Goal: Task Accomplishment & Management: Complete application form

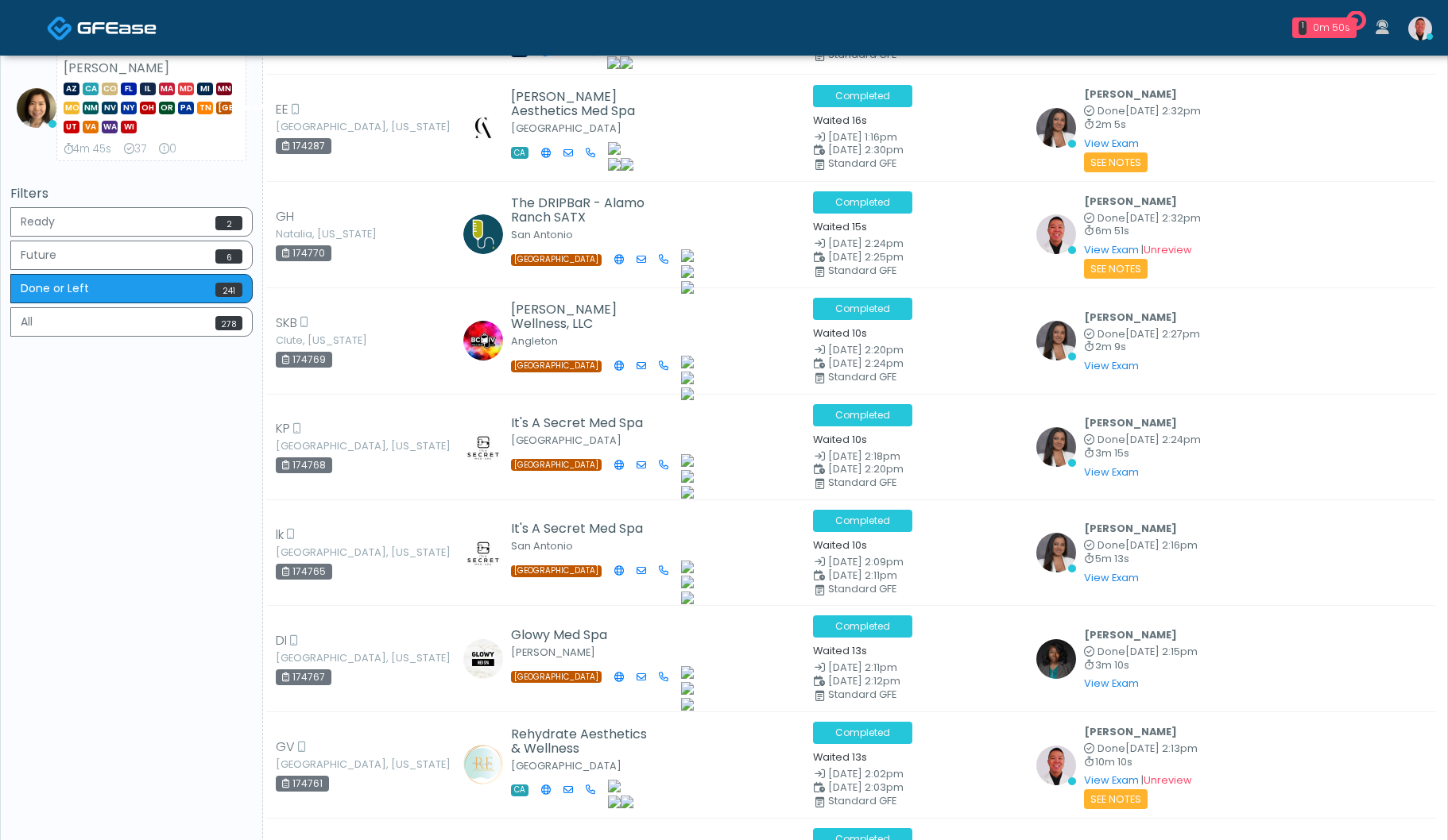
click at [1419, 20] on img at bounding box center [1420, 29] width 24 height 24
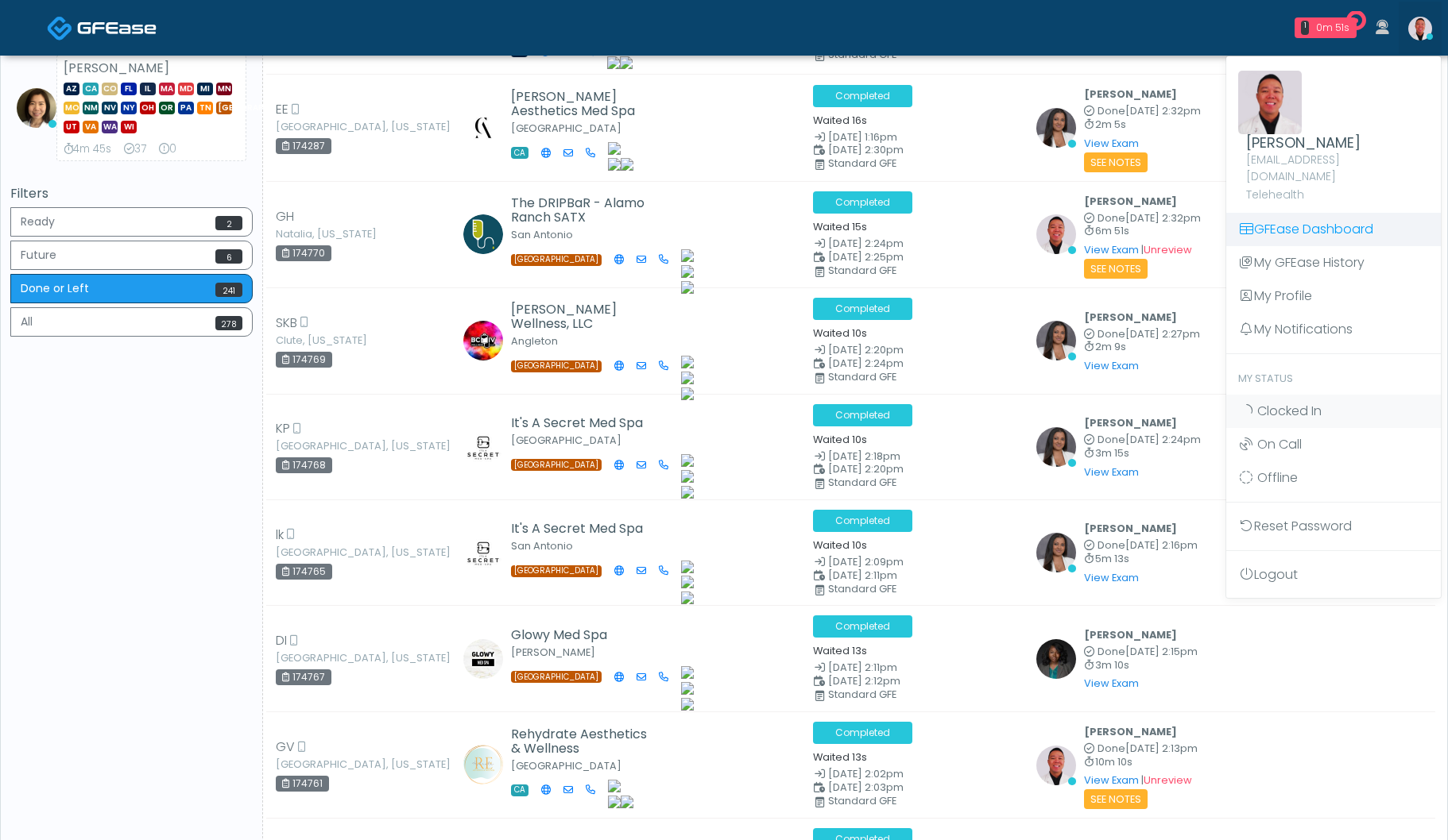
click at [1310, 213] on link "GFEase Dashboard" at bounding box center [1333, 230] width 214 height 33
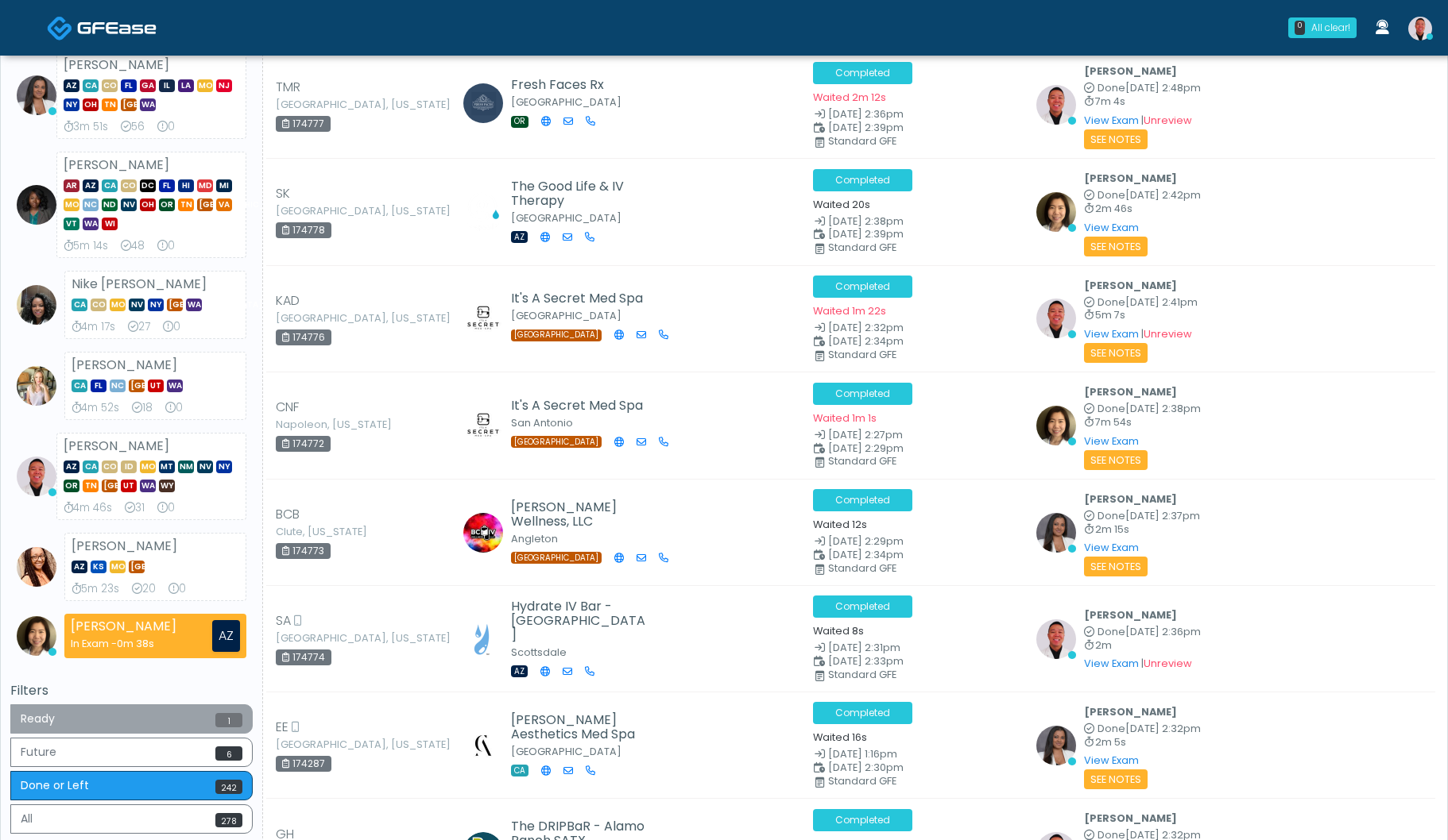
click at [196, 722] on button "Ready 1" at bounding box center [131, 719] width 242 height 30
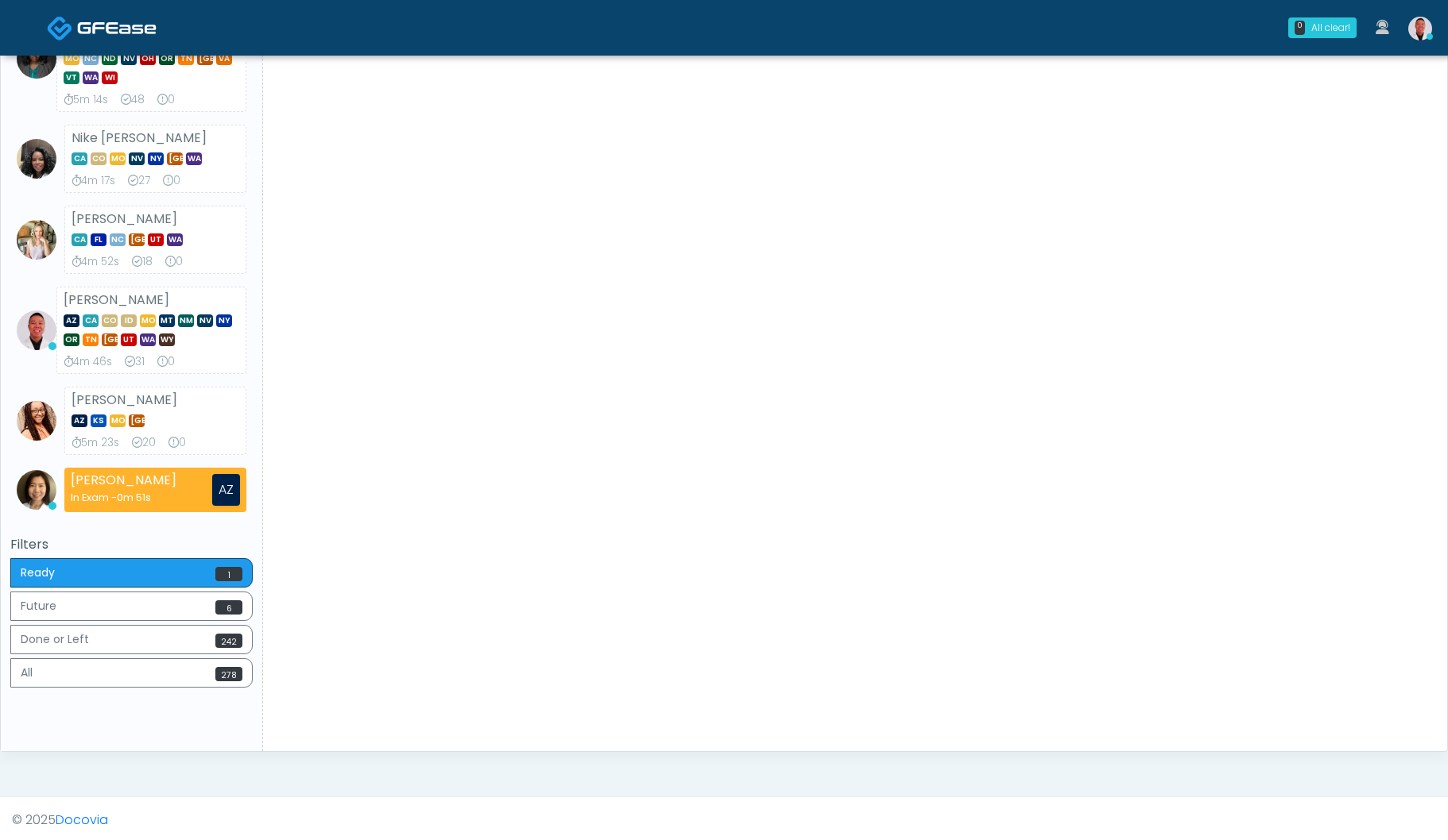
scroll to position [311, 0]
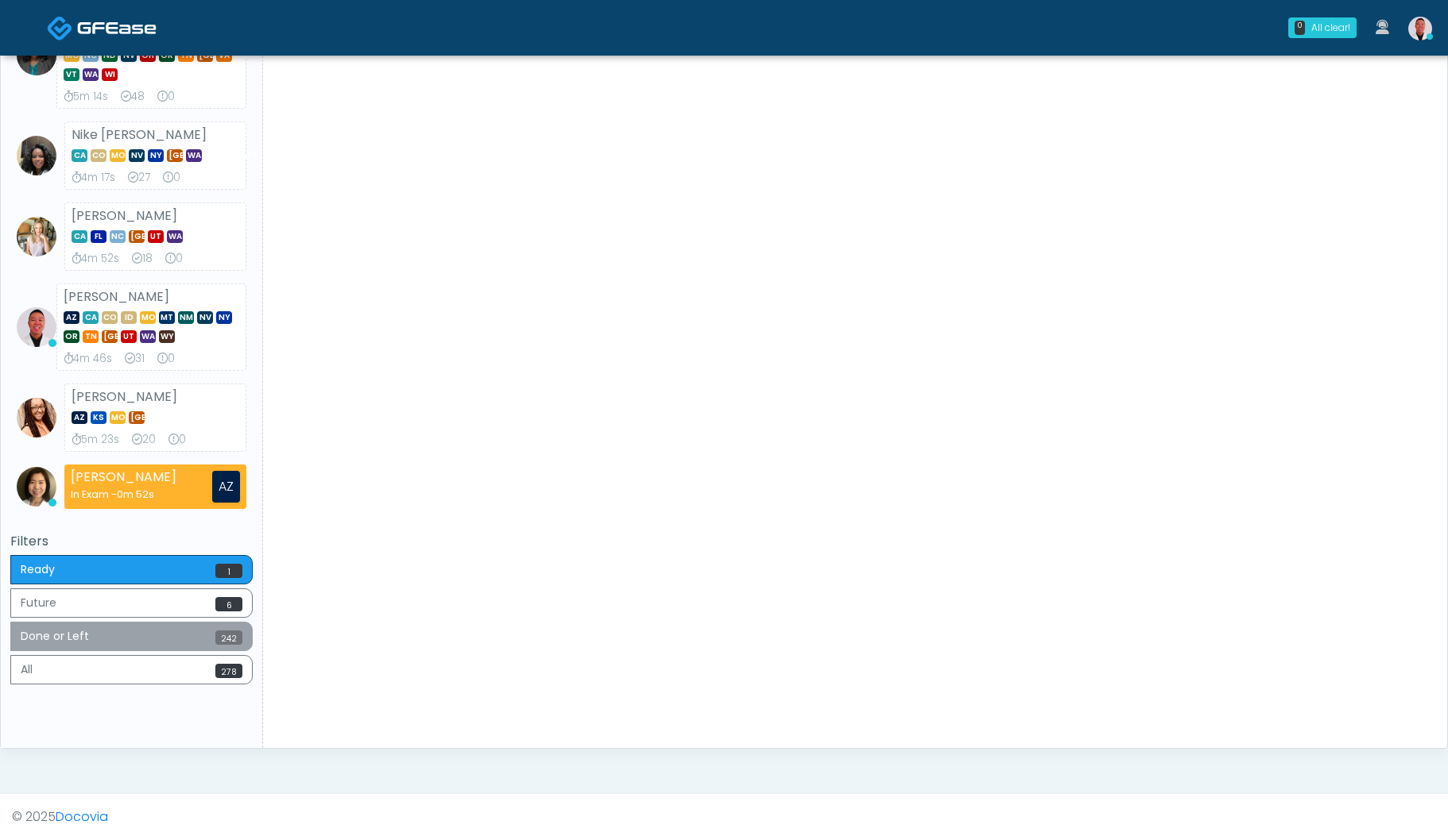
click at [176, 643] on button "Done or Left 242" at bounding box center [131, 637] width 242 height 30
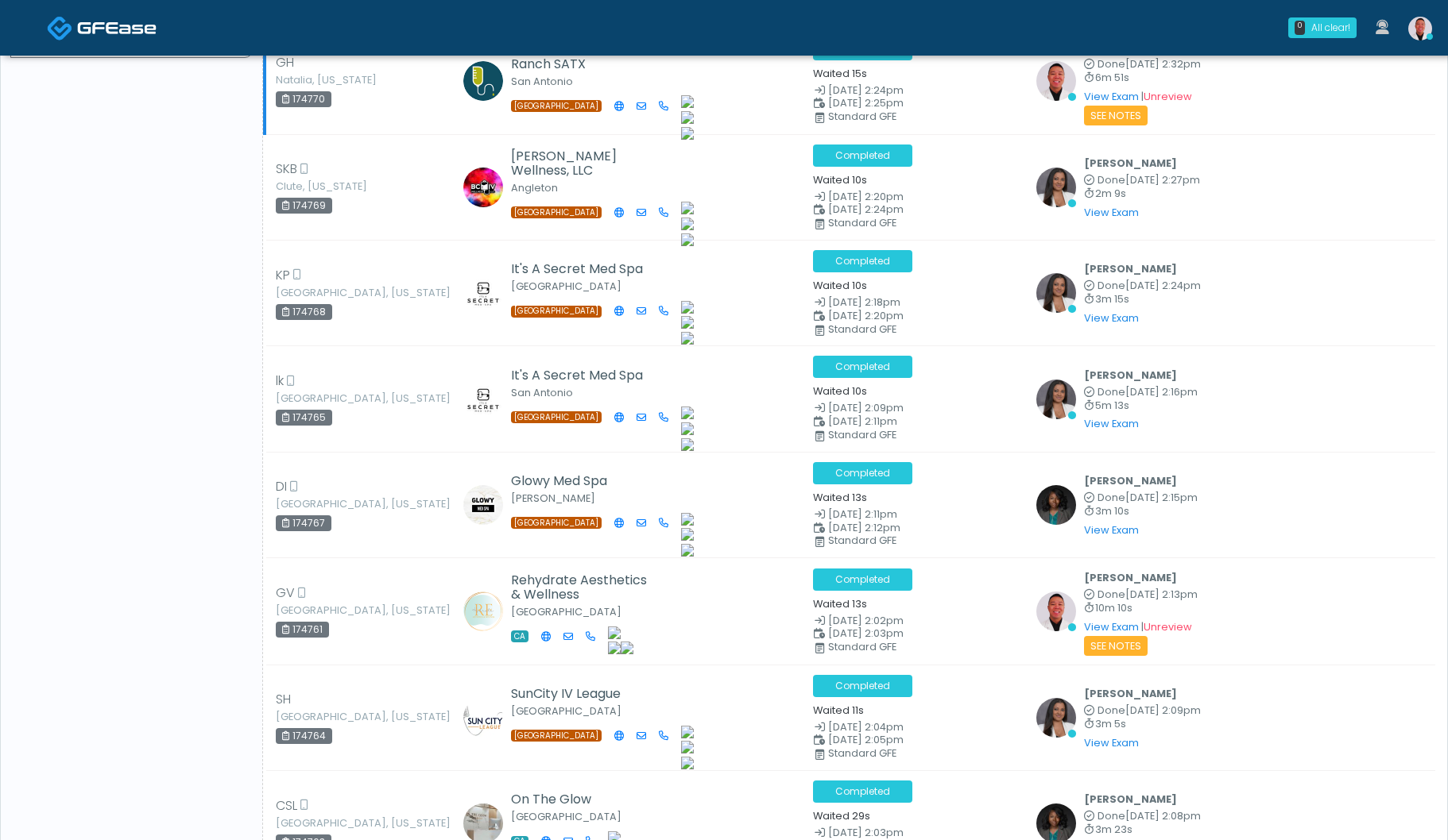
scroll to position [945, 0]
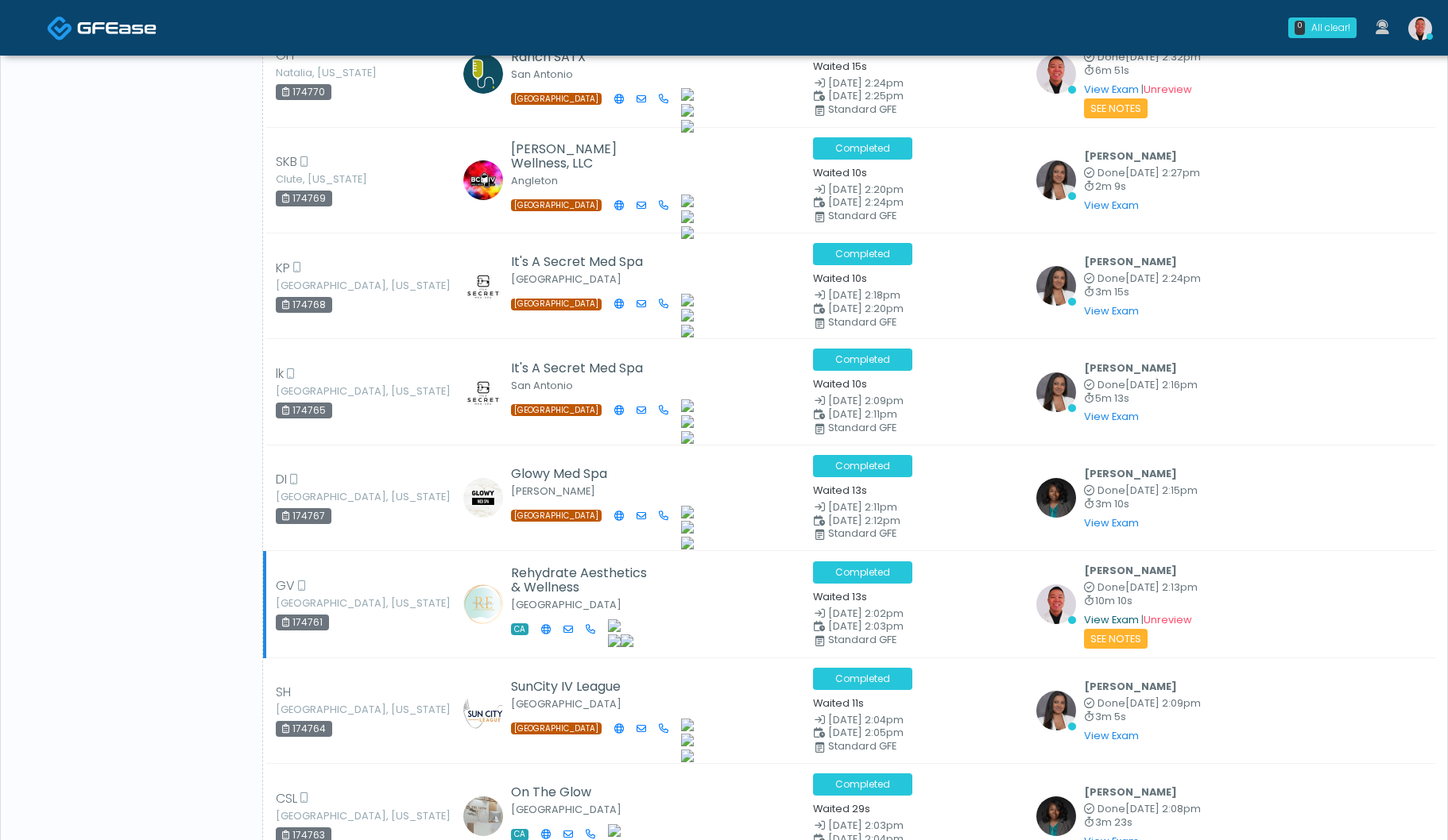
click at [1084, 613] on link "View Exam" at bounding box center [1111, 619] width 54 height 14
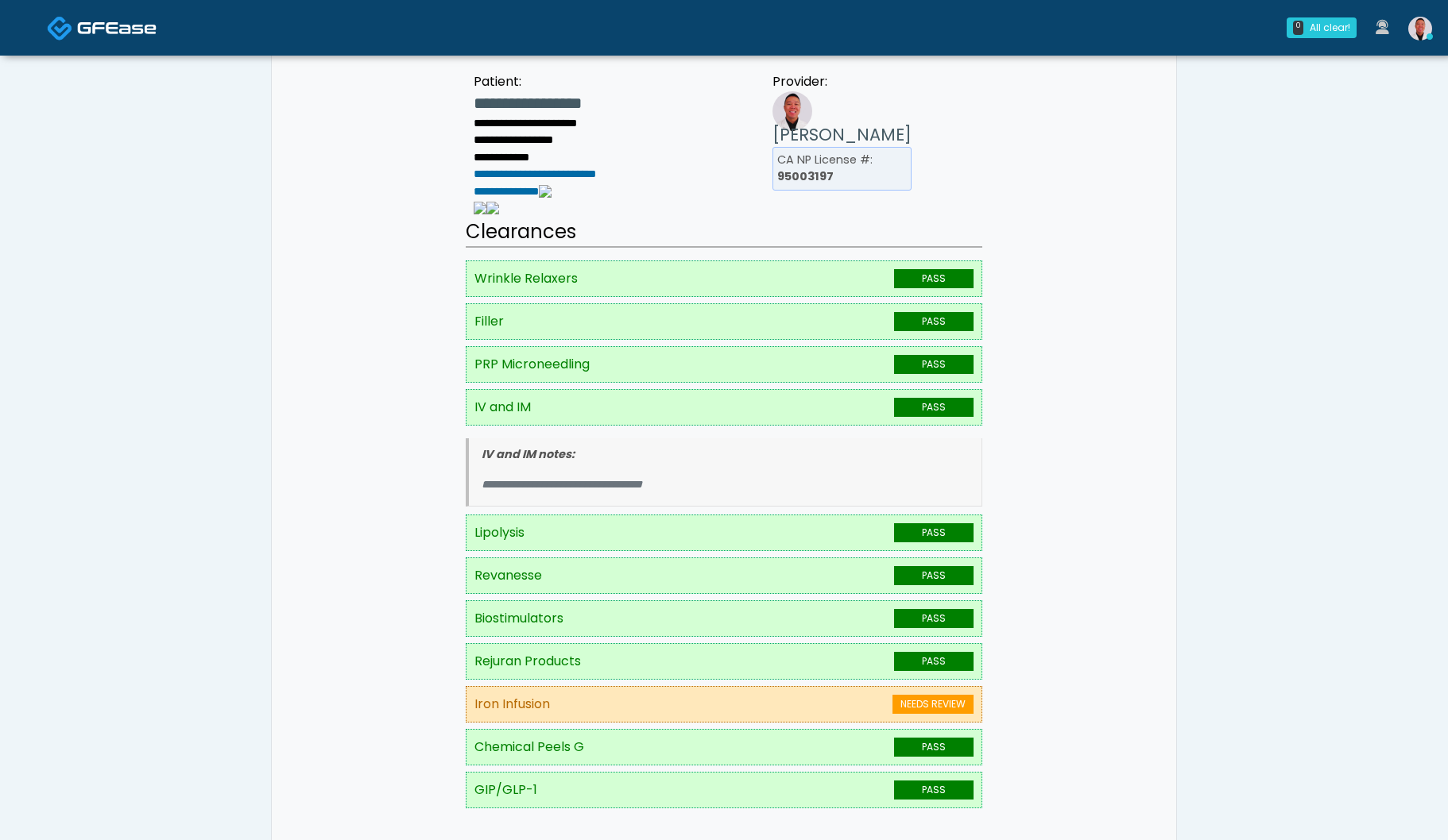
scroll to position [189, 0]
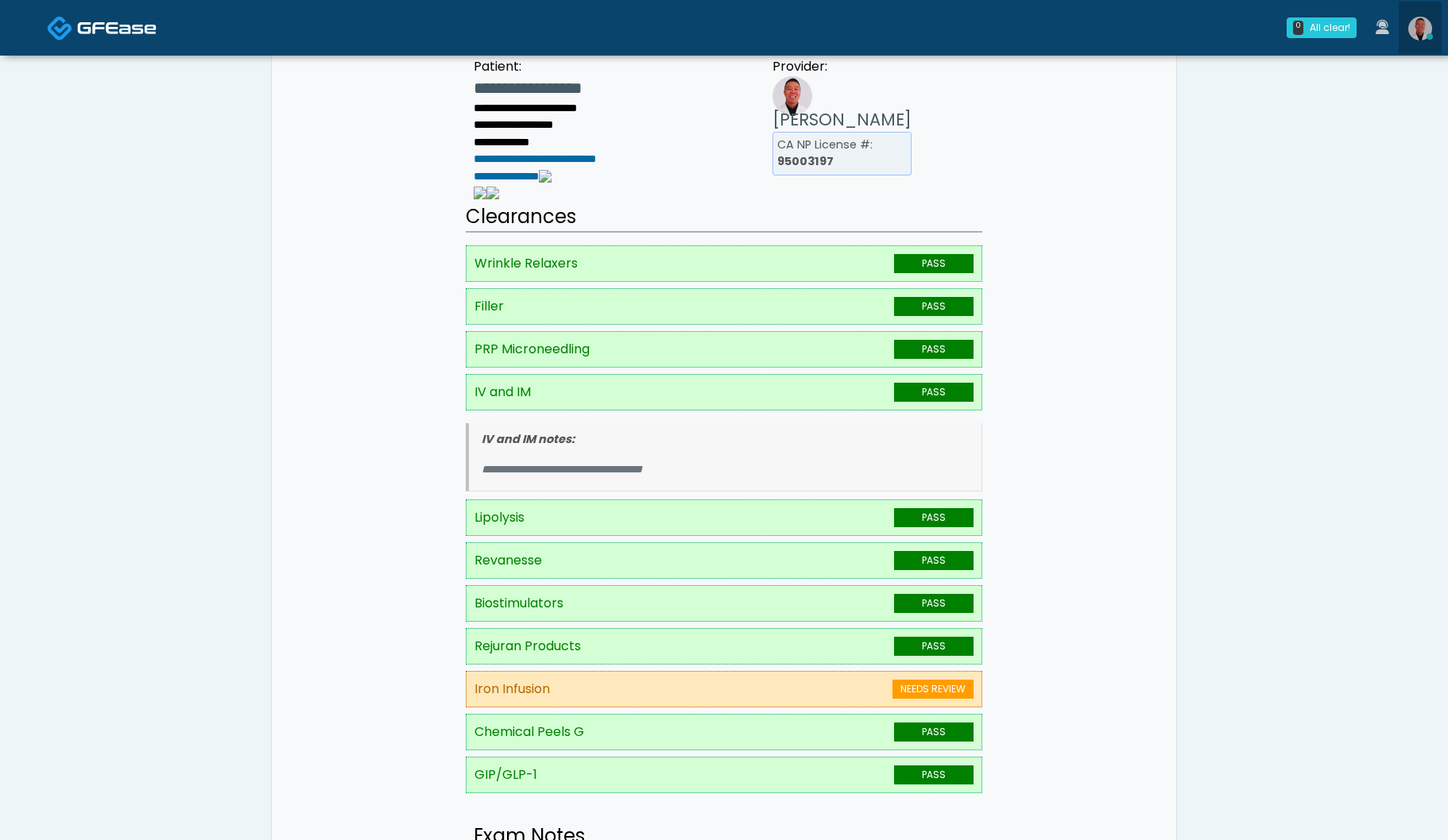
click at [1422, 23] on img at bounding box center [1420, 29] width 24 height 24
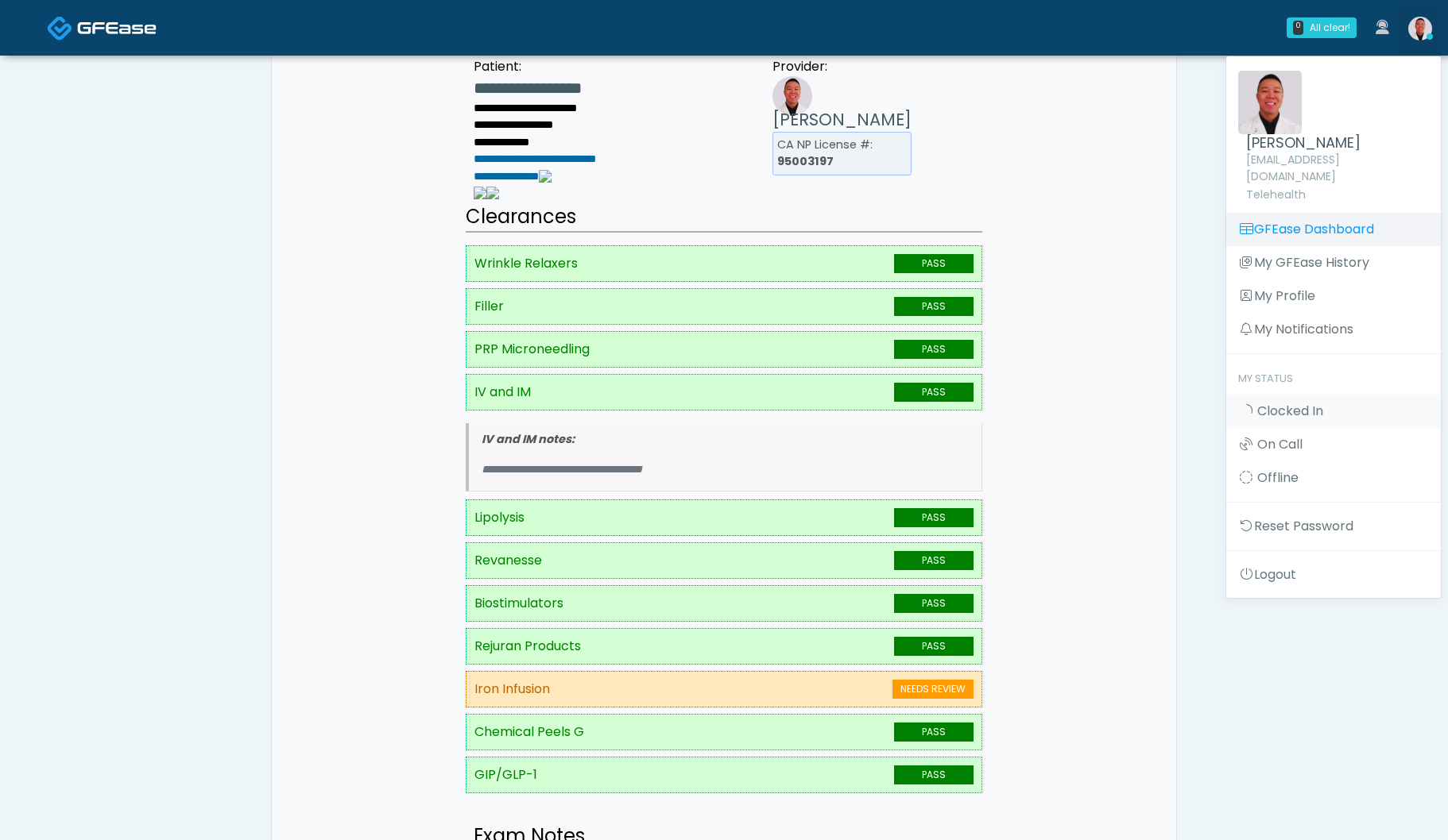
click at [1322, 213] on link "GFEase Dashboard" at bounding box center [1333, 230] width 214 height 33
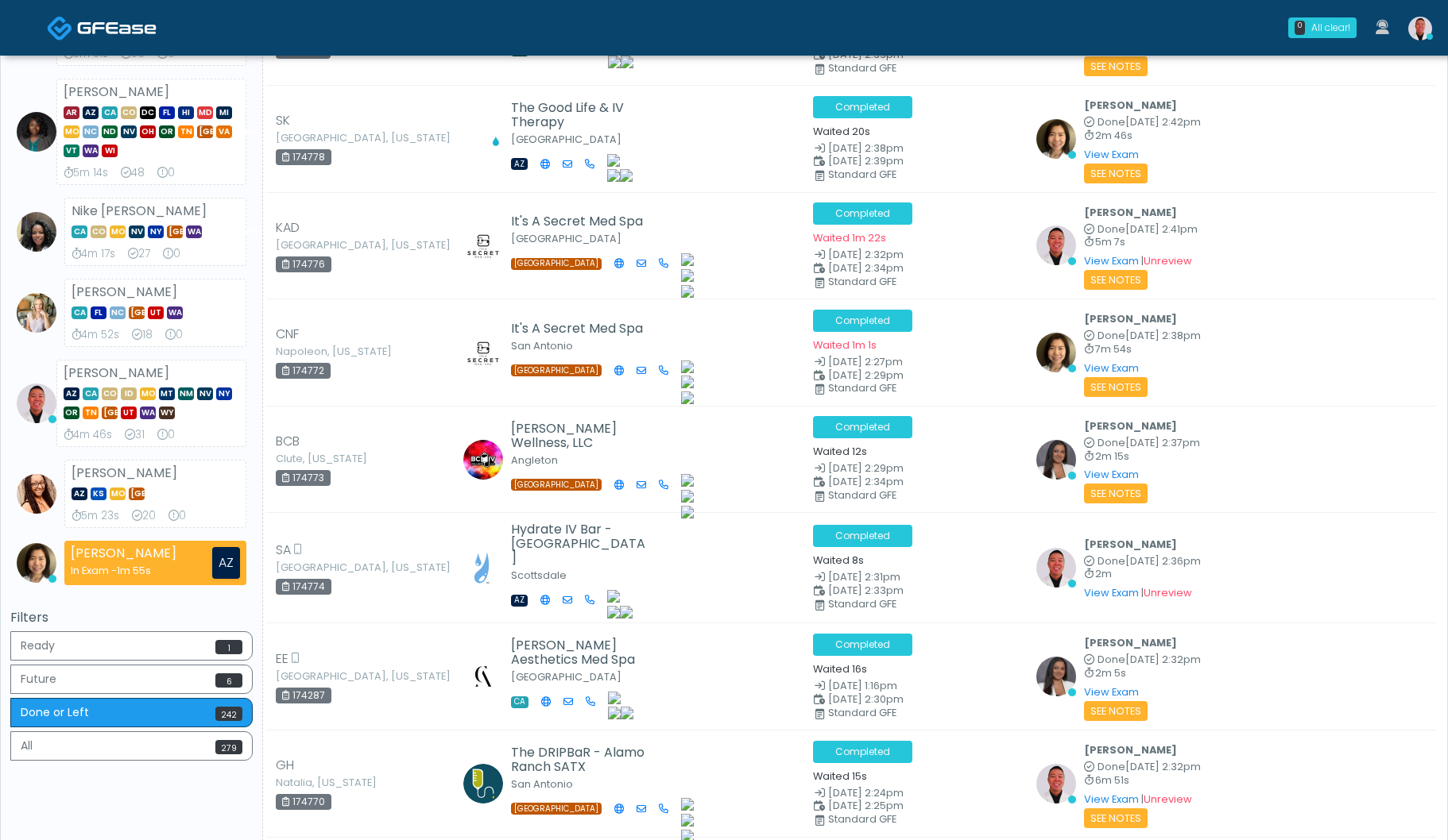
scroll to position [271, 0]
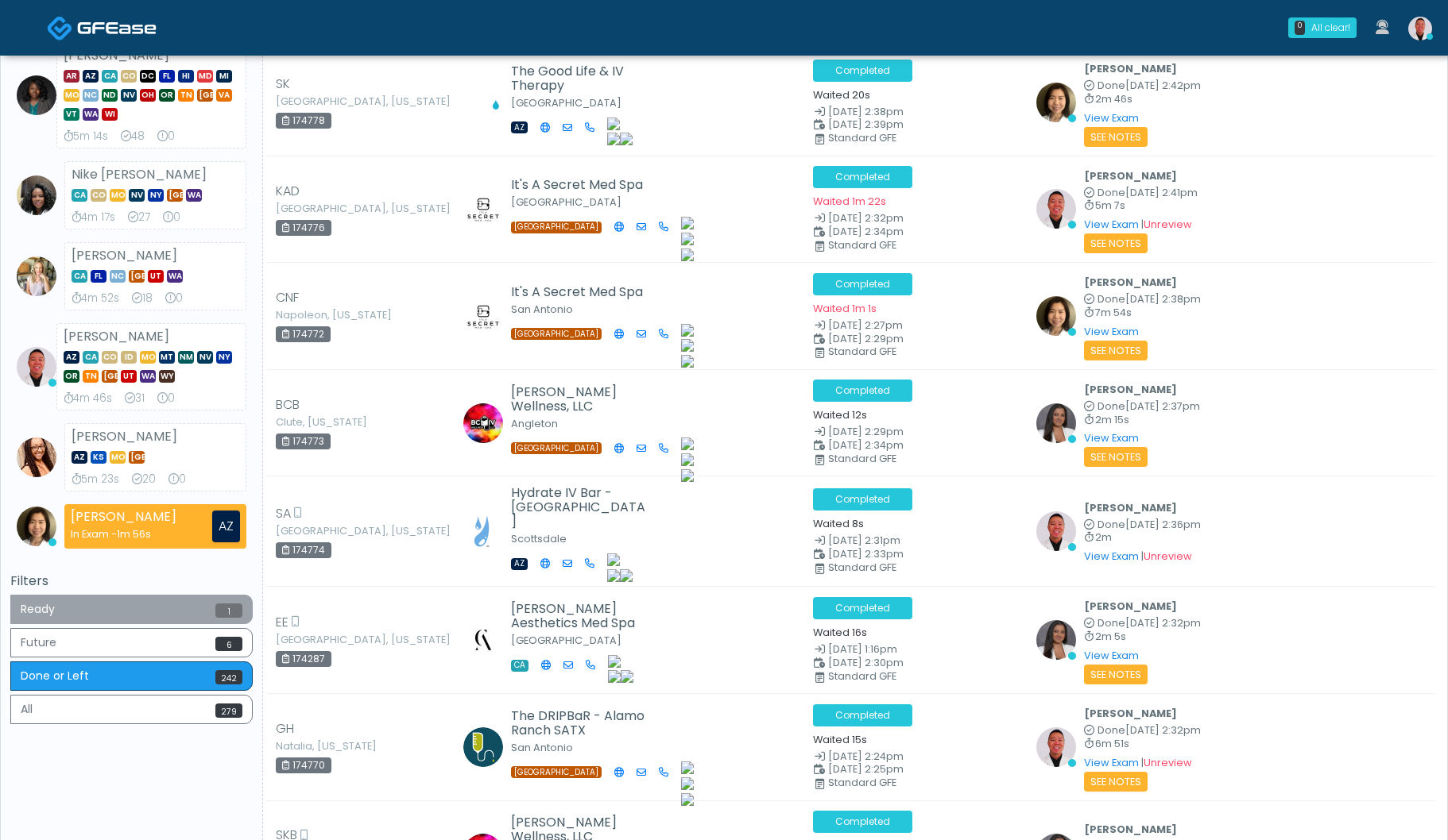
click at [208, 601] on button "Ready 1" at bounding box center [131, 609] width 242 height 30
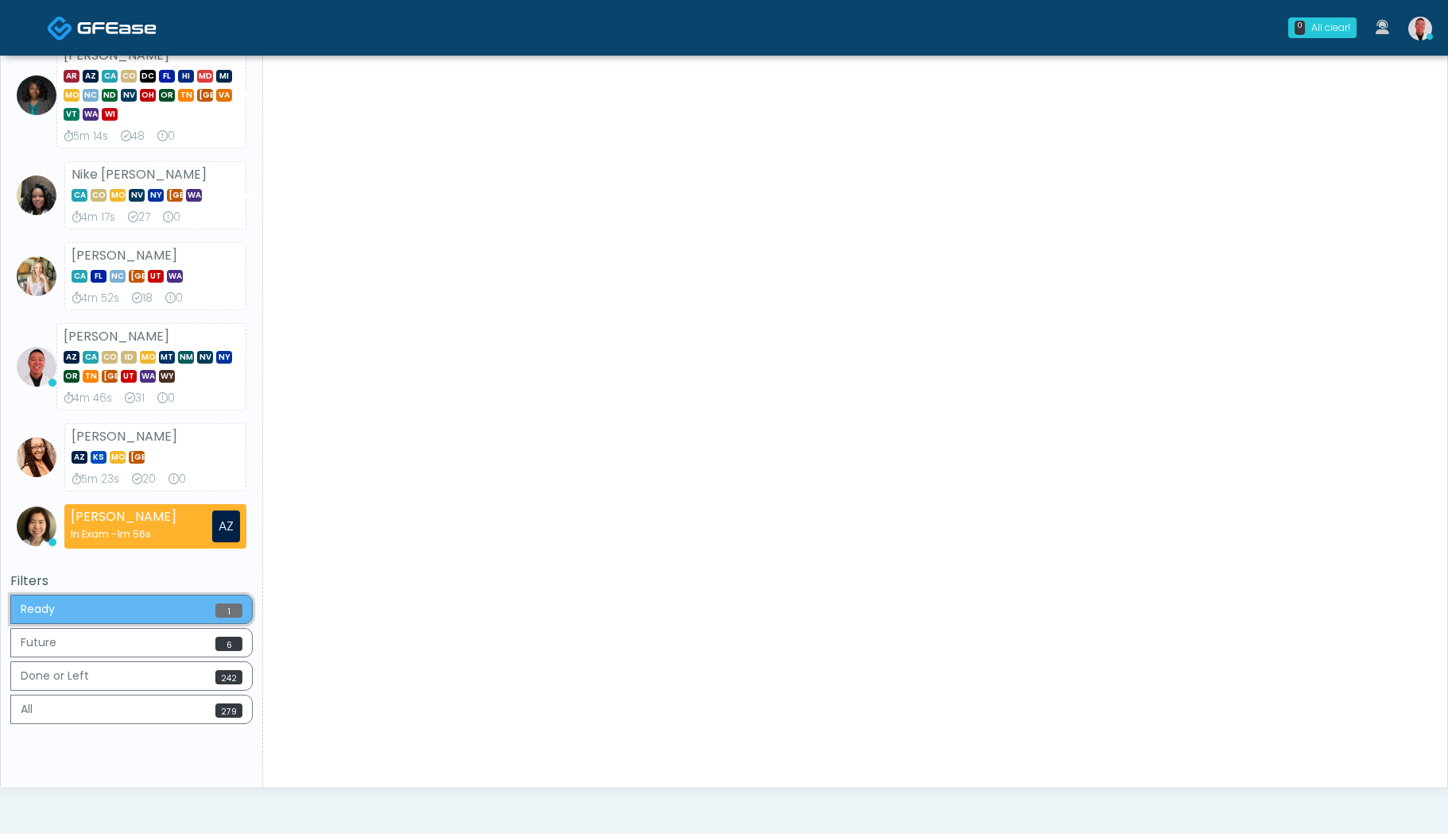
click at [208, 601] on button "Ready 1" at bounding box center [131, 609] width 242 height 30
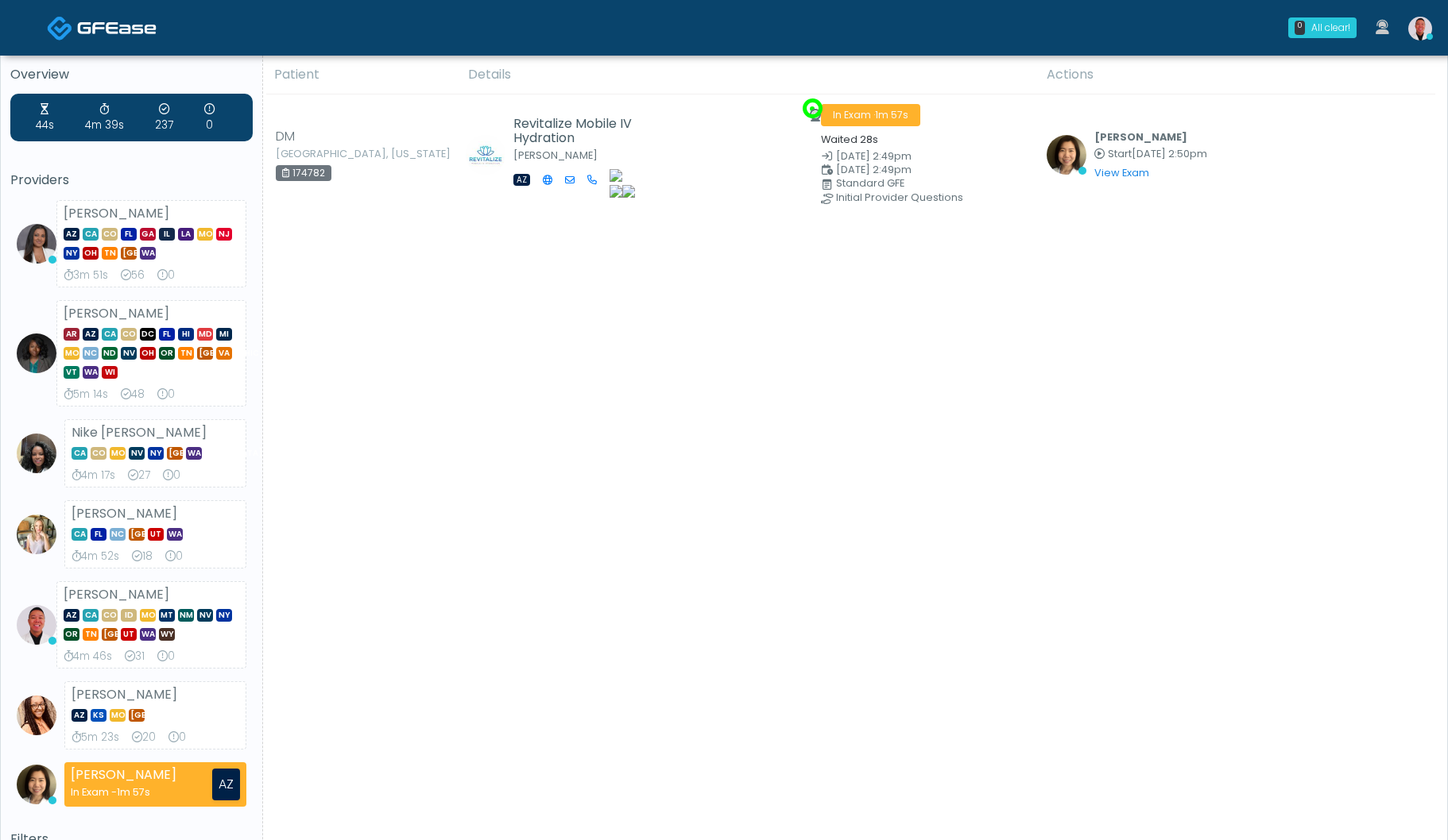
scroll to position [0, 0]
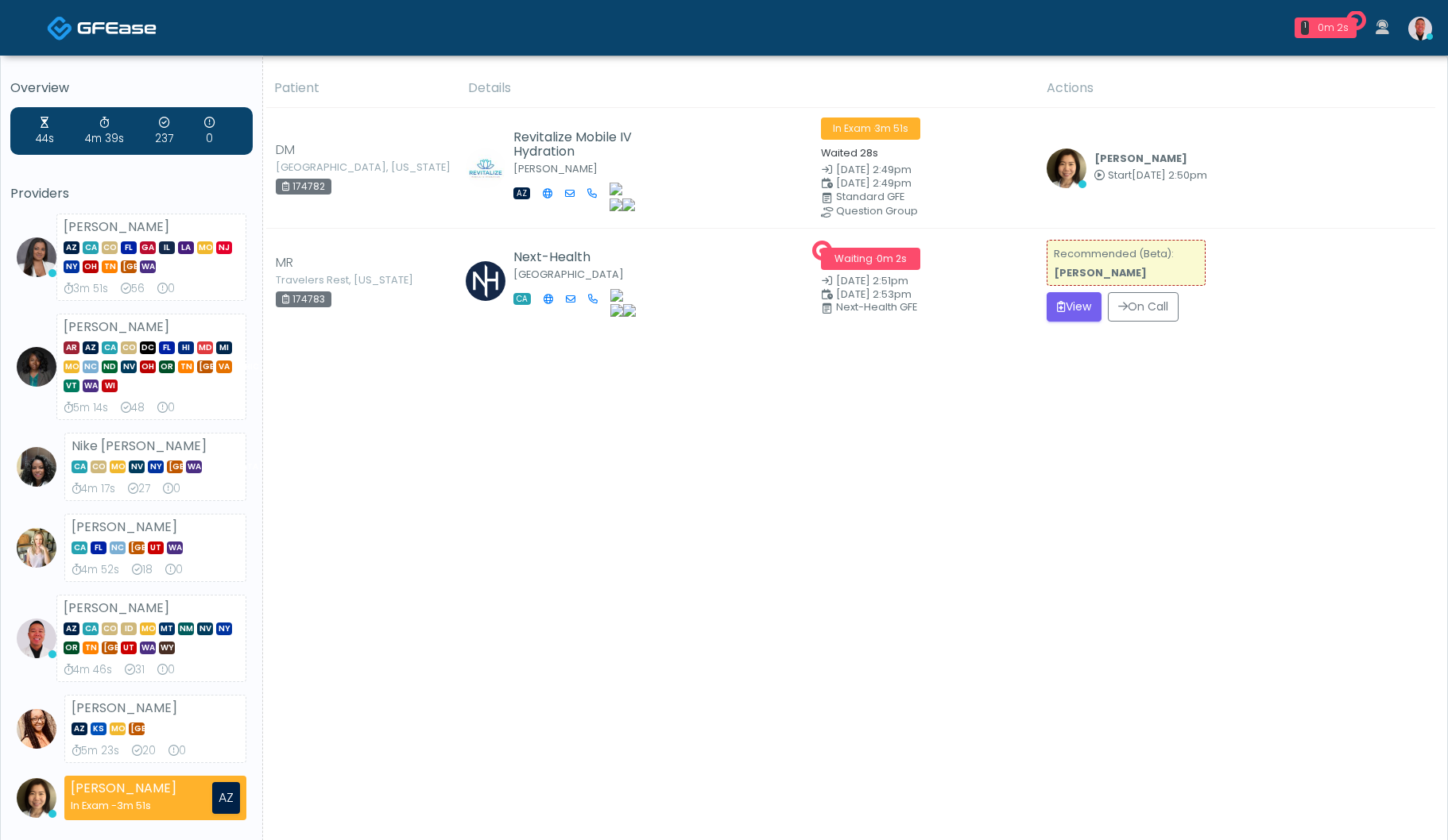
click at [1029, 373] on div "Patient Details Actions" at bounding box center [849, 564] width 1172 height 990
click at [1065, 303] on button "View" at bounding box center [1073, 307] width 54 height 30
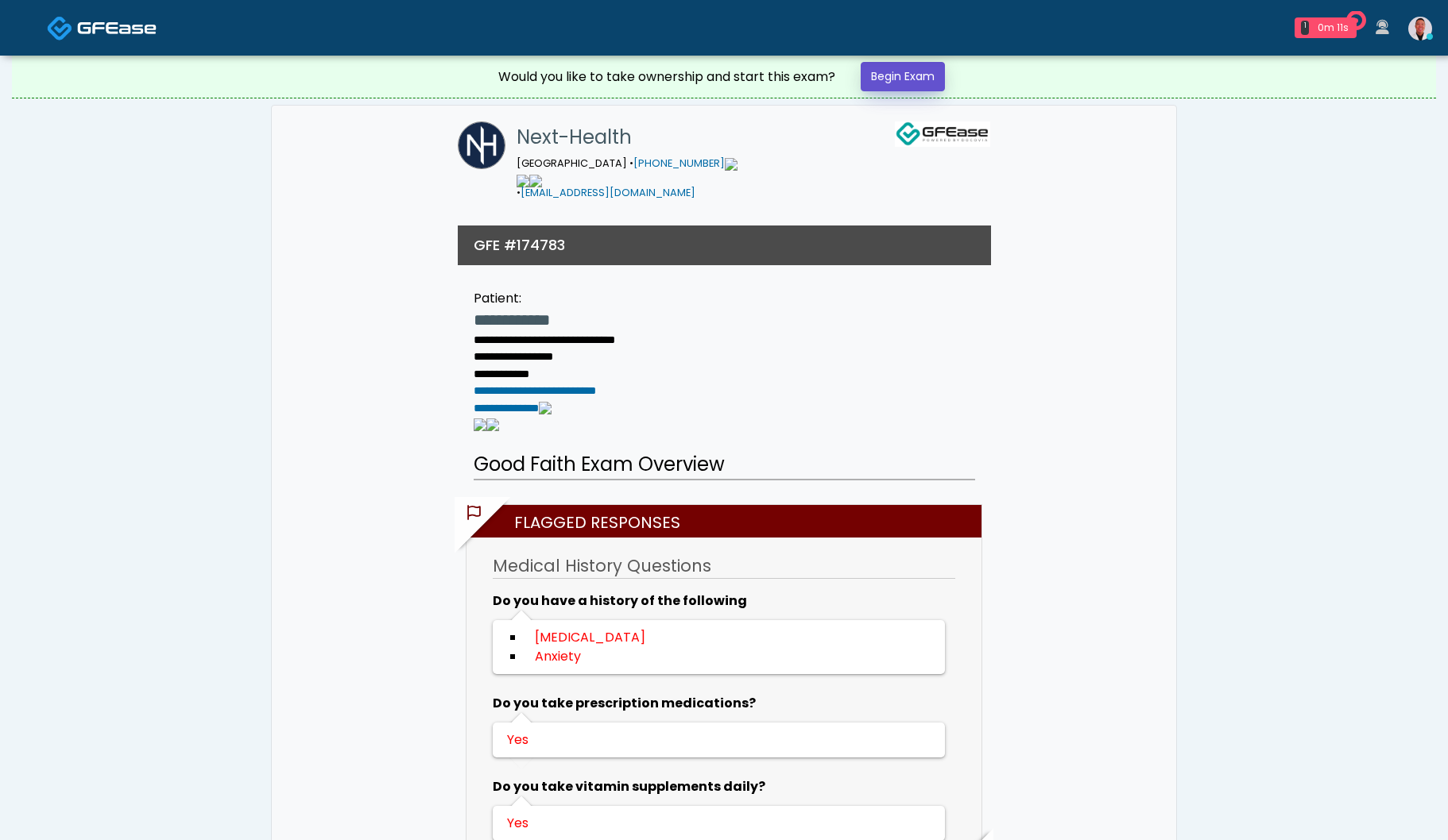
click at [898, 75] on link "Begin Exam" at bounding box center [902, 77] width 84 height 30
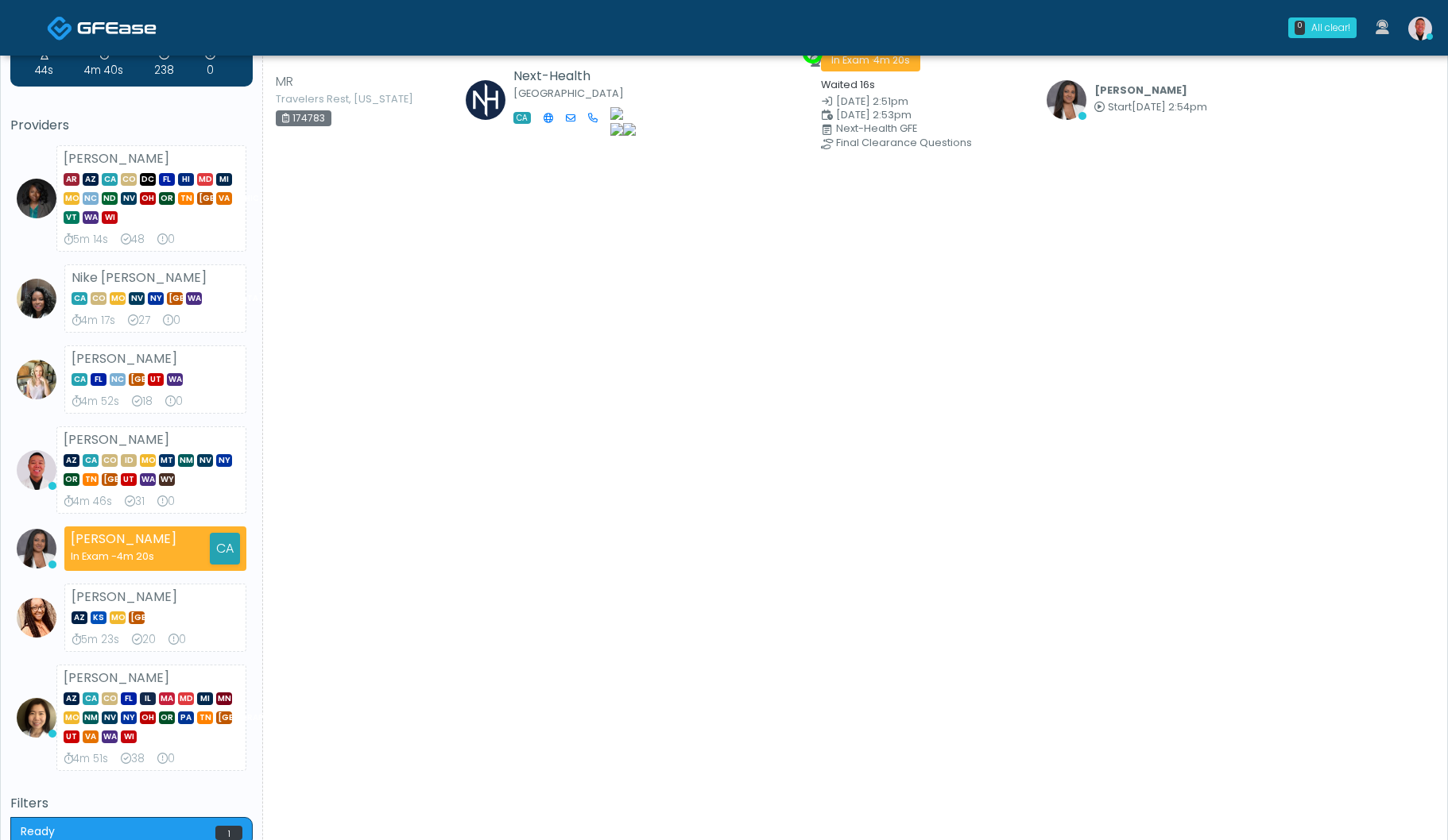
scroll to position [334, 0]
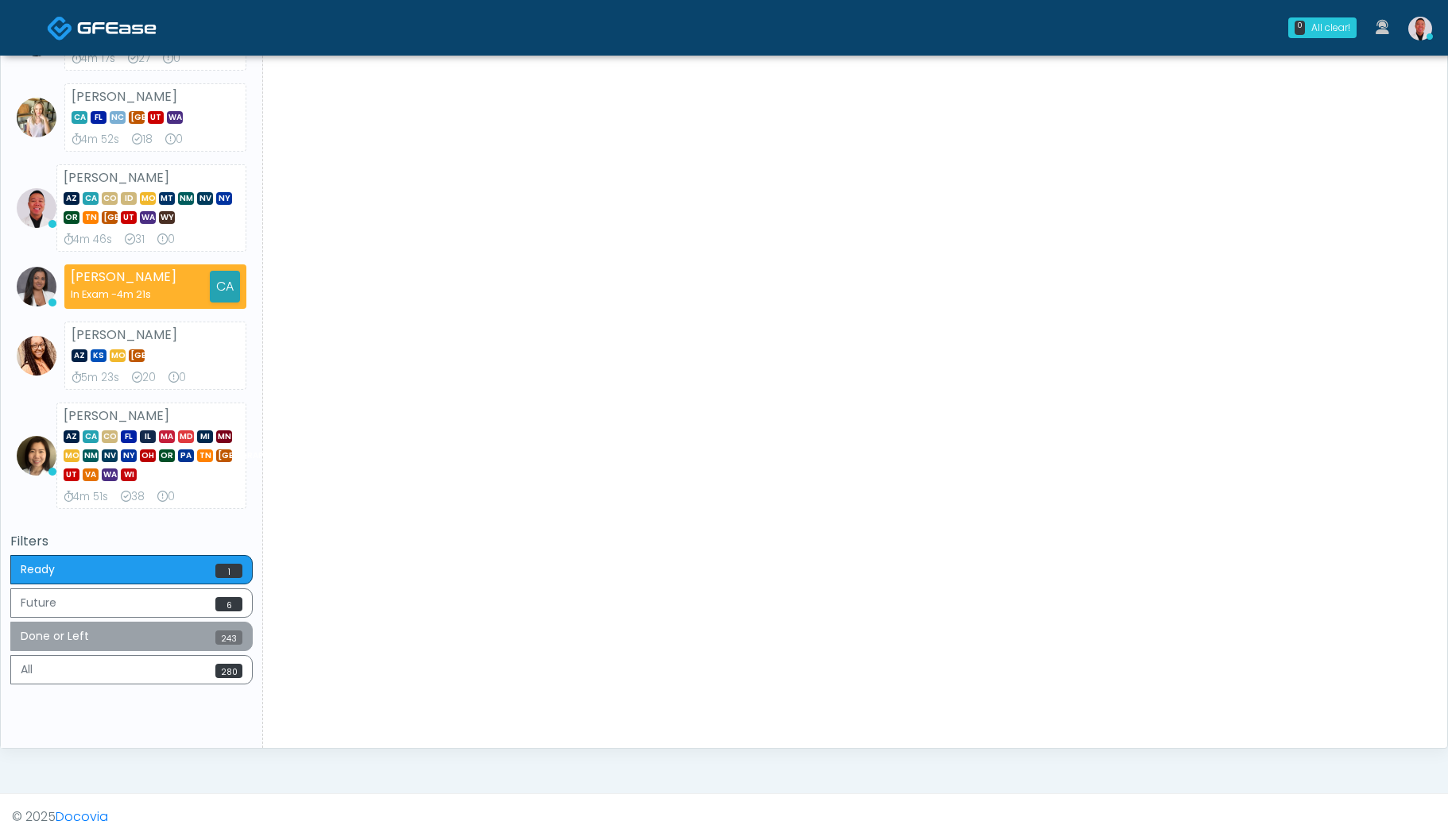
click at [186, 651] on button "Done or Left 243" at bounding box center [131, 637] width 242 height 30
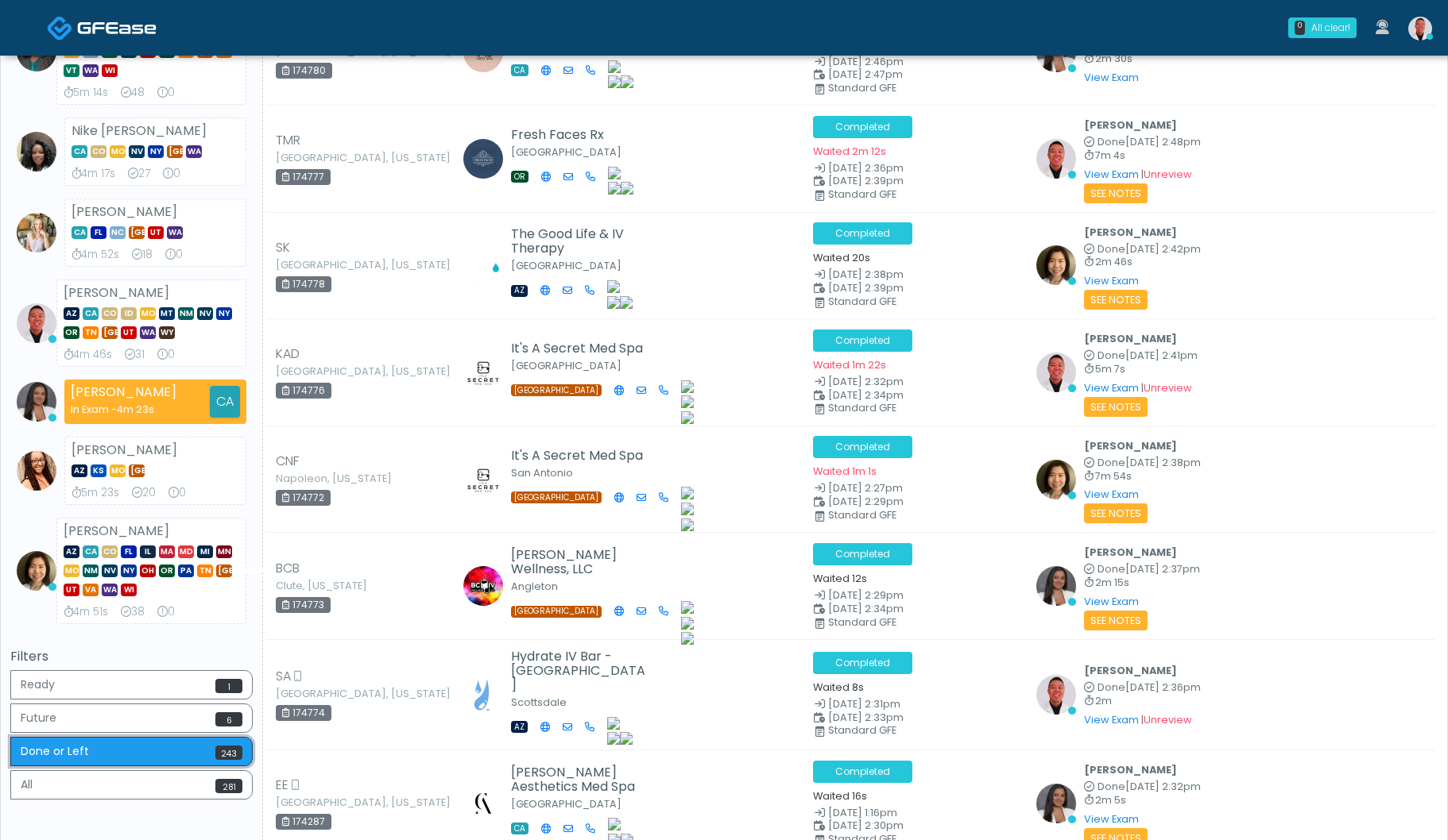
scroll to position [320, 0]
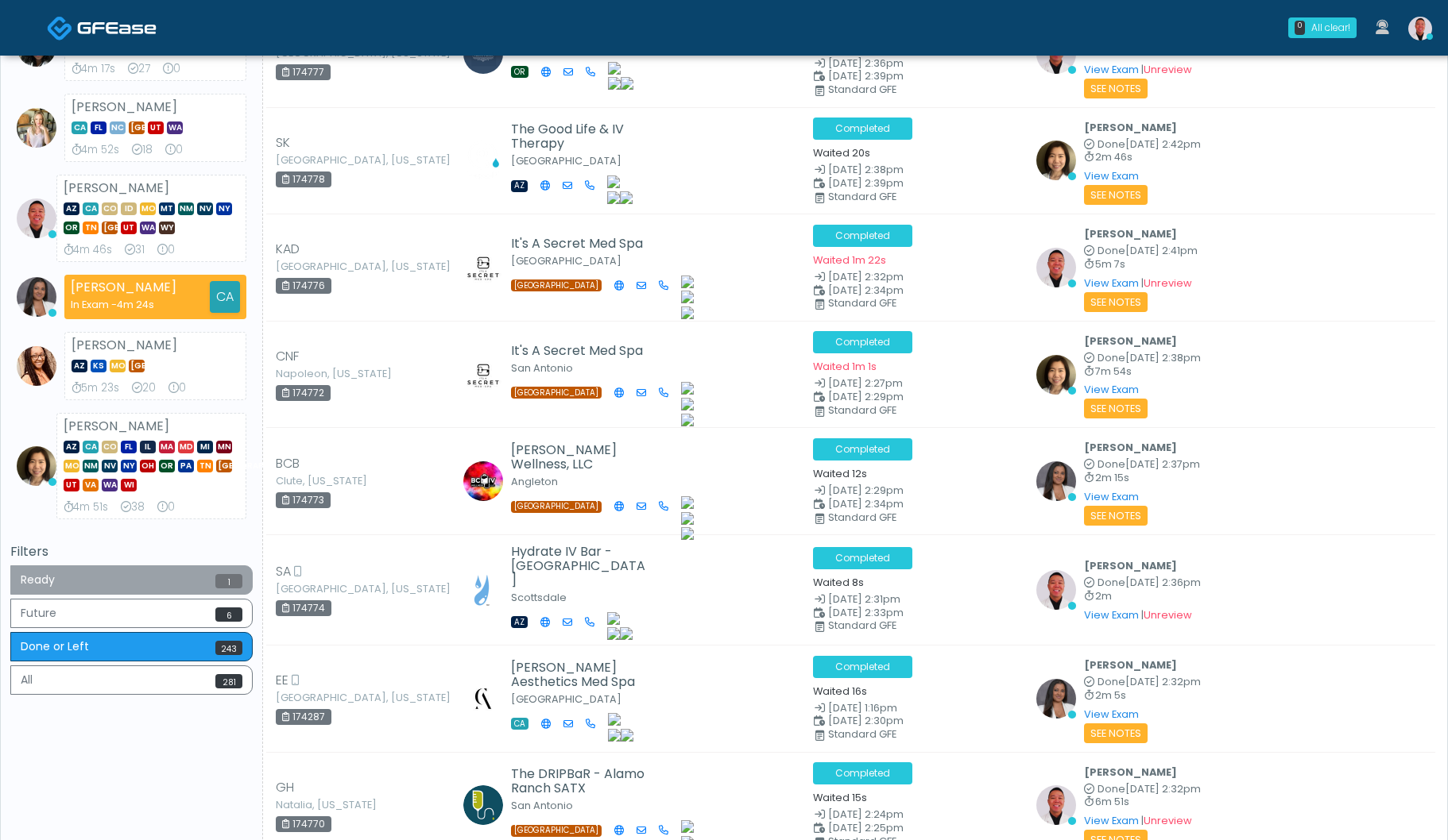
click at [185, 594] on button "Ready 1" at bounding box center [131, 581] width 242 height 30
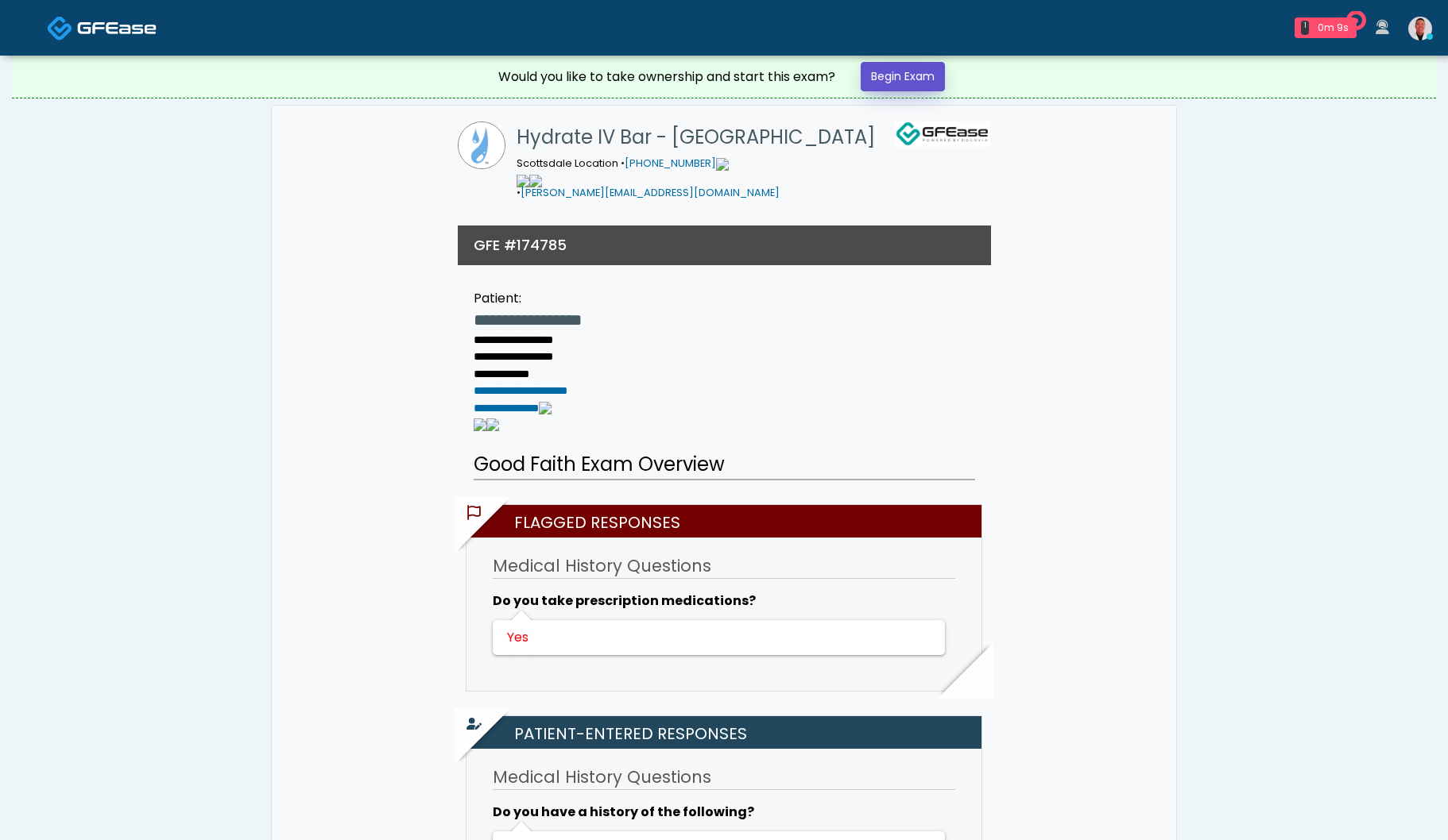
click at [919, 64] on link "Begin Exam" at bounding box center [902, 77] width 84 height 30
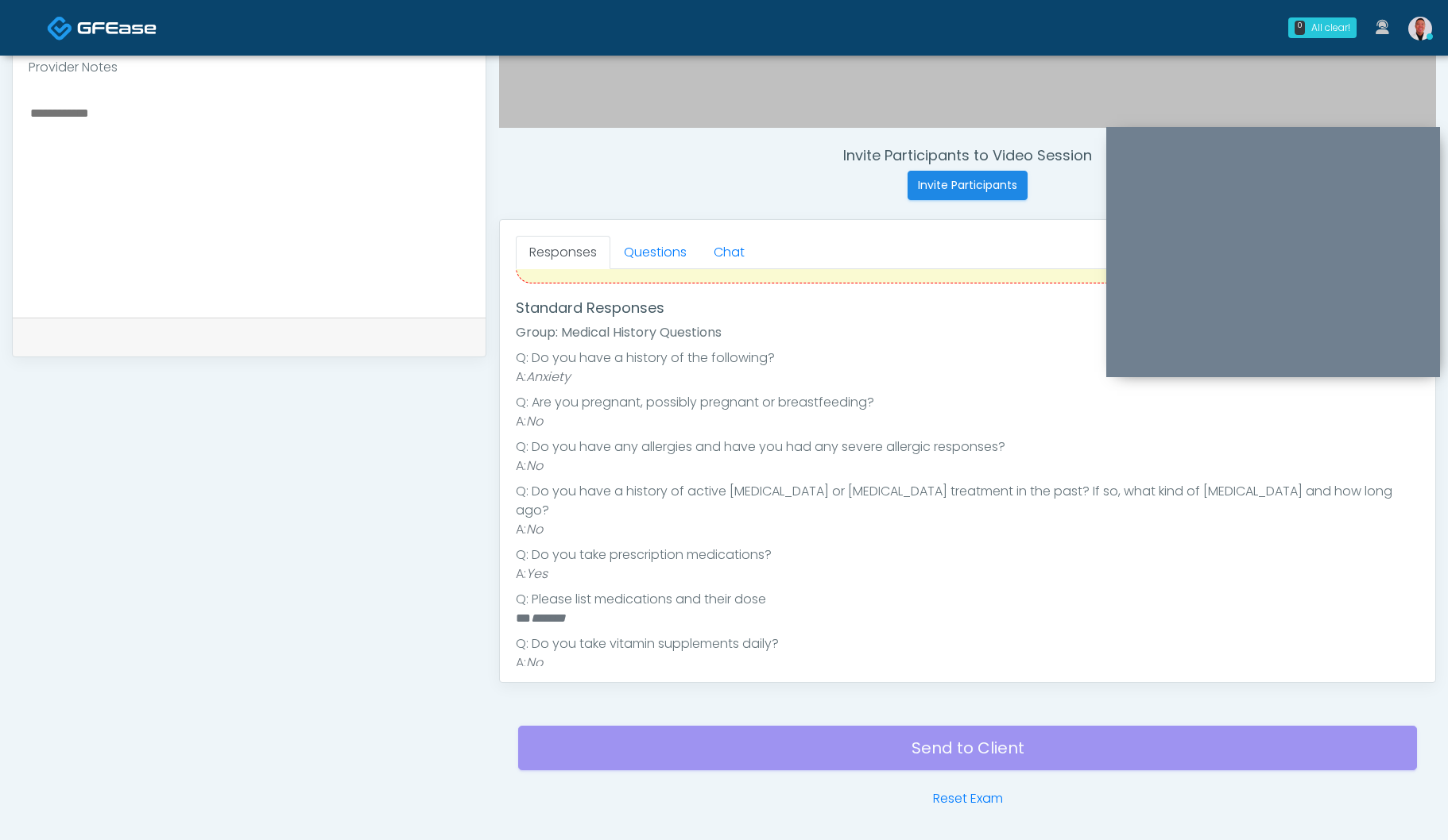
scroll to position [556, 0]
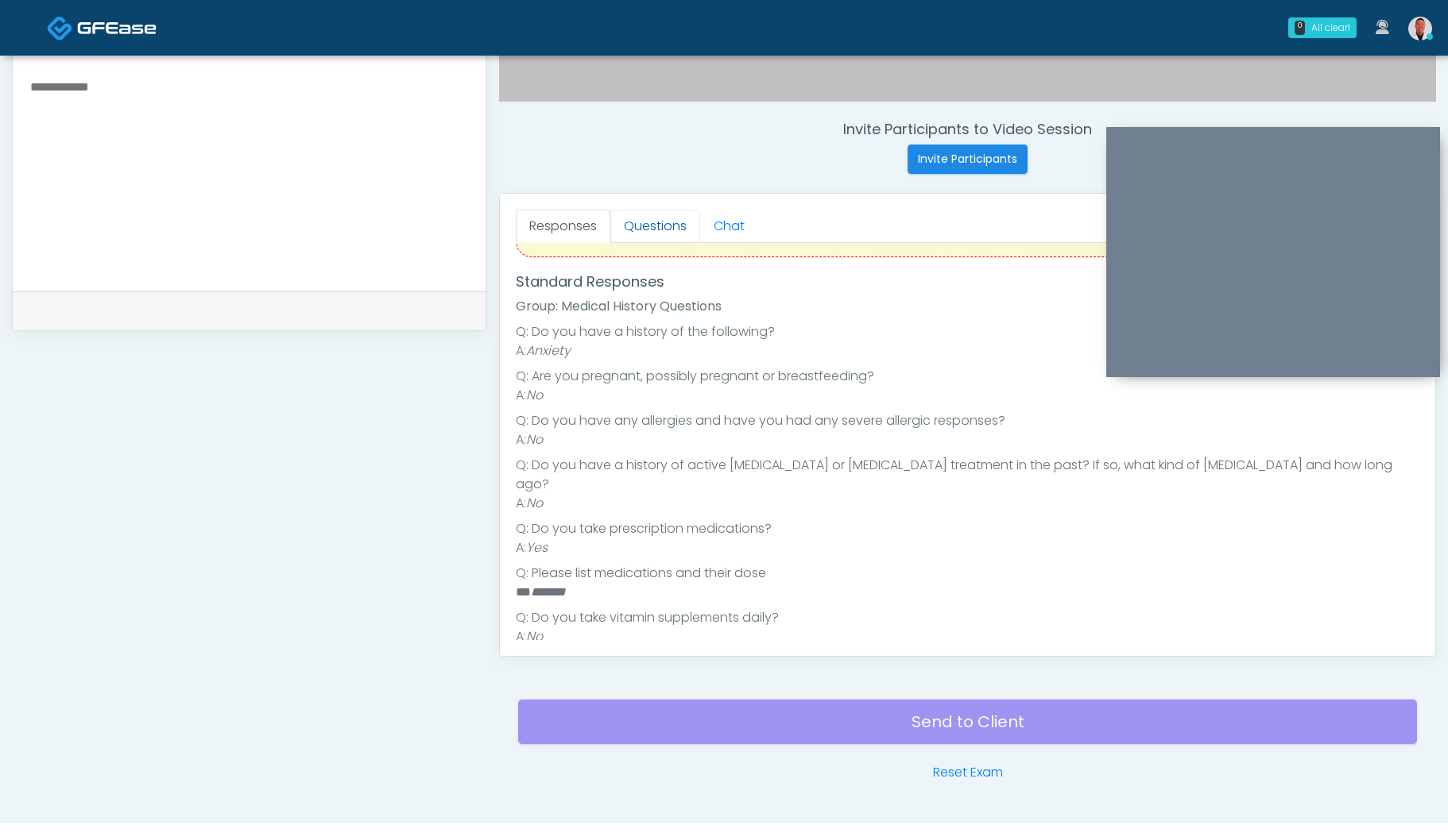
click at [635, 213] on link "Questions" at bounding box center [655, 226] width 90 height 33
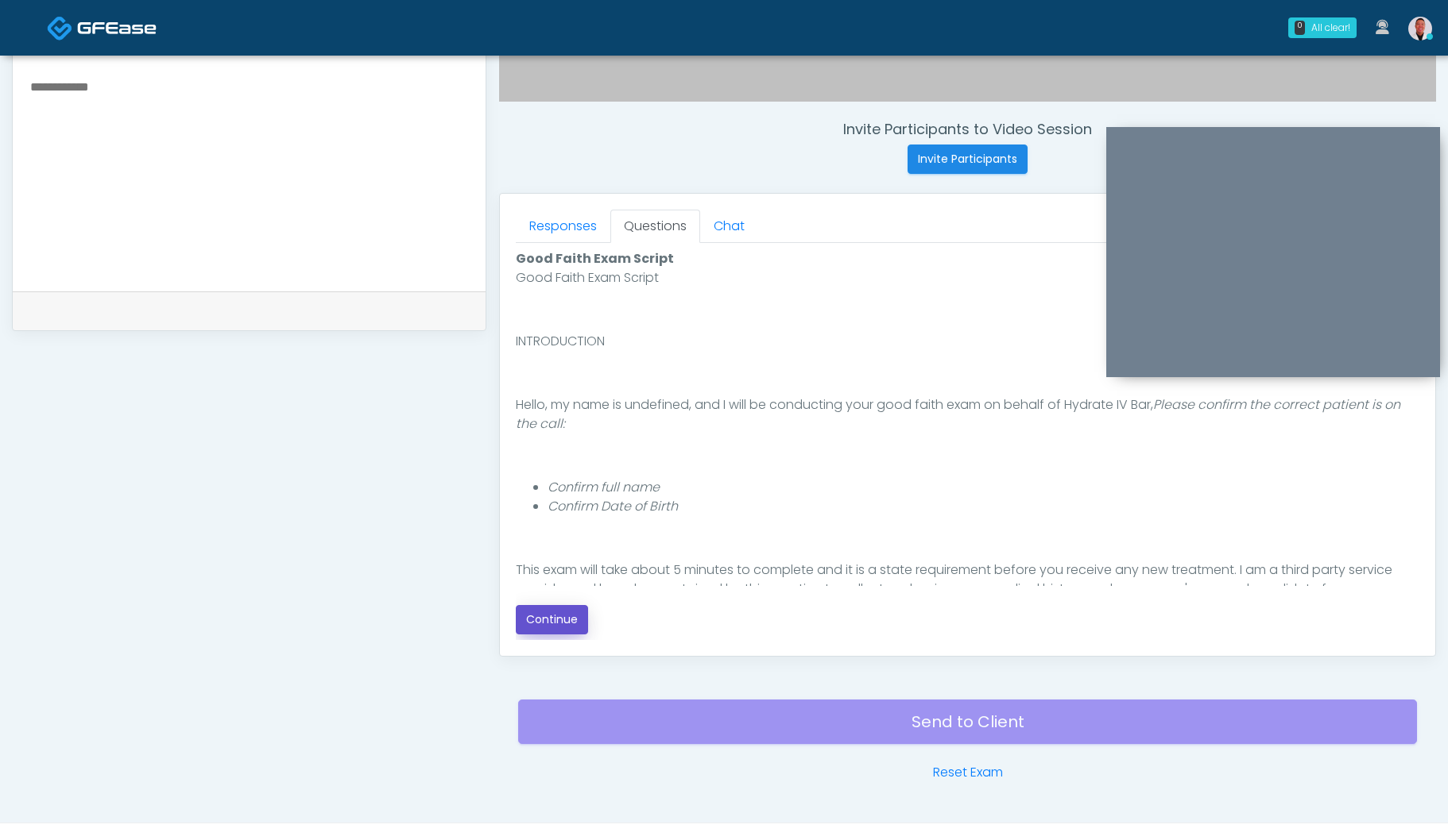
click at [547, 623] on button "Continue" at bounding box center [551, 620] width 72 height 30
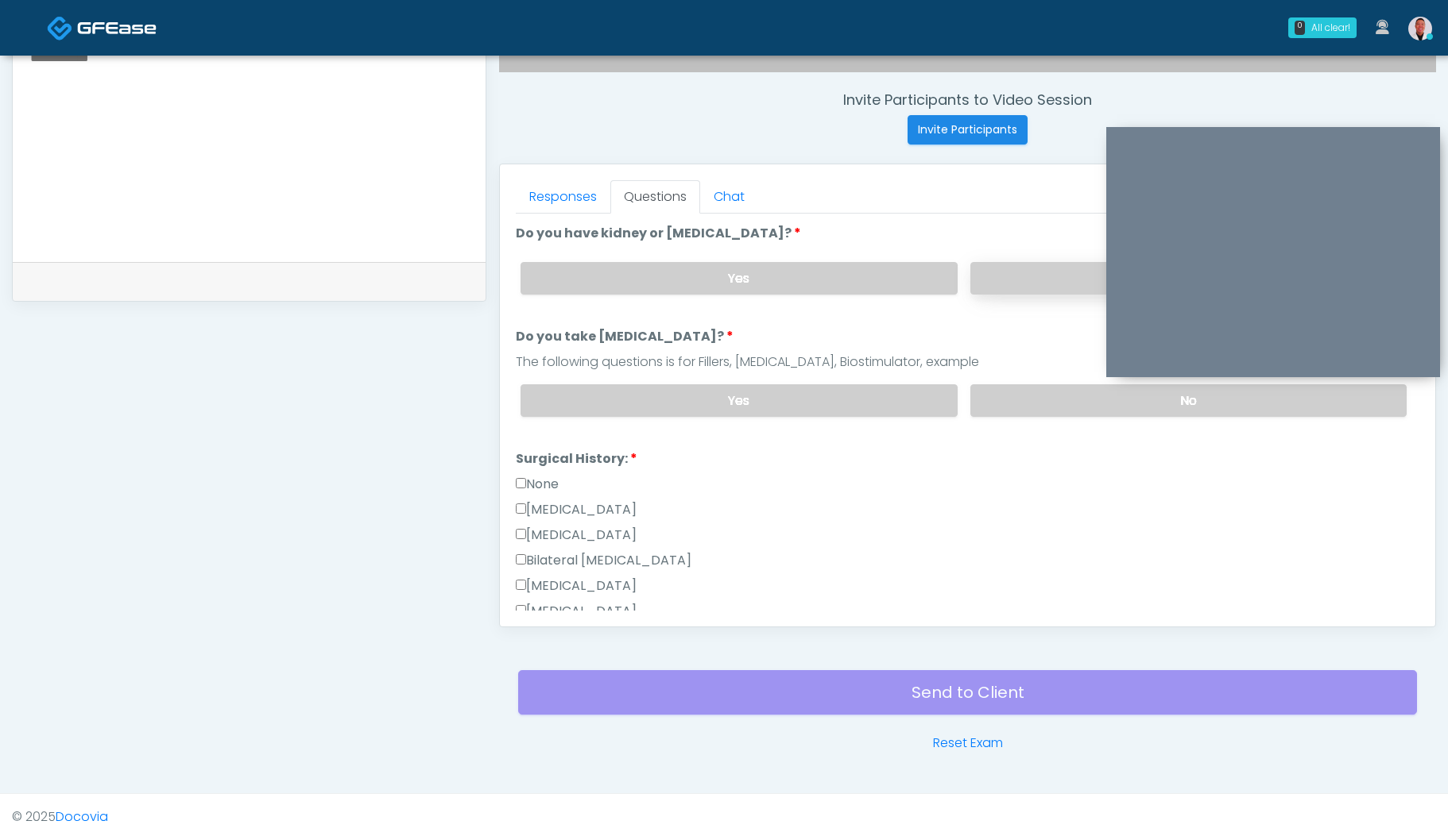
click at [1038, 282] on label "No" at bounding box center [1188, 278] width 436 height 32
click at [1041, 396] on label "No" at bounding box center [1188, 400] width 436 height 32
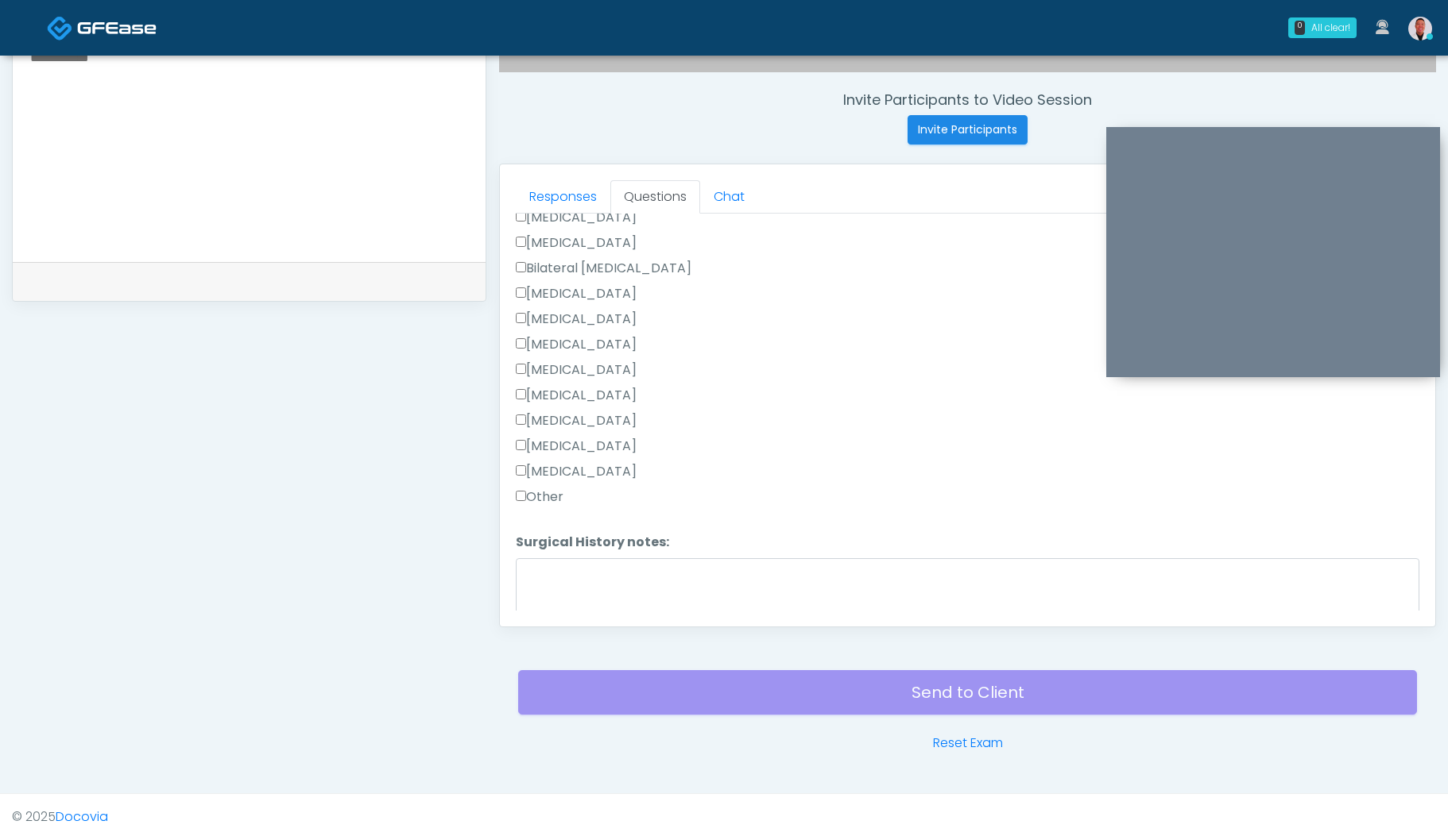
scroll to position [293, 0]
click at [597, 591] on textarea "Surgical History notes:" at bounding box center [967, 592] width 903 height 68
type textarea "*"
type textarea "**********"
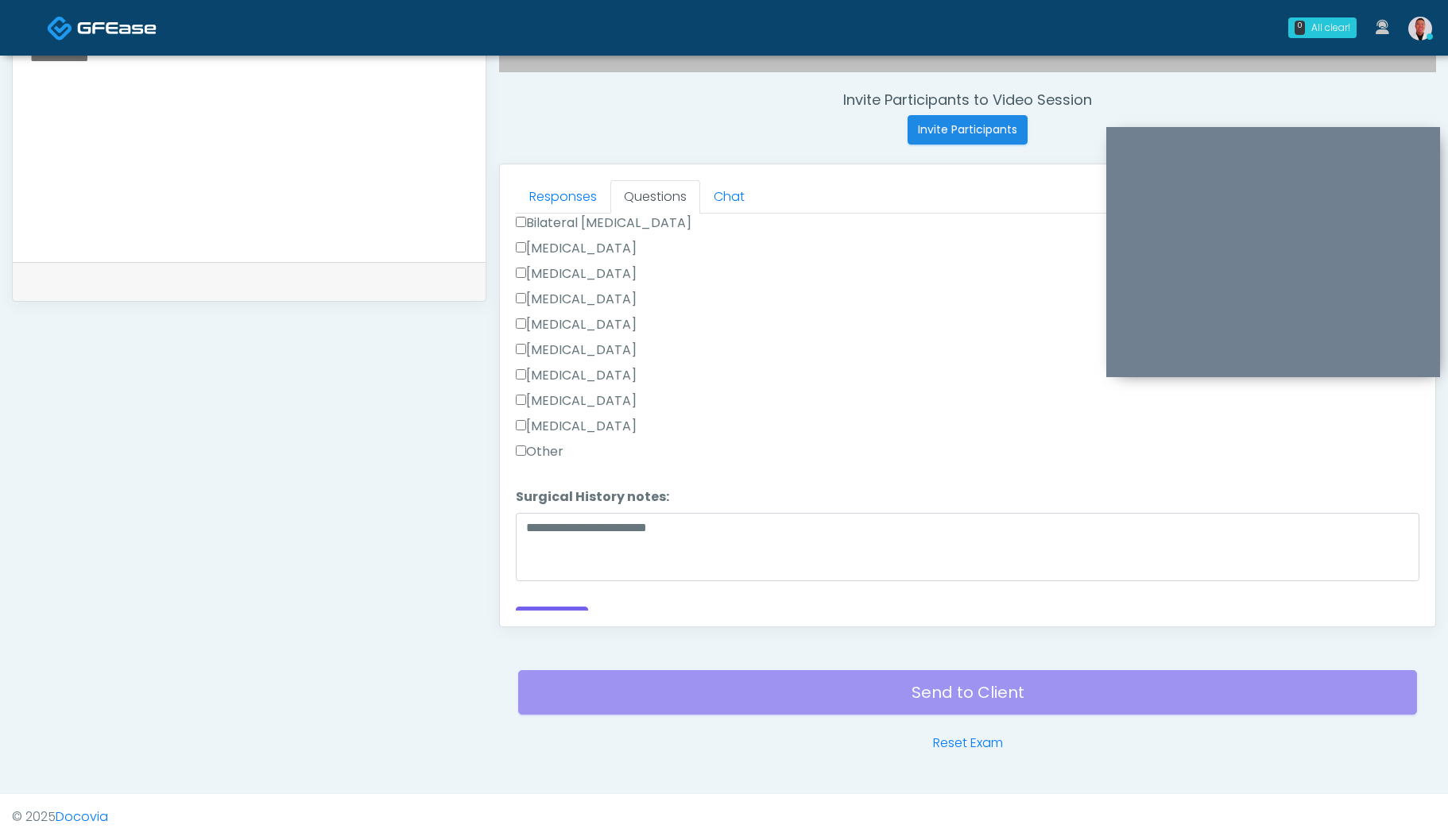
scroll to position [361, 0]
click at [579, 594] on button "Continue" at bounding box center [551, 598] width 72 height 30
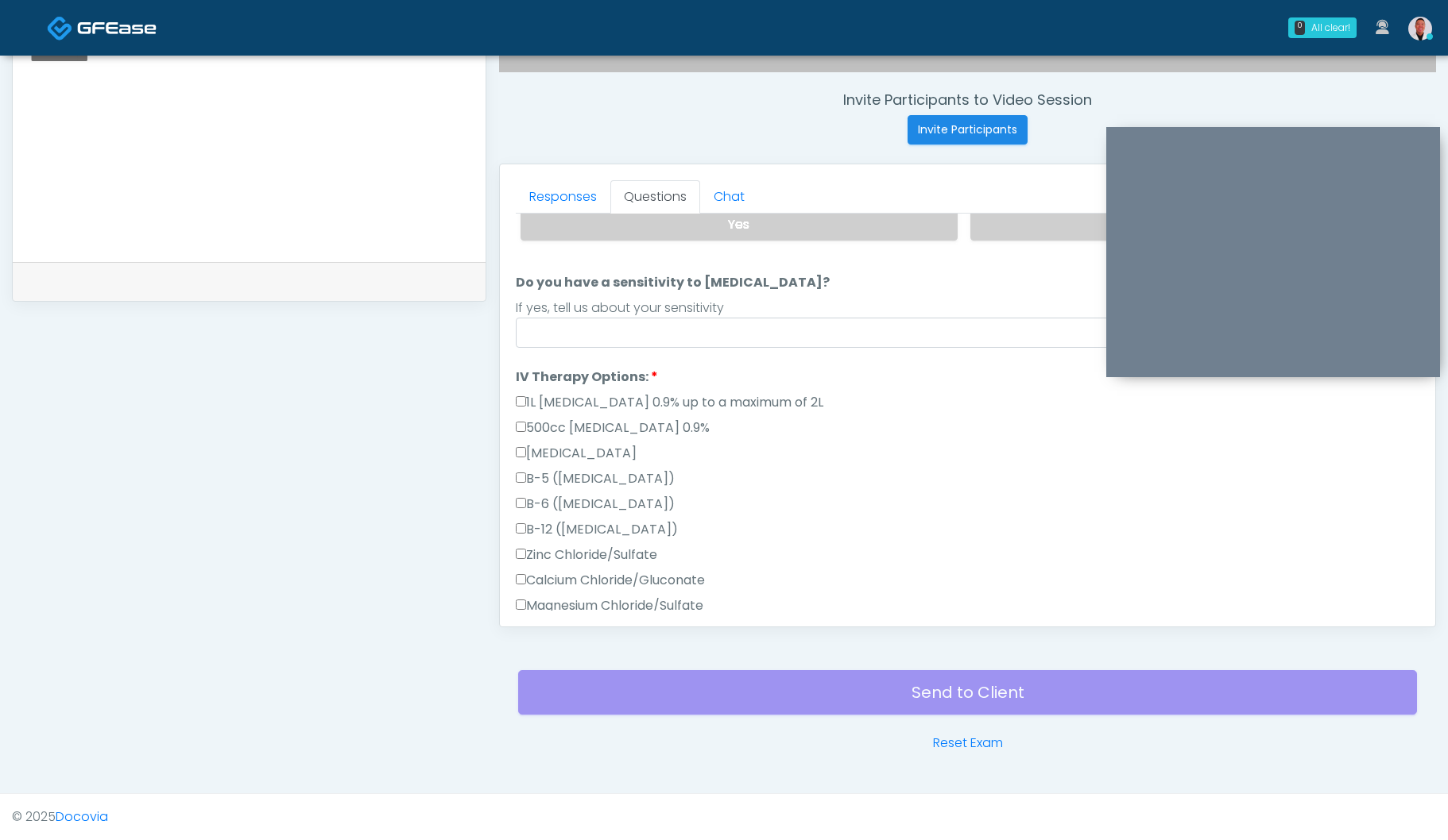
scroll to position [0, 0]
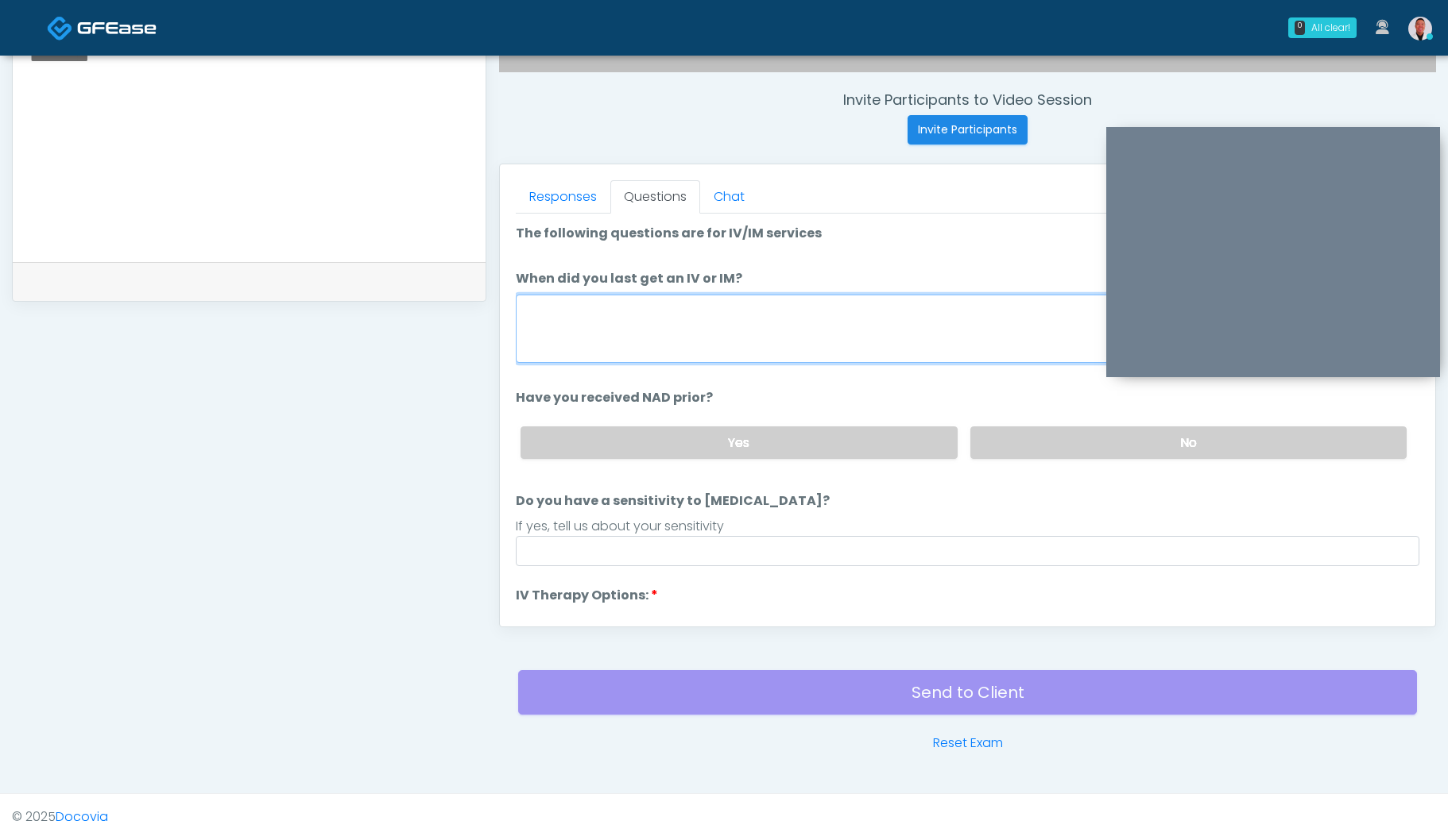
click at [634, 339] on textarea "When did you last get an IV or IM?" at bounding box center [967, 329] width 903 height 68
drag, startPoint x: 651, startPoint y: 321, endPoint x: 513, endPoint y: 309, distance: 138.5
click at [513, 309] on div "Responses Questions Chat Good Faith Exam Script Good Faith Exam Script INTRODUC…" at bounding box center [967, 395] width 935 height 462
type textarea "**********"
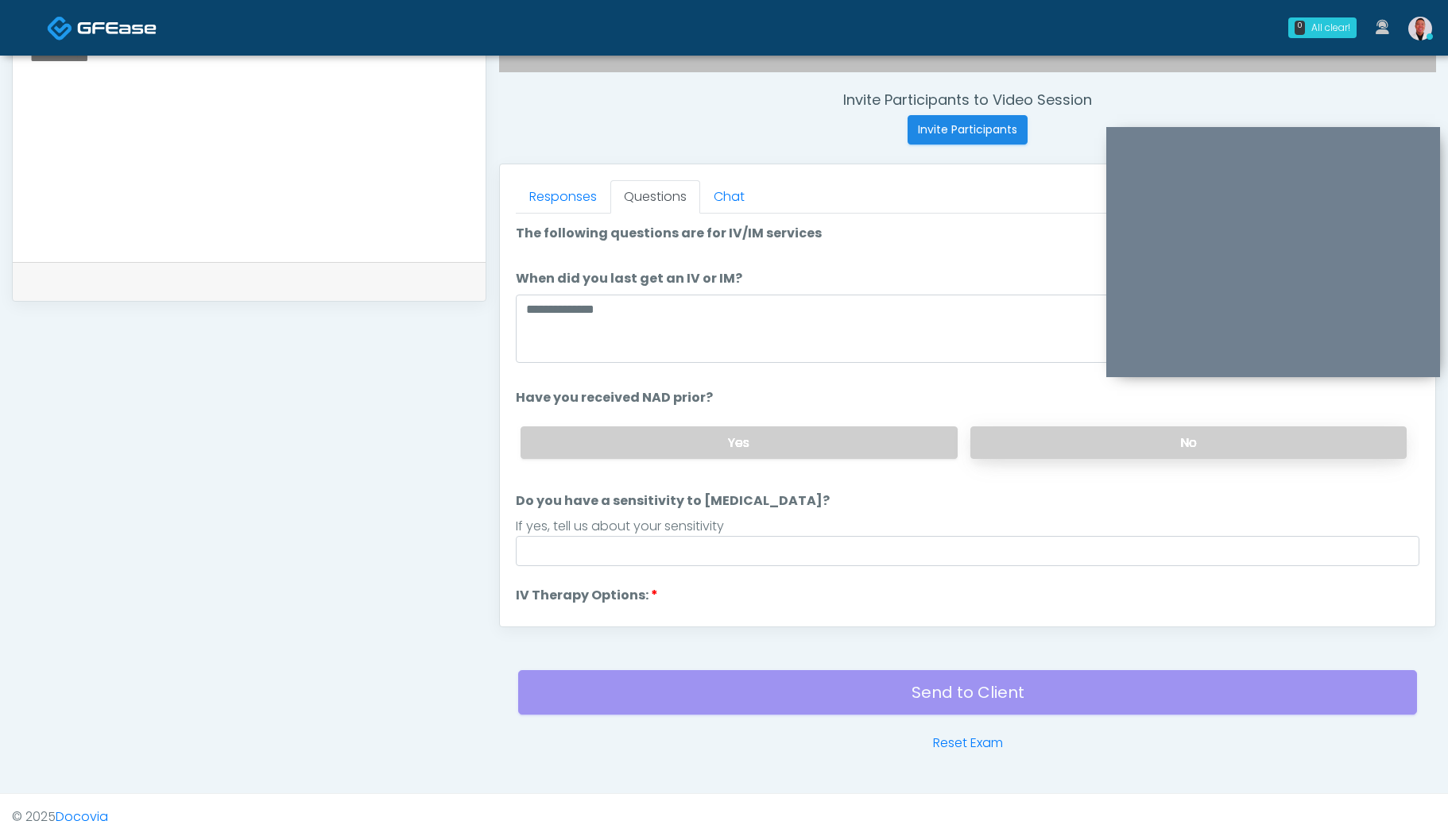
click at [1056, 441] on label "No" at bounding box center [1188, 442] width 436 height 32
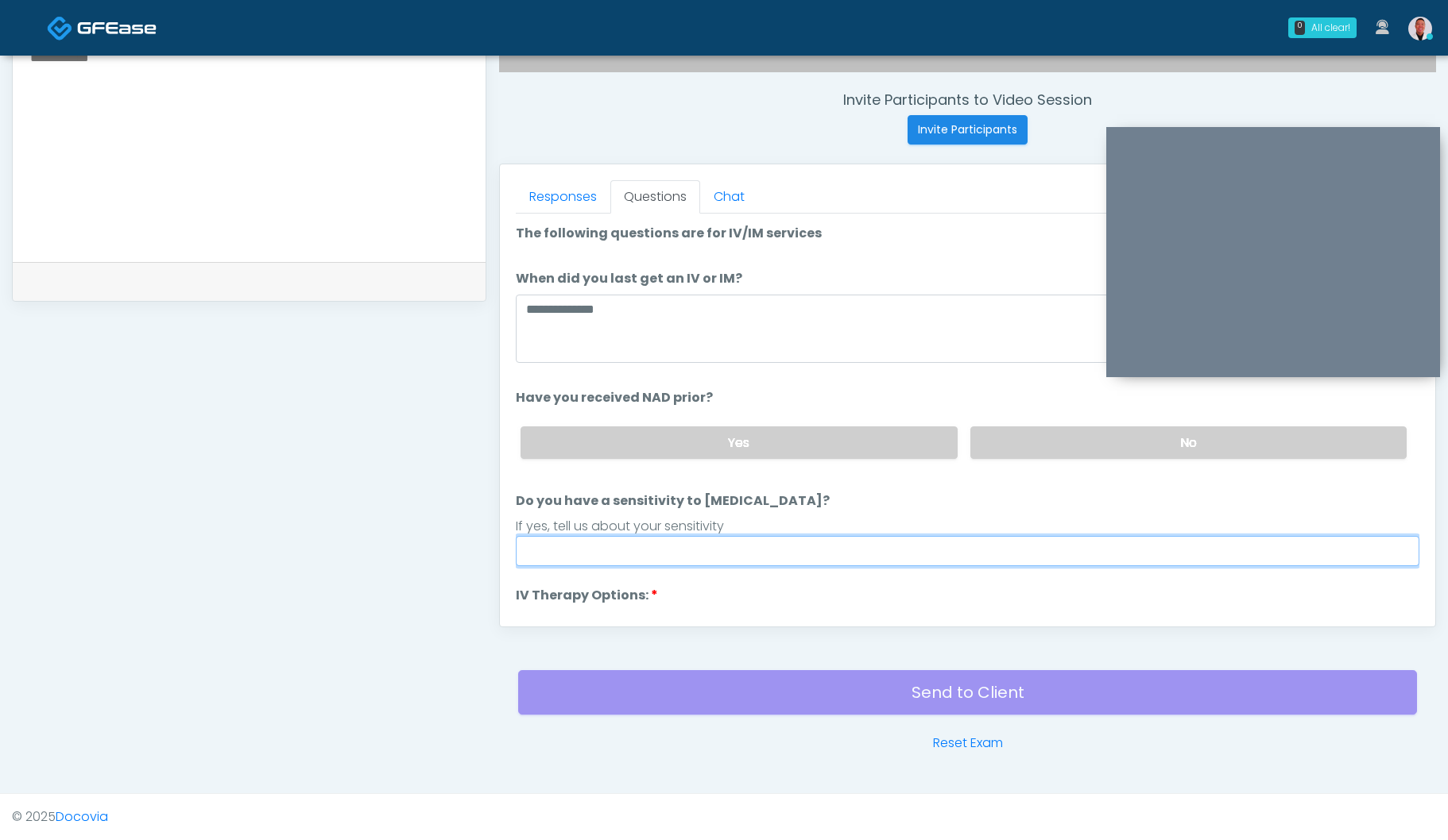
click at [789, 550] on input "Do you have a sensitivity to [MEDICAL_DATA]?" at bounding box center [967, 551] width 903 height 30
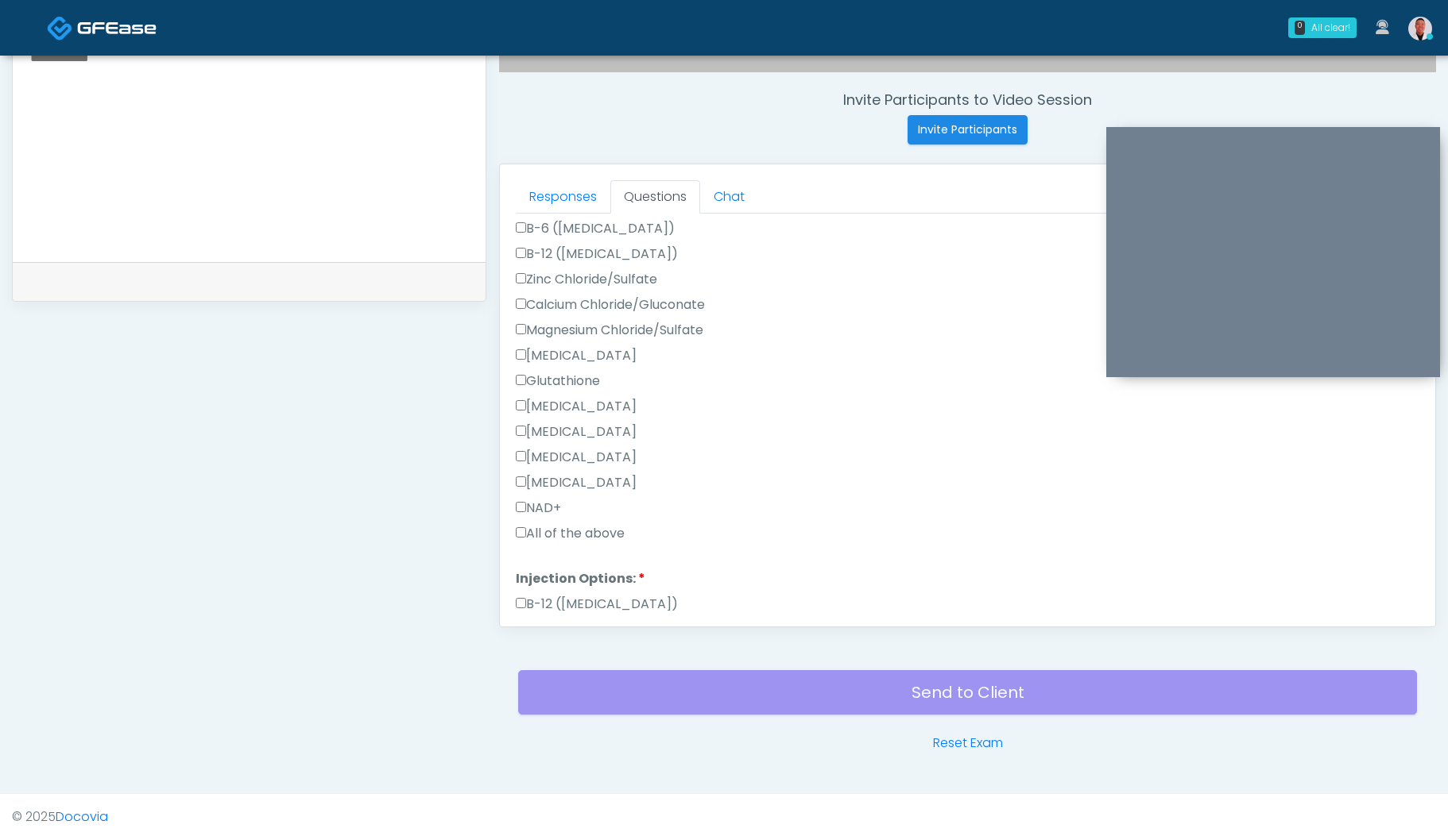
scroll to position [495, 0]
type input "**"
click at [514, 455] on div "Responses Questions Chat Good Faith Exam Script Good Faith Exam Script INTRODUC…" at bounding box center [967, 395] width 935 height 462
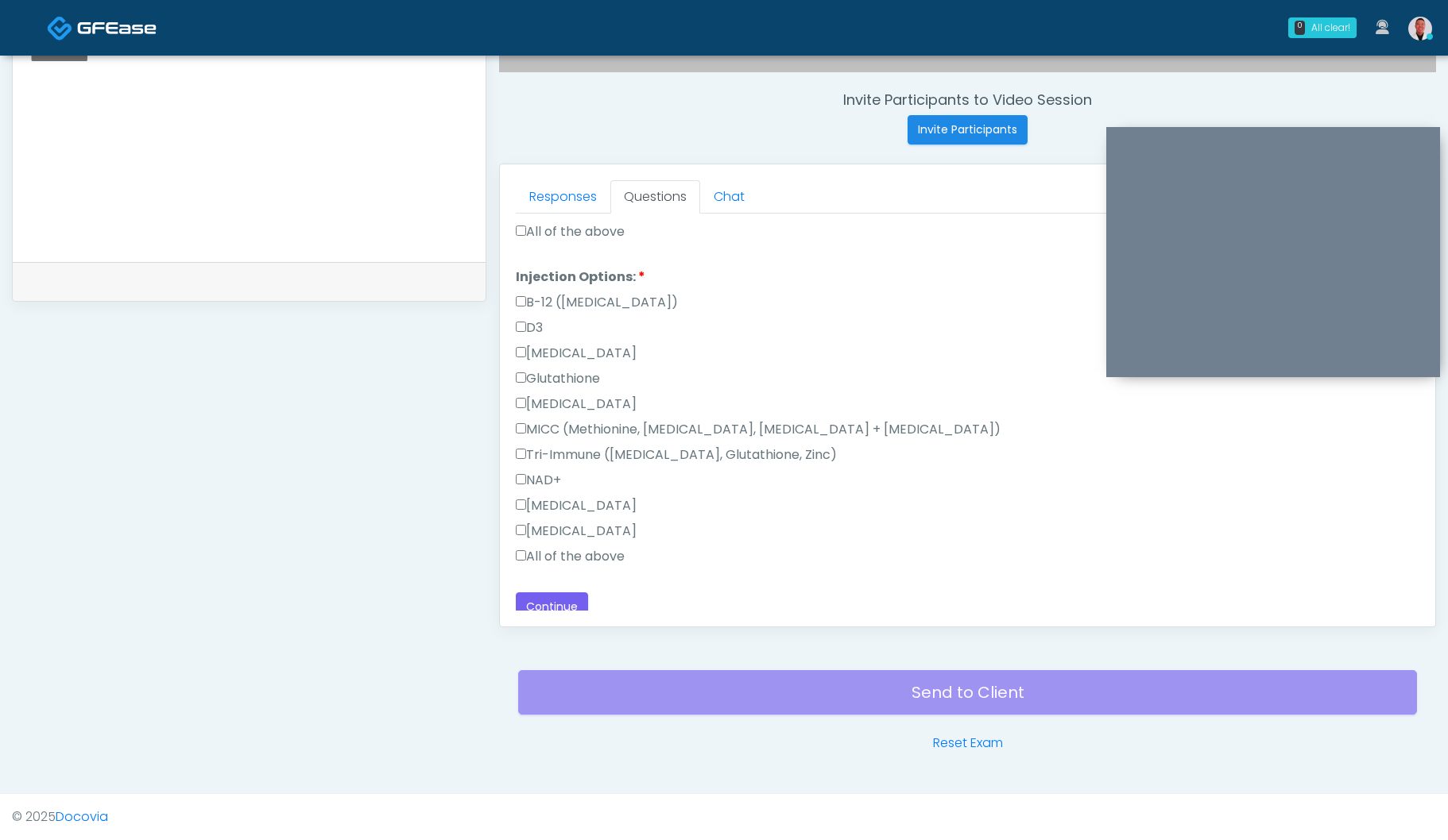
scroll to position [805, 0]
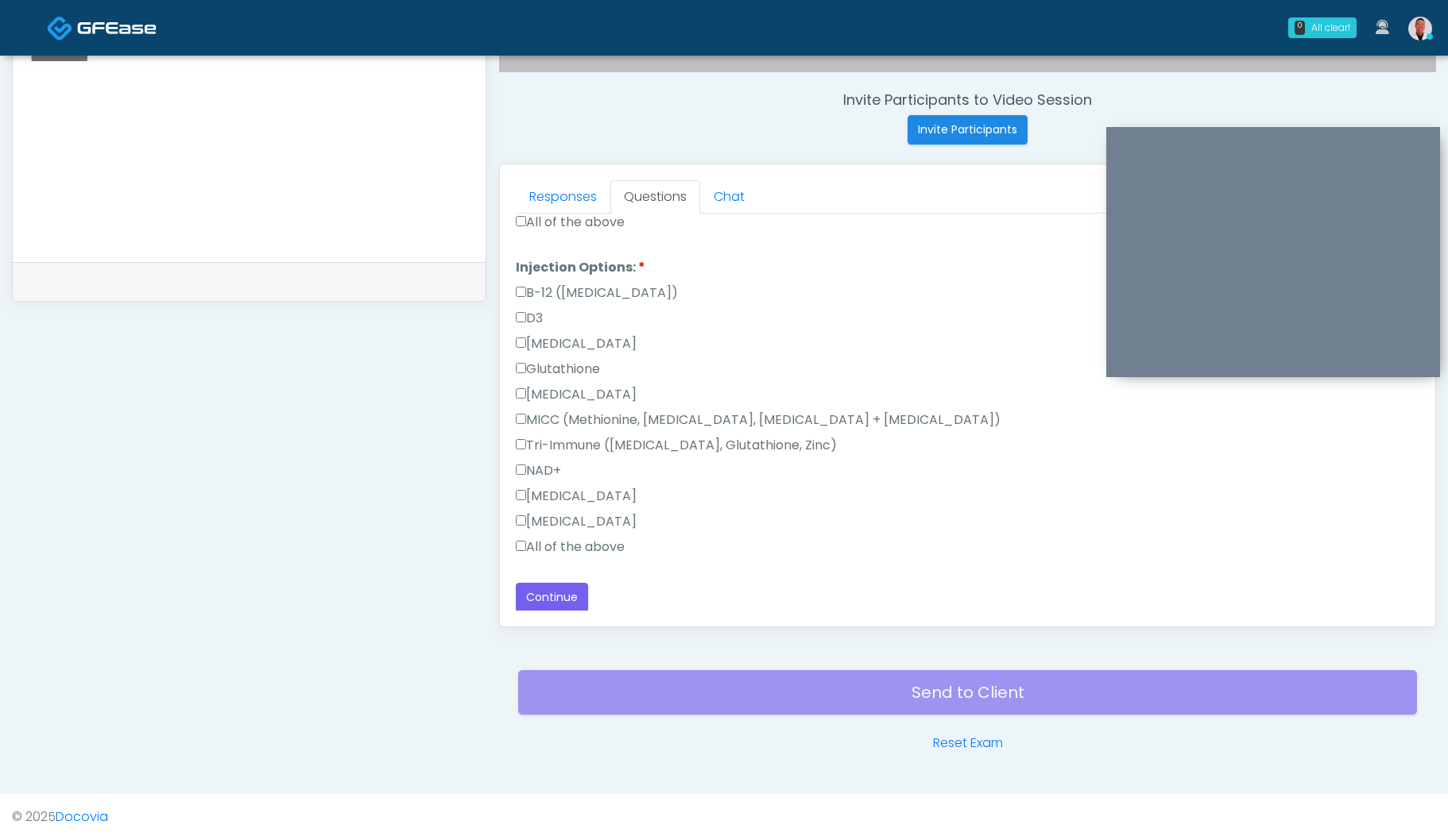
click at [513, 520] on div "Responses Questions Chat Good Faith Exam Script Good Faith Exam Script INTRODUC…" at bounding box center [967, 395] width 935 height 462
click at [549, 590] on button "Continue" at bounding box center [551, 597] width 72 height 30
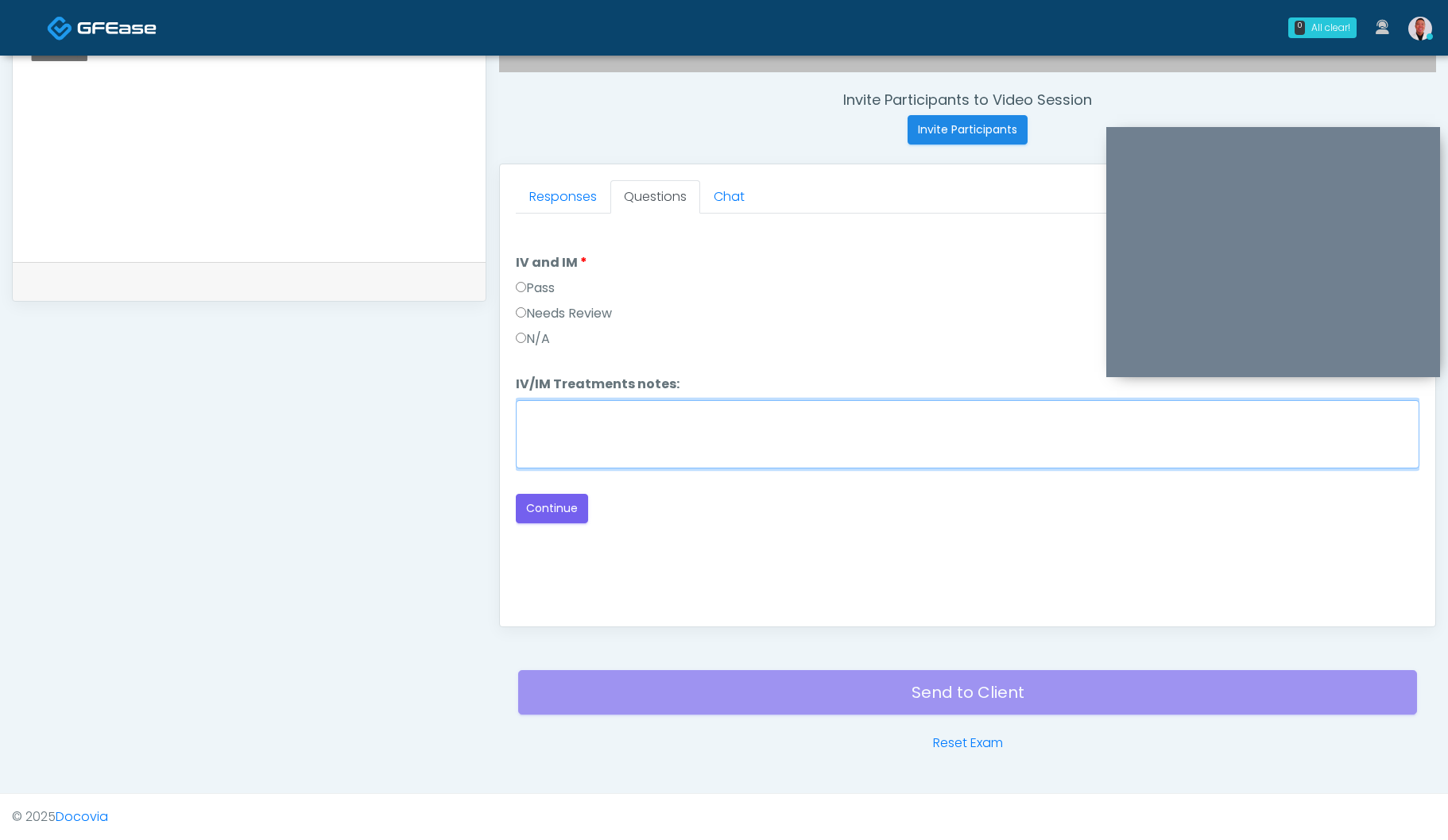
click at [839, 458] on textarea "IV/IM Treatments notes:" at bounding box center [967, 435] width 903 height 68
type textarea "*"
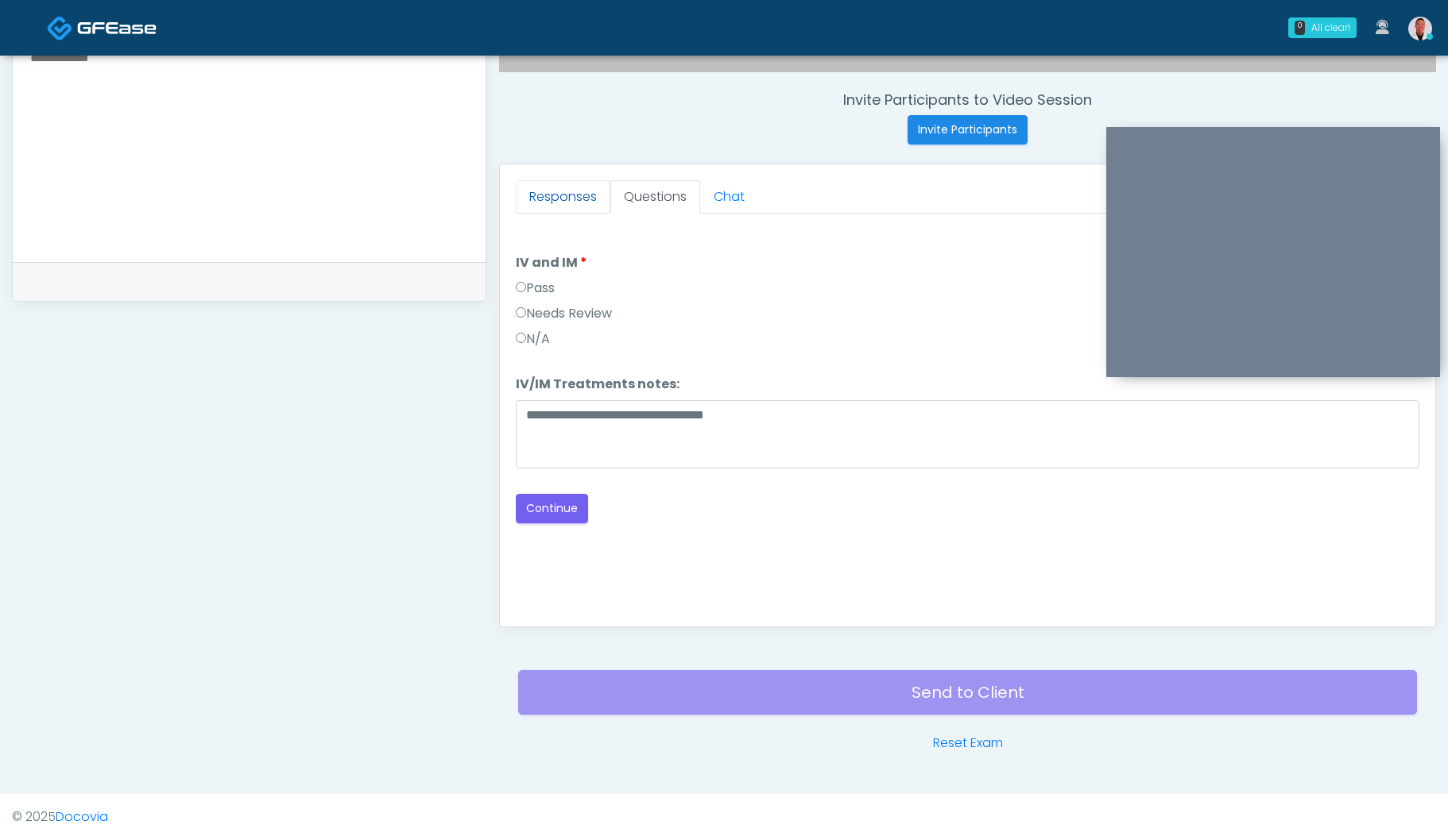
click at [564, 190] on link "Responses" at bounding box center [562, 197] width 94 height 33
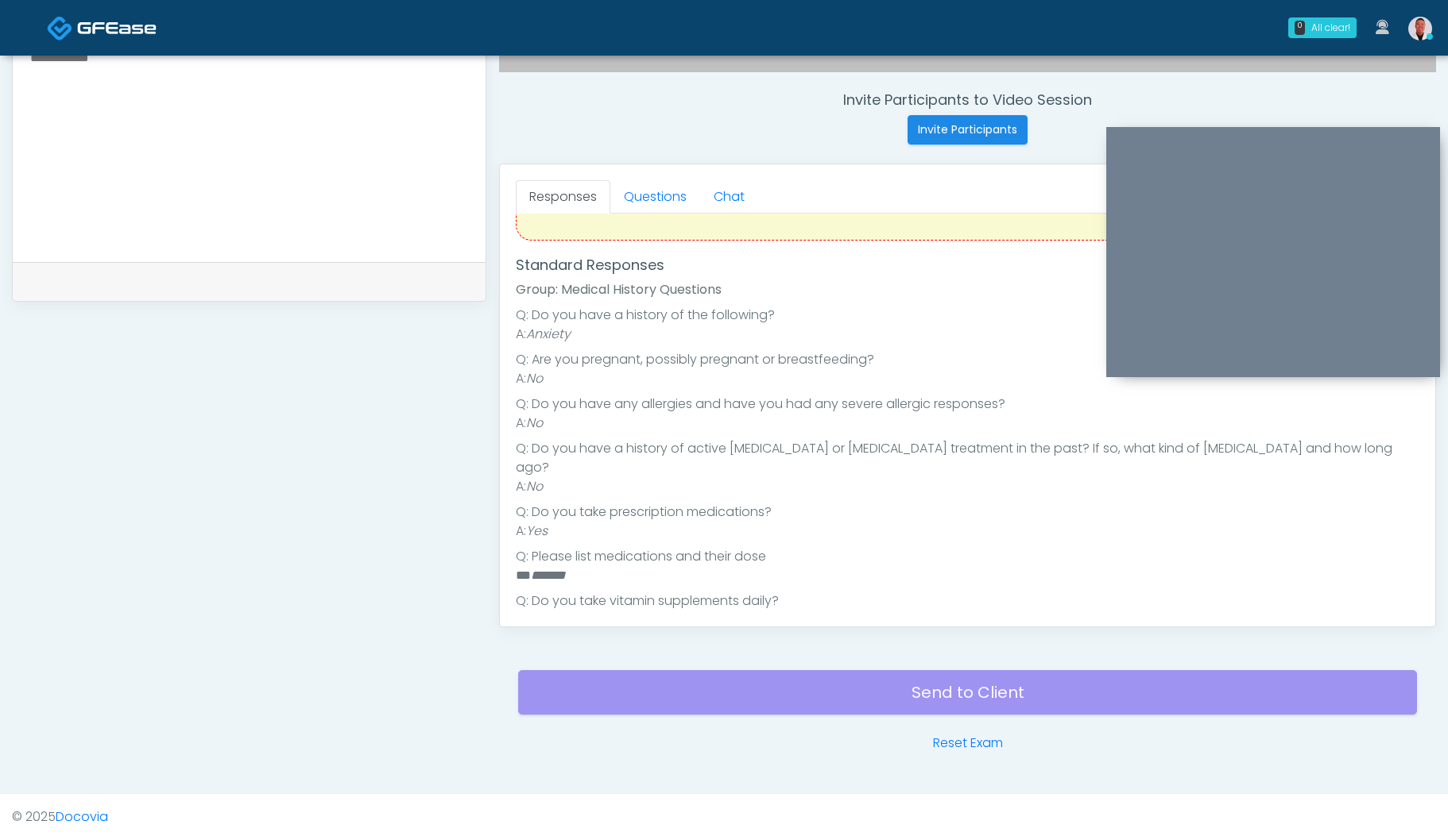
scroll to position [141, 0]
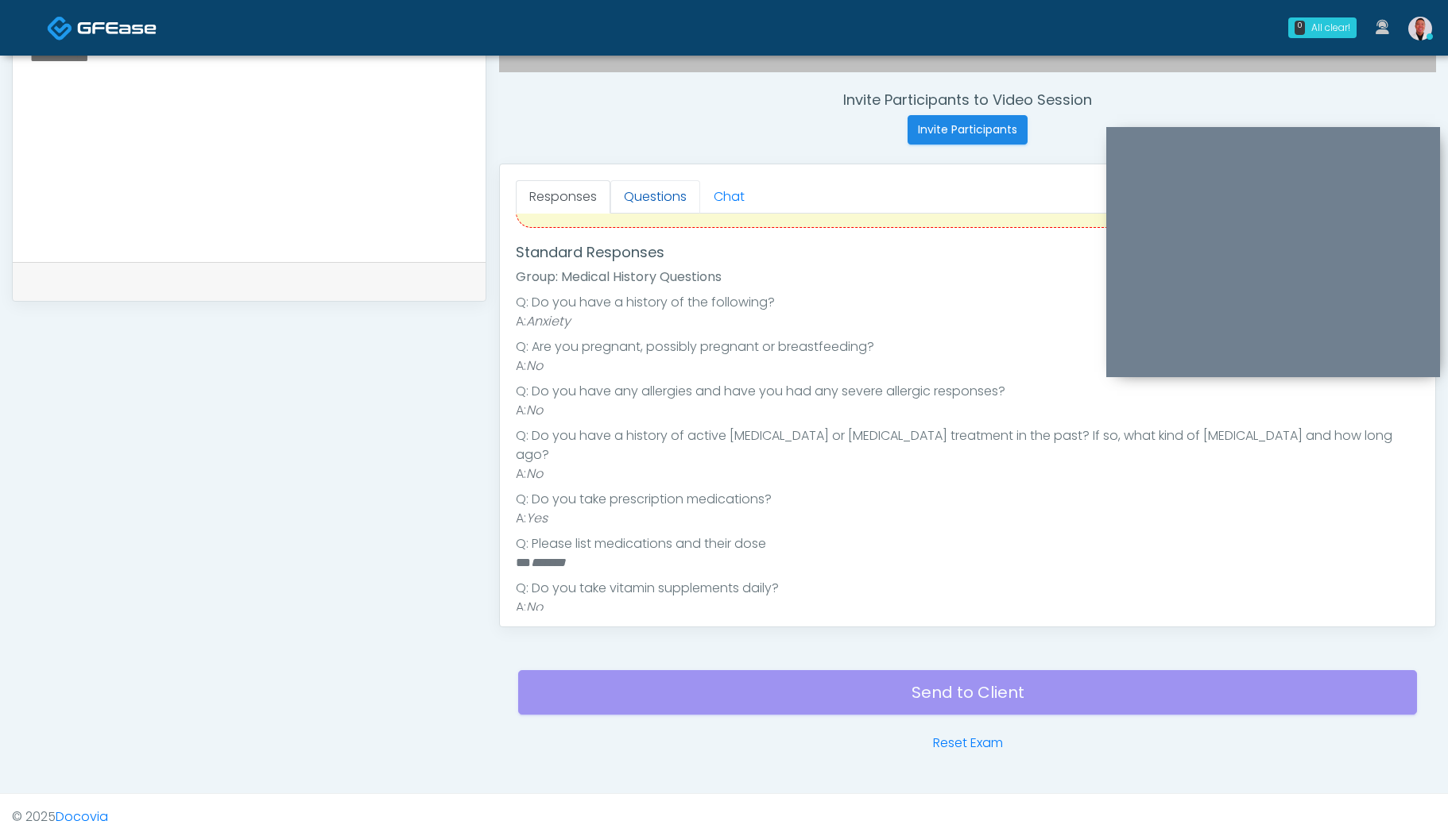
click at [649, 191] on link "Questions" at bounding box center [655, 197] width 90 height 33
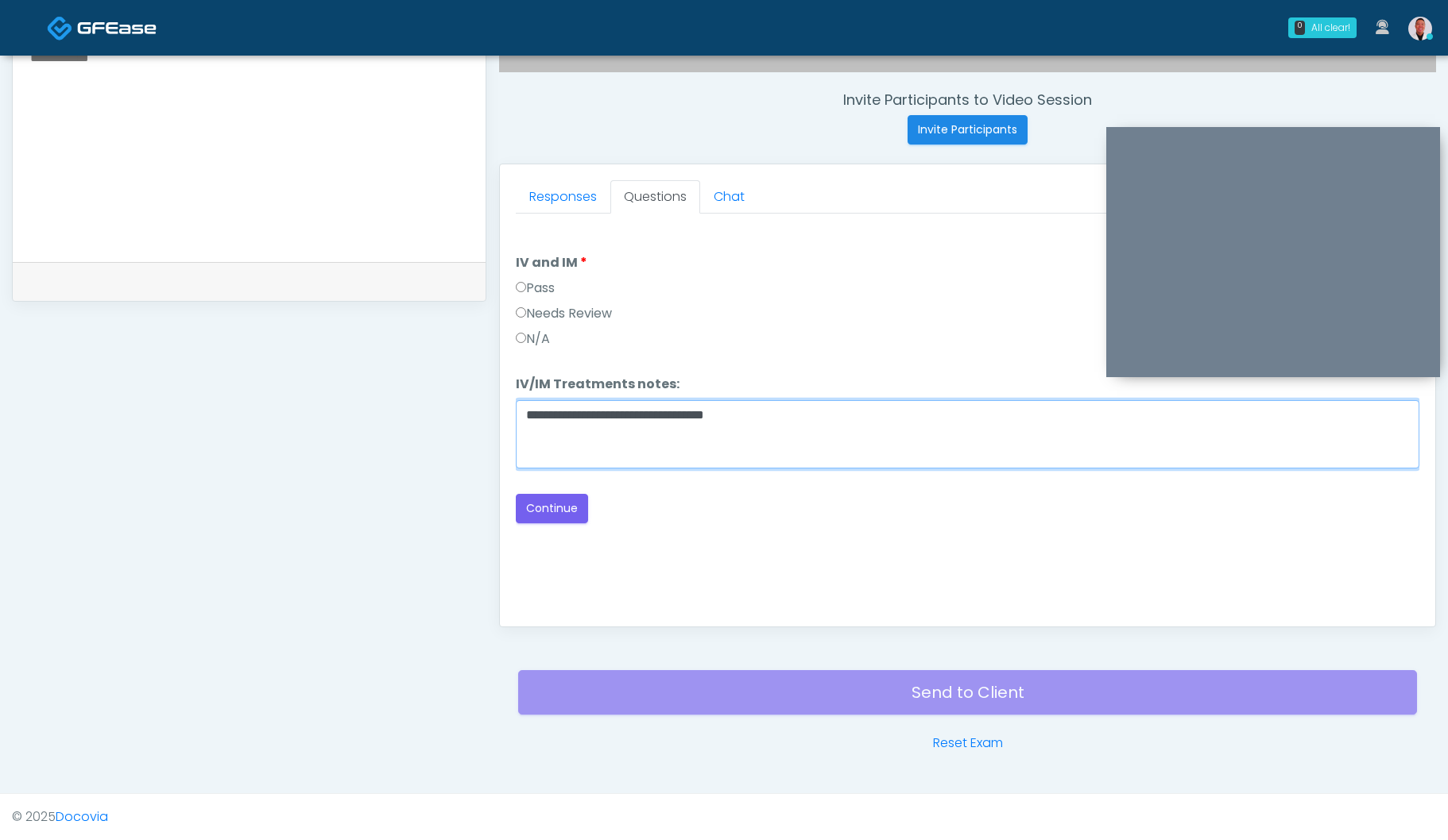
click at [883, 450] on textarea "**********" at bounding box center [967, 435] width 903 height 68
type textarea "**********"
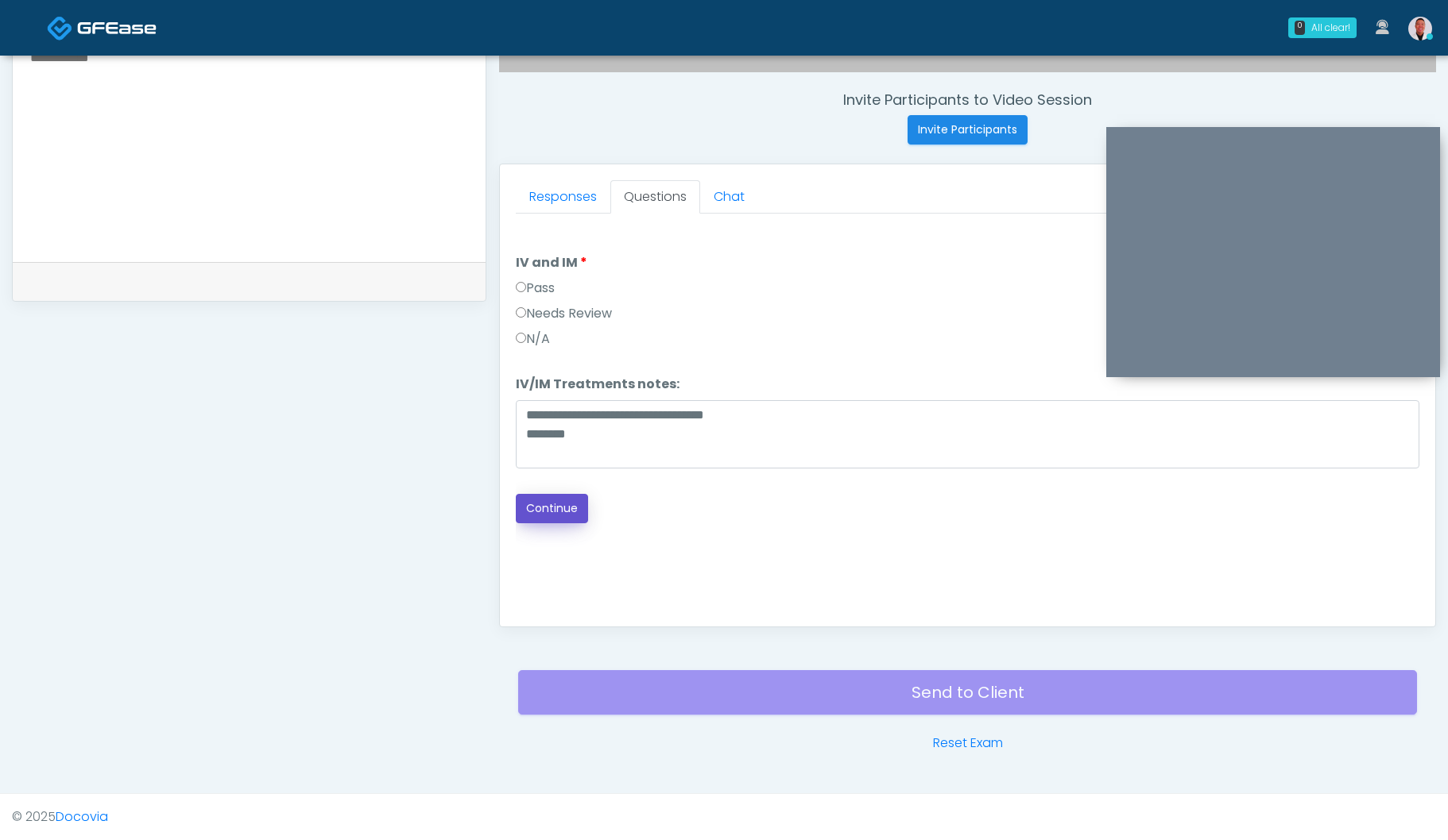
click at [550, 504] on button "Continue" at bounding box center [551, 509] width 72 height 30
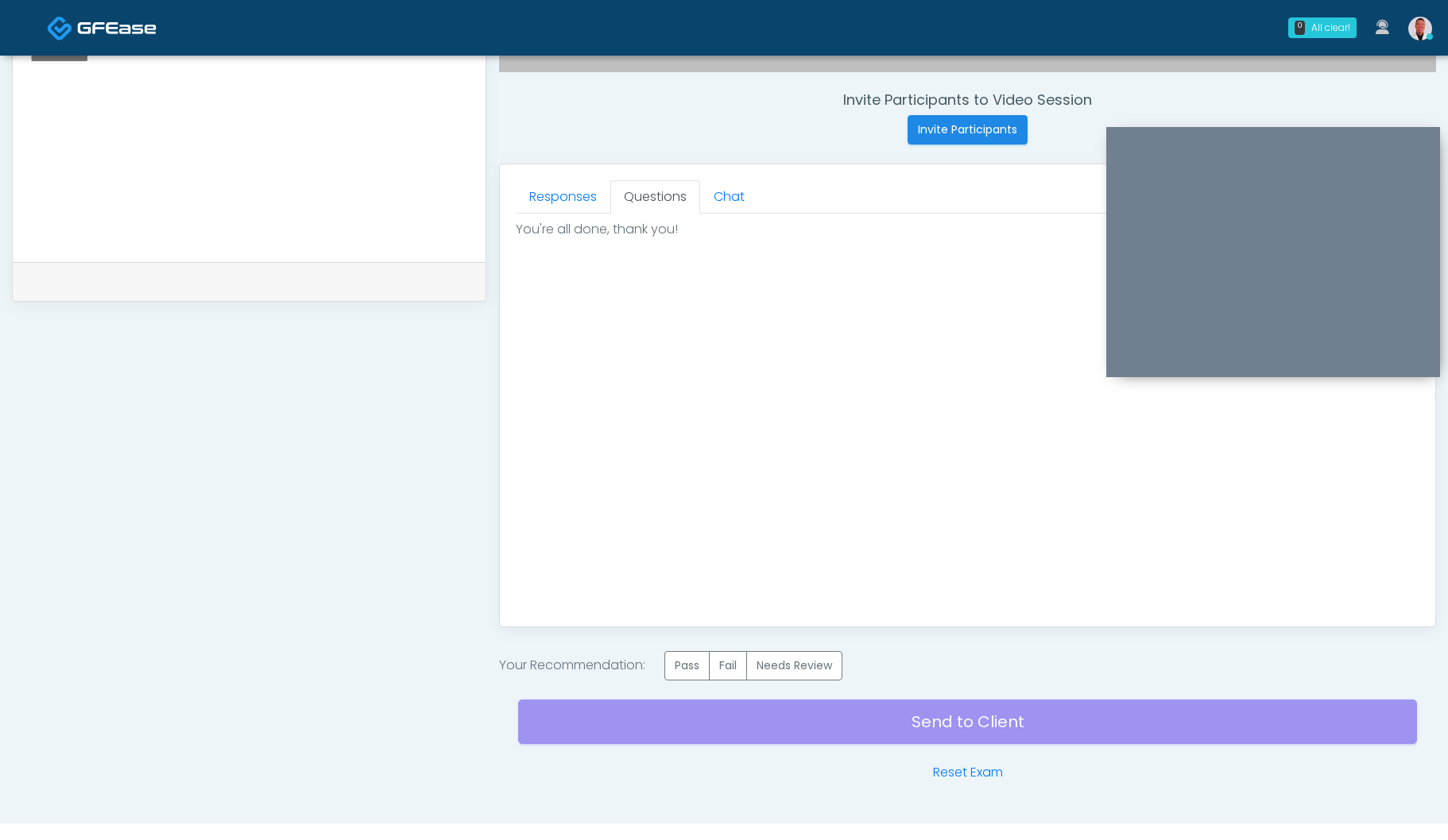
click at [694, 651] on div "Invite Participants to Video Session Invite Participants Responses Questions Ch…" at bounding box center [961, 162] width 949 height 1241
click at [685, 662] on label "Pass" at bounding box center [686, 666] width 45 height 30
click at [945, 730] on div "Send to Client Reset Exam" at bounding box center [967, 731] width 899 height 102
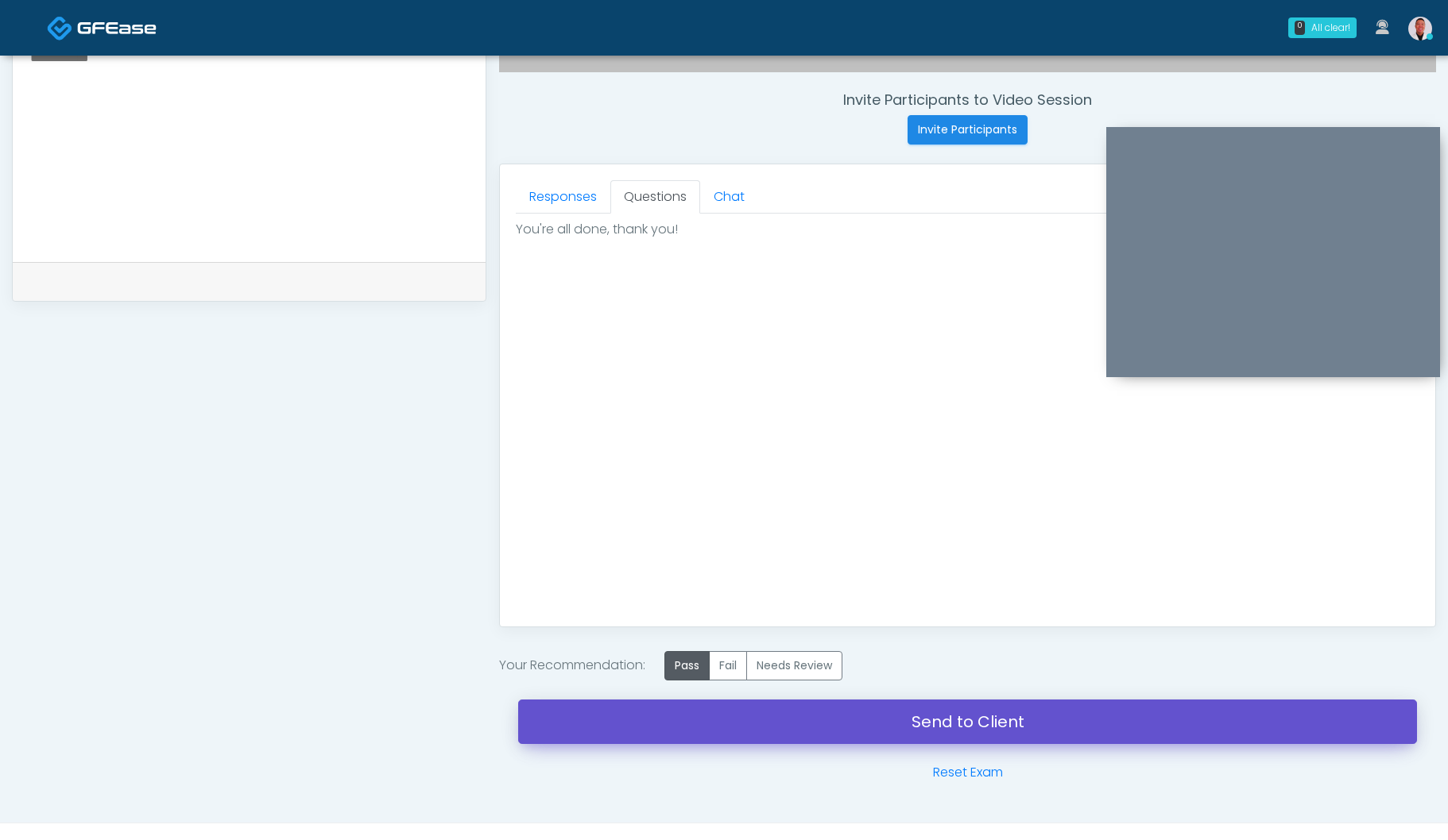
click at [945, 730] on link "Send to Client" at bounding box center [967, 722] width 899 height 44
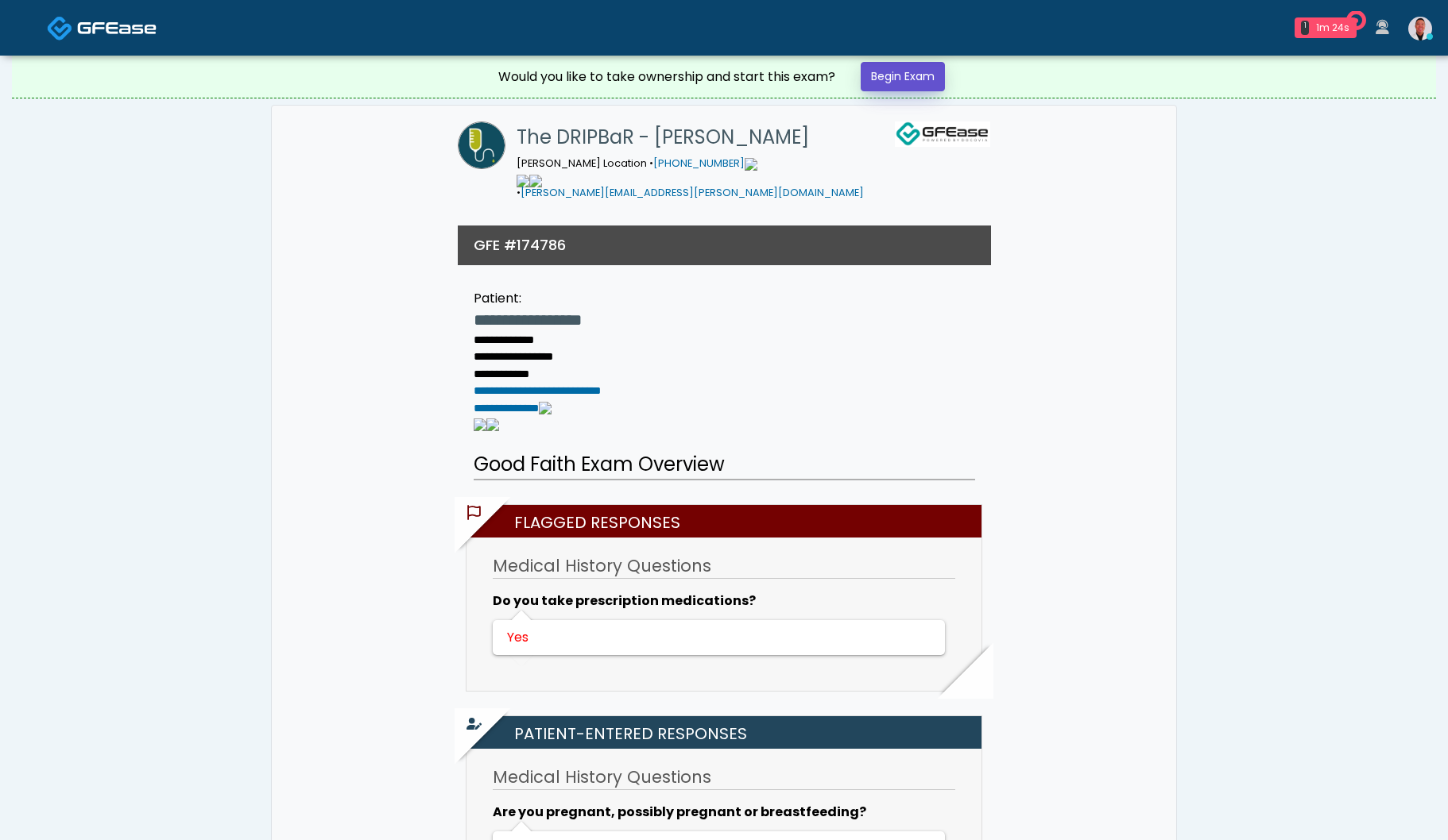
click at [905, 75] on link "Begin Exam" at bounding box center [902, 77] width 84 height 30
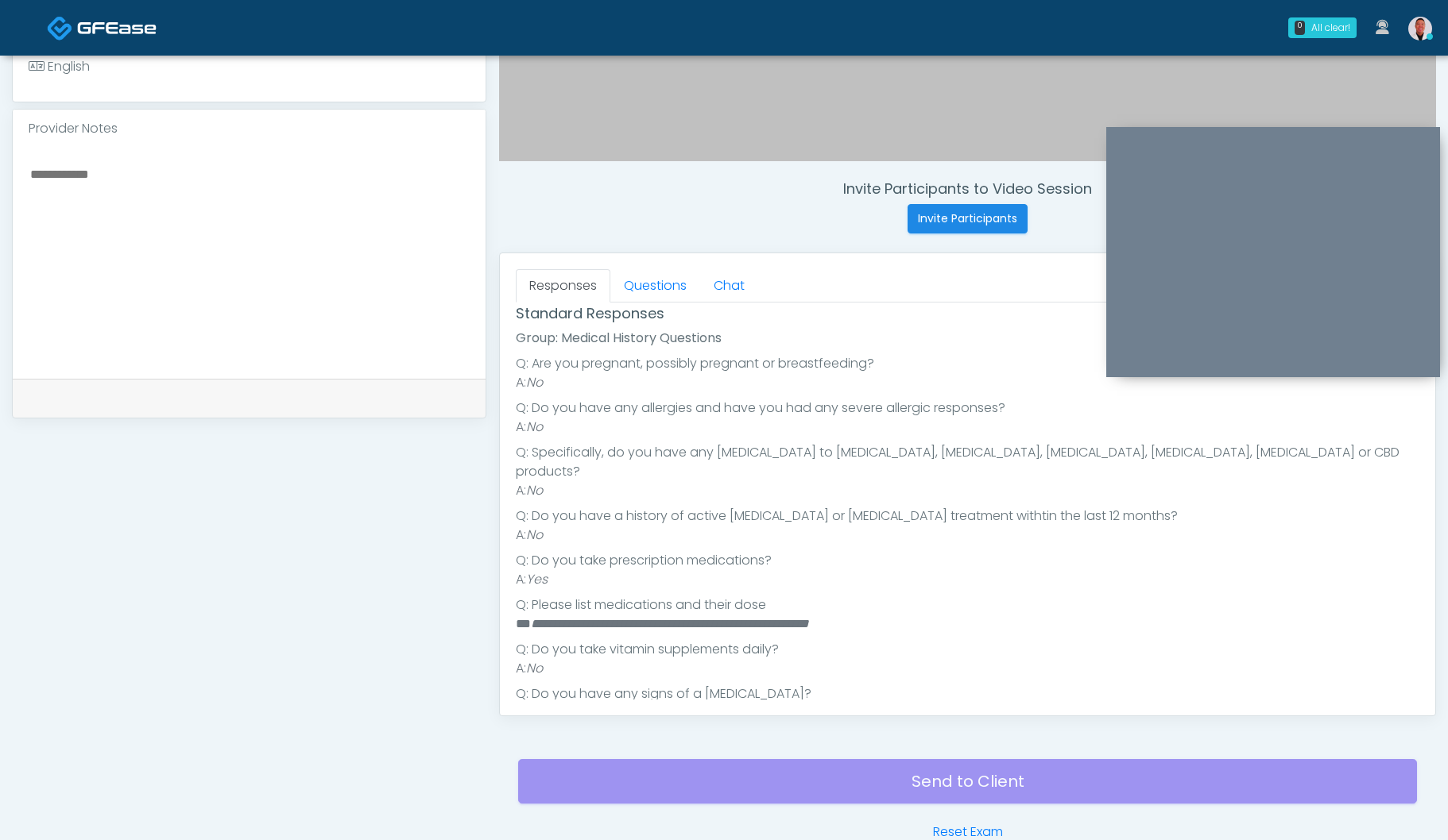
scroll to position [173, 0]
click at [339, 255] on textarea at bounding box center [248, 260] width 440 height 194
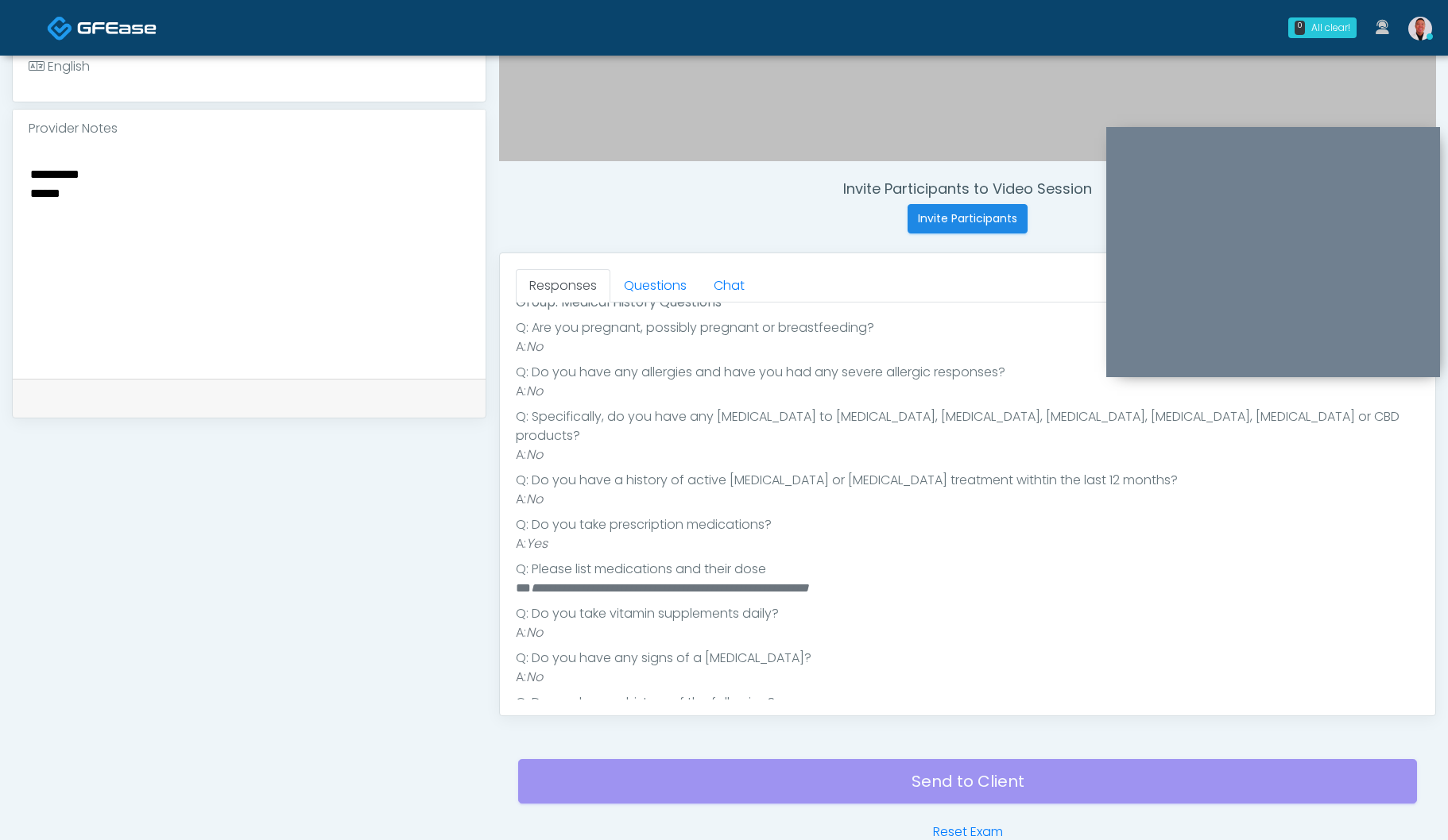
scroll to position [231, 0]
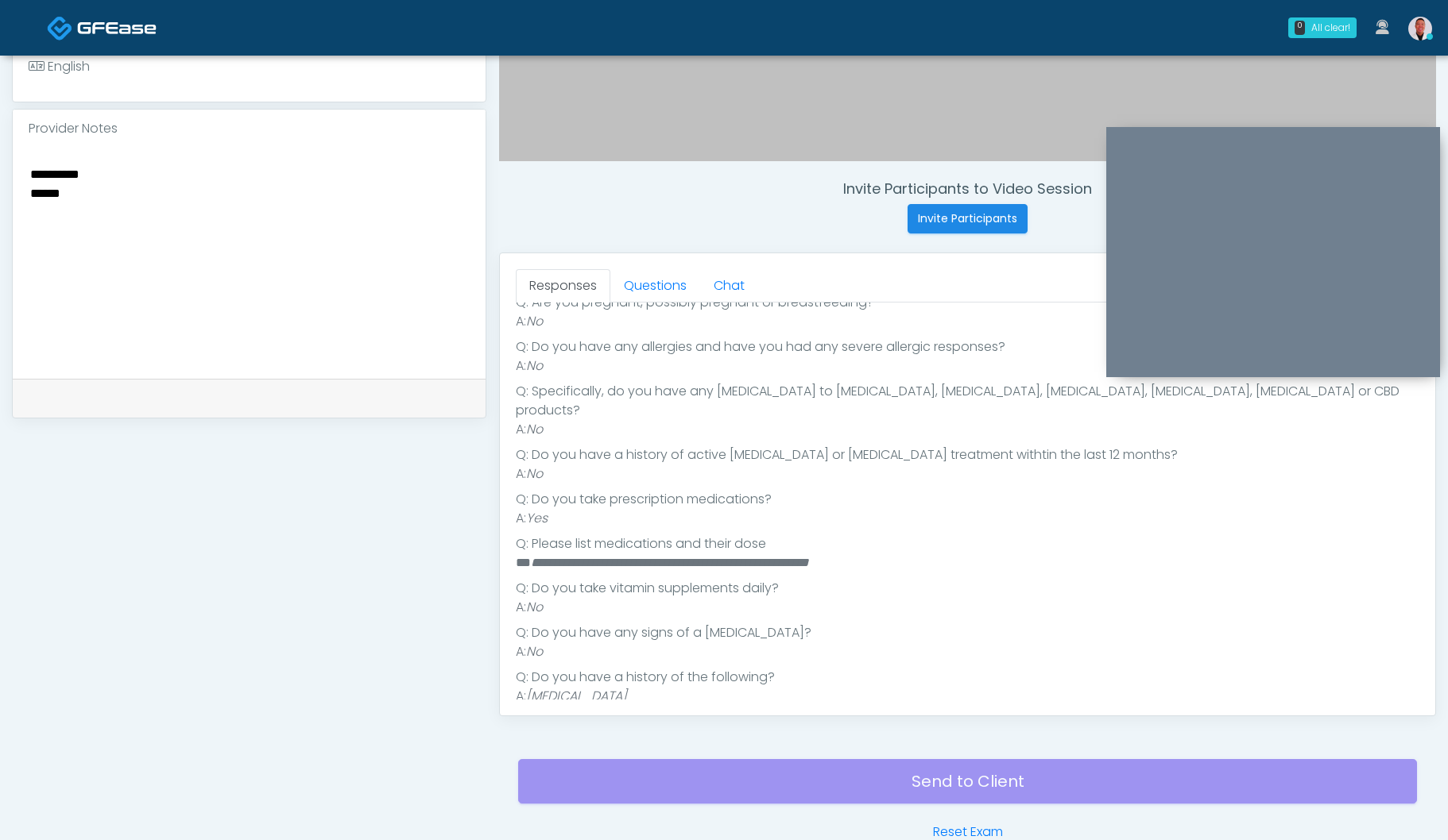
click at [332, 242] on textarea "**********" at bounding box center [248, 260] width 440 height 194
type textarea "**********"
click at [650, 282] on link "Questions" at bounding box center [655, 286] width 90 height 33
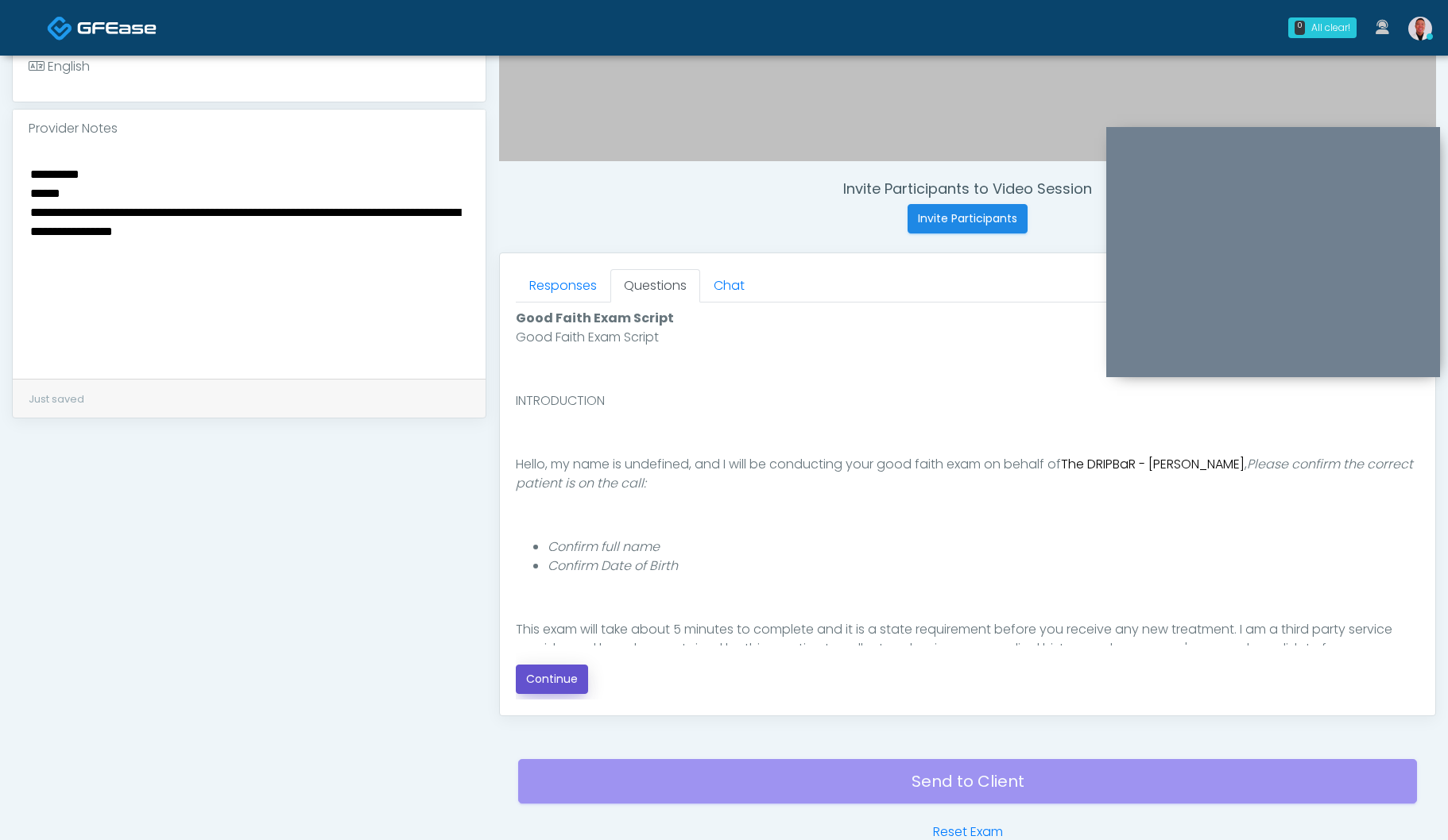
click at [543, 674] on button "Continue" at bounding box center [551, 679] width 72 height 30
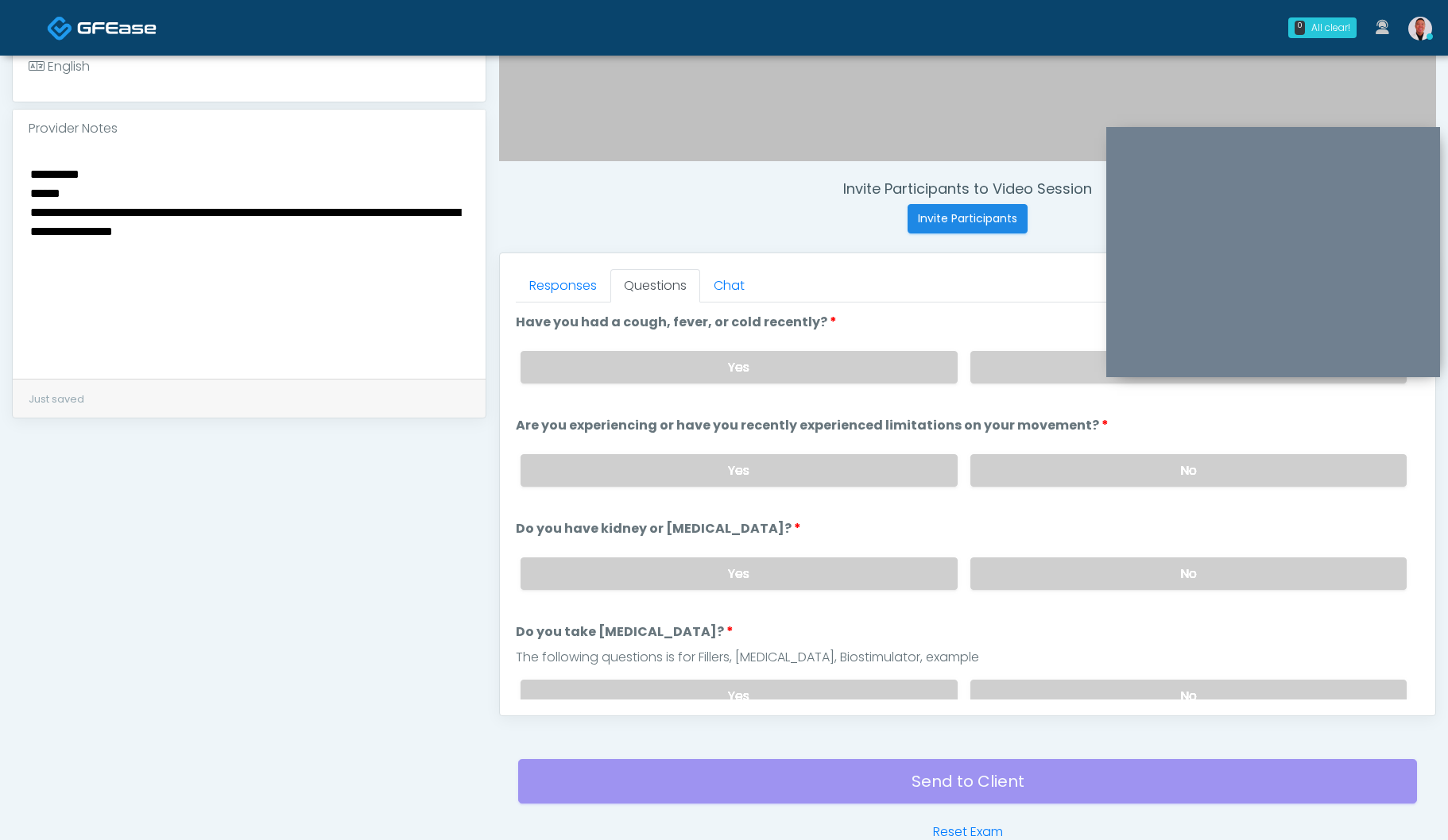
scroll to position [585, 0]
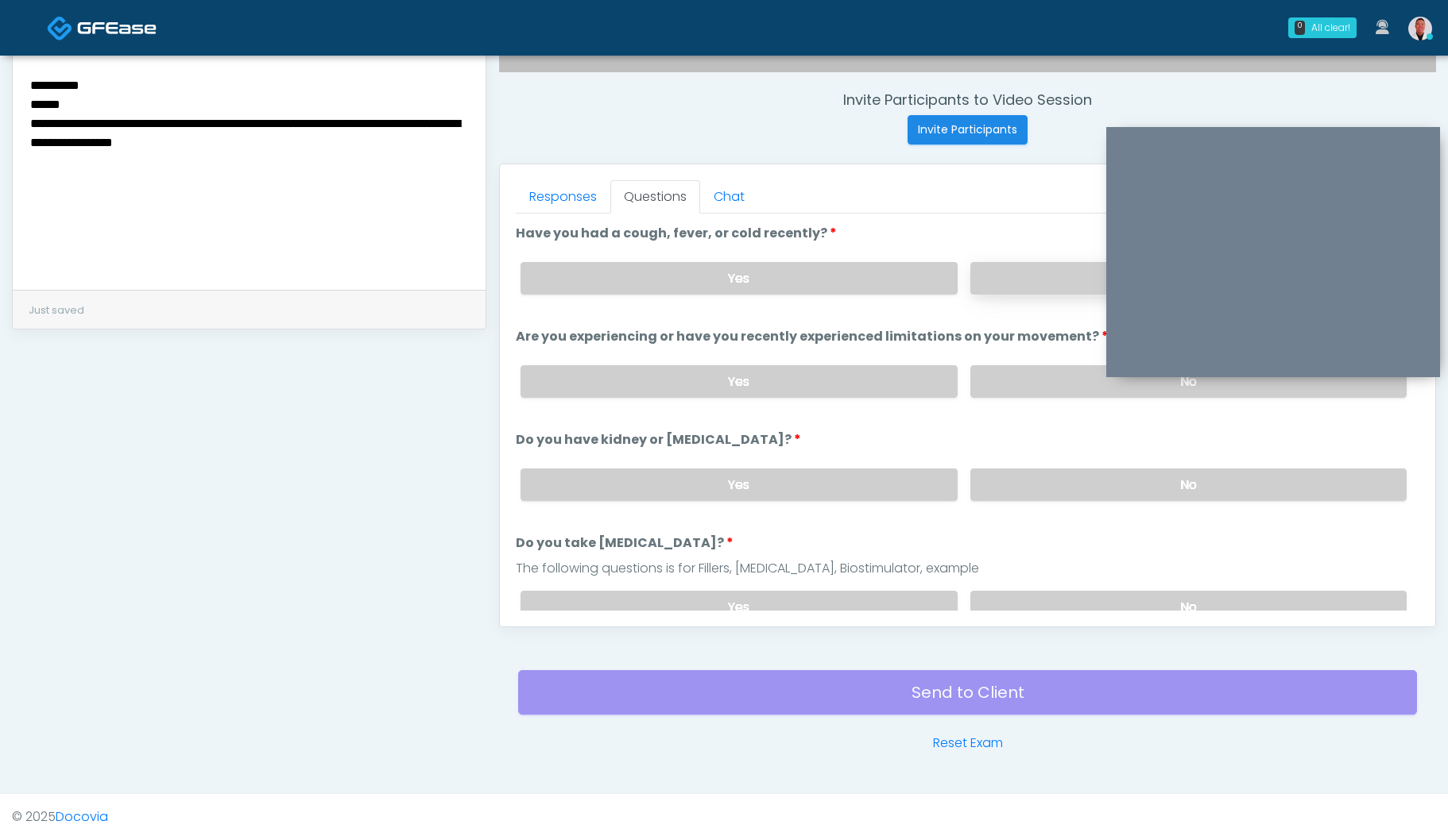
click at [993, 273] on label "No" at bounding box center [1188, 278] width 436 height 32
click at [1050, 371] on label "No" at bounding box center [1188, 381] width 436 height 32
click at [1044, 478] on label "No" at bounding box center [1188, 485] width 436 height 32
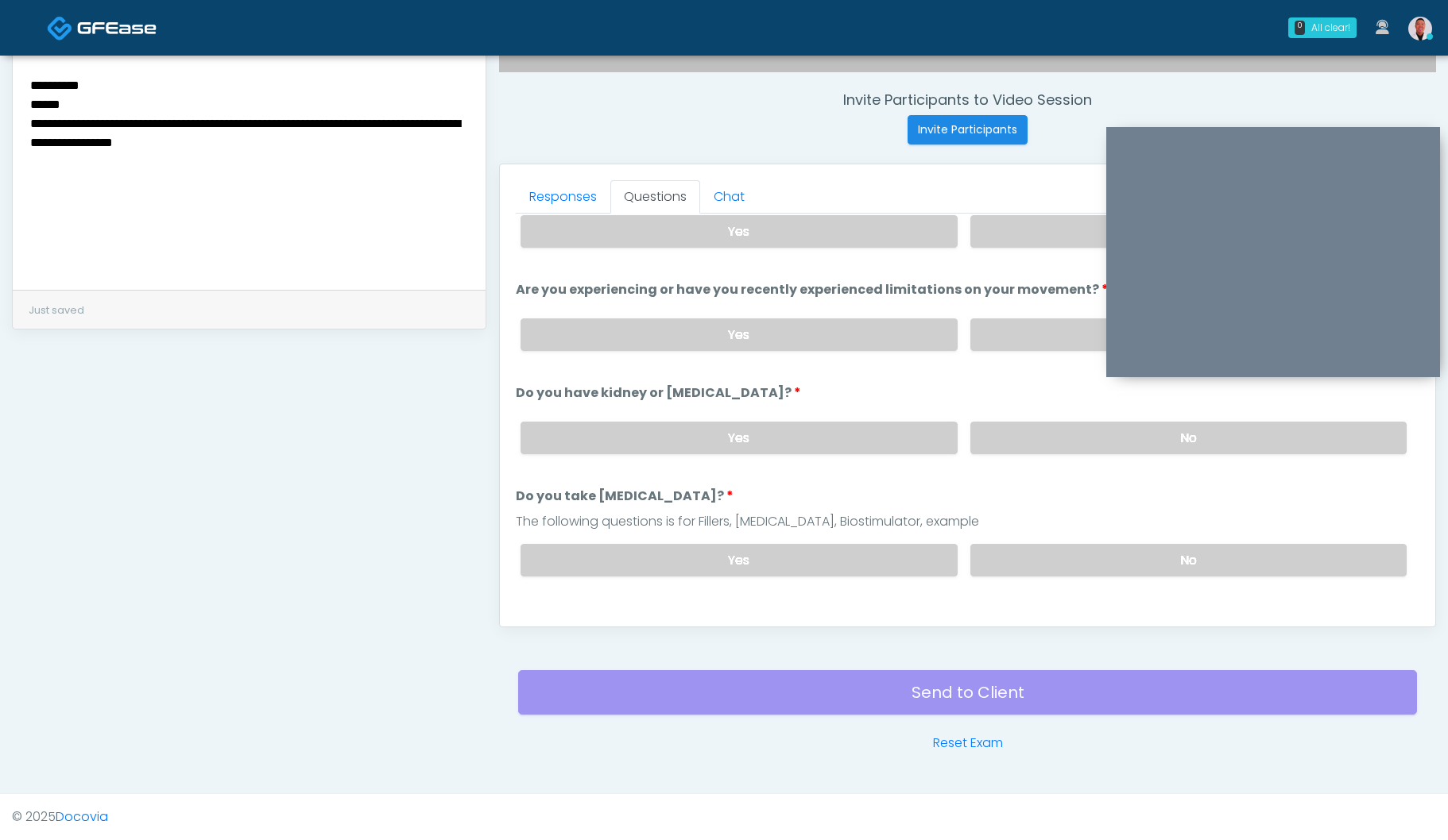
scroll to position [130, 0]
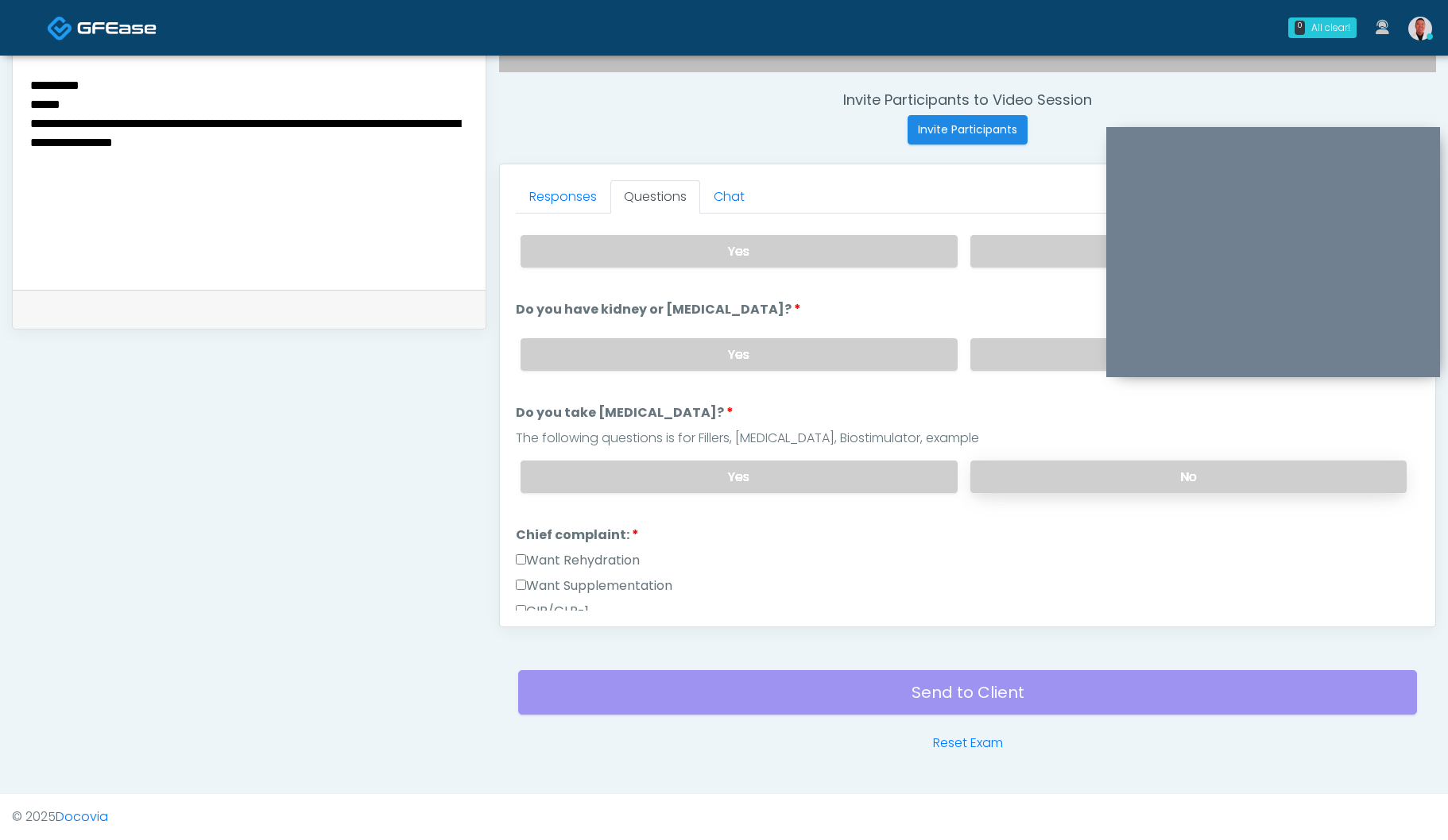
click at [1061, 464] on label "No" at bounding box center [1188, 476] width 436 height 32
click at [409, 176] on textarea "**********" at bounding box center [248, 172] width 440 height 194
click at [390, 211] on textarea "**********" at bounding box center [248, 172] width 440 height 194
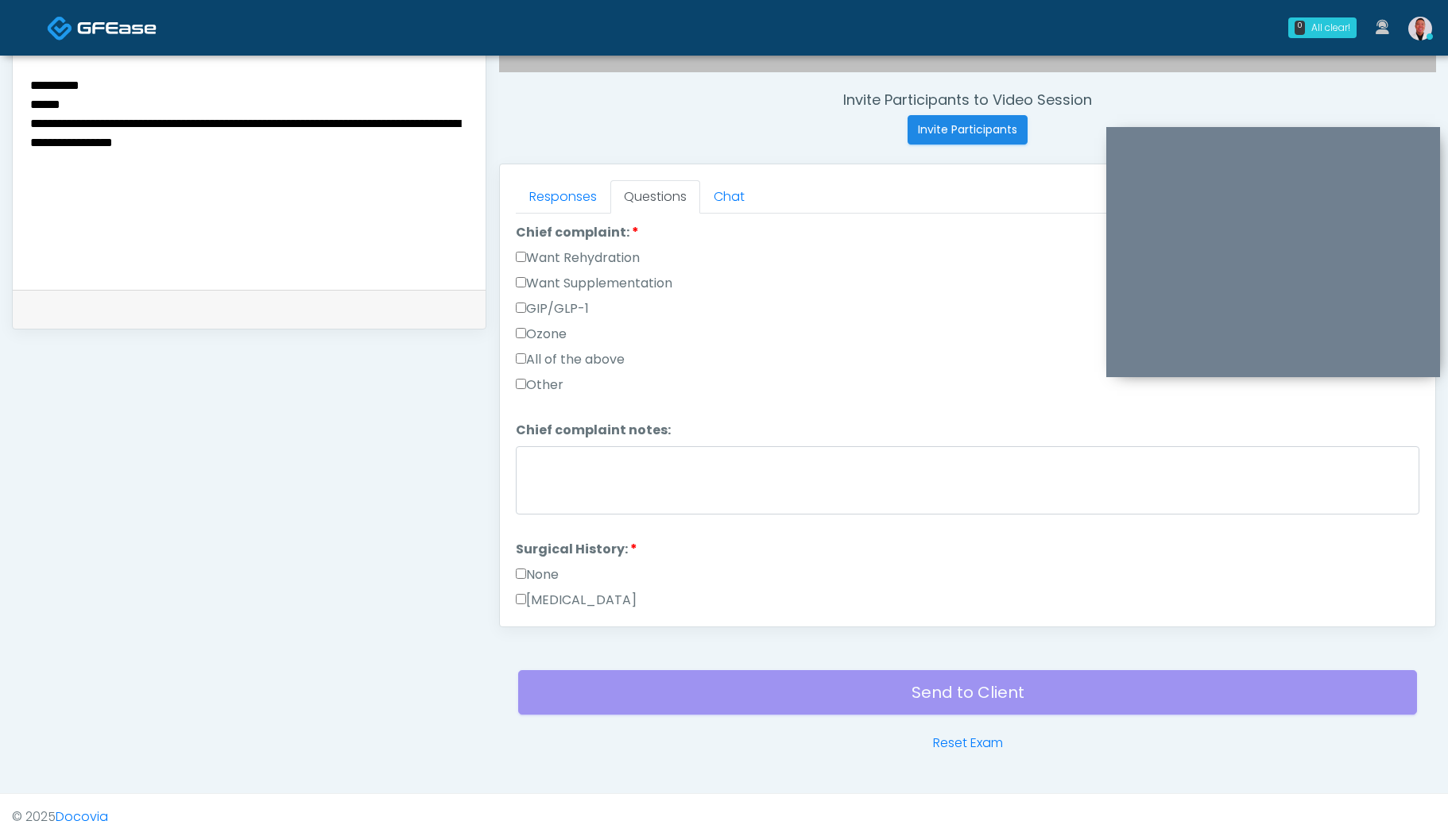
scroll to position [354, 0]
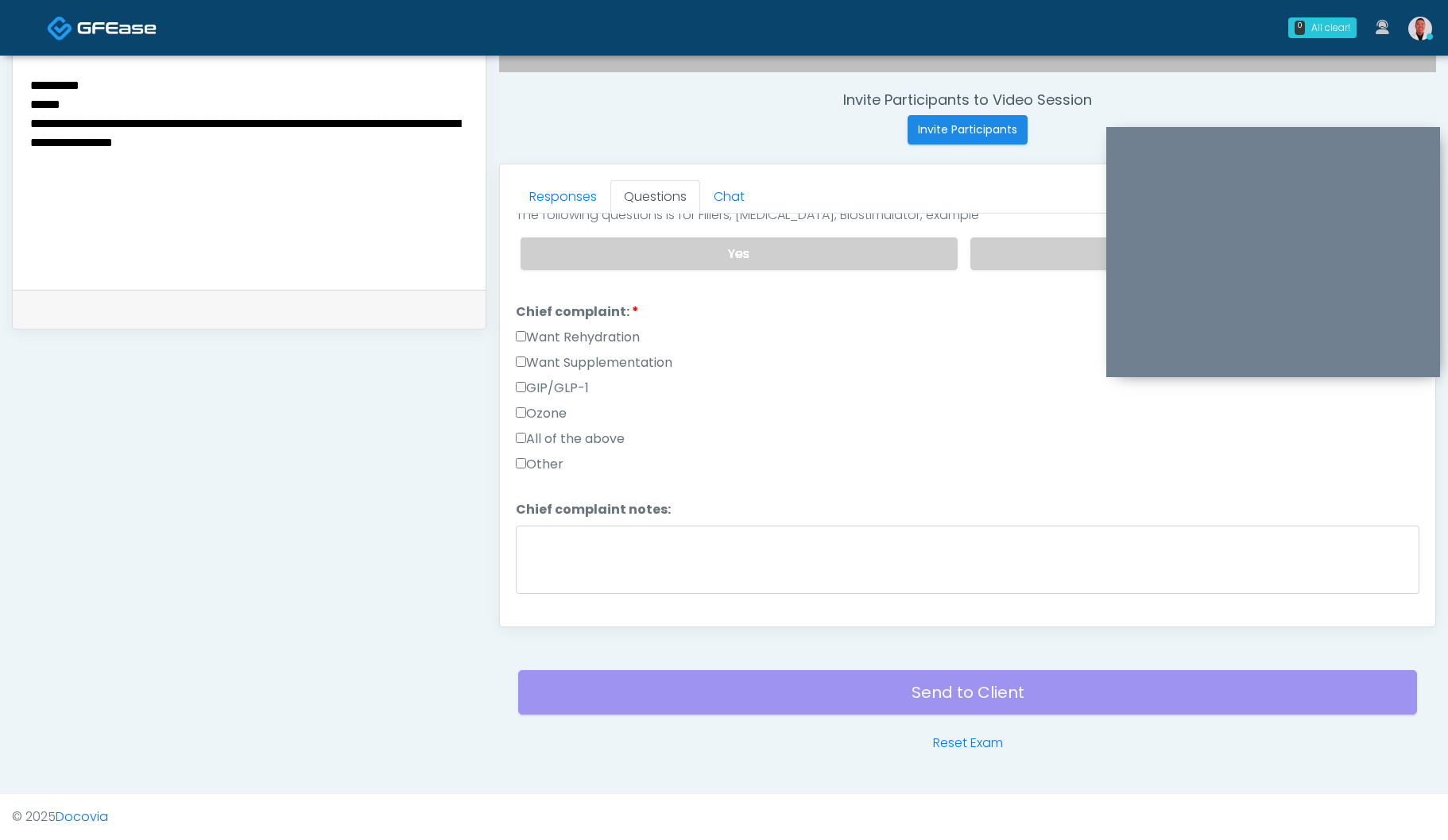
click at [356, 230] on textarea "**********" at bounding box center [248, 172] width 440 height 194
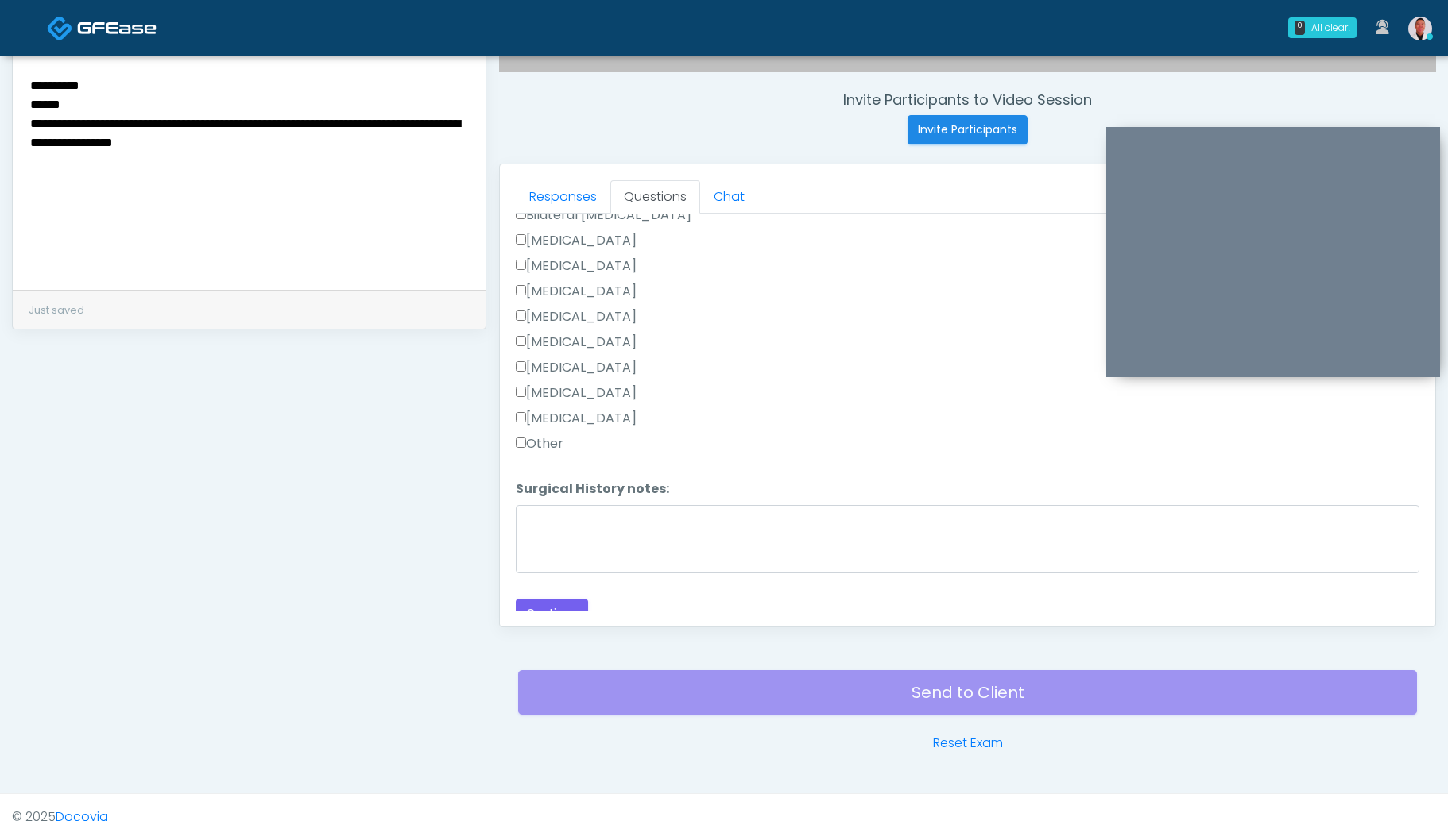
scroll to position [882, 0]
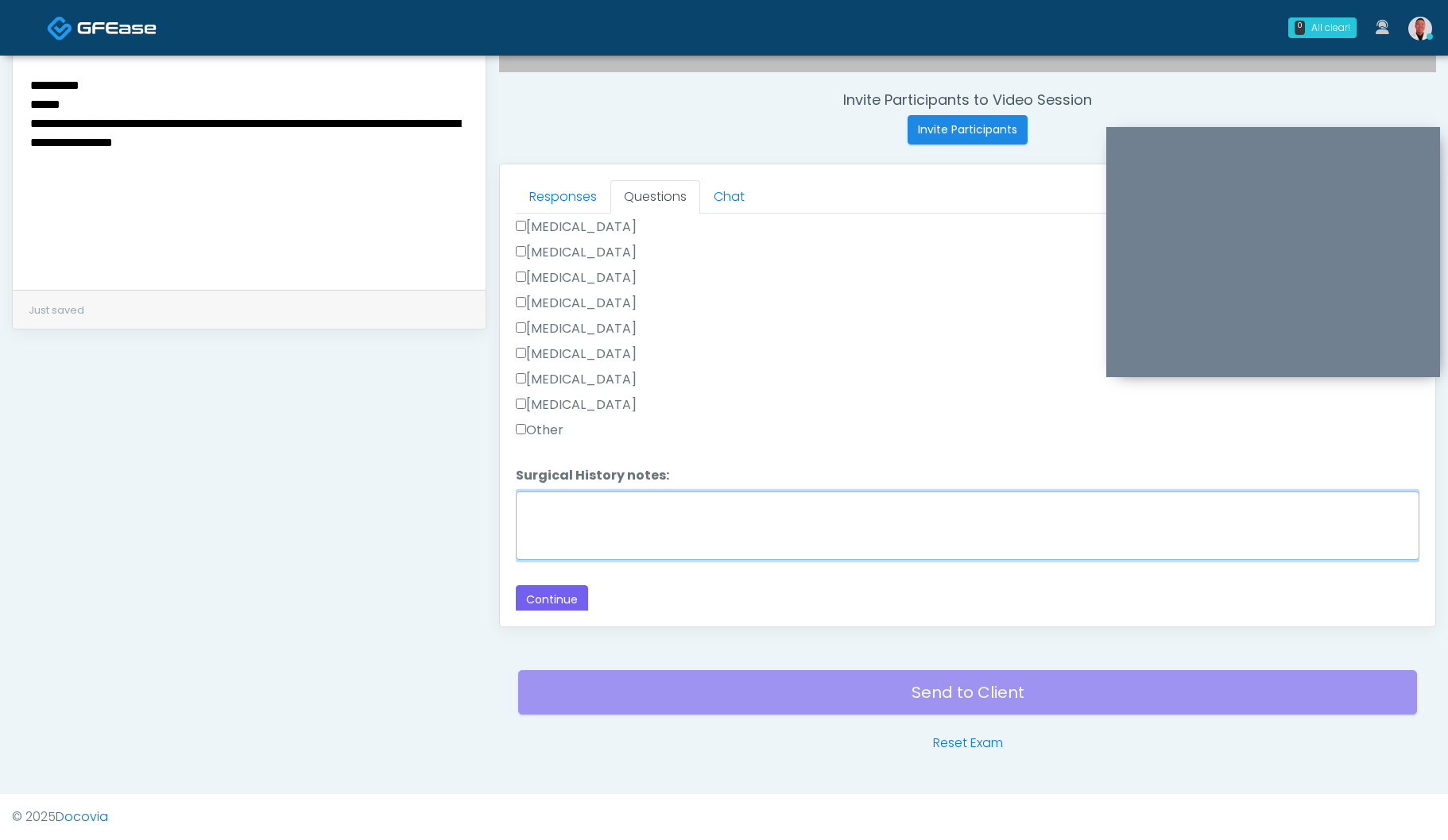
click at [588, 509] on textarea "Surgical History notes:" at bounding box center [967, 526] width 903 height 68
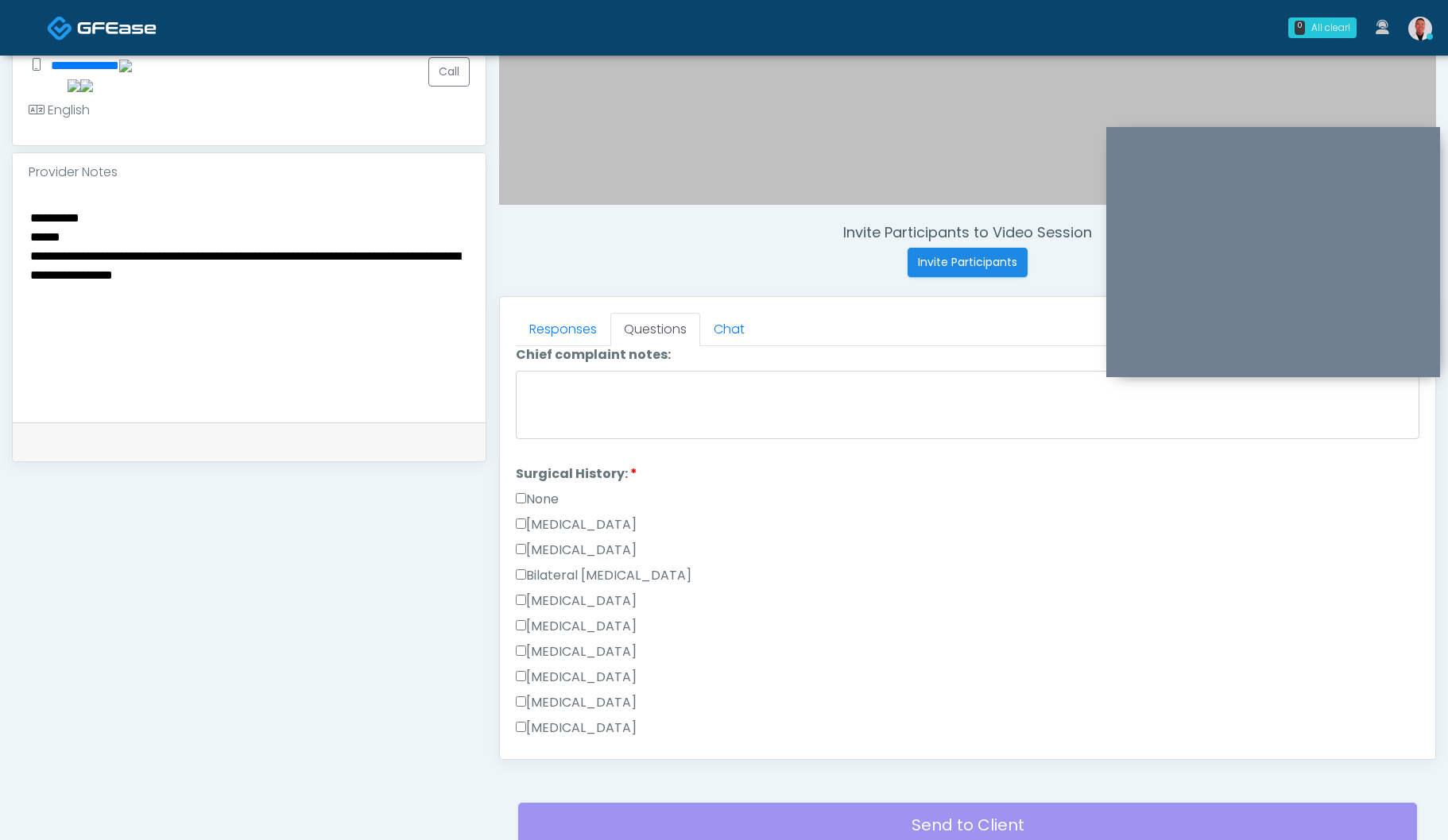
scroll to position [706, 0]
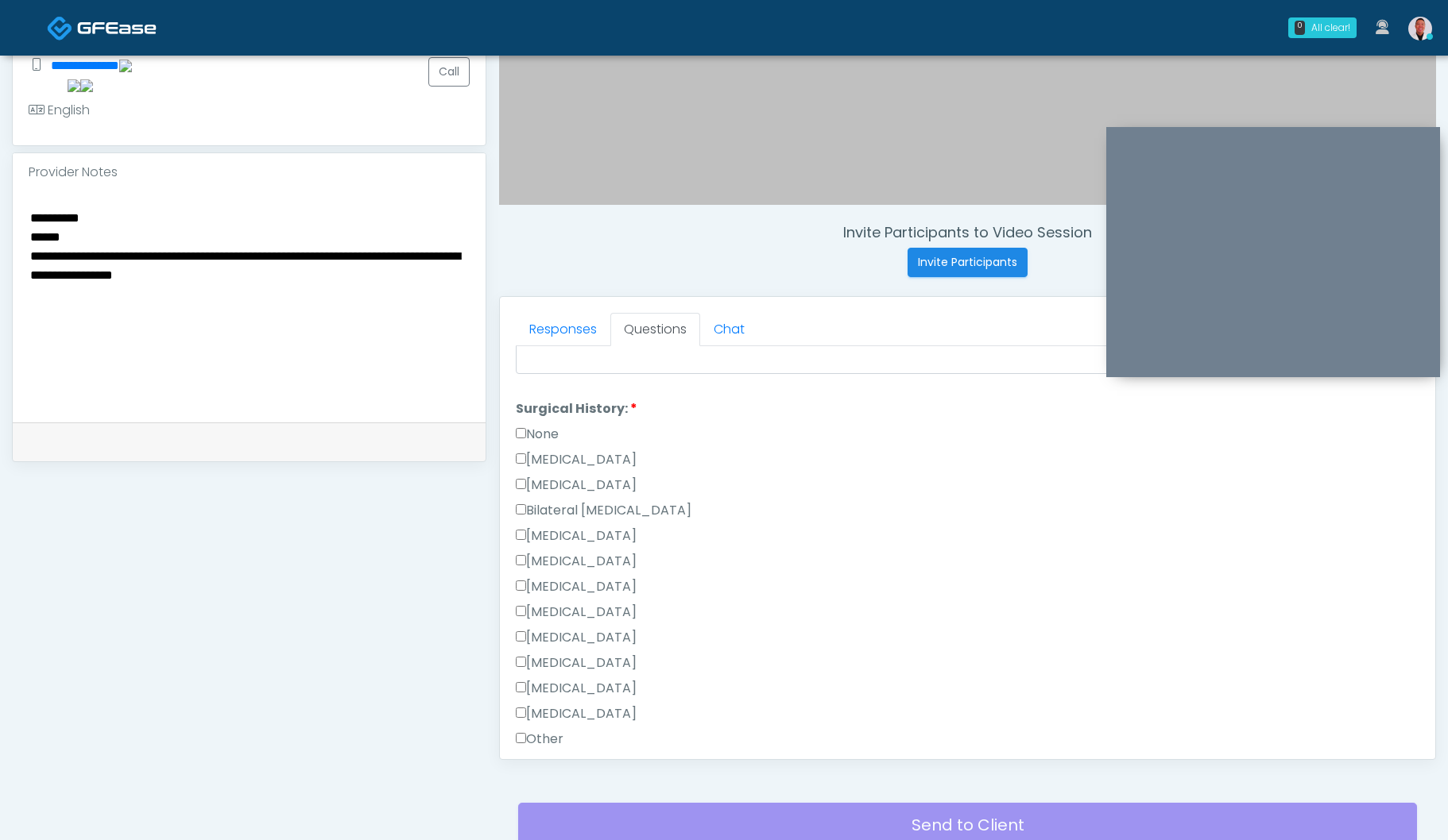
click at [586, 507] on label "Bilateral Tubal Ligation" at bounding box center [603, 510] width 175 height 19
click at [555, 481] on label "Bilateral Tubal Ligation" at bounding box center [603, 484] width 175 height 19
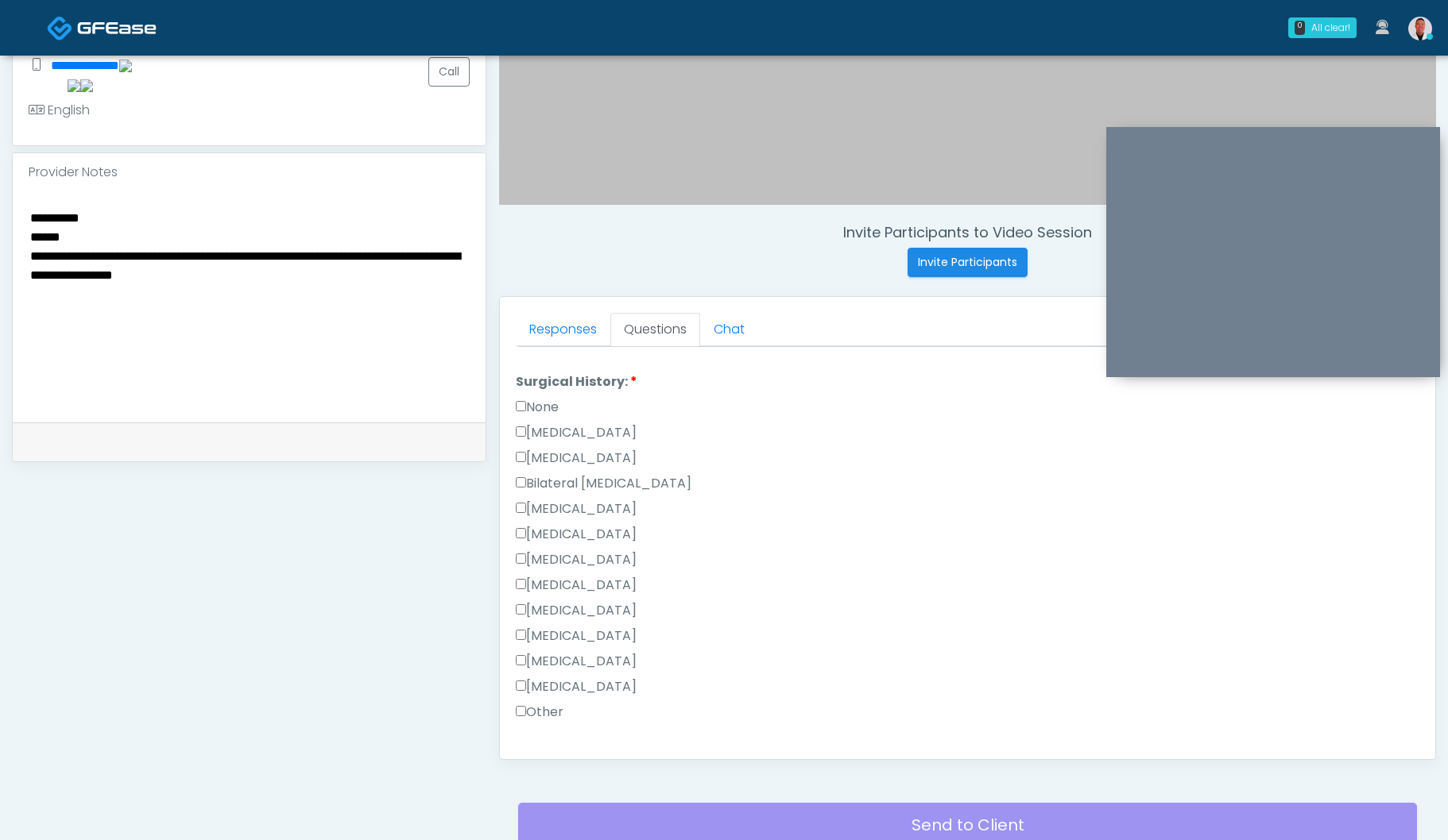
click at [555, 481] on label "Bilateral Tubal Ligation" at bounding box center [603, 484] width 175 height 19
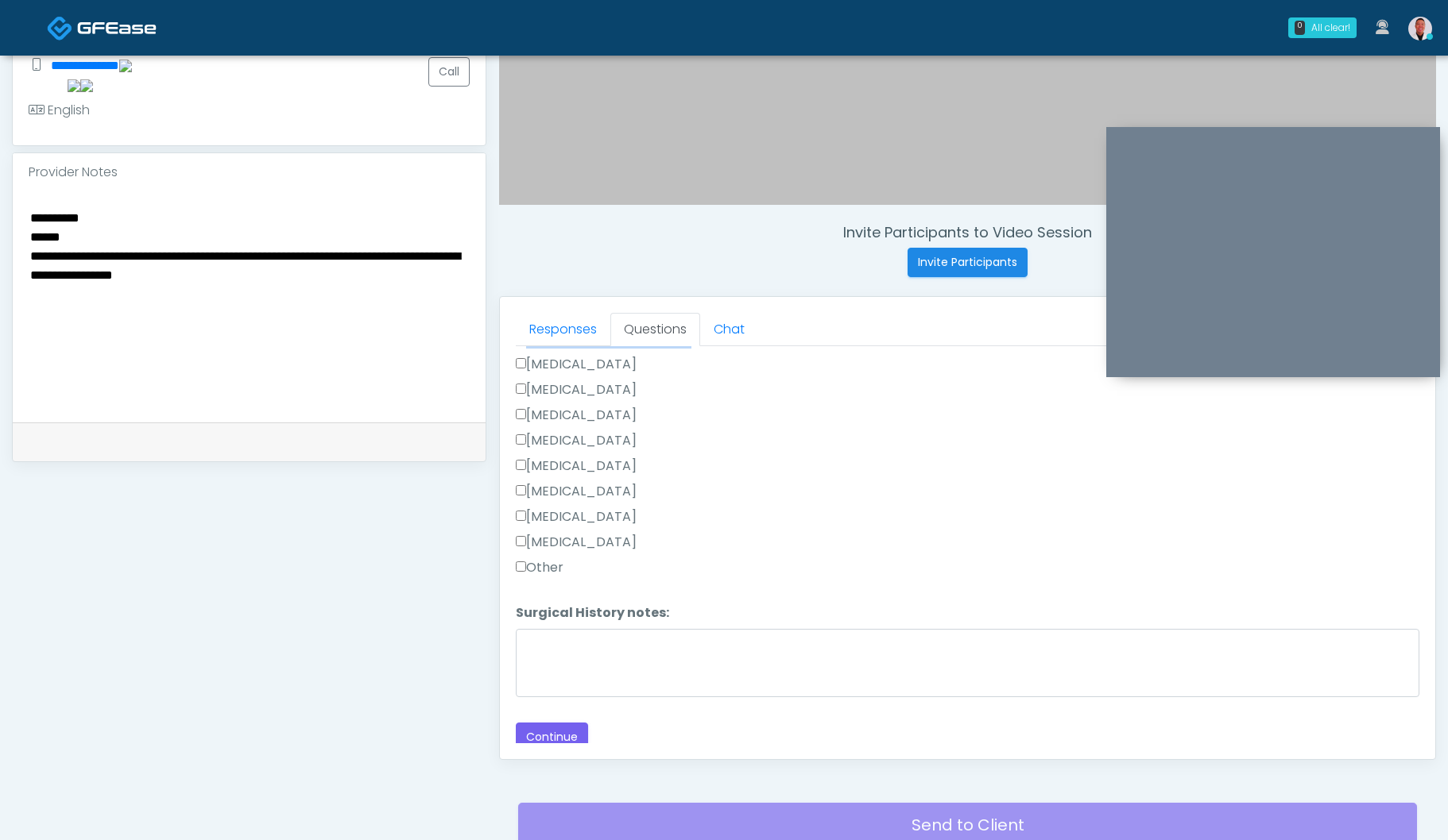
scroll to position [882, 0]
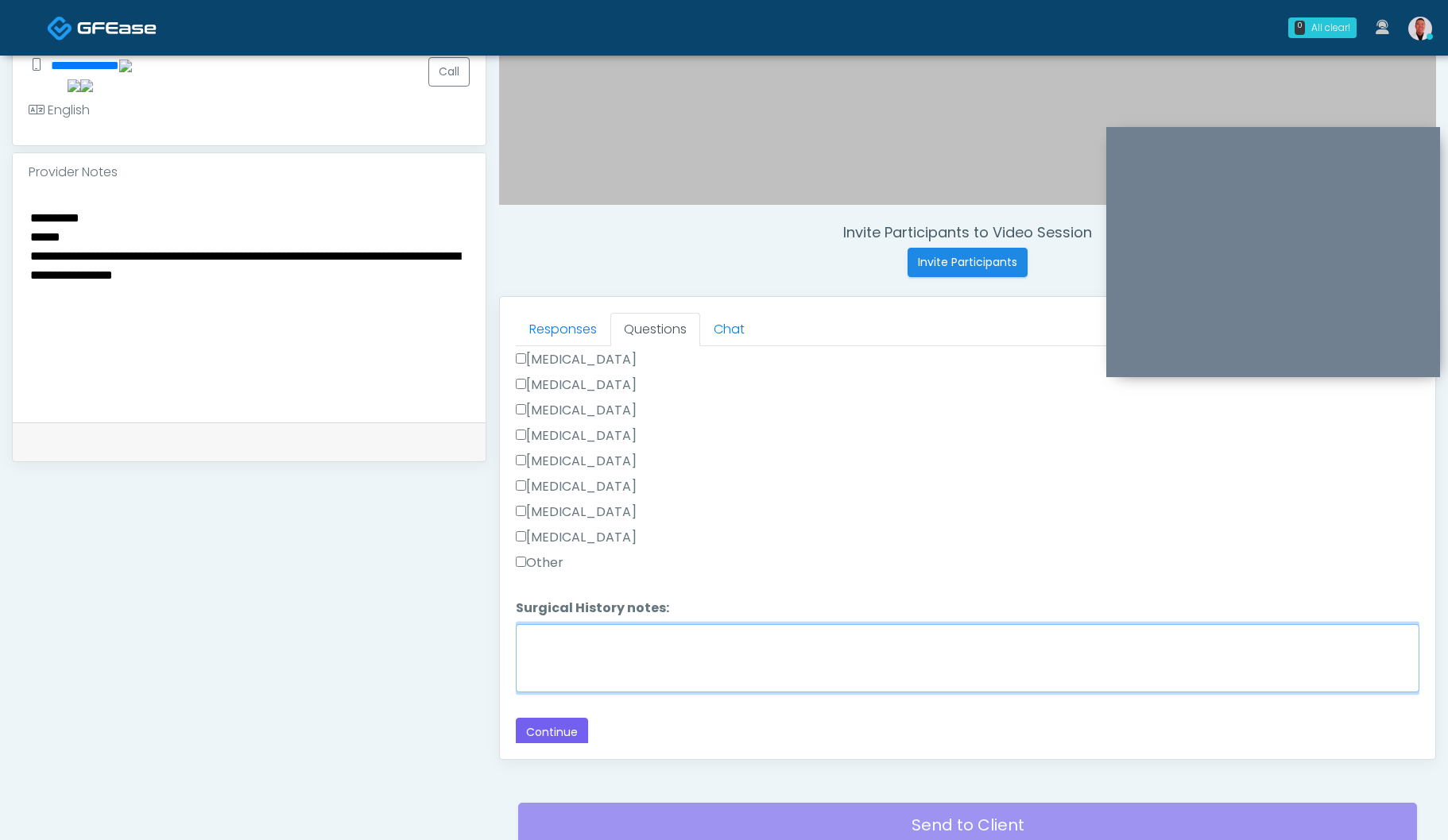
click at [634, 652] on textarea "Surgical History notes:" at bounding box center [967, 658] width 903 height 68
paste textarea "**********"
click at [528, 639] on textarea "**********" at bounding box center [967, 658] width 903 height 68
click at [768, 645] on textarea "**********" at bounding box center [967, 658] width 903 height 68
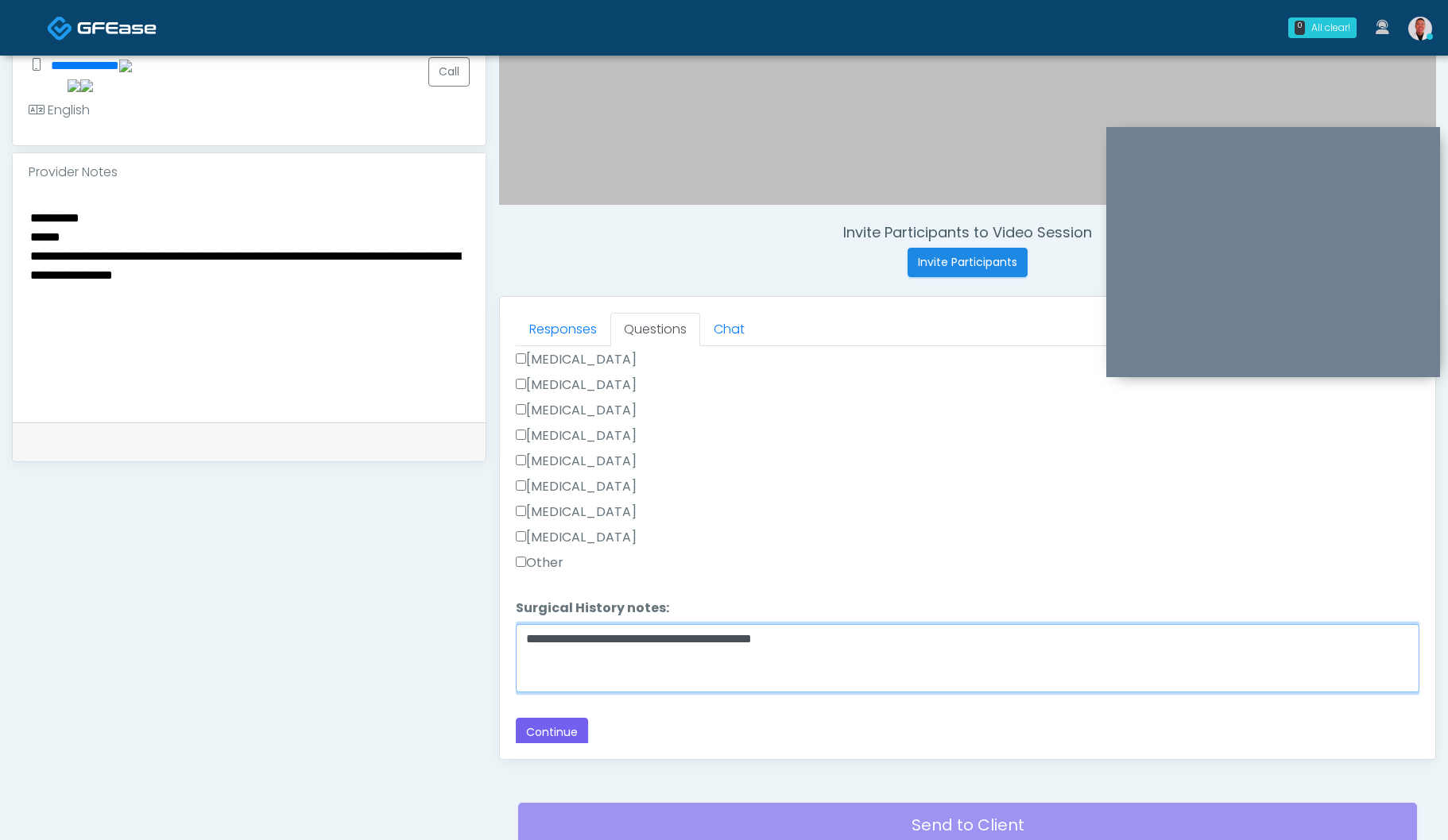
click at [687, 630] on textarea "**********" at bounding box center [967, 658] width 903 height 68
click at [686, 638] on textarea "**********" at bounding box center [967, 658] width 903 height 68
click at [918, 630] on textarea "**********" at bounding box center [967, 658] width 903 height 68
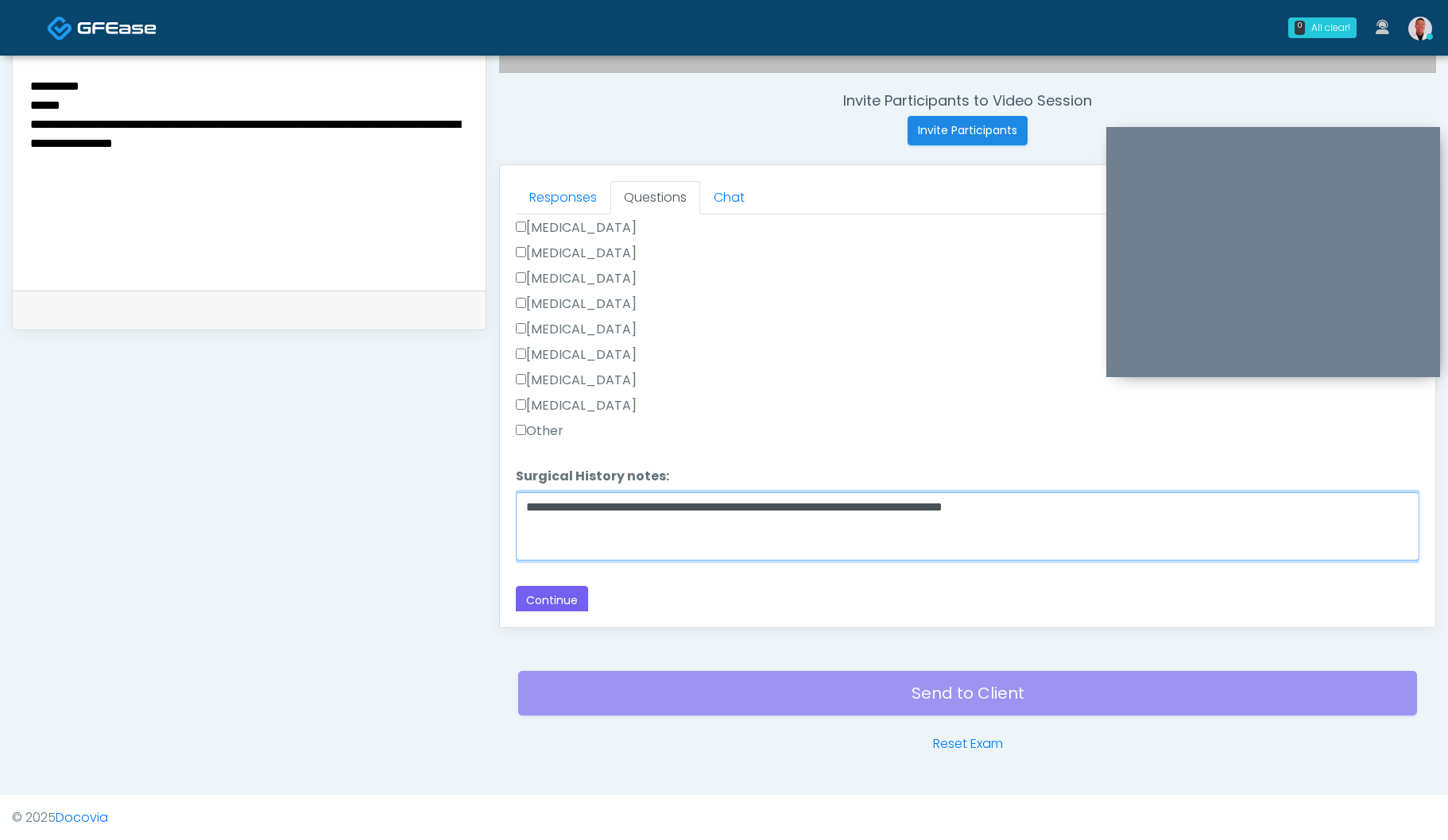
scroll to position [585, 0]
click at [524, 526] on textarea "**********" at bounding box center [967, 526] width 903 height 68
click at [755, 519] on textarea "**********" at bounding box center [967, 526] width 903 height 68
type textarea "**********"
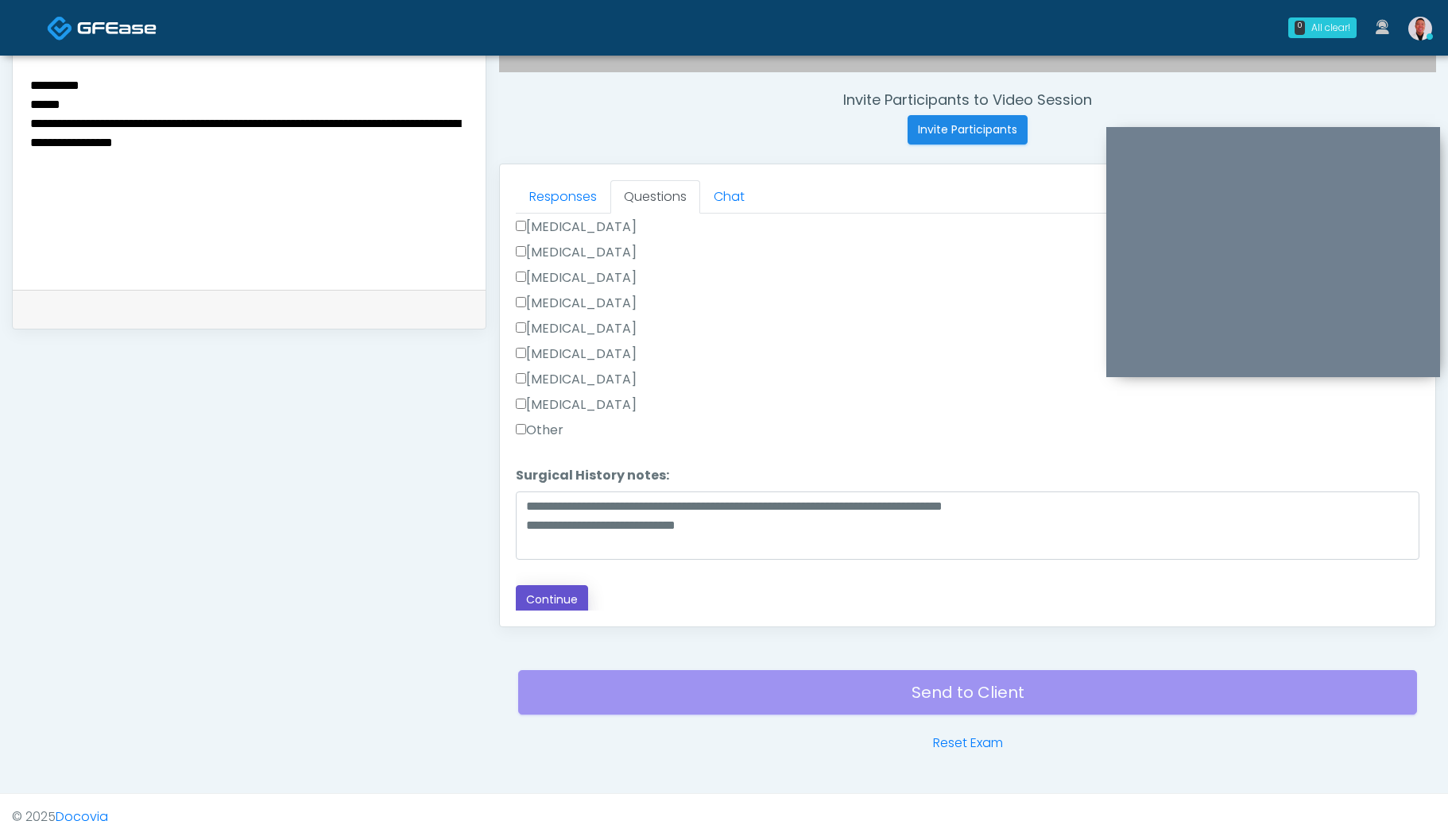
click at [532, 594] on button "Continue" at bounding box center [551, 600] width 72 height 30
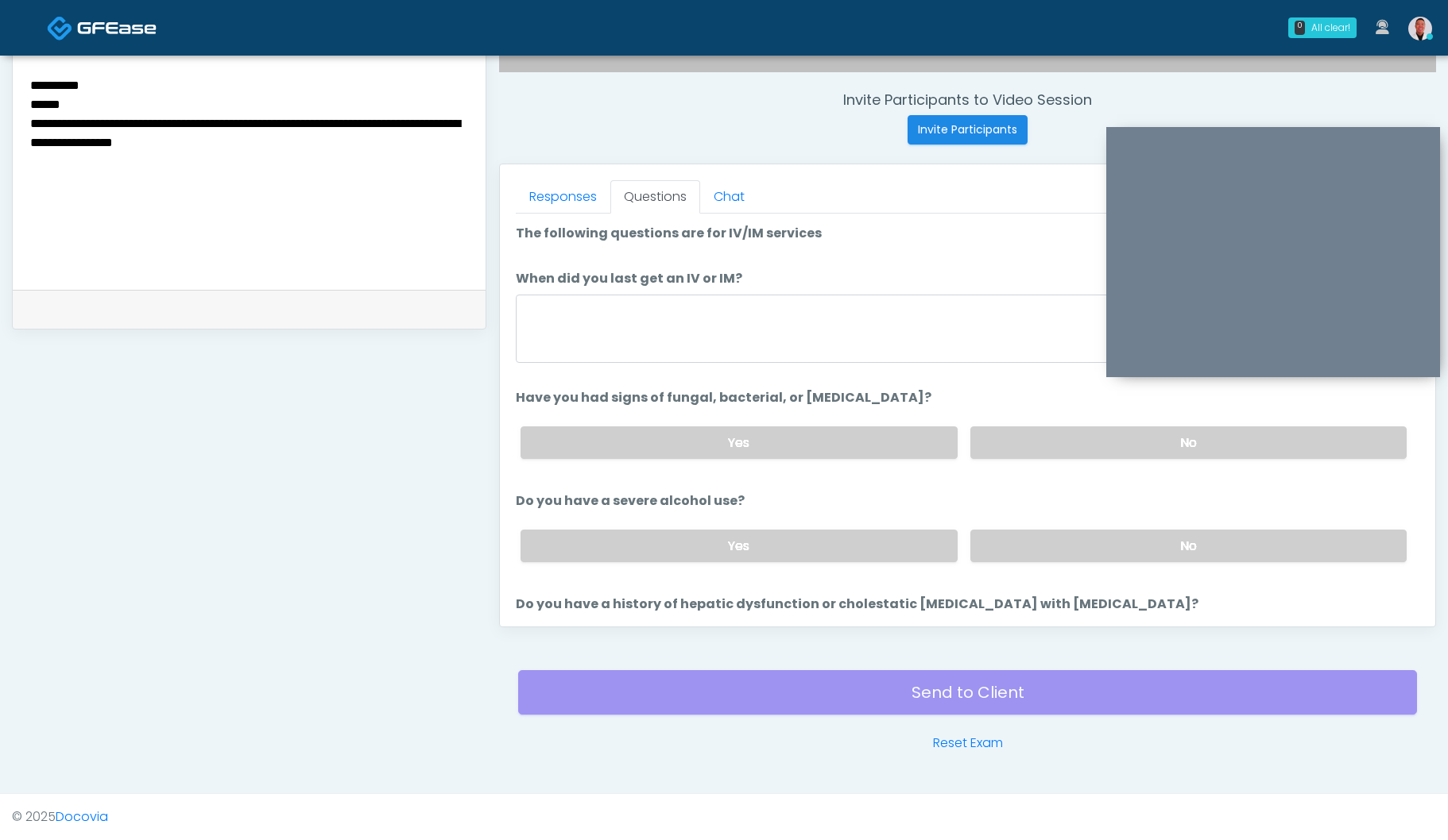
scroll to position [556, 0]
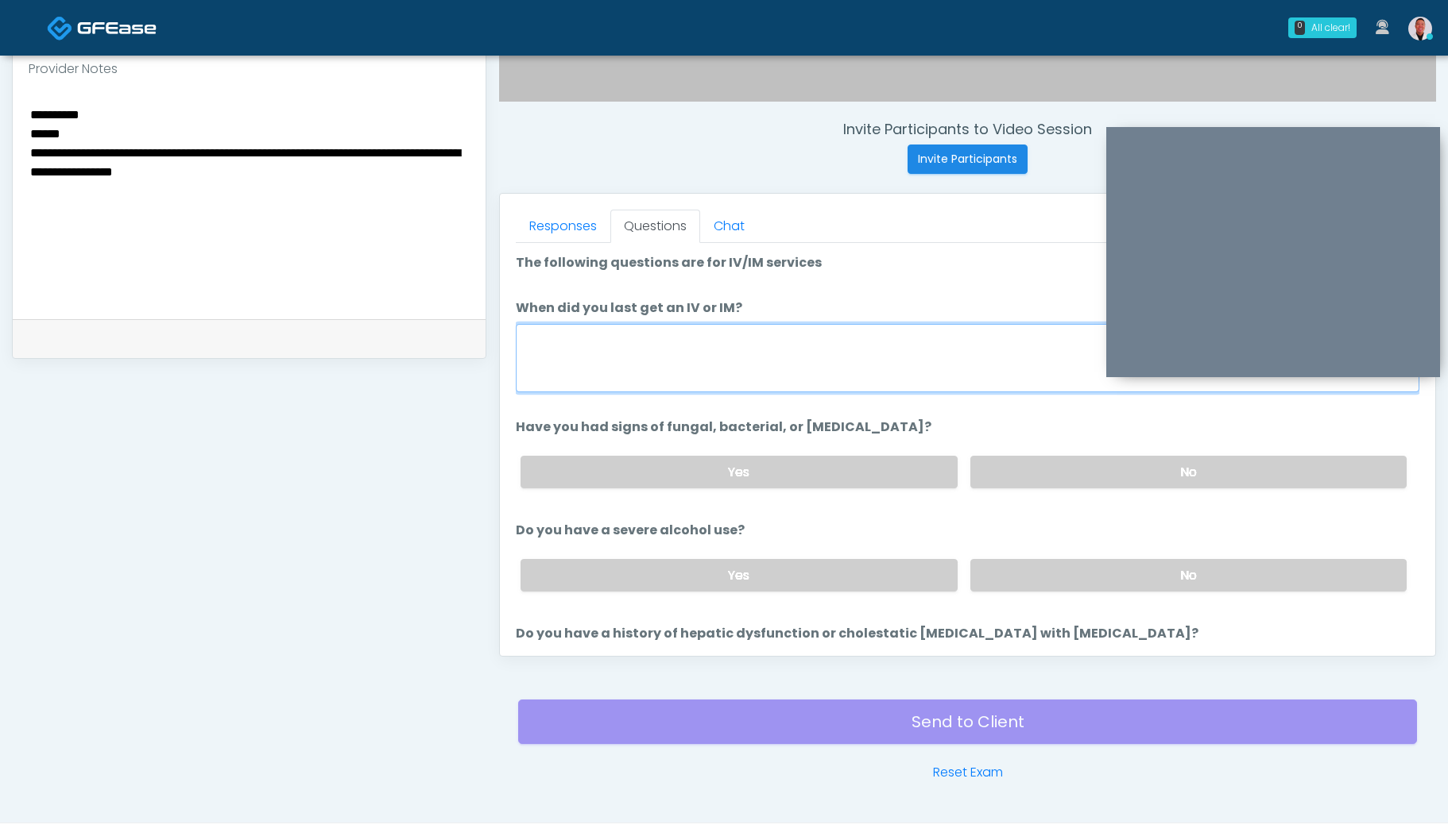
click at [725, 354] on textarea "When did you last get an IV or IM?" at bounding box center [967, 358] width 903 height 68
type textarea "****"
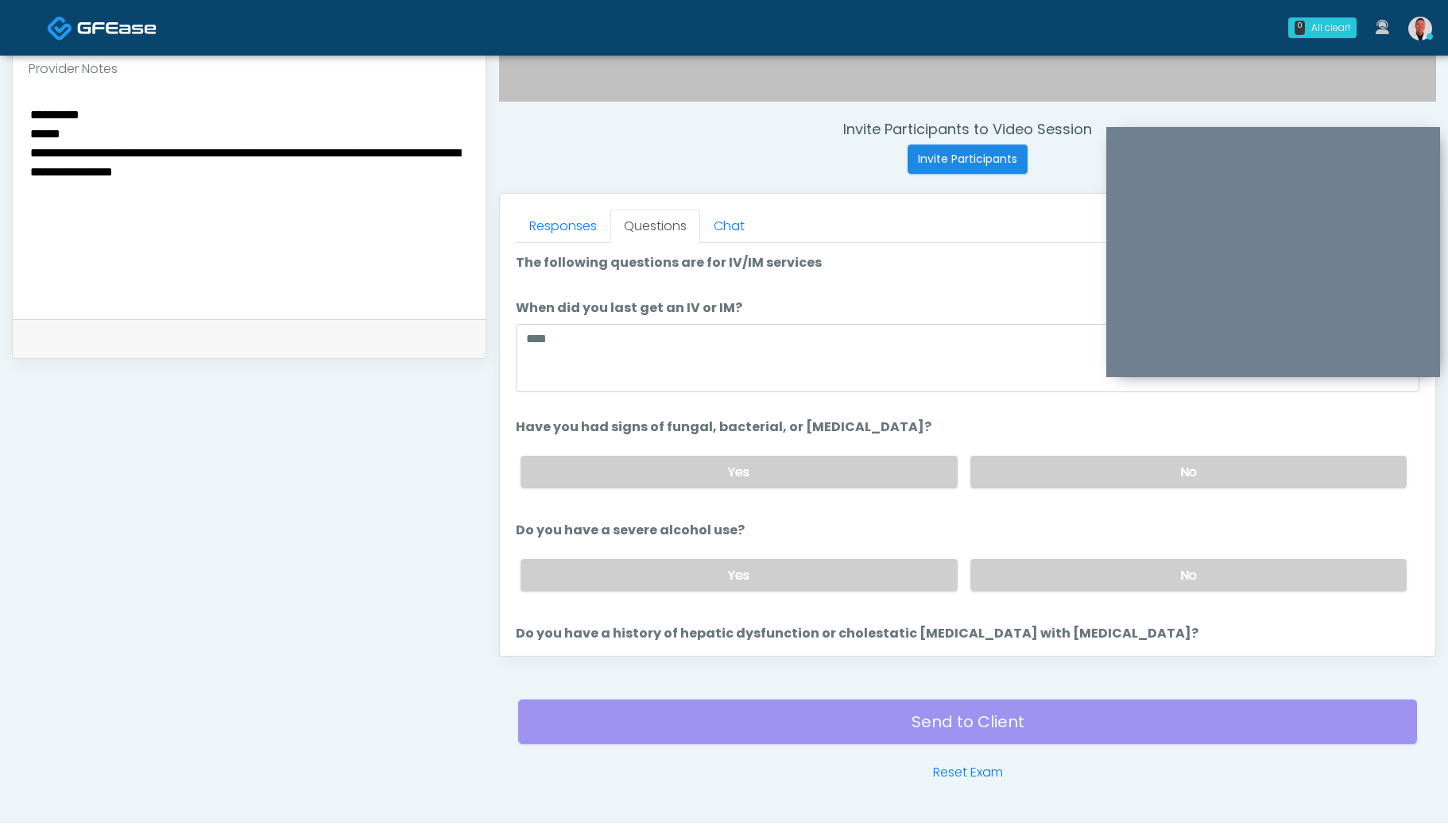
click at [1031, 452] on div "Yes No" at bounding box center [963, 472] width 911 height 58
click at [1034, 469] on label "No" at bounding box center [1188, 472] width 436 height 32
click at [1033, 571] on label "No" at bounding box center [1188, 575] width 436 height 32
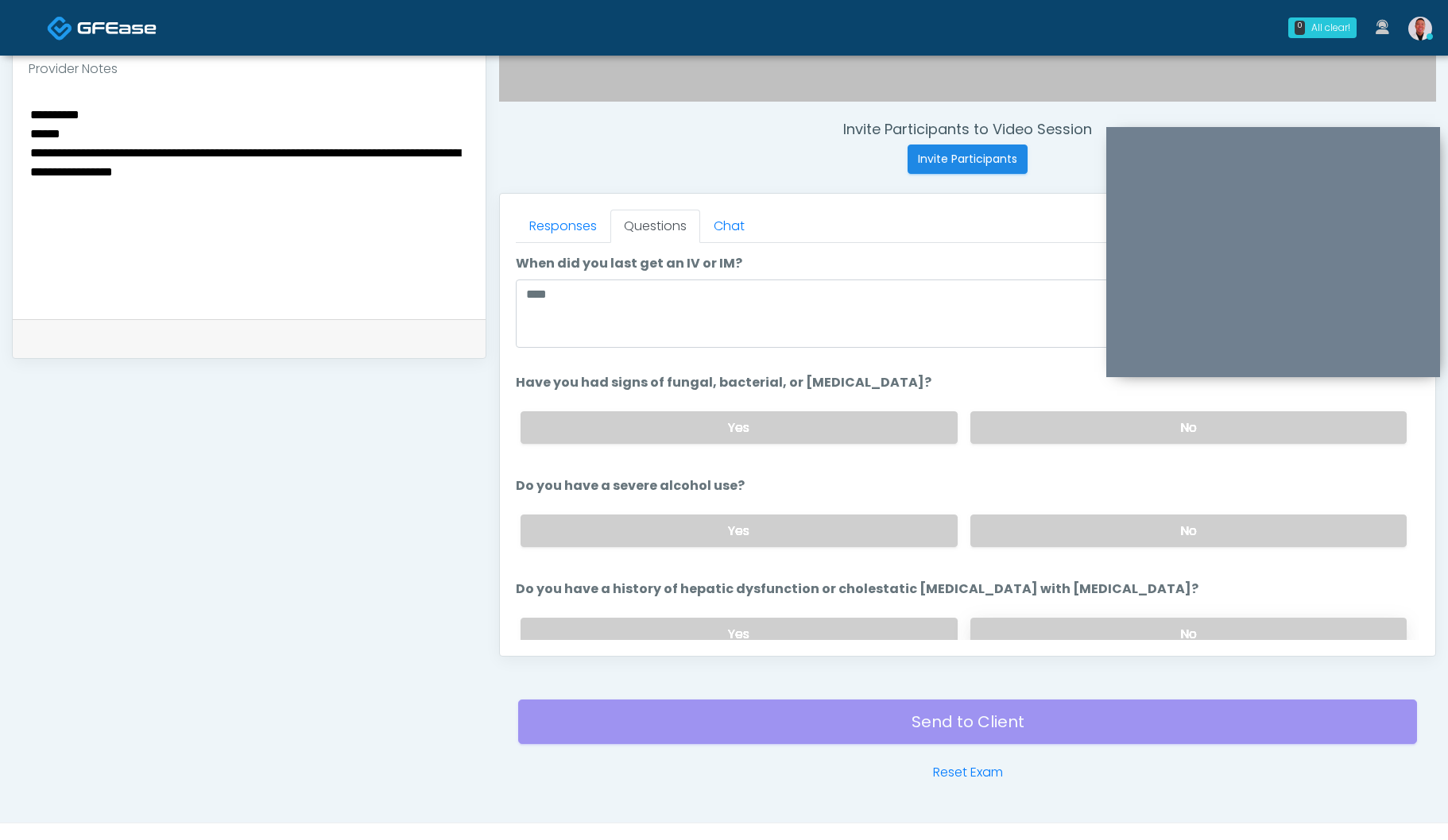
click at [1053, 618] on label "No" at bounding box center [1188, 633] width 436 height 32
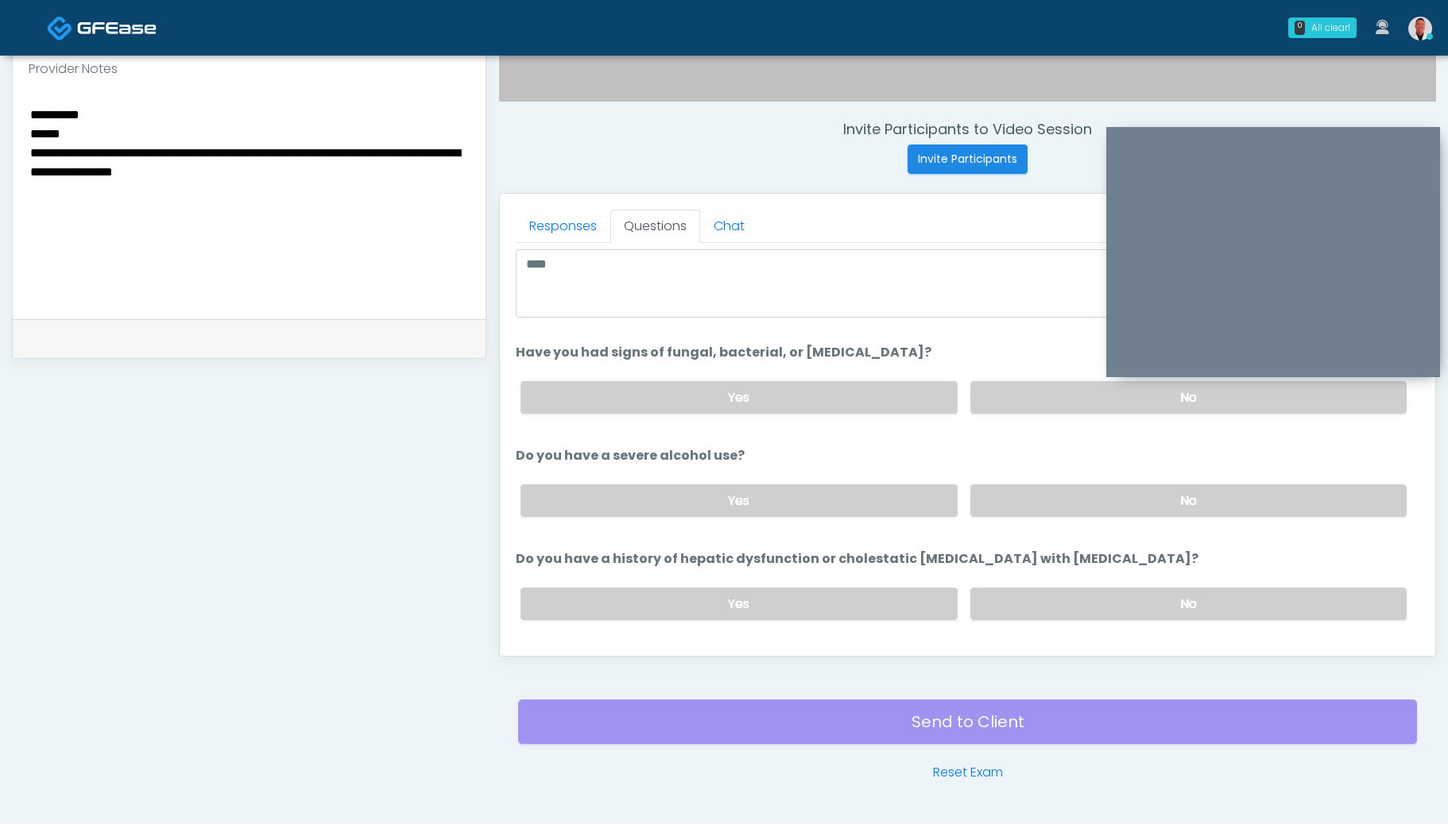
scroll to position [211, 0]
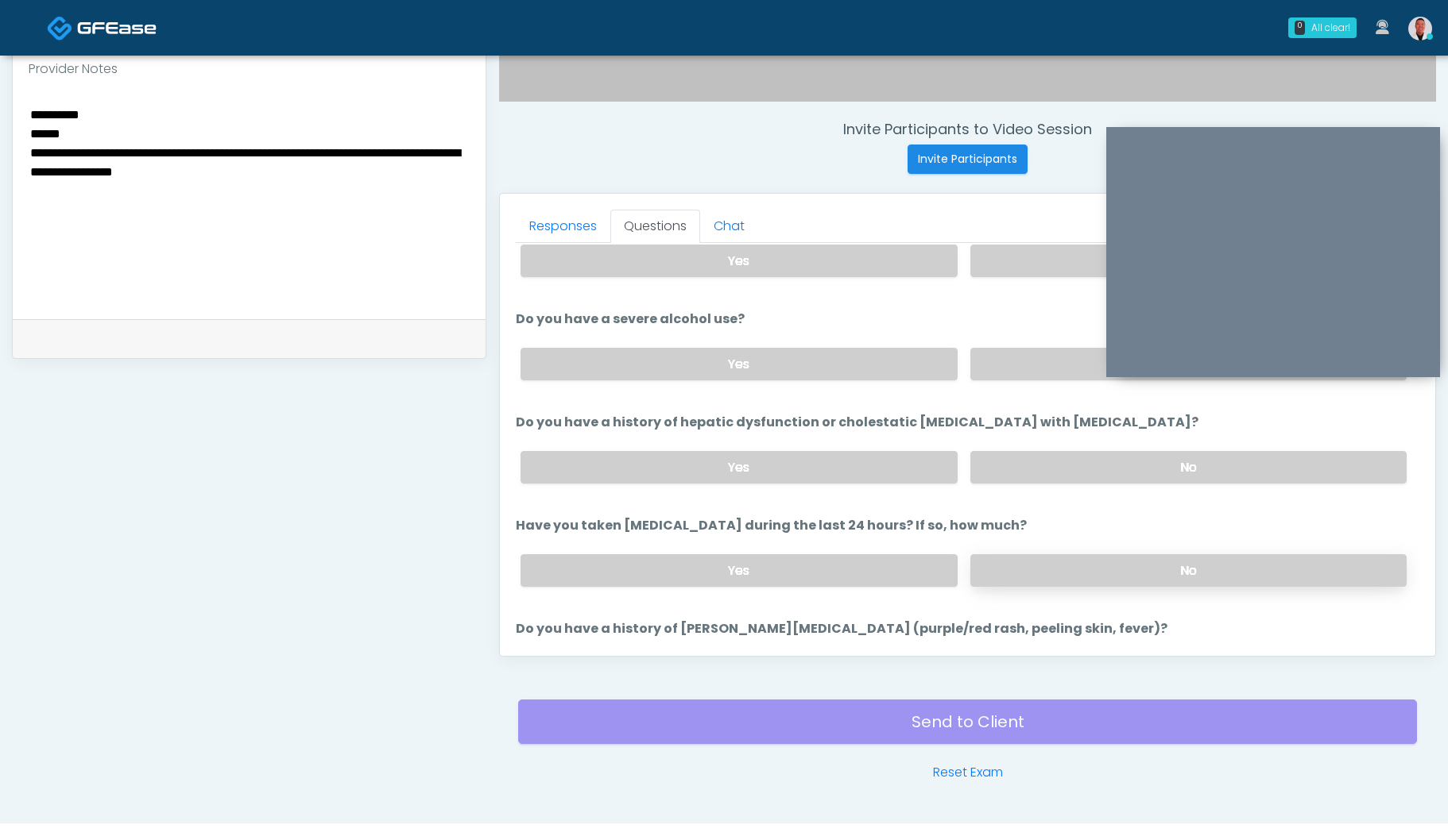
click at [1061, 558] on label "No" at bounding box center [1188, 570] width 436 height 32
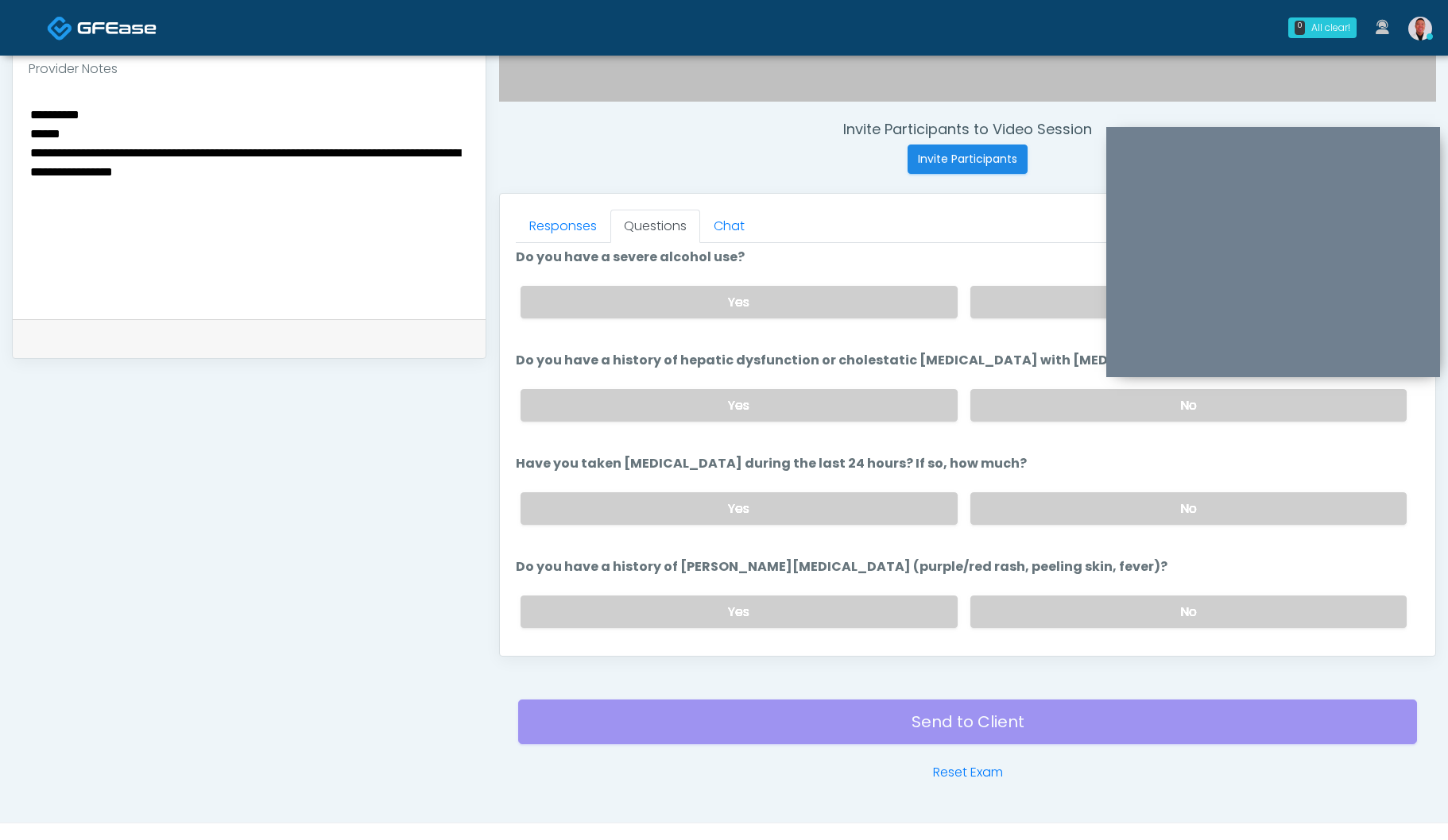
scroll to position [304, 0]
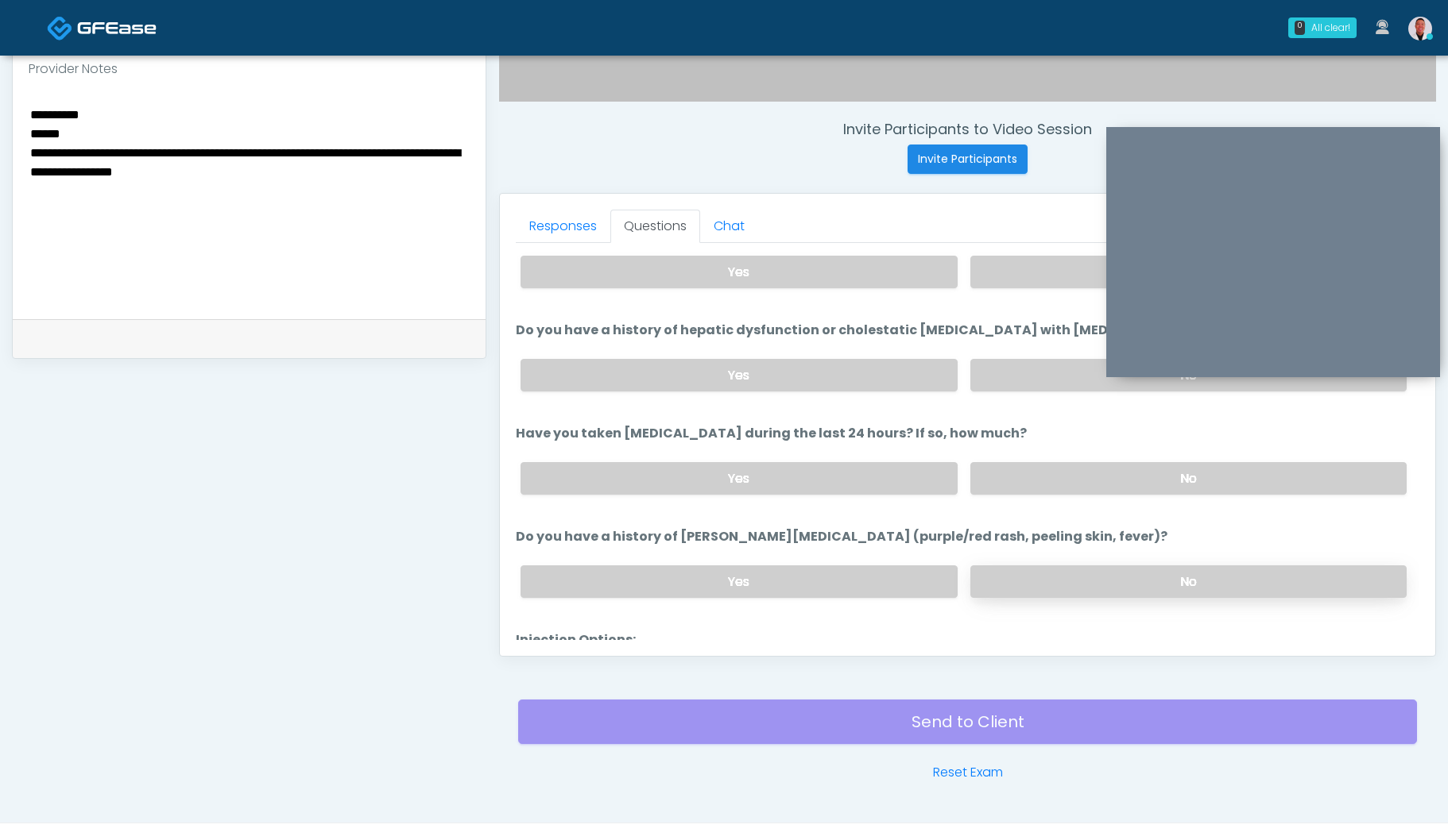
click at [1041, 580] on label "No" at bounding box center [1188, 582] width 436 height 32
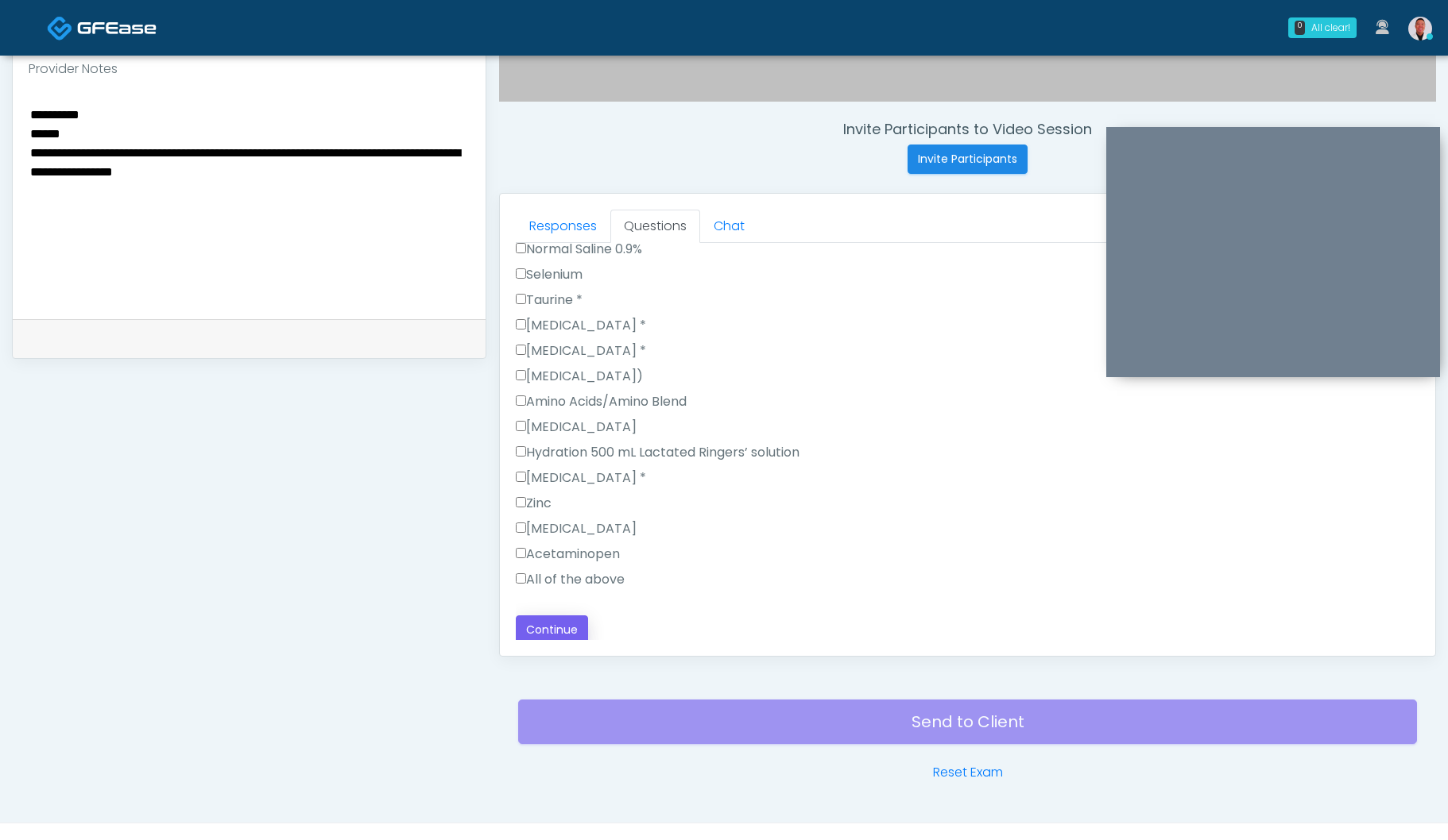
scroll to position [1667, 0]
click at [549, 624] on button "Continue" at bounding box center [551, 630] width 72 height 30
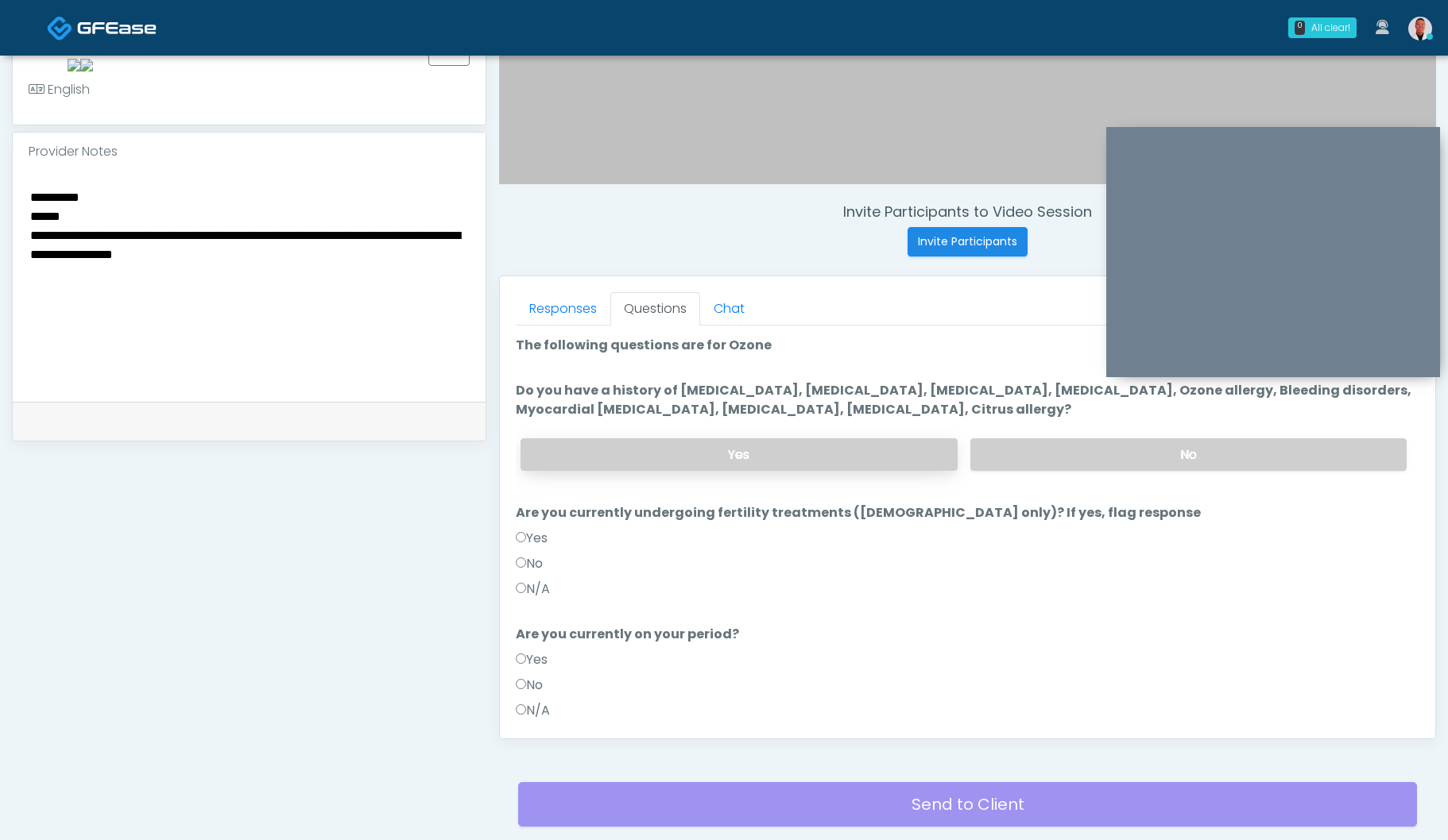
scroll to position [472, 0]
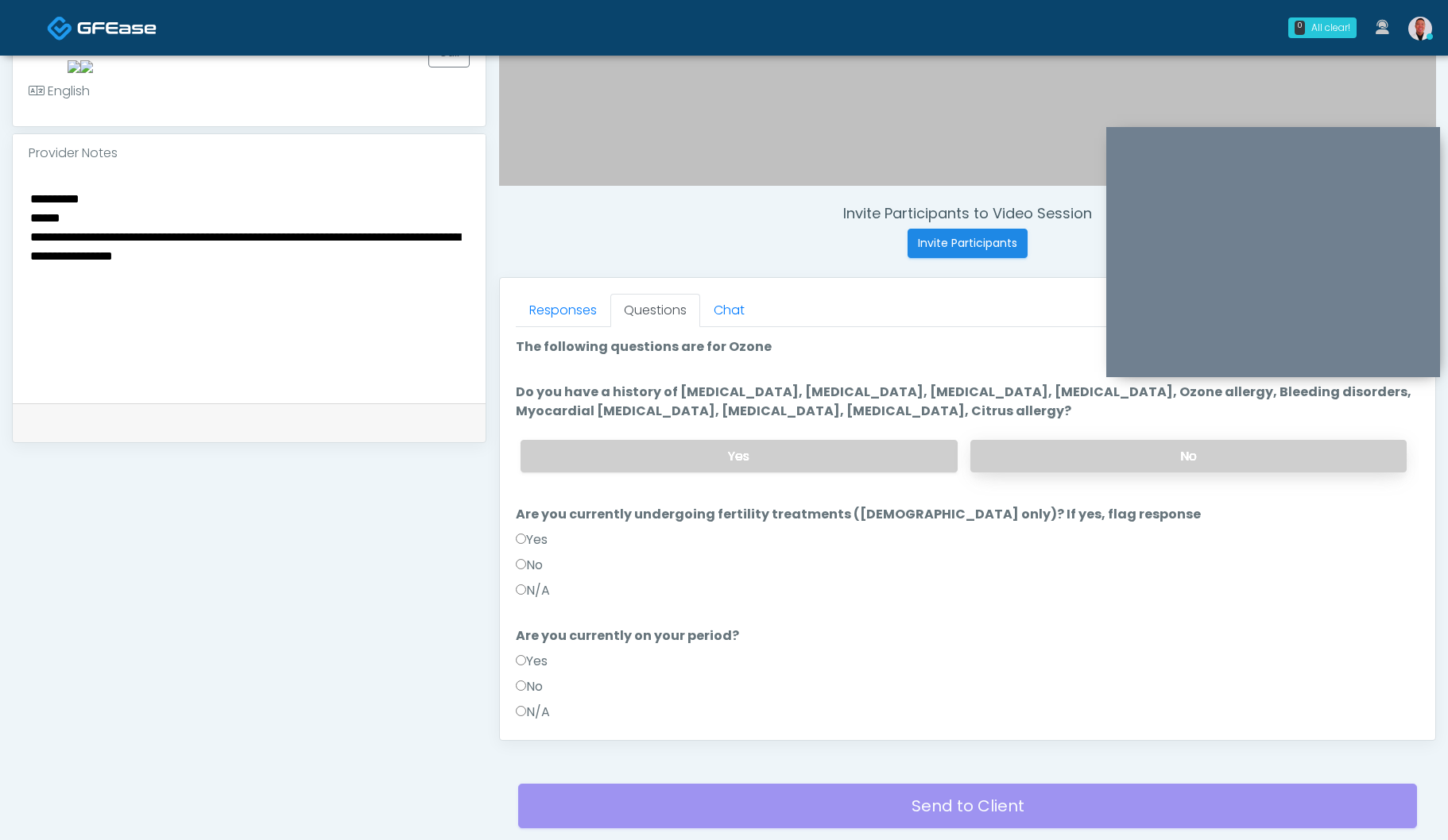
click at [1068, 458] on label "No" at bounding box center [1188, 456] width 436 height 32
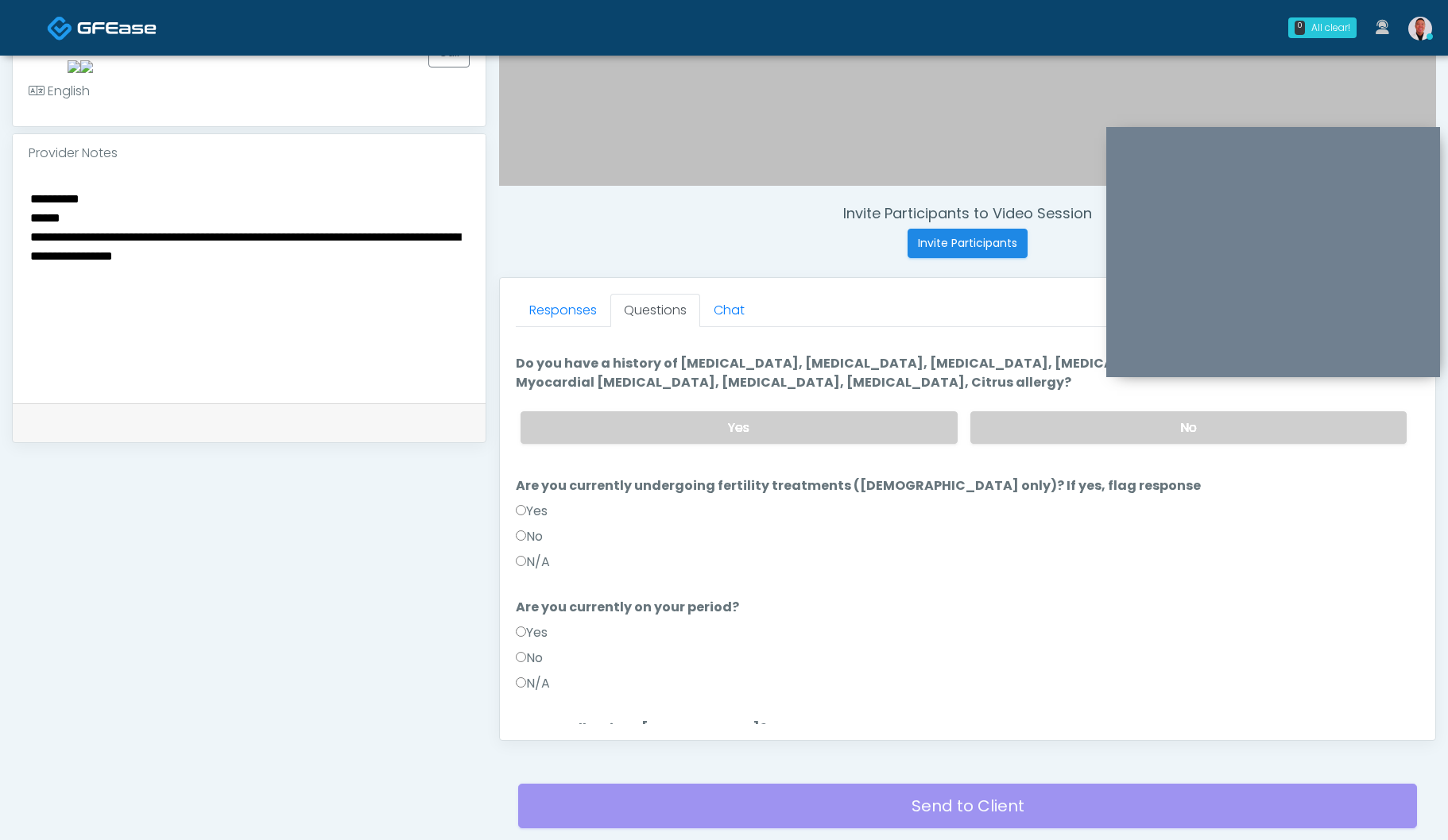
scroll to position [30, 0]
click at [526, 659] on label "No" at bounding box center [528, 657] width 27 height 19
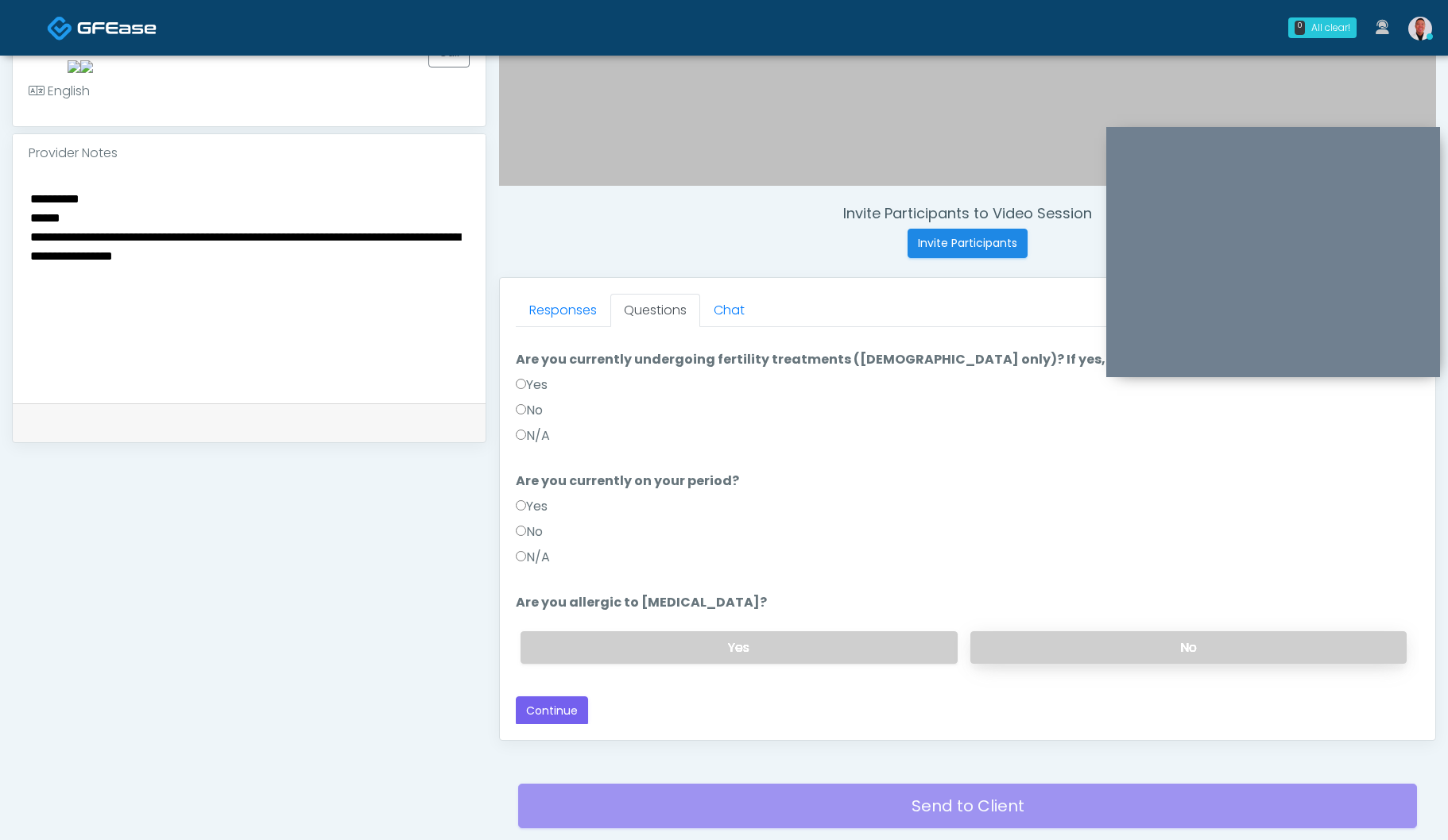
click at [1082, 642] on label "No" at bounding box center [1188, 647] width 436 height 32
click at [537, 703] on button "Continue" at bounding box center [551, 712] width 72 height 30
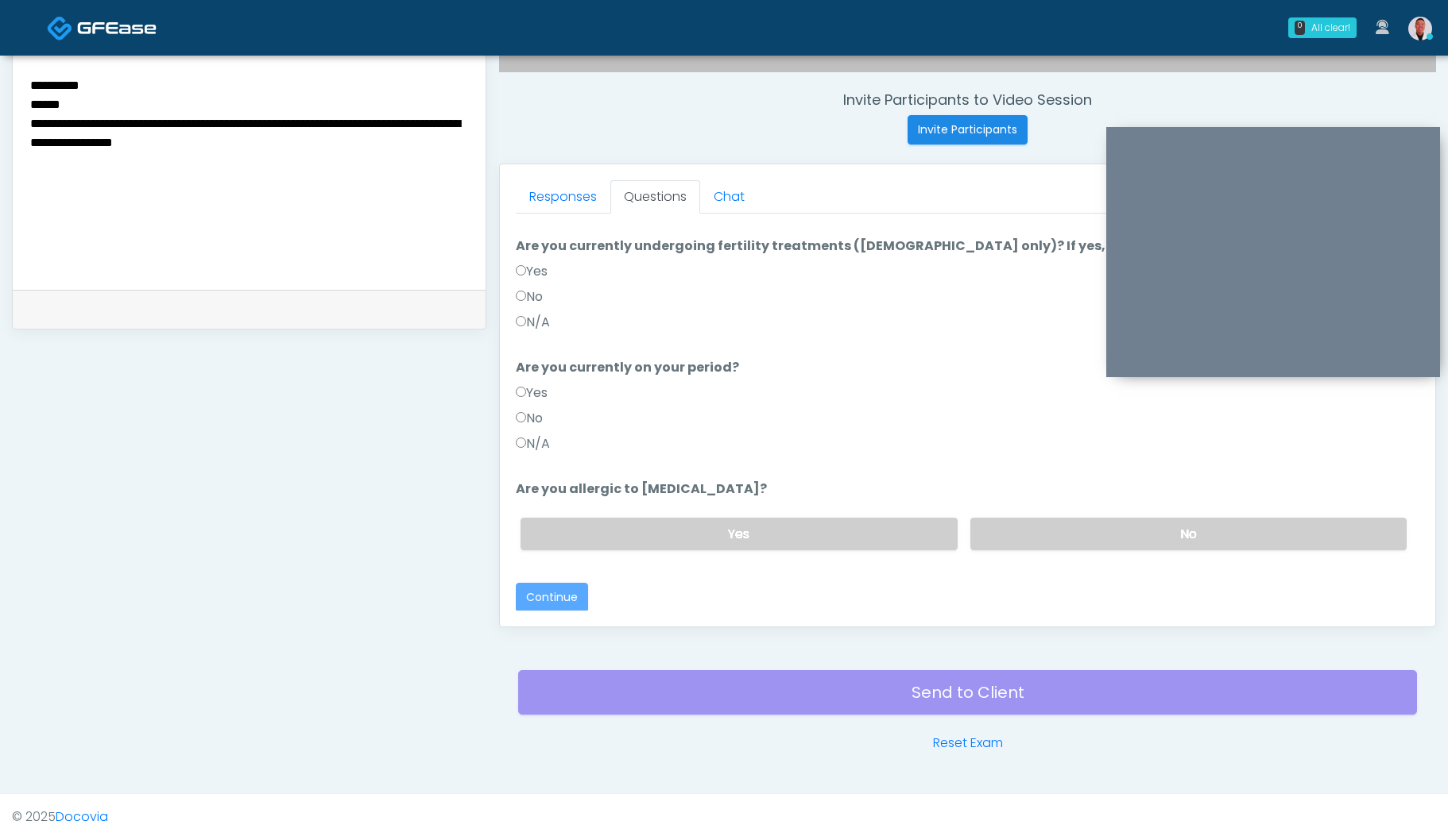
scroll to position [0, 0]
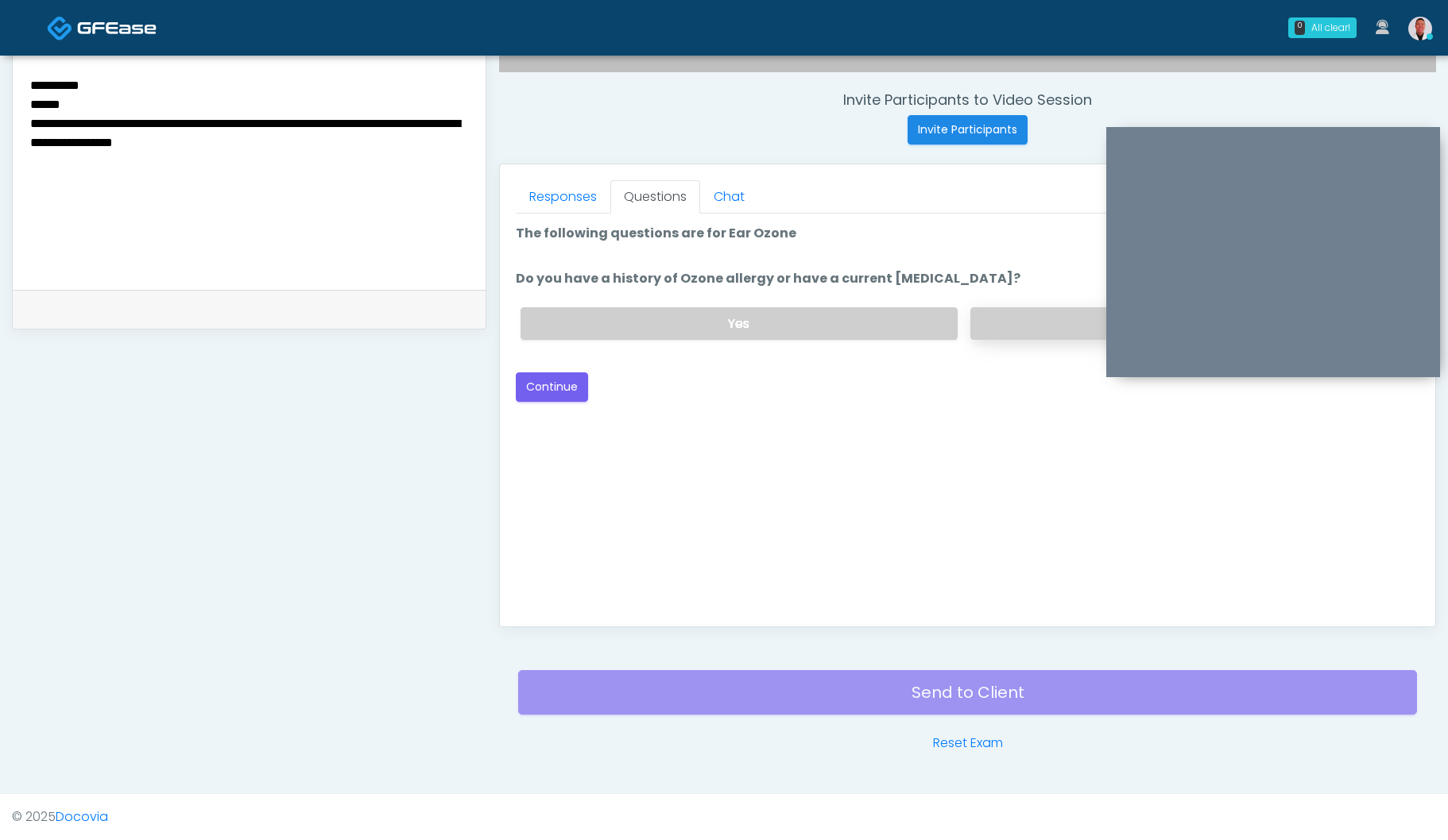
click at [1019, 320] on label "No" at bounding box center [1188, 323] width 436 height 32
click at [559, 378] on button "Continue" at bounding box center [551, 388] width 72 height 30
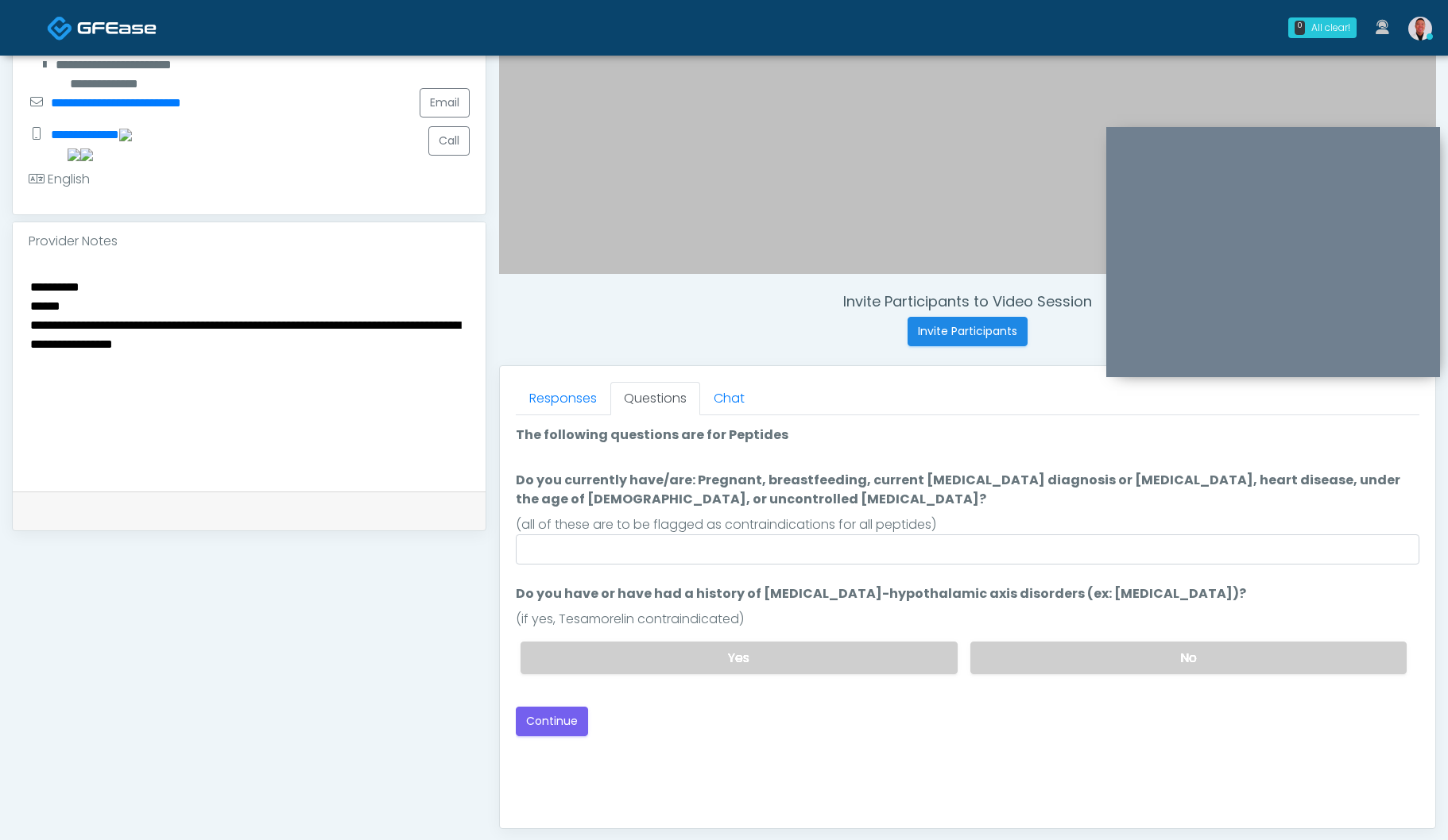
scroll to position [375, 0]
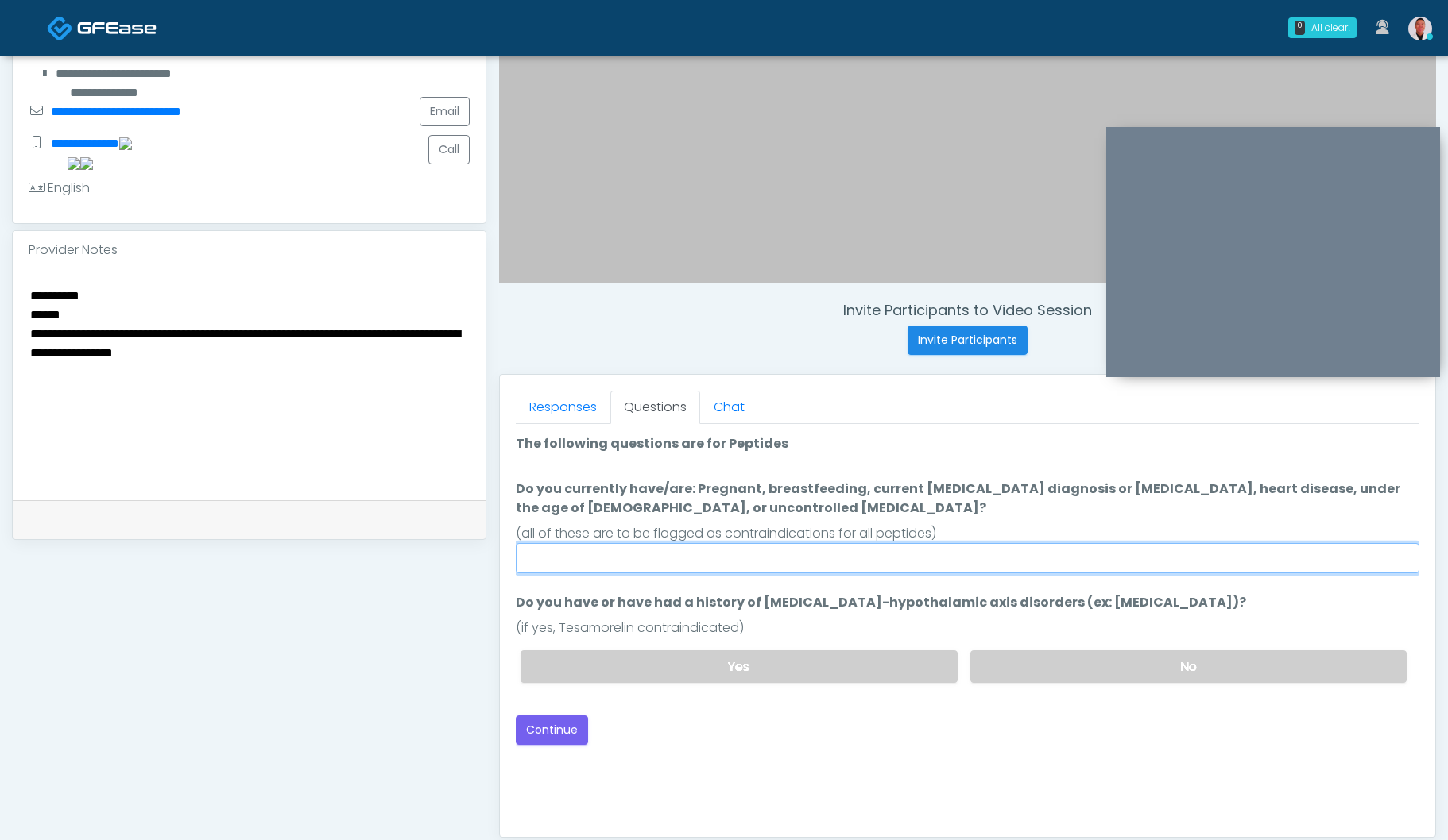
click at [836, 569] on input "Do you currently have/are: Pregnant, breastfeeding, current cancer diagnosis or…" at bounding box center [967, 558] width 903 height 30
type input "****"
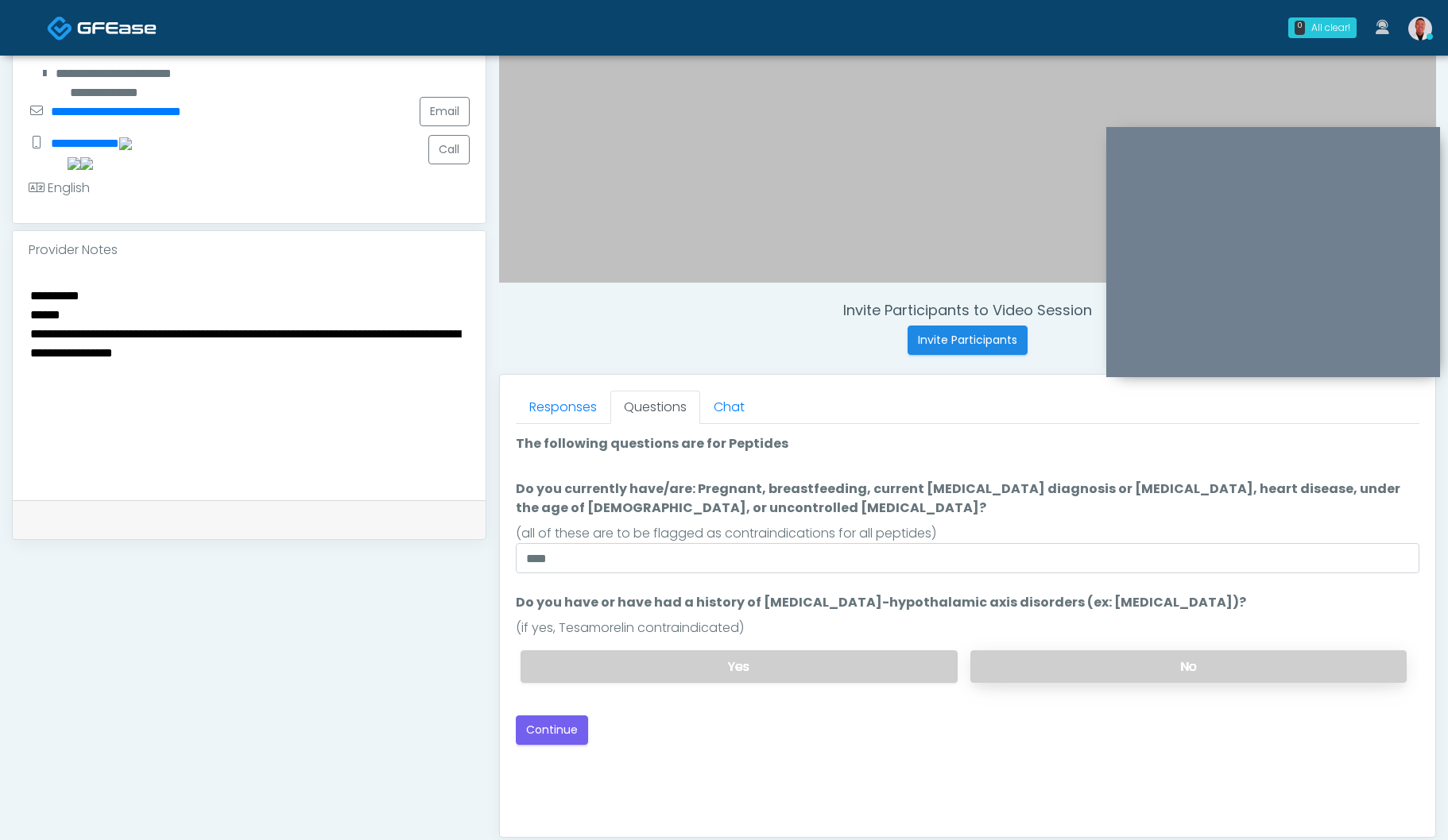
click at [988, 653] on label "No" at bounding box center [1188, 666] width 436 height 32
click at [585, 722] on button "Continue" at bounding box center [551, 730] width 72 height 30
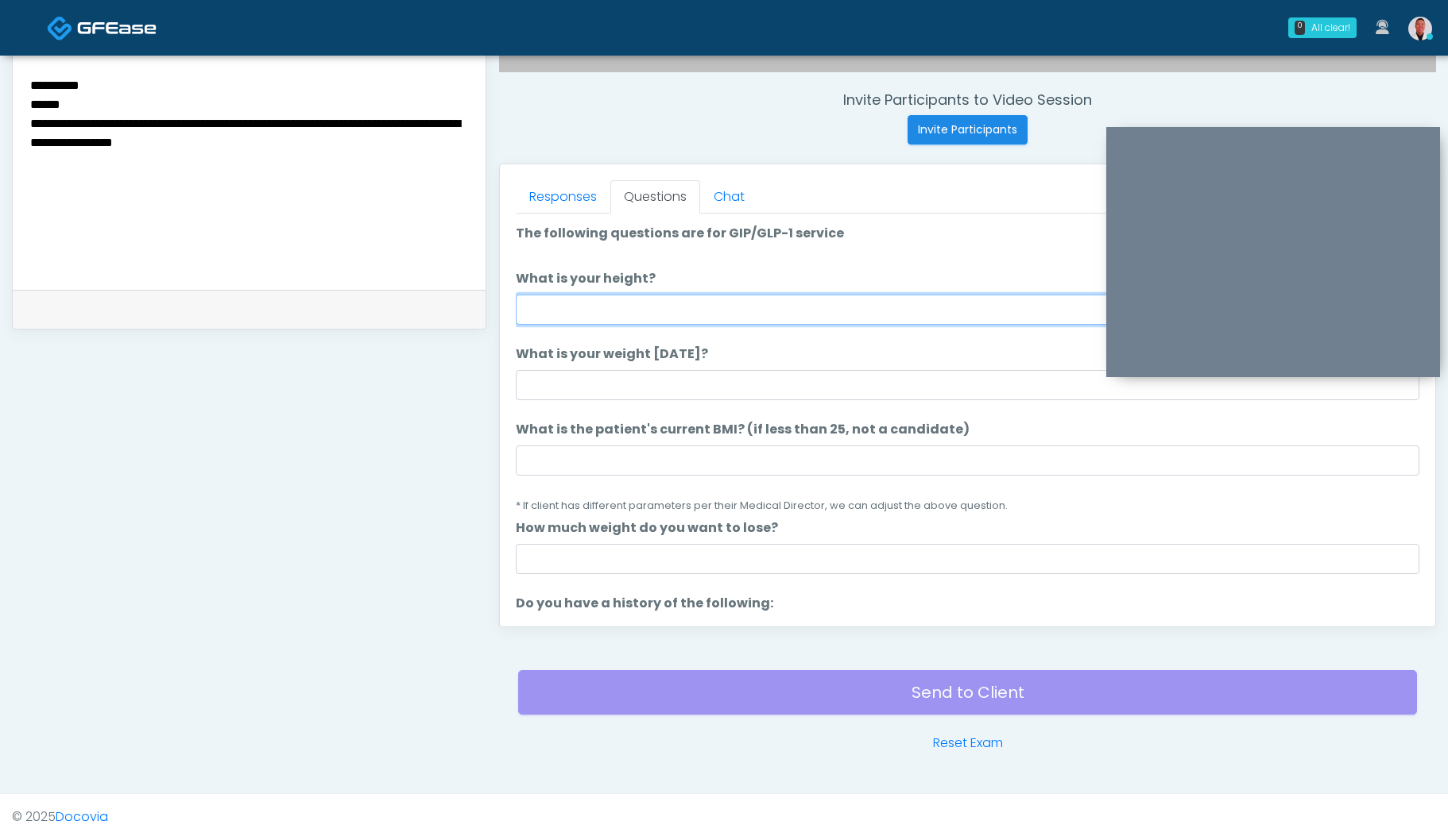
click at [647, 303] on input "What is your height?" at bounding box center [967, 309] width 903 height 30
type input "****"
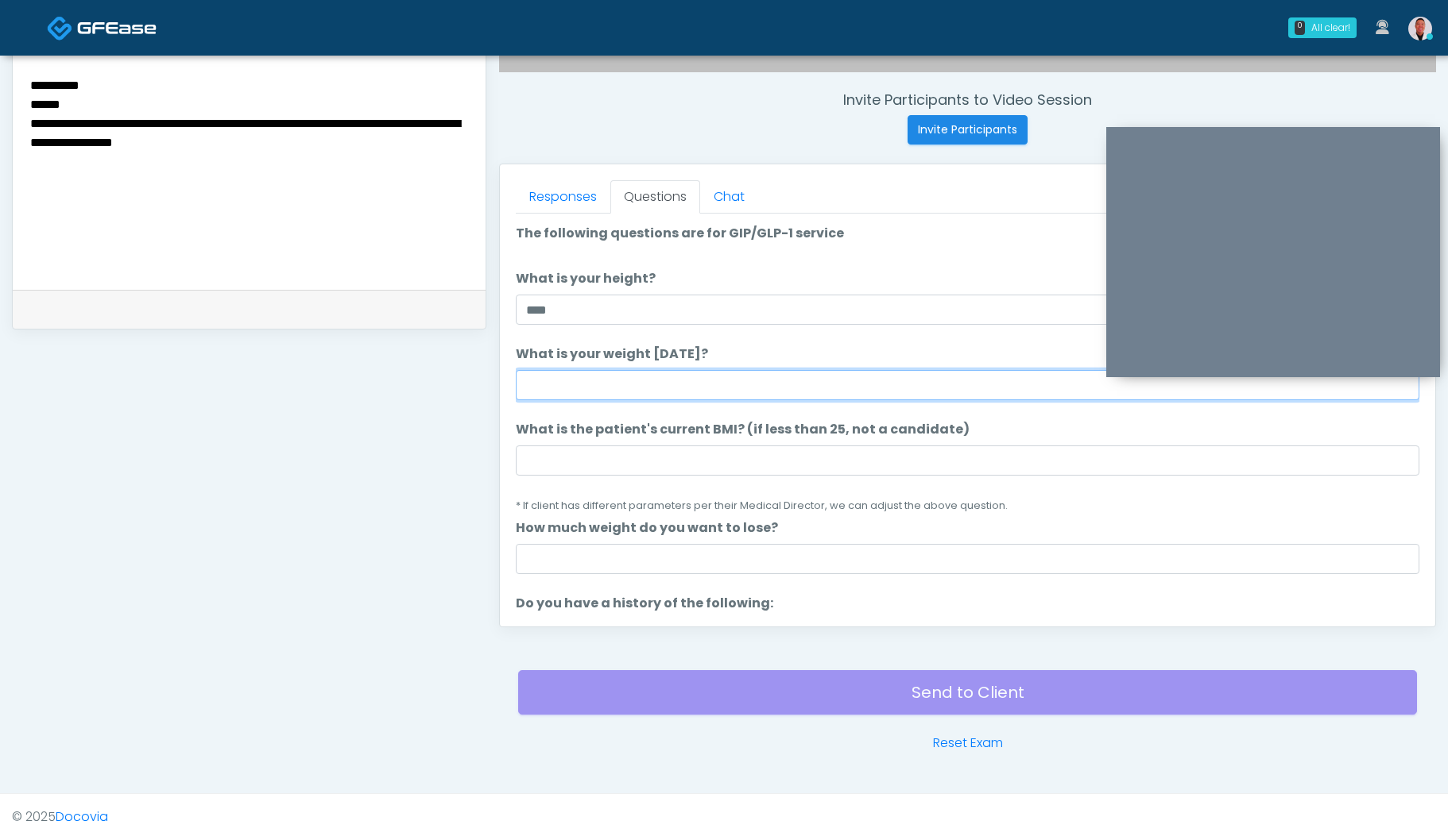
click at [658, 387] on input "What is your weight today?" at bounding box center [967, 385] width 903 height 30
type input "******"
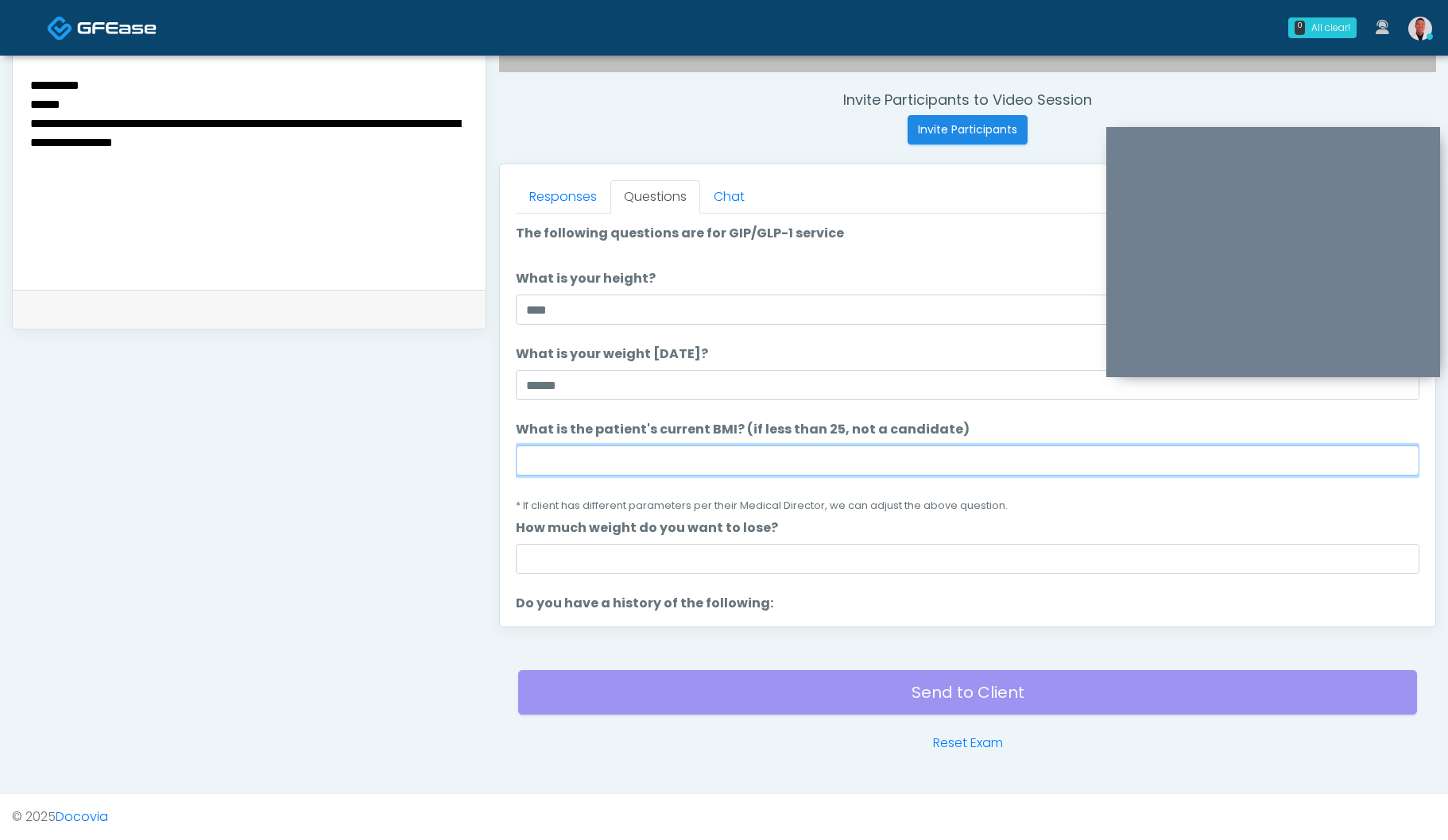
click at [568, 463] on input "What is the patient's current BMI? (if less than 25, not a candidate)" at bounding box center [967, 461] width 903 height 30
type input "****"
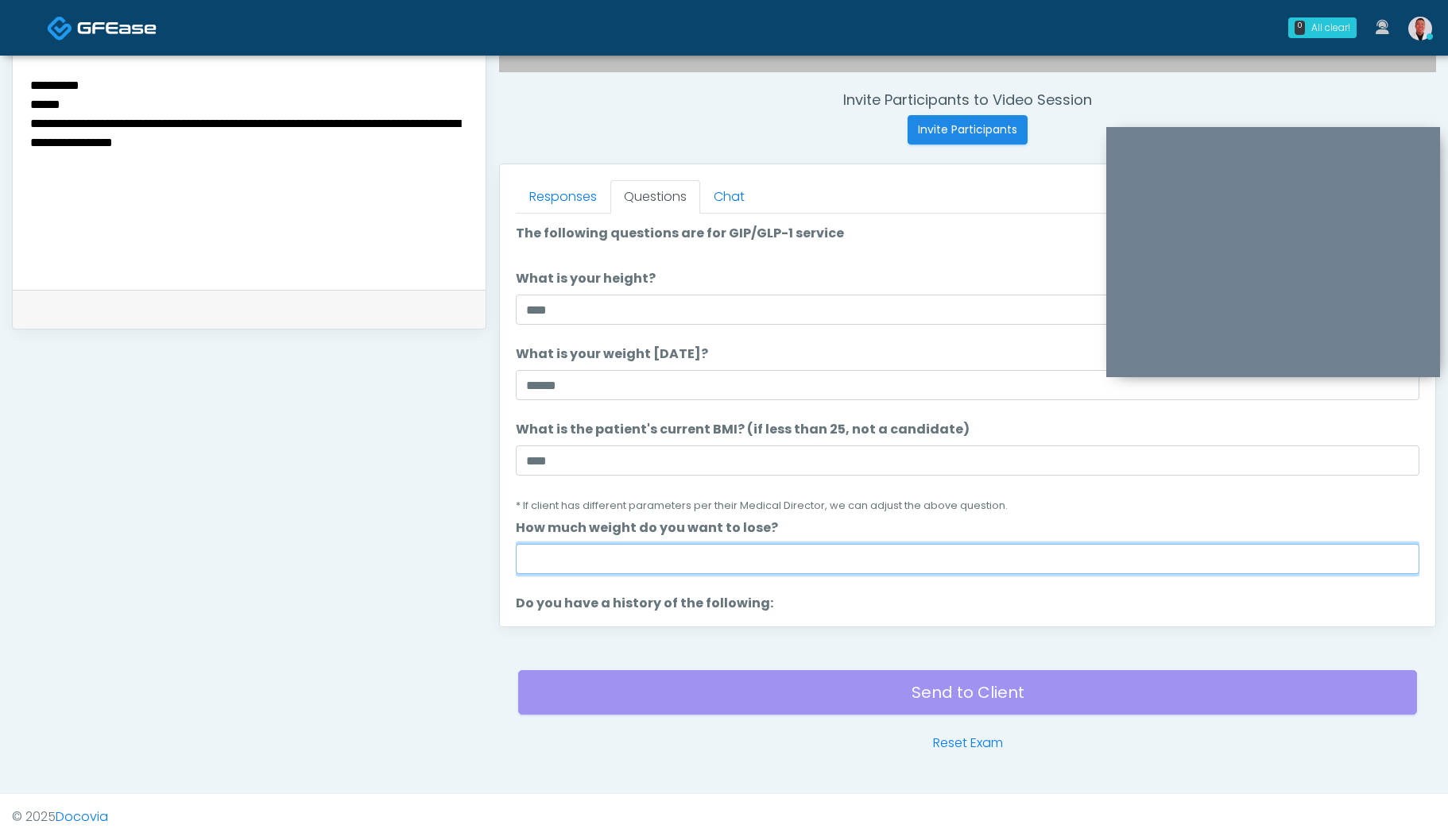
click at [563, 560] on input "How much weight do you want to lose?" at bounding box center [967, 558] width 903 height 30
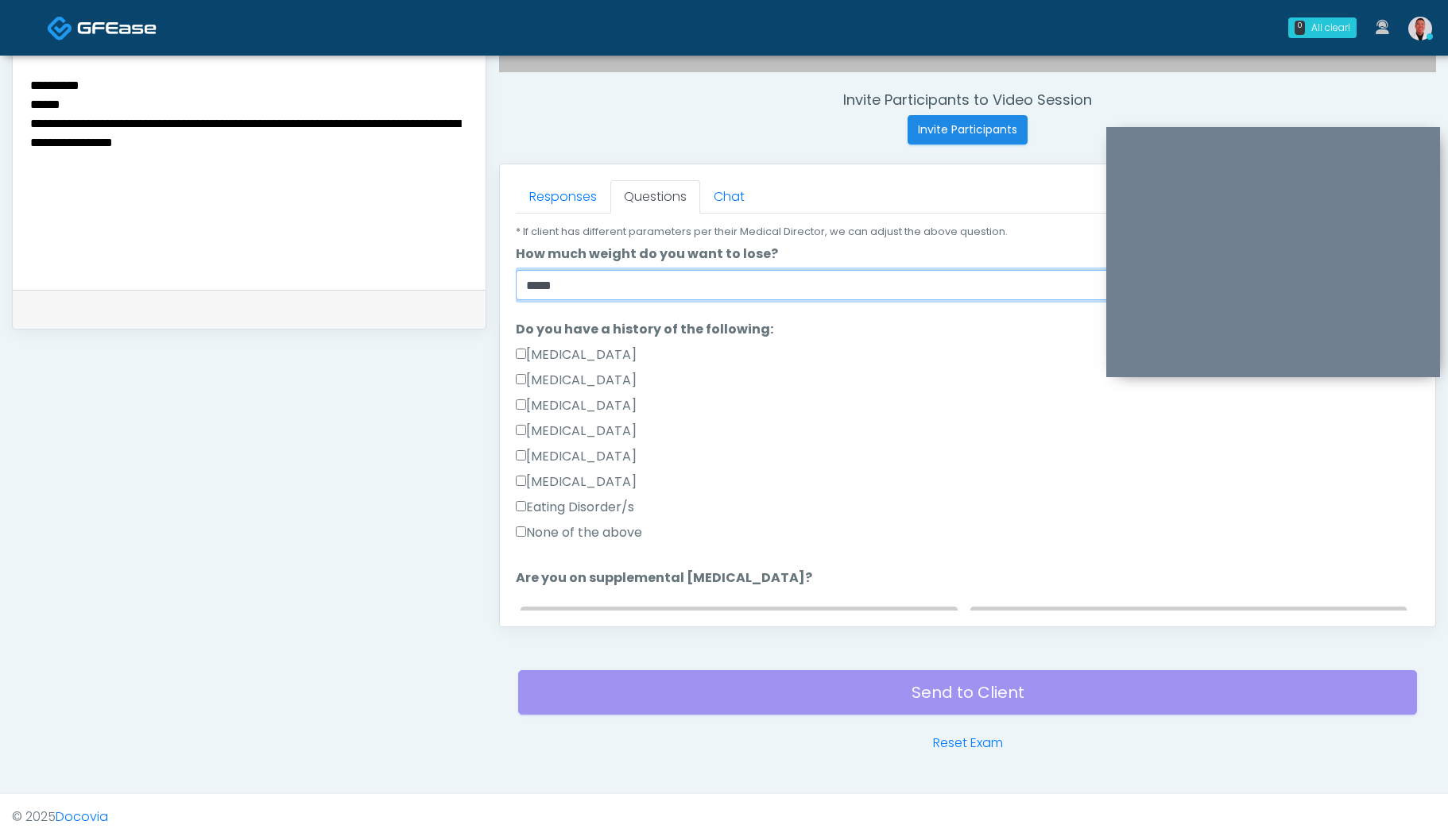
type input "*****"
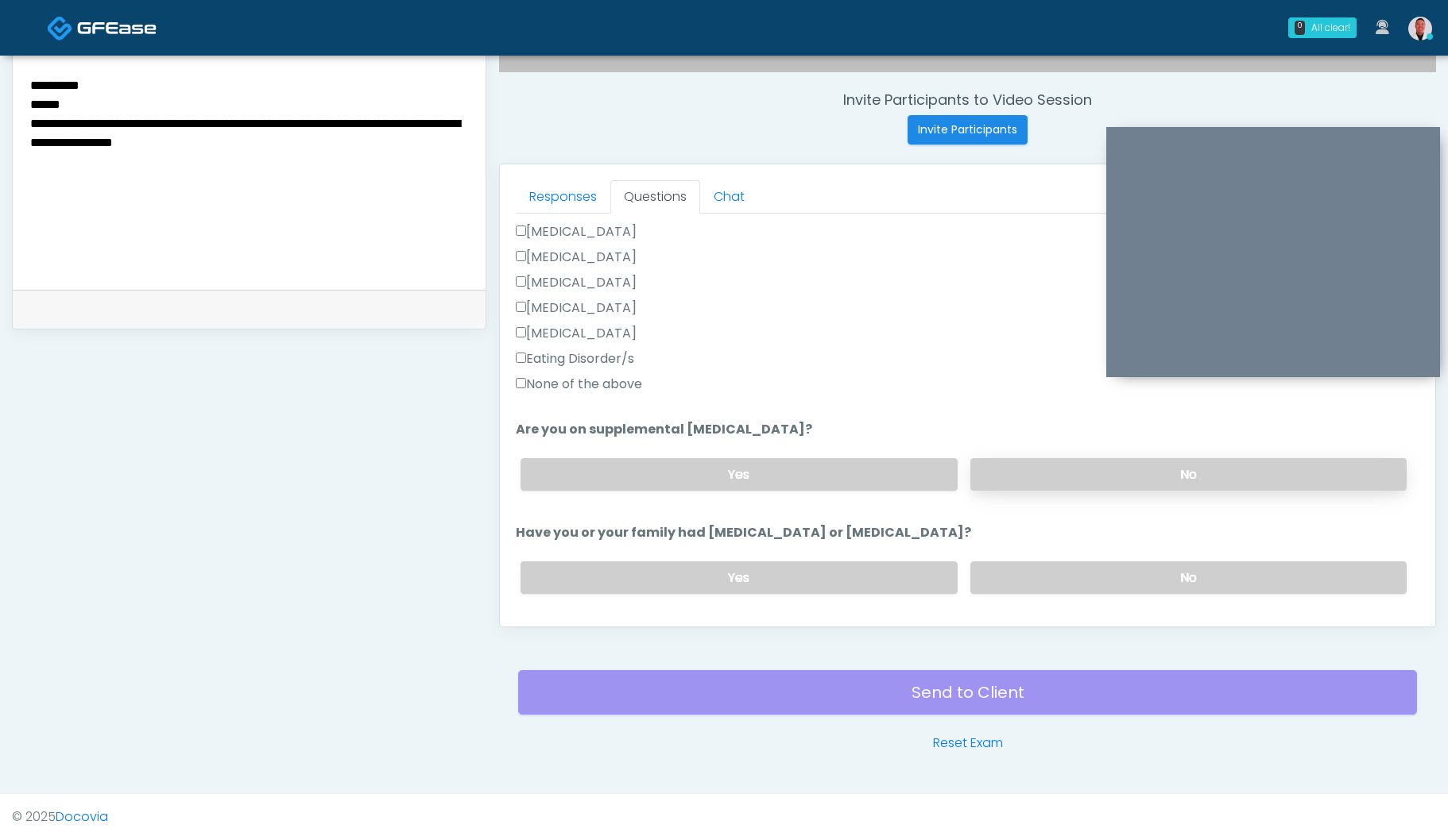
click at [1098, 470] on label "No" at bounding box center [1188, 474] width 436 height 32
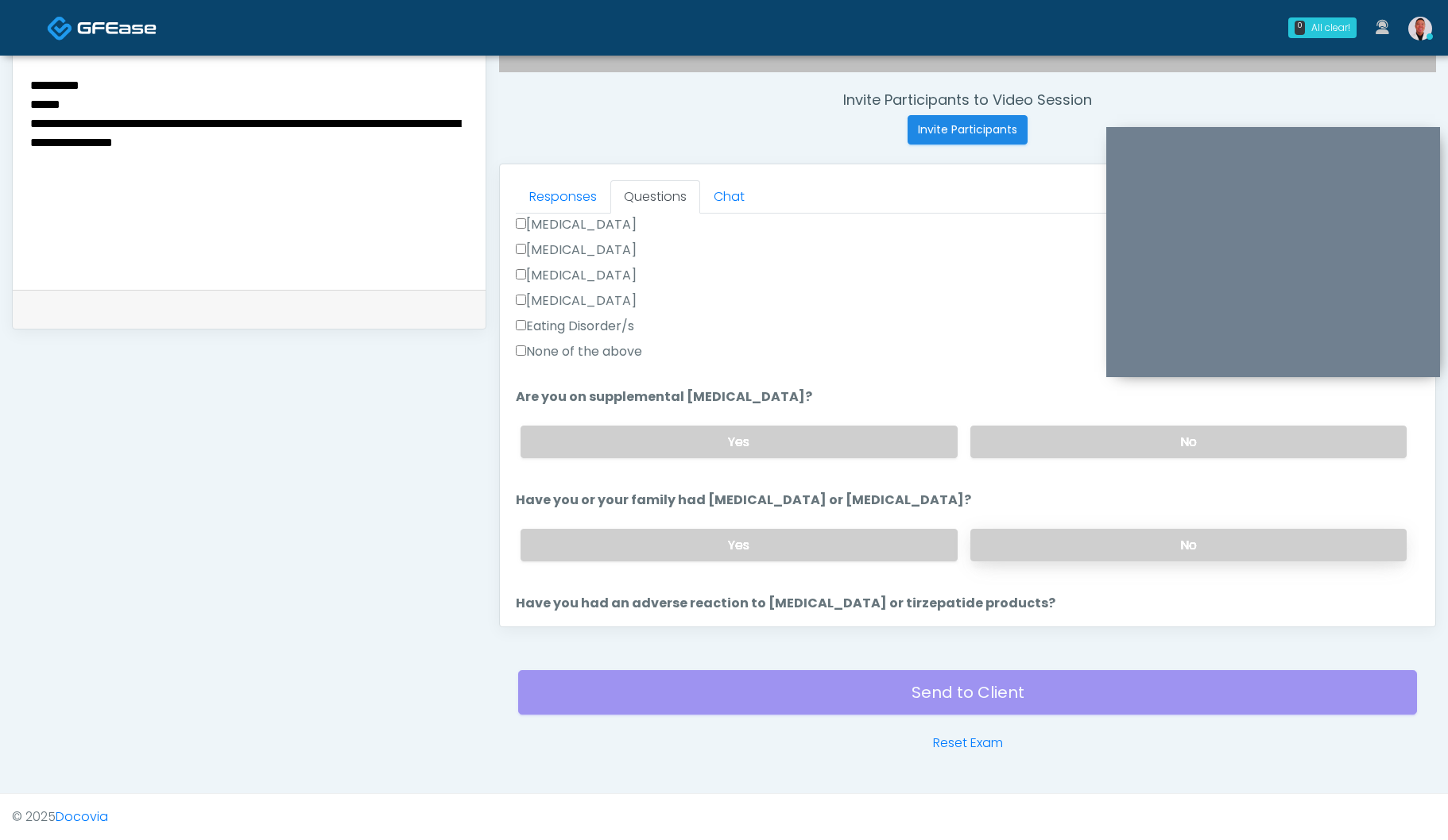
click at [1080, 556] on label "No" at bounding box center [1188, 545] width 436 height 32
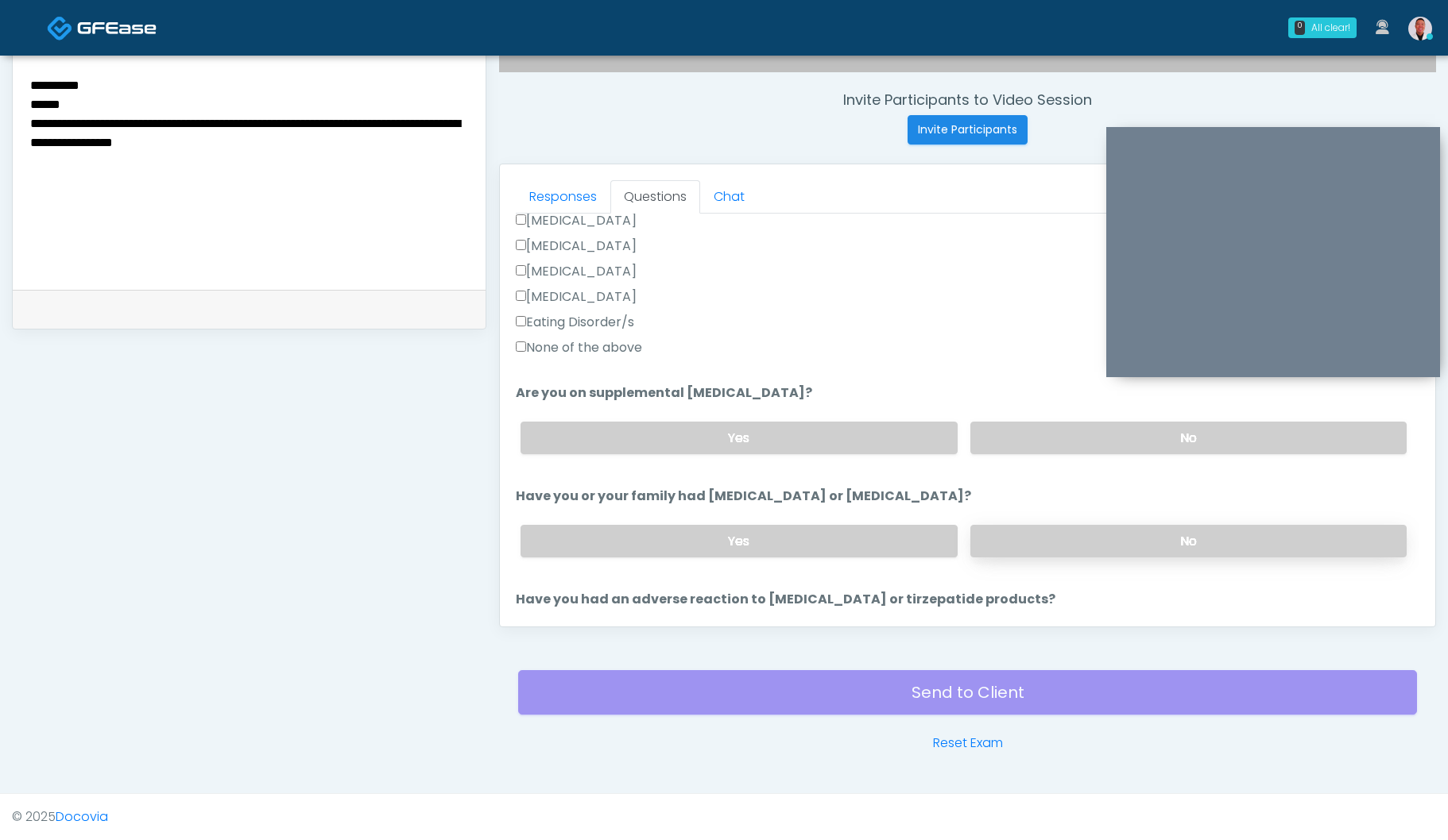
scroll to position [592, 0]
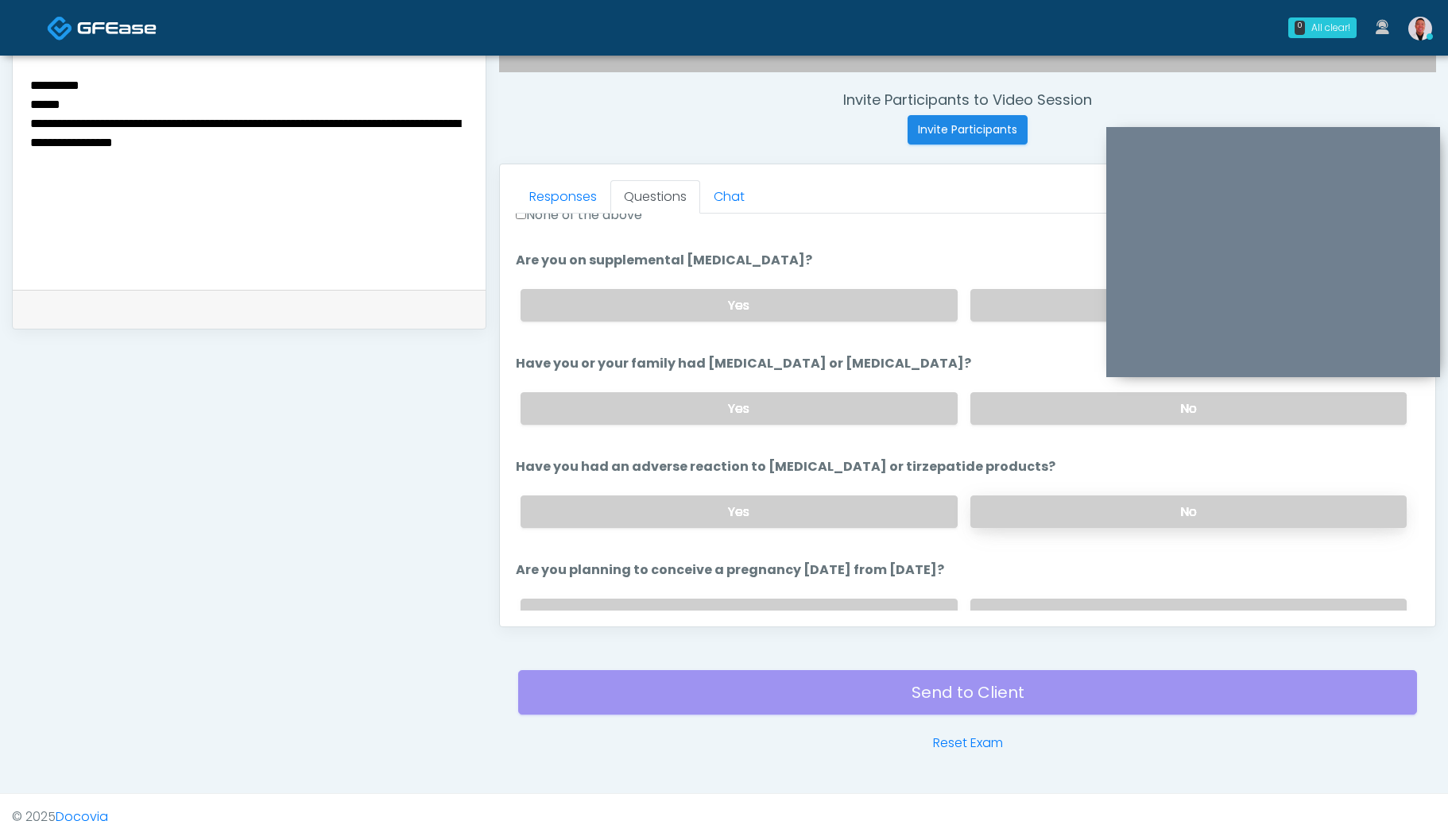
click at [1093, 517] on label "No" at bounding box center [1188, 511] width 436 height 32
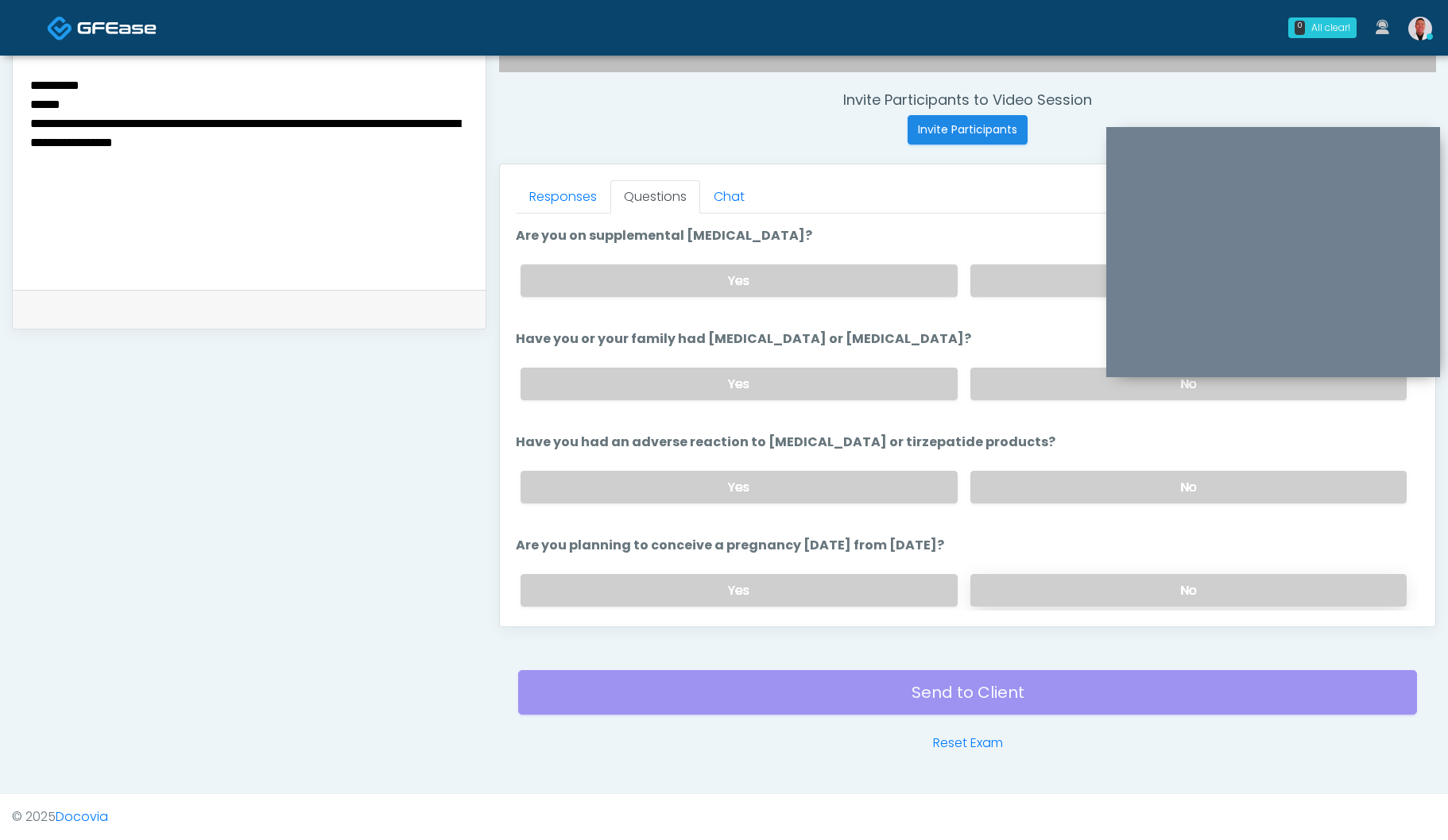
scroll to position [715, 0]
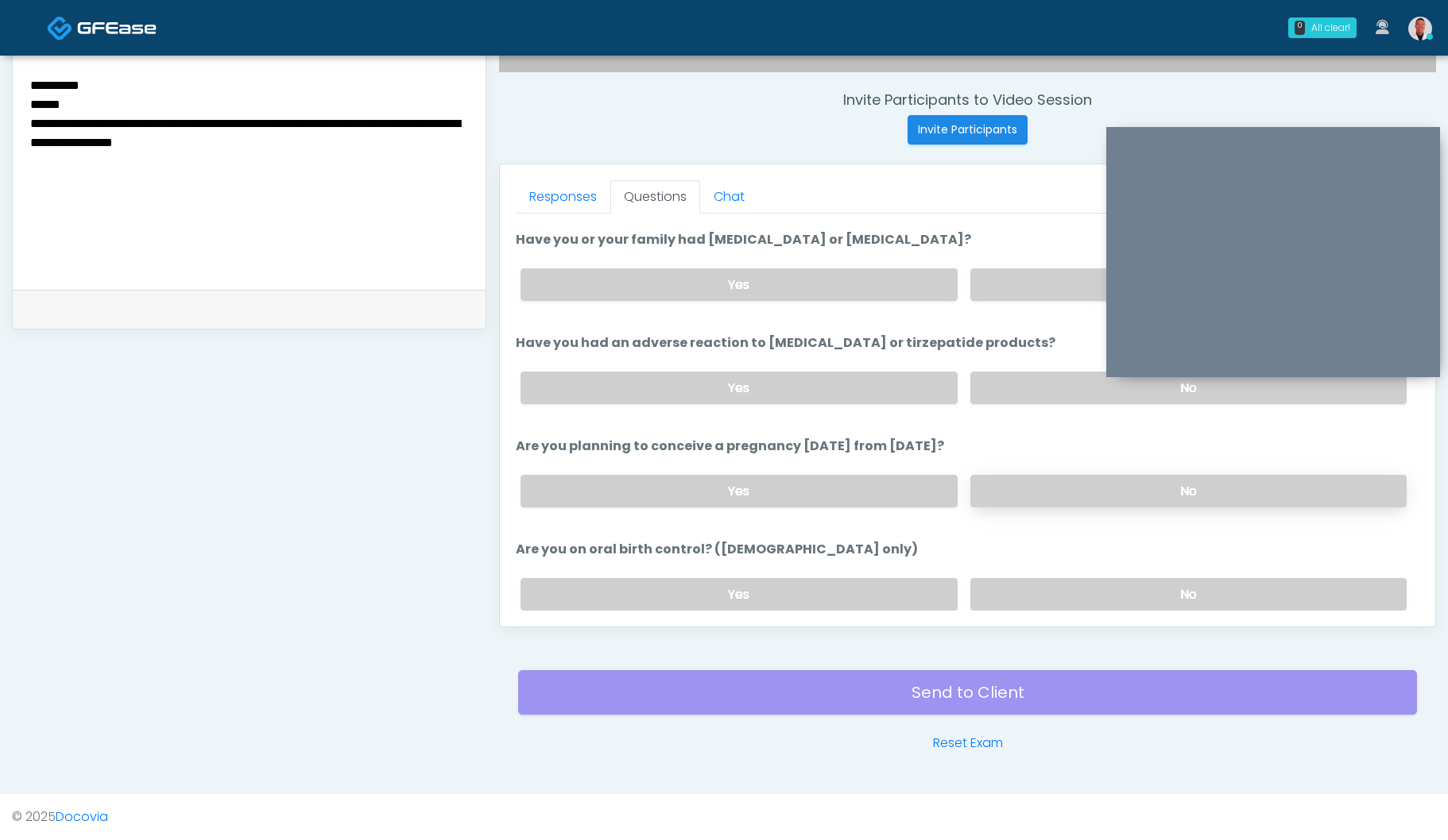
click at [1026, 474] on label "No" at bounding box center [1188, 490] width 436 height 32
click at [1045, 556] on li "Are you on oral birth control? (females only) Are you on oral birth control? (f…" at bounding box center [967, 582] width 903 height 83
click at [1068, 594] on label "No" at bounding box center [1188, 594] width 436 height 32
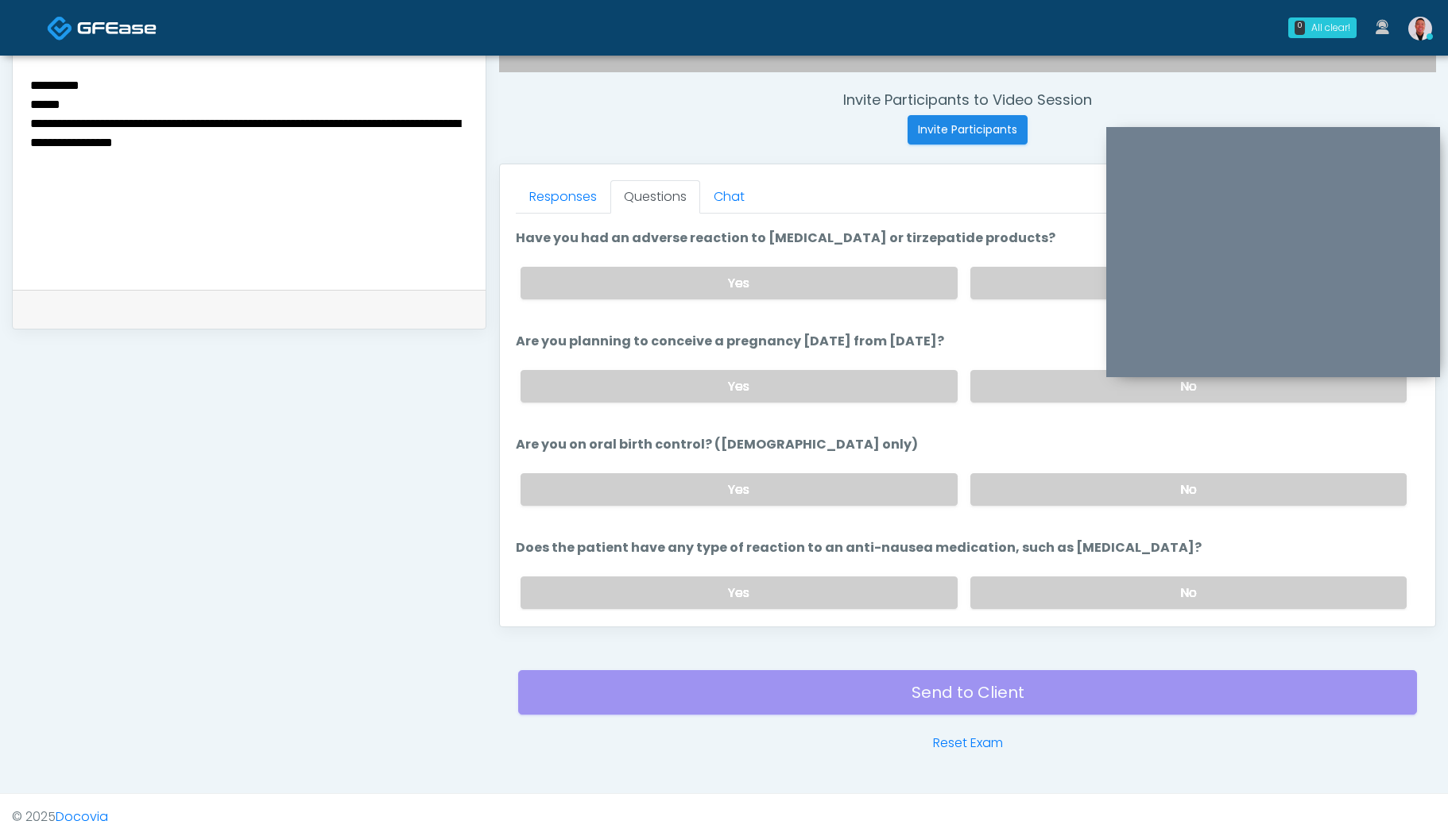
scroll to position [838, 0]
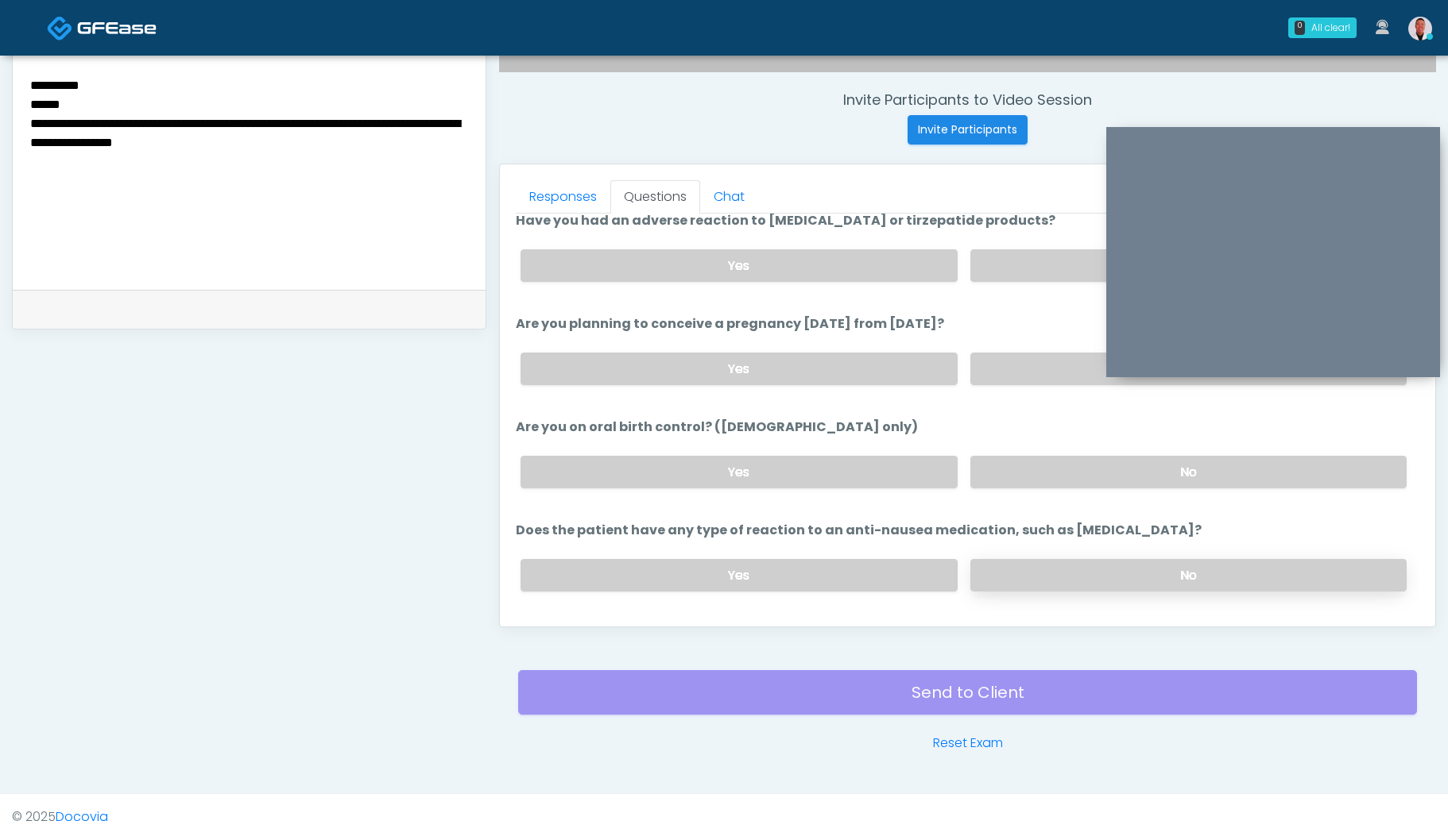
click at [1021, 568] on label "No" at bounding box center [1188, 575] width 436 height 32
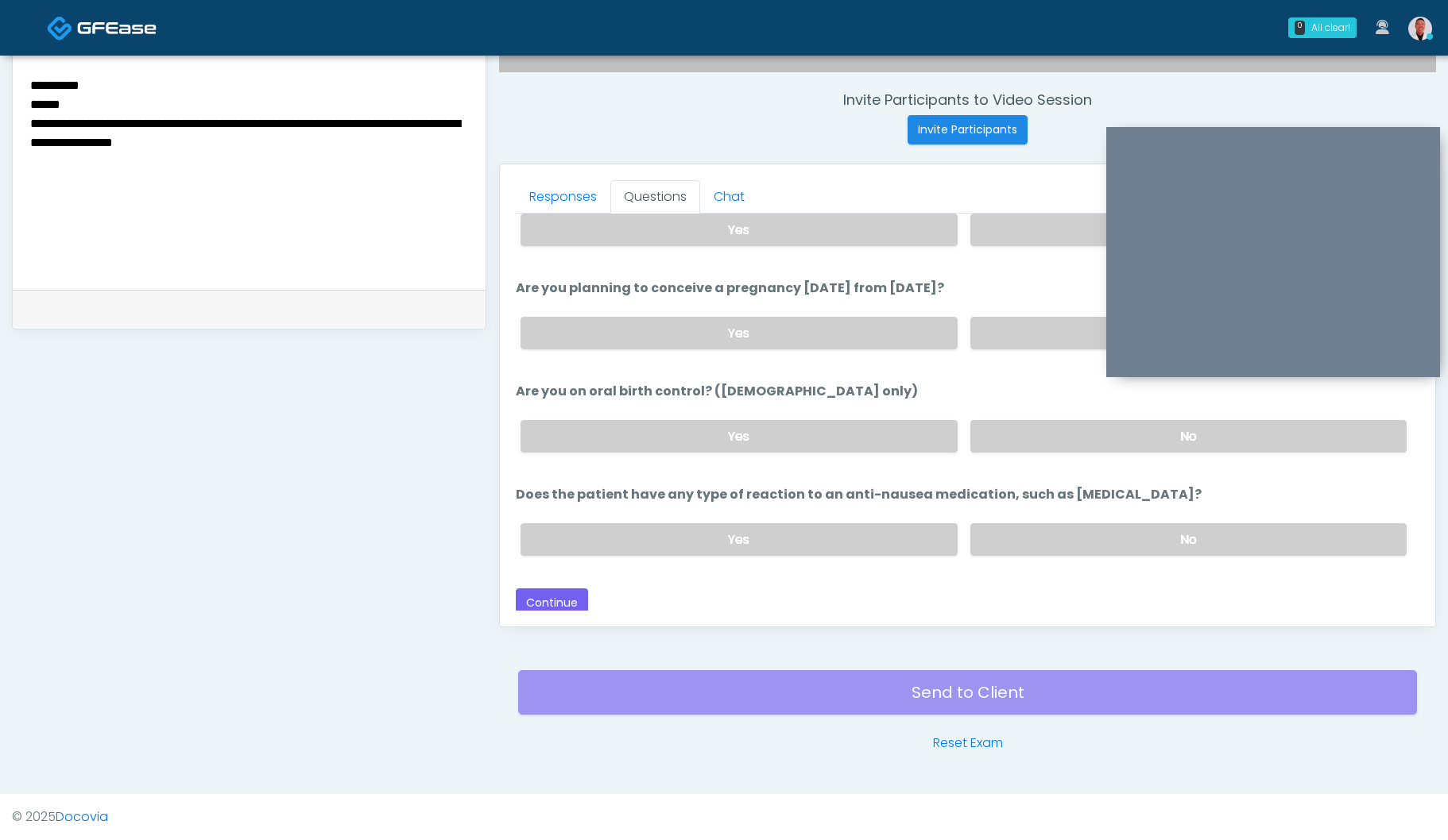
scroll to position [876, 0]
click at [548, 589] on button "Continue" at bounding box center [551, 601] width 72 height 30
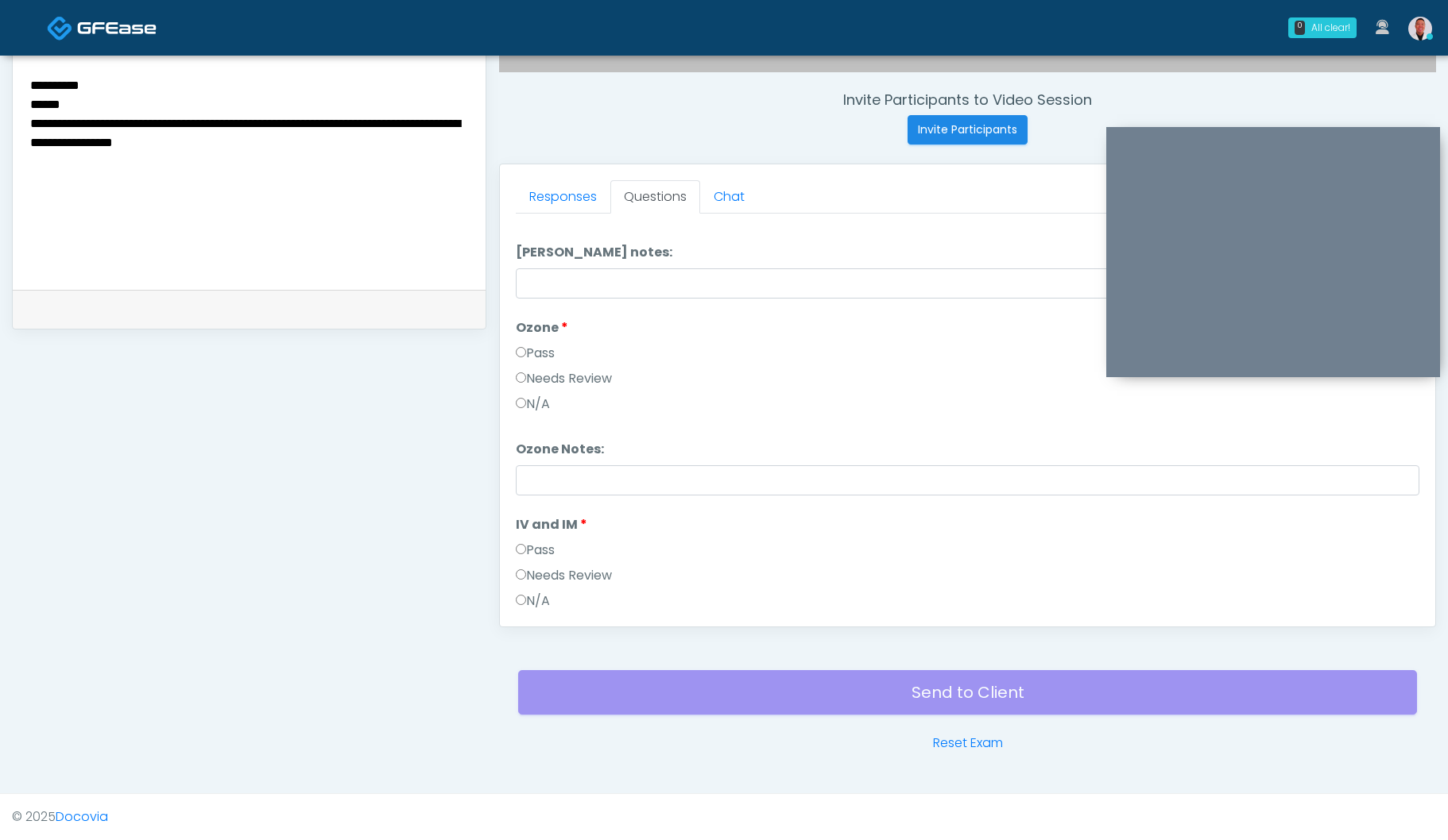
scroll to position [0, 0]
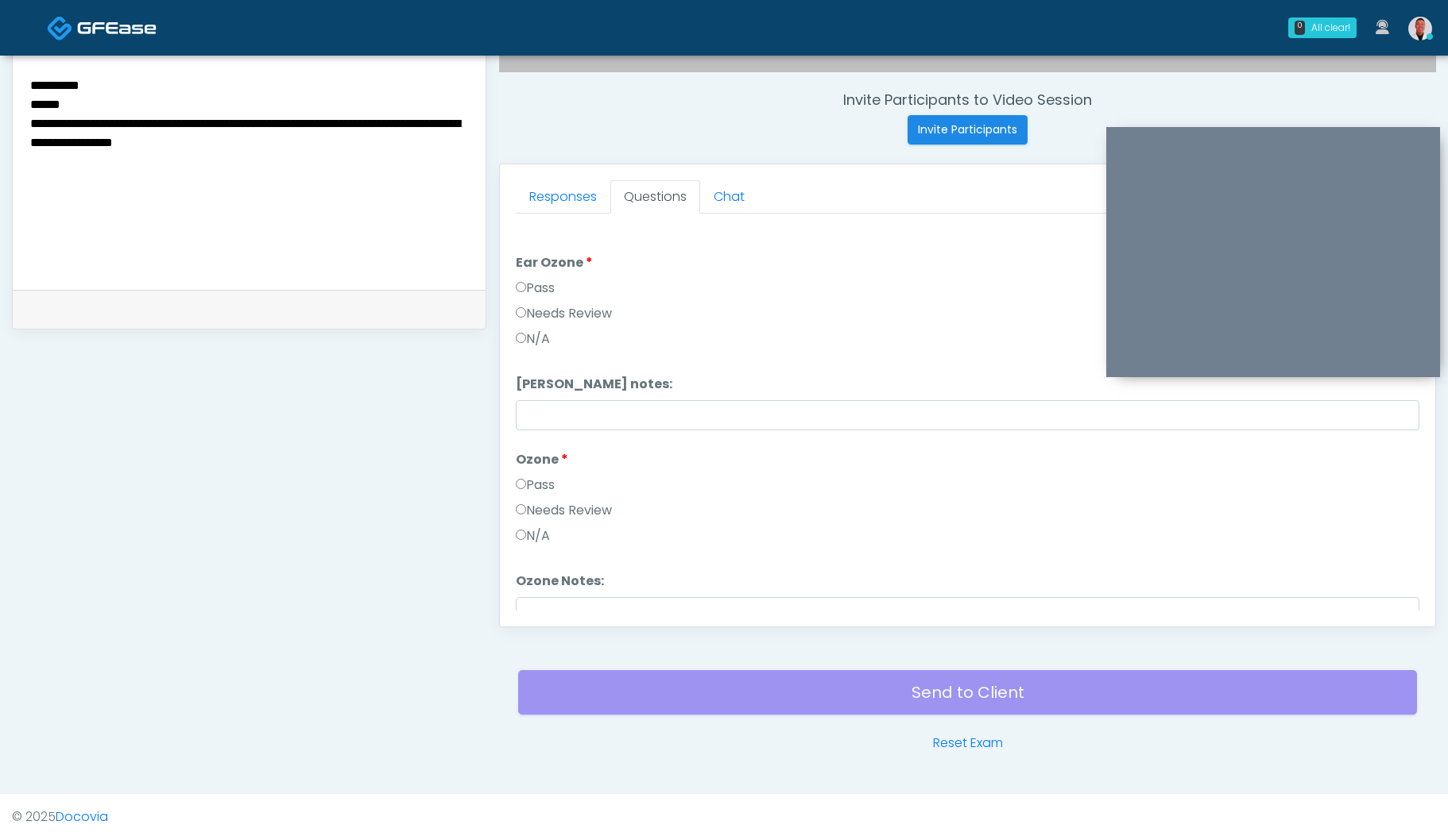
click at [259, 209] on textarea "**********" at bounding box center [248, 172] width 440 height 194
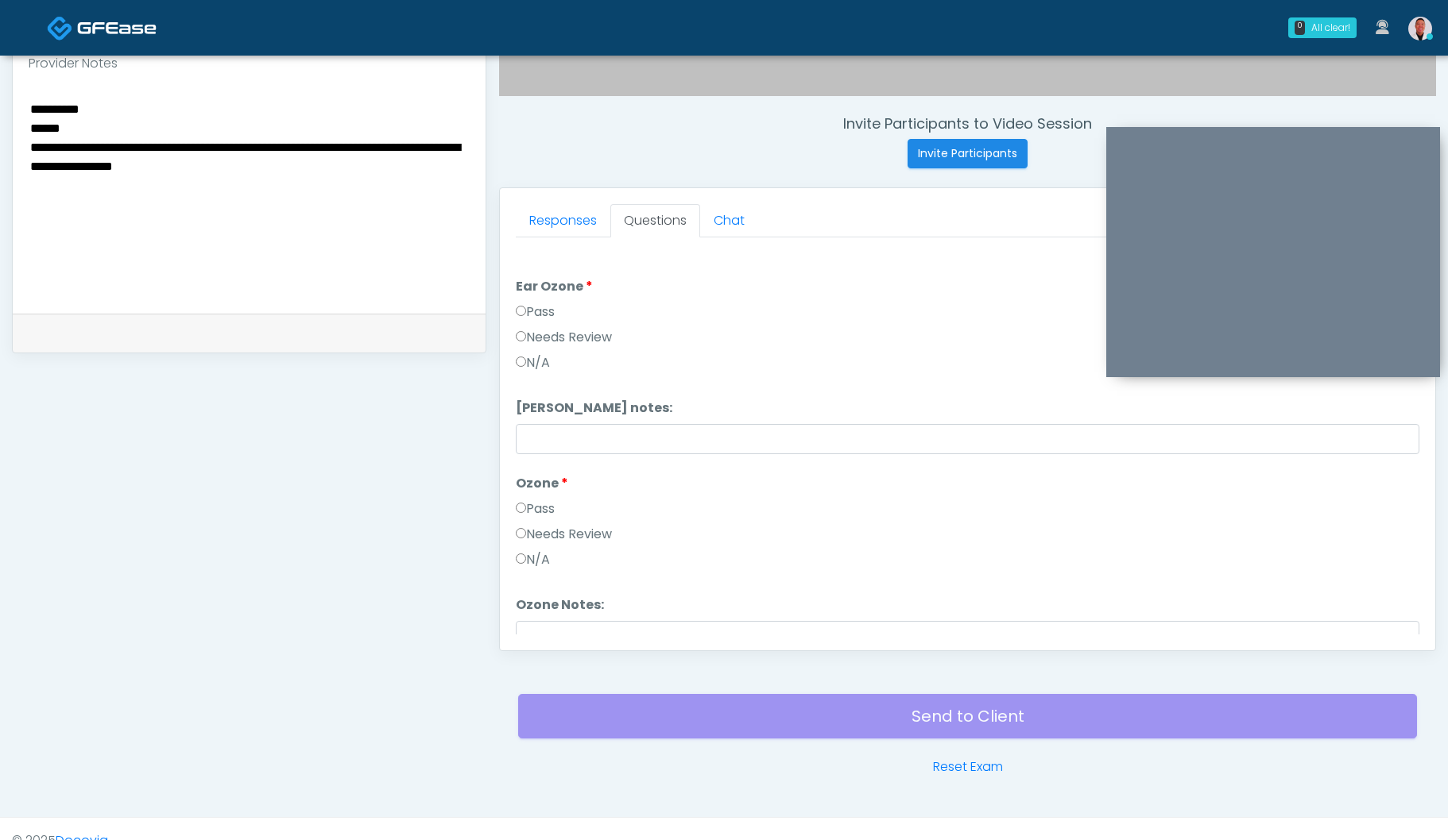
scroll to position [560, 0]
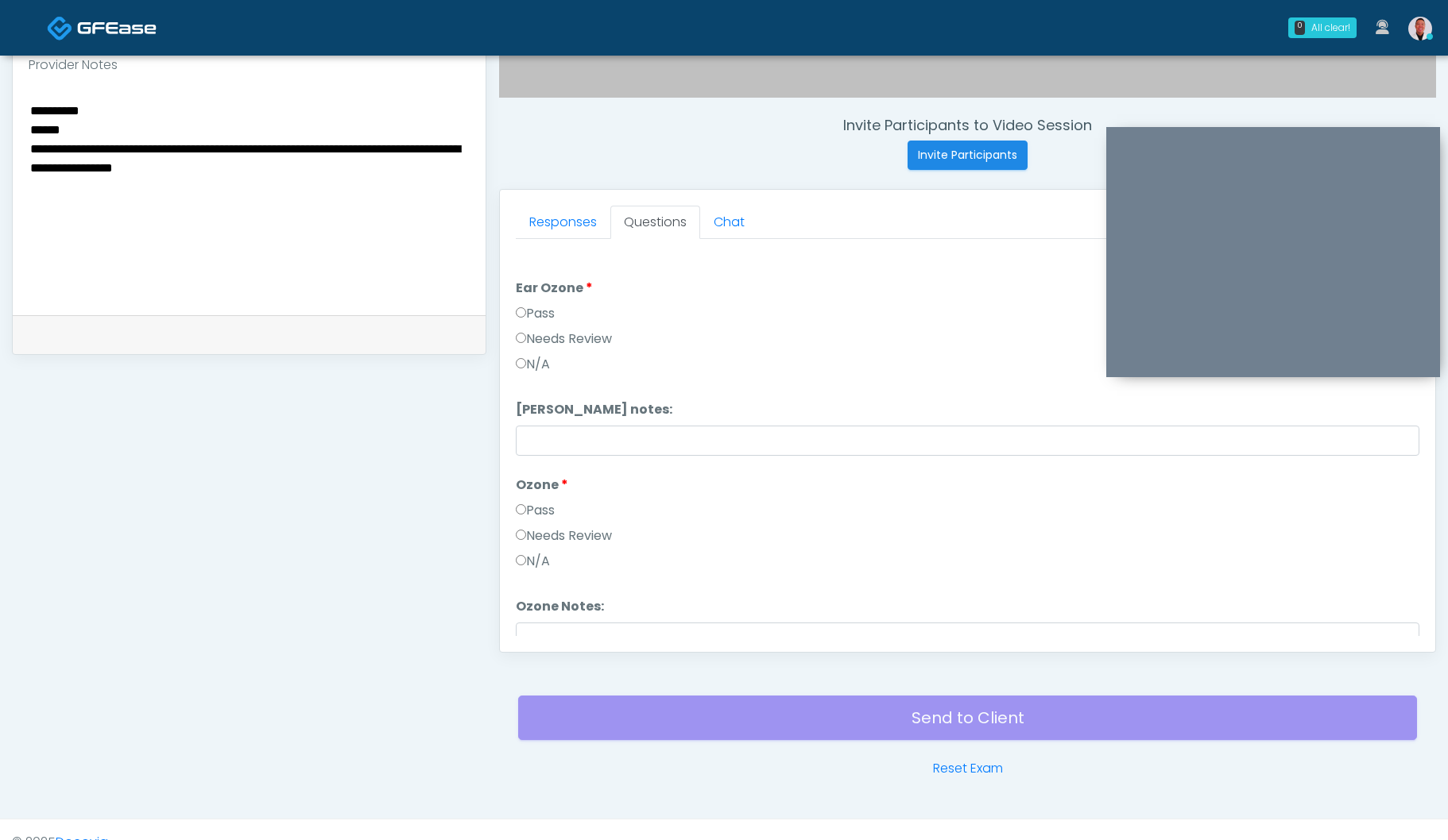
click at [84, 100] on textarea "**********" at bounding box center [248, 197] width 440 height 194
click at [100, 108] on textarea "**********" at bounding box center [248, 197] width 440 height 194
click at [72, 105] on textarea "**********" at bounding box center [248, 197] width 440 height 194
click at [551, 225] on link "Responses" at bounding box center [562, 222] width 94 height 33
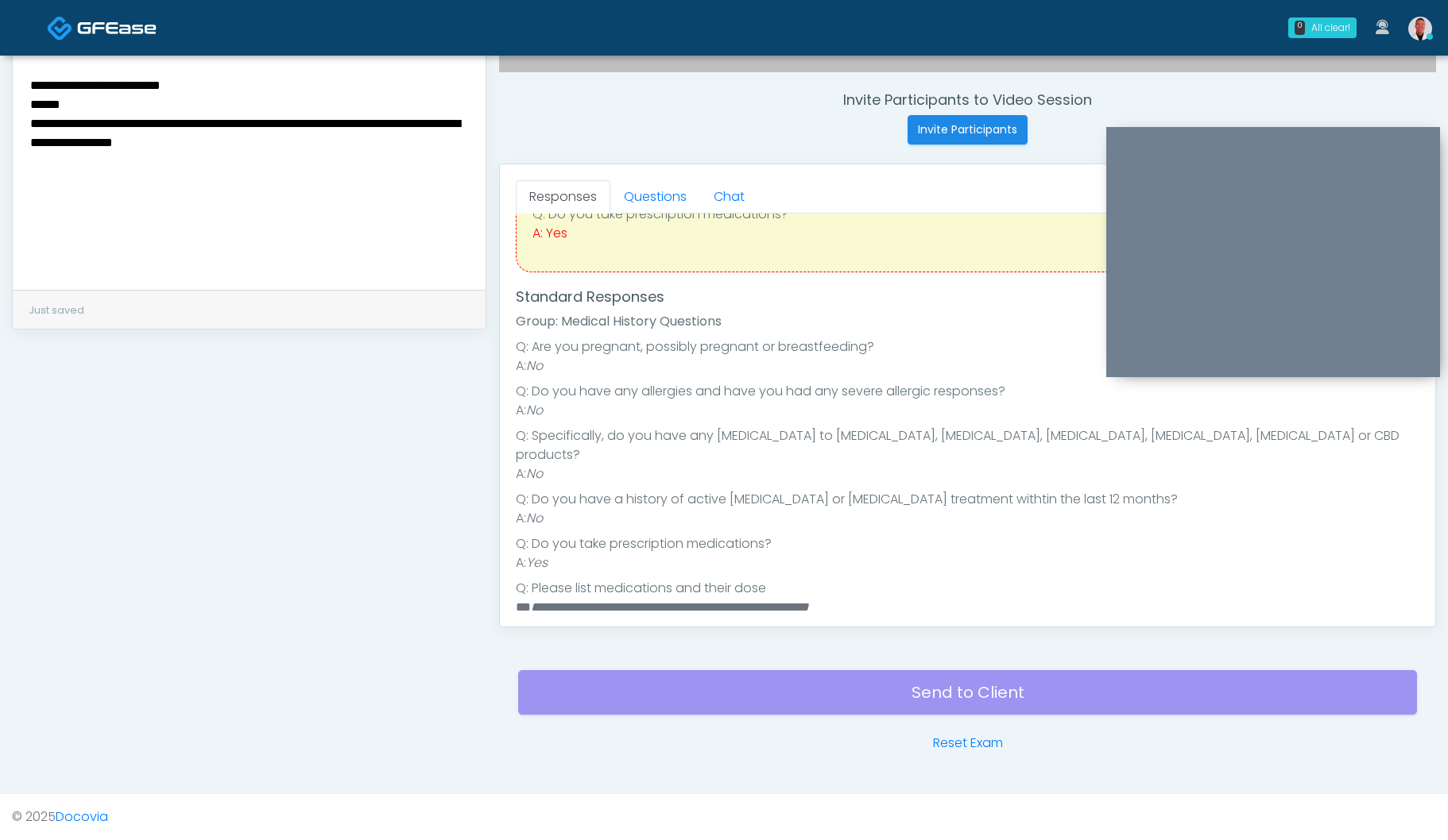
scroll to position [132, 0]
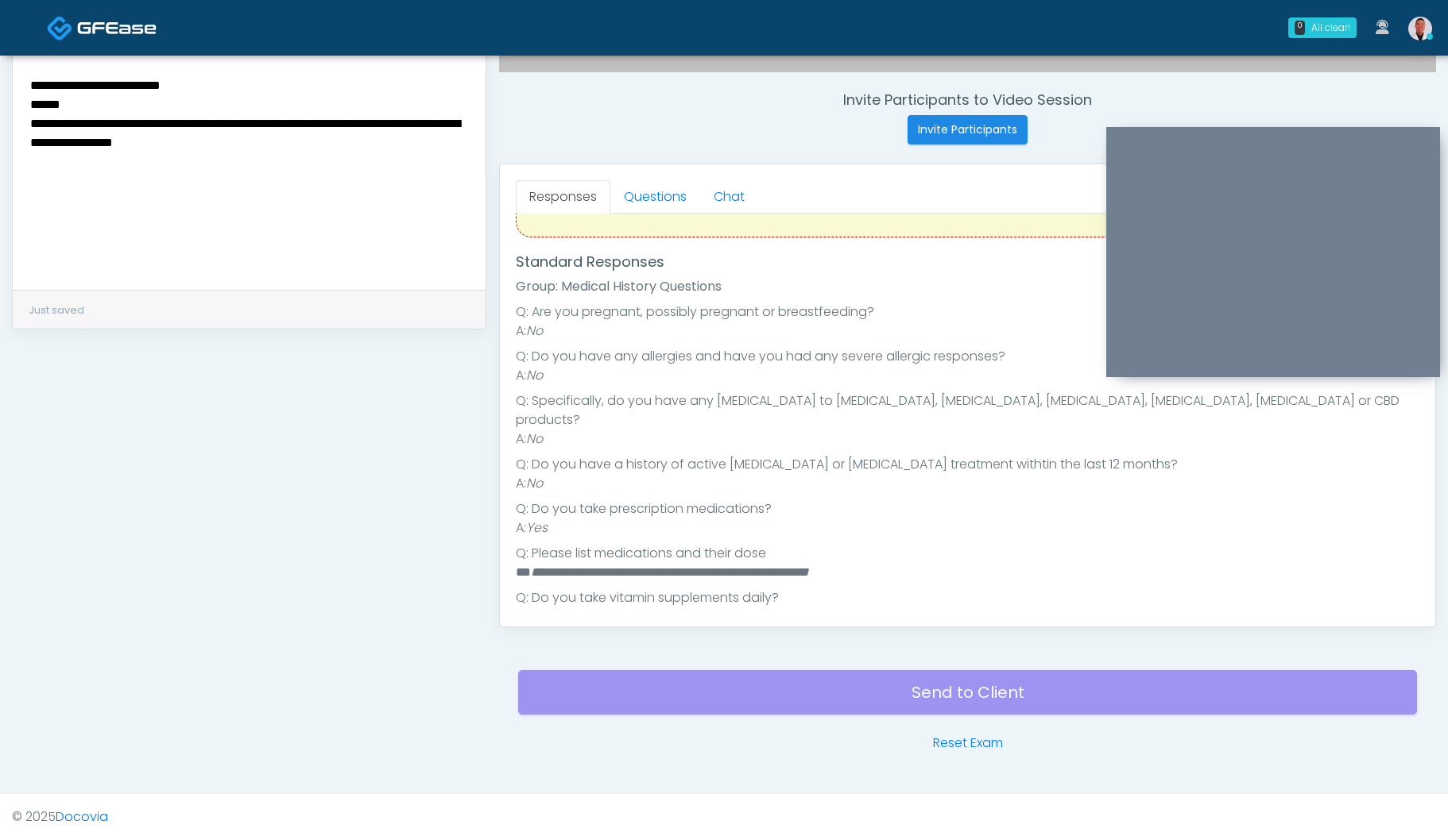
click at [103, 86] on textarea "**********" at bounding box center [248, 172] width 440 height 194
click at [251, 88] on textarea "**********" at bounding box center [248, 172] width 440 height 194
click at [145, 109] on textarea "**********" at bounding box center [248, 172] width 440 height 194
click at [31, 94] on textarea "**********" at bounding box center [248, 172] width 440 height 194
click at [29, 102] on textarea "**********" at bounding box center [248, 172] width 440 height 194
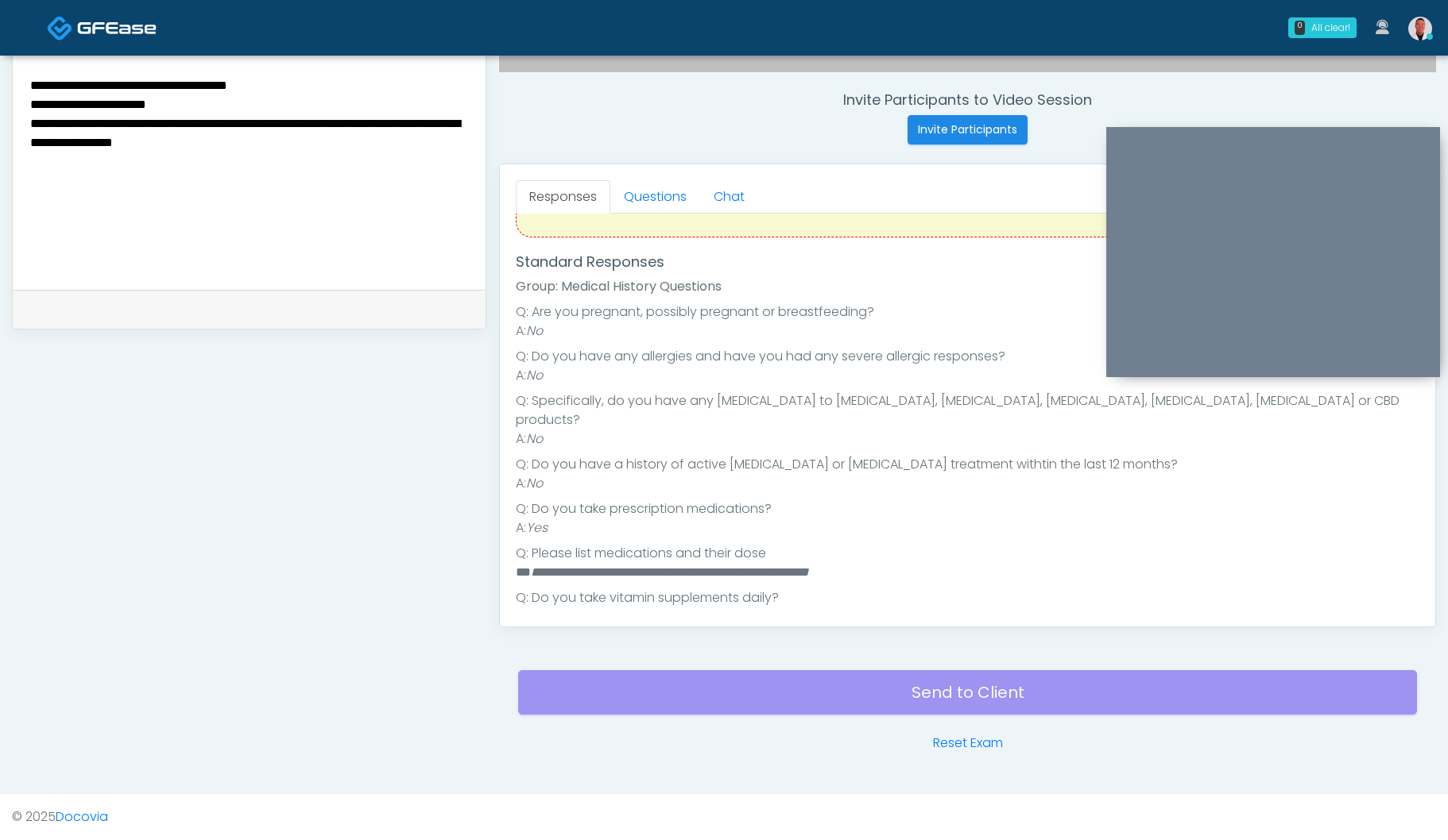
click at [354, 174] on textarea "**********" at bounding box center [248, 172] width 440 height 194
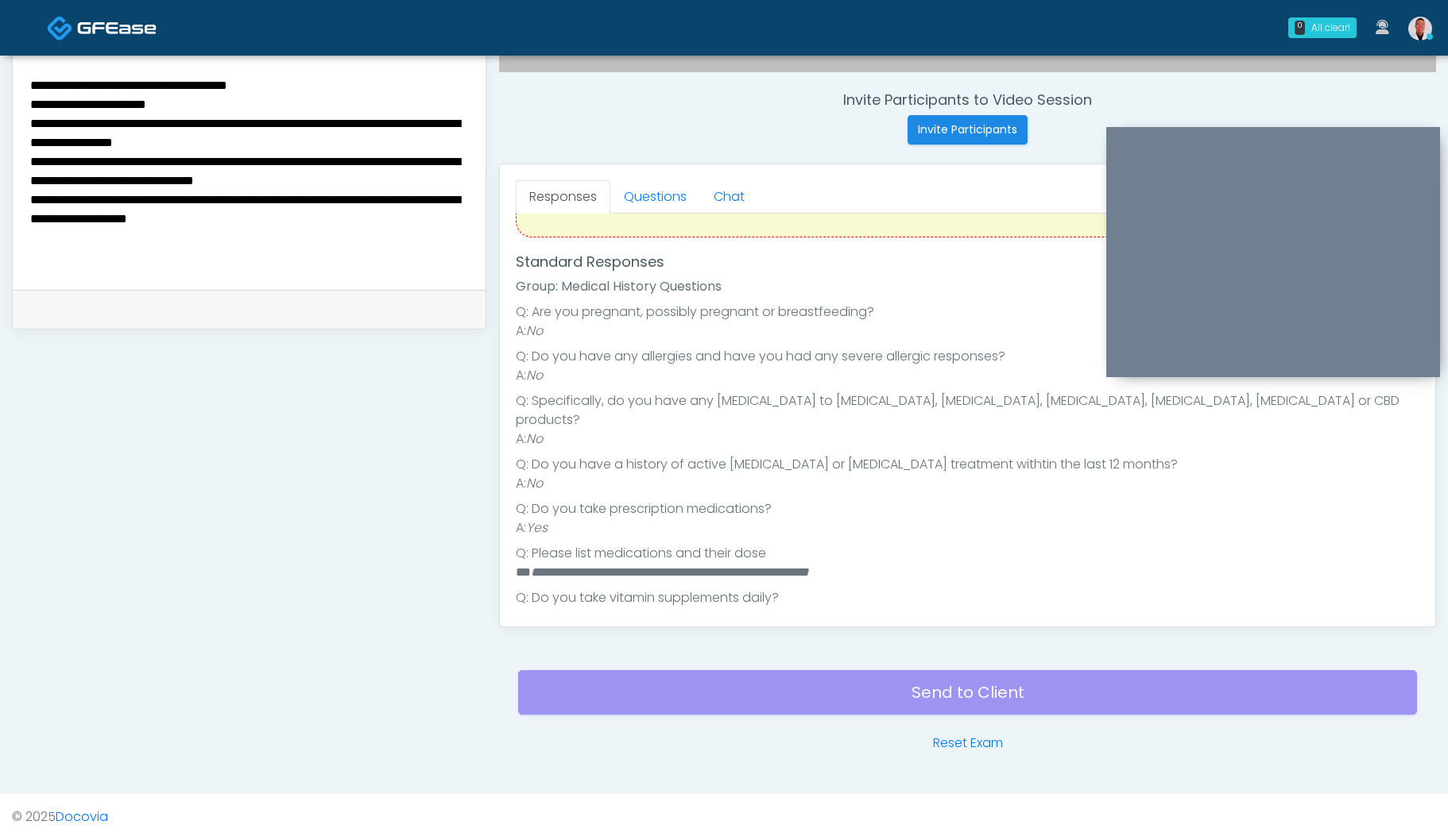
click at [447, 172] on textarea "**********" at bounding box center [248, 172] width 440 height 194
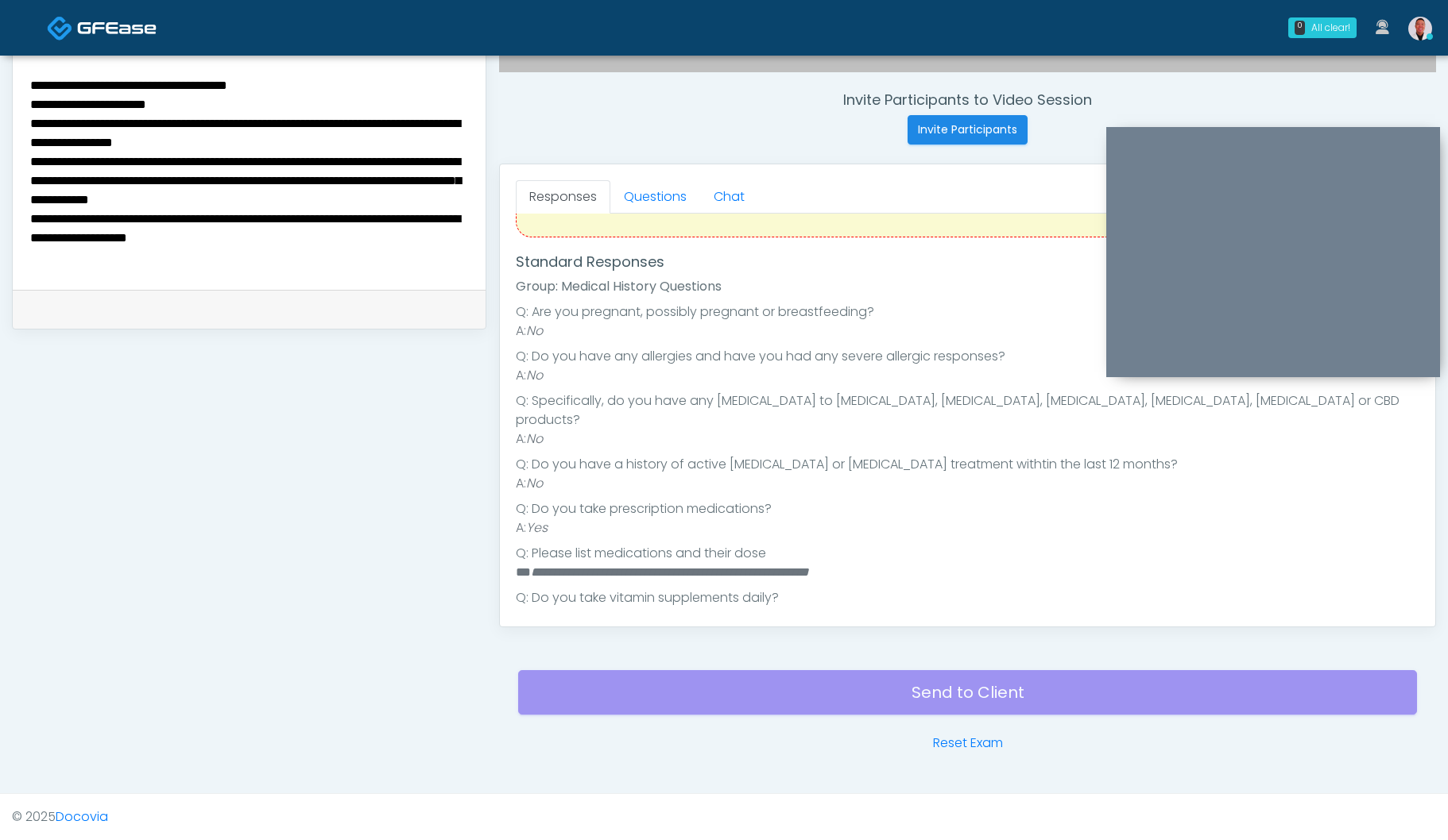
click at [156, 205] on textarea "**********" at bounding box center [248, 172] width 440 height 194
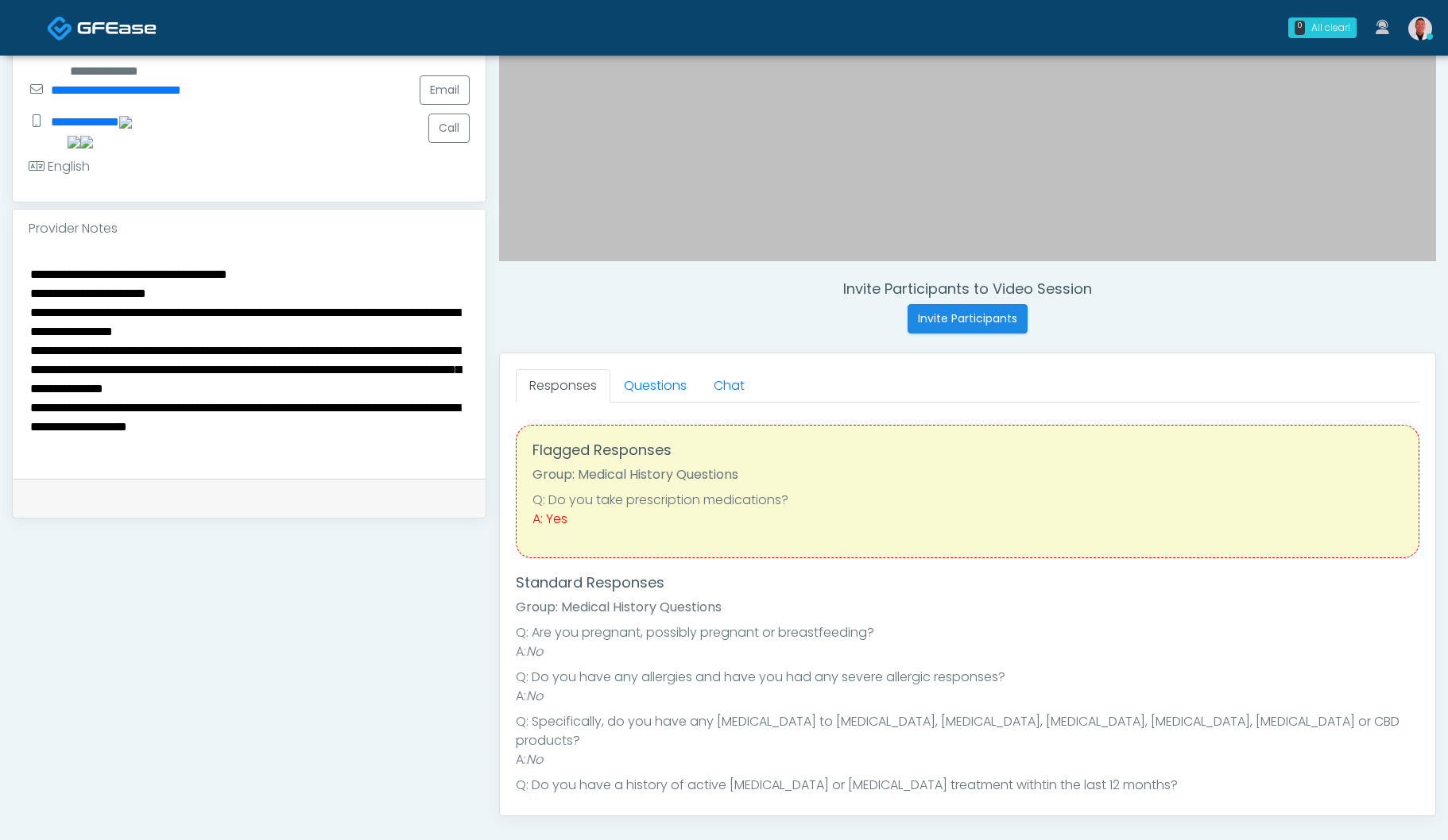
scroll to position [407, 0]
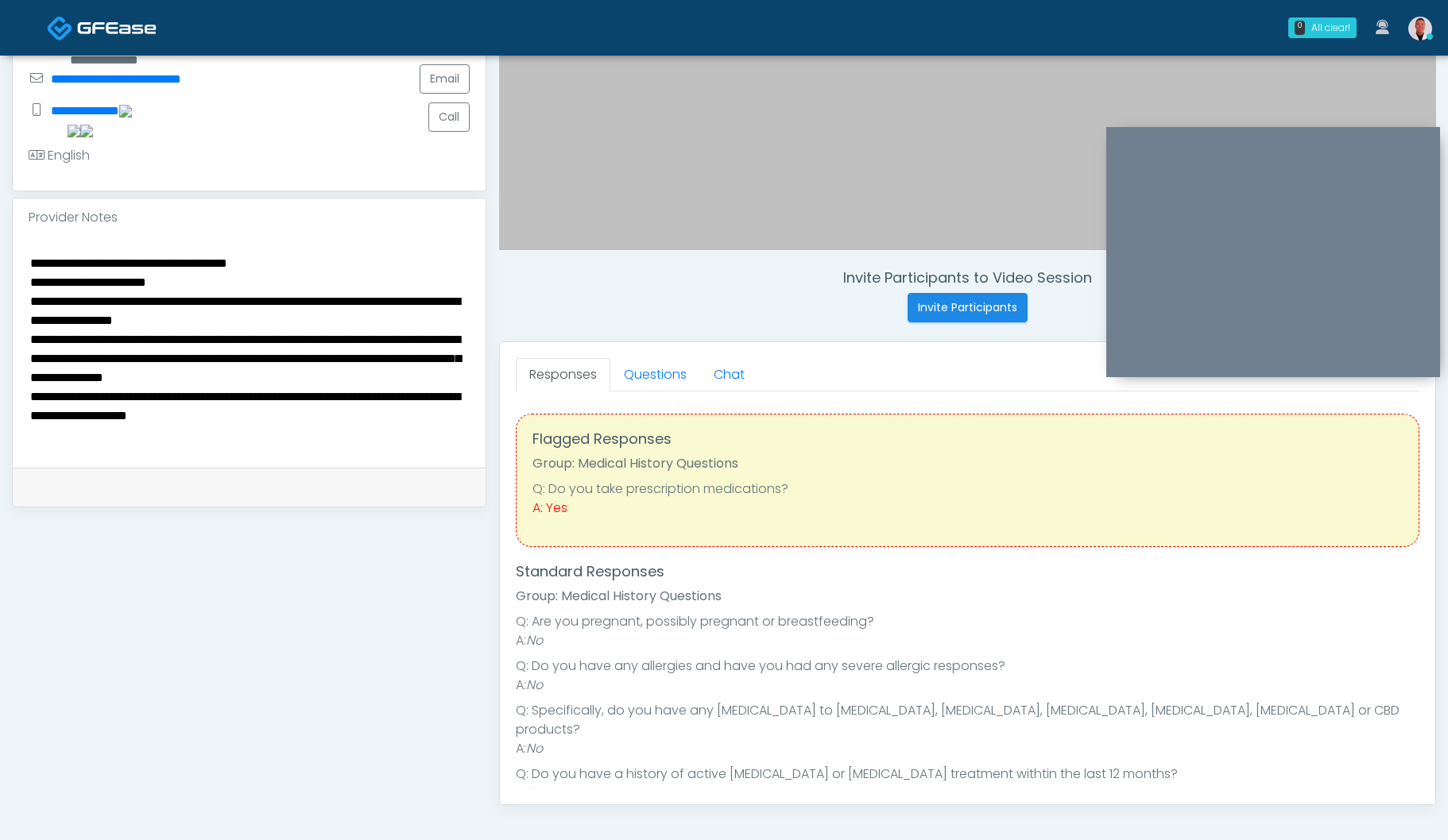
type textarea "**********"
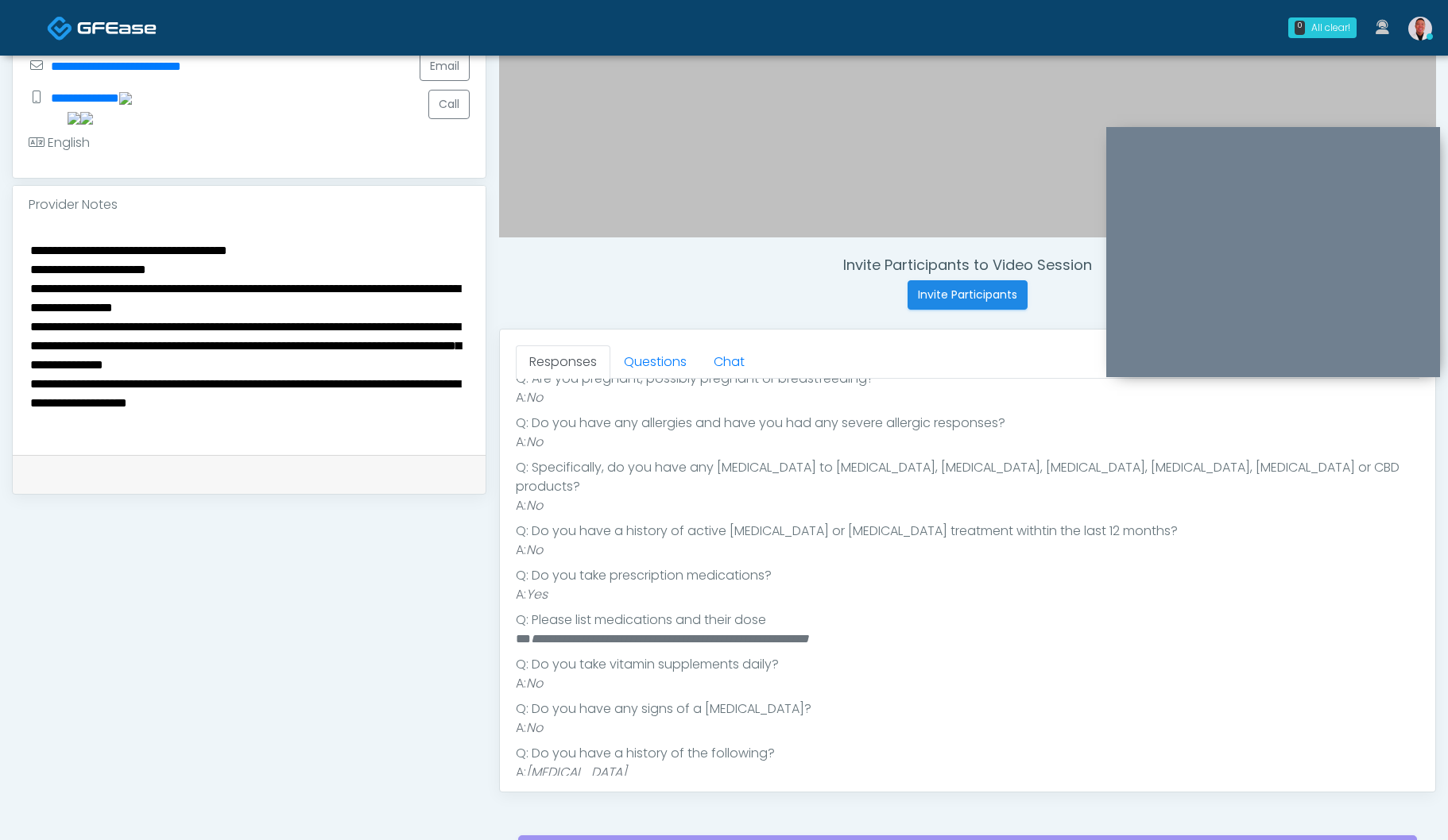
scroll to position [424, 0]
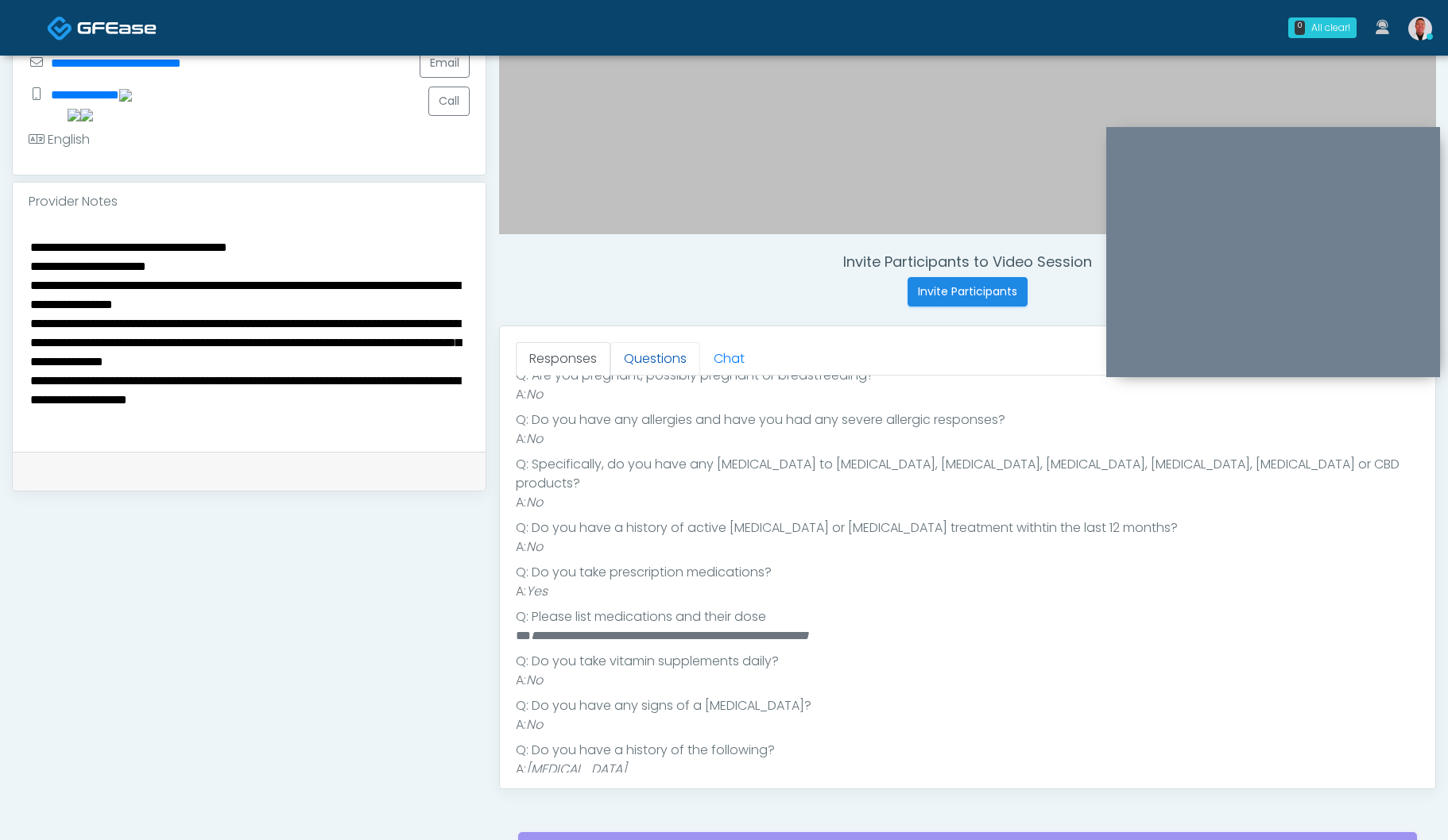
click at [640, 354] on link "Questions" at bounding box center [655, 359] width 90 height 33
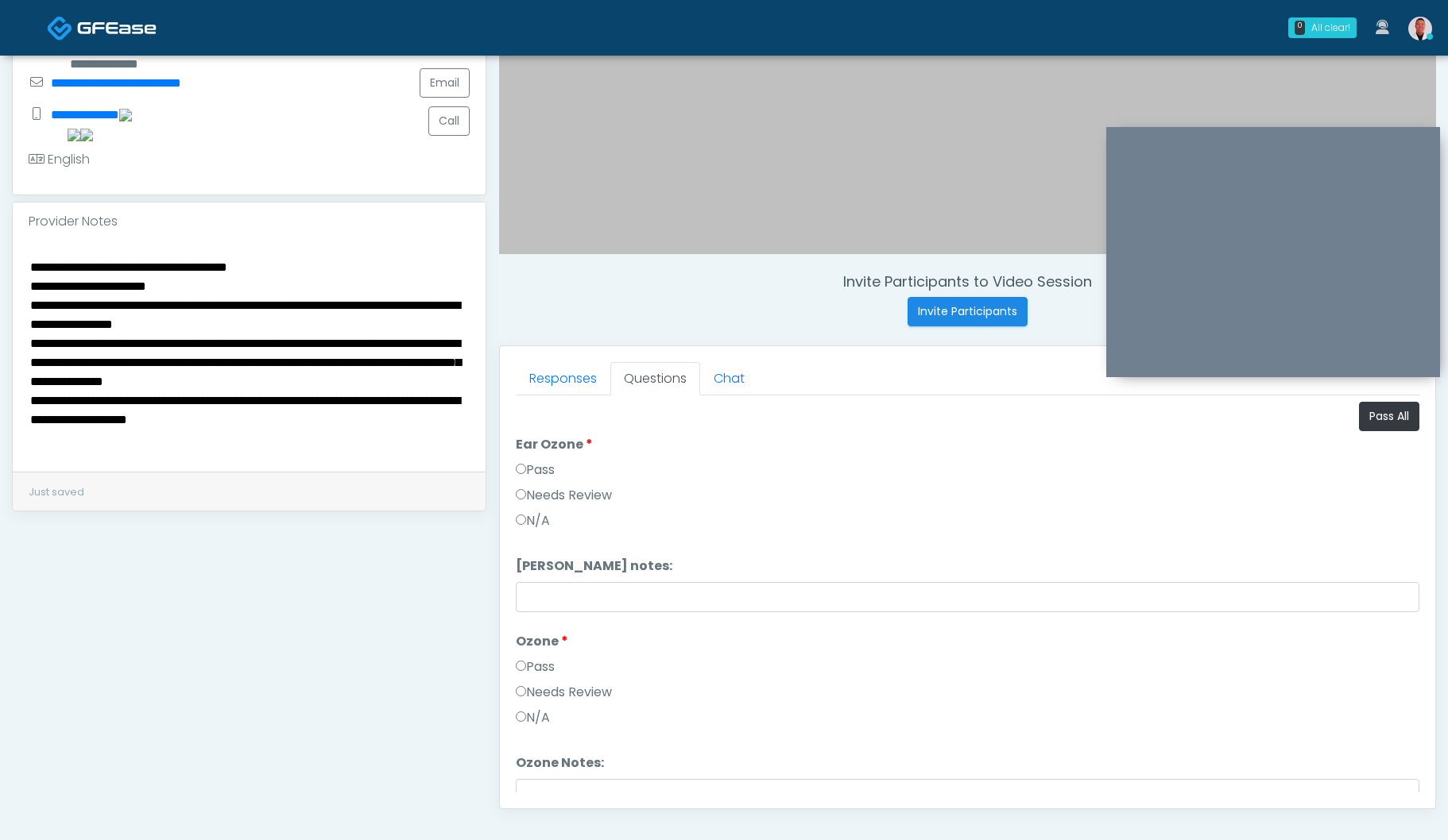
scroll to position [394, 0]
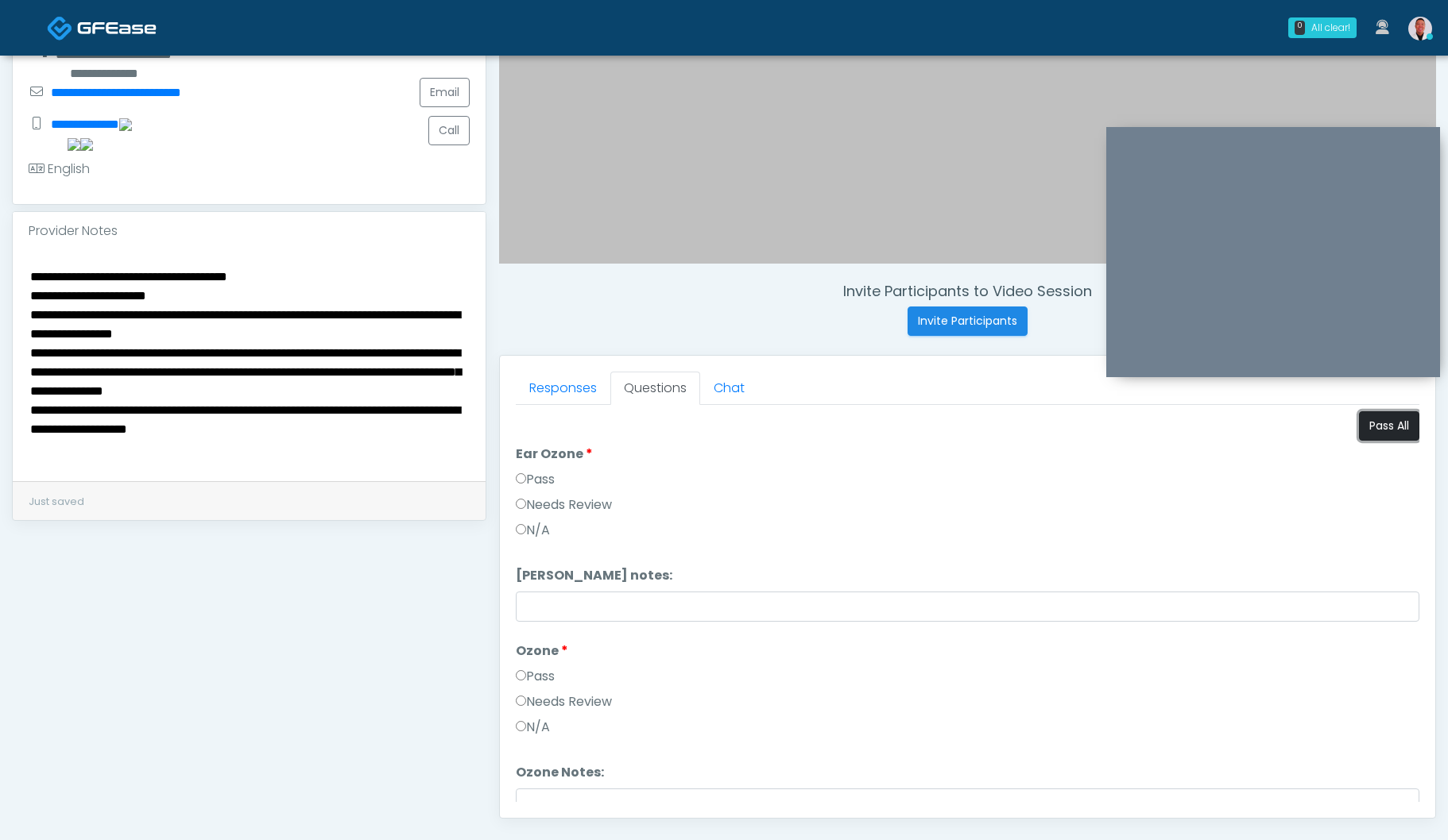
click at [1377, 418] on button "Pass All" at bounding box center [1388, 426] width 60 height 30
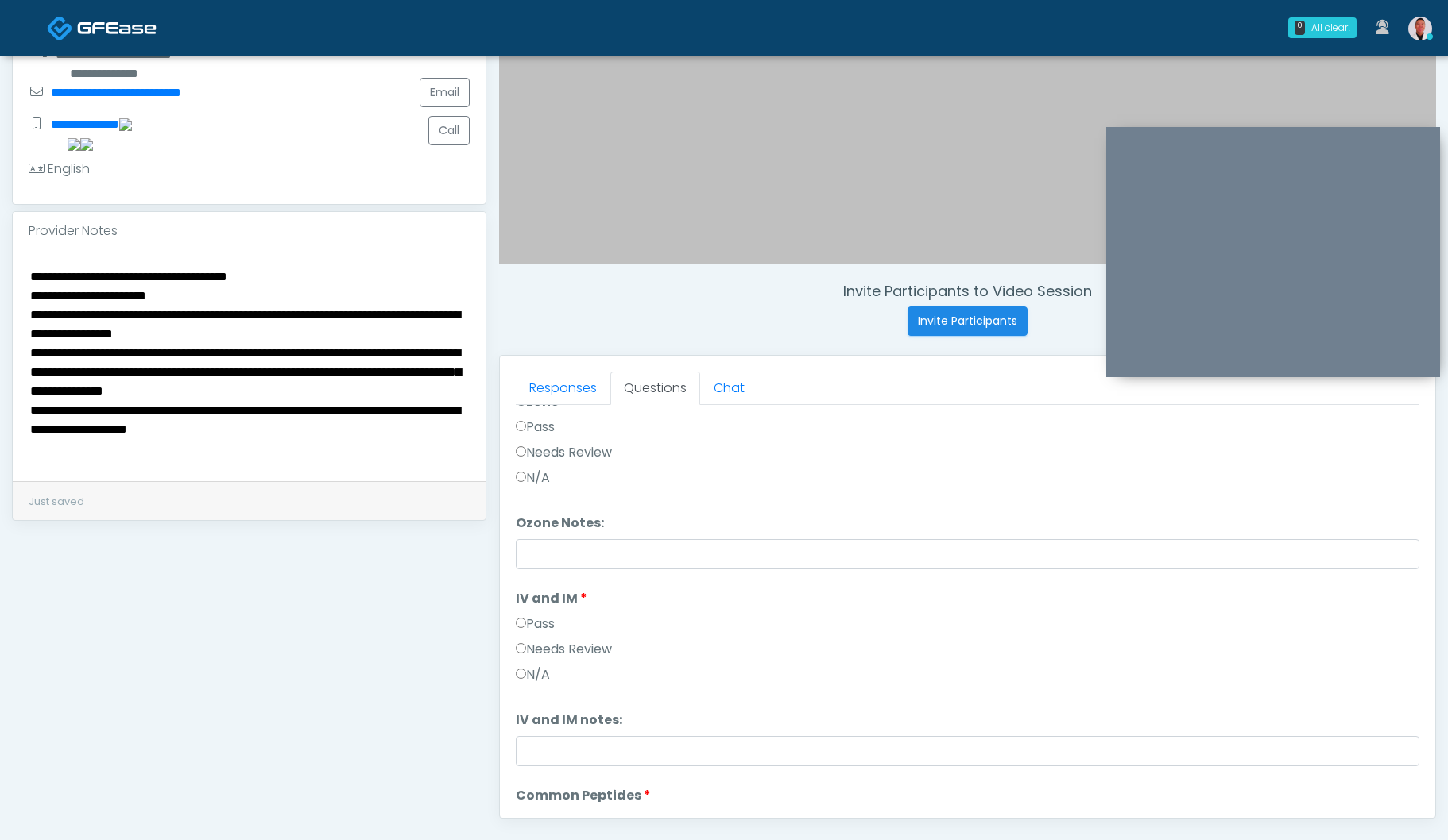
scroll to position [253, 0]
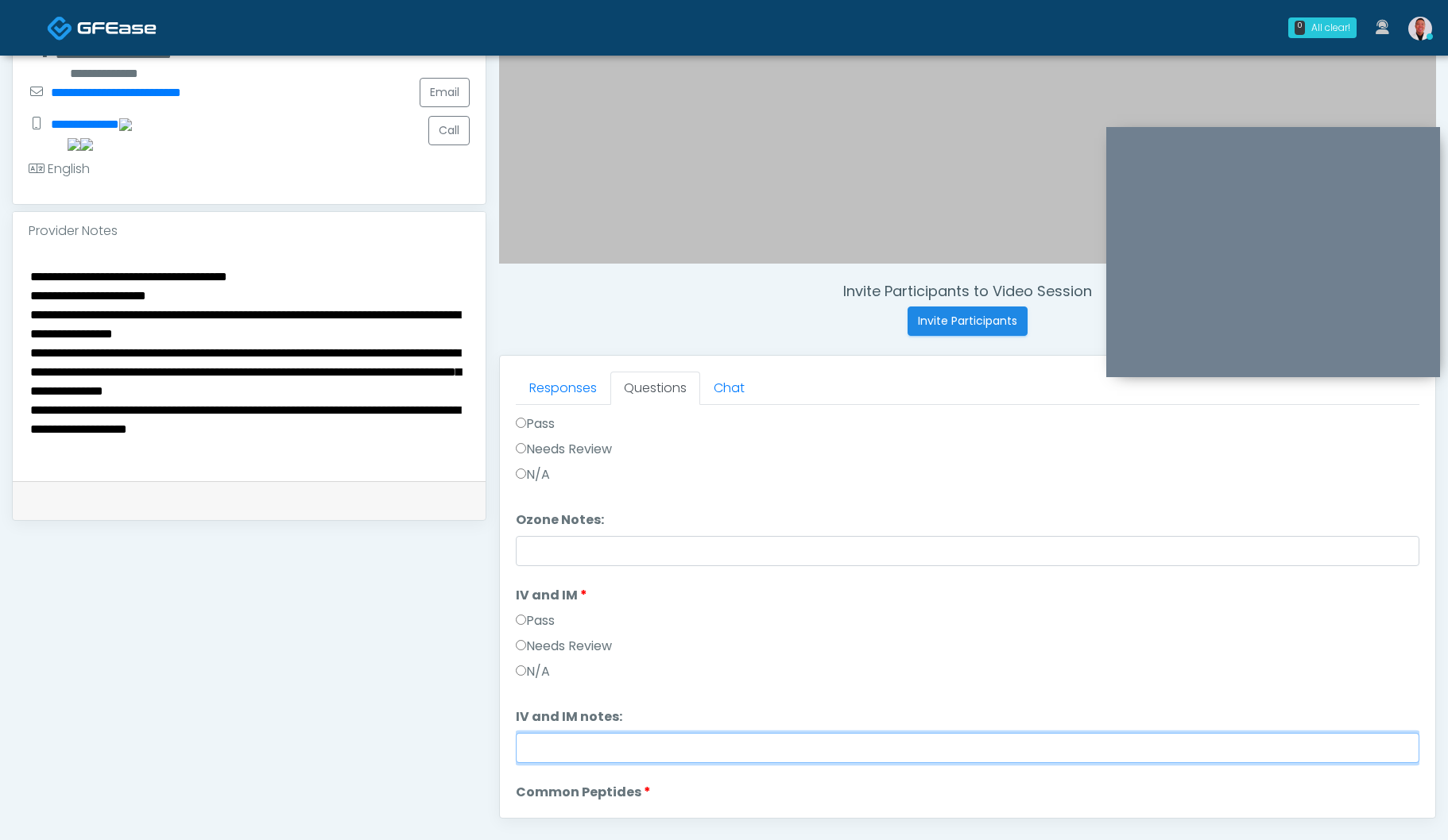
click at [556, 759] on input "IV and IM notes:" at bounding box center [967, 748] width 903 height 30
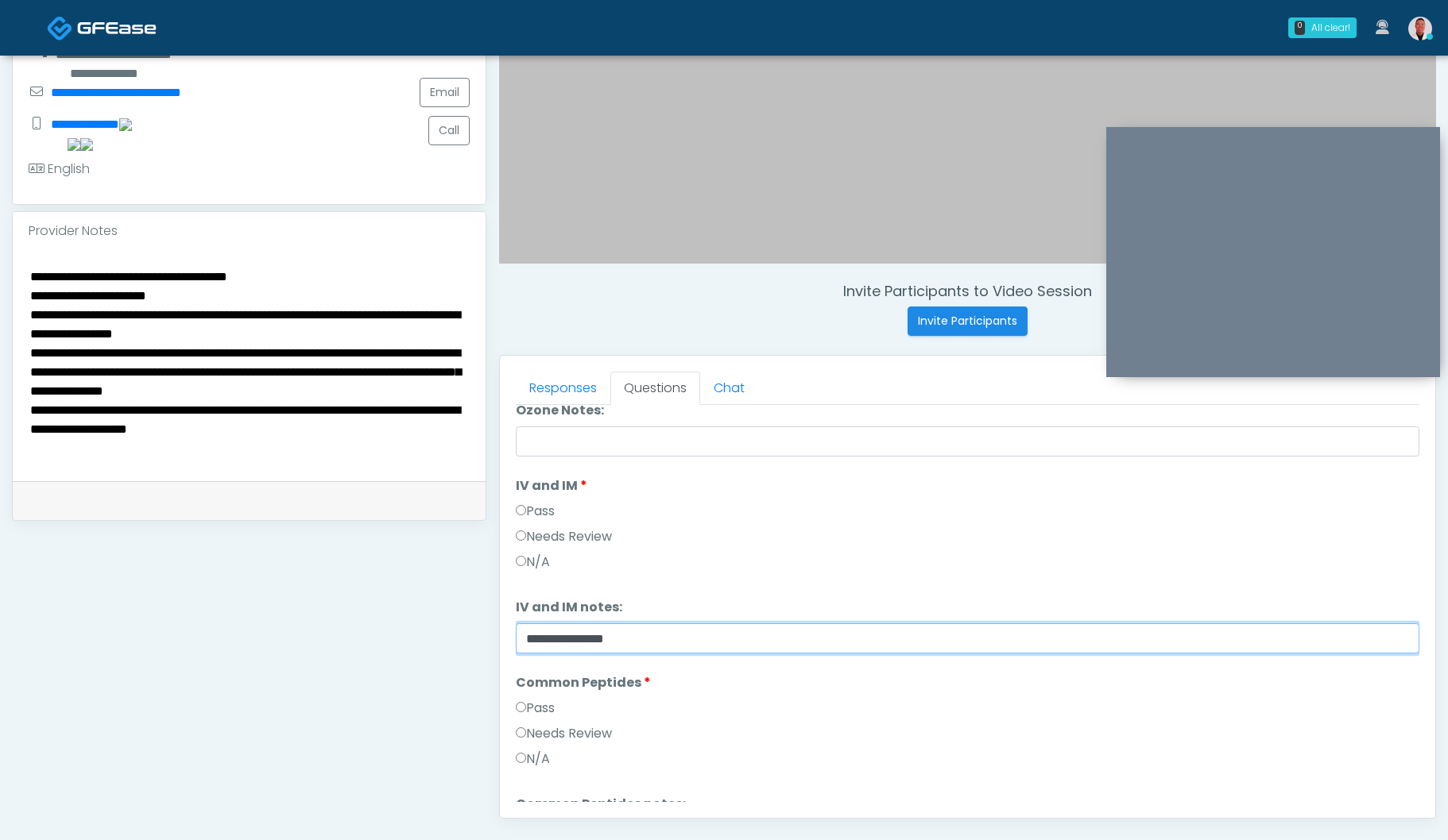
scroll to position [373, 0]
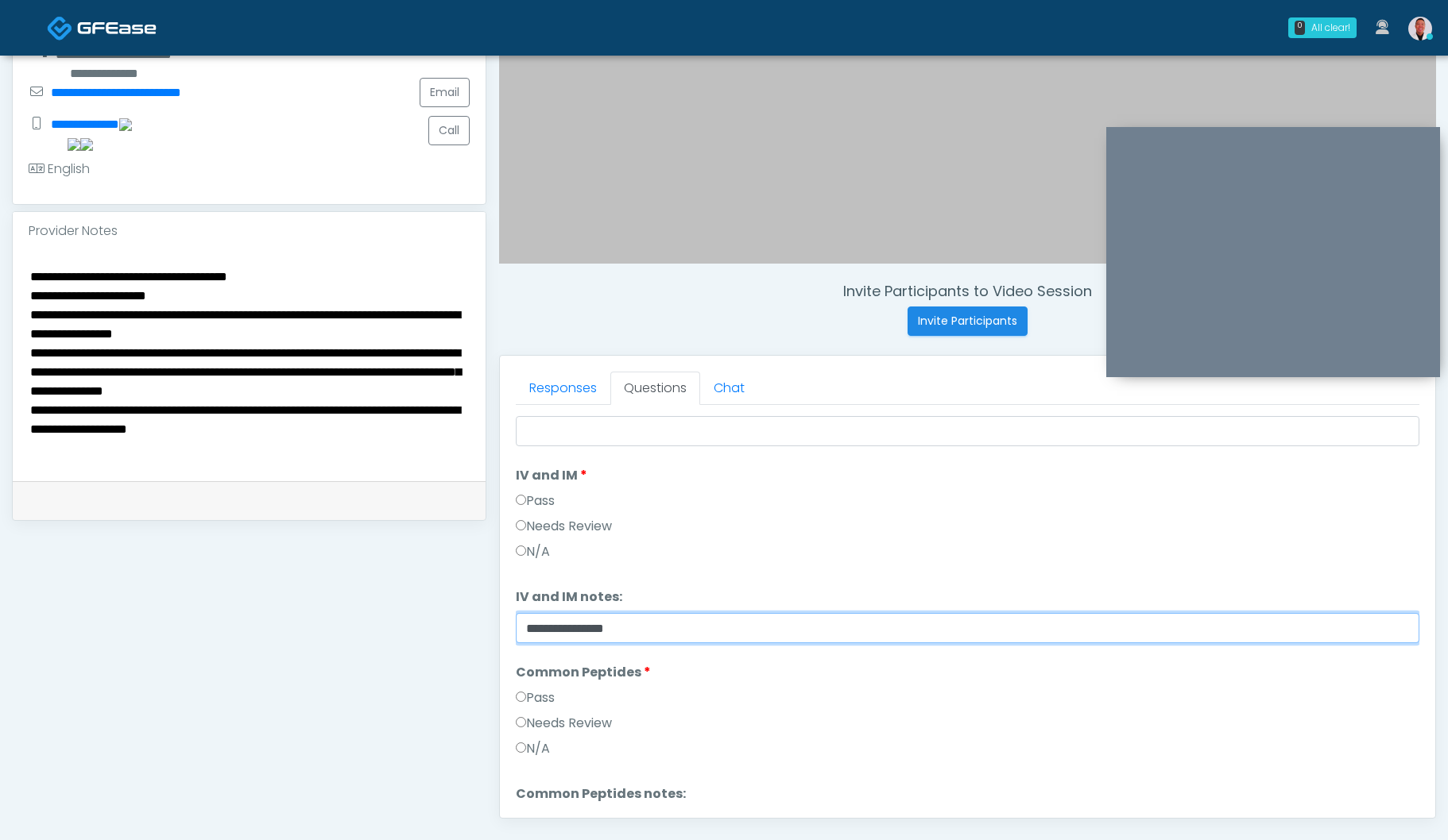
type input "**********"
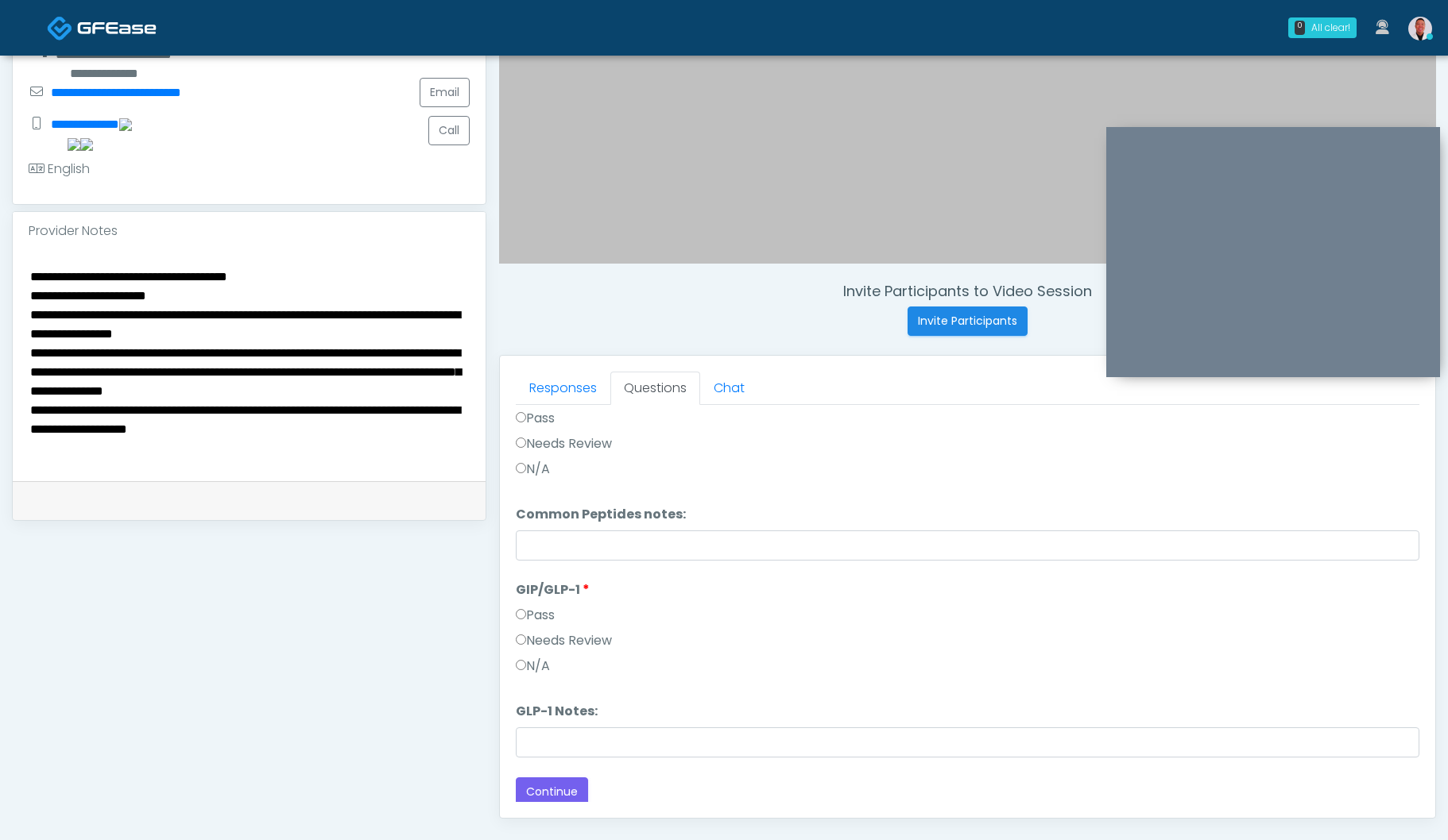
scroll to position [657, 0]
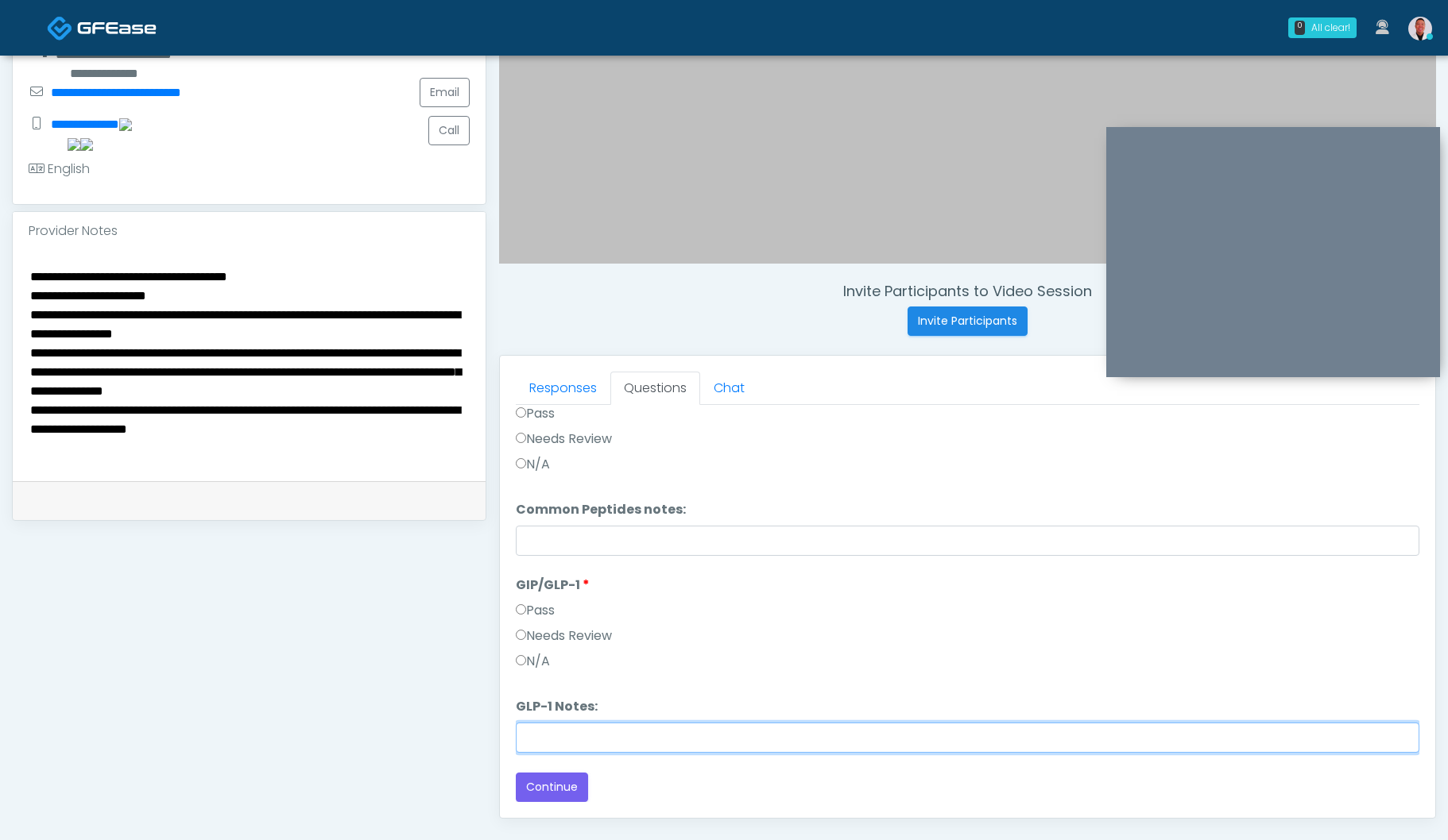
click at [641, 740] on input "GLP-1 Notes:" at bounding box center [967, 738] width 903 height 30
type input "*"
click at [595, 743] on input "GLP-1 Notes:" at bounding box center [967, 738] width 903 height 30
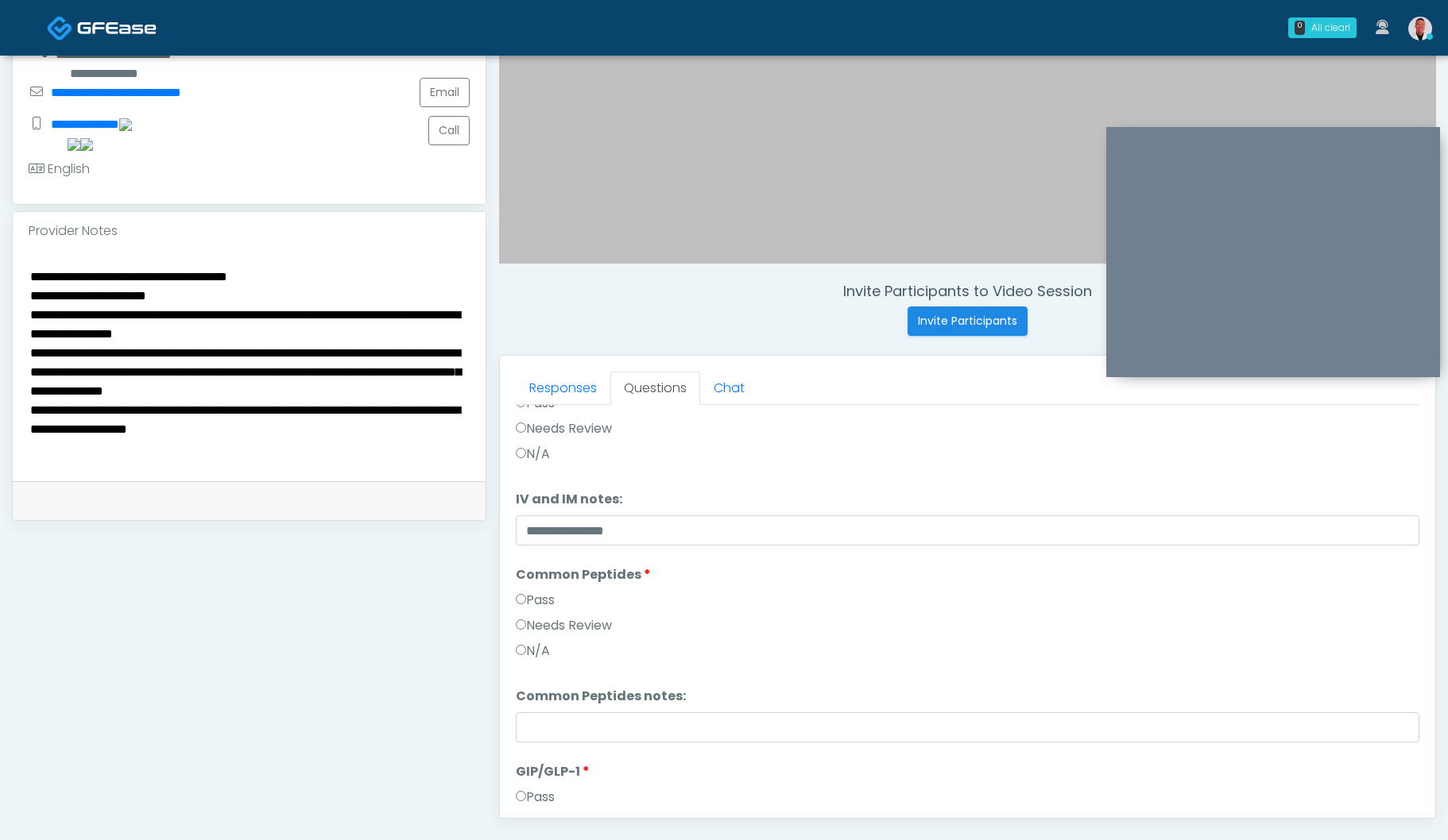
scroll to position [594, 0]
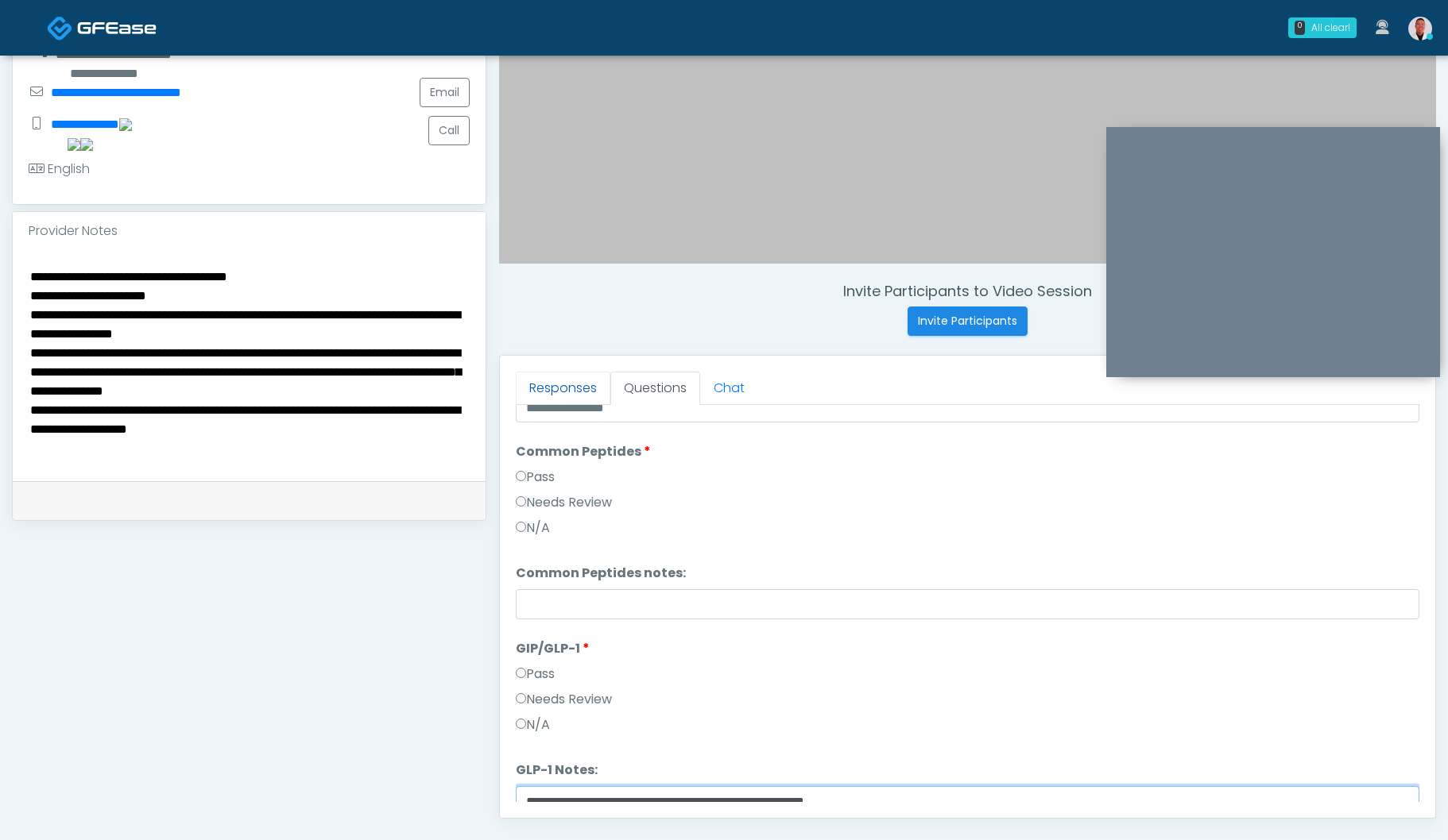
type input "**********"
click at [555, 384] on link "Responses" at bounding box center [562, 389] width 94 height 33
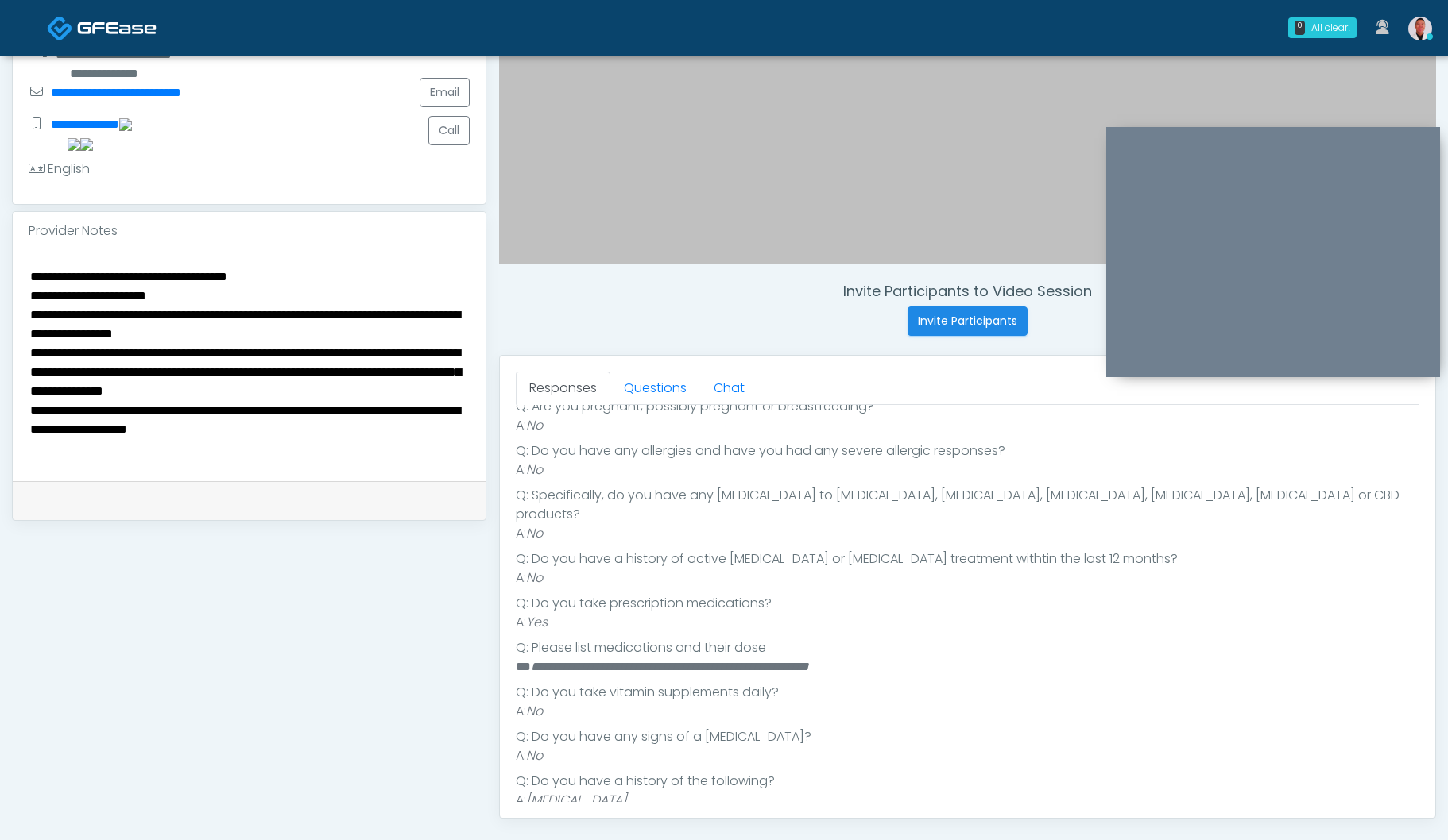
scroll to position [231, 0]
click at [651, 384] on link "Questions" at bounding box center [655, 389] width 90 height 33
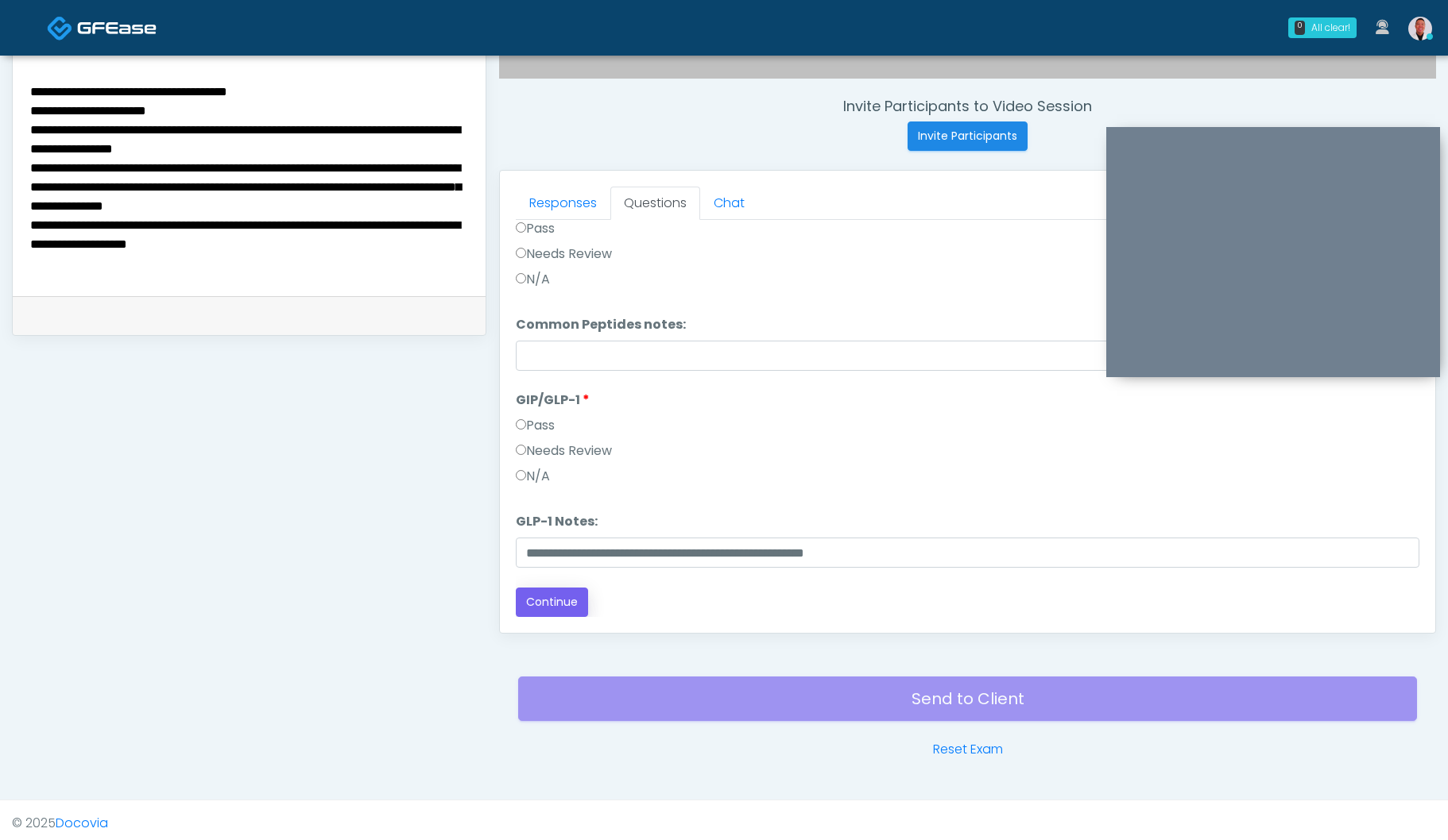
scroll to position [585, 0]
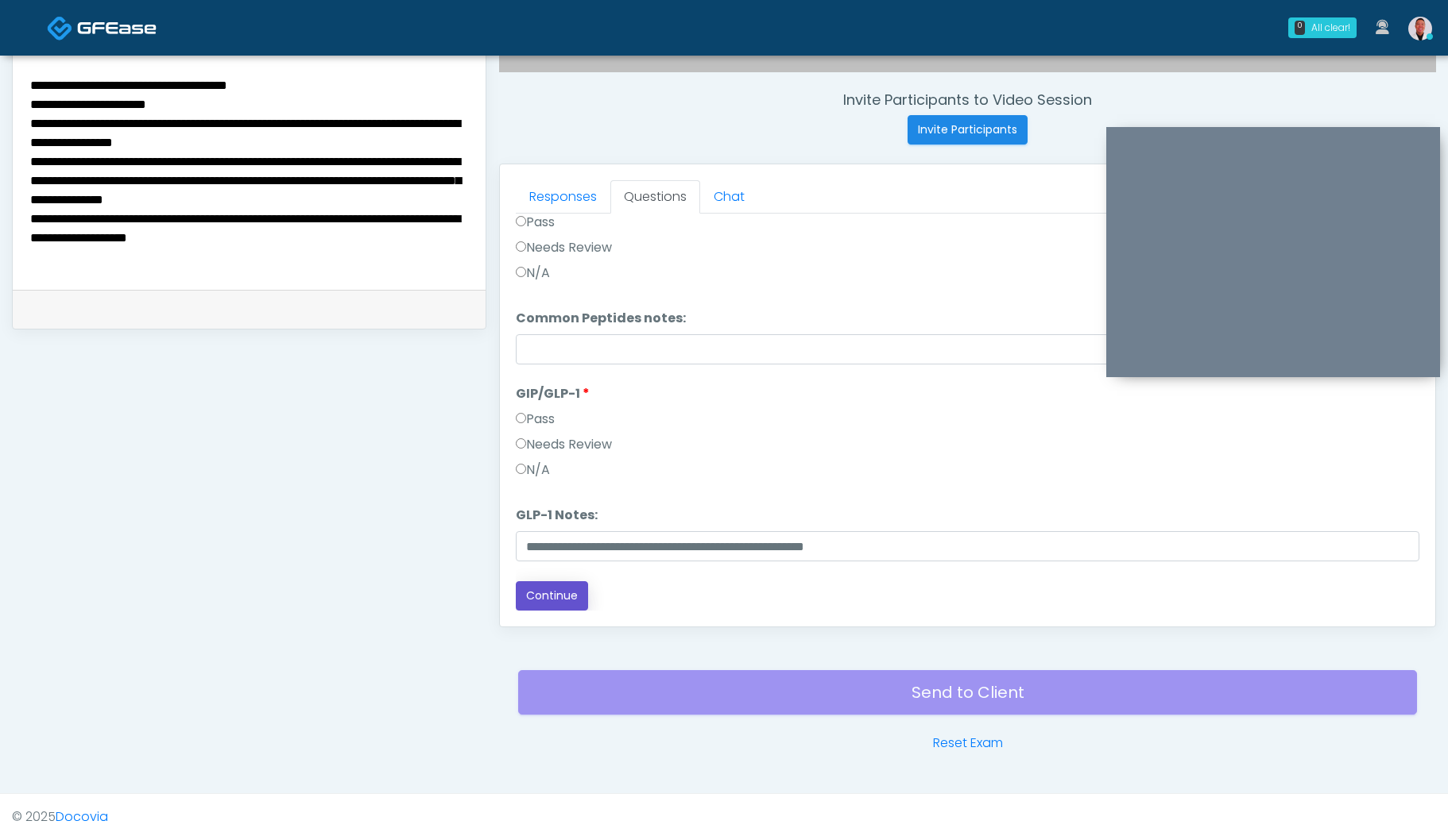
click at [572, 598] on button "Continue" at bounding box center [551, 596] width 72 height 30
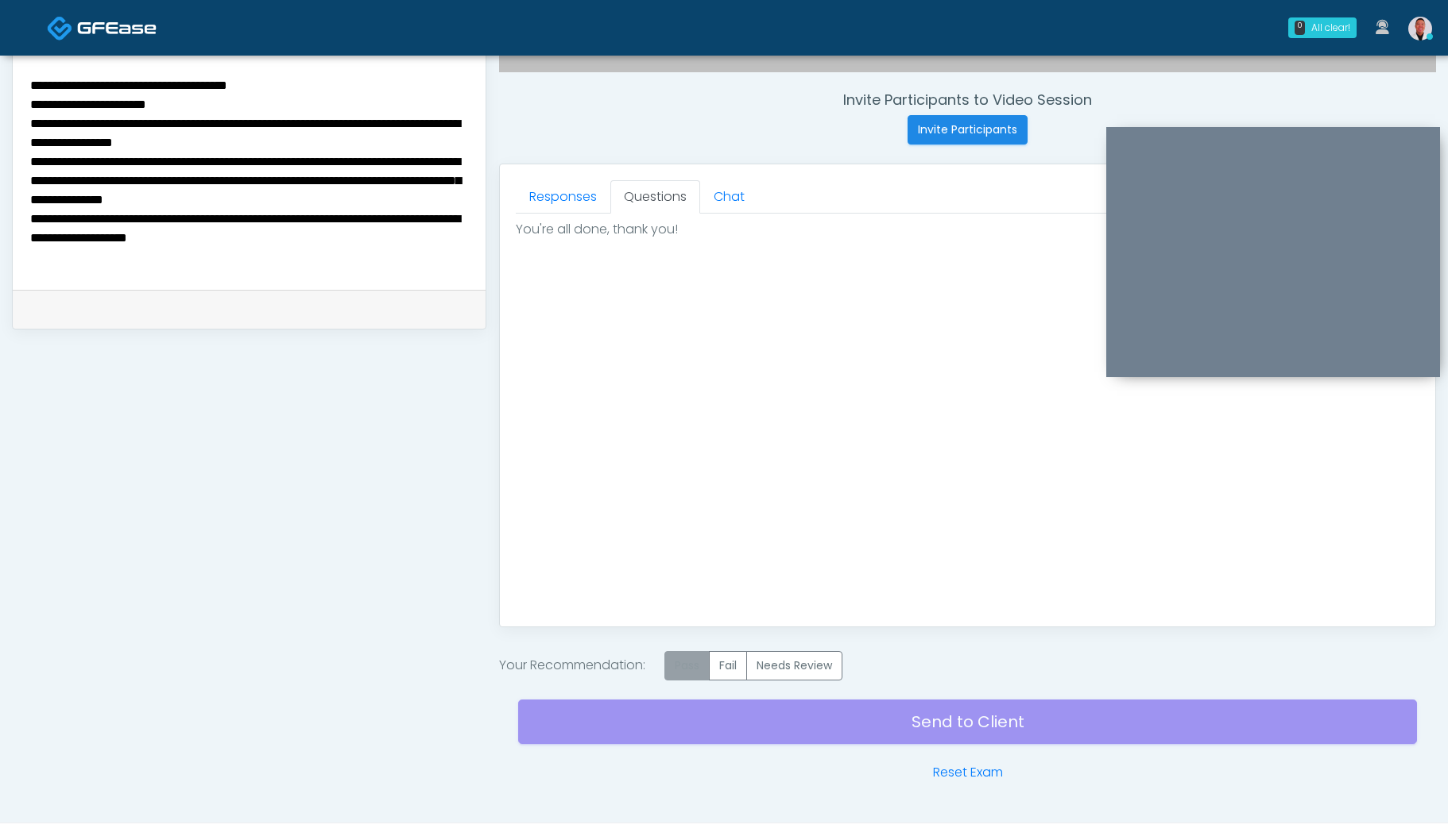
click at [682, 674] on label "Pass" at bounding box center [686, 666] width 45 height 30
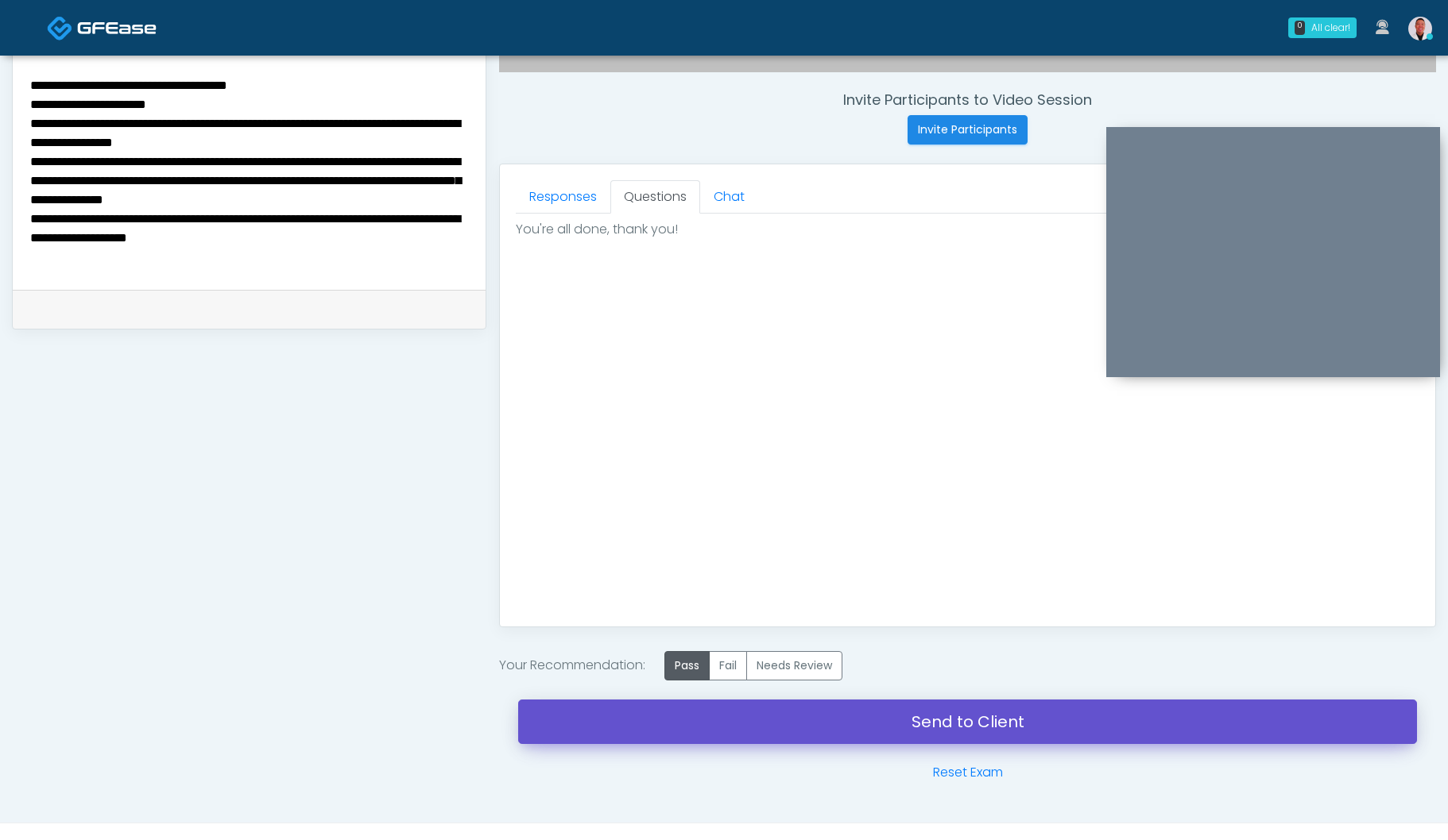
click at [866, 719] on link "Send to Client" at bounding box center [967, 722] width 899 height 44
click at [941, 738] on link "Send to Client" at bounding box center [967, 722] width 899 height 44
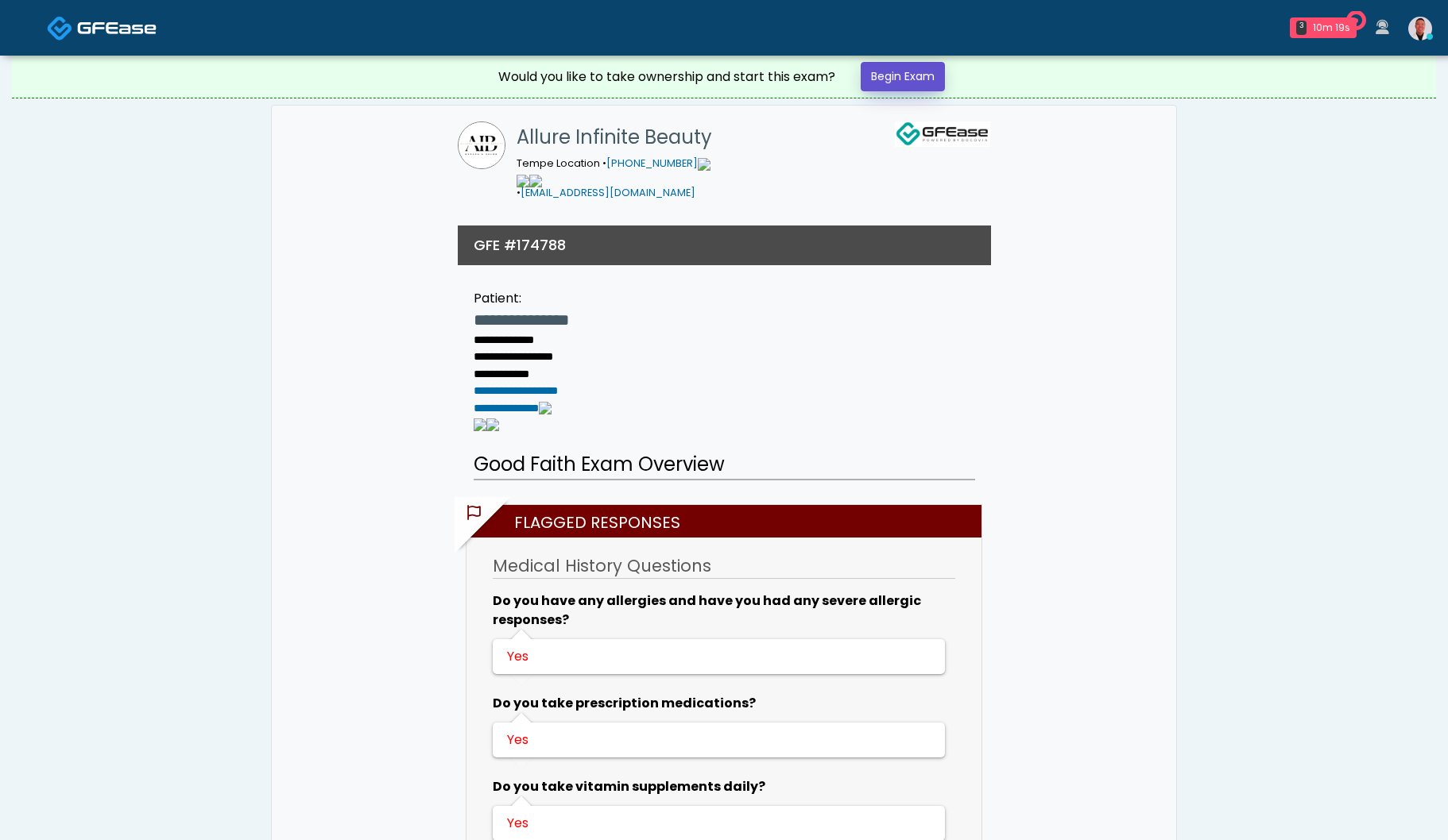
click at [916, 86] on link "Begin Exam" at bounding box center [902, 77] width 84 height 30
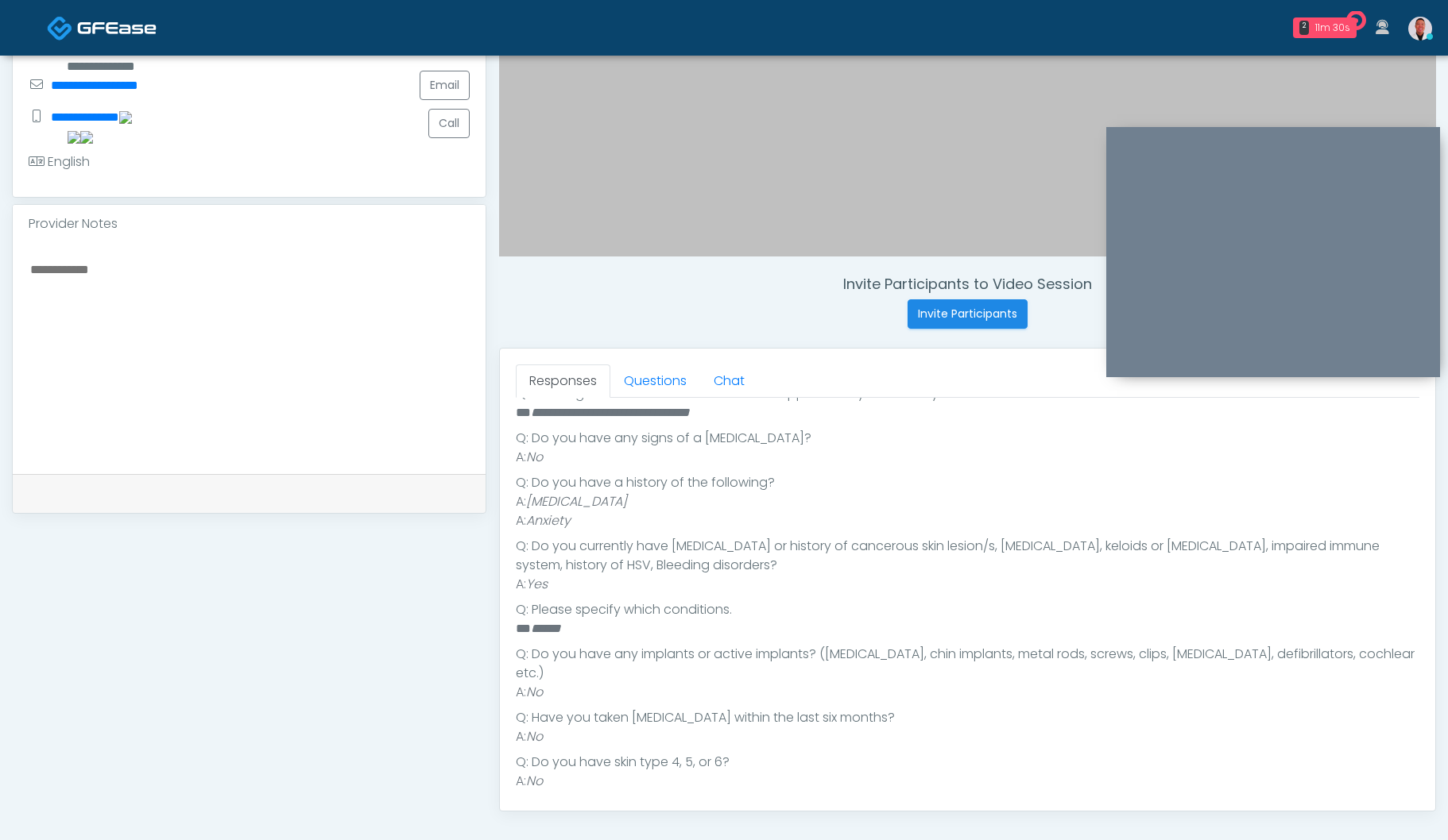
scroll to position [707, 0]
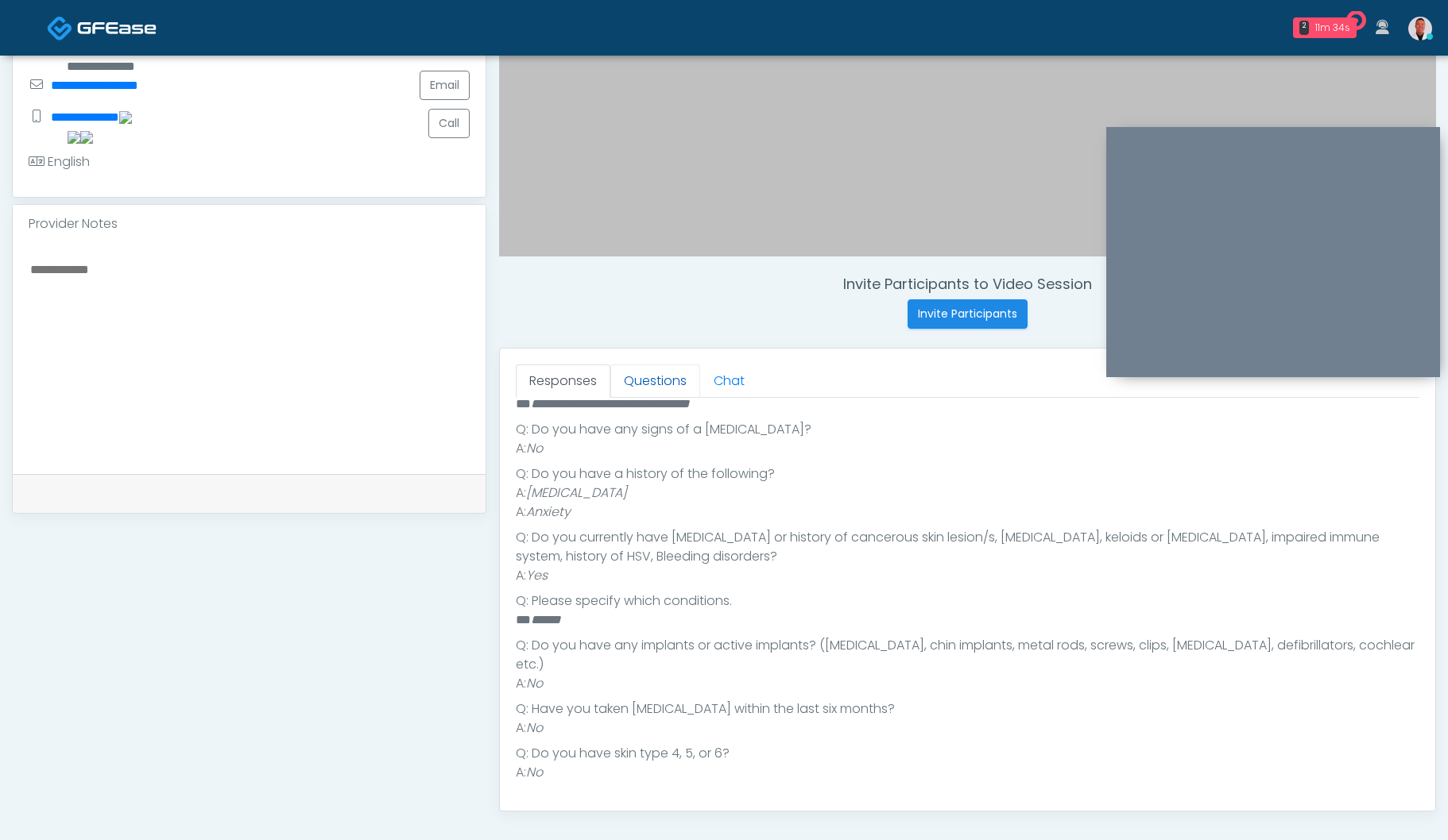
click at [644, 391] on link "Questions" at bounding box center [655, 381] width 90 height 33
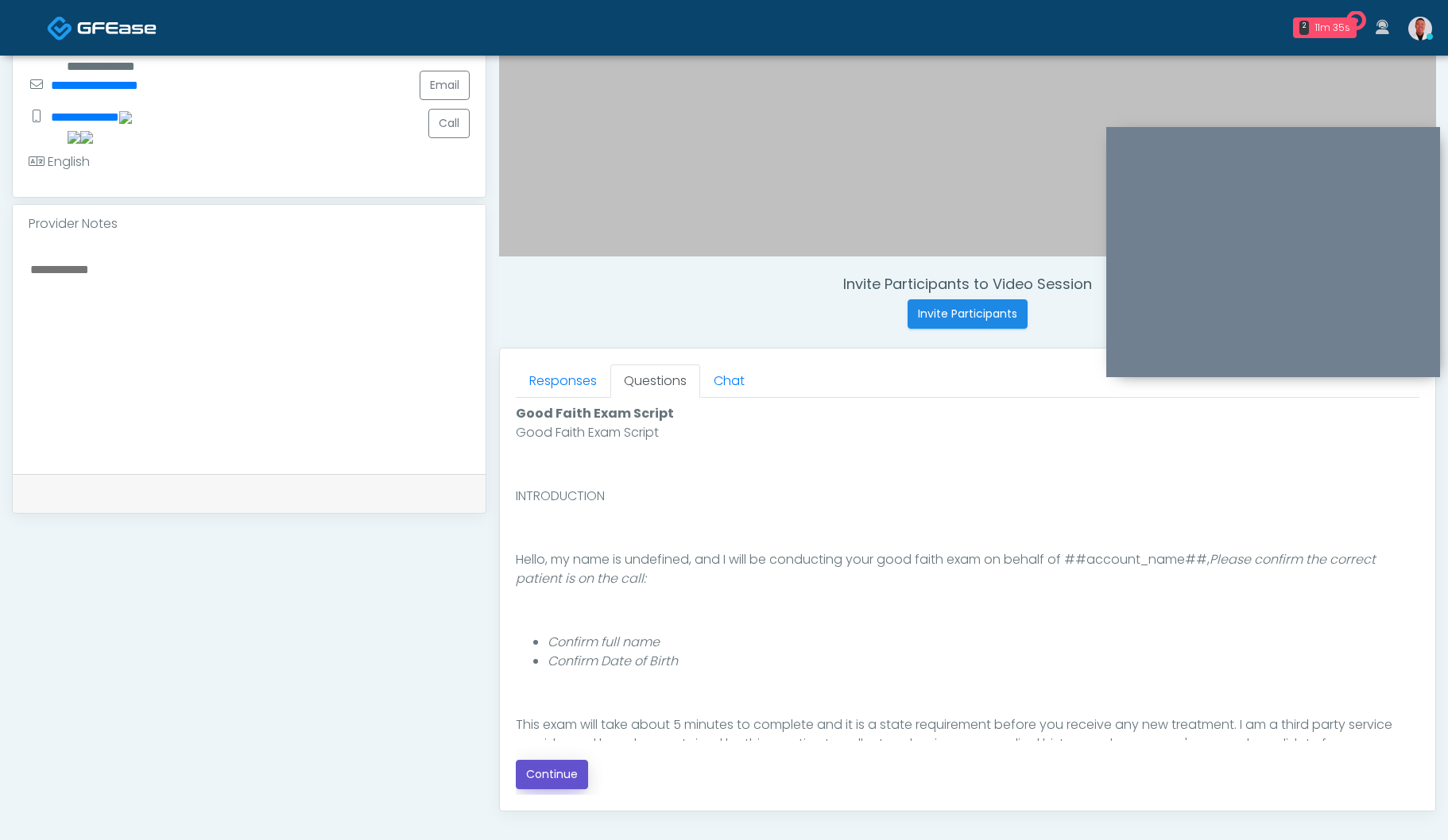
click at [539, 781] on button "Continue" at bounding box center [551, 774] width 72 height 30
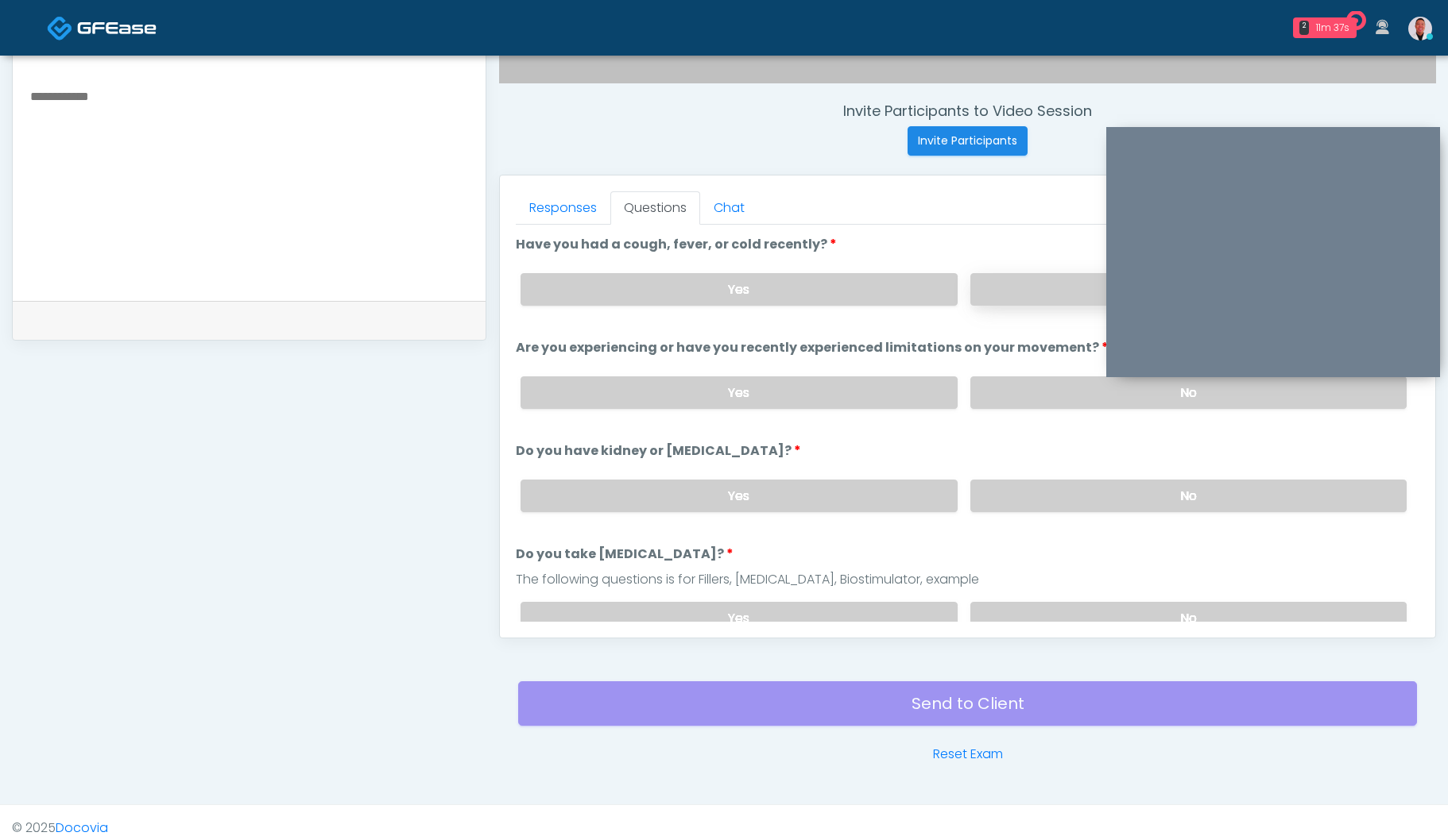
scroll to position [558, 0]
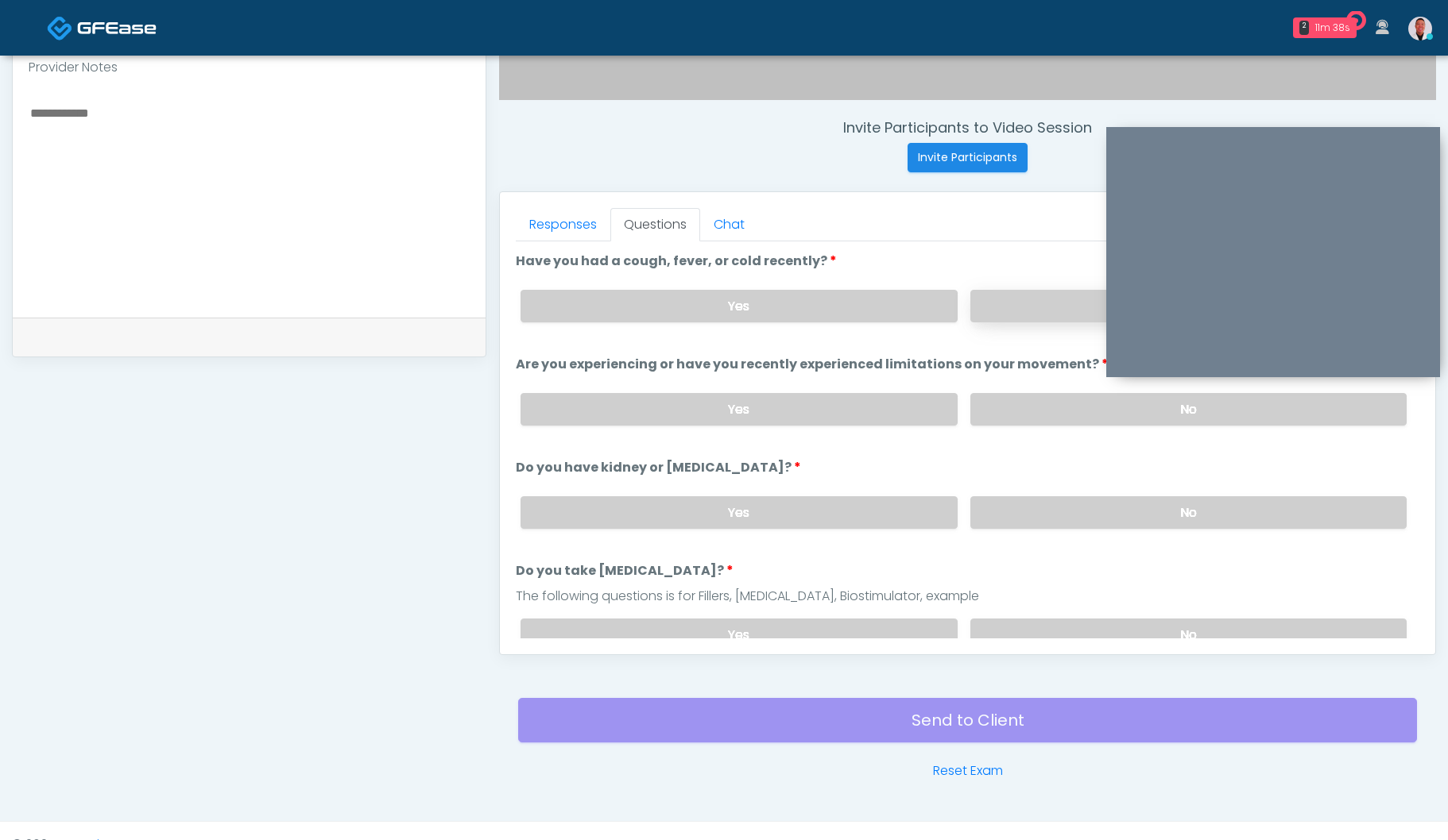
click at [1014, 310] on label "No" at bounding box center [1188, 306] width 436 height 32
click at [1050, 403] on label "No" at bounding box center [1188, 409] width 436 height 32
click at [1102, 506] on label "No" at bounding box center [1188, 512] width 436 height 32
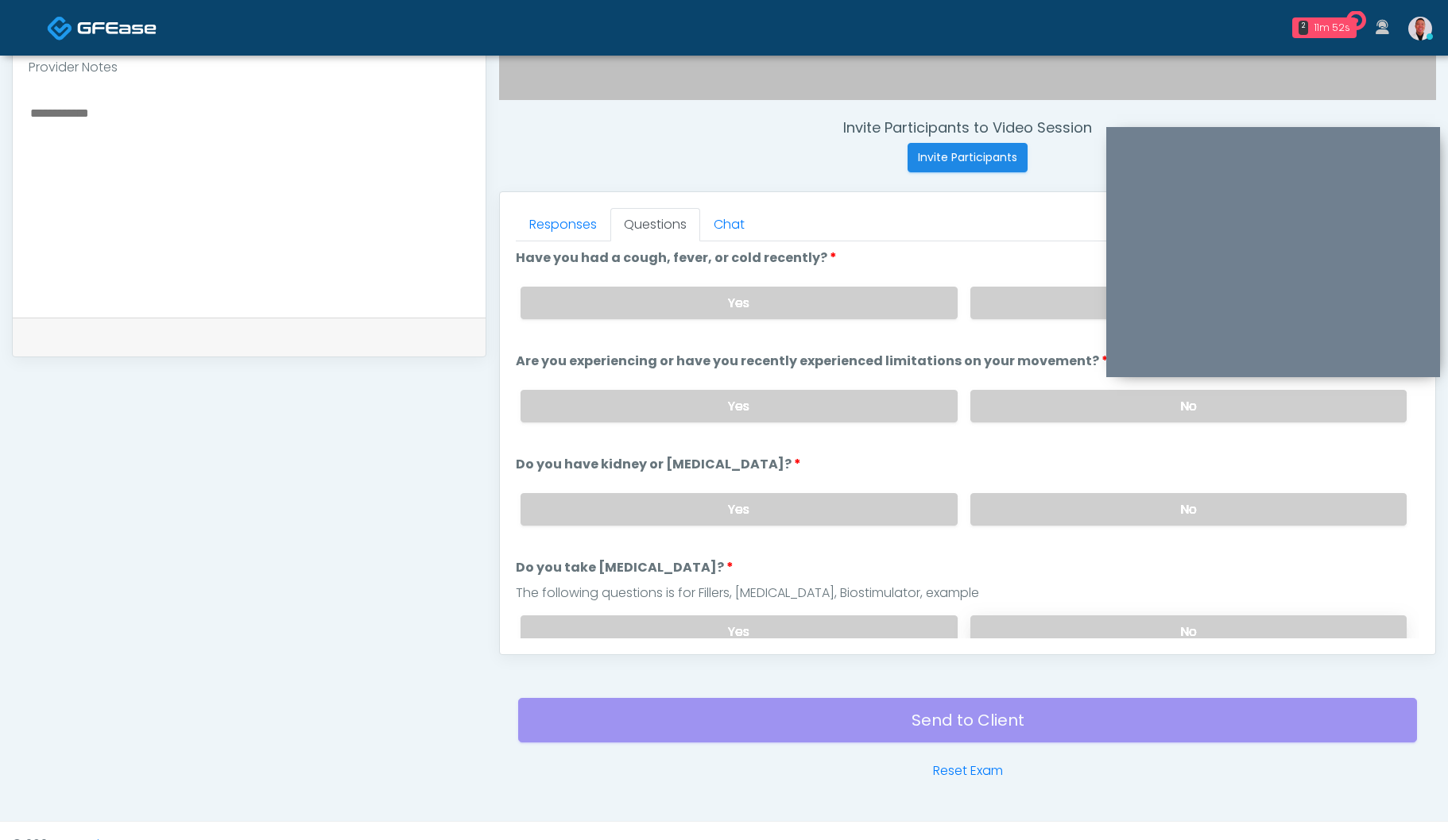
click at [1090, 625] on label "No" at bounding box center [1188, 631] width 436 height 32
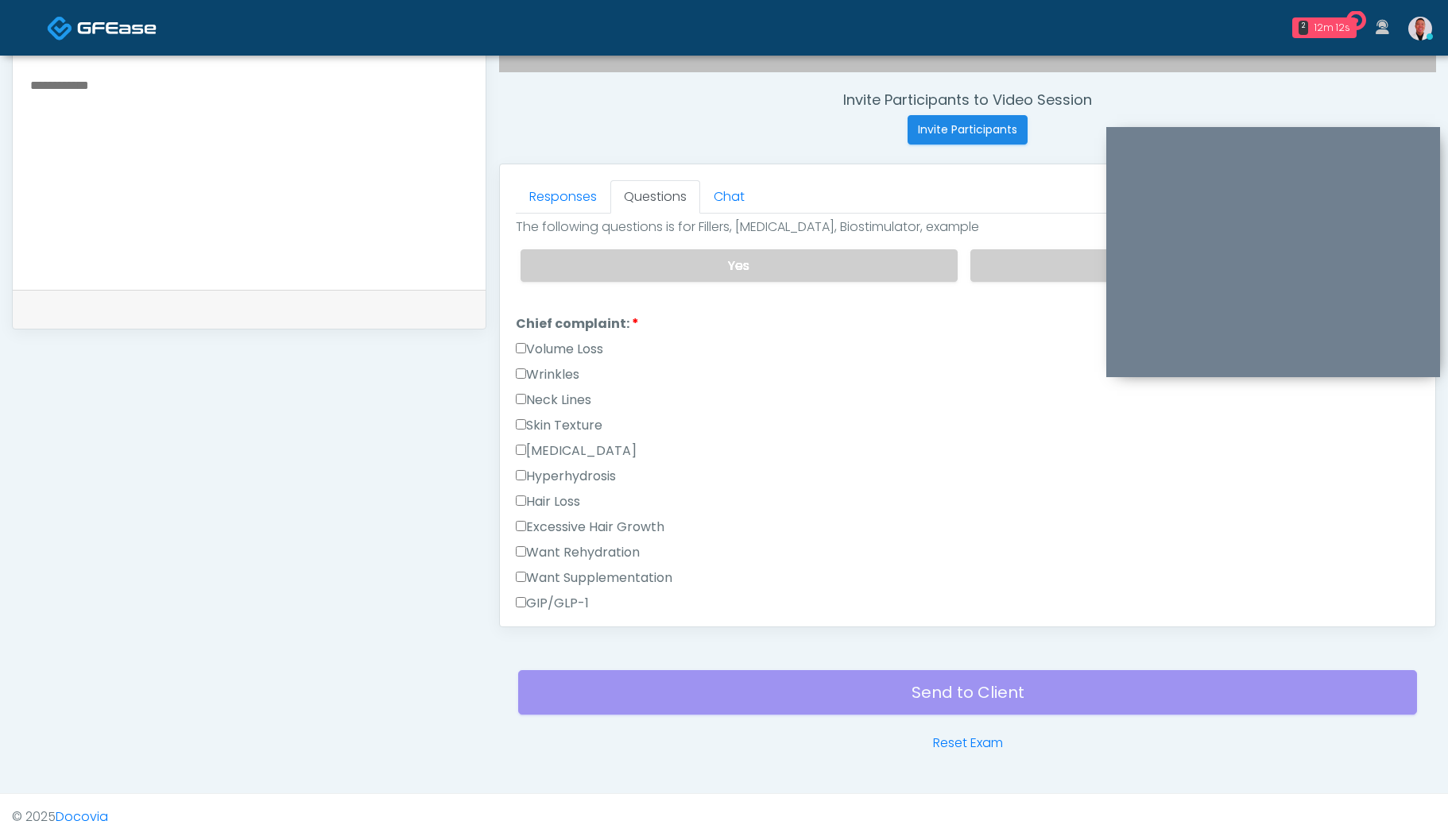
scroll to position [342, 0]
click at [515, 421] on div "Responses Questions Chat Good Faith Exam Script Good Faith Exam Script INTRODUC…" at bounding box center [967, 395] width 935 height 462
click at [523, 415] on label "Skin Texture" at bounding box center [559, 425] width 87 height 19
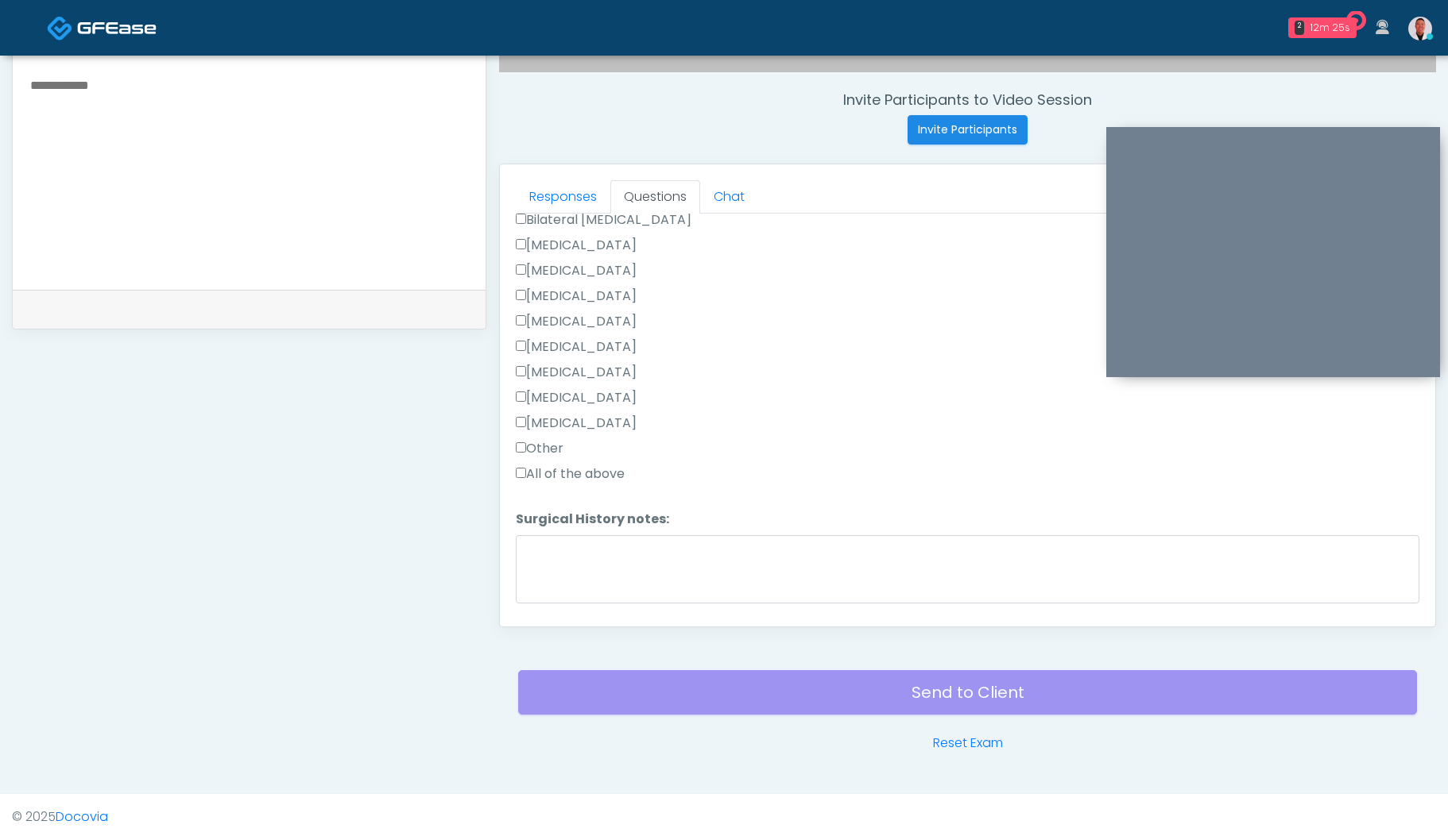
scroll to position [1086, 0]
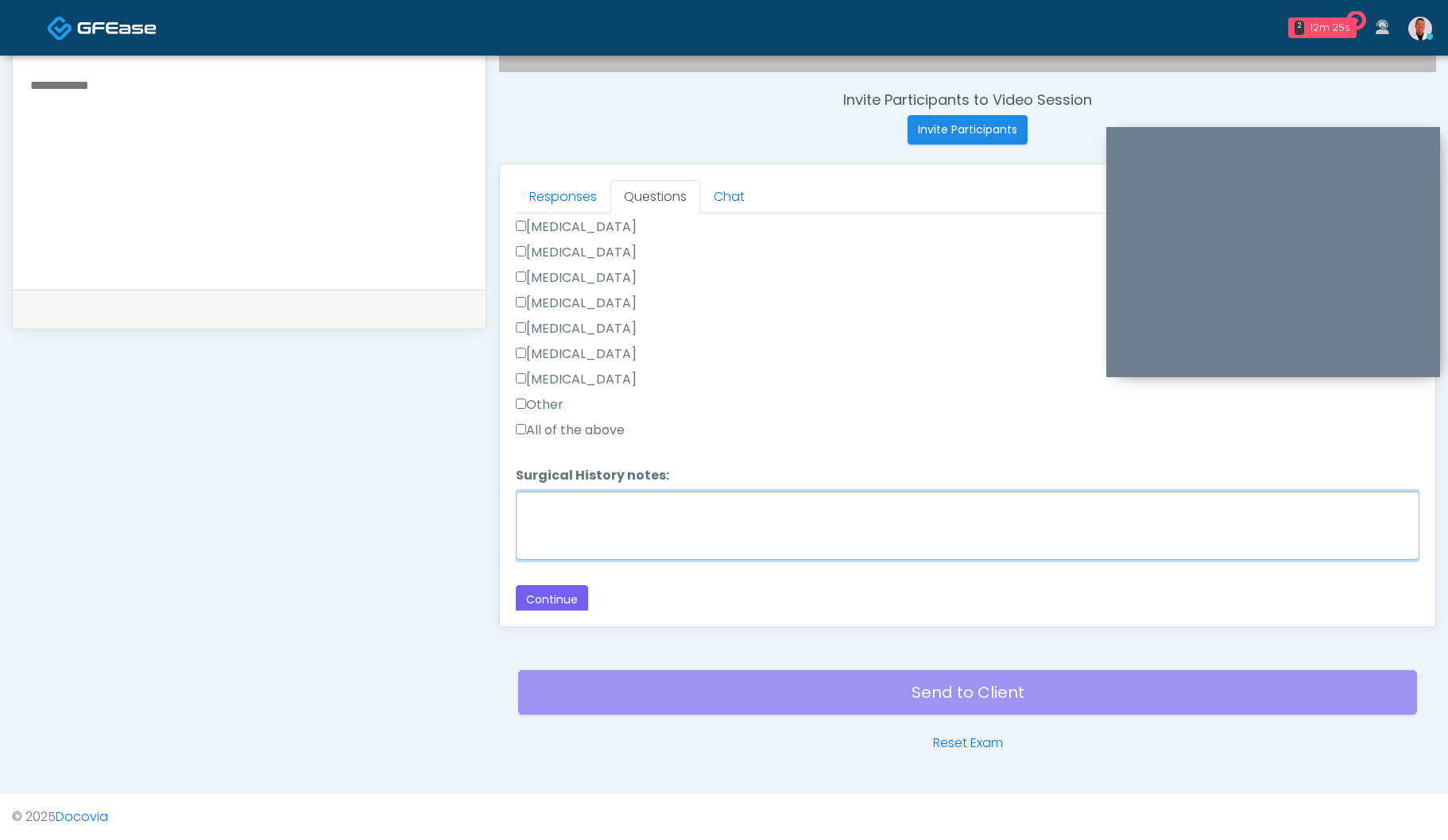
click at [619, 499] on textarea "Surgical History notes:" at bounding box center [967, 526] width 903 height 68
click at [622, 507] on textarea "**********" at bounding box center [967, 526] width 903 height 68
click at [715, 501] on textarea "**********" at bounding box center [967, 526] width 903 height 68
click at [634, 500] on textarea "**********" at bounding box center [967, 526] width 903 height 68
click at [761, 497] on textarea "**********" at bounding box center [967, 526] width 903 height 68
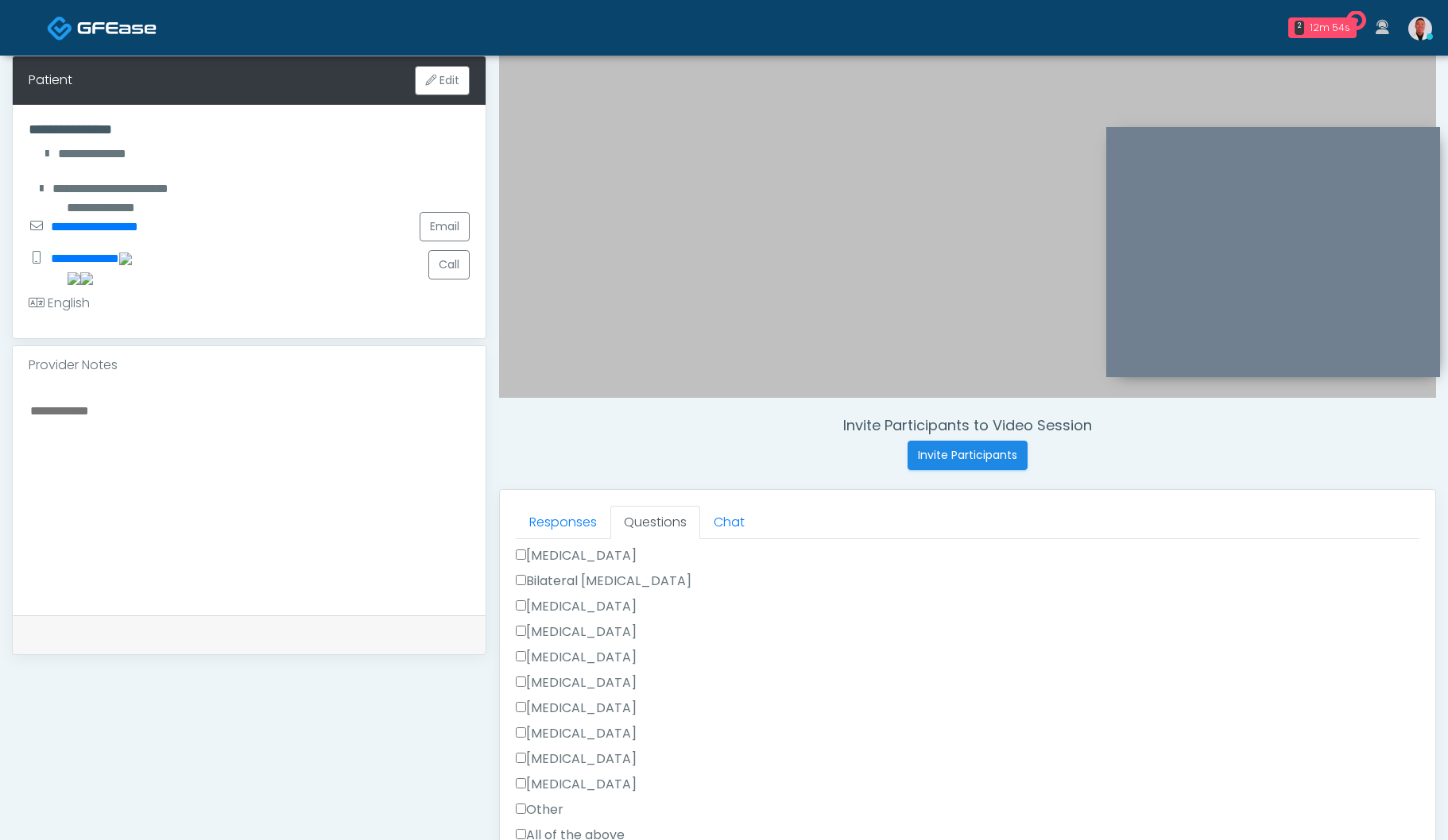
scroll to position [919, 0]
type textarea "**********"
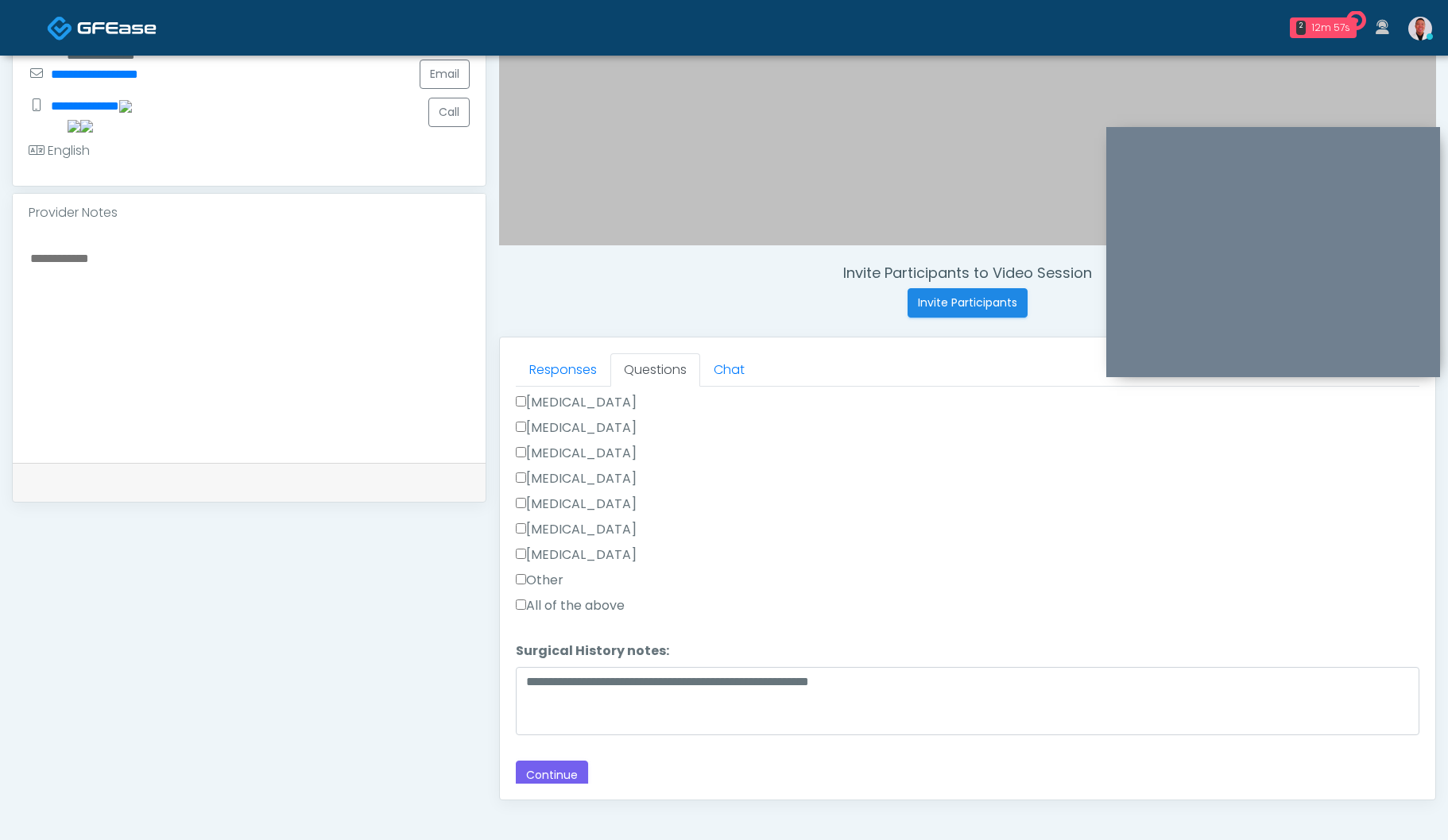
scroll to position [1086, 0]
click at [539, 775] on button "Continue" at bounding box center [551, 774] width 72 height 30
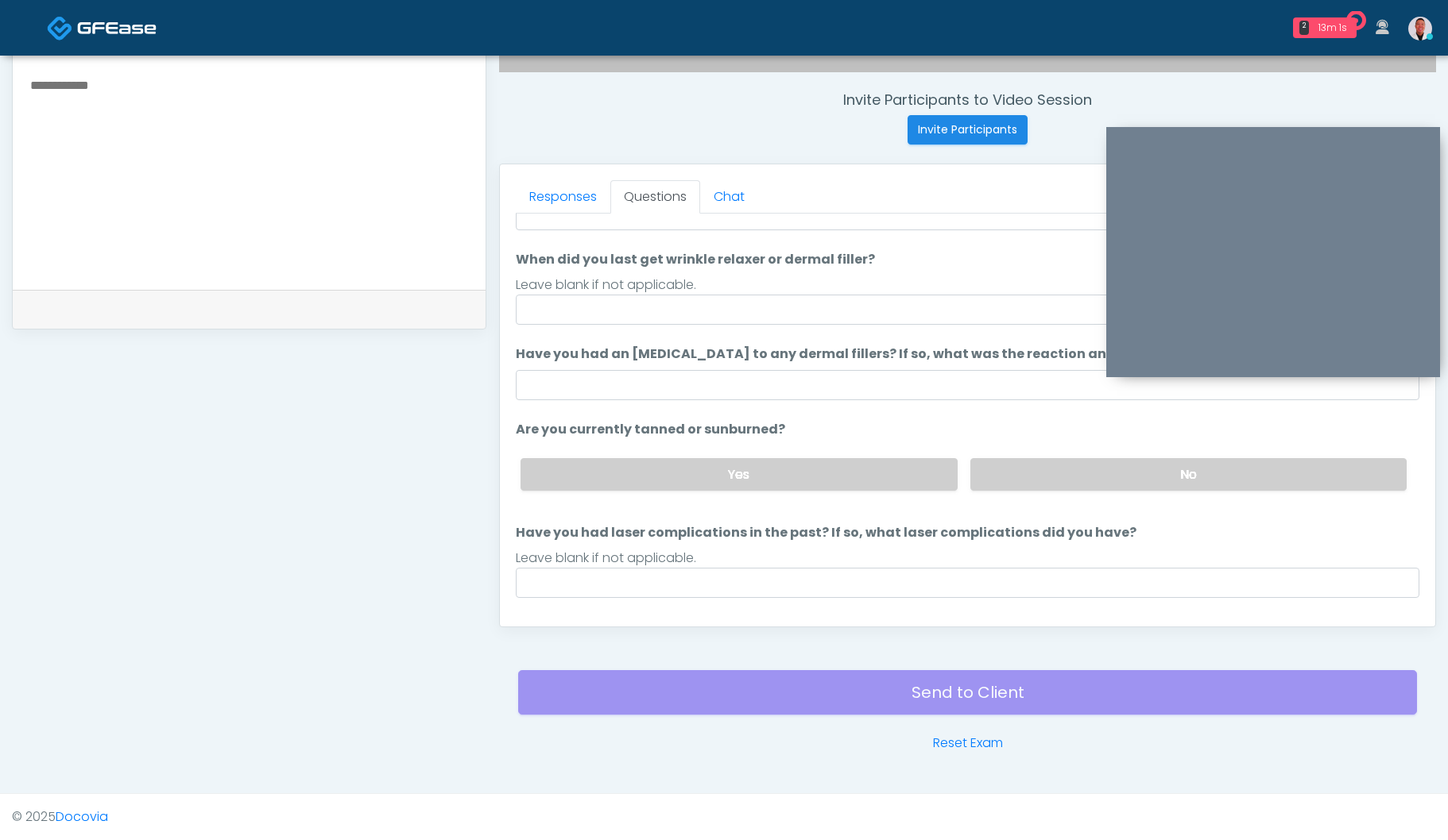
scroll to position [0, 0]
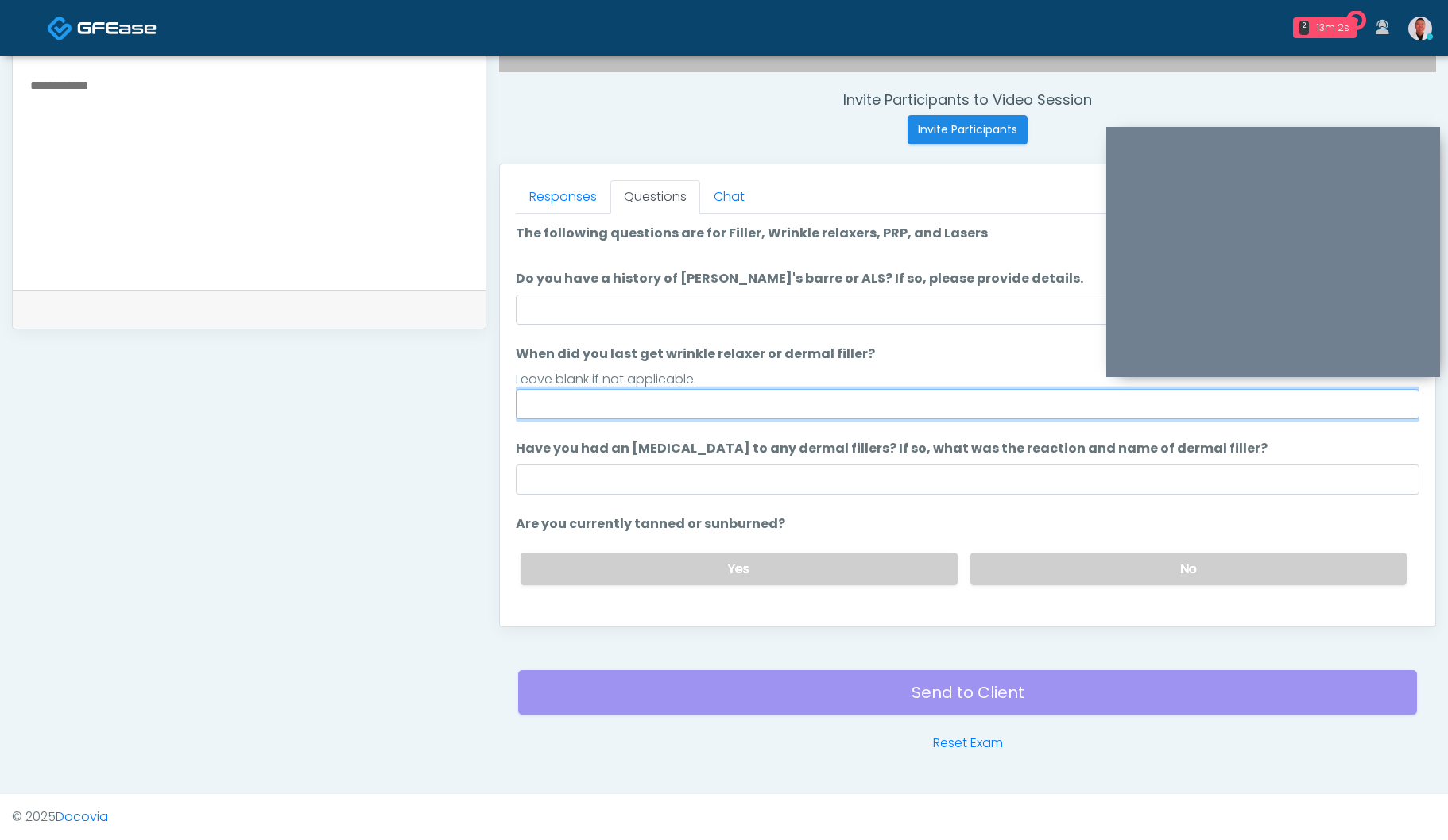
click at [644, 399] on input "When did you last get wrinkle relaxer or dermal filler?" at bounding box center [967, 404] width 903 height 30
type input "****"
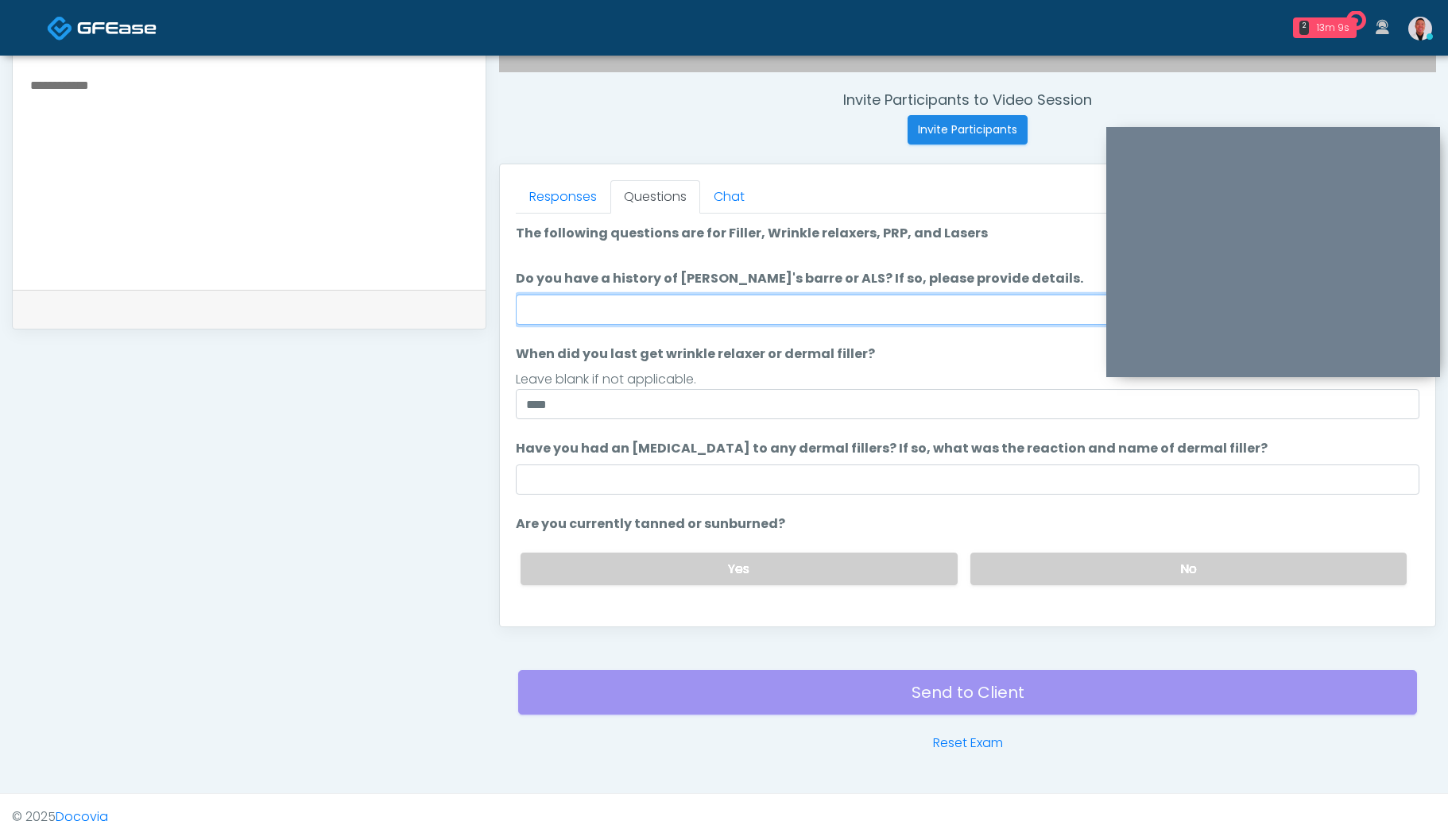
click at [659, 302] on input "Do you have a history of Guillain's barre or ALS? If so, please provide details." at bounding box center [967, 309] width 903 height 30
type input "**"
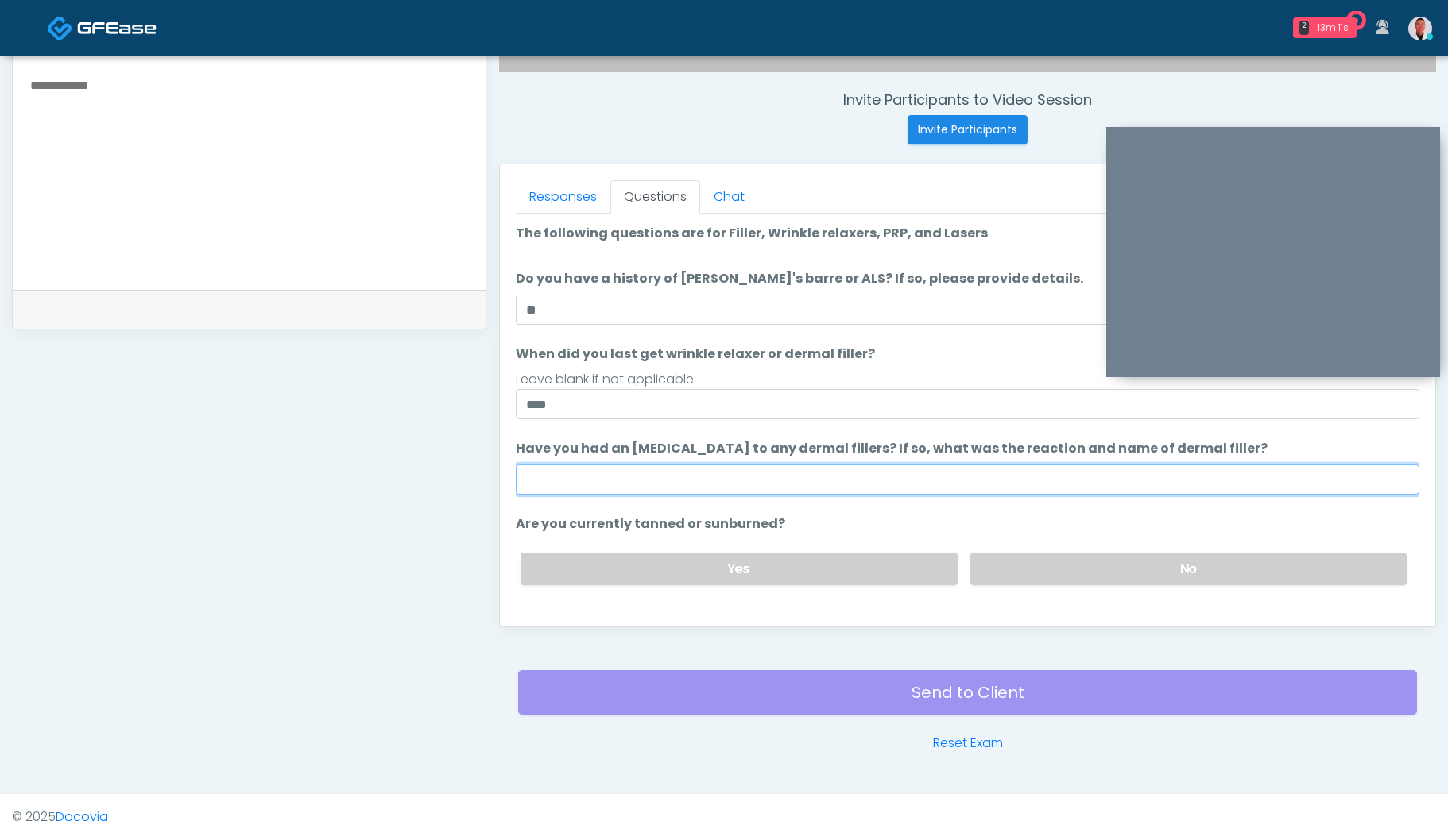
click at [672, 472] on input "Have you had an allergic response to any dermal fillers? If so, what was the re…" at bounding box center [967, 479] width 903 height 30
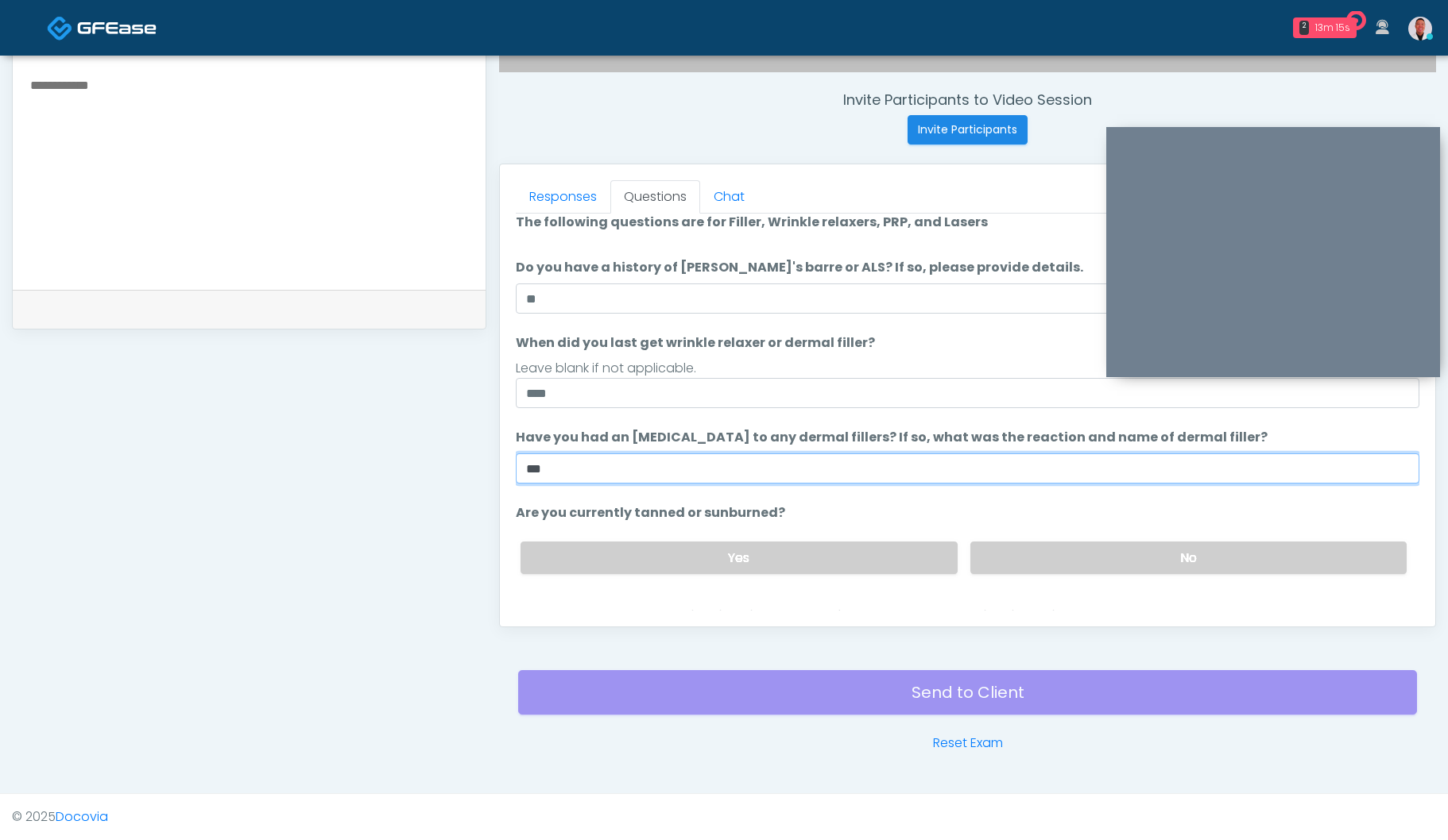
scroll to position [27, 0]
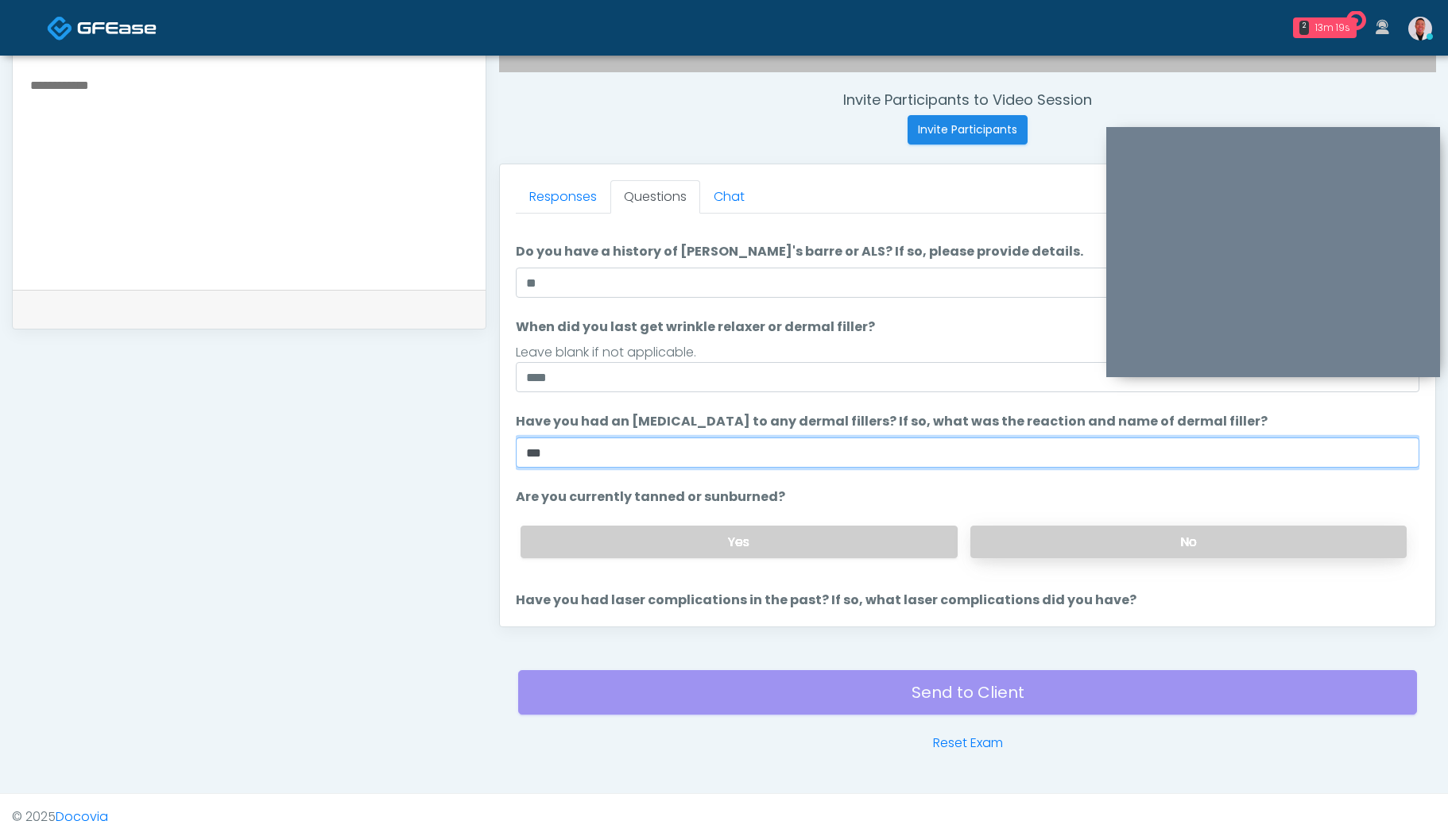
type input "***"
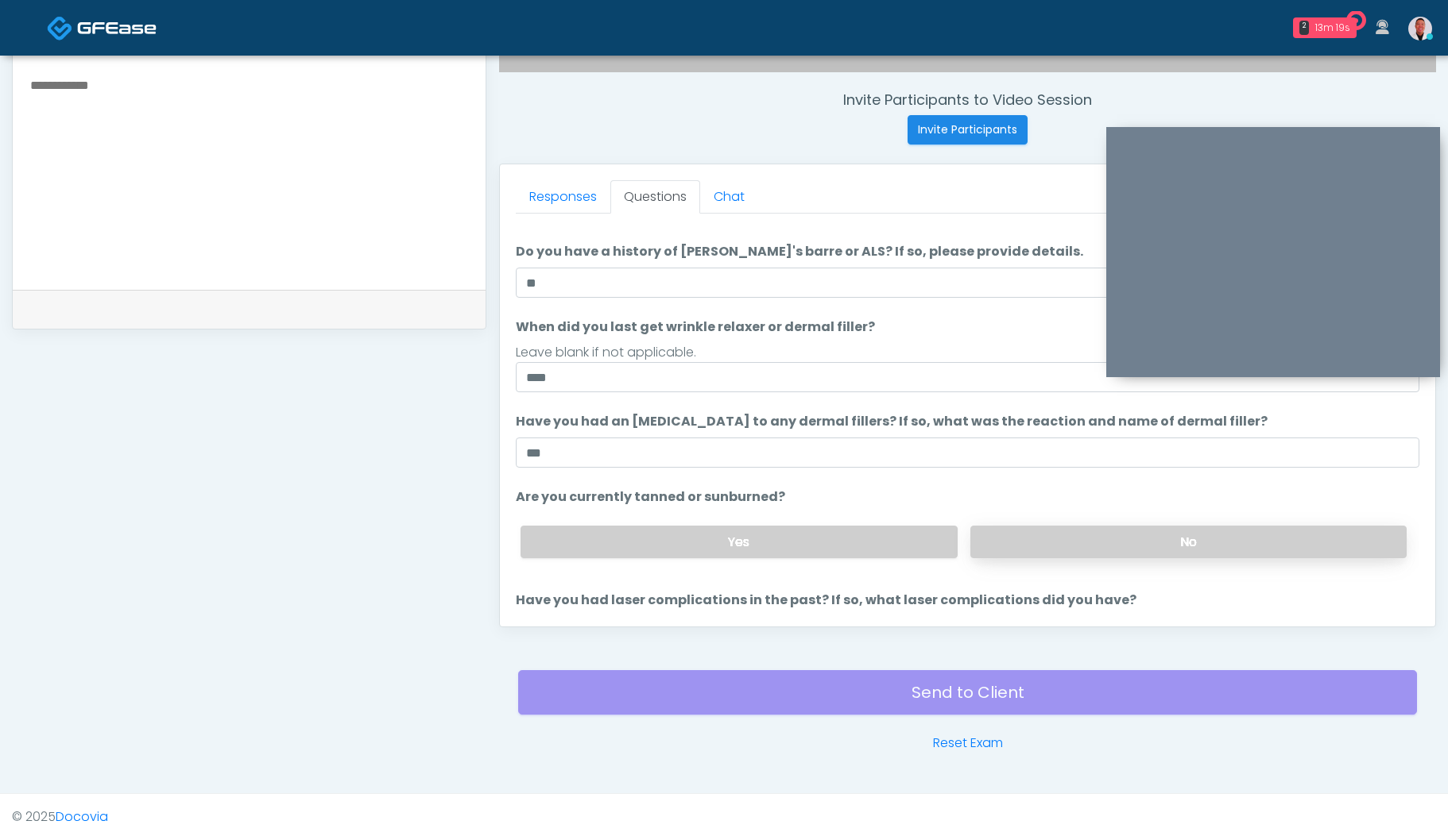
click at [1005, 543] on label "No" at bounding box center [1188, 542] width 436 height 32
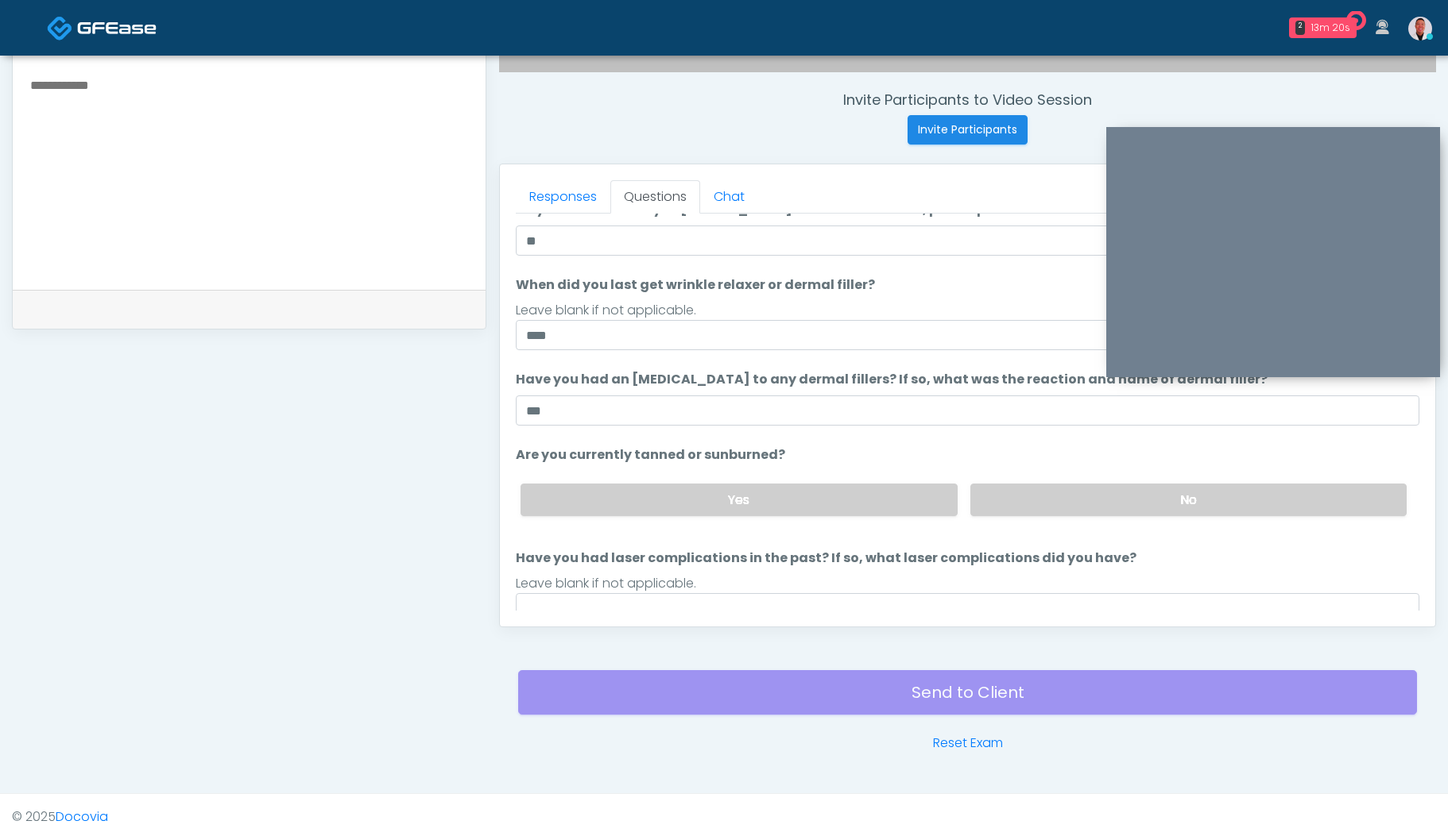
scroll to position [85, 0]
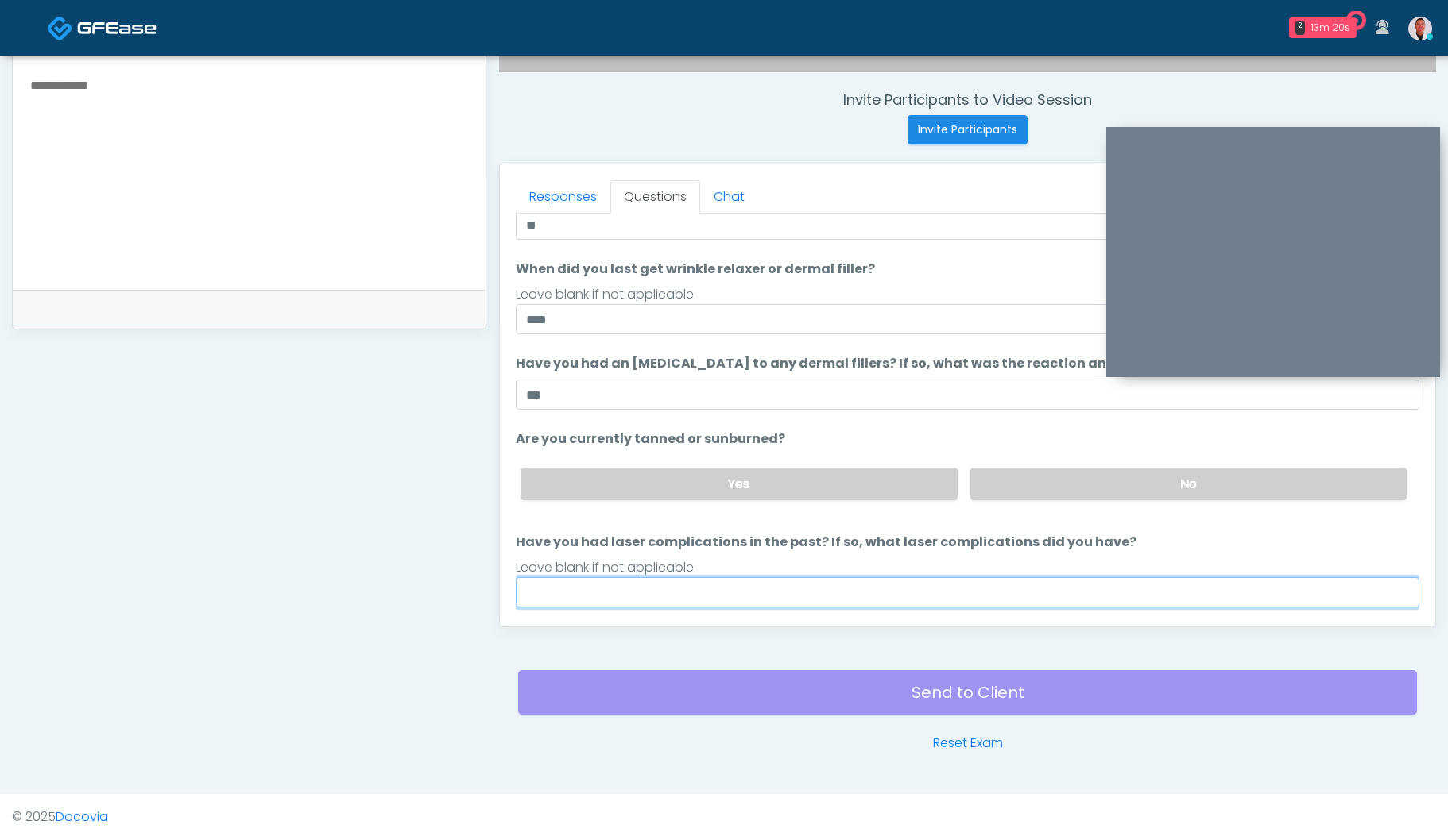
click at [839, 587] on input "Have you had laser complications in the past? If so, what laser complications d…" at bounding box center [967, 592] width 903 height 30
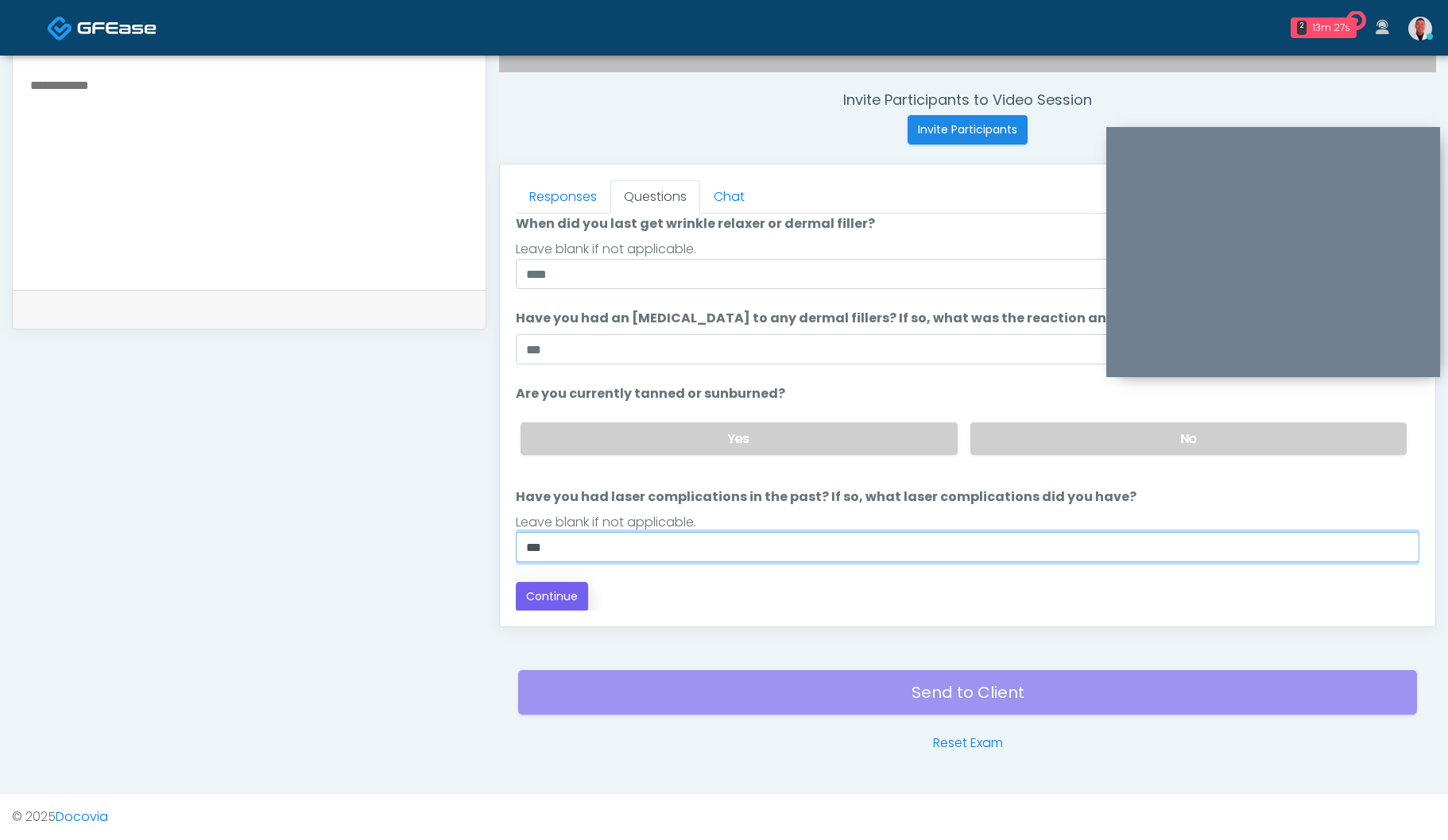
type input "***"
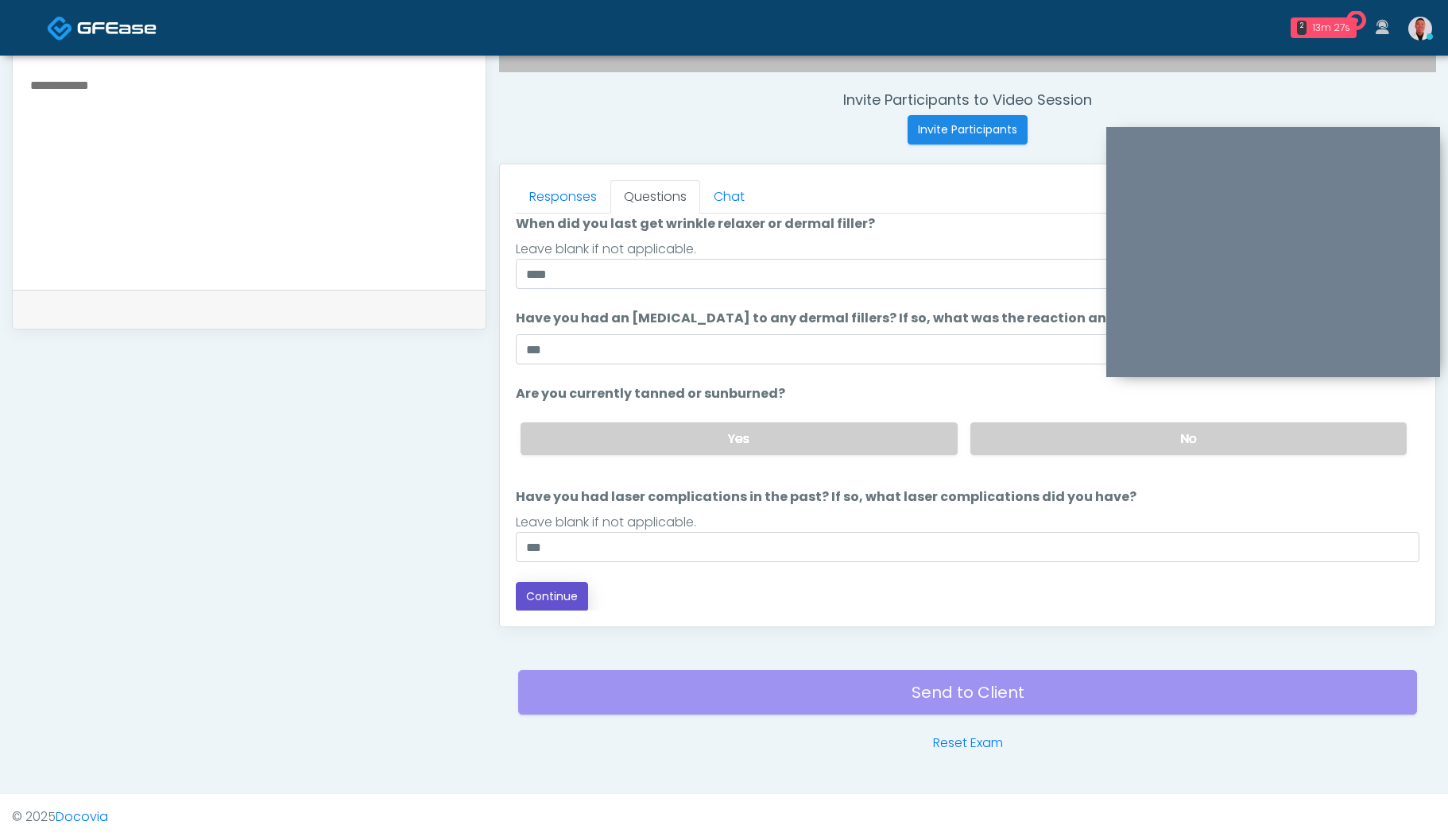
click at [548, 593] on button "Continue" at bounding box center [551, 597] width 72 height 30
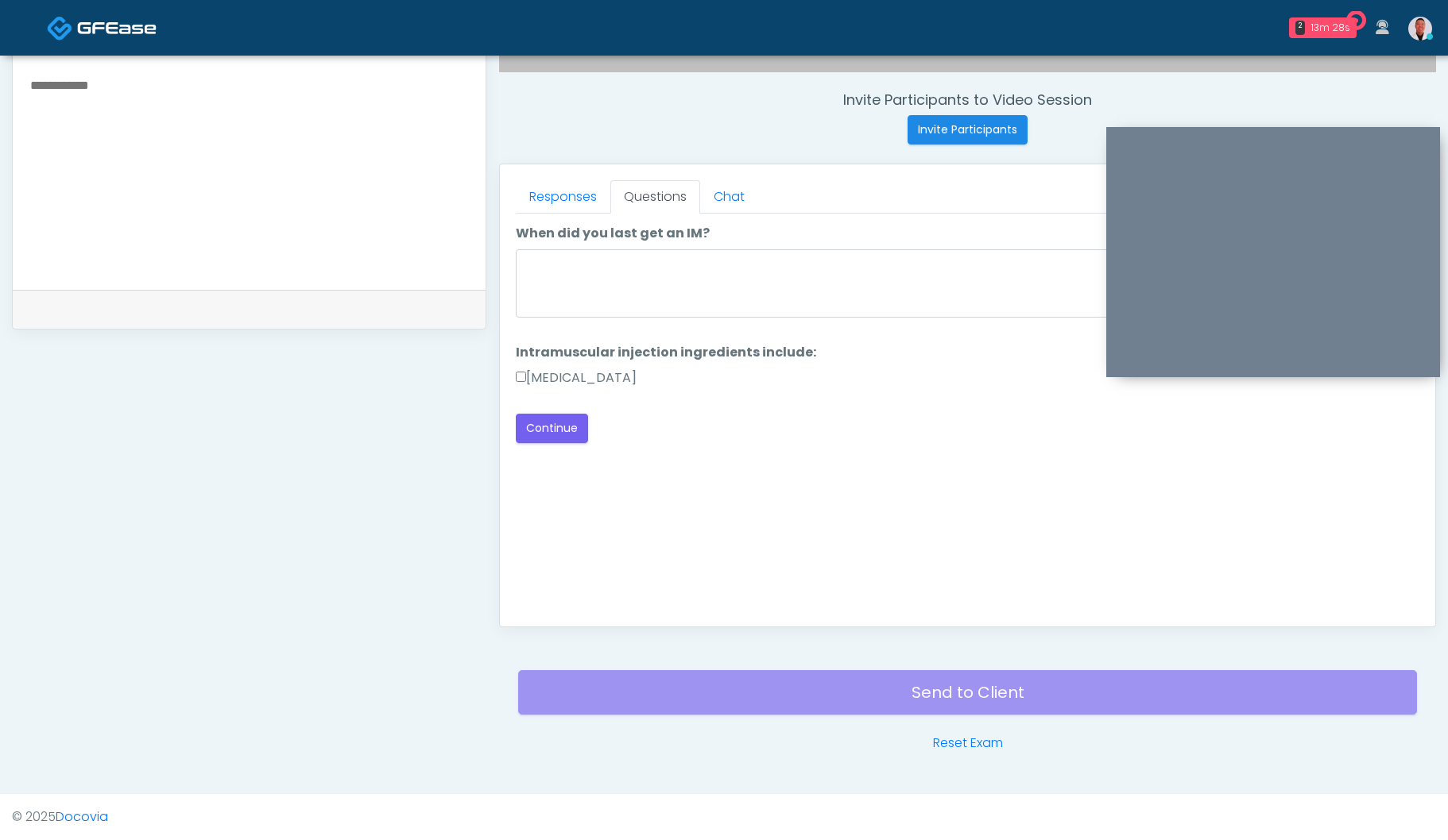
scroll to position [0, 0]
click at [692, 272] on textarea "When did you last get an IM?" at bounding box center [967, 283] width 903 height 68
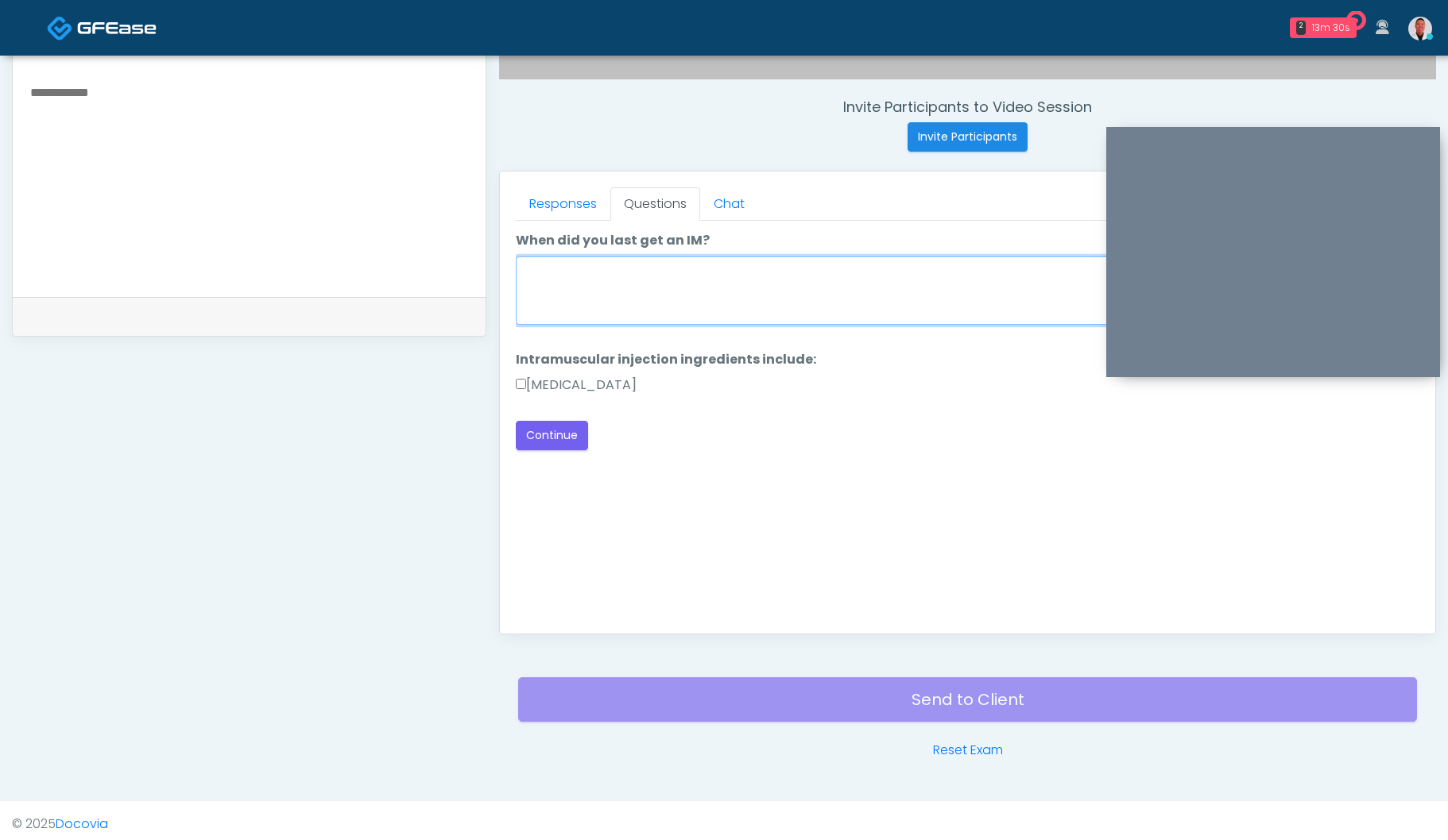
scroll to position [510, 0]
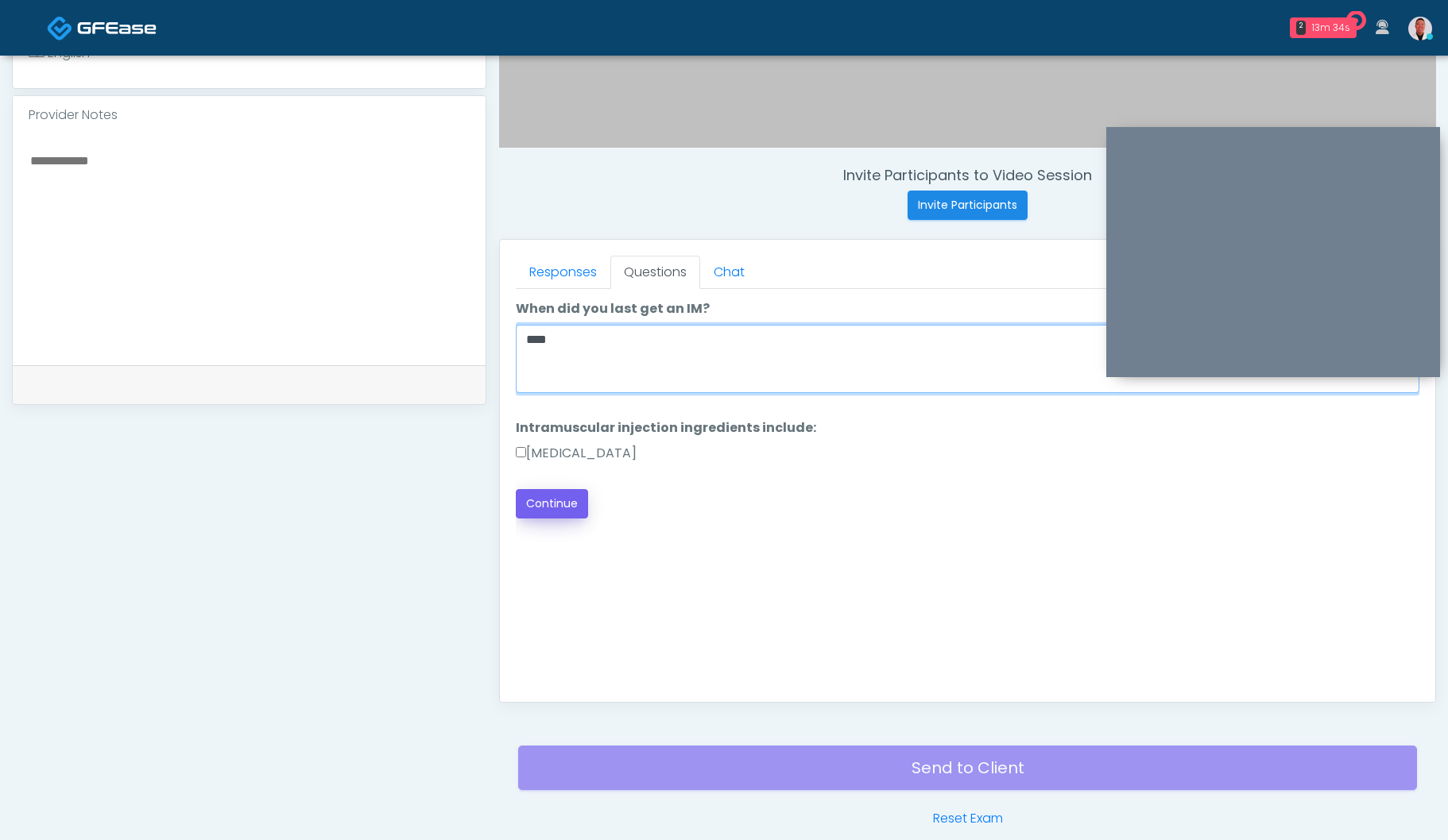
type textarea "****"
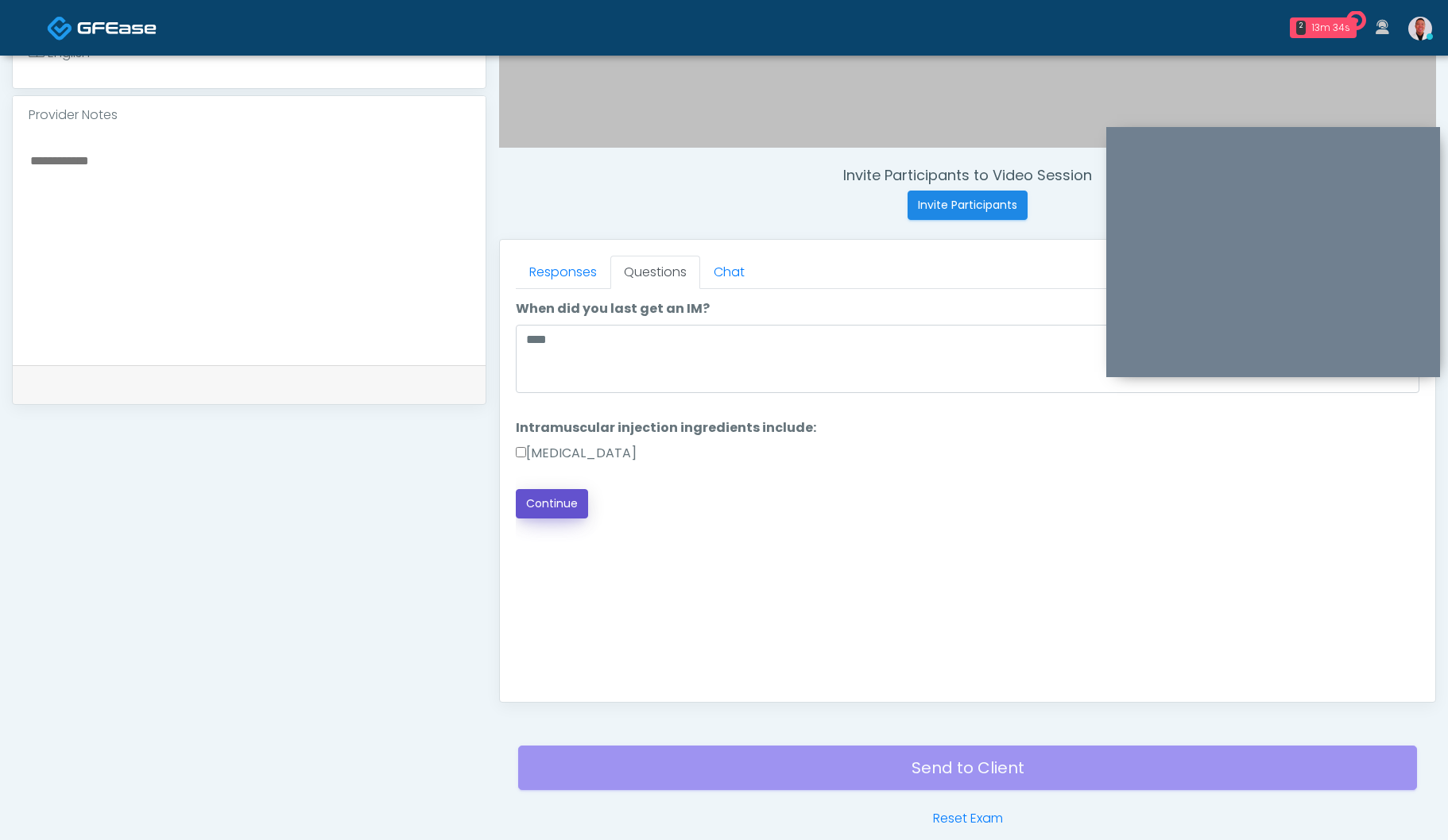
click at [545, 492] on button "Continue" at bounding box center [551, 504] width 72 height 30
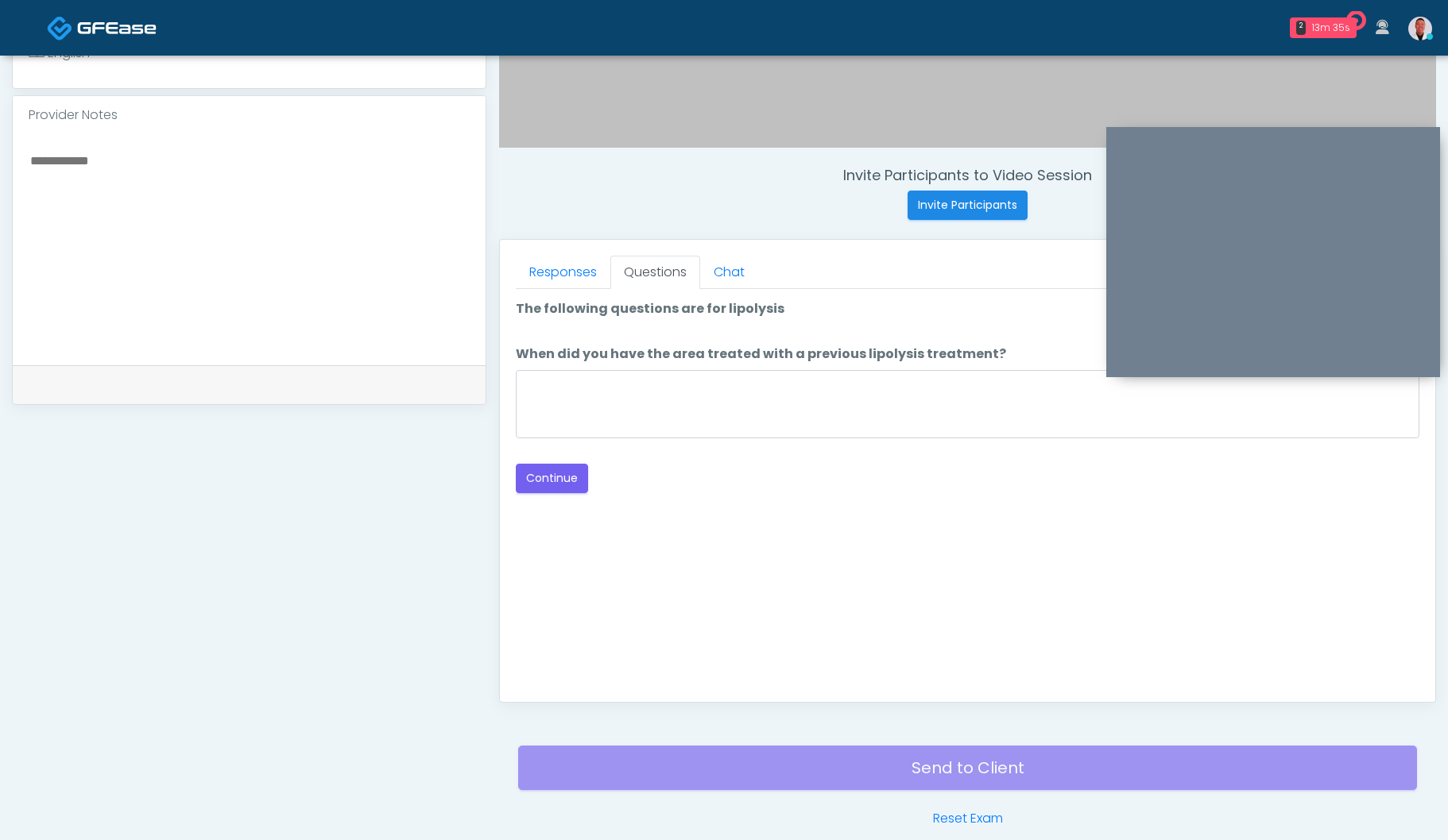
scroll to position [585, 0]
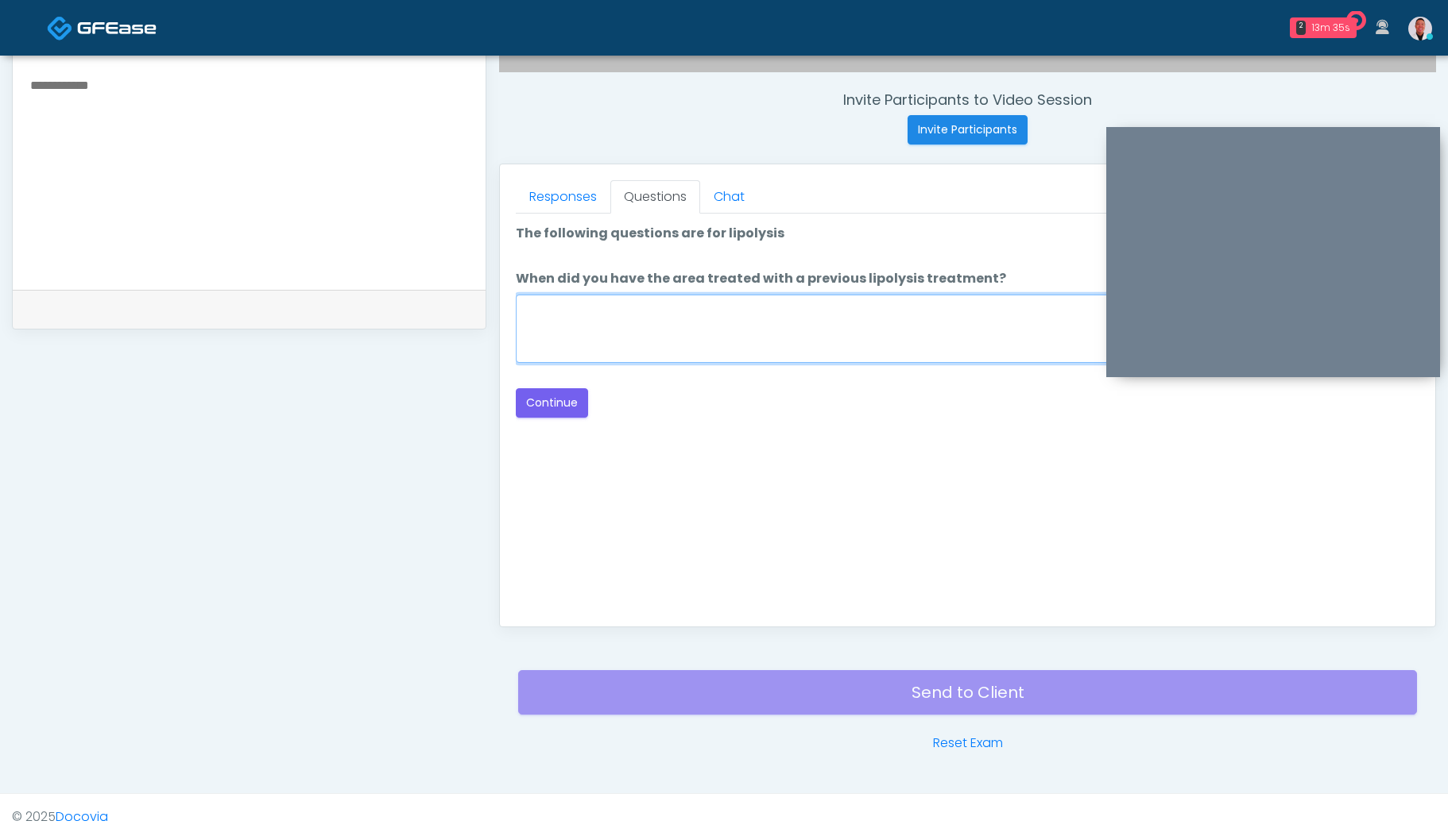
click at [668, 336] on textarea "When did you have the area treated with a previous lipolysis treatment?" at bounding box center [967, 329] width 903 height 68
type textarea "****"
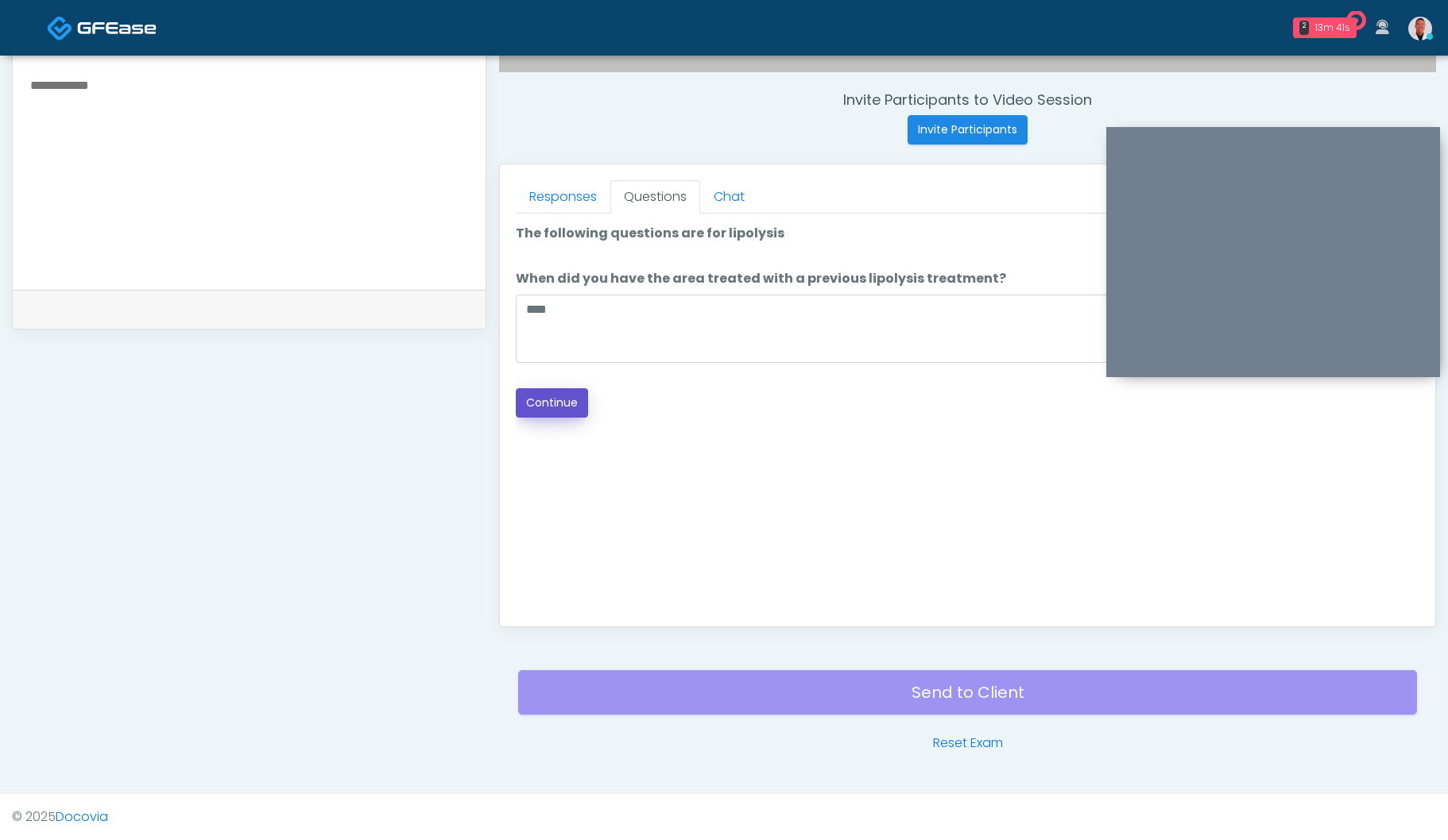
click at [555, 406] on button "Continue" at bounding box center [551, 403] width 72 height 30
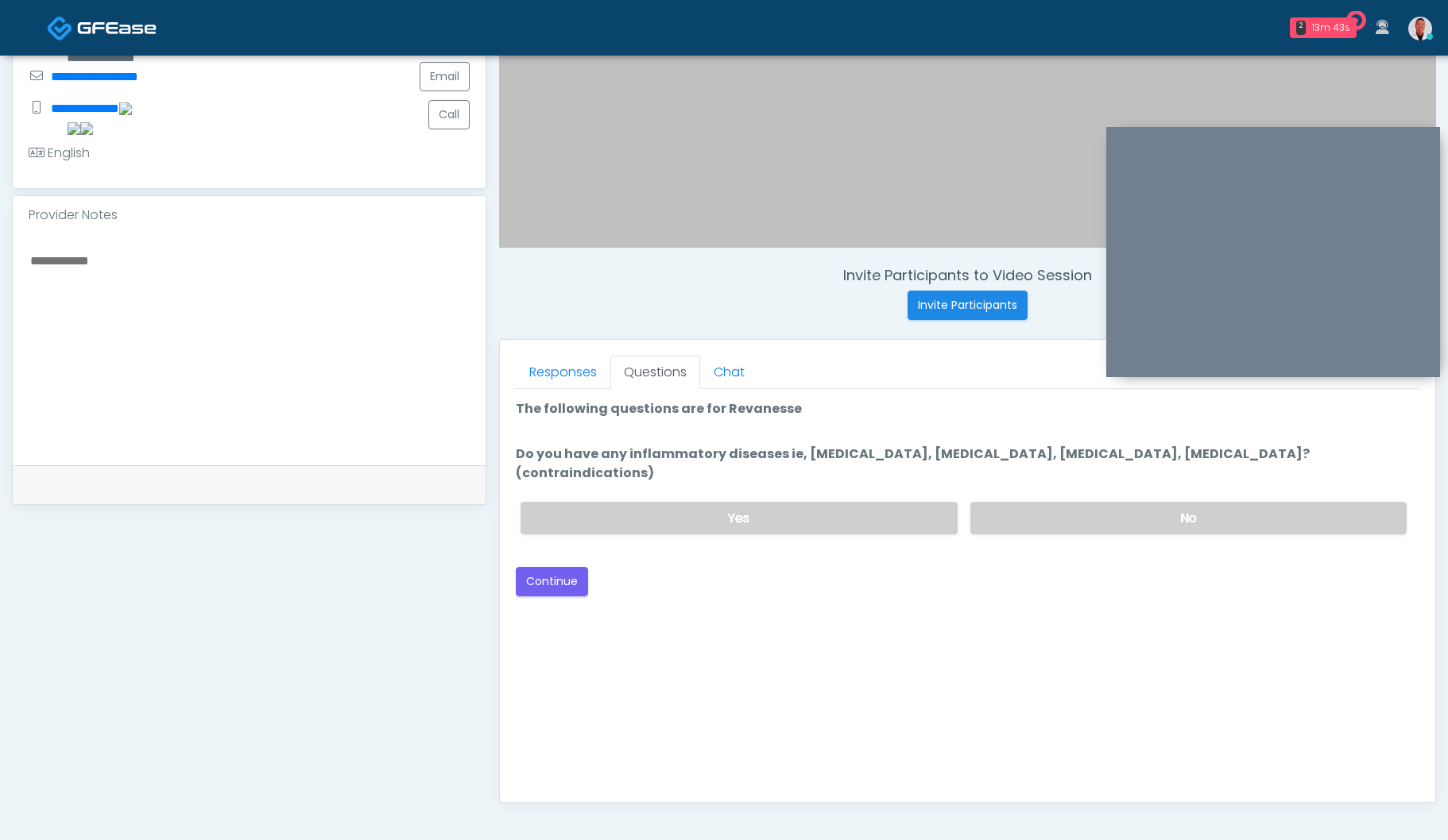
scroll to position [405, 0]
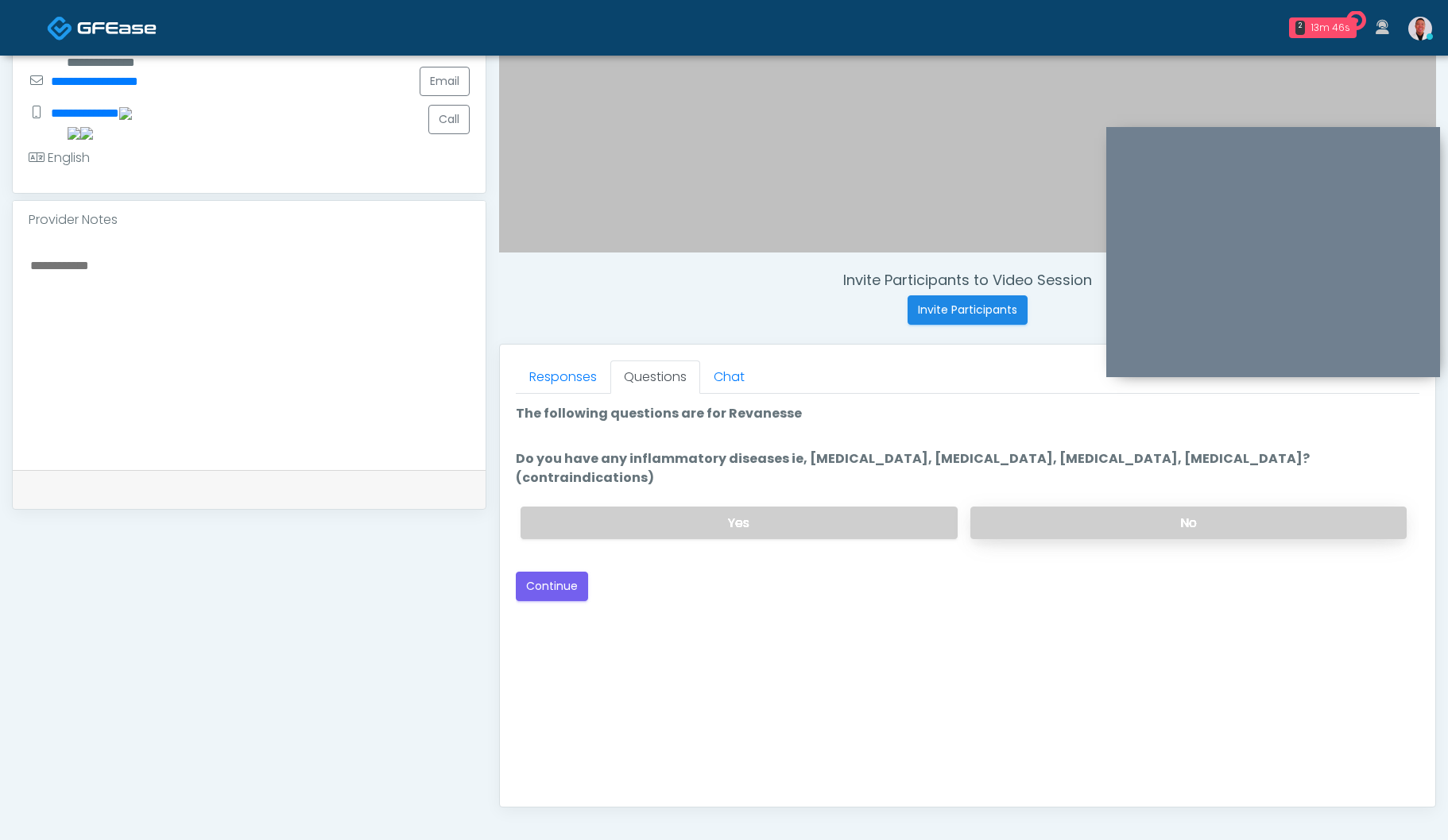
click at [1047, 507] on label "No" at bounding box center [1188, 522] width 436 height 32
click at [566, 571] on button "Continue" at bounding box center [551, 586] width 72 height 30
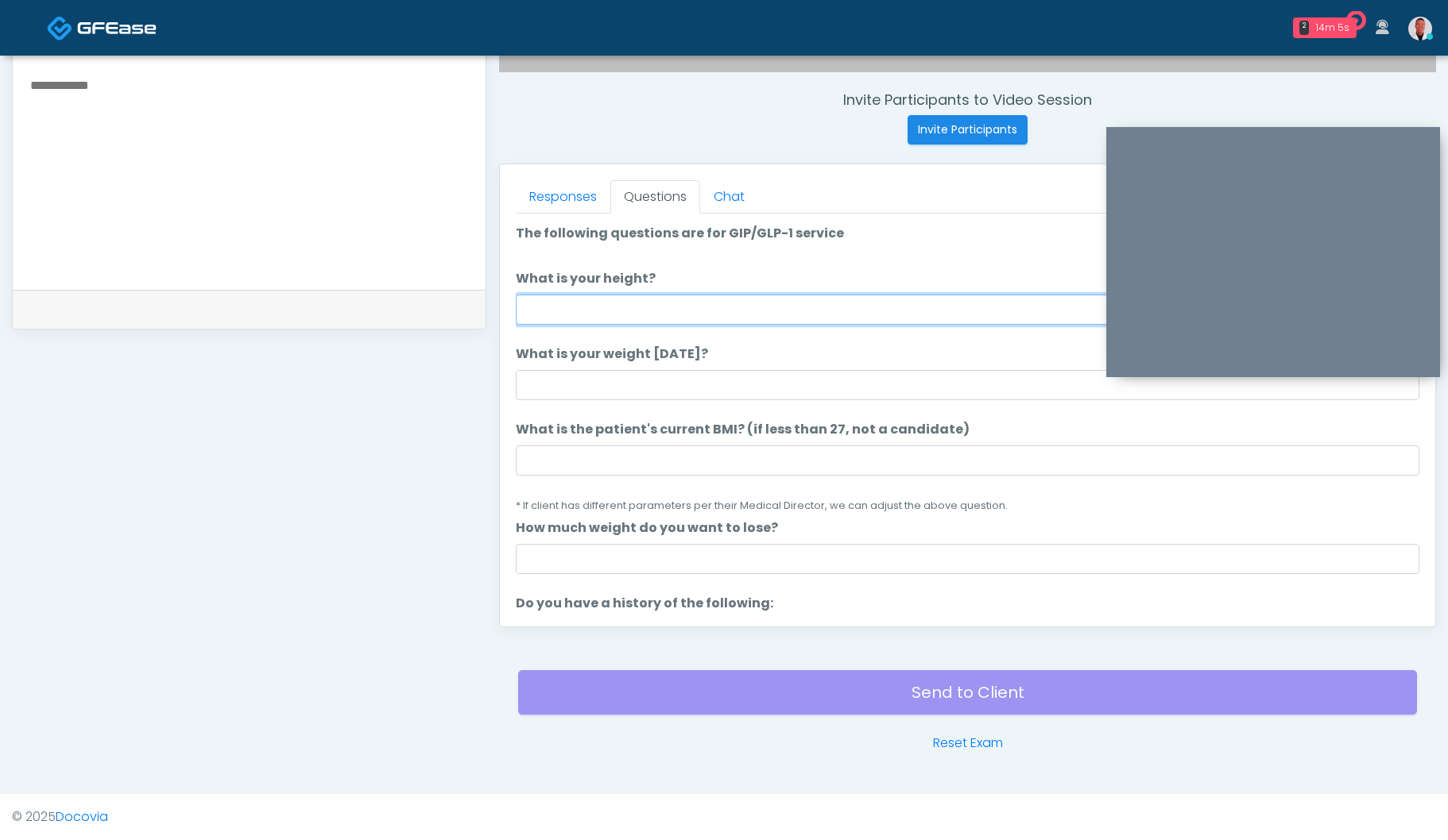
click at [656, 312] on input "What is your height?" at bounding box center [967, 309] width 903 height 30
type input "****"
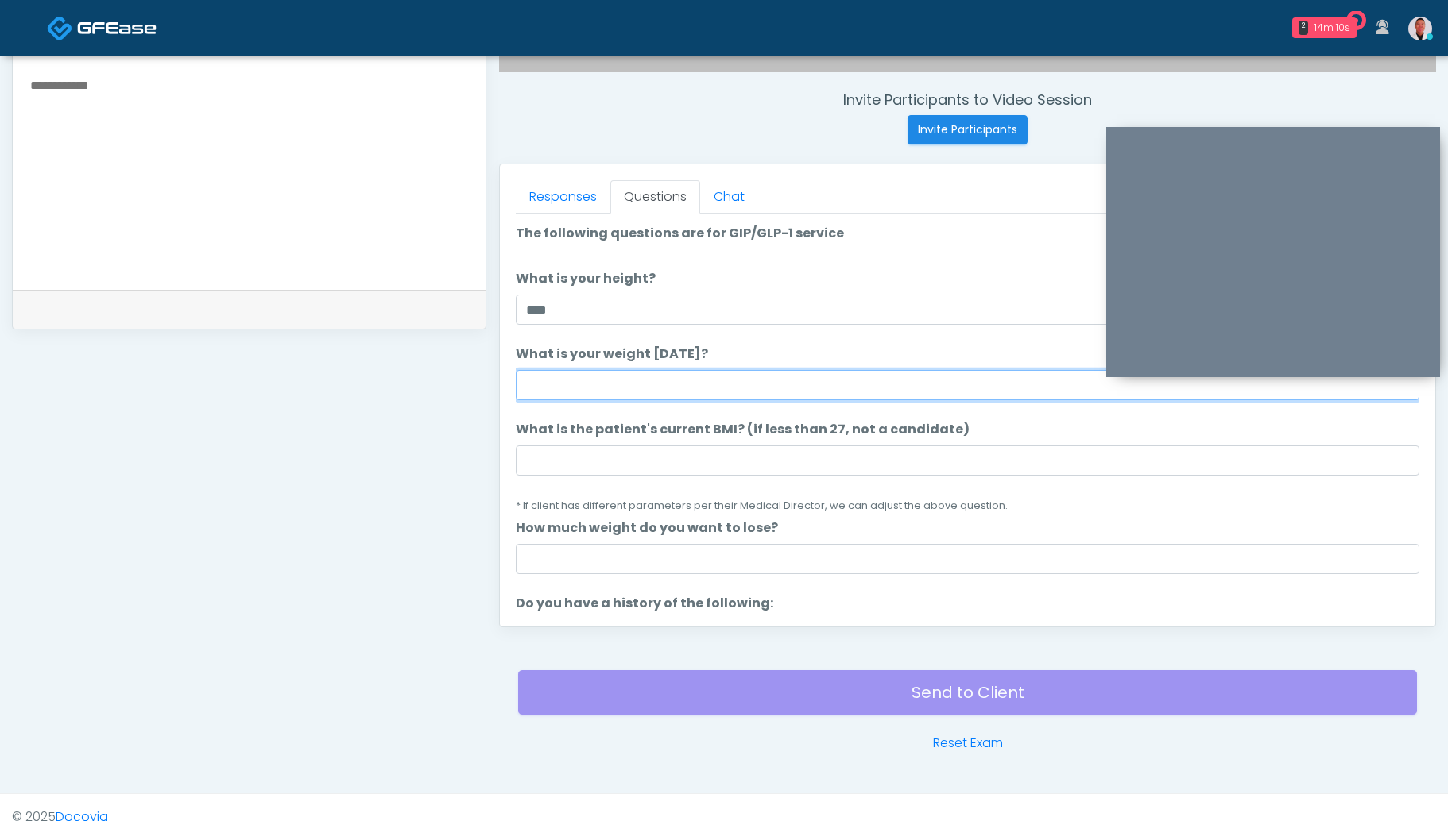
click at [585, 386] on input "What is your weight today?" at bounding box center [967, 385] width 903 height 30
type input "******"
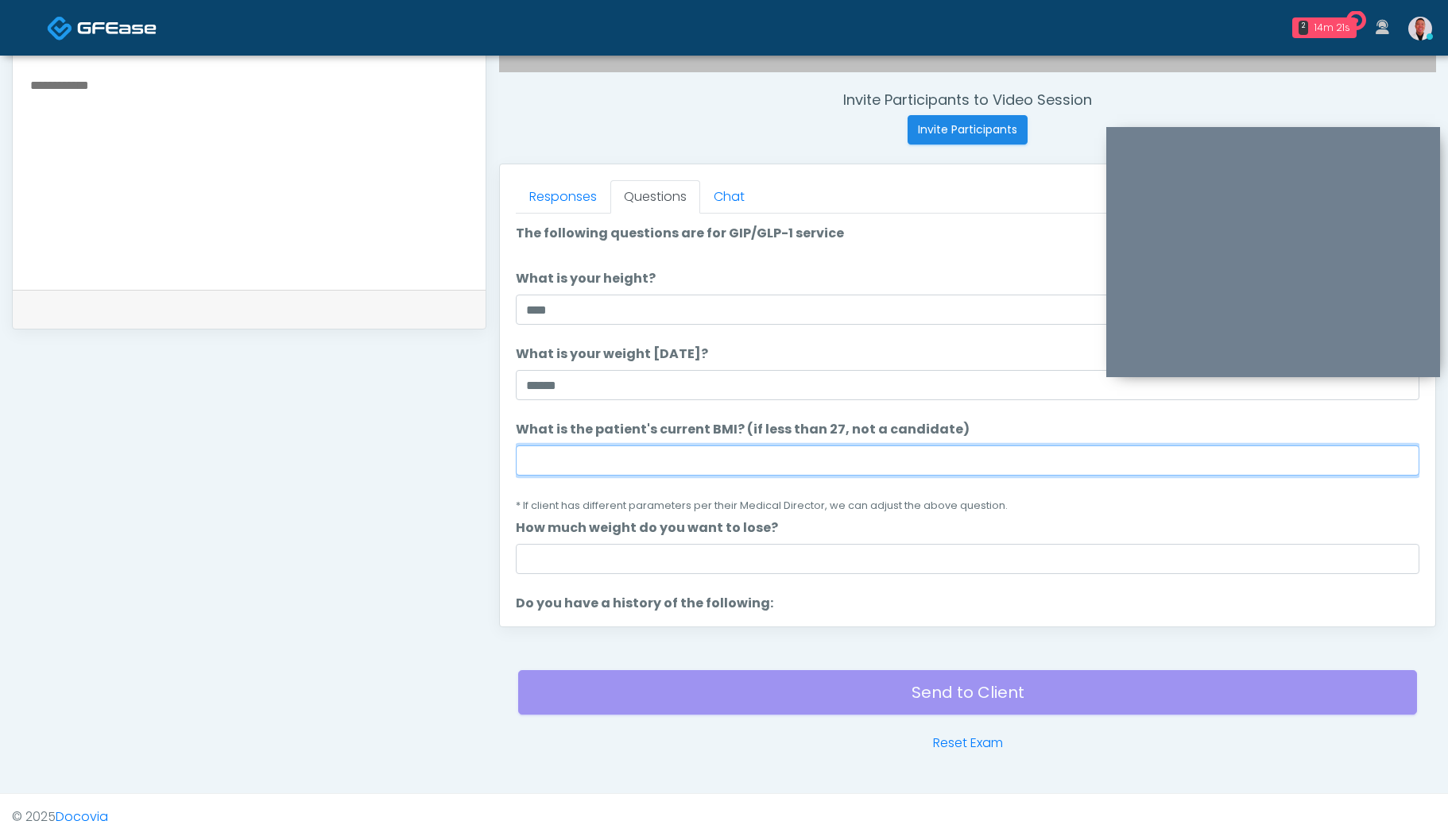
click at [555, 454] on input "What is the patient's current BMI? (if less than 27, not a candidate)" at bounding box center [967, 461] width 903 height 30
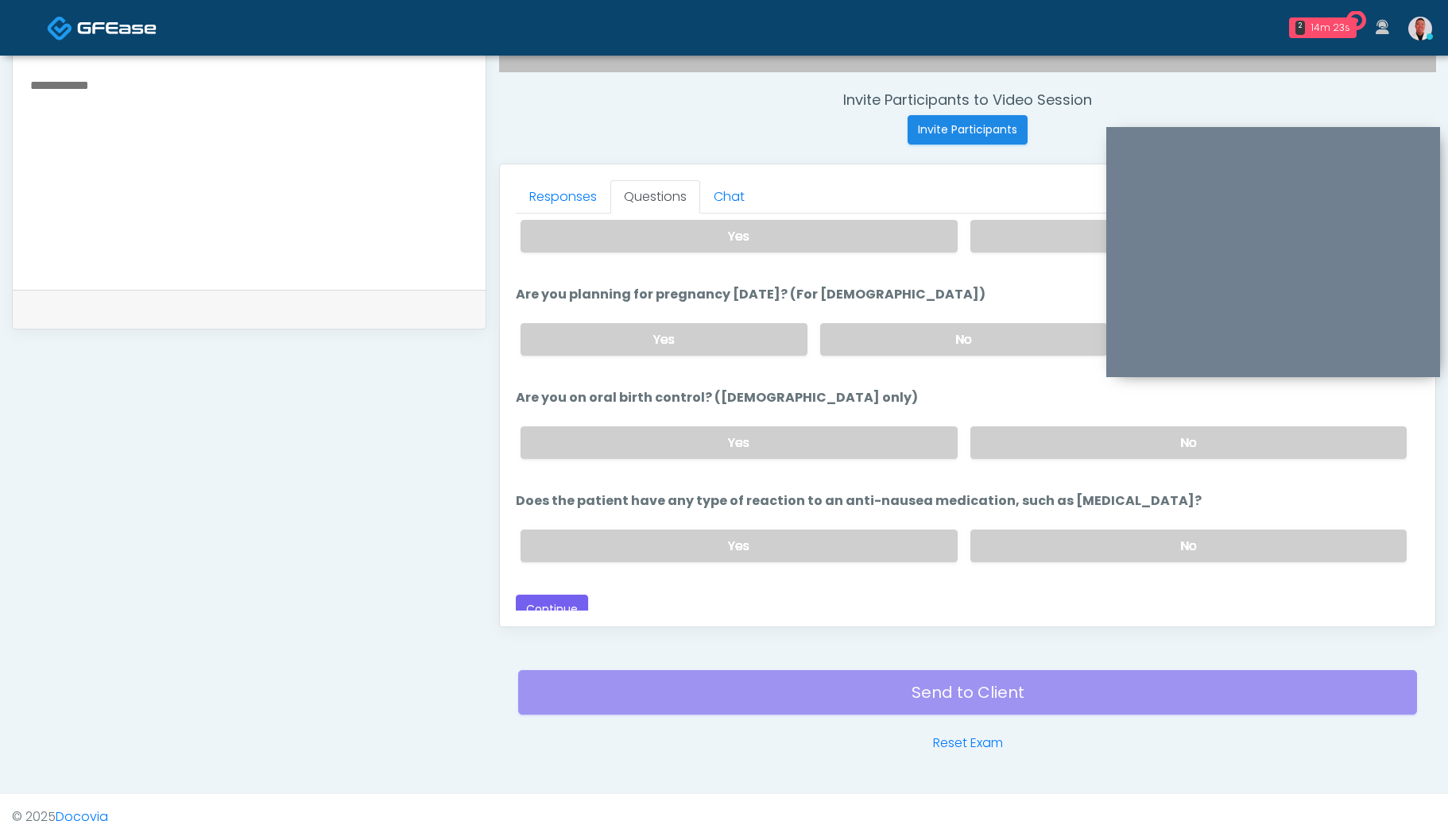
scroll to position [876, 0]
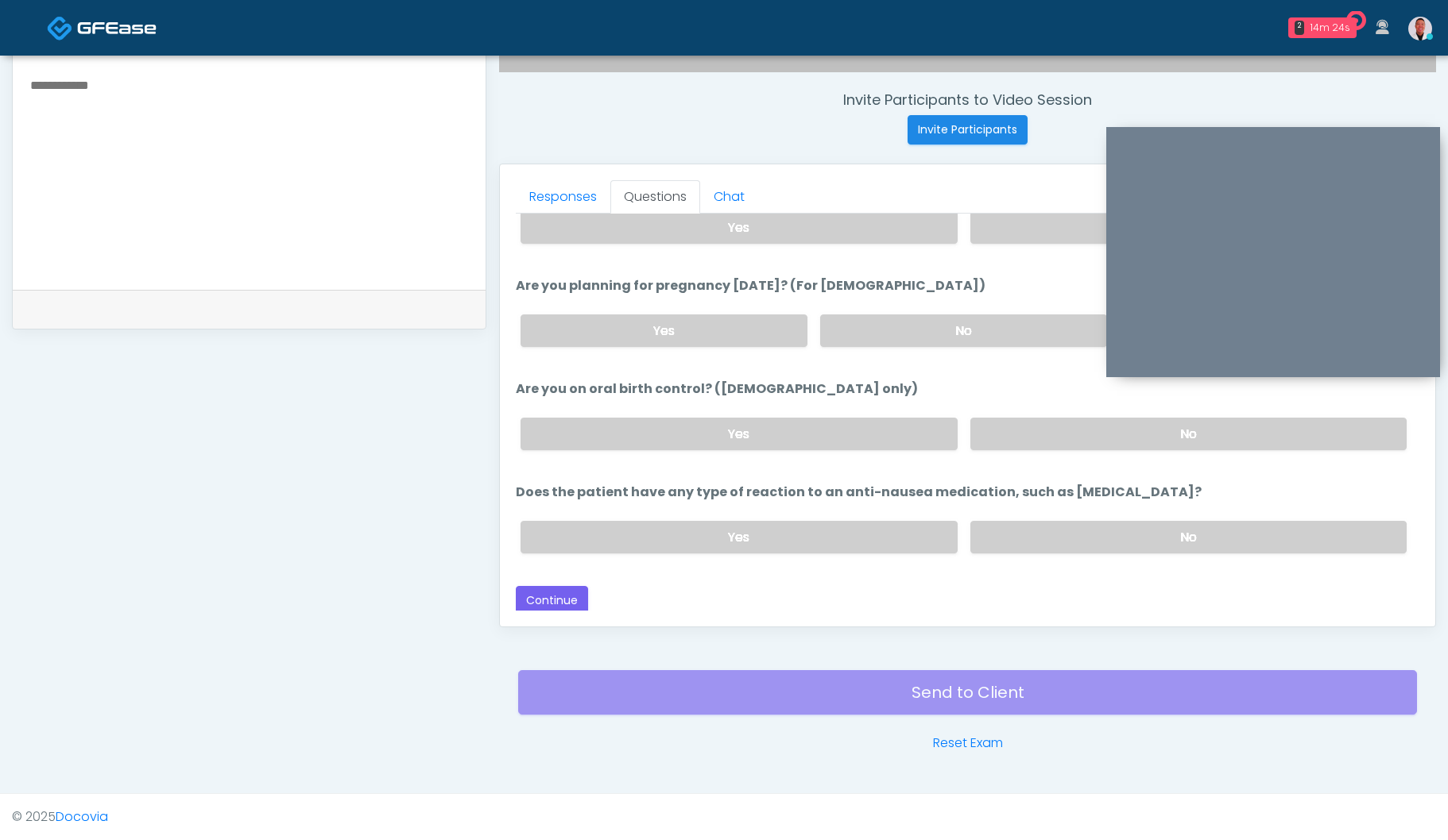
type input "****"
click at [280, 199] on textarea at bounding box center [248, 172] width 440 height 194
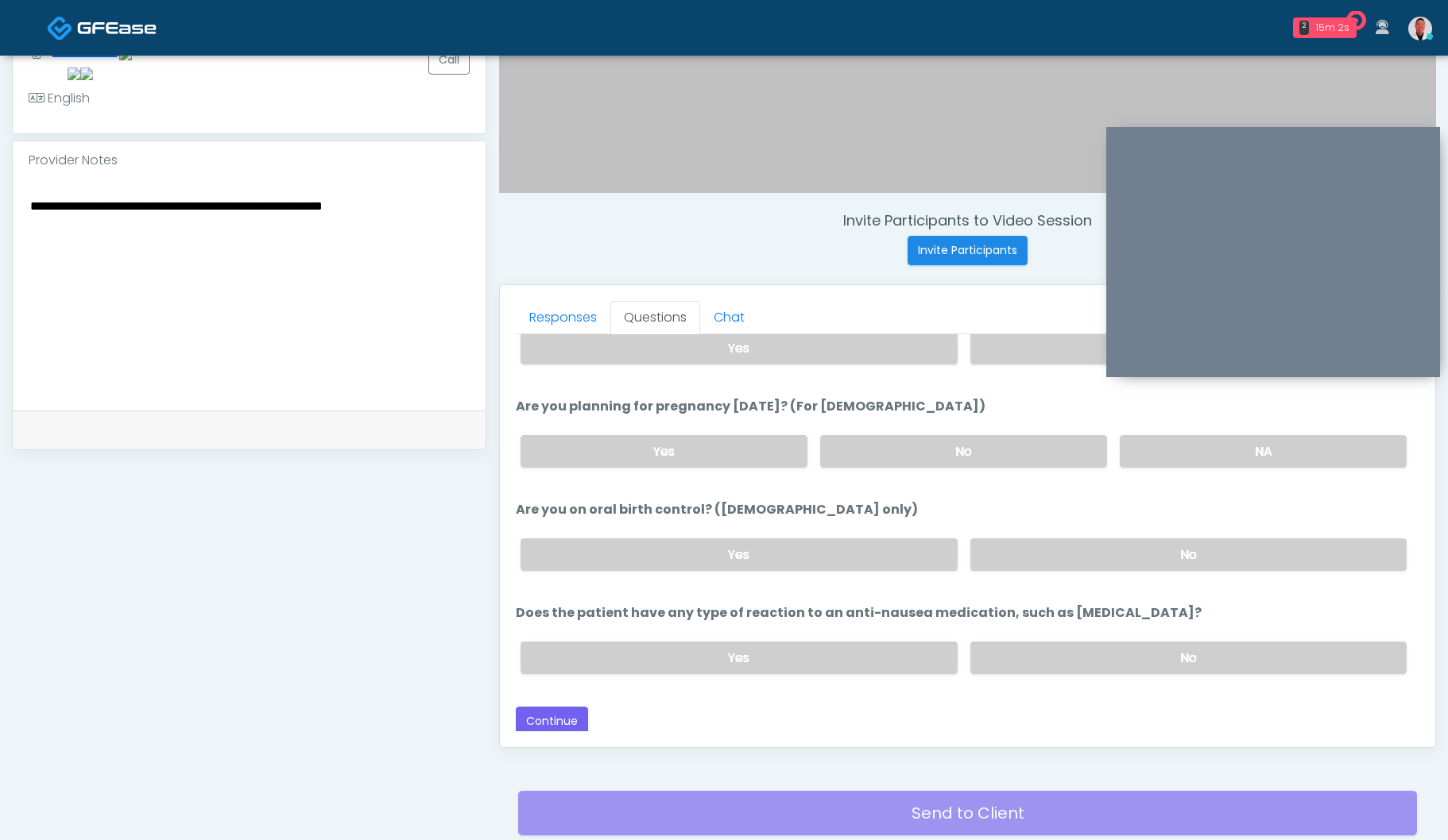
scroll to position [477, 0]
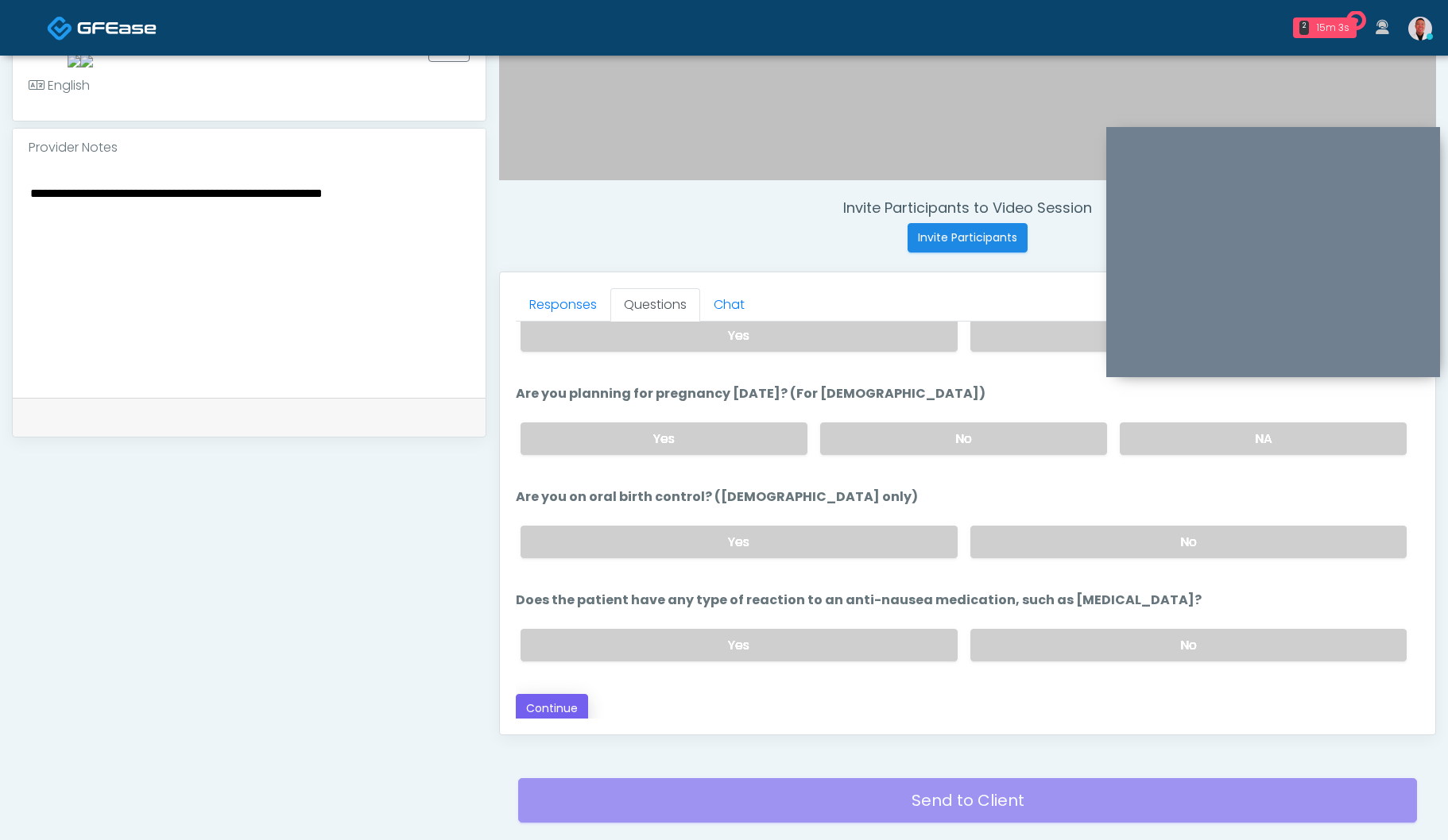
type textarea "**********"
click at [568, 701] on button "Continue" at bounding box center [551, 709] width 72 height 30
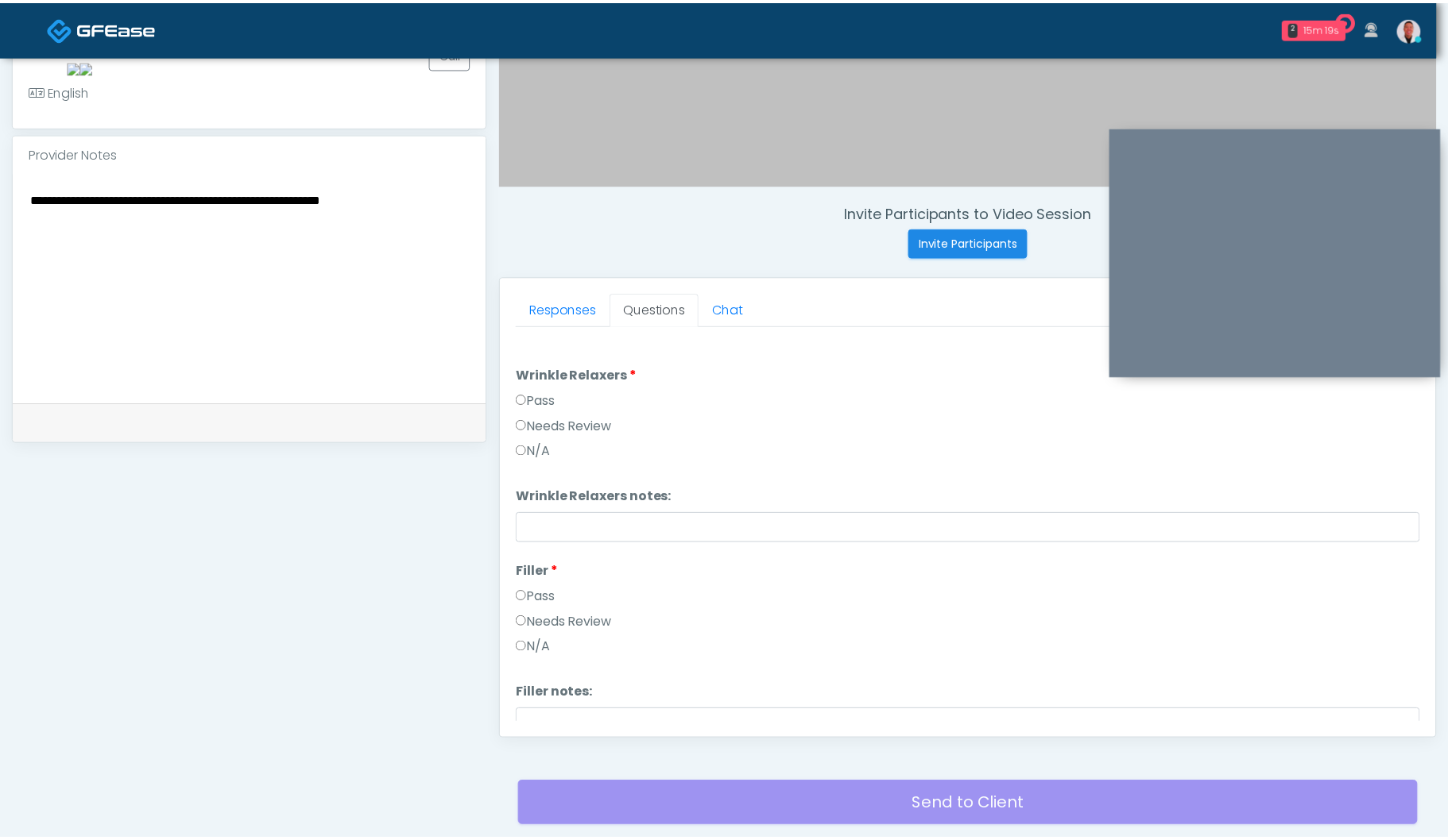
scroll to position [472, 0]
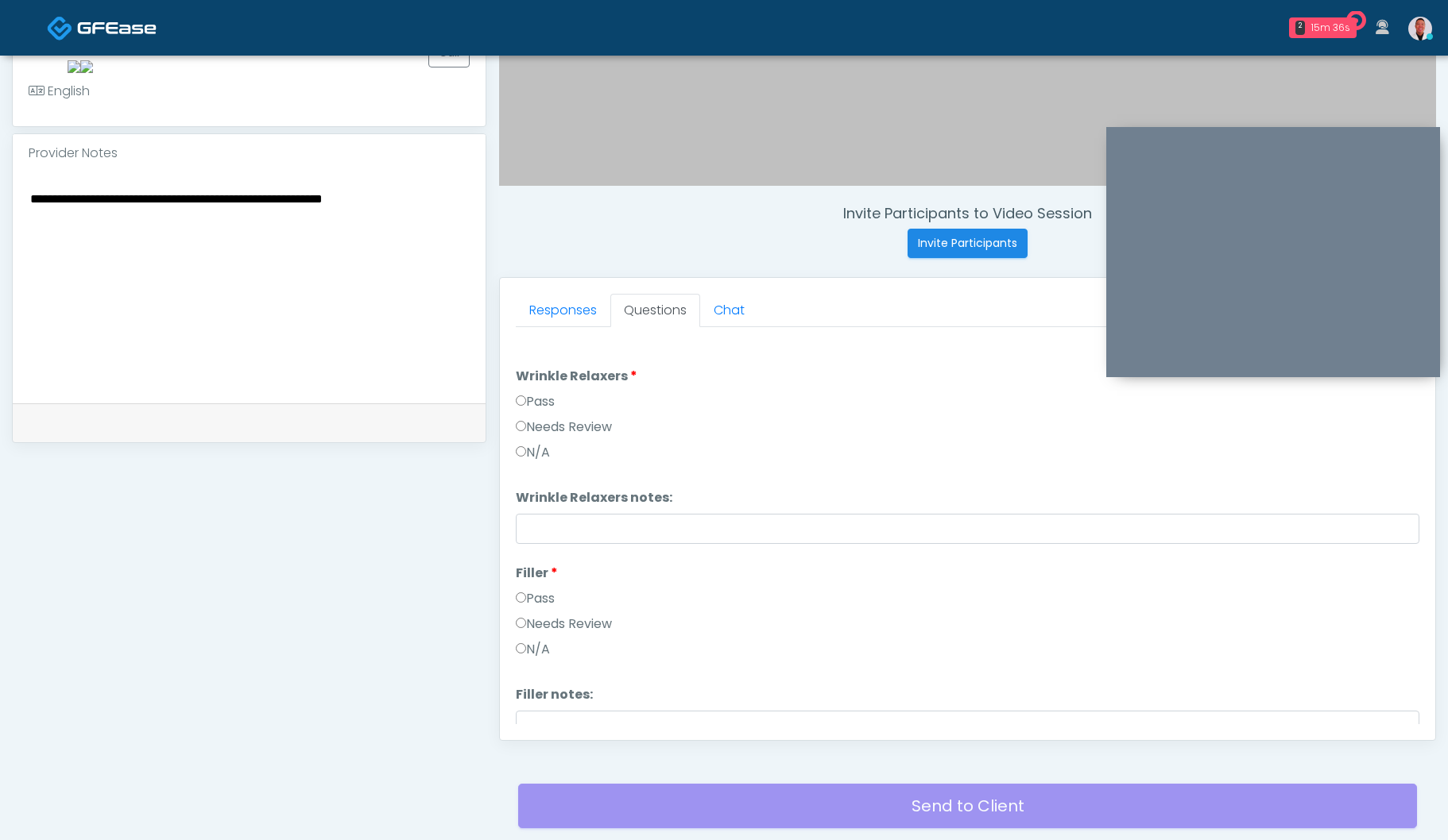
click at [529, 393] on label "Pass" at bounding box center [535, 402] width 39 height 19
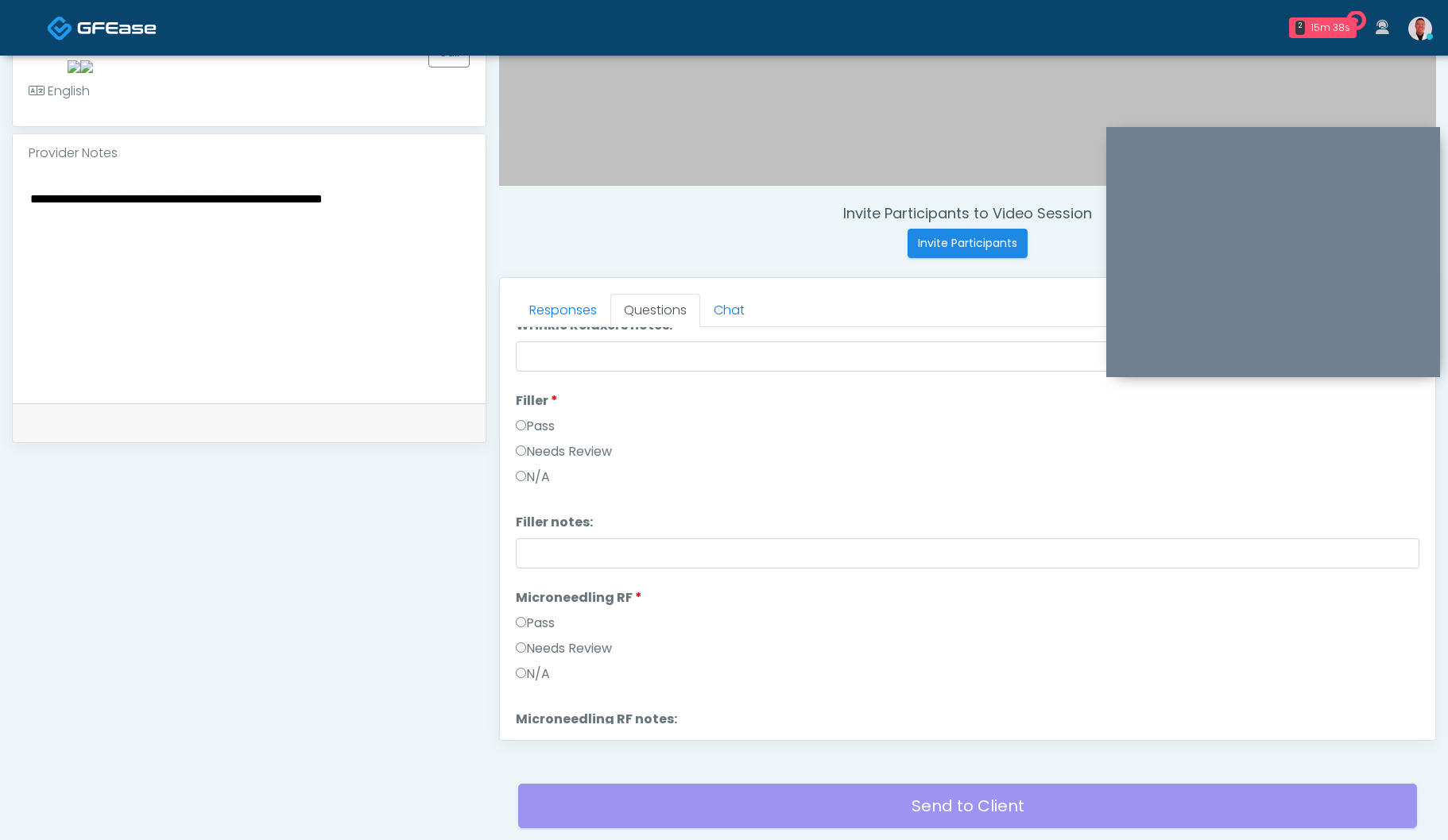
click at [534, 621] on label "Pass" at bounding box center [535, 623] width 39 height 19
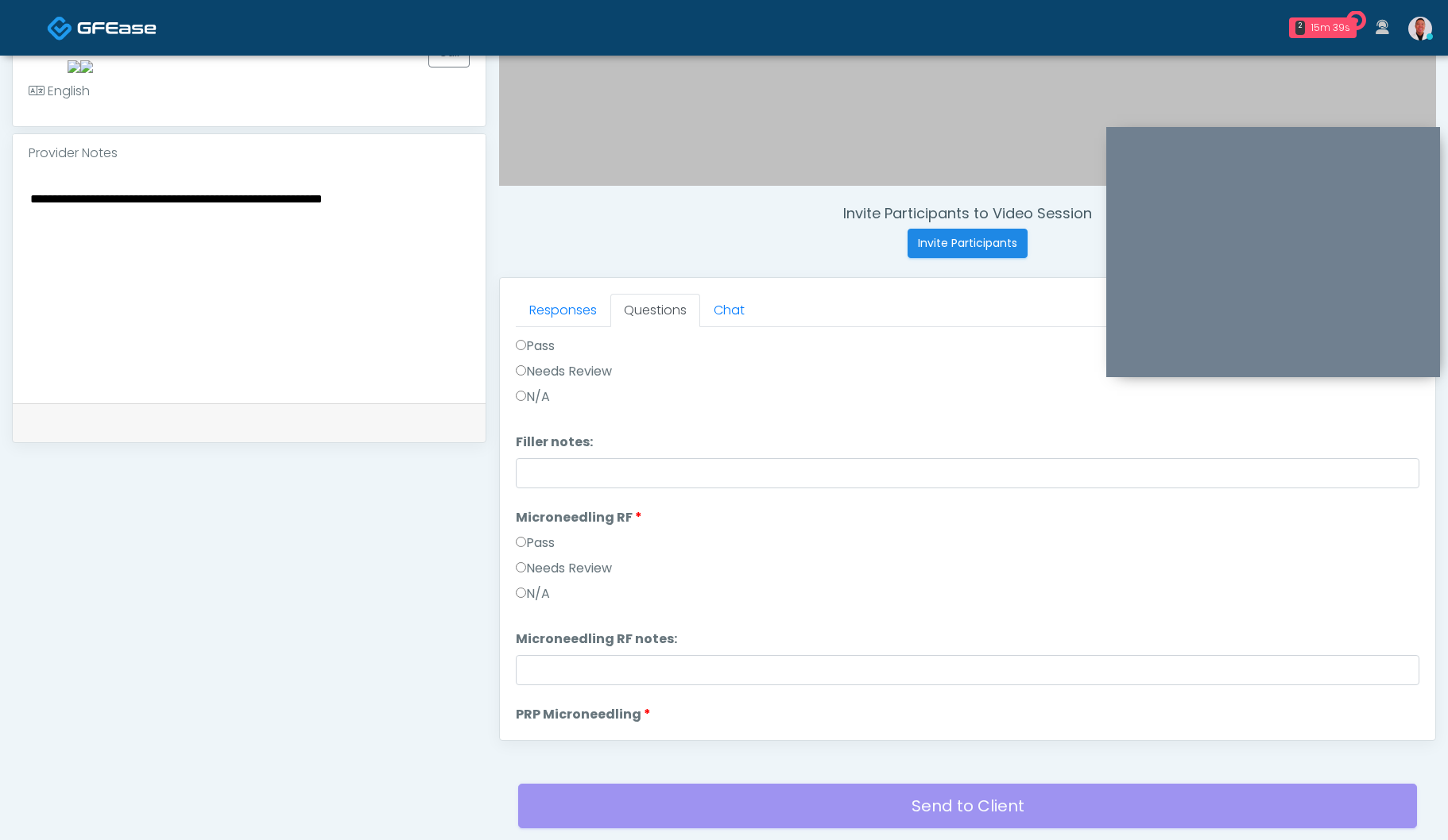
scroll to position [262, 0]
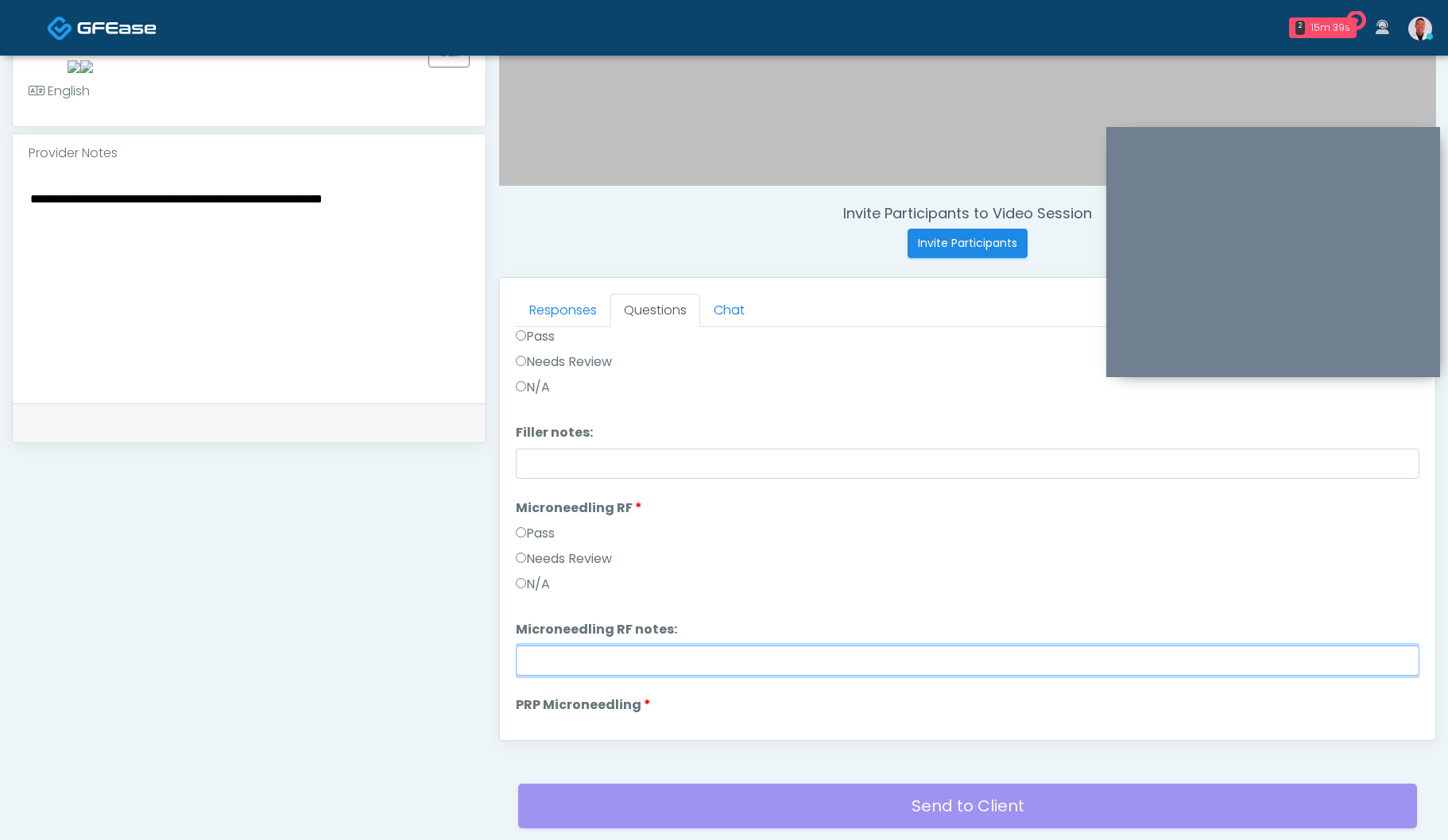
click at [629, 665] on input "Microneedling RF notes:" at bounding box center [967, 660] width 903 height 30
click at [533, 566] on label "Needs Review" at bounding box center [563, 558] width 96 height 19
click at [560, 661] on input "Microneedling RF notes:" at bounding box center [967, 660] width 903 height 30
click at [544, 667] on input "**********" at bounding box center [967, 660] width 903 height 30
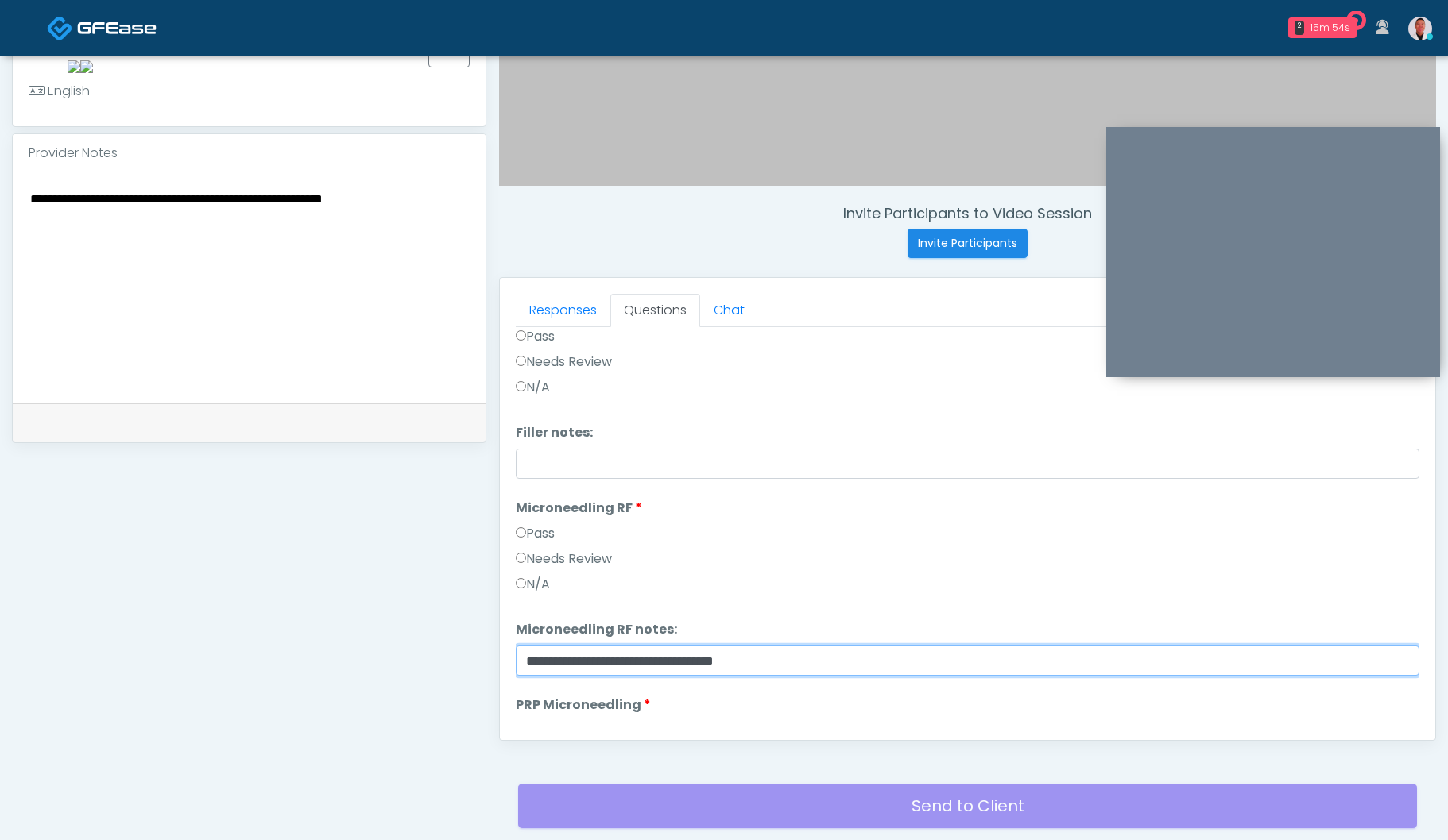
click at [544, 667] on input "**********" at bounding box center [967, 660] width 903 height 30
type input "**********"
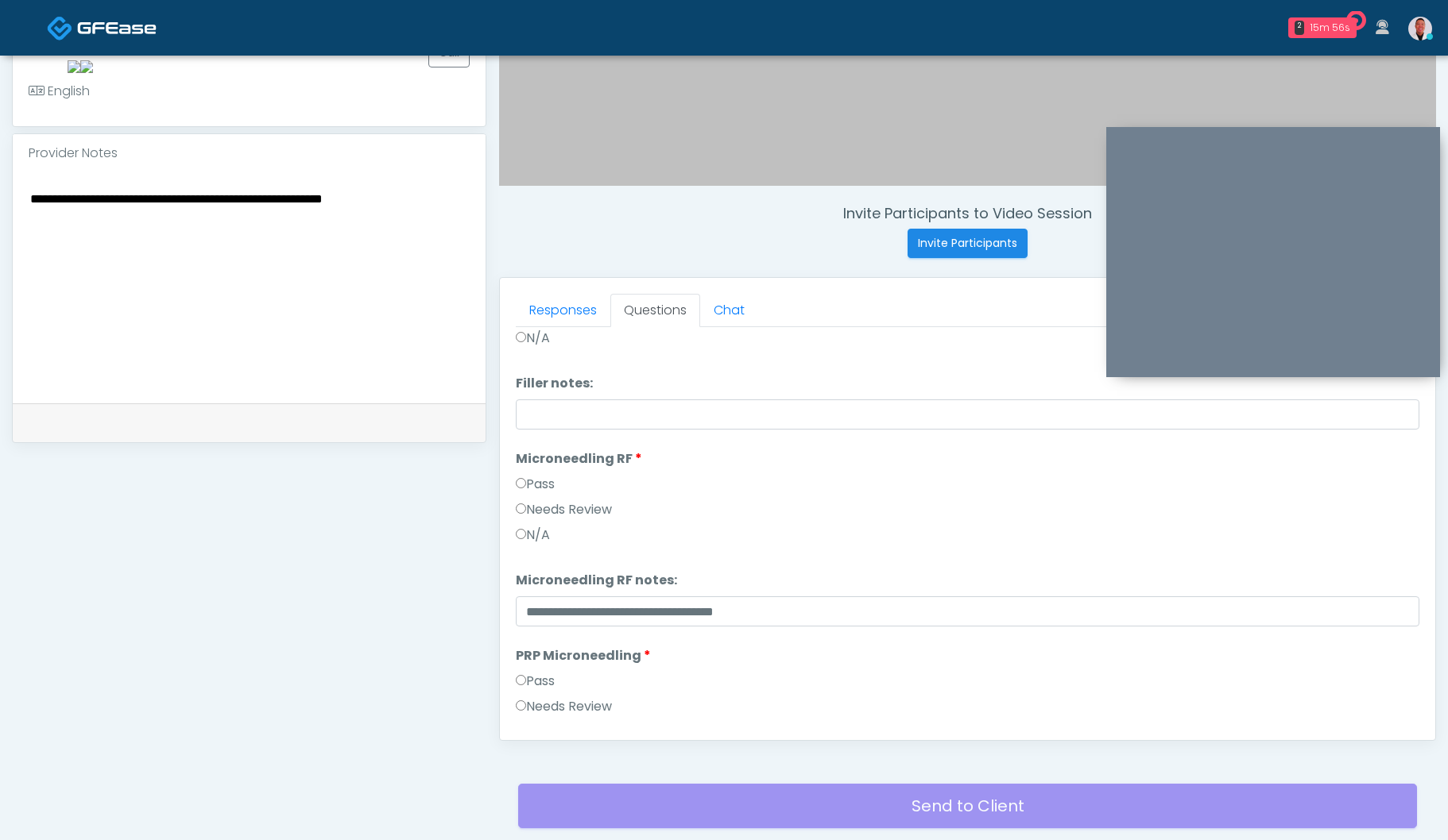
scroll to position [322, 0]
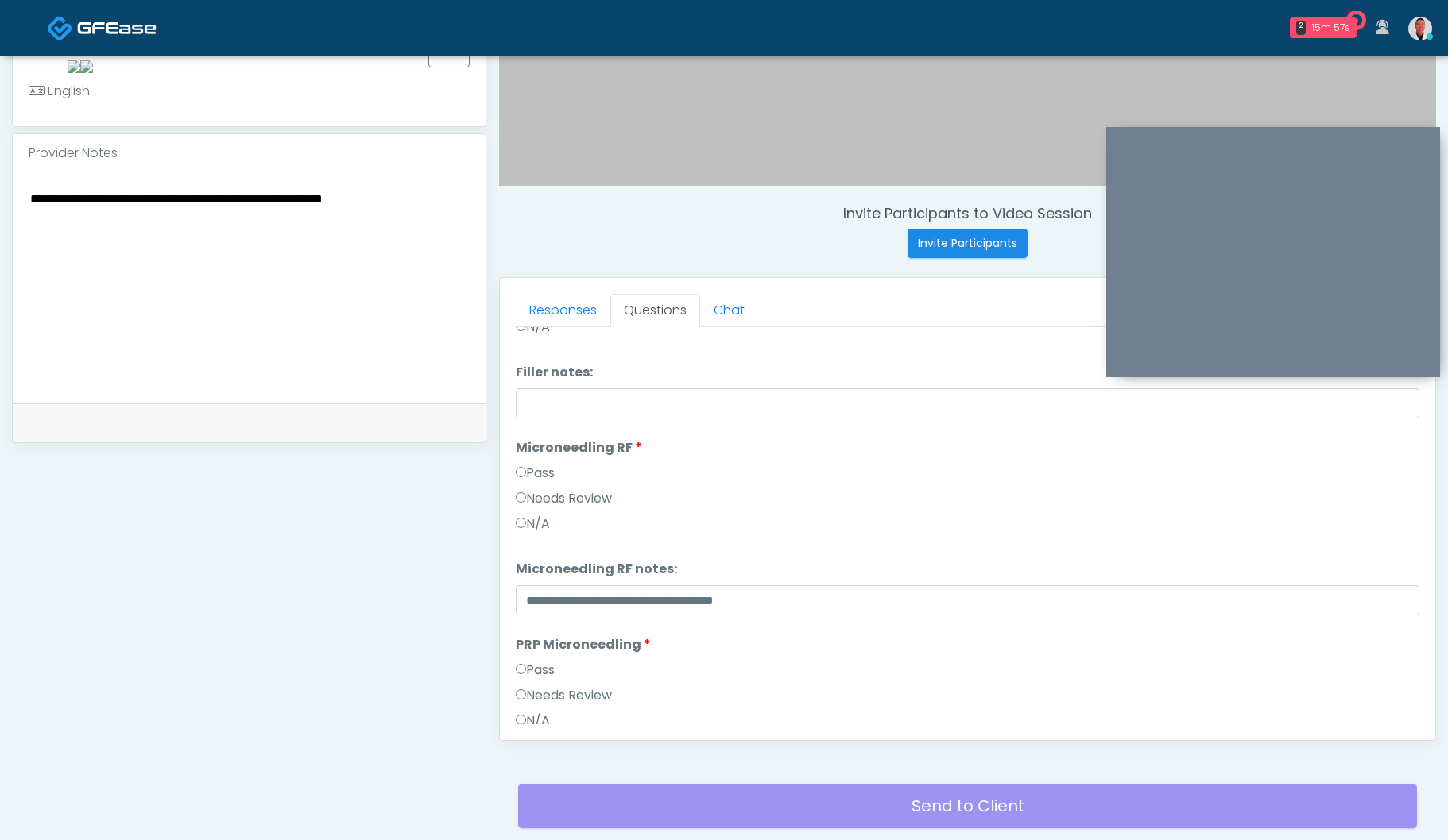
click at [547, 686] on label "Needs Review" at bounding box center [563, 695] width 96 height 19
click at [537, 700] on label "Needs Review" at bounding box center [563, 695] width 96 height 19
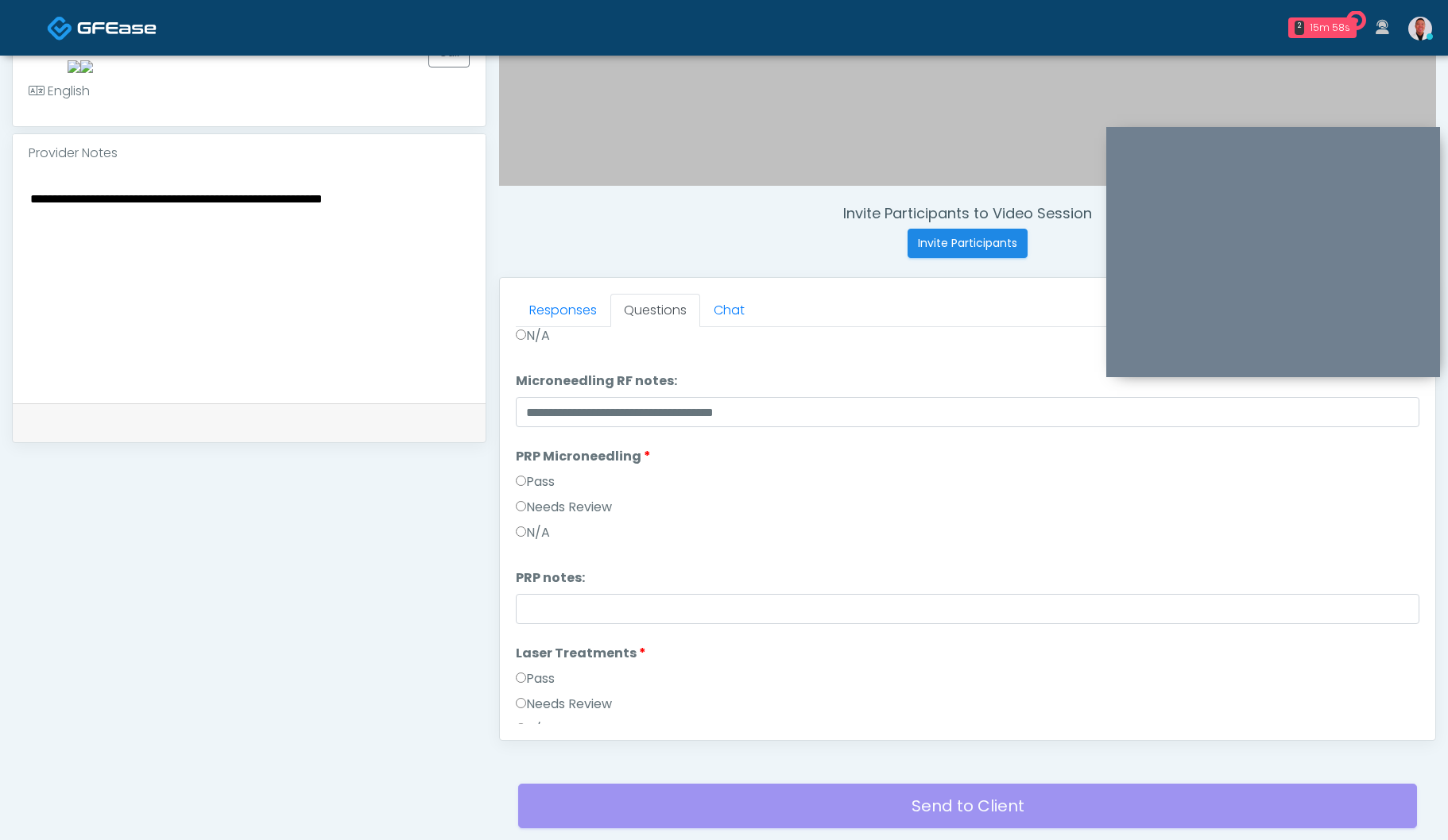
scroll to position [513, 0]
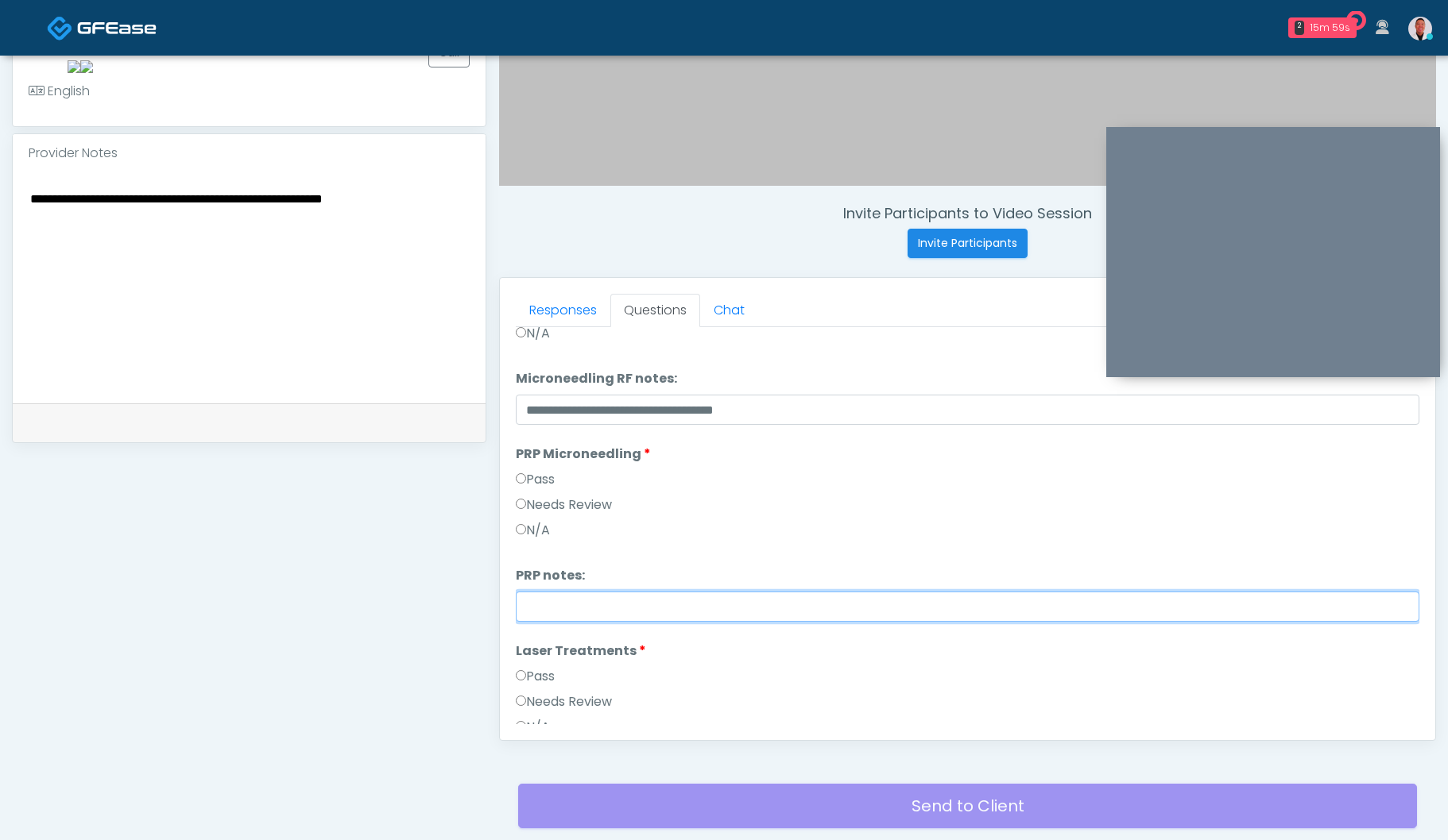
click at [591, 609] on input "PRP notes:" at bounding box center [967, 606] width 903 height 30
paste input "**********"
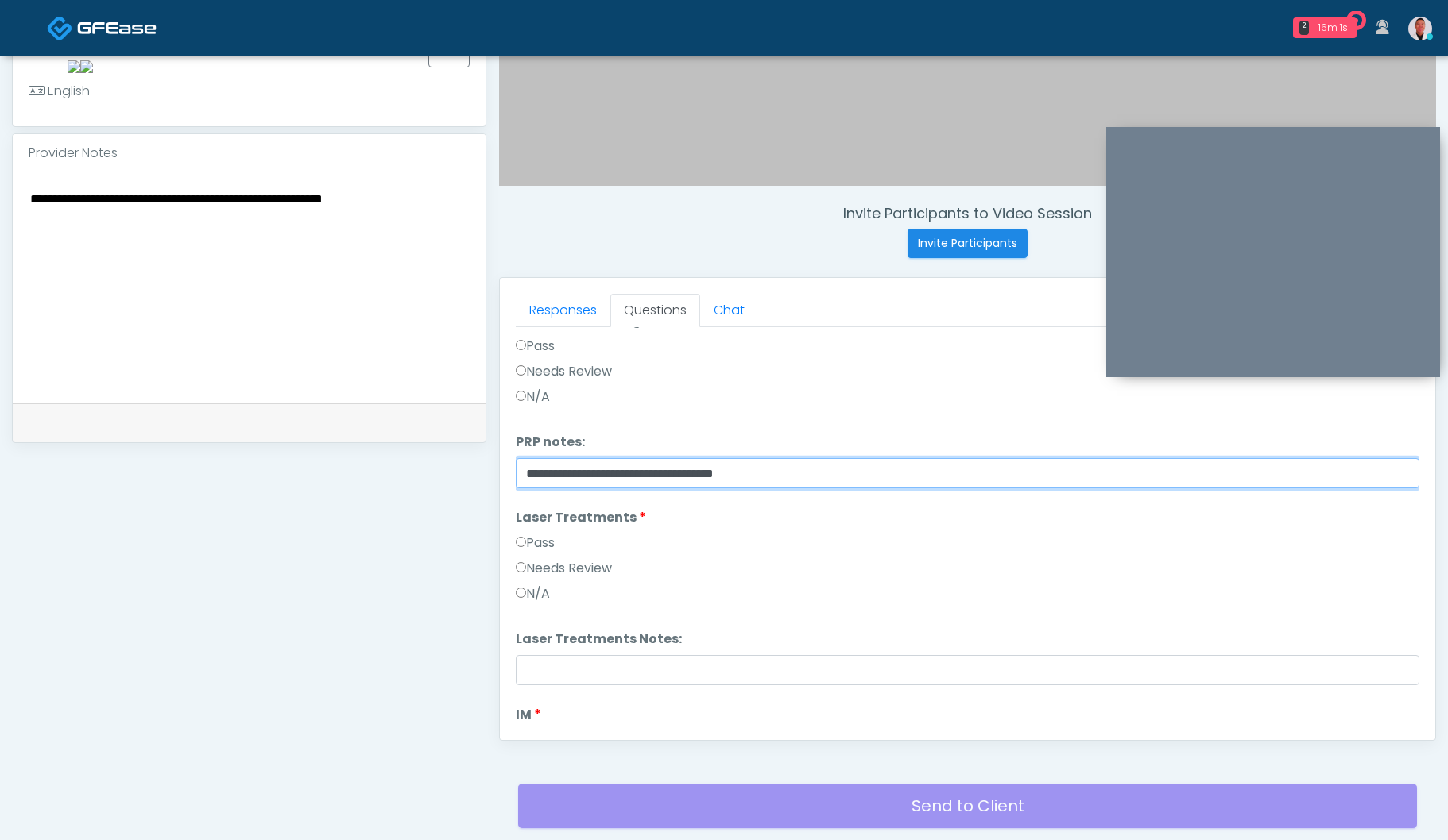
type input "**********"
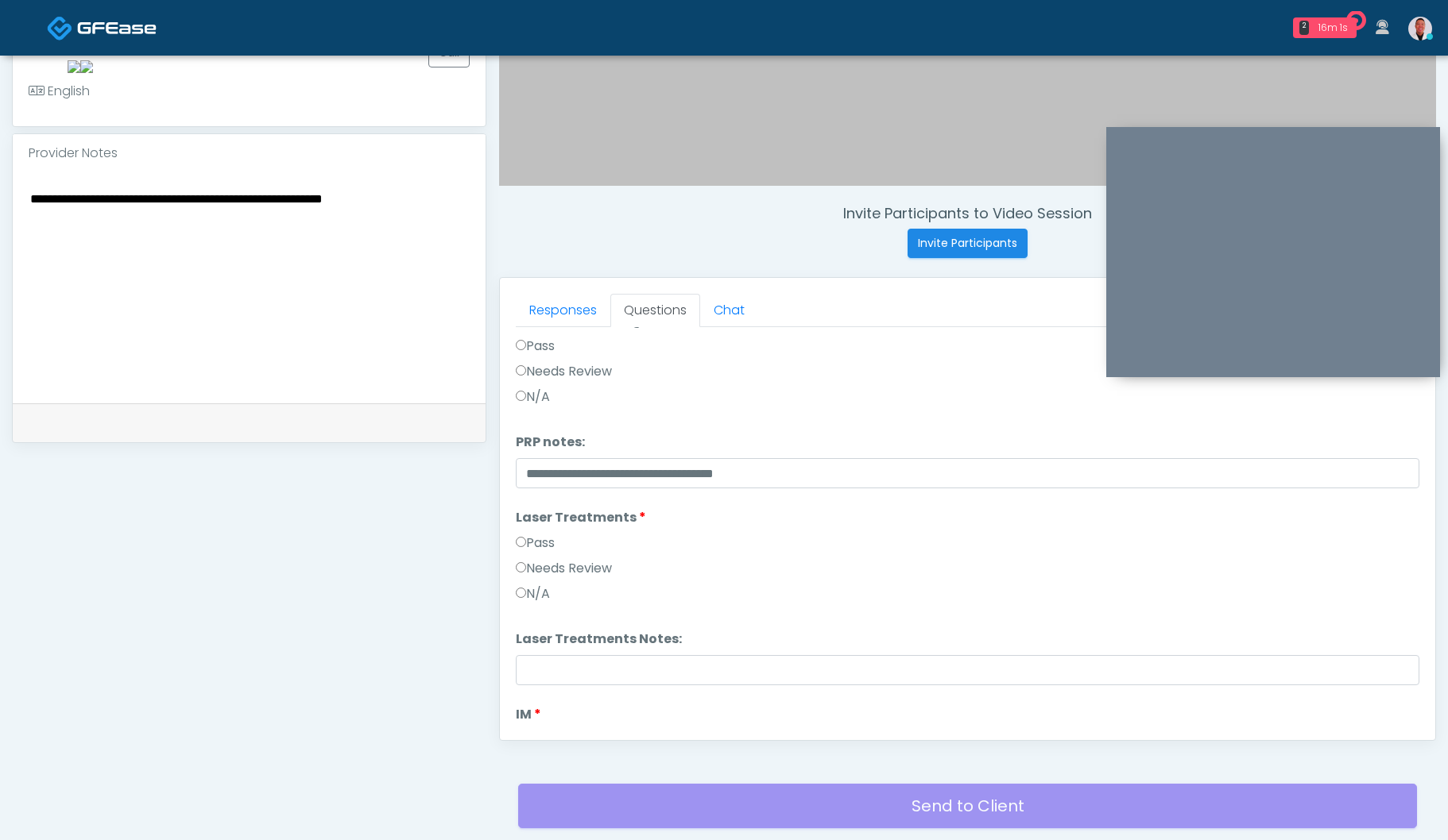
click at [543, 537] on label "Pass" at bounding box center [535, 543] width 39 height 19
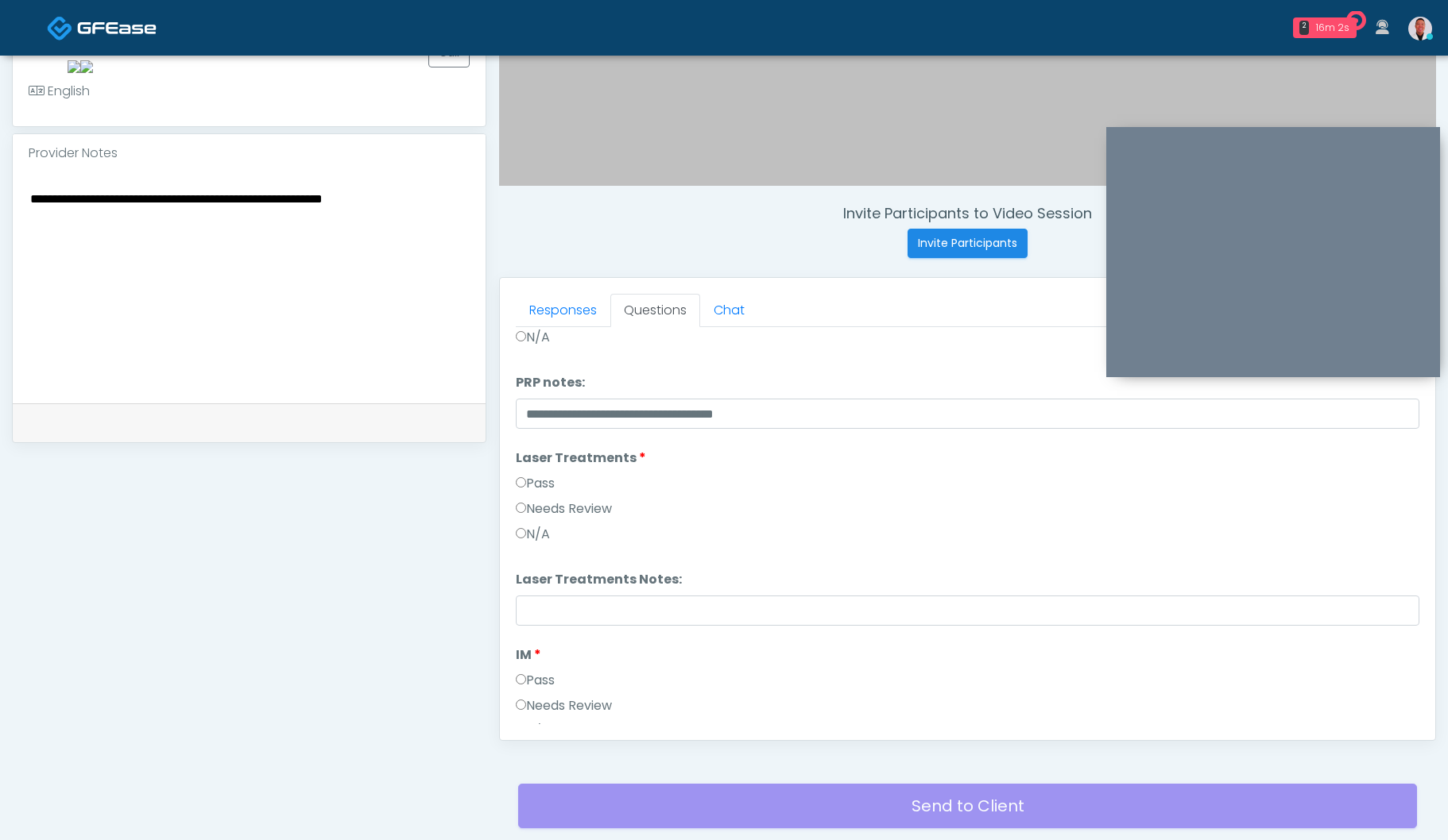
click at [537, 674] on label "Pass" at bounding box center [535, 680] width 39 height 19
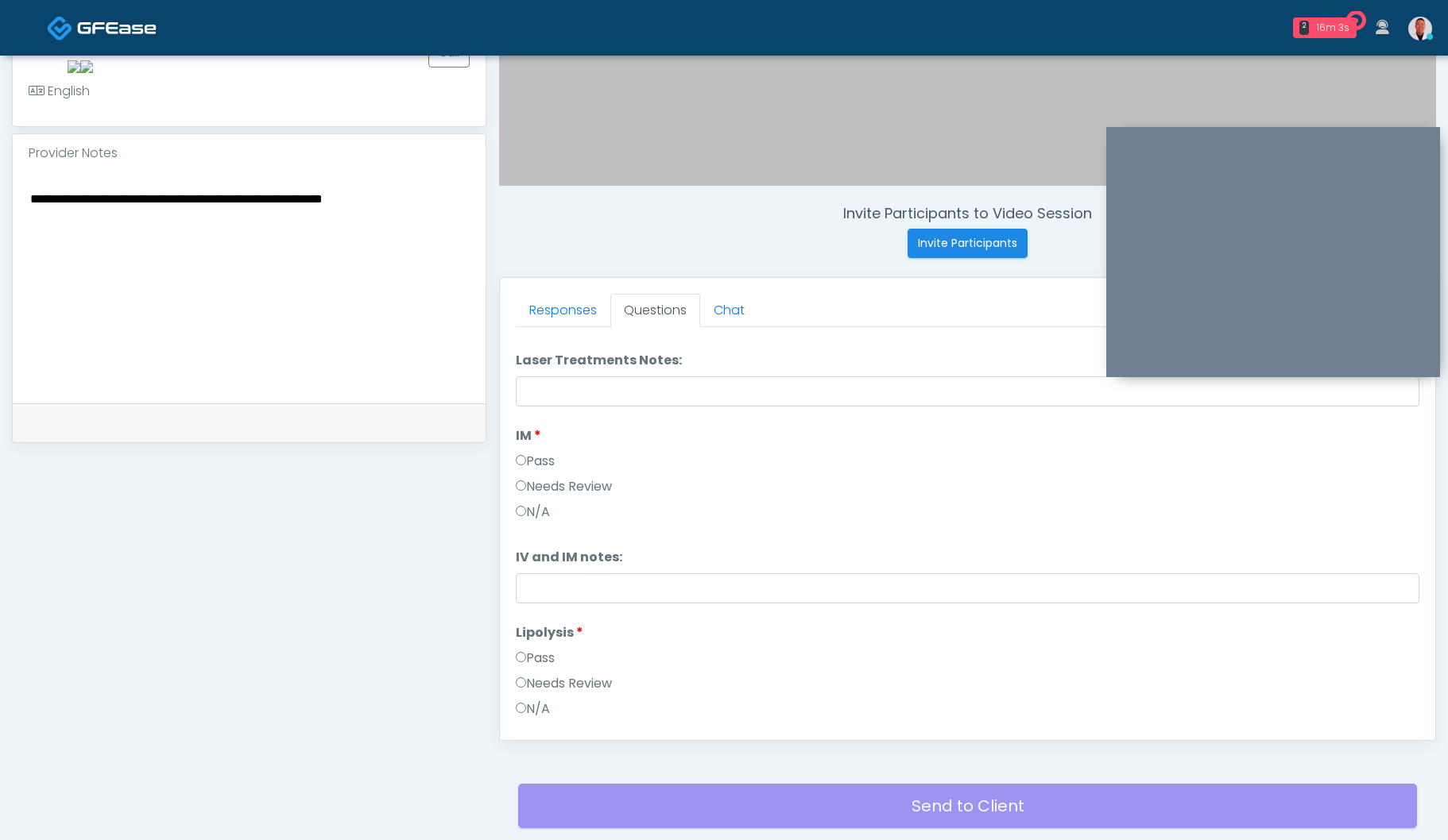
click at [545, 664] on label "Pass" at bounding box center [535, 658] width 39 height 19
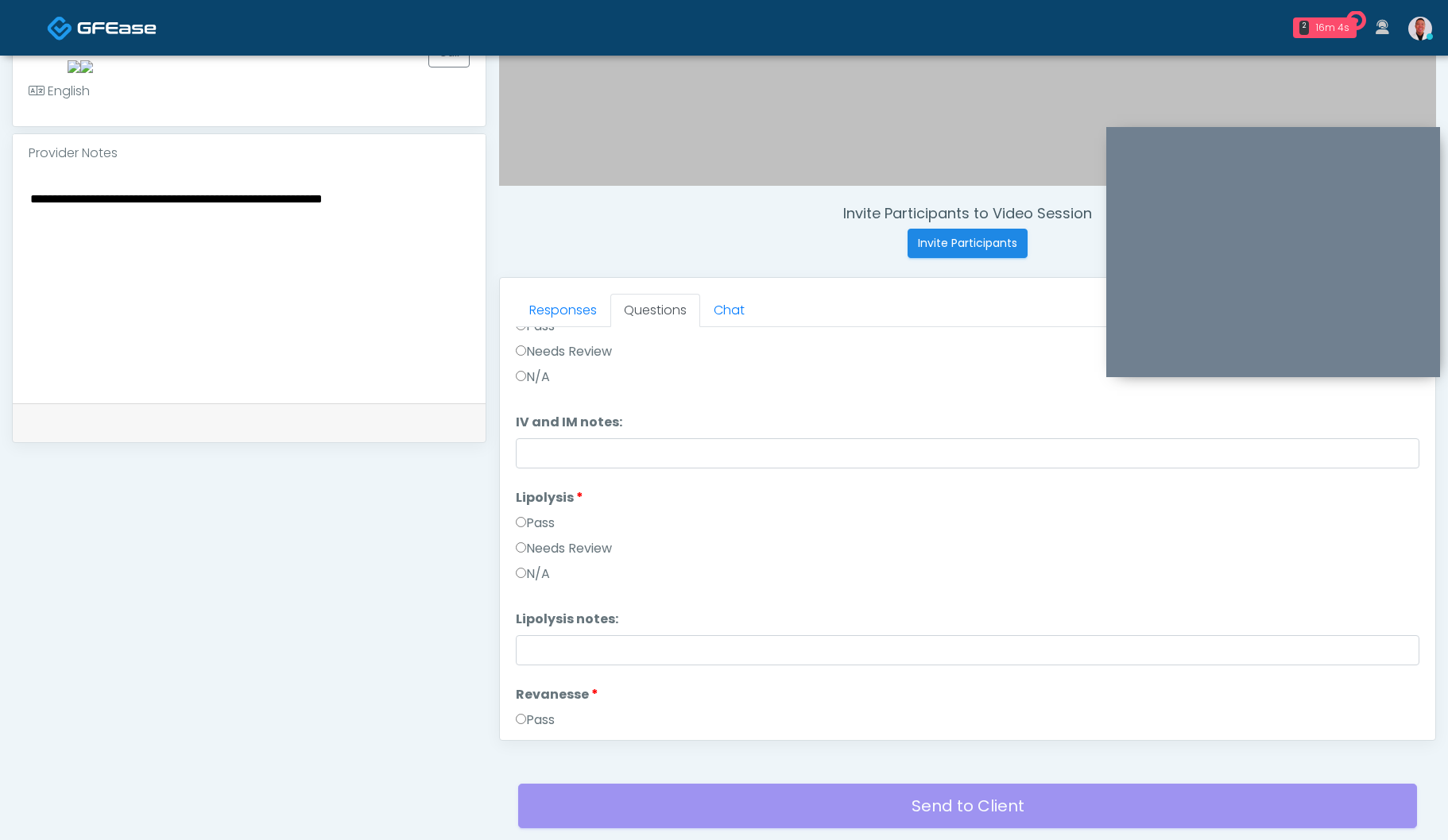
scroll to position [1122, 0]
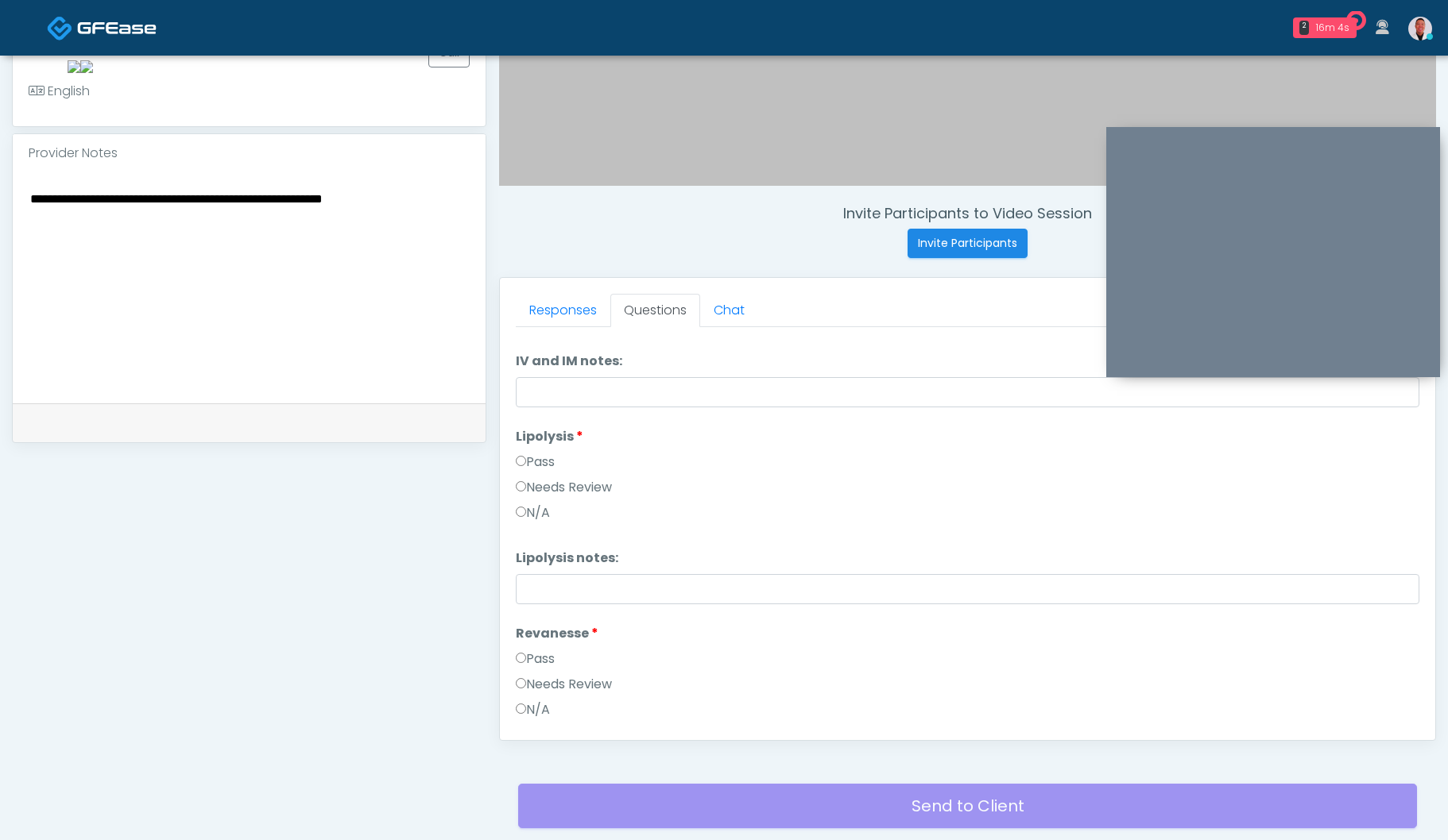
click at [544, 660] on label "Pass" at bounding box center [535, 659] width 39 height 19
click at [549, 683] on label "Needs Review" at bounding box center [563, 684] width 96 height 19
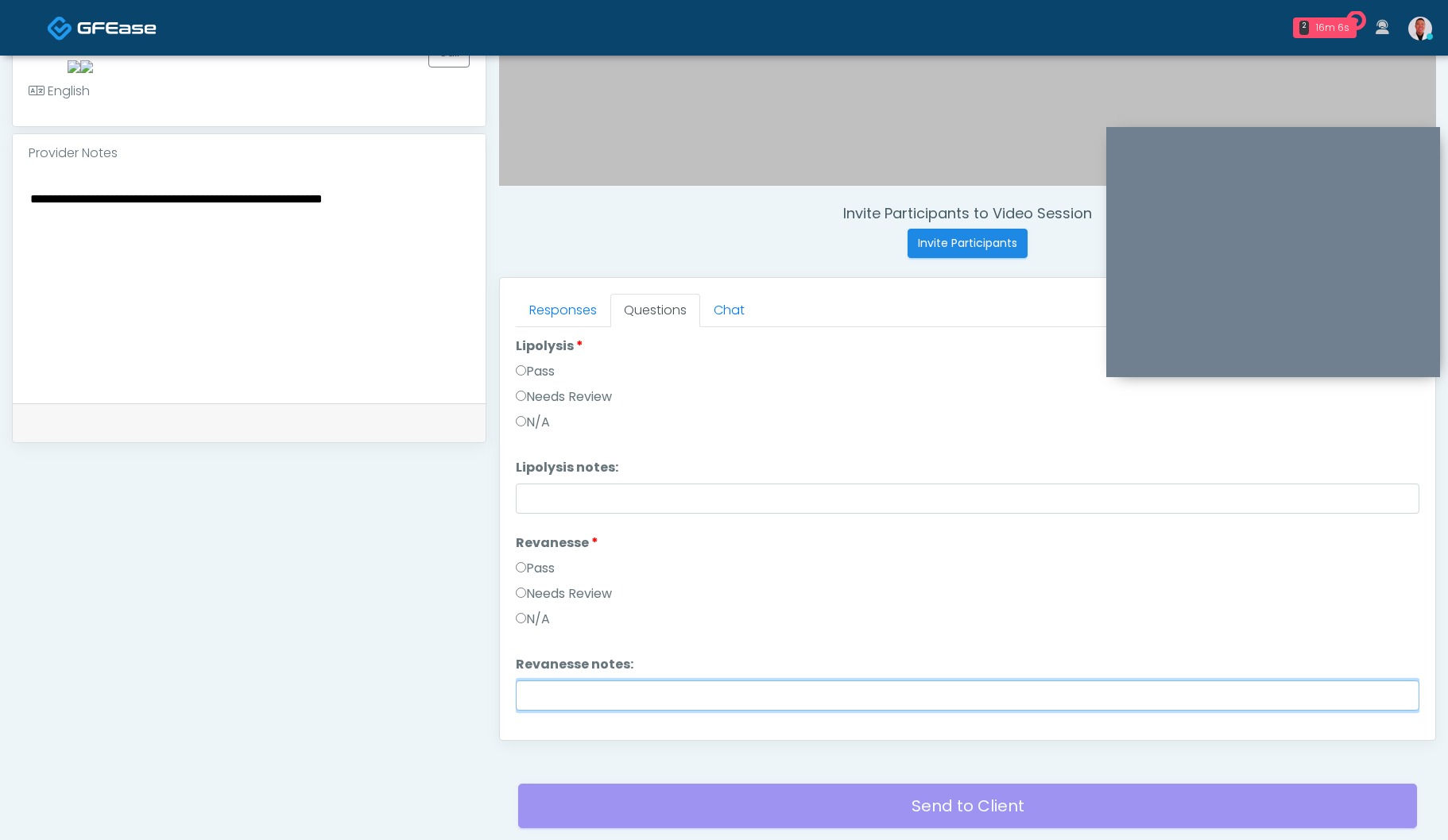
click at [617, 701] on input "Revanesse notes:" at bounding box center [967, 695] width 903 height 30
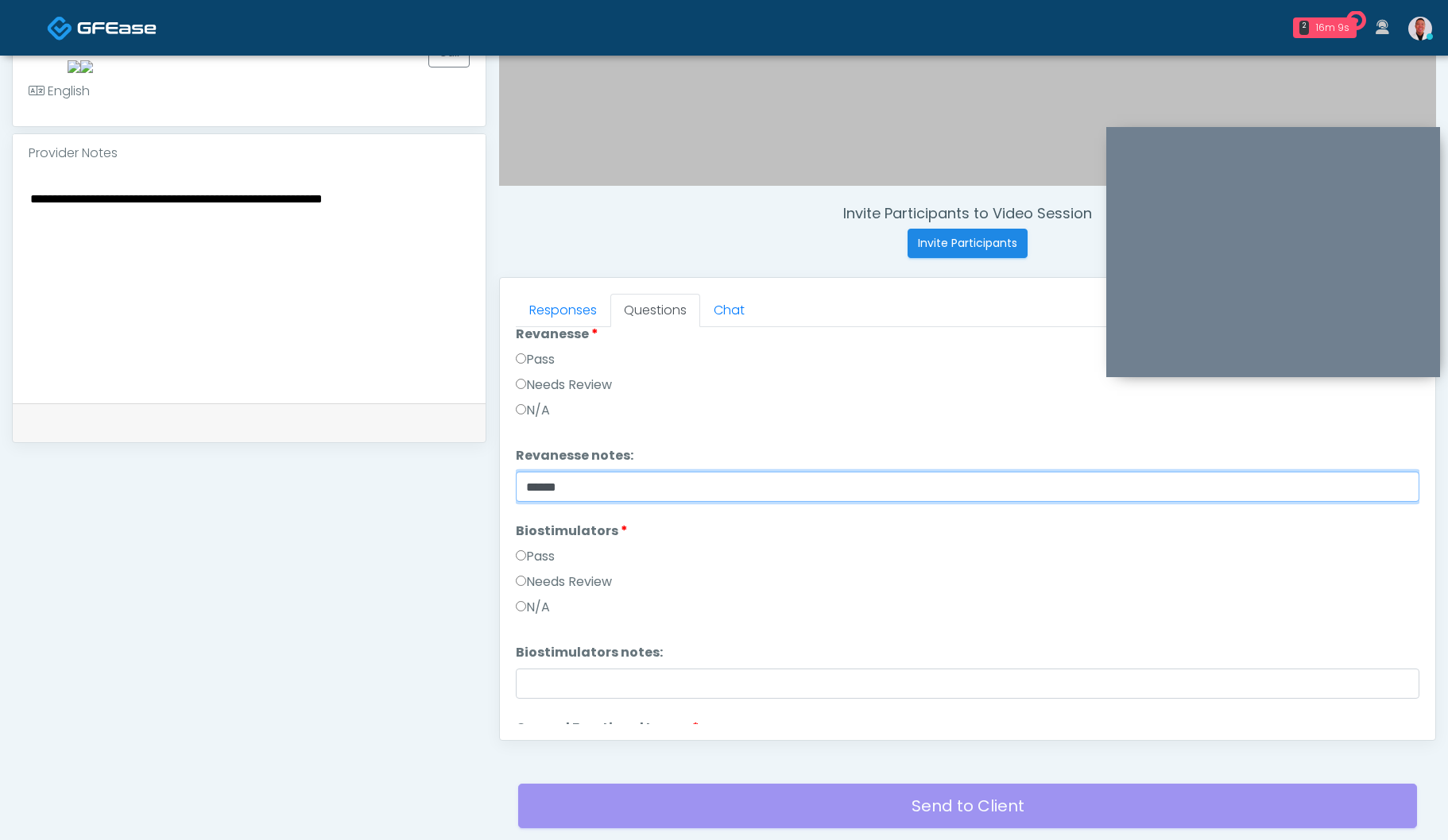
scroll to position [1431, 0]
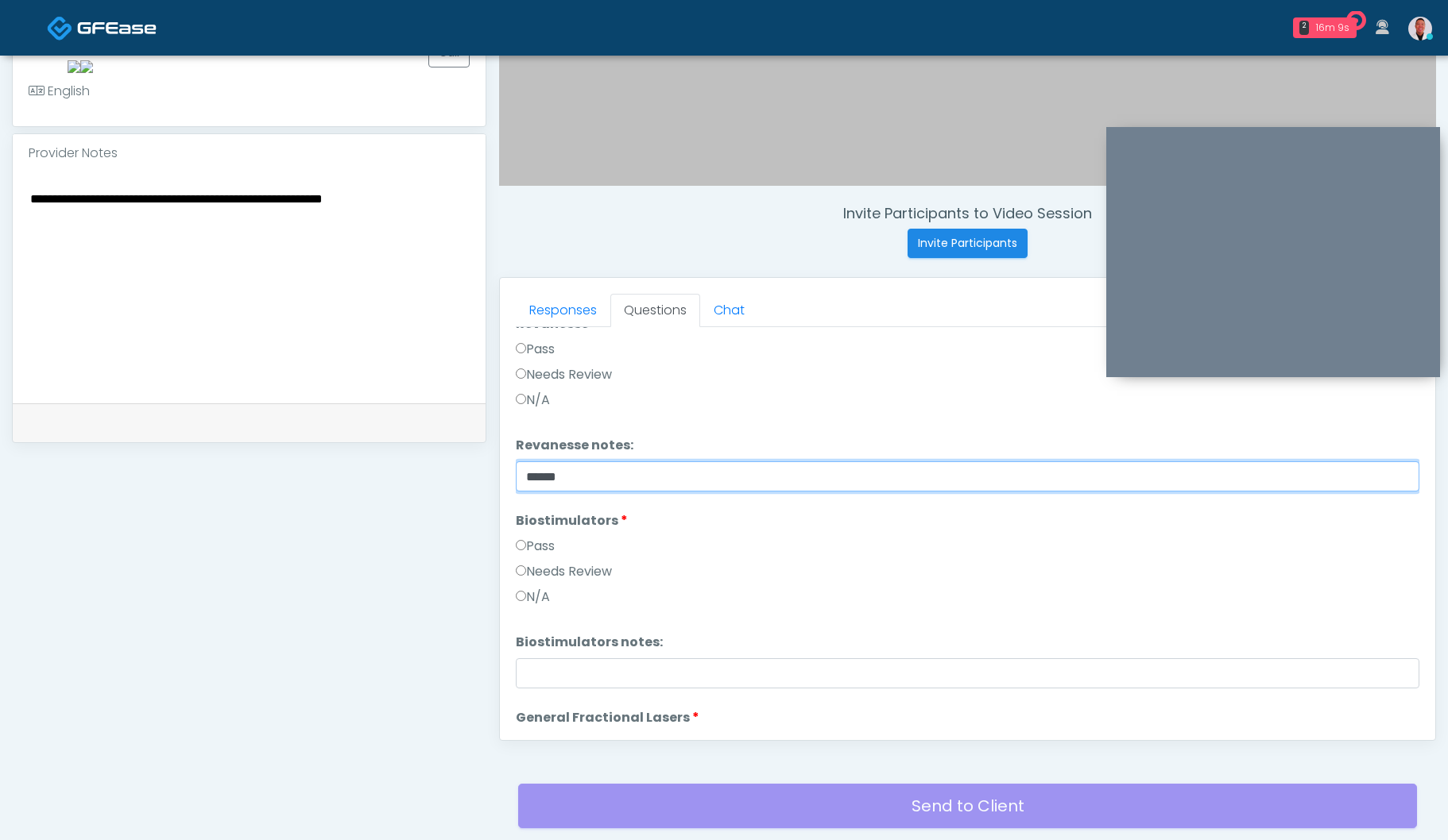
type input "******"
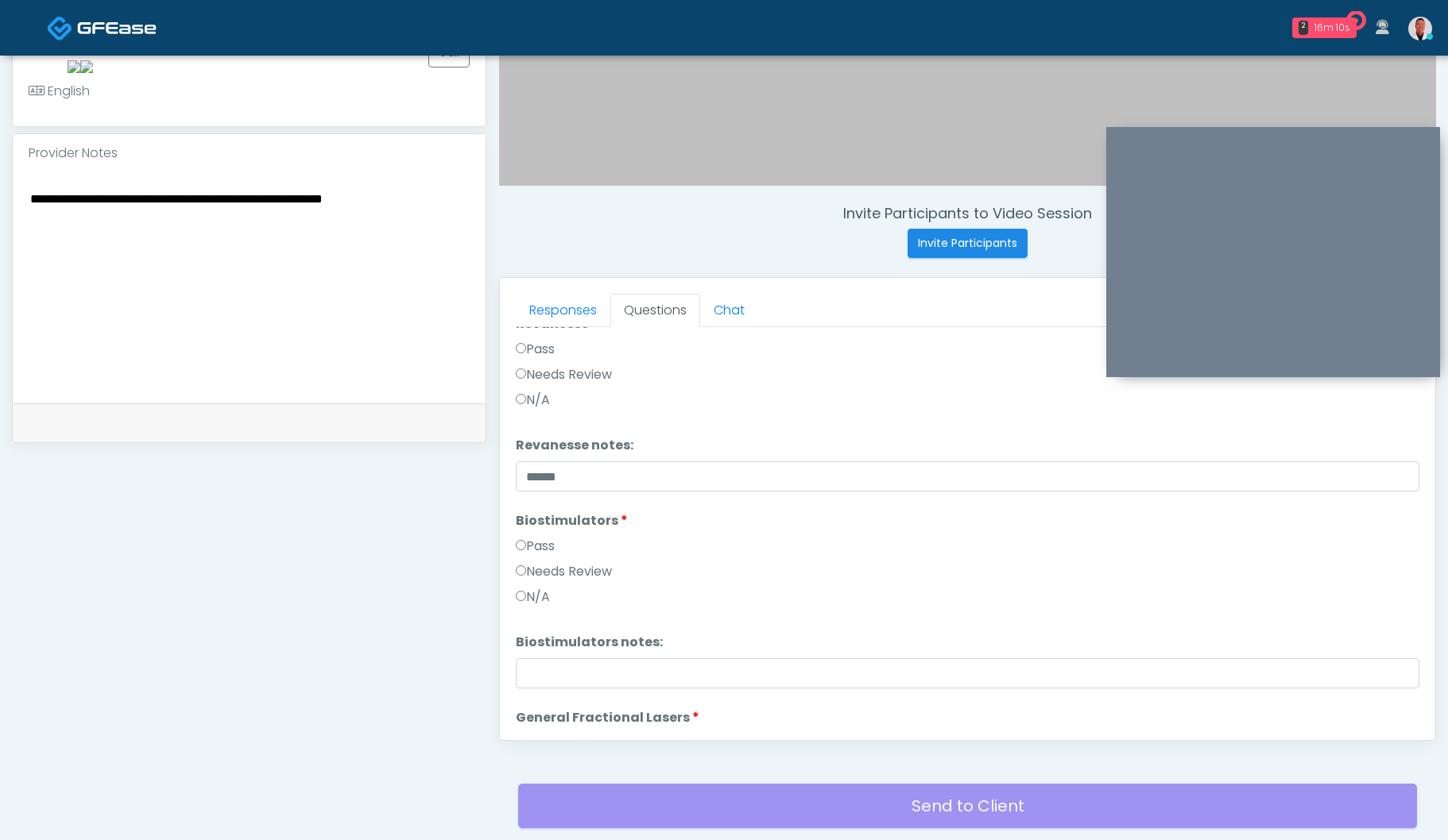
click at [562, 568] on label "Needs Review" at bounding box center [563, 571] width 96 height 19
click at [544, 537] on label "Pass" at bounding box center [535, 546] width 39 height 19
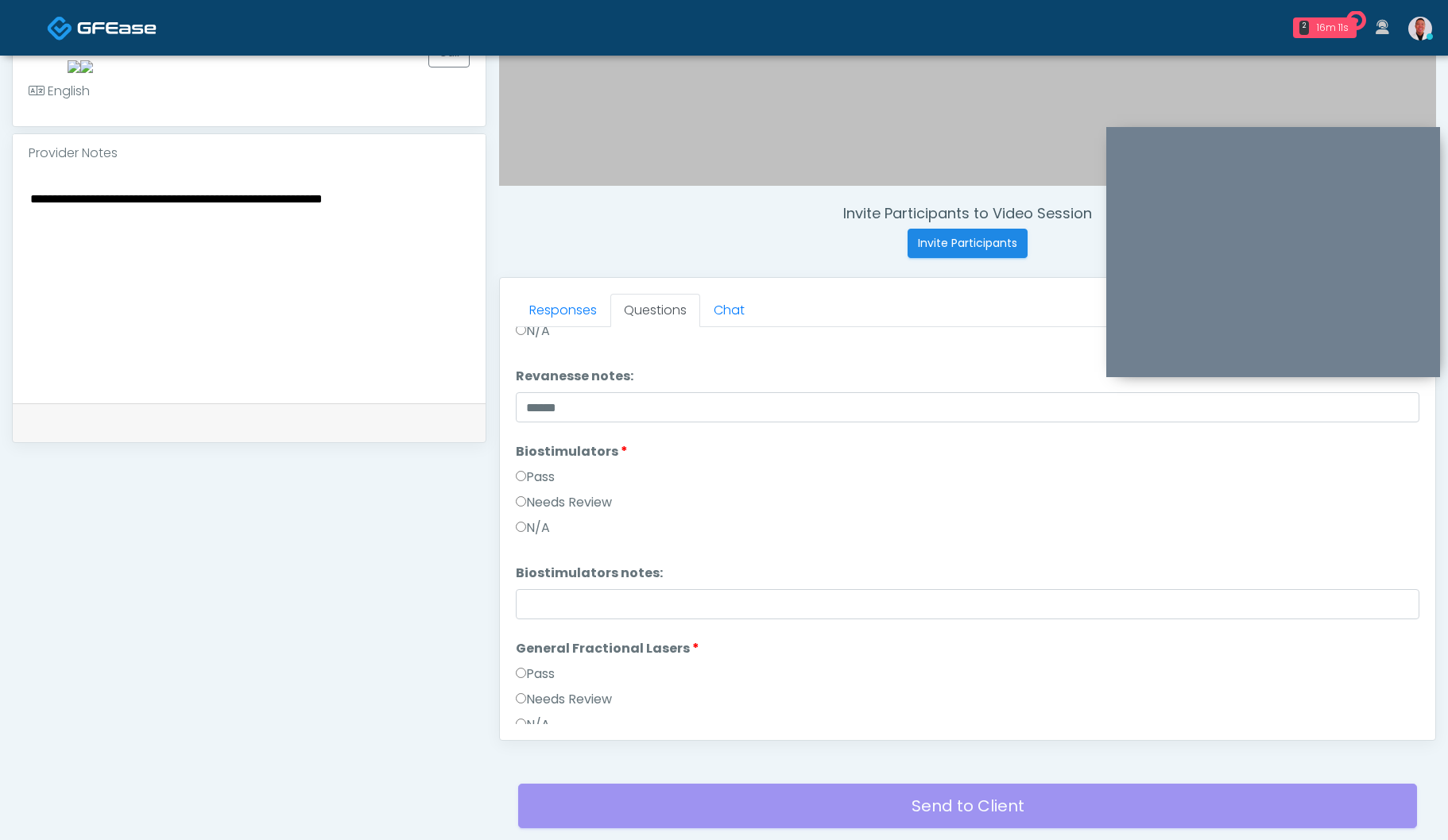
click at [547, 696] on label "Needs Review" at bounding box center [563, 700] width 96 height 19
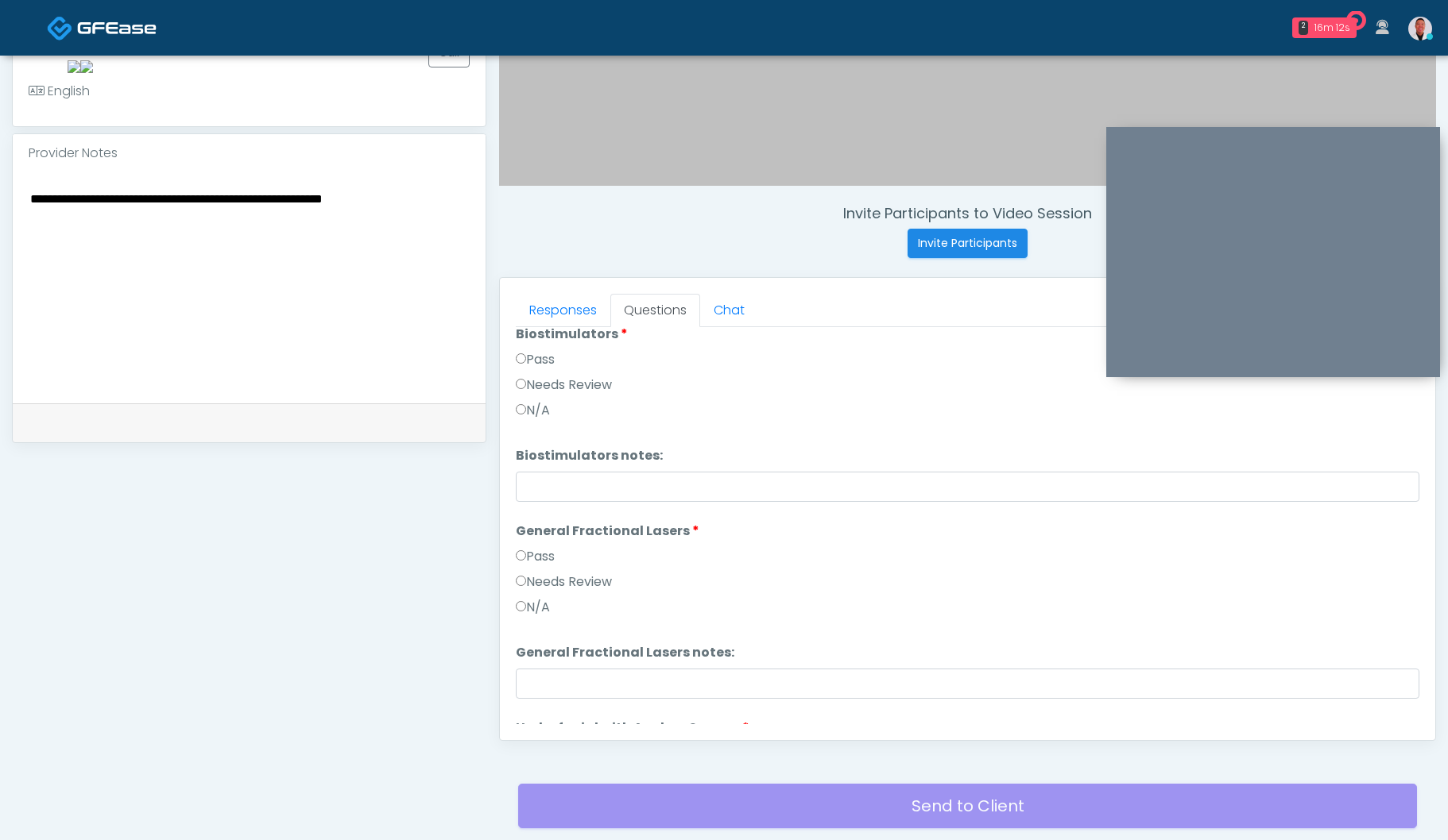
scroll to position [1618, 0]
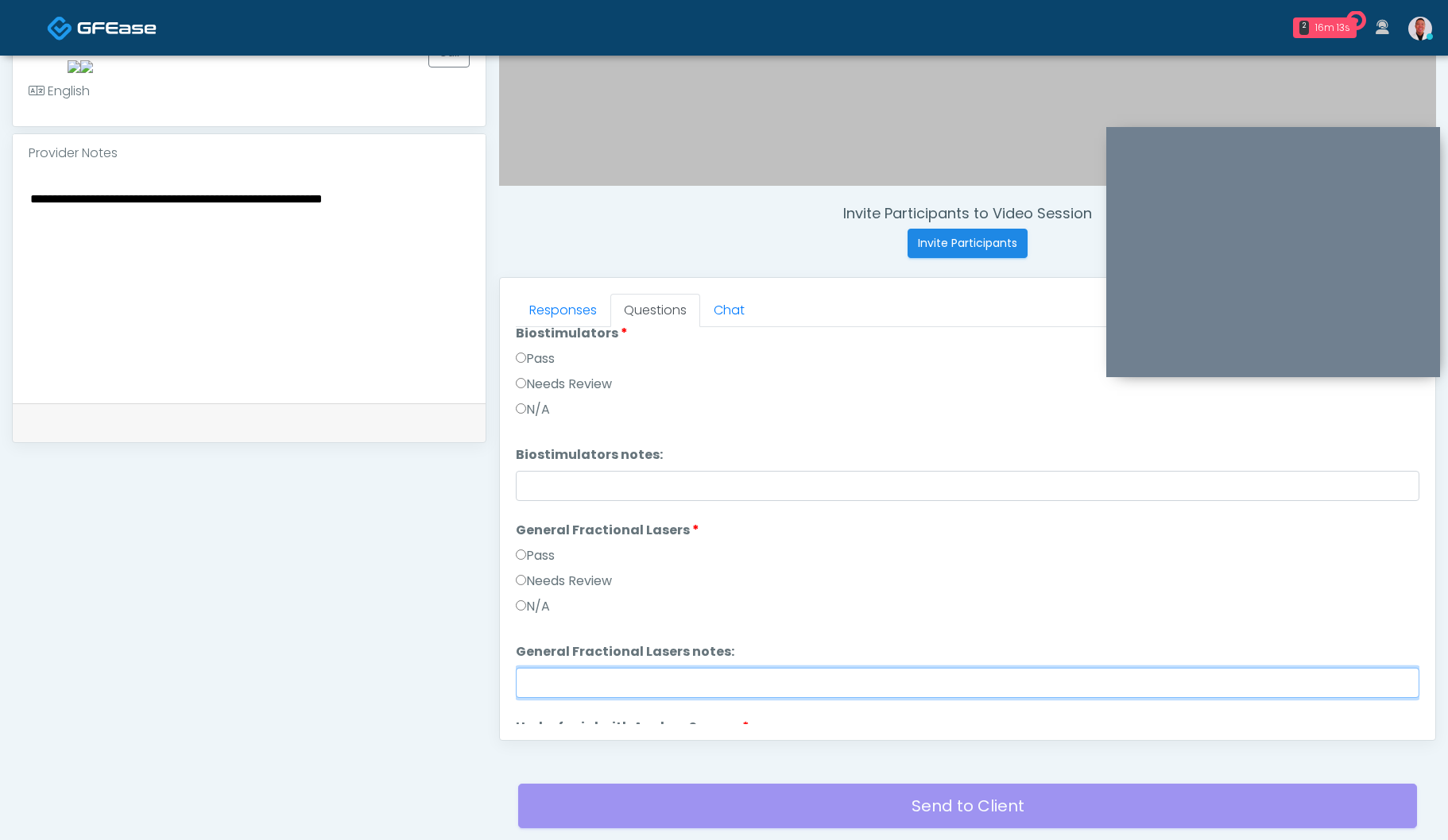
click at [577, 685] on input "General Fractional Lasers notes:" at bounding box center [967, 683] width 903 height 30
paste input "**********"
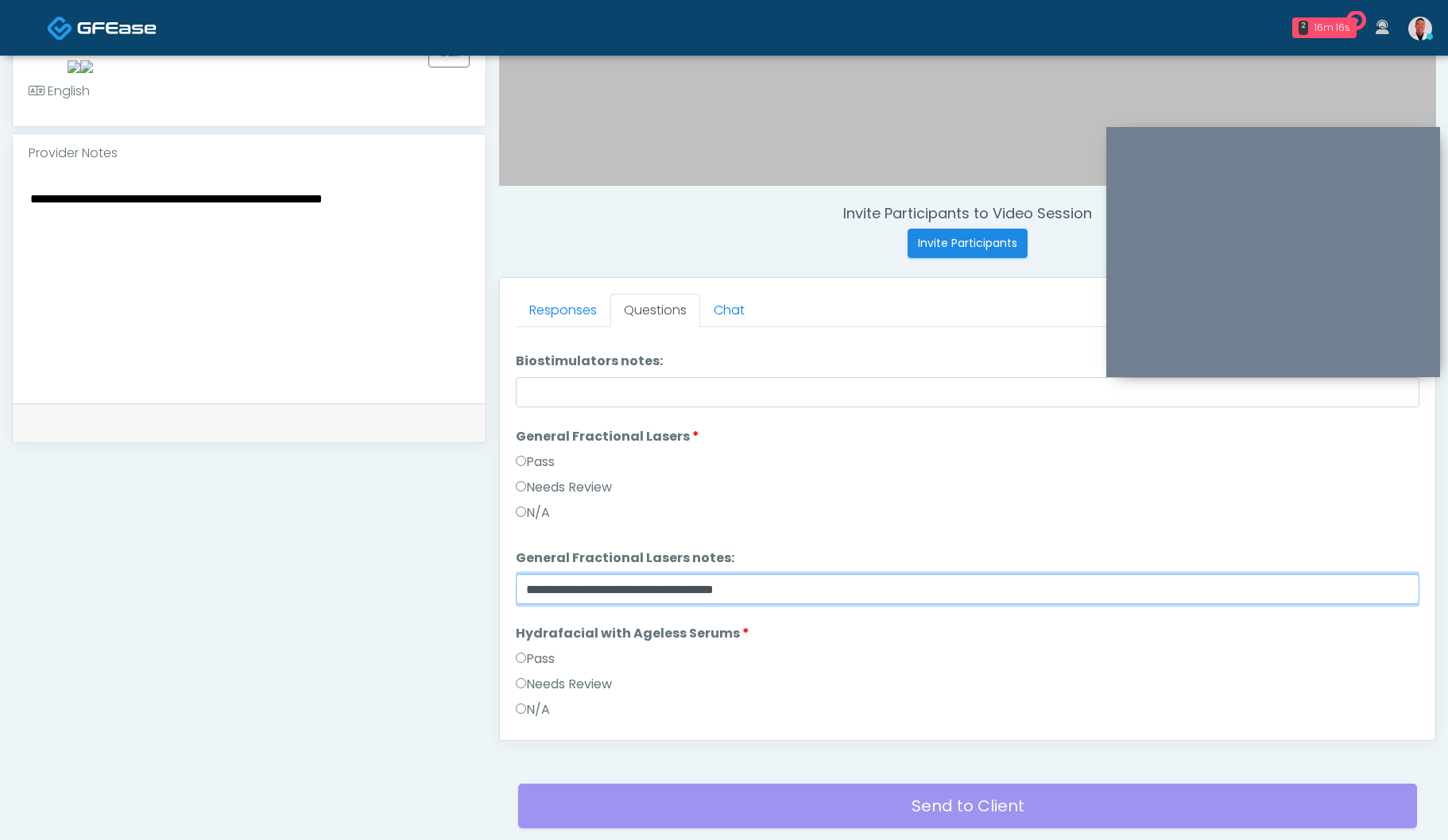
type input "**********"
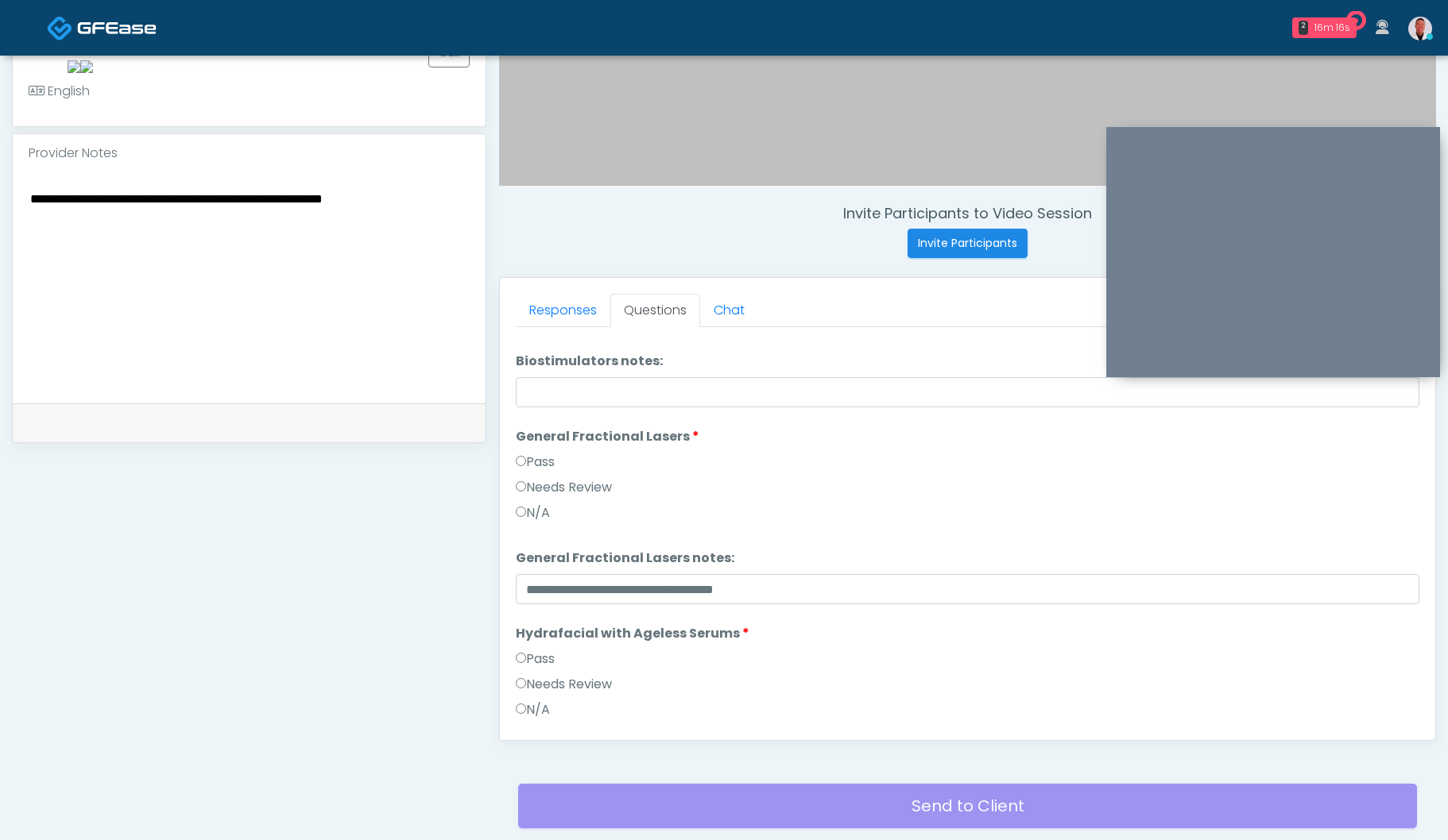
click at [549, 663] on label "Pass" at bounding box center [535, 659] width 39 height 19
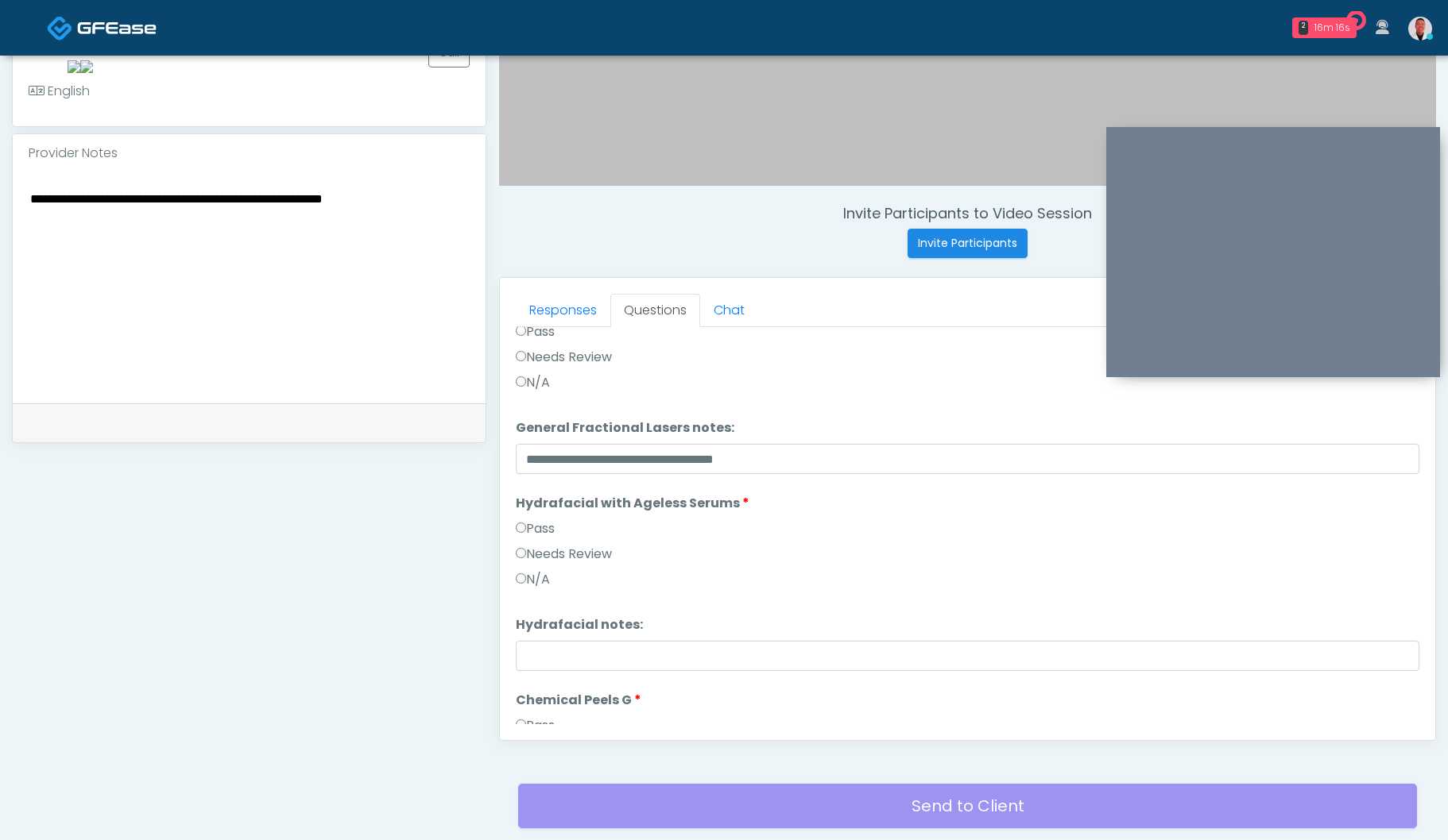
scroll to position [1842, 0]
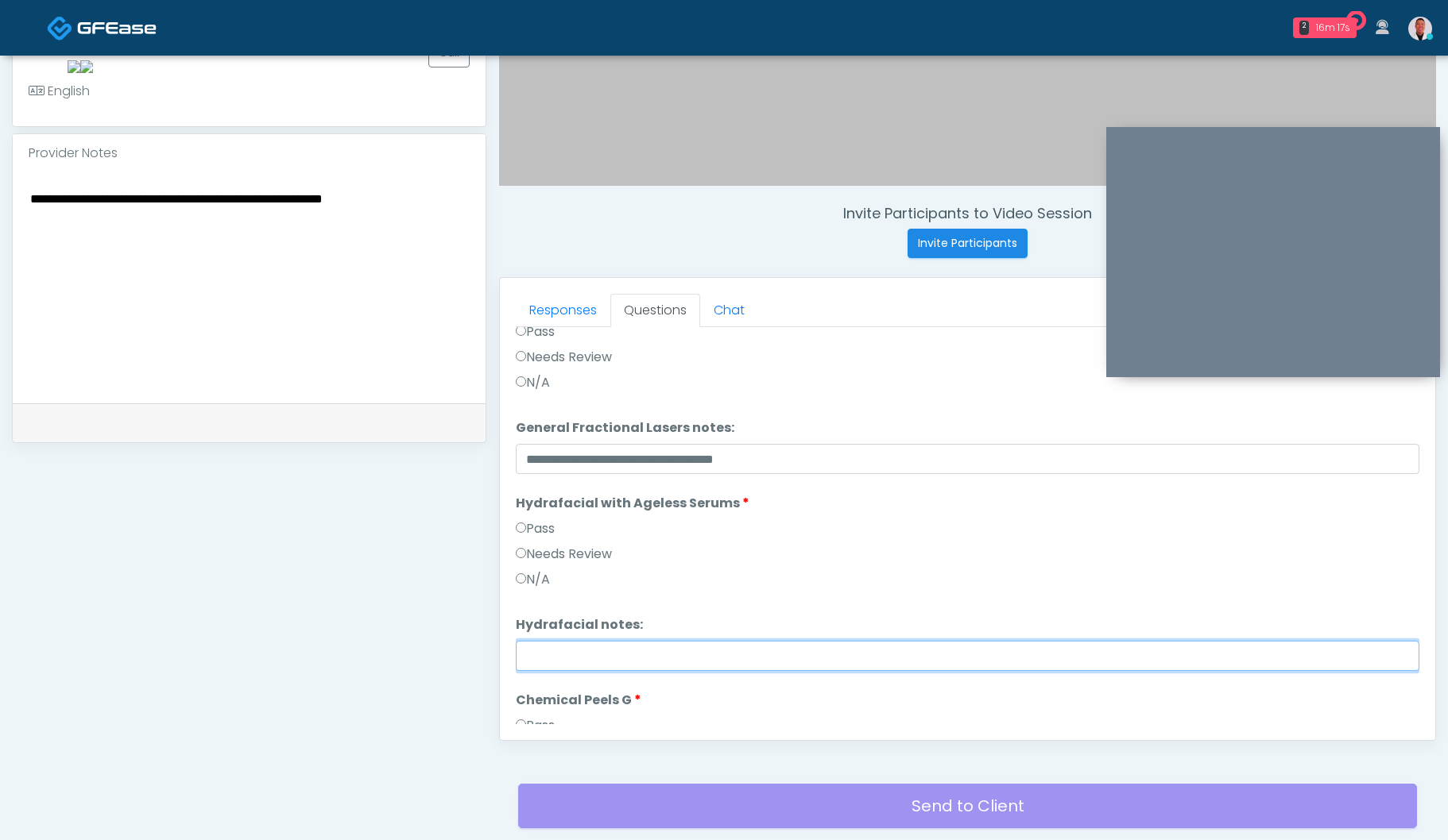
click at [560, 661] on input "Hydrafacial notes:" at bounding box center [967, 655] width 903 height 30
paste input "**********"
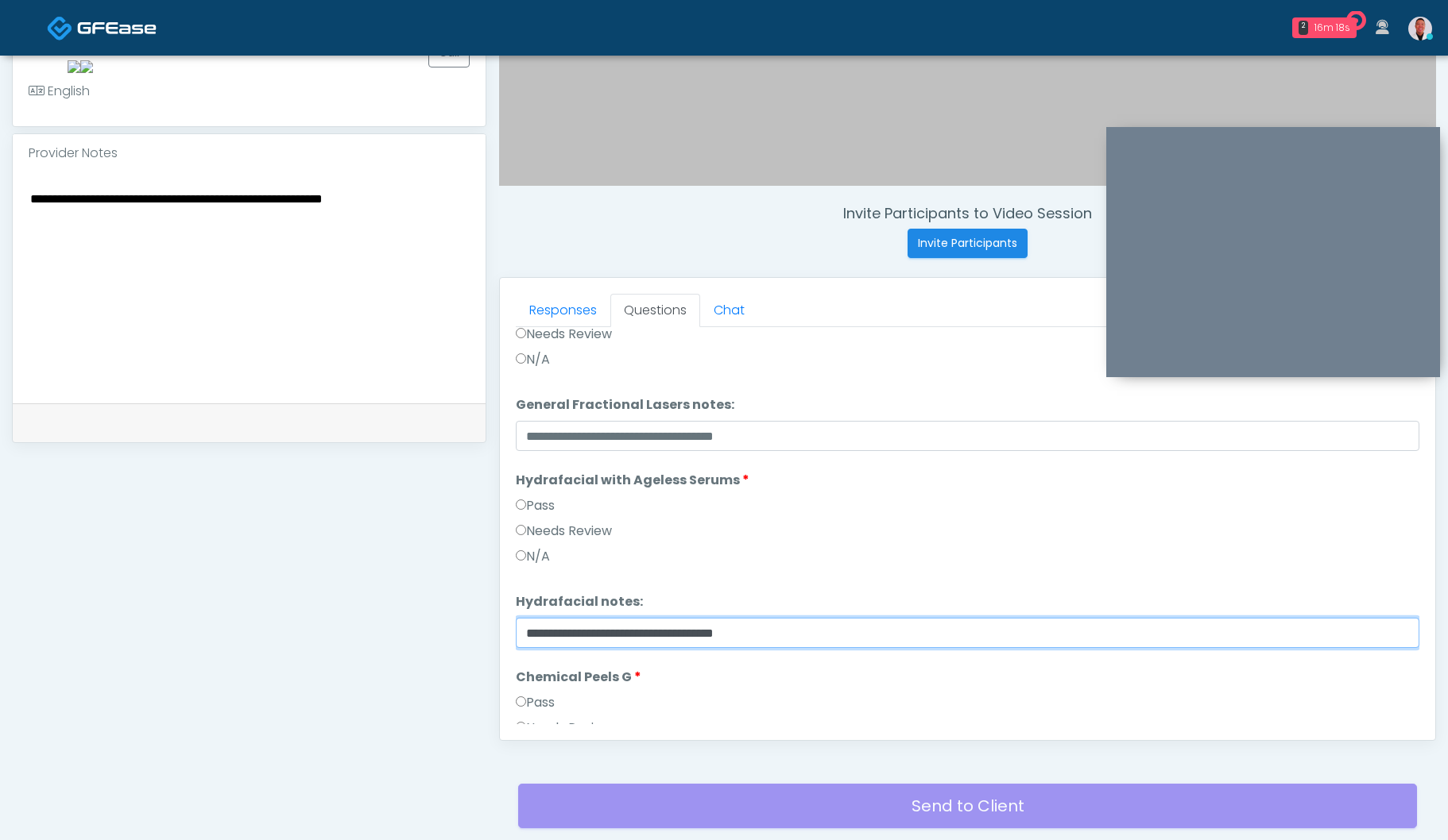
type input "**********"
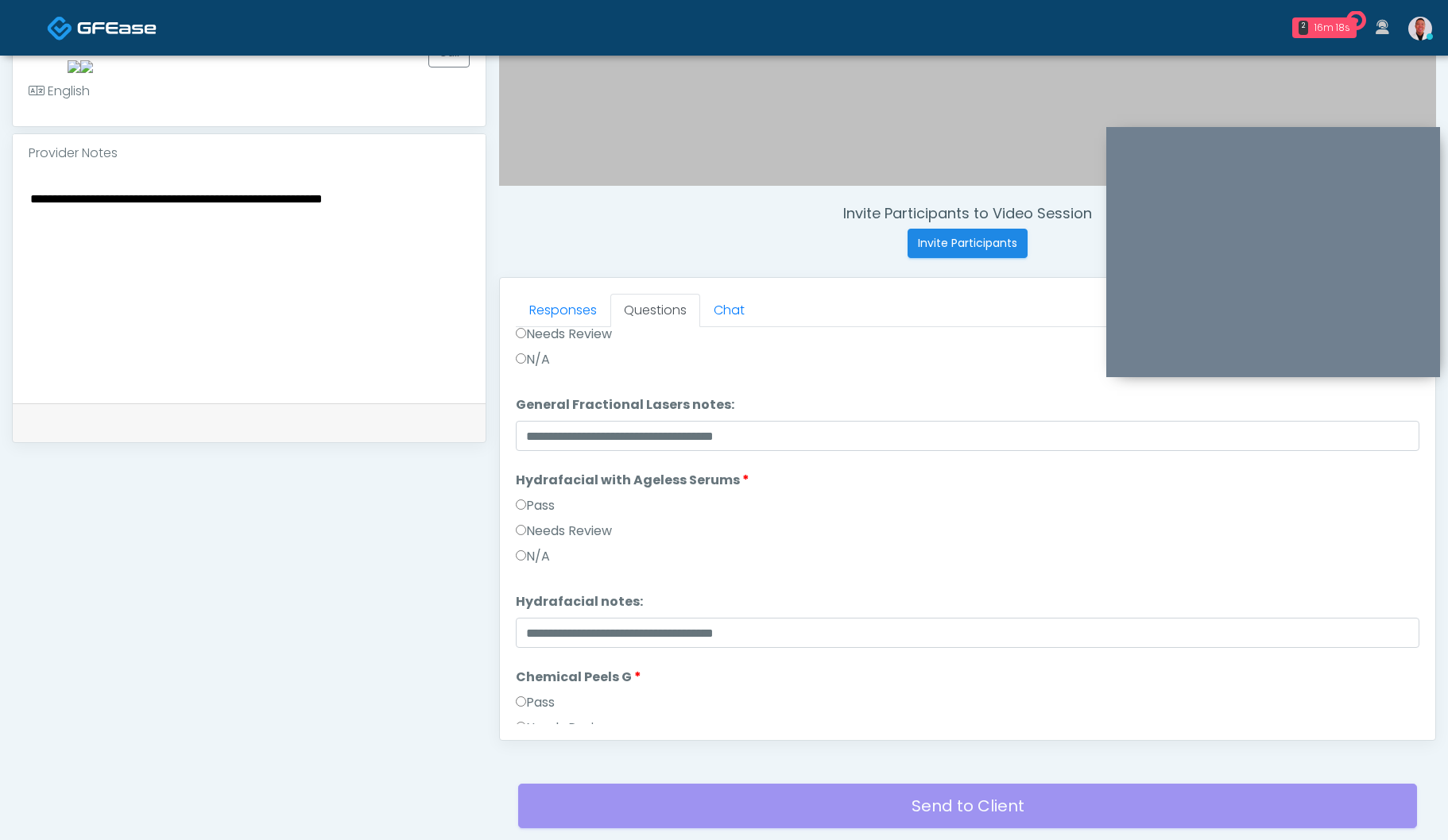
click at [543, 708] on label "Pass" at bounding box center [535, 702] width 39 height 19
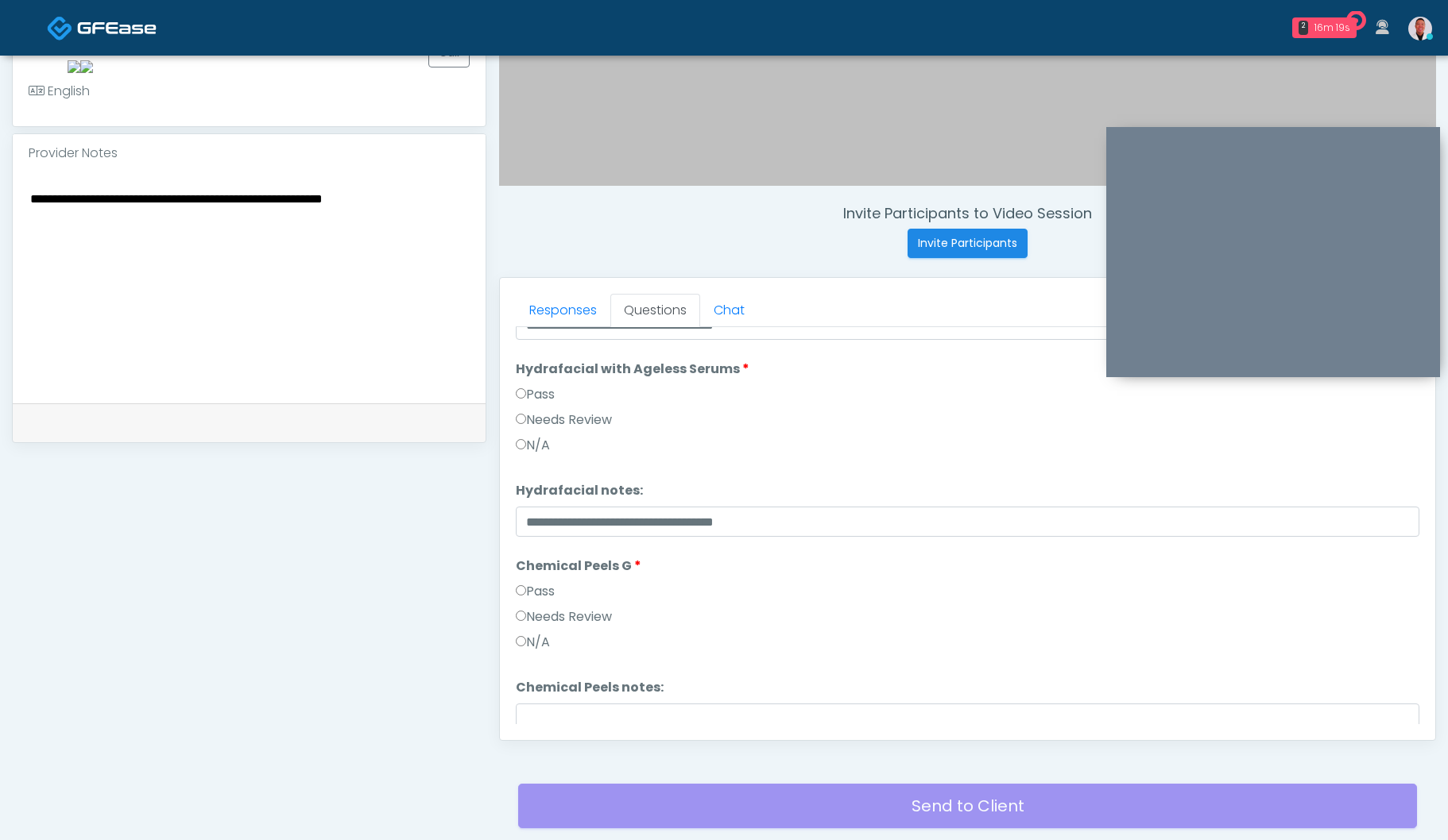
scroll to position [2005, 0]
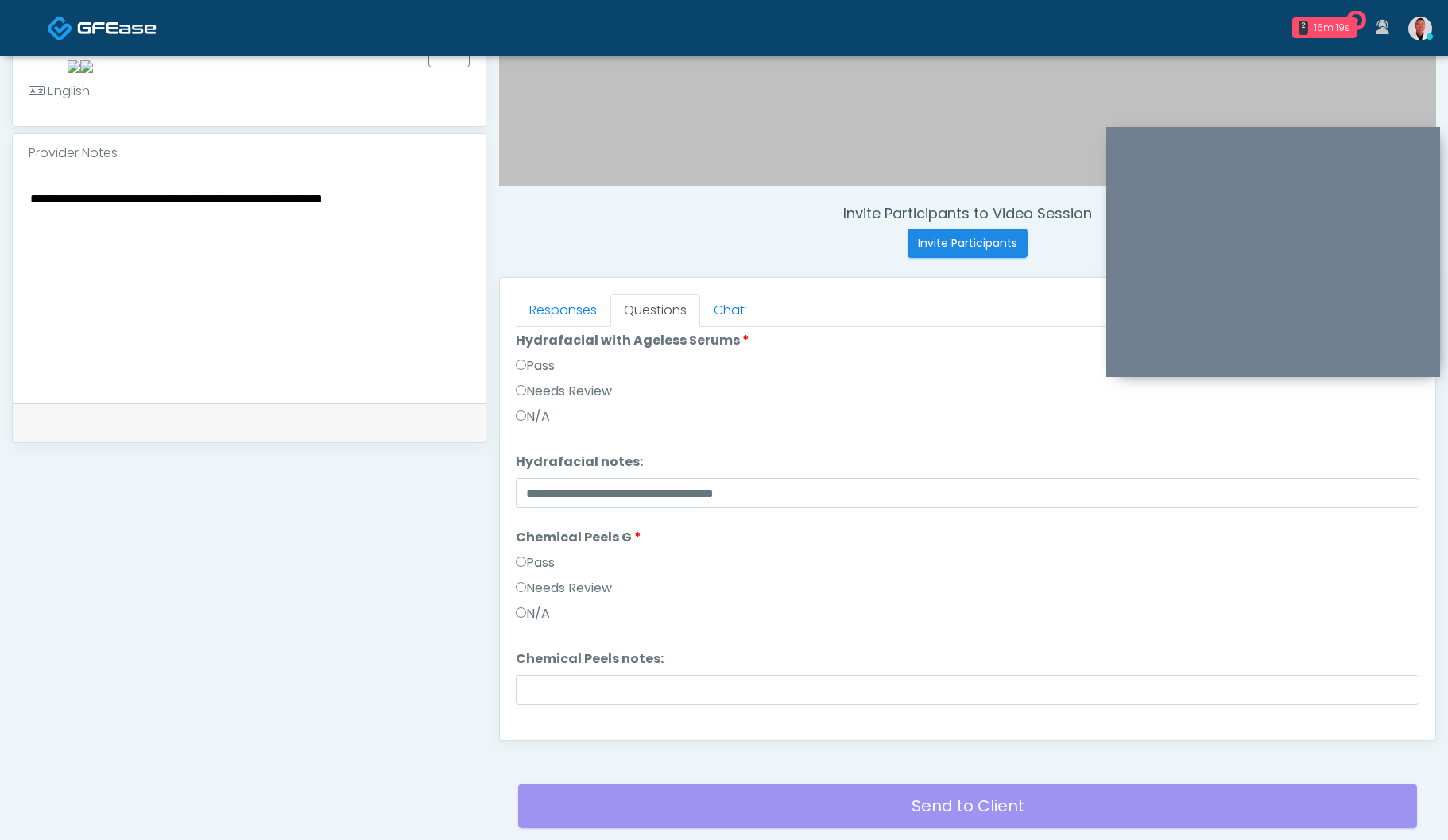
click at [547, 582] on label "Needs Review" at bounding box center [563, 588] width 96 height 19
click at [574, 395] on label "Needs Review" at bounding box center [563, 391] width 96 height 19
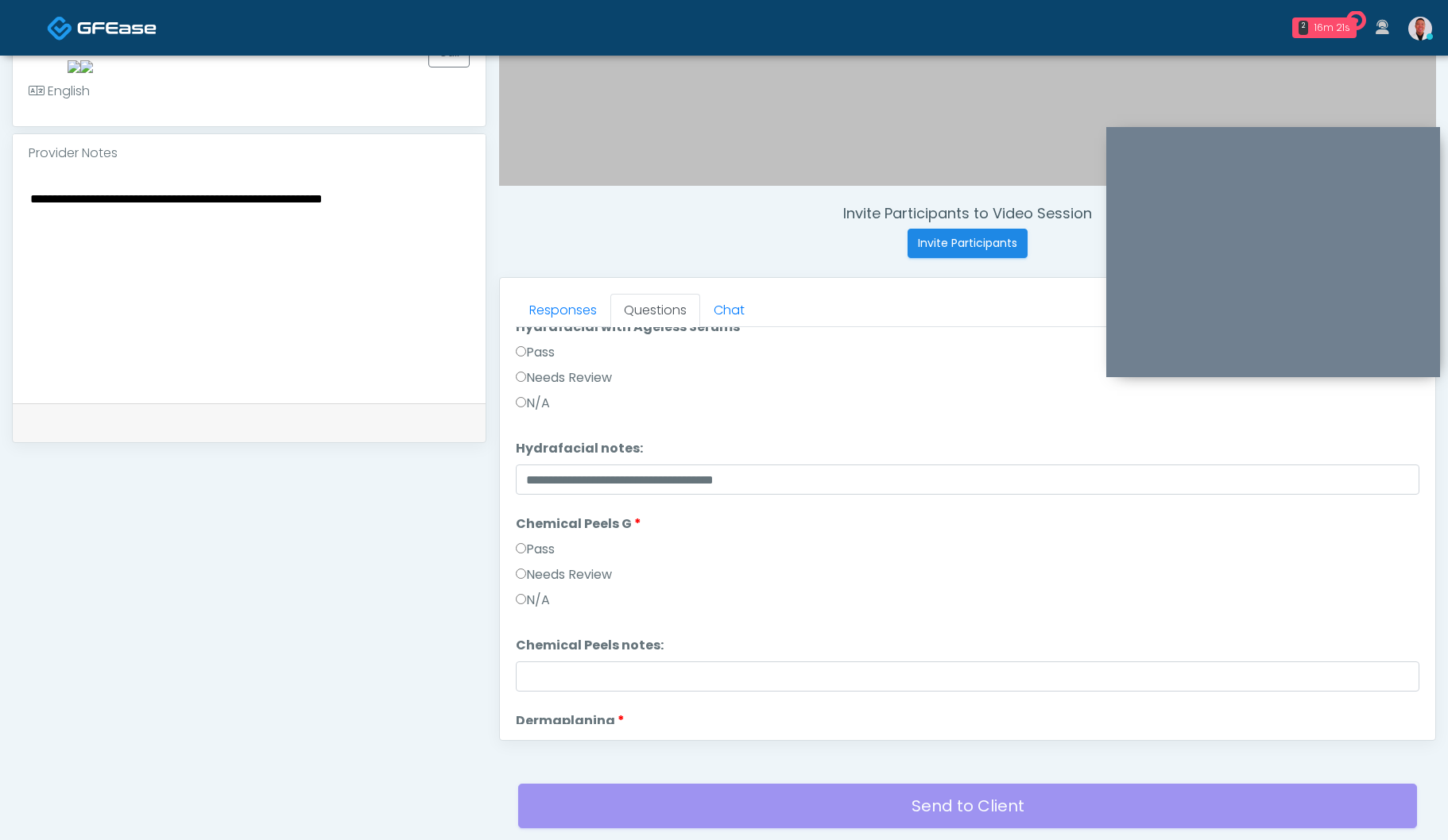
scroll to position [2035, 0]
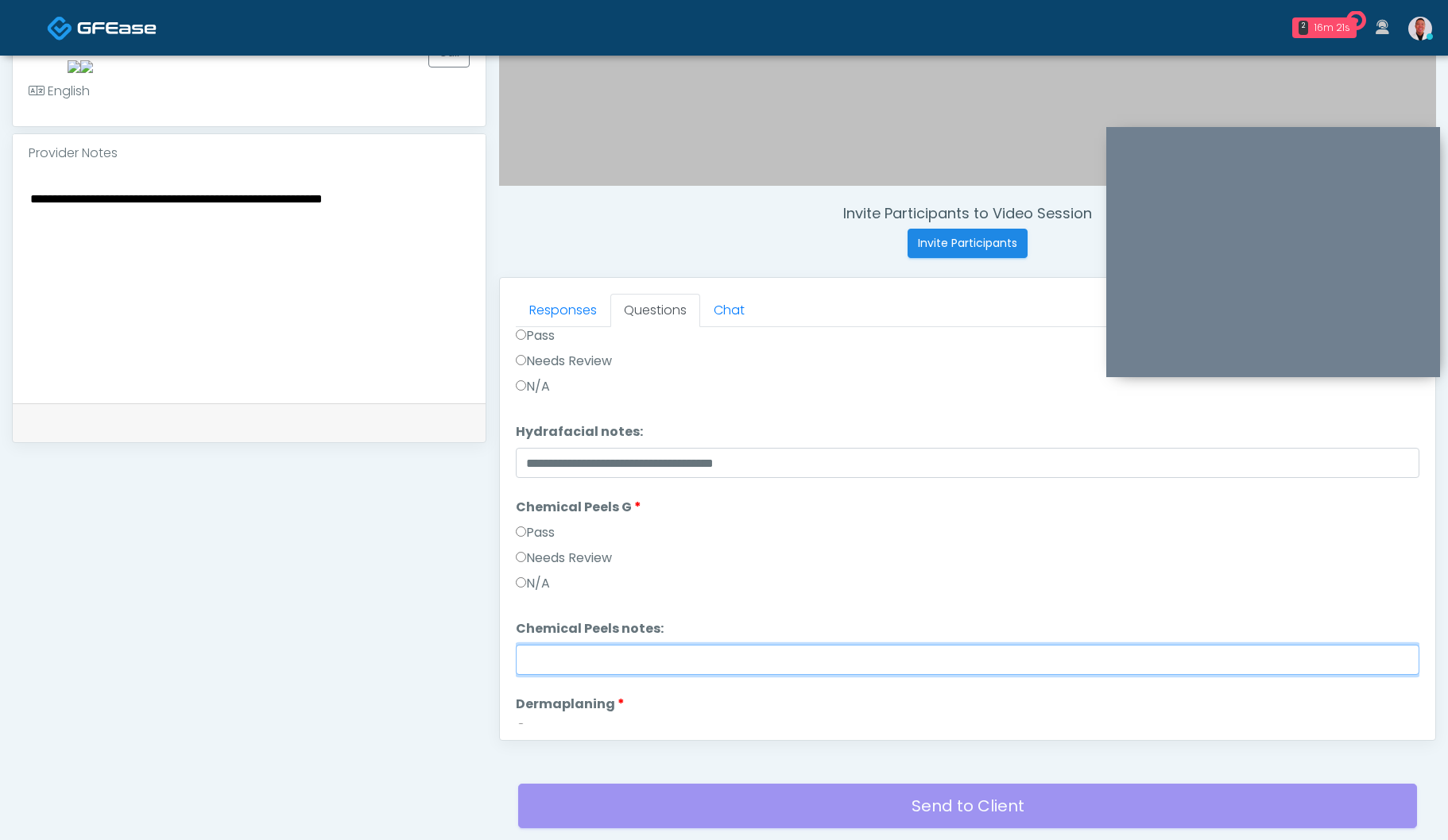
click at [626, 654] on input "Chemical Peels notes:" at bounding box center [967, 660] width 903 height 30
paste input "**********"
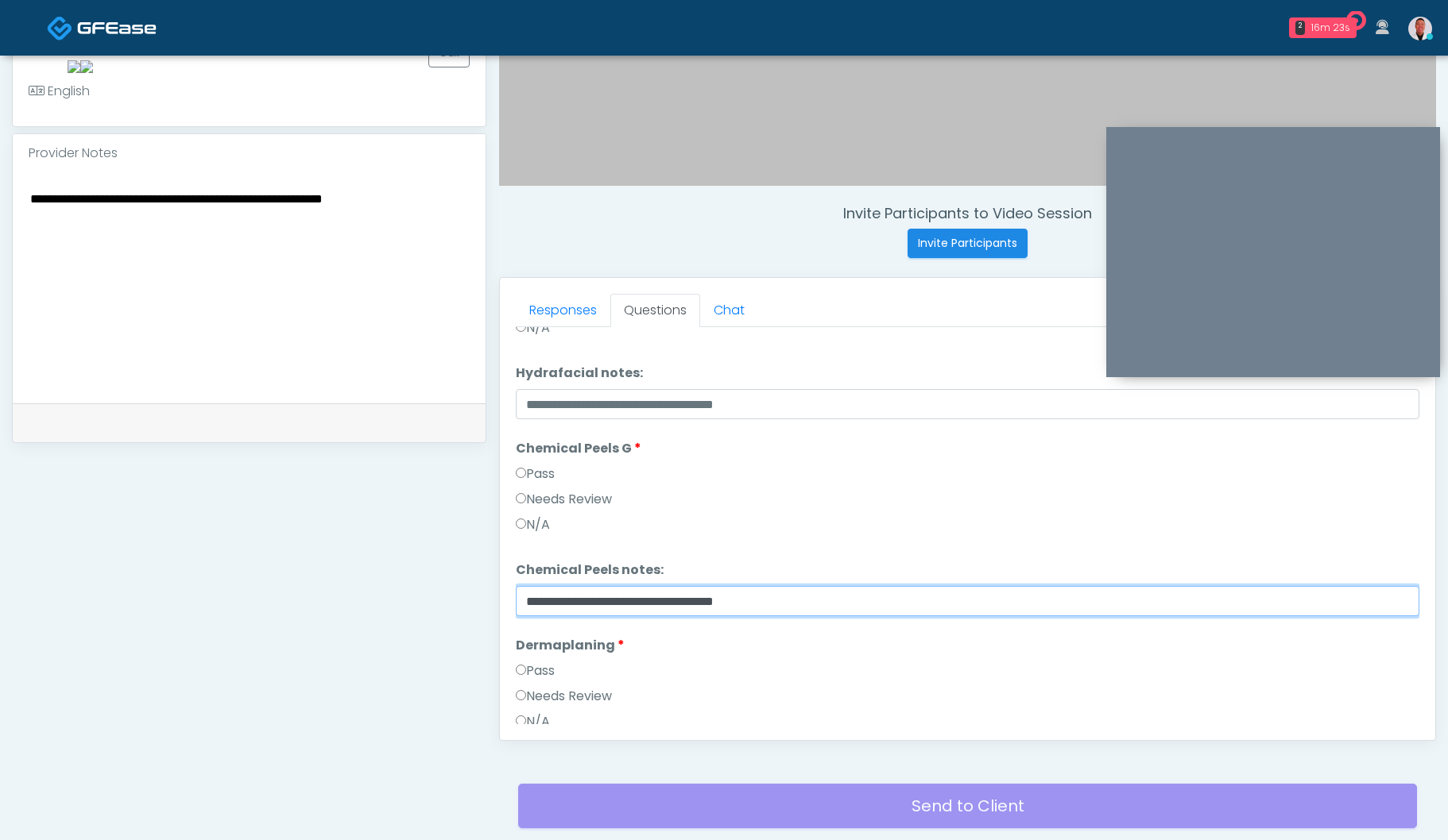
type input "**********"
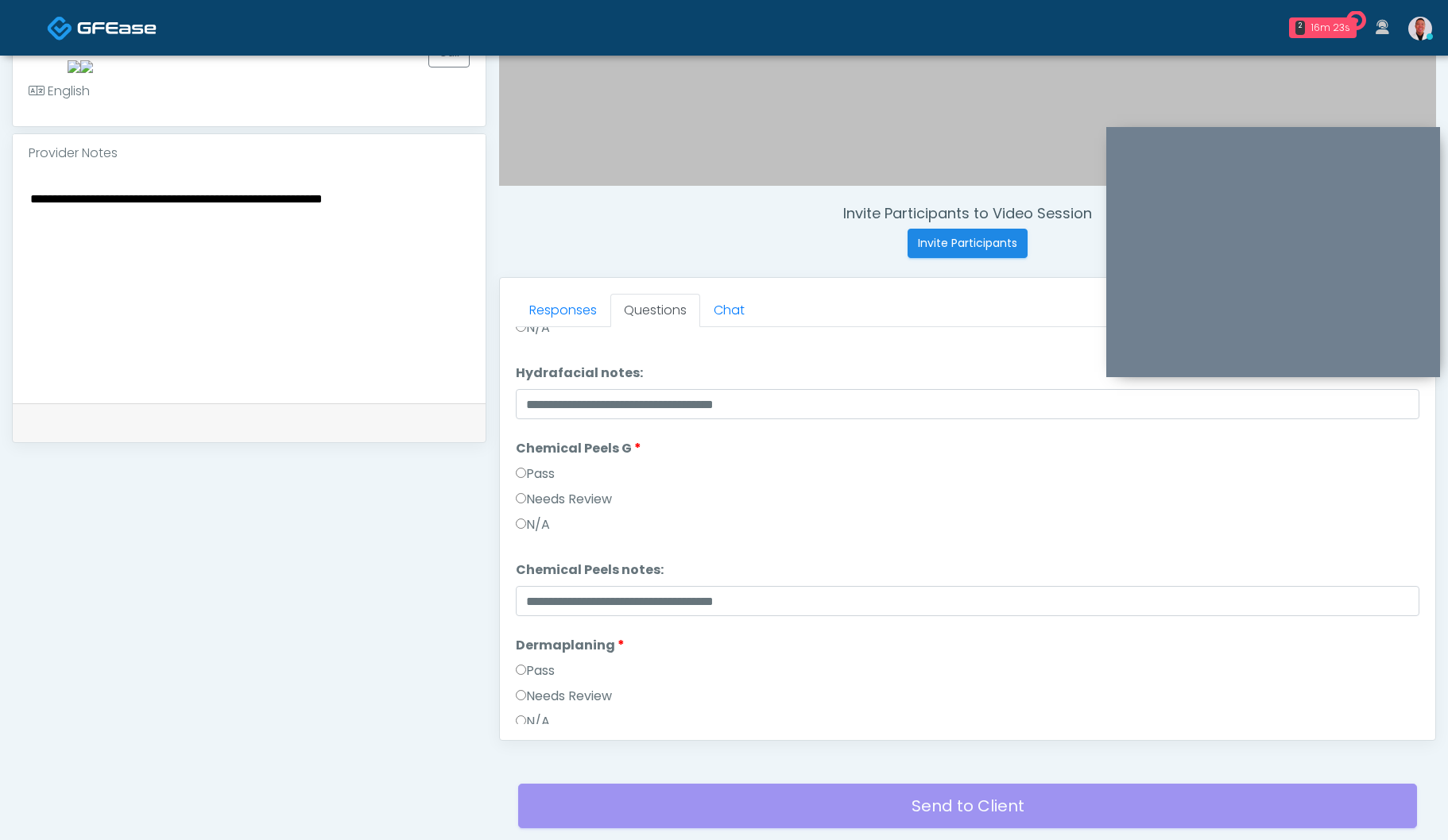
click at [543, 697] on label "Needs Review" at bounding box center [563, 696] width 96 height 19
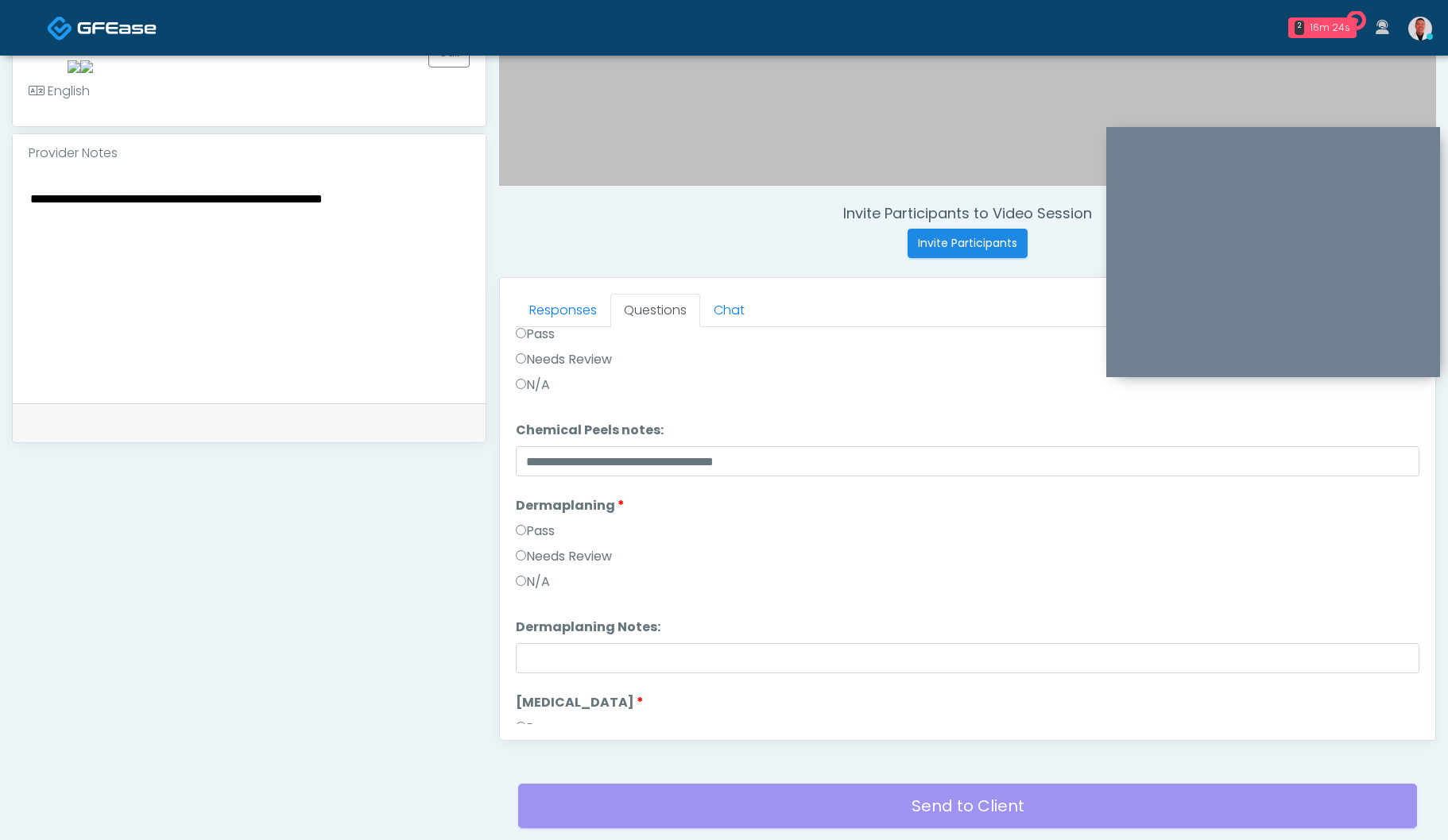
click at [576, 639] on li "Dermaplaning Notes: Dermaplaning Notes:" at bounding box center [967, 645] width 903 height 55
click at [585, 673] on input "Dermaplaning Notes:" at bounding box center [967, 658] width 903 height 30
paste input "**********"
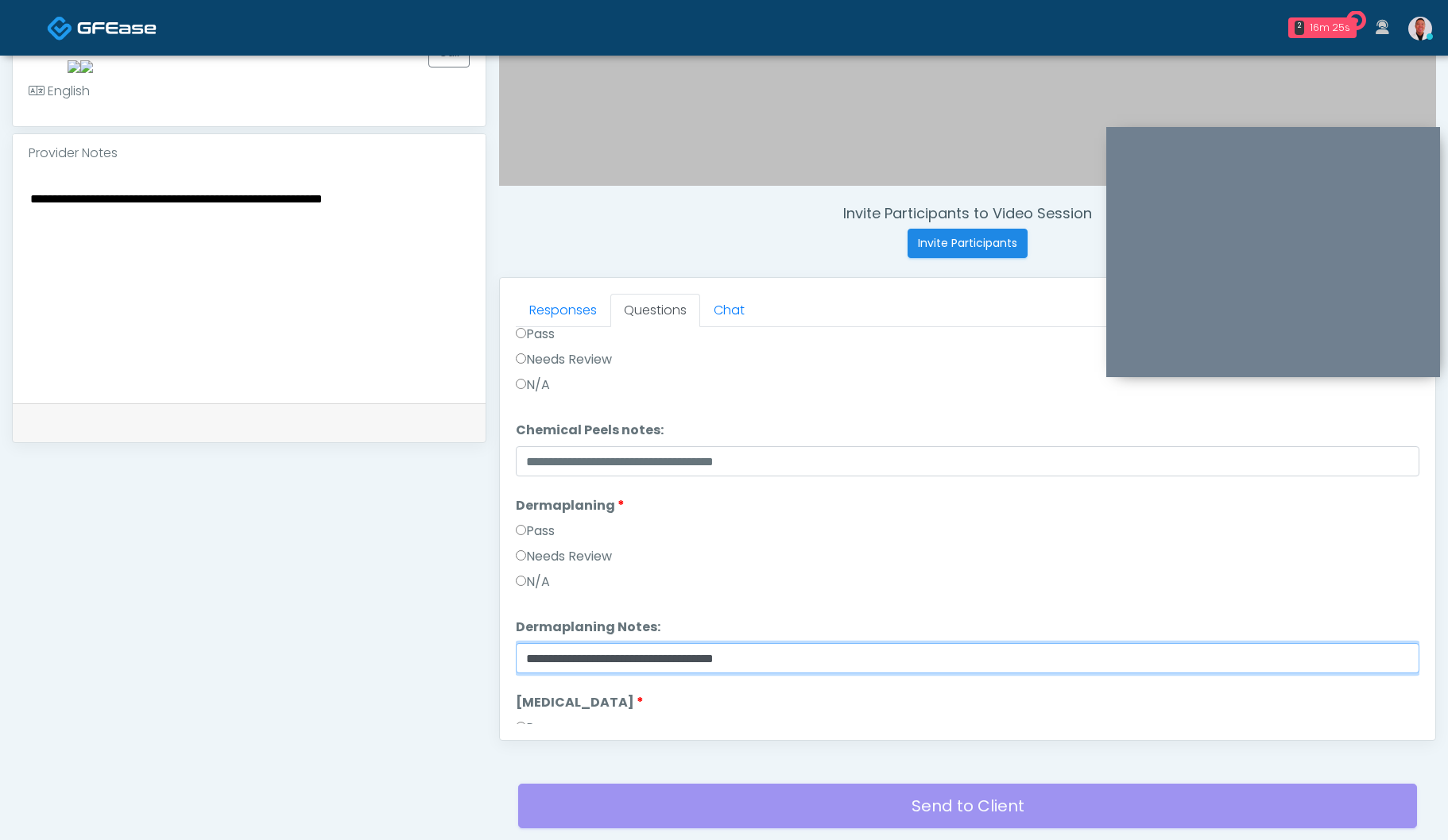
scroll to position [2374, 0]
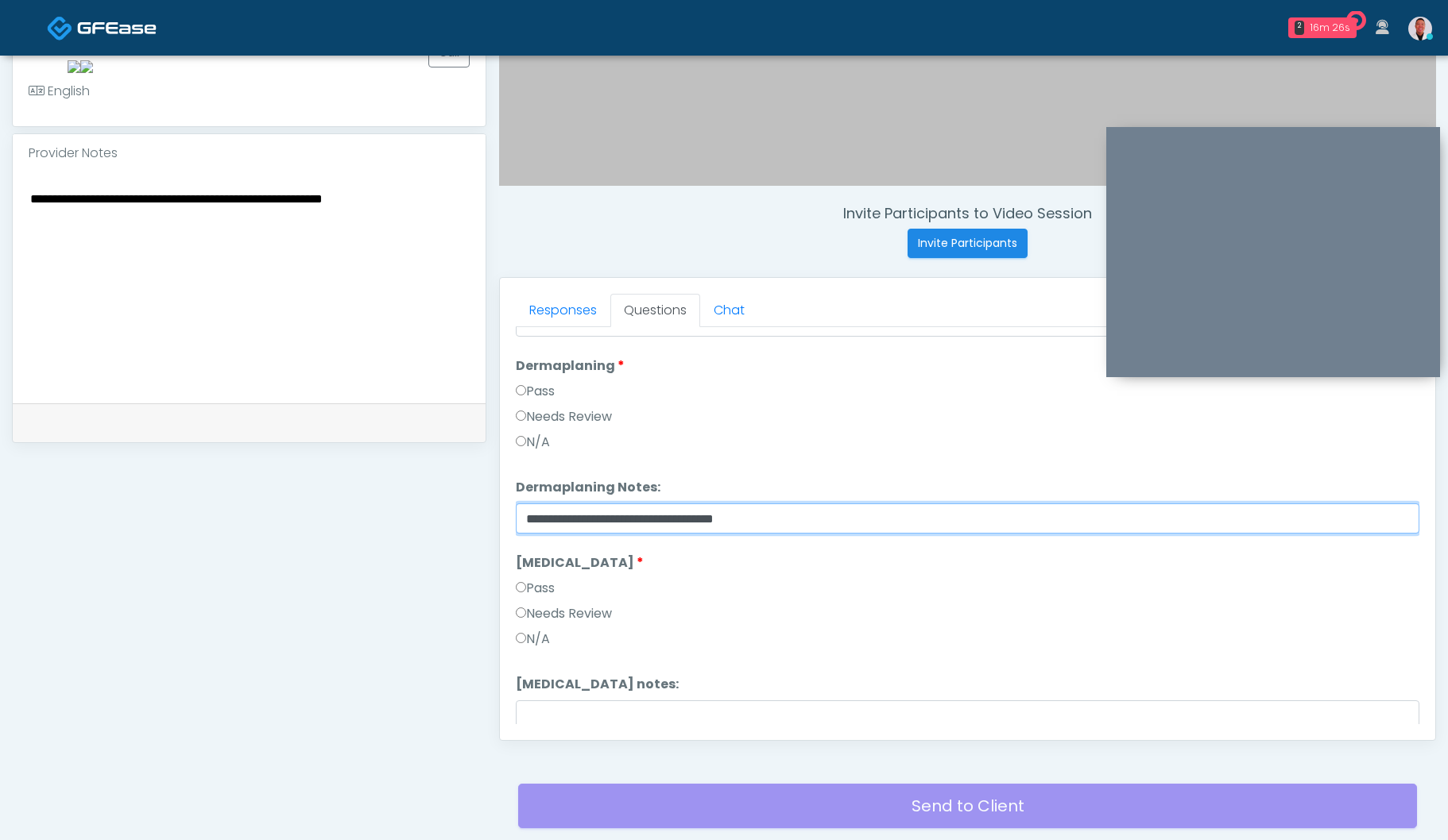
type input "**********"
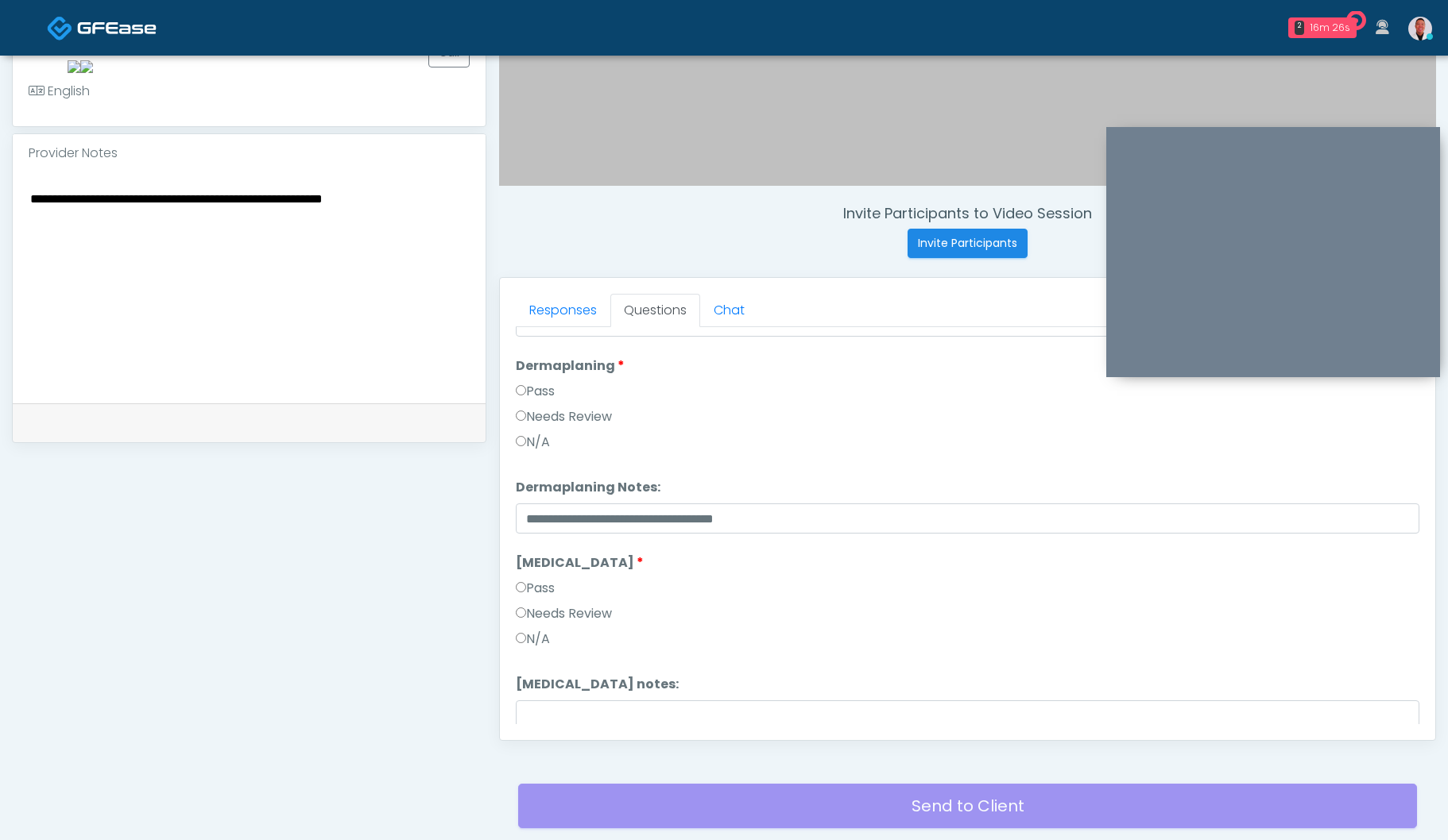
click at [540, 591] on label "Pass" at bounding box center [535, 588] width 39 height 19
drag, startPoint x: 536, startPoint y: 597, endPoint x: 535, endPoint y: 629, distance: 32.0
click at [537, 597] on label "Pass" at bounding box center [535, 588] width 39 height 19
click at [532, 616] on label "Needs Review" at bounding box center [563, 614] width 96 height 19
click at [583, 705] on input "Fibroblast notes:" at bounding box center [967, 715] width 903 height 30
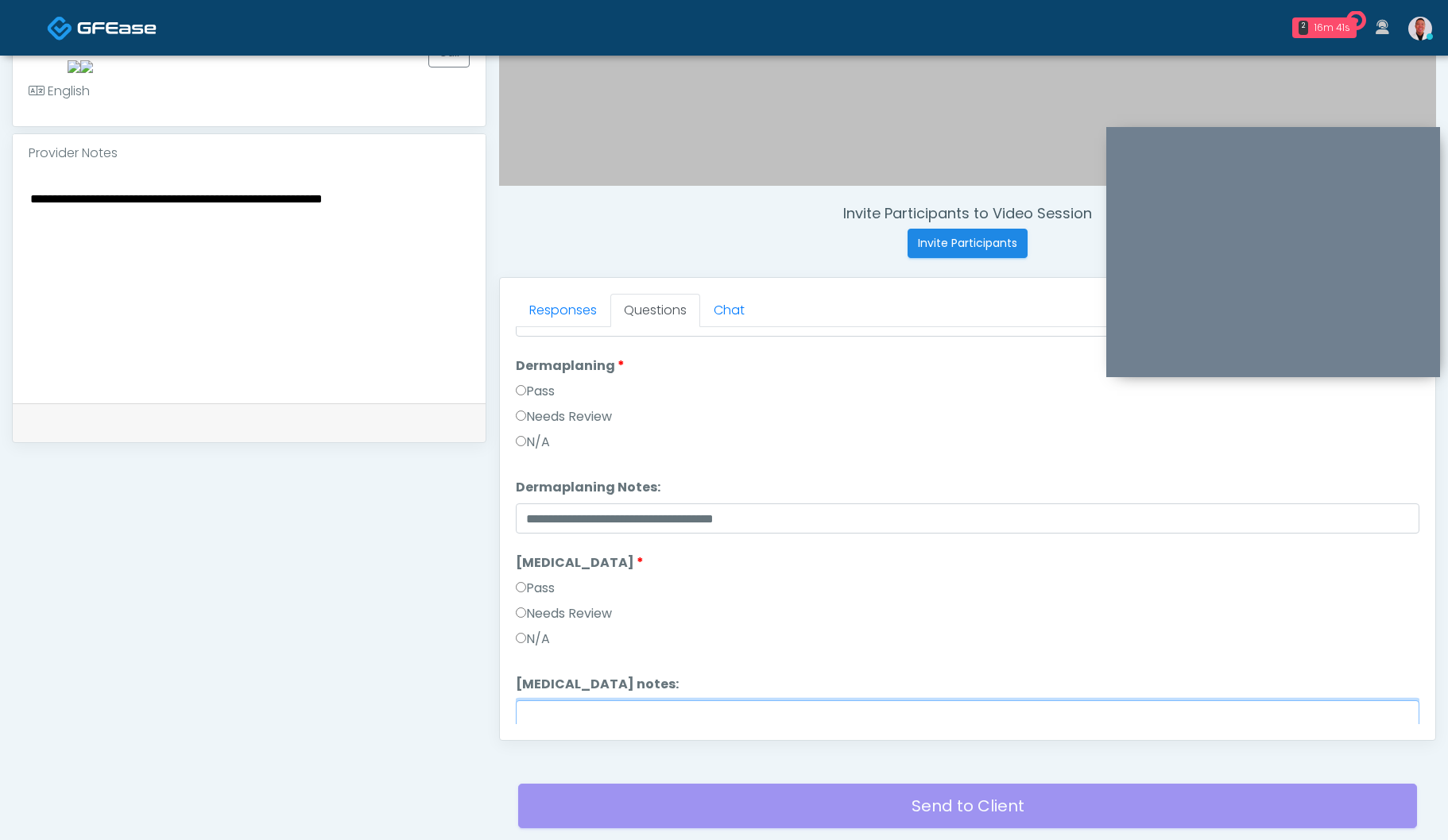
paste input "**********"
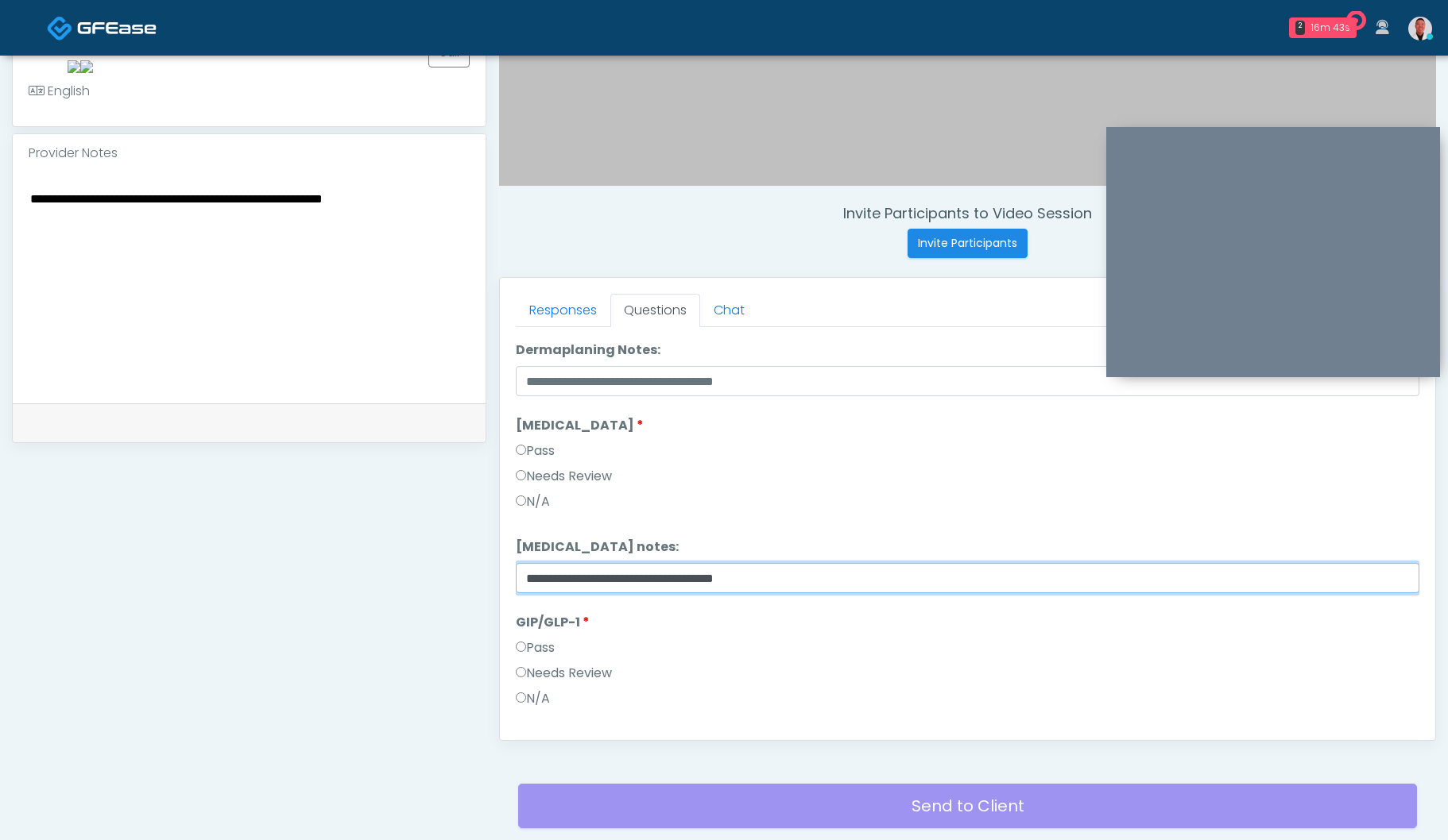
scroll to position [2528, 0]
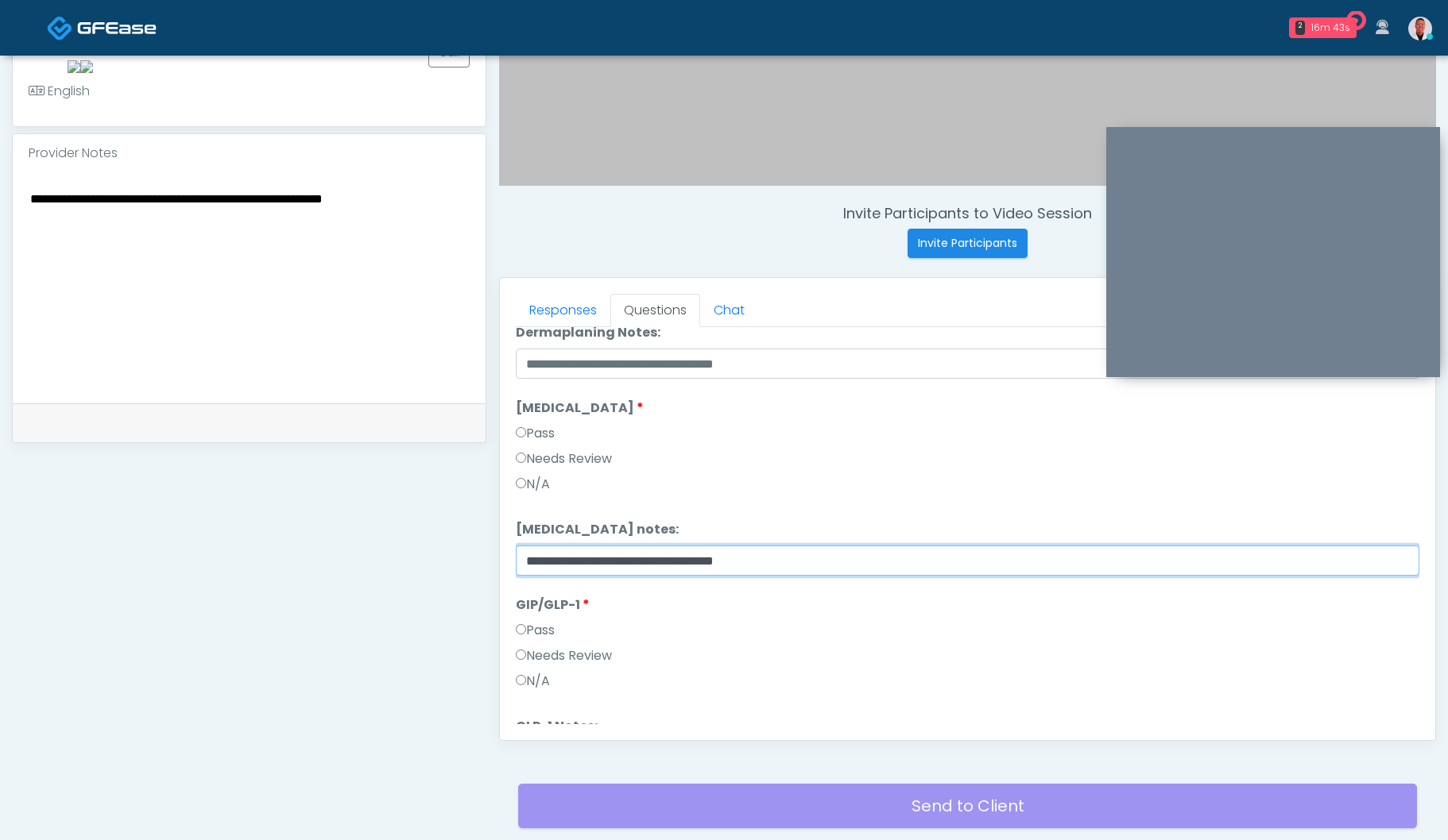
type input "**********"
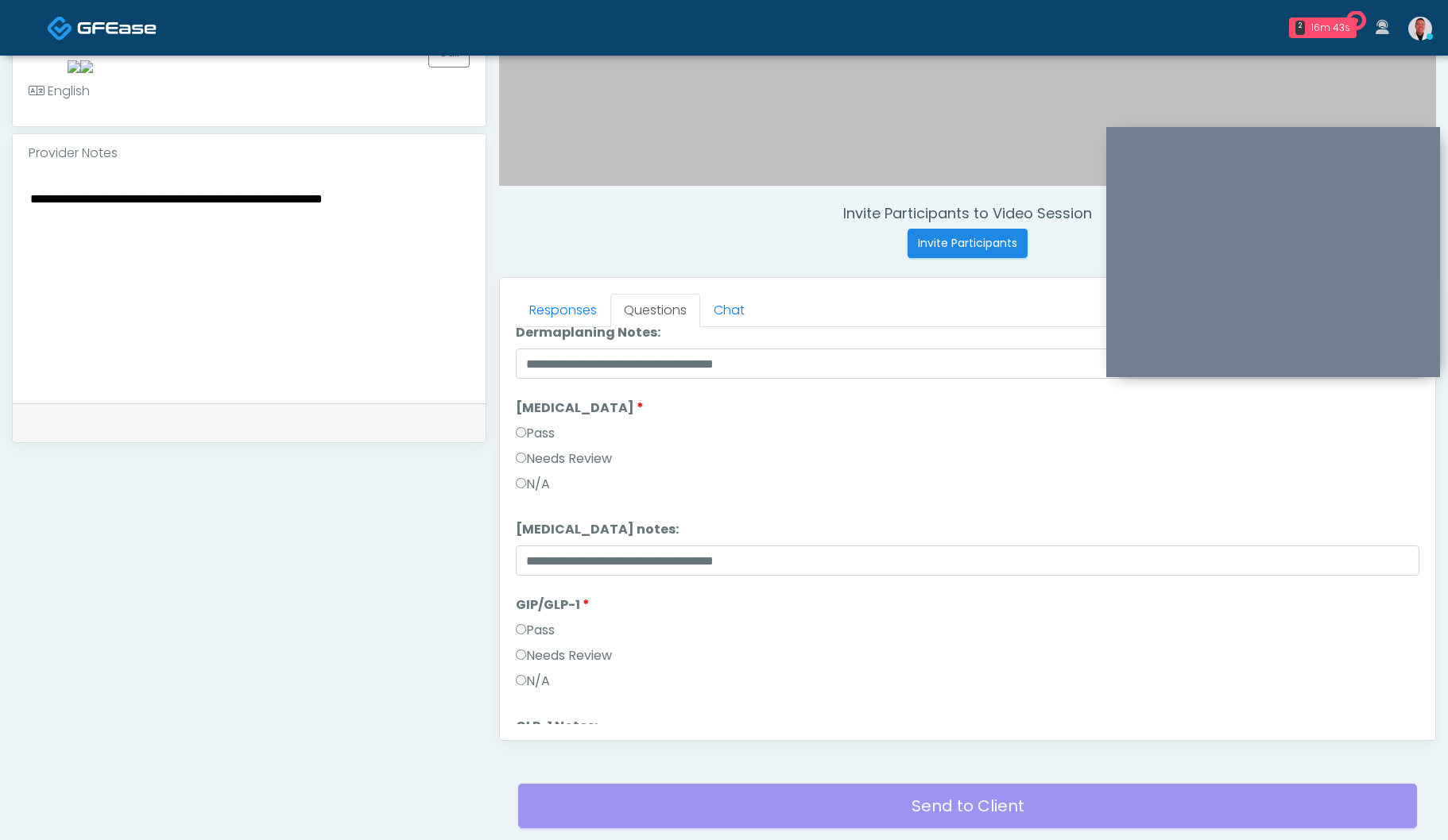
click at [546, 632] on label "Pass" at bounding box center [535, 630] width 39 height 19
click at [550, 661] on label "Needs Review" at bounding box center [563, 655] width 96 height 19
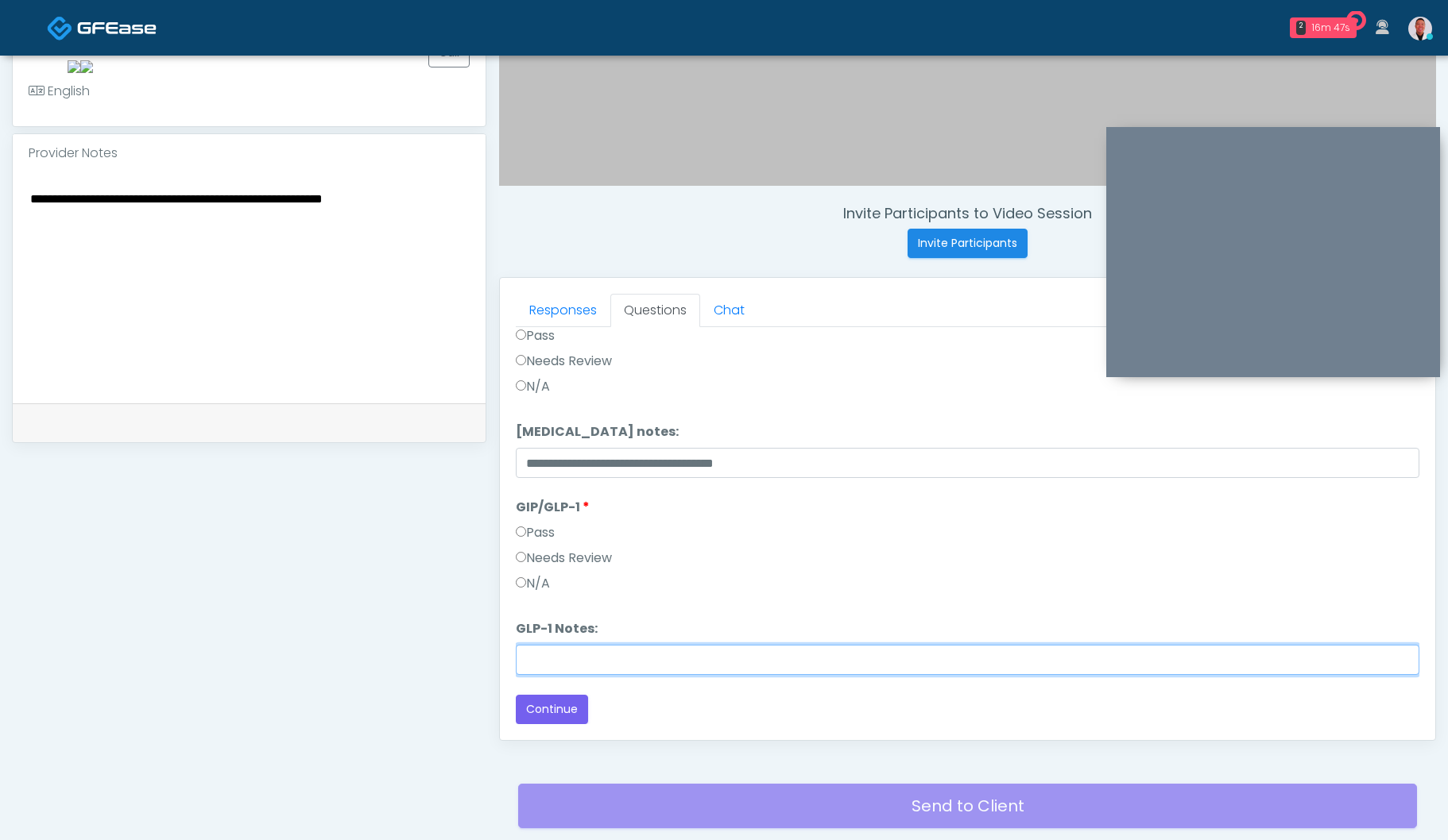
click at [589, 666] on input "GLP-1 Notes:" at bounding box center [967, 660] width 903 height 30
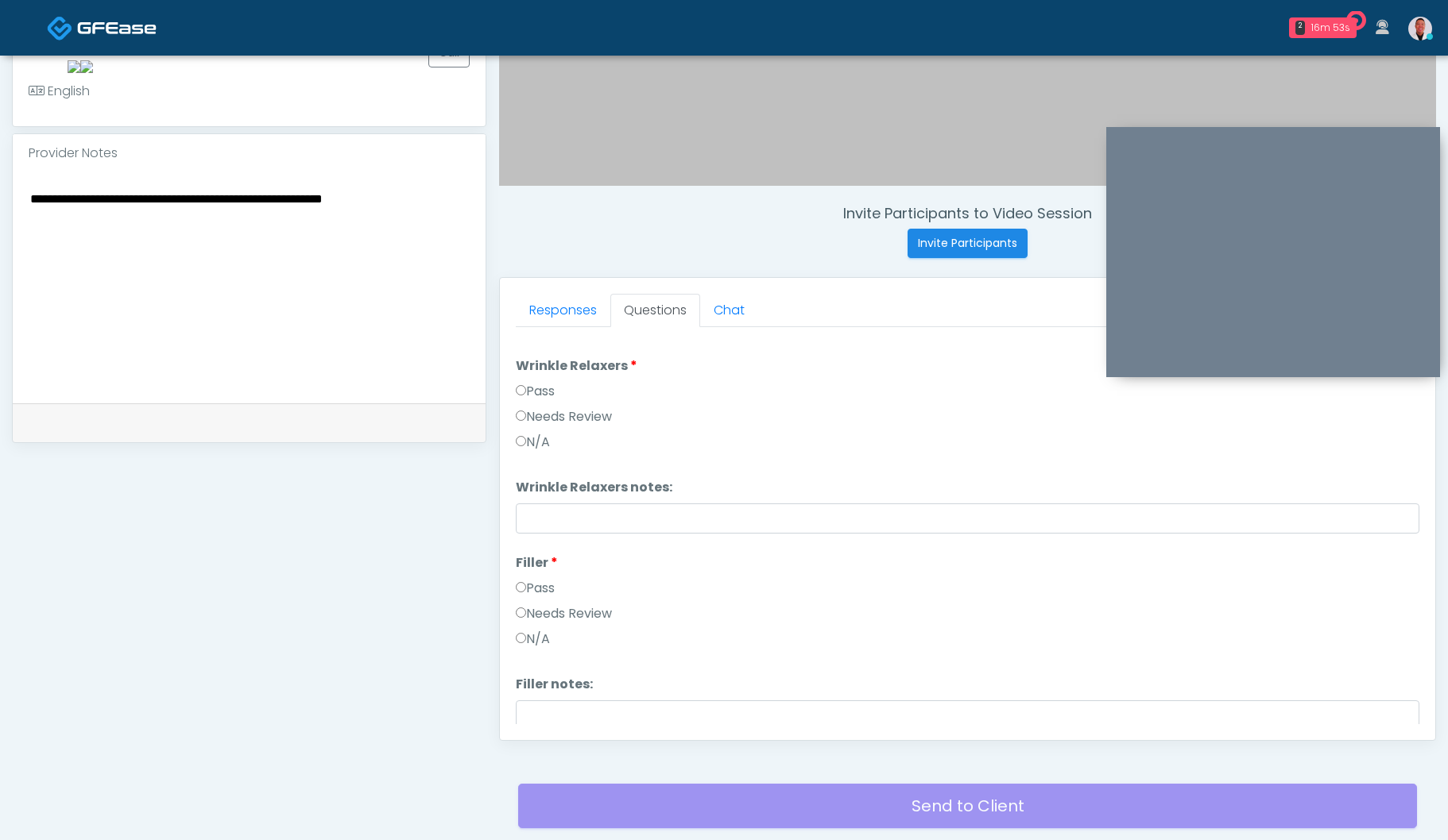
scroll to position [25, 0]
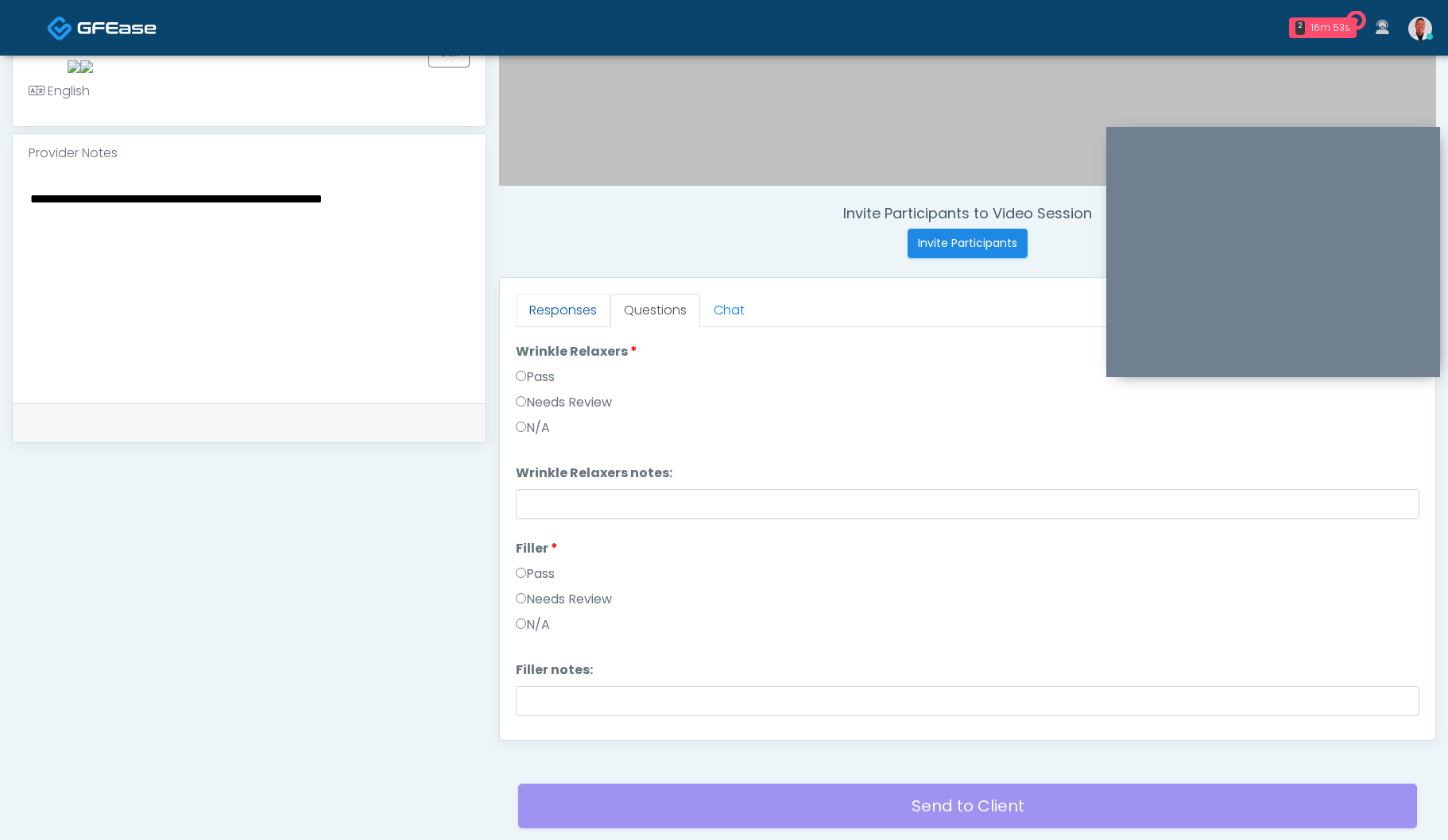
type input "********"
click at [549, 314] on link "Responses" at bounding box center [562, 310] width 94 height 33
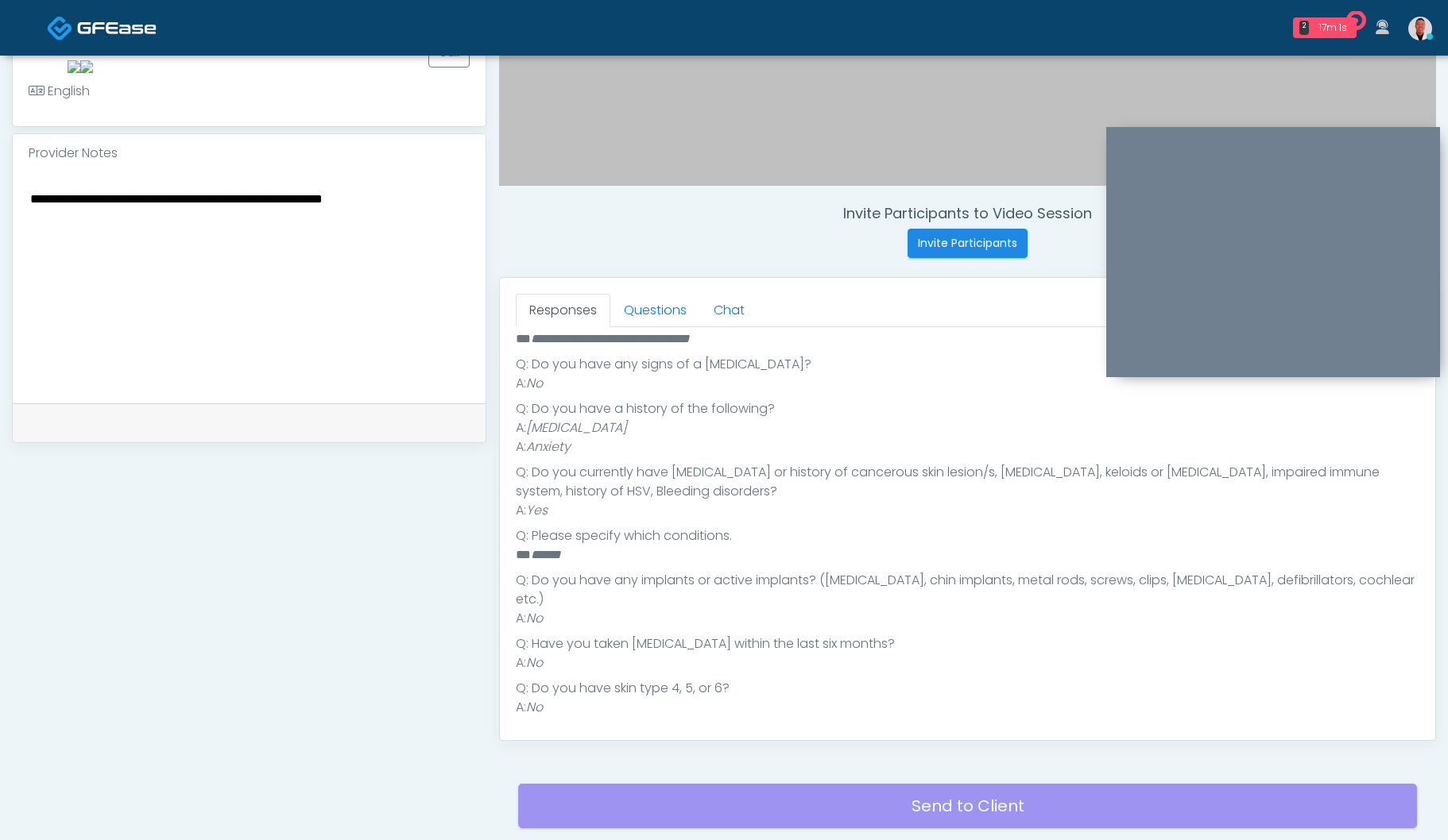
scroll to position [707, 0]
click at [646, 309] on link "Questions" at bounding box center [655, 310] width 90 height 33
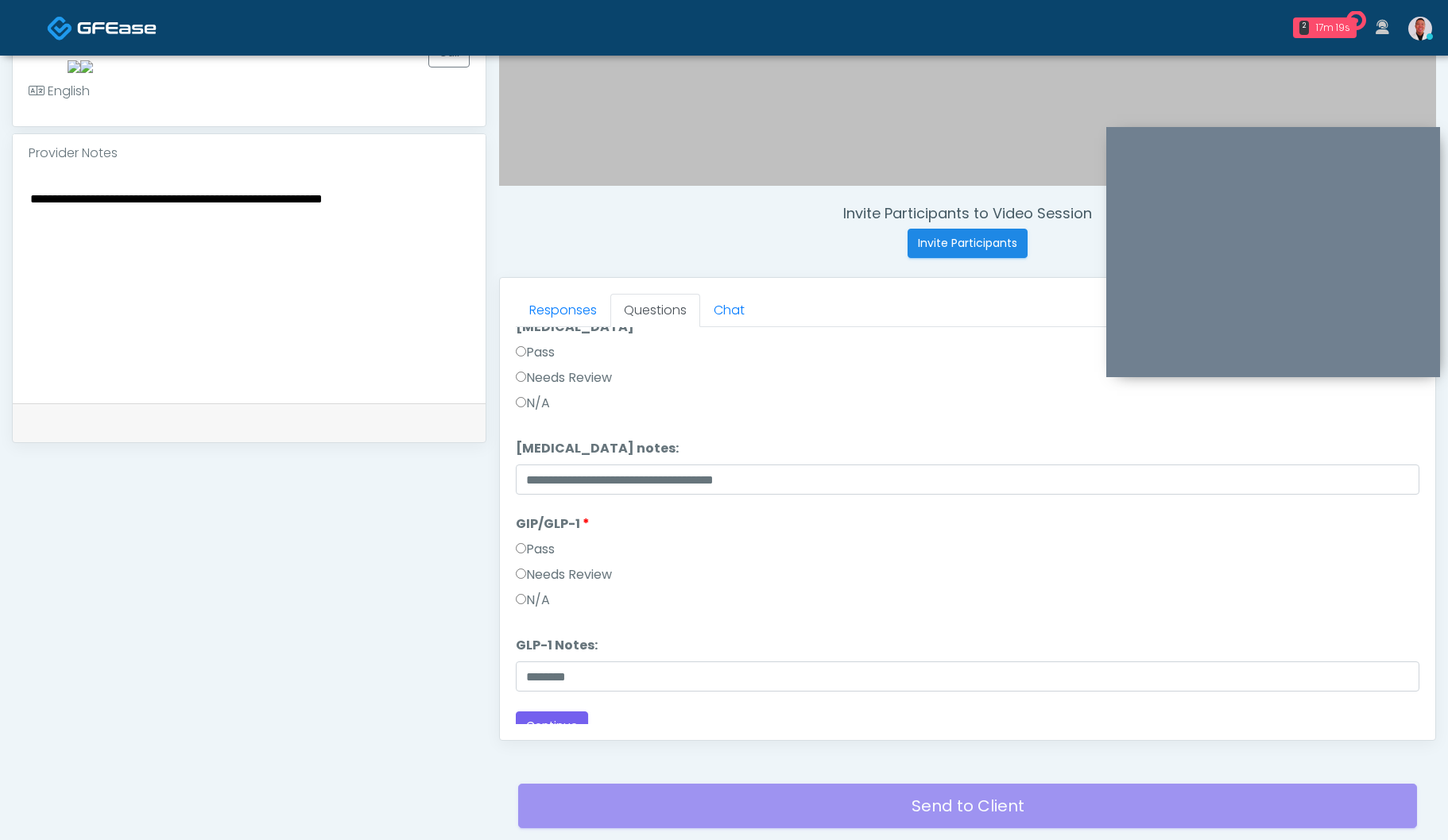
scroll to position [2626, 0]
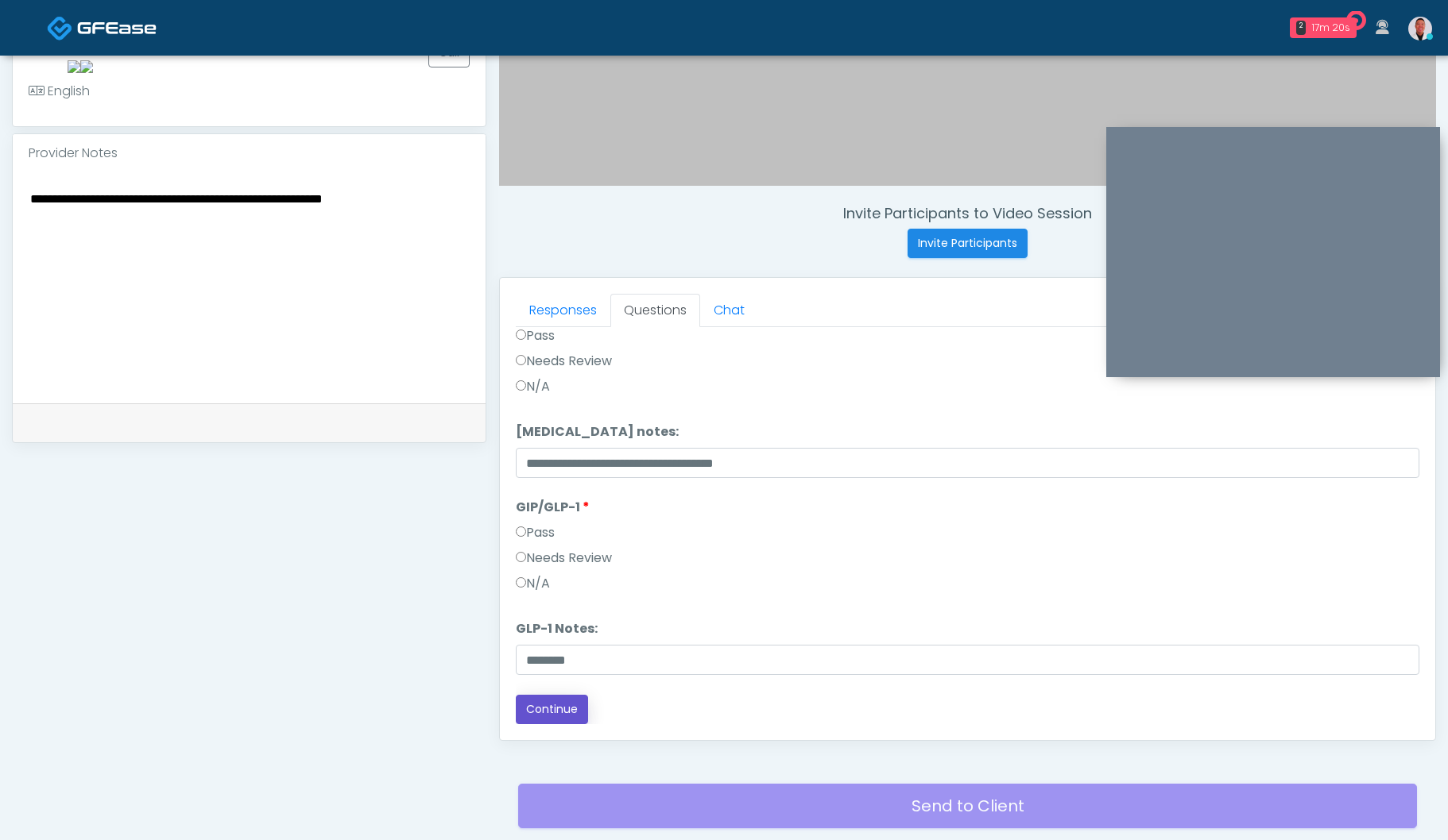
click at [572, 702] on button "Continue" at bounding box center [551, 710] width 72 height 30
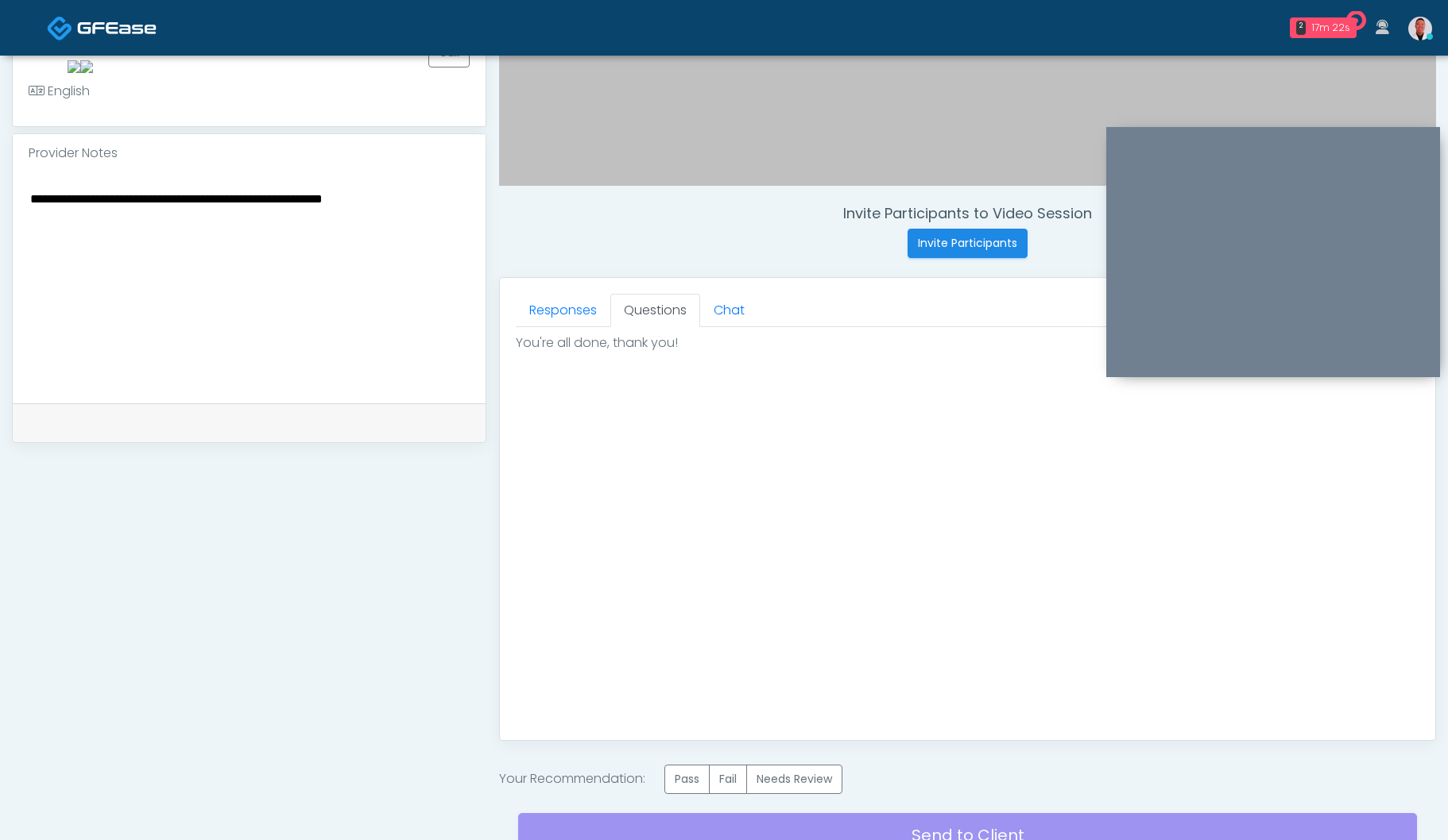
click at [821, 763] on div "Invite Participants to Video Session Invite Participants Responses Questions Ch…" at bounding box center [961, 276] width 949 height 1241
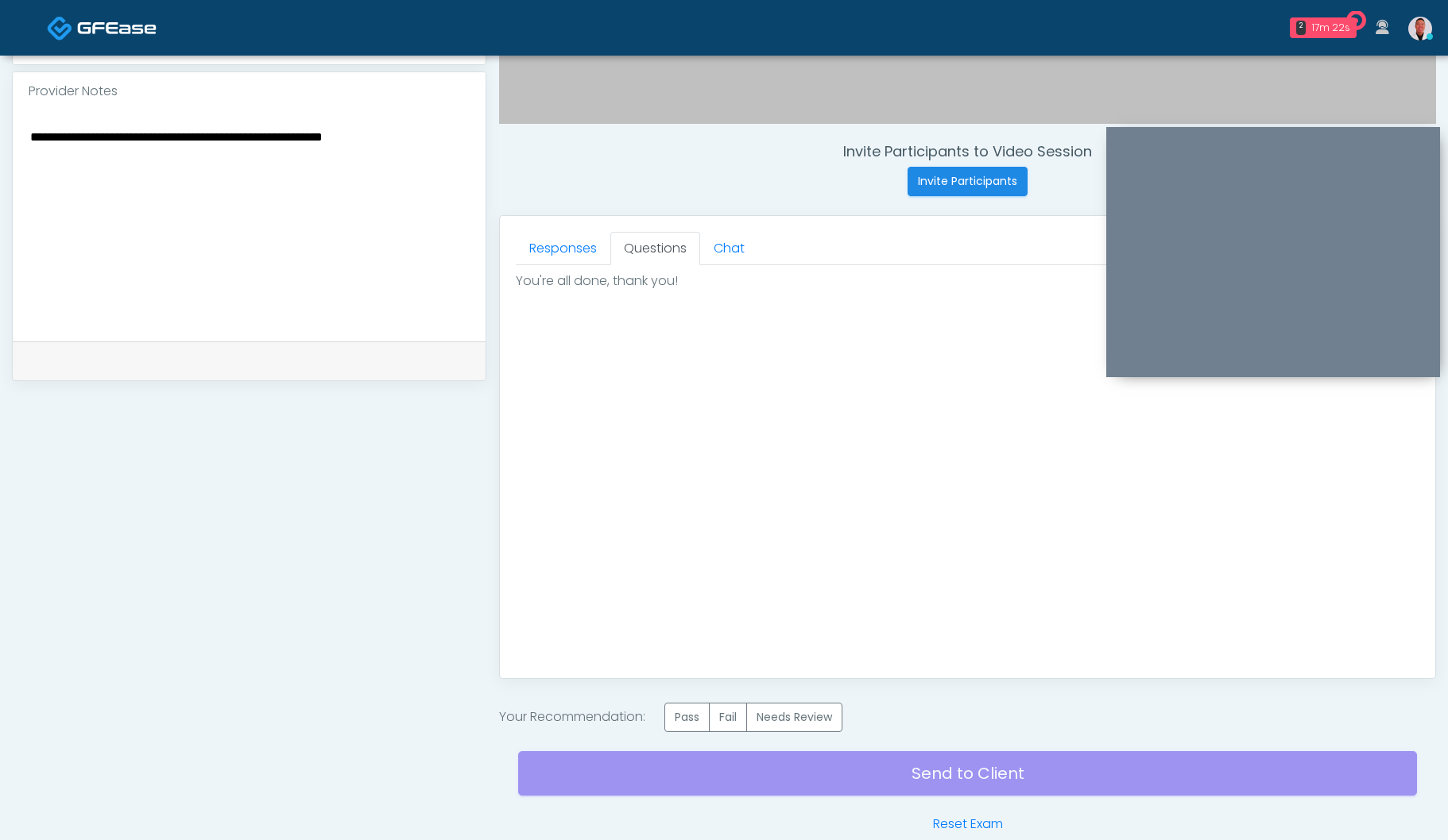
scroll to position [615, 0]
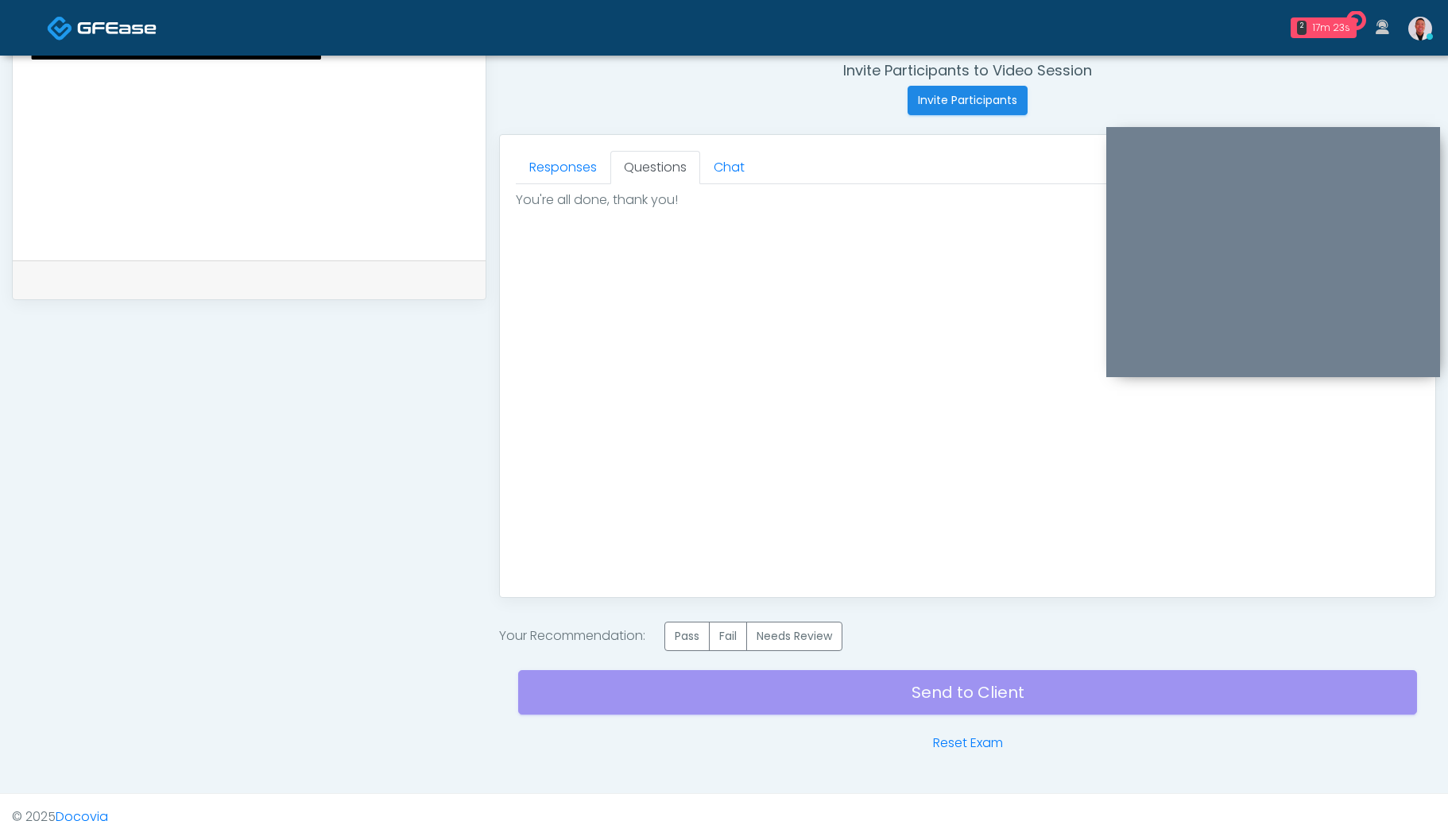
drag, startPoint x: 816, startPoint y: 627, endPoint x: 970, endPoint y: 683, distance: 163.9
click at [816, 627] on label "Needs Review" at bounding box center [794, 637] width 96 height 30
click at [971, 682] on div "Send to Client Reset Exam" at bounding box center [967, 702] width 899 height 102
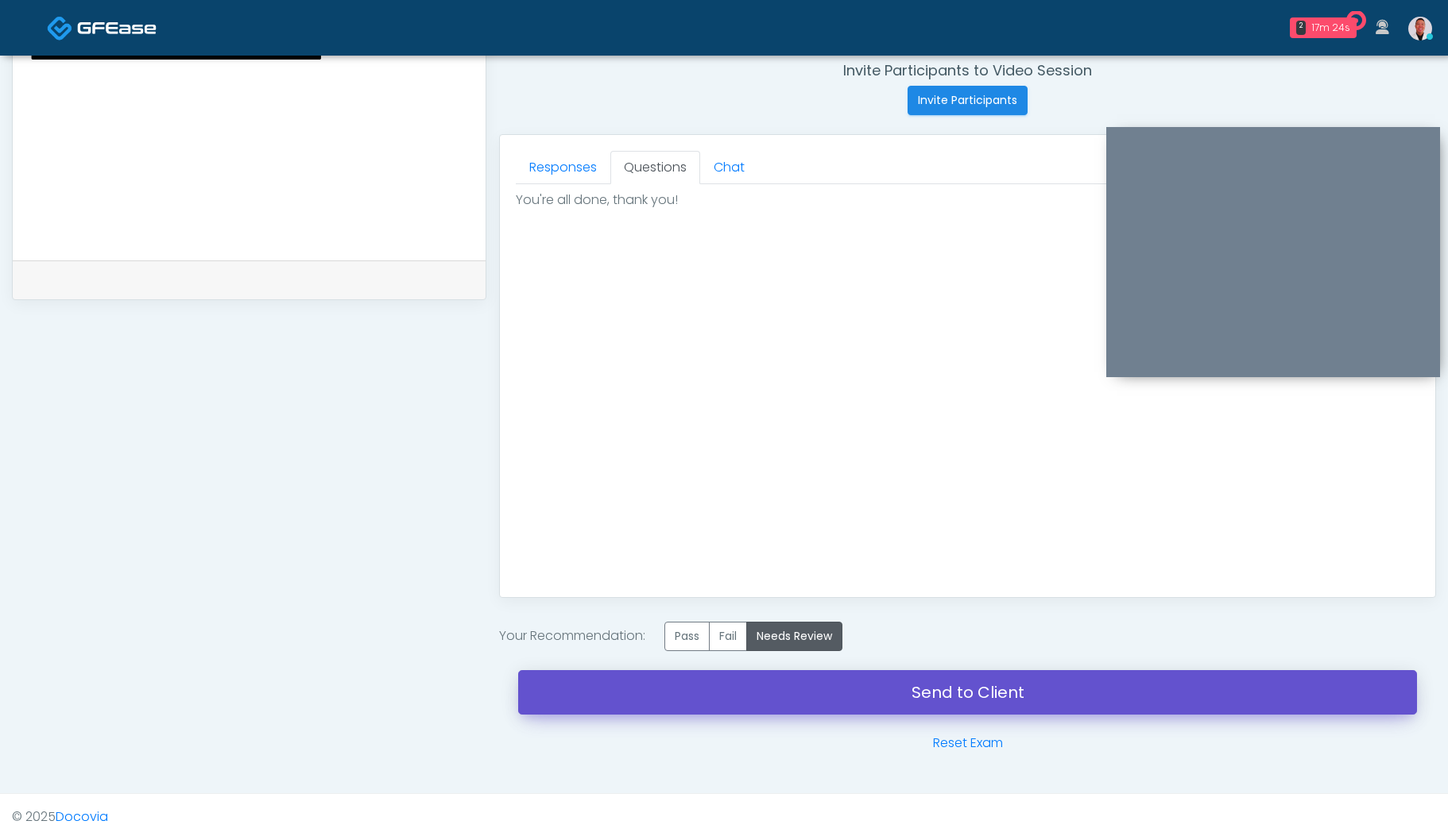
click at [982, 697] on link "Send to Client" at bounding box center [967, 692] width 899 height 44
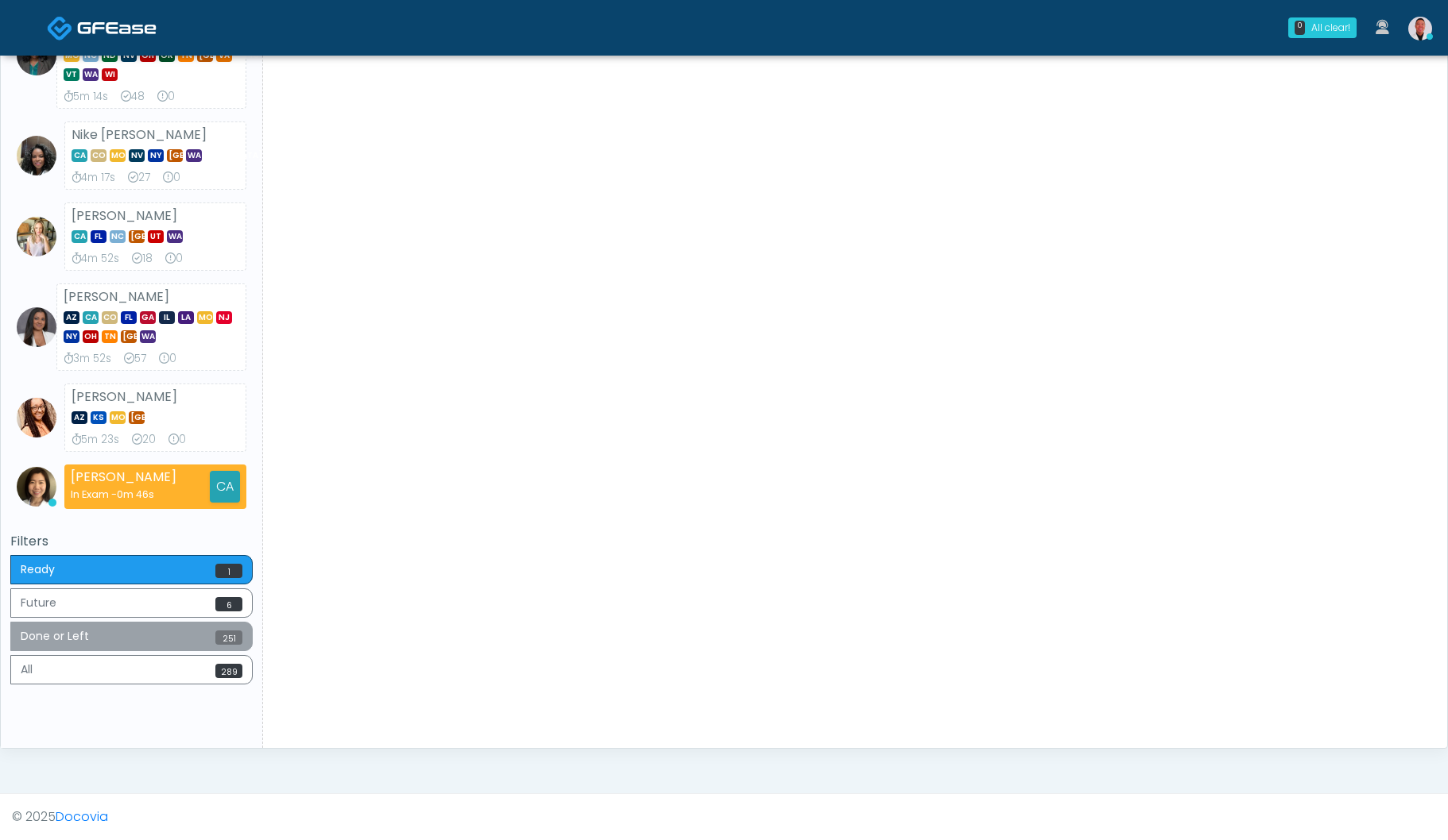
click at [203, 629] on button "Done or Left 251" at bounding box center [131, 637] width 242 height 30
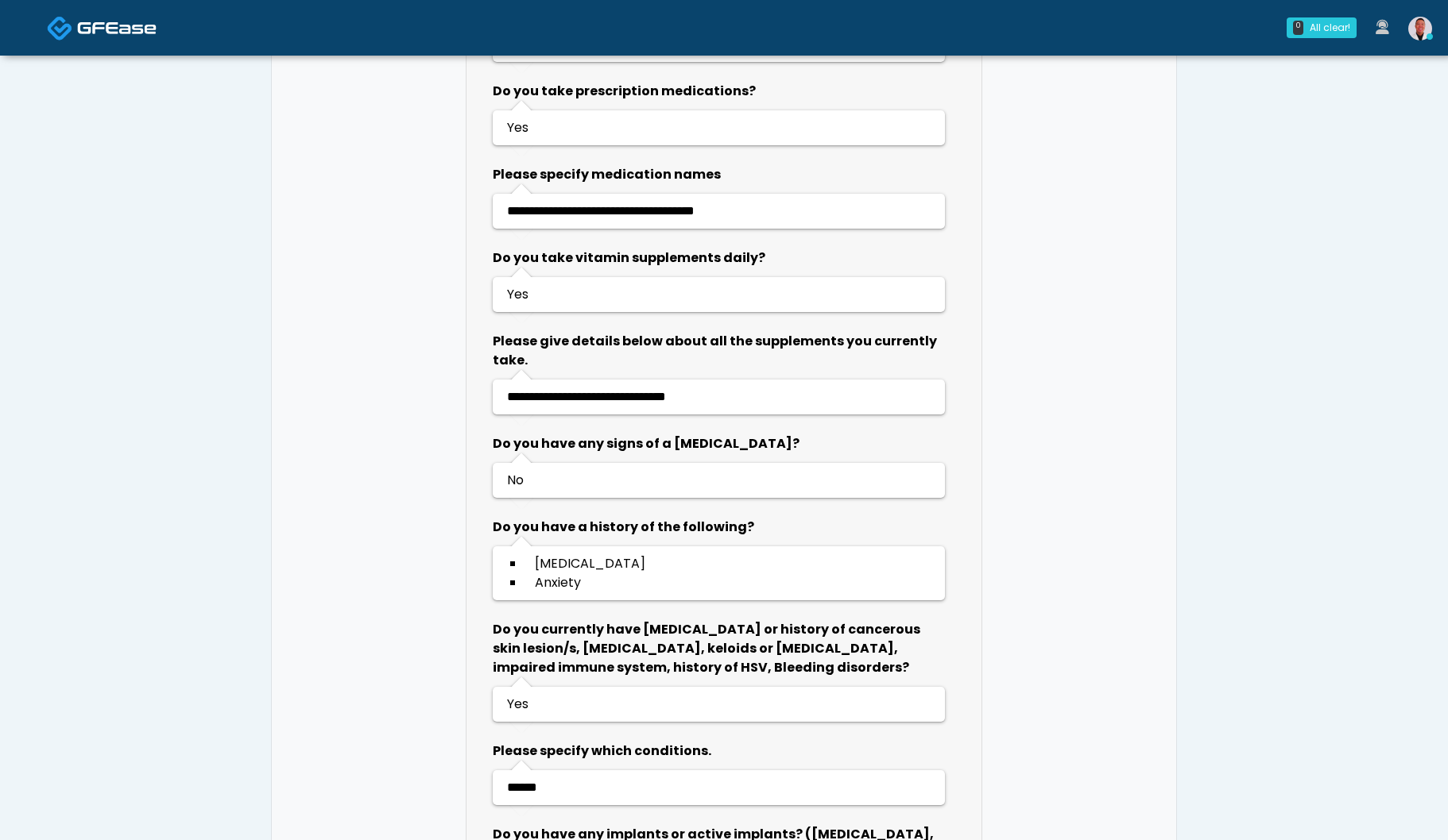
scroll to position [2920, 0]
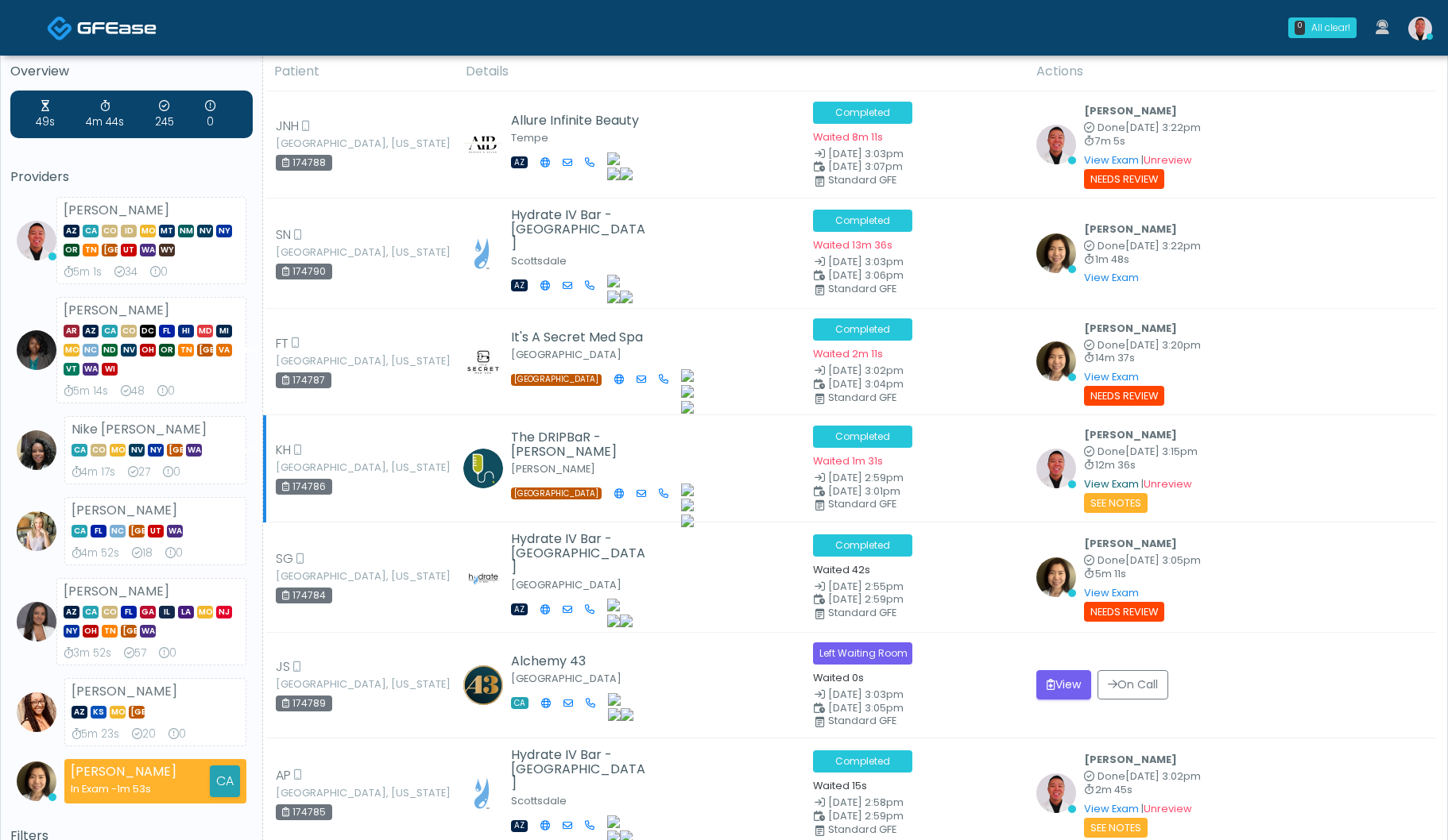
click at [1102, 479] on link "View Exam" at bounding box center [1111, 484] width 54 height 14
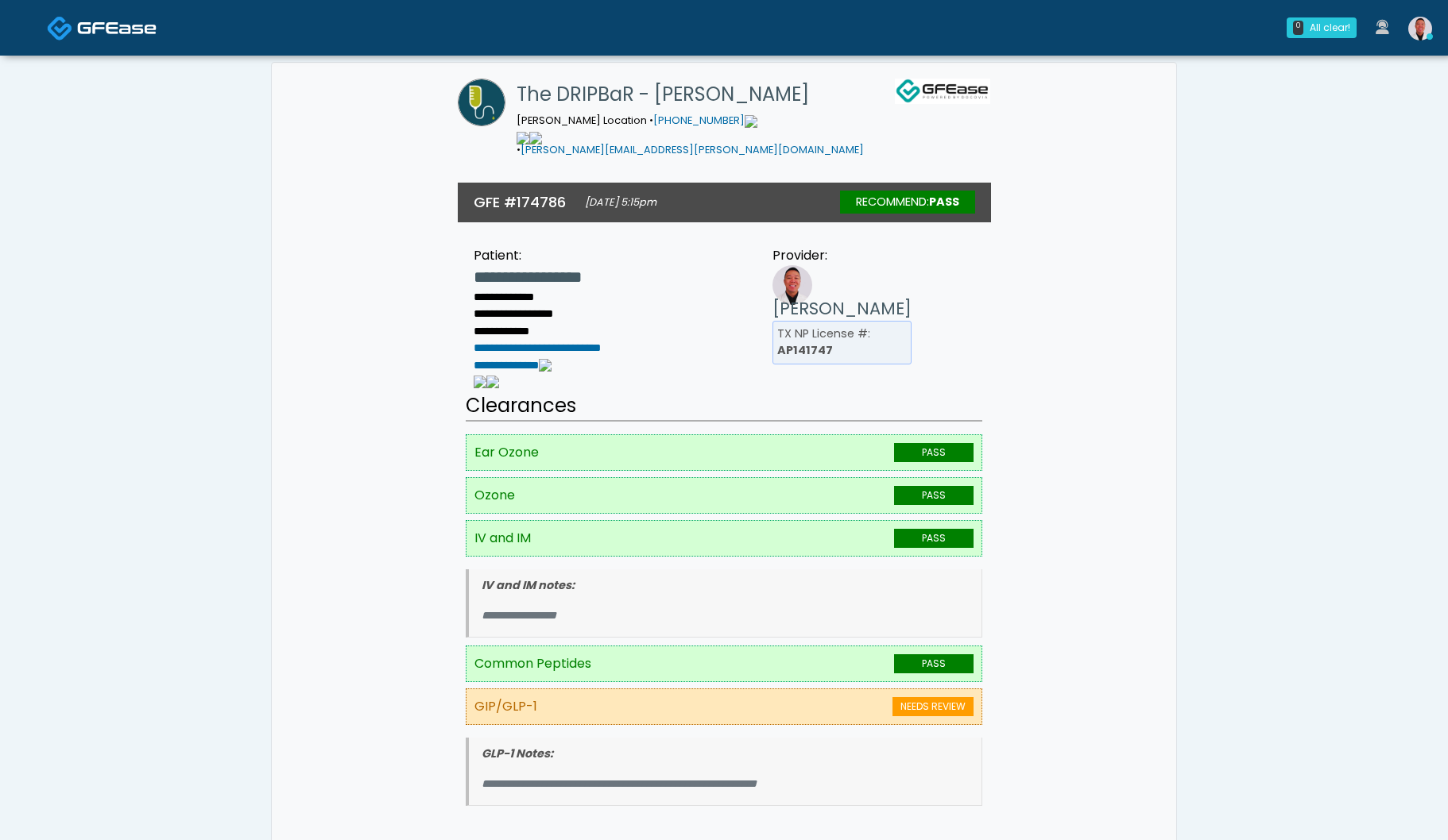
scroll to position [32, 0]
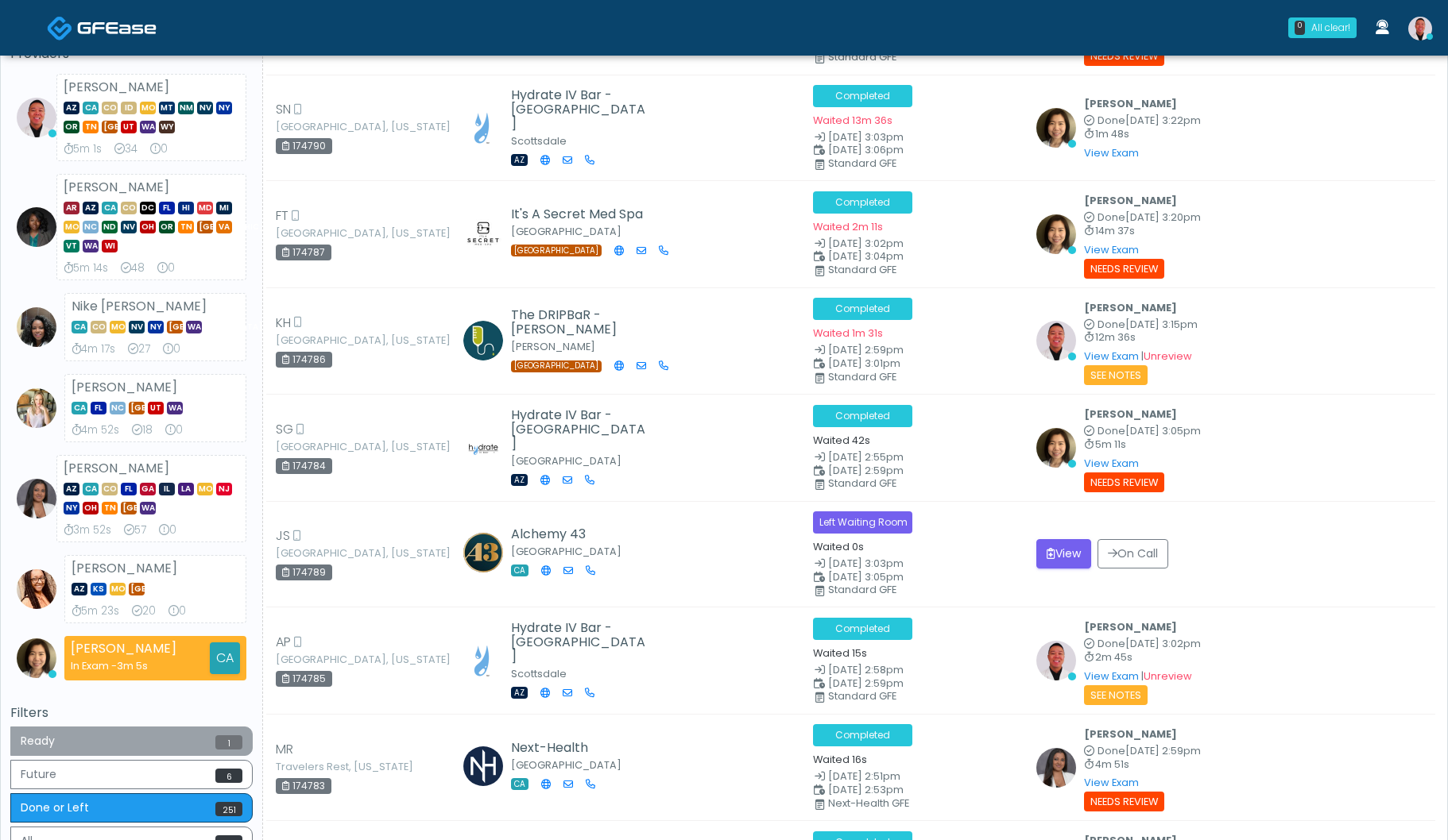
scroll to position [139, 0]
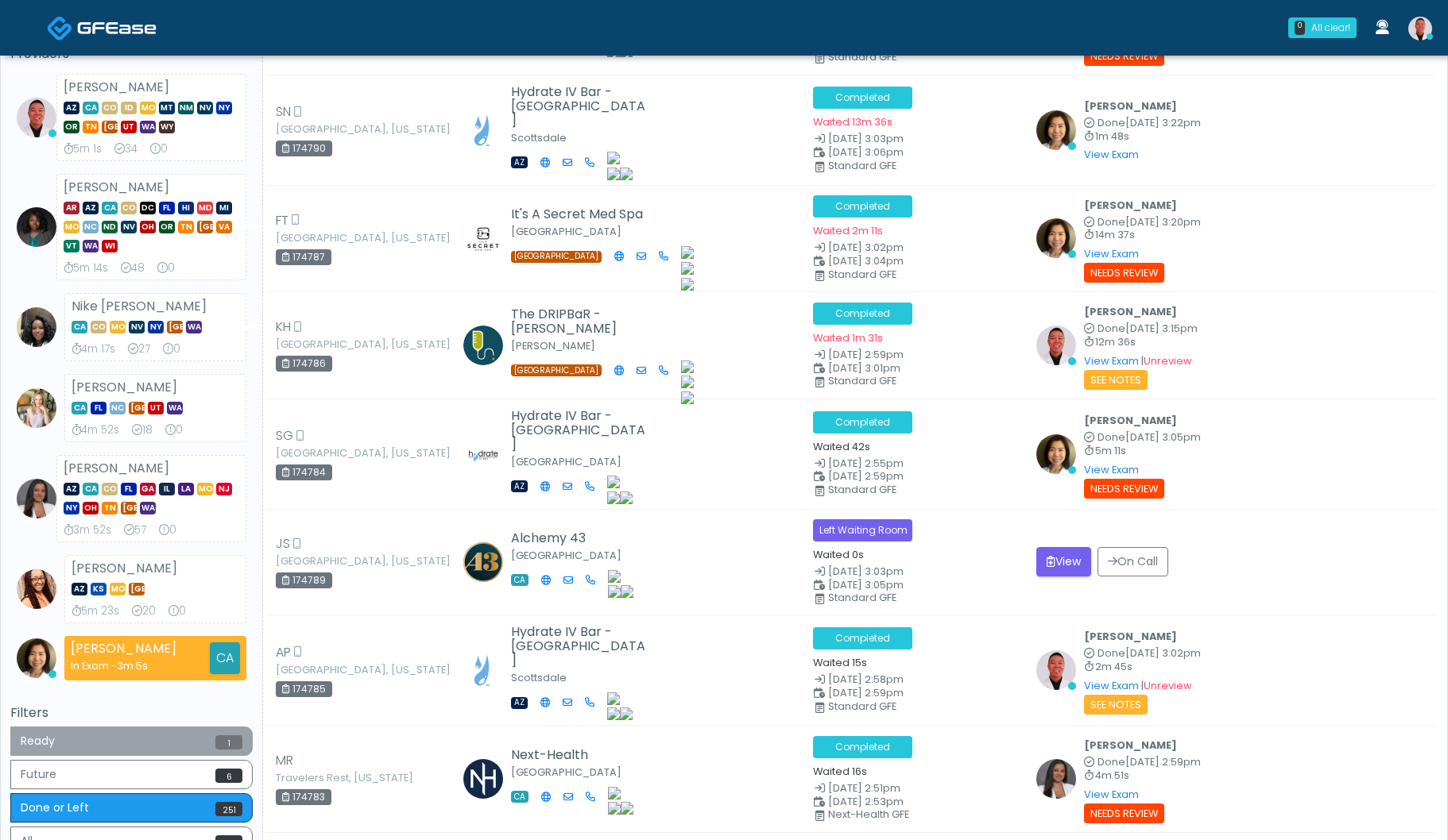
click at [197, 742] on button "Ready 1" at bounding box center [131, 741] width 242 height 30
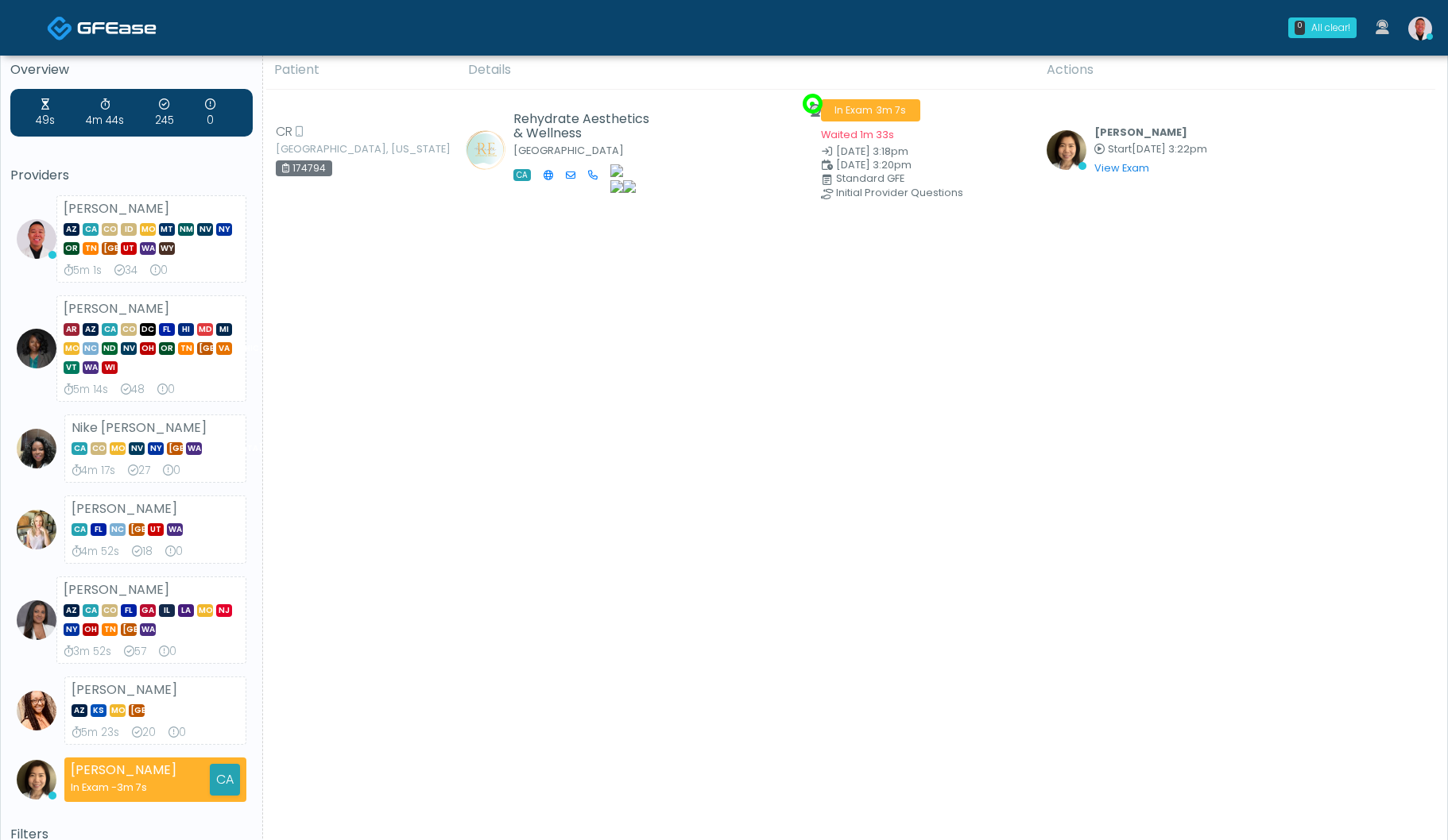
scroll to position [0, 0]
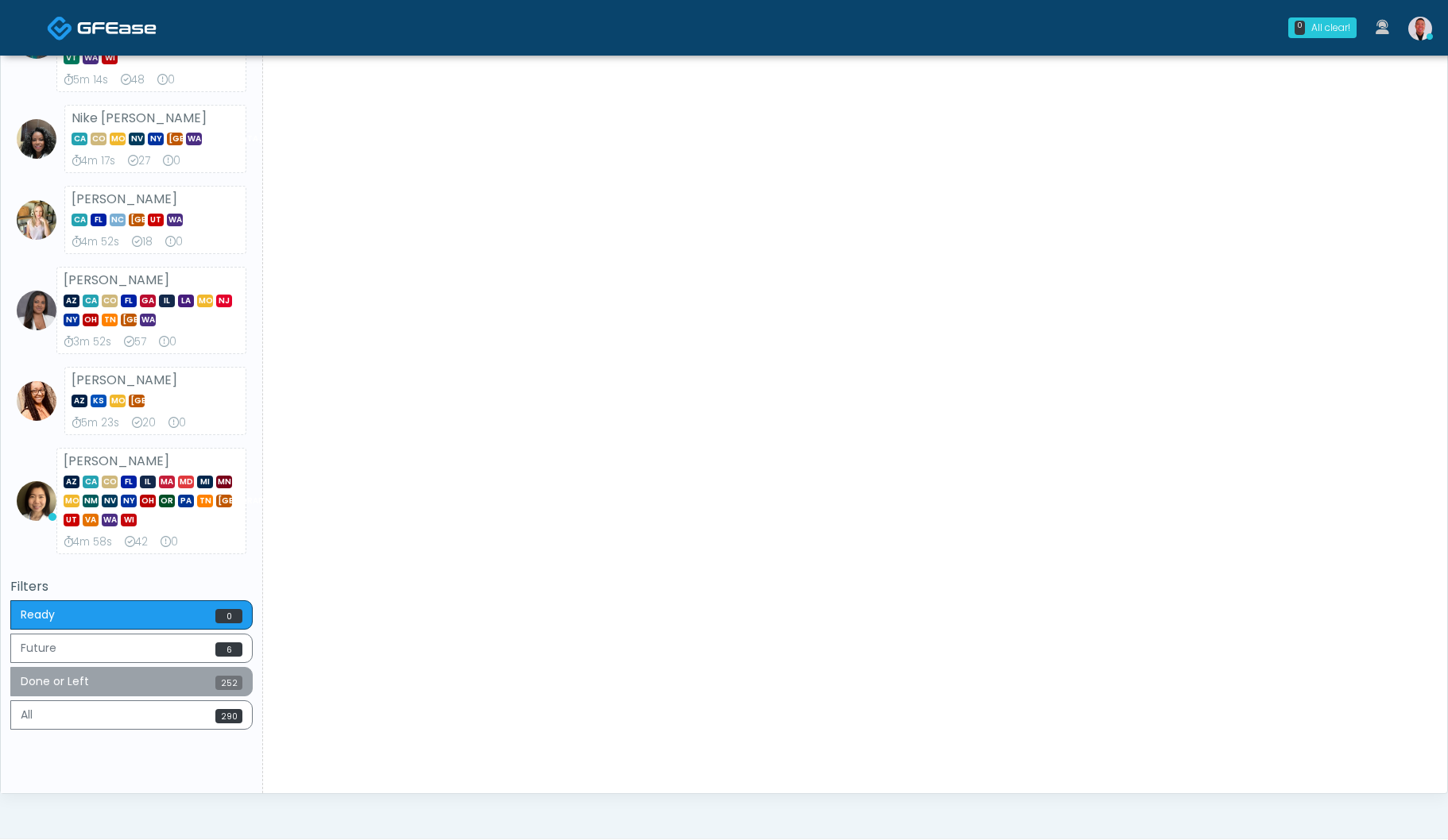
click at [188, 677] on button "Done or Left 252" at bounding box center [131, 682] width 242 height 30
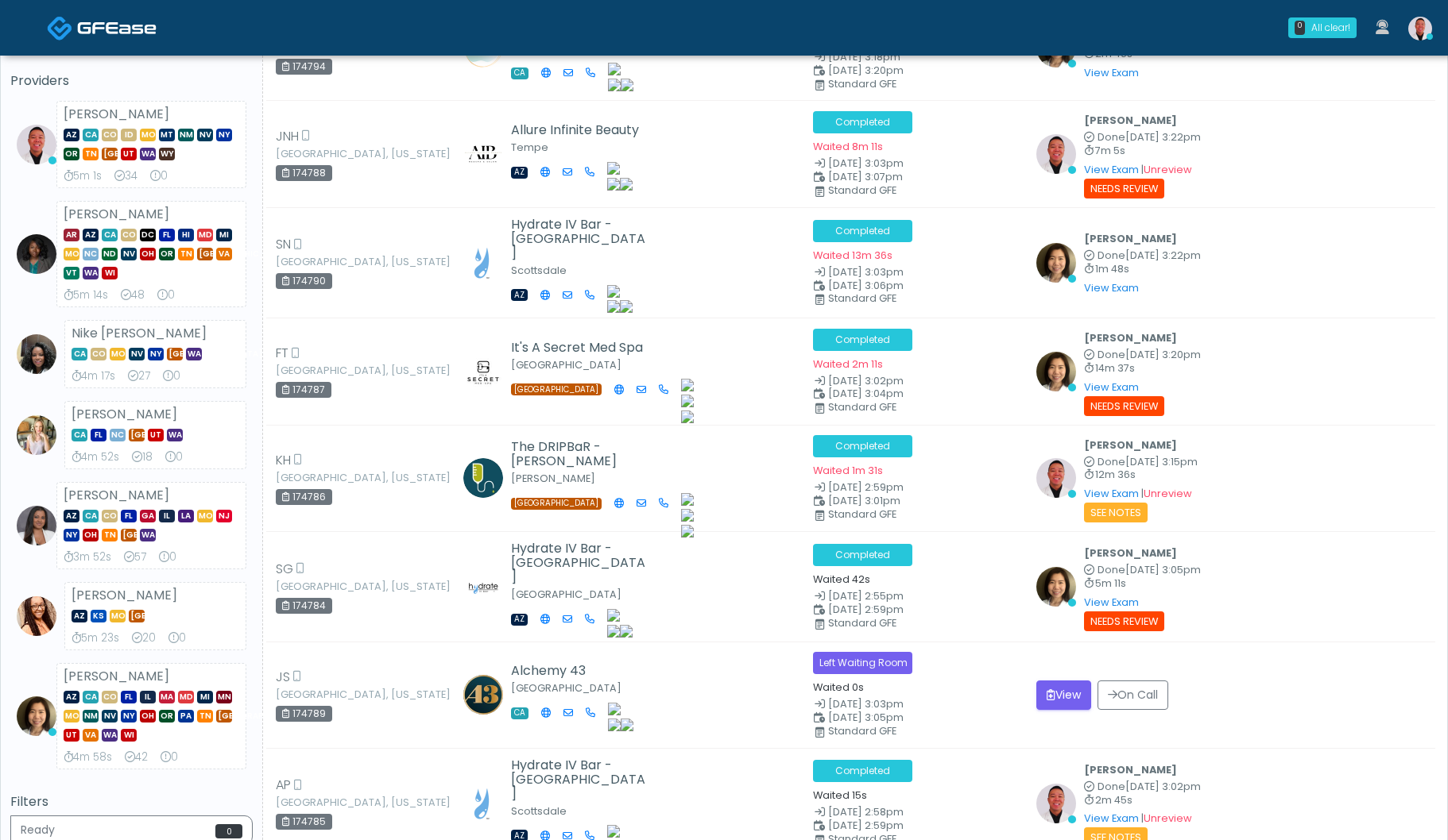
scroll to position [134, 0]
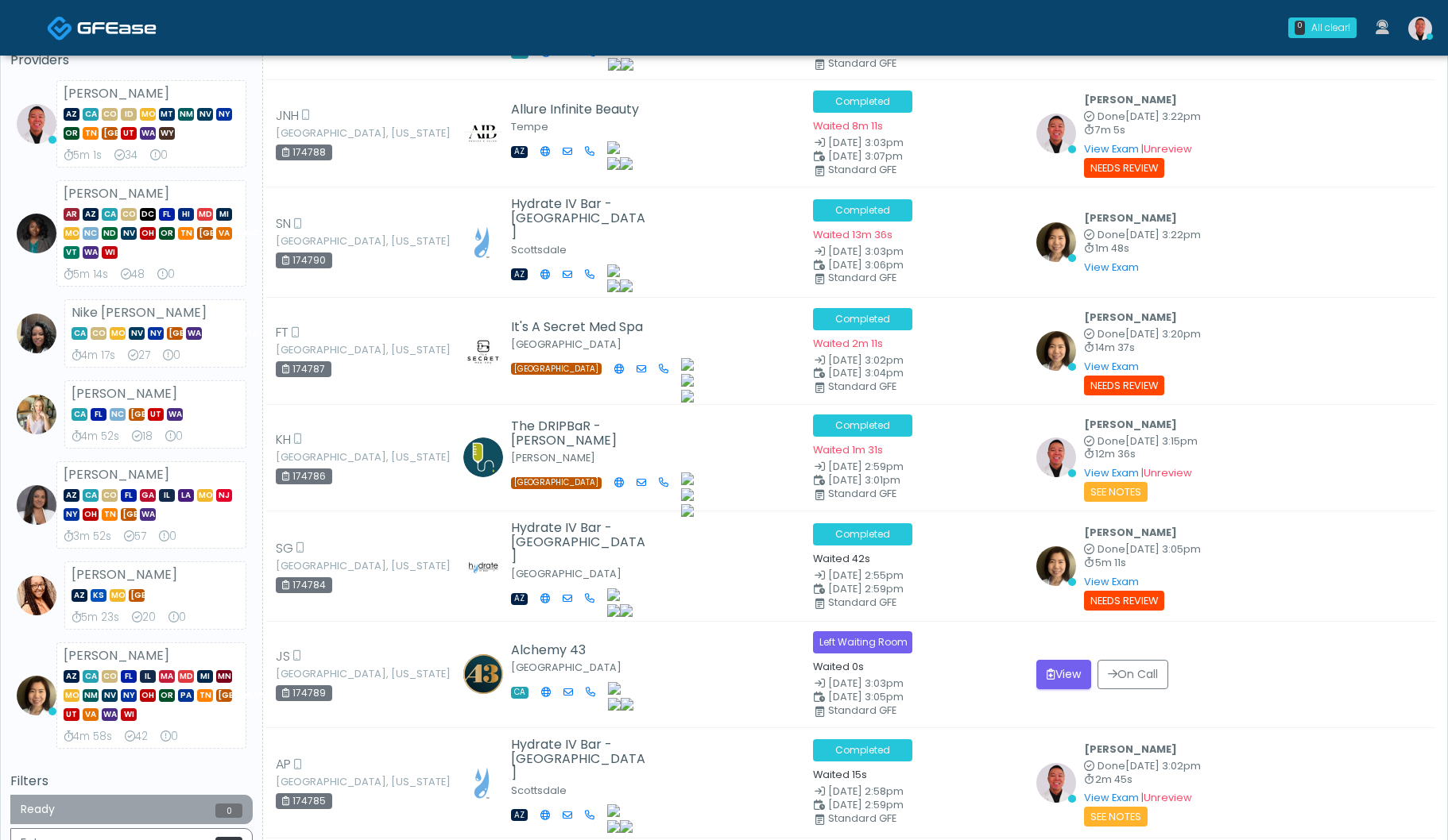
click at [213, 810] on button "Ready 0" at bounding box center [131, 810] width 242 height 30
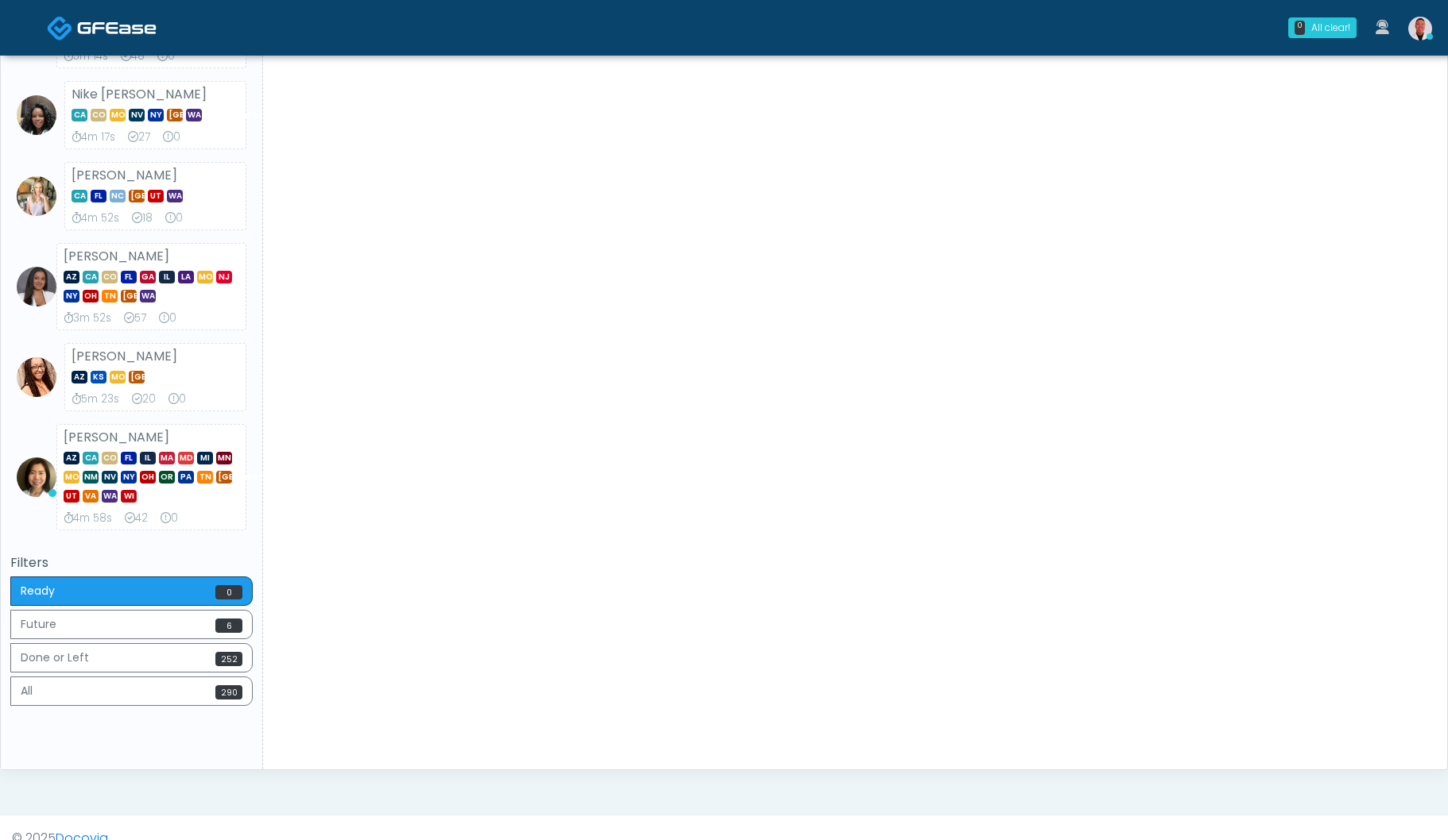
scroll to position [373, 0]
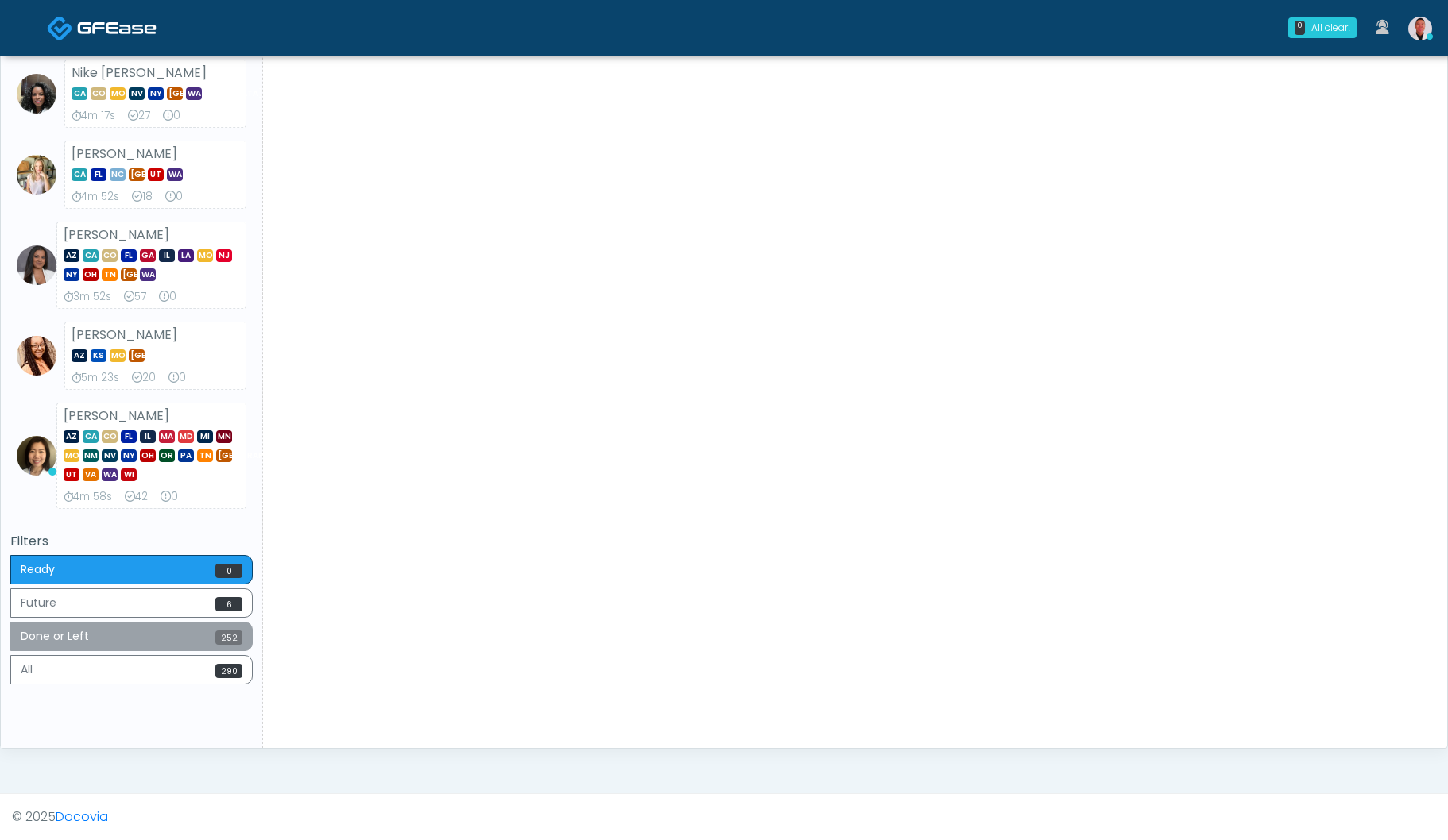
click at [160, 634] on button "Done or Left 252" at bounding box center [131, 637] width 242 height 30
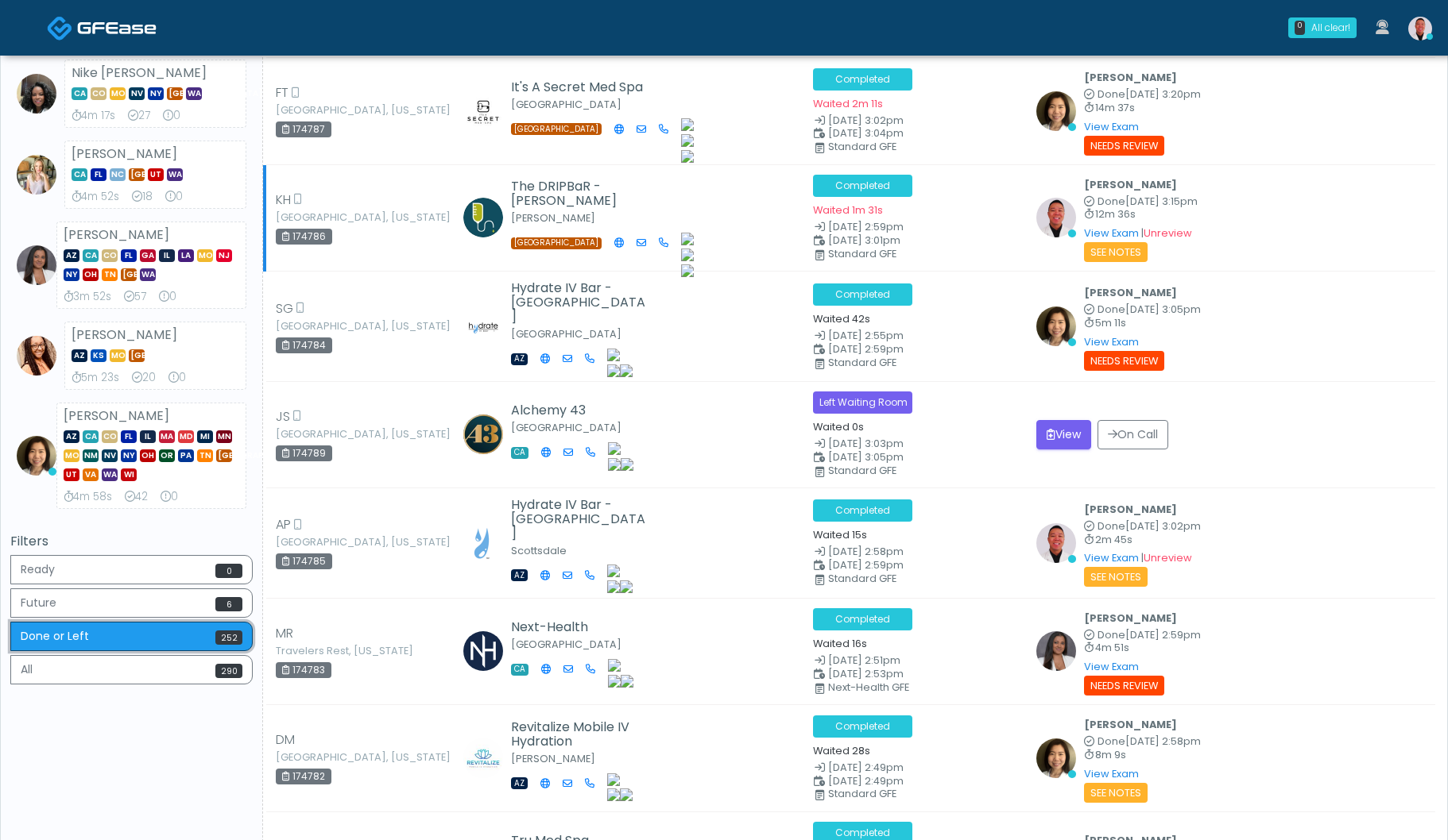
scroll to position [270, 0]
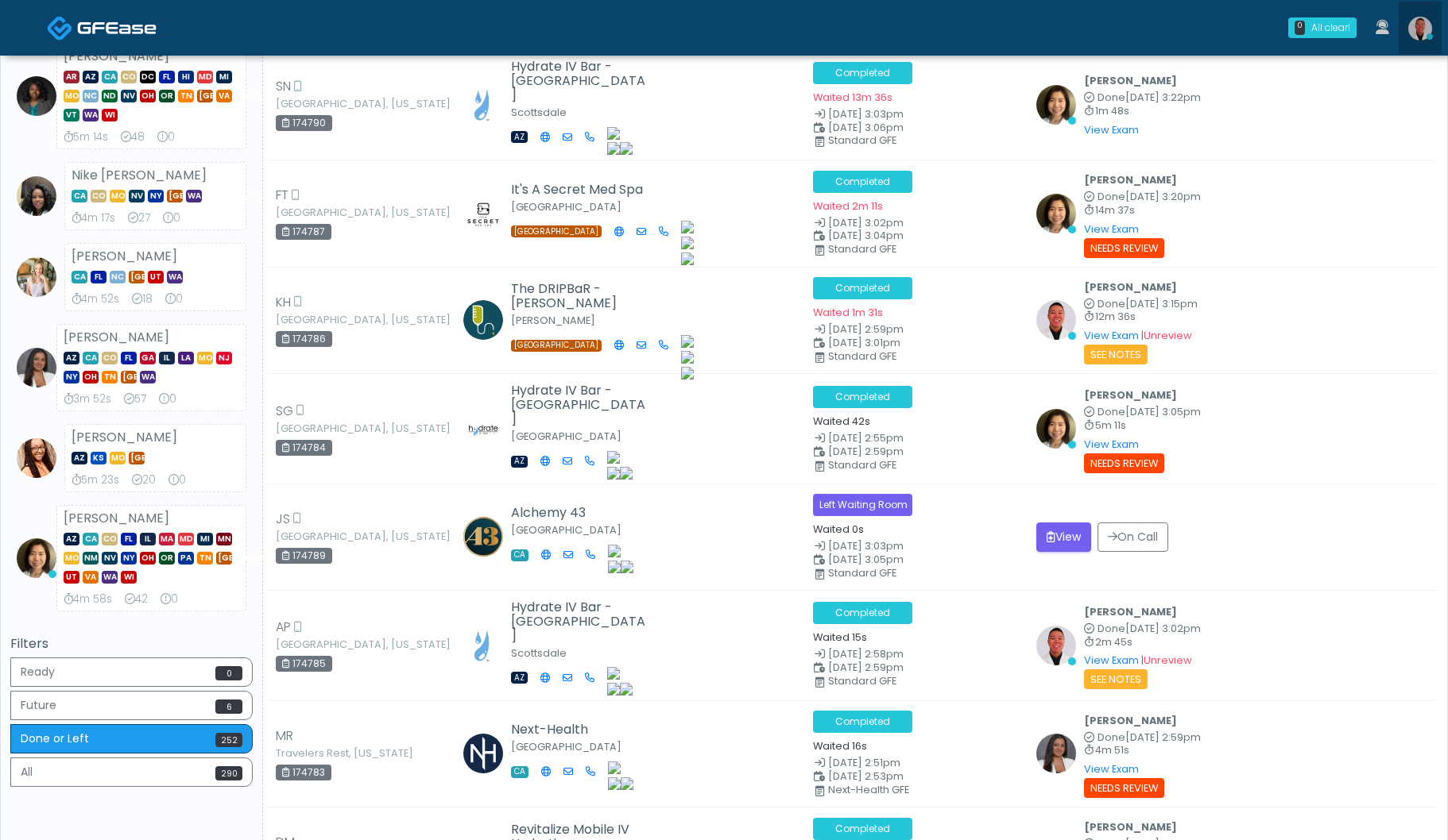
click at [1421, 39] on img at bounding box center [1420, 29] width 24 height 24
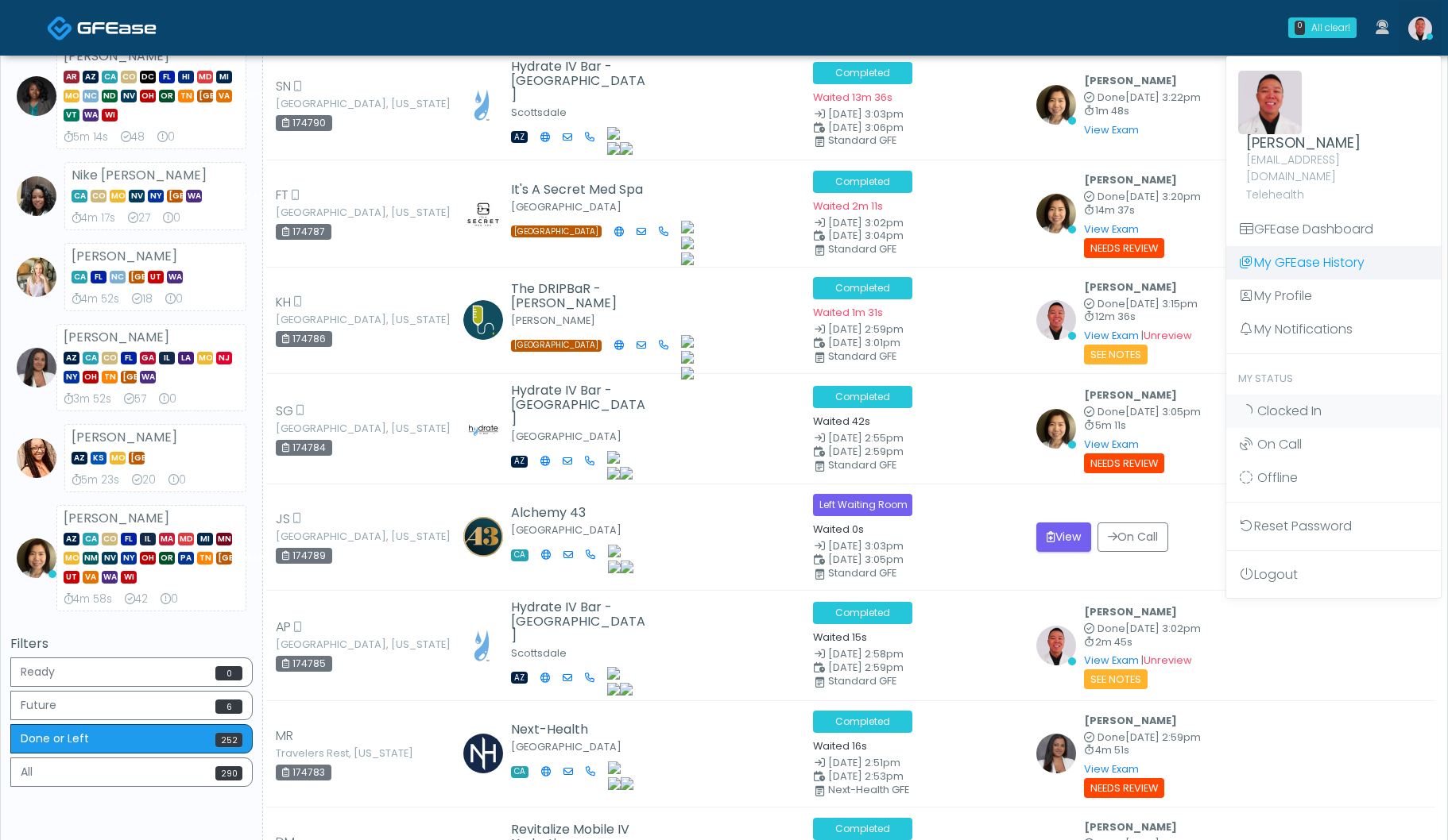
click at [1321, 252] on link "My GFEase History" at bounding box center [1333, 263] width 214 height 33
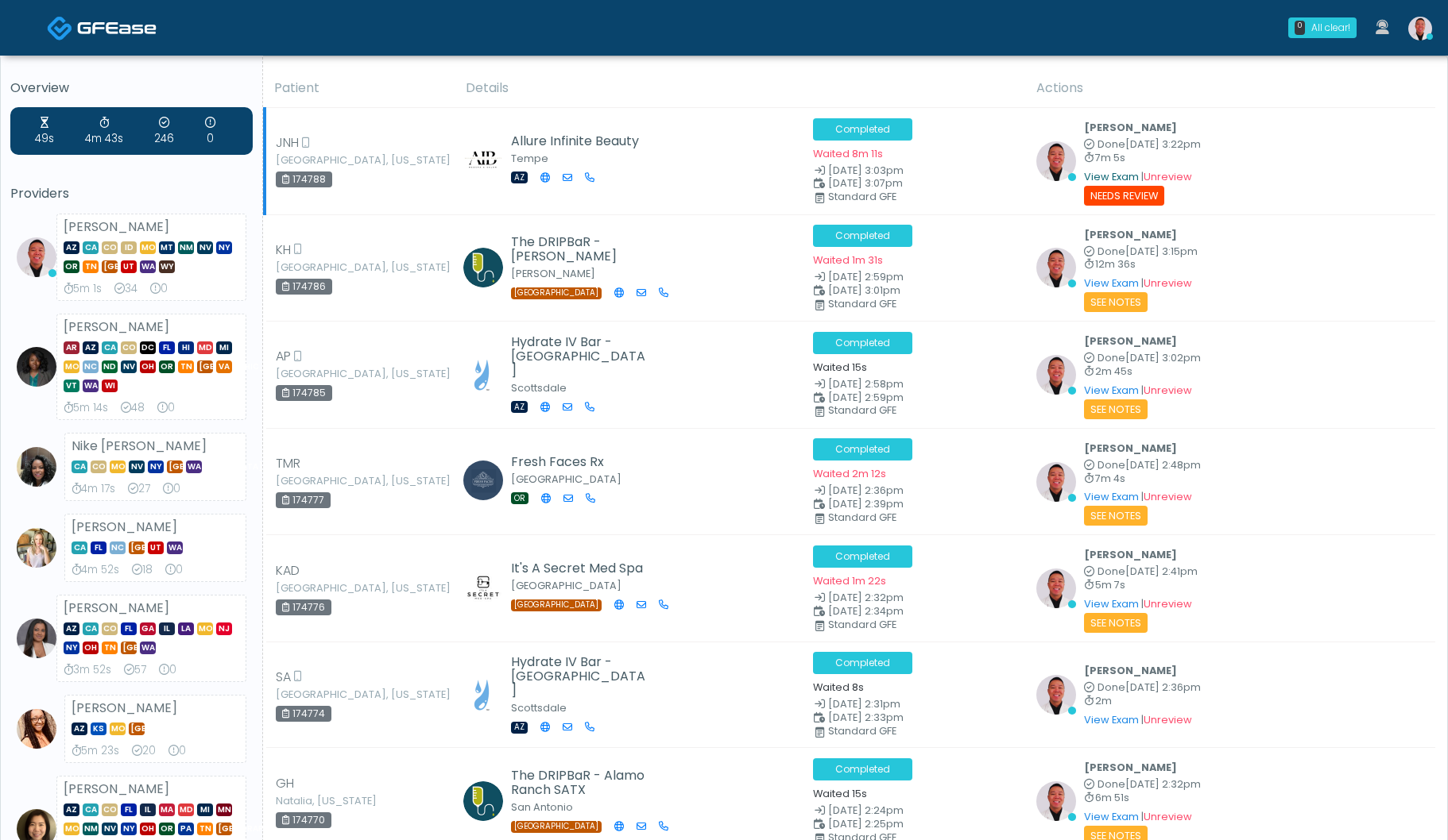
click at [1114, 182] on link "View Exam" at bounding box center [1111, 176] width 54 height 14
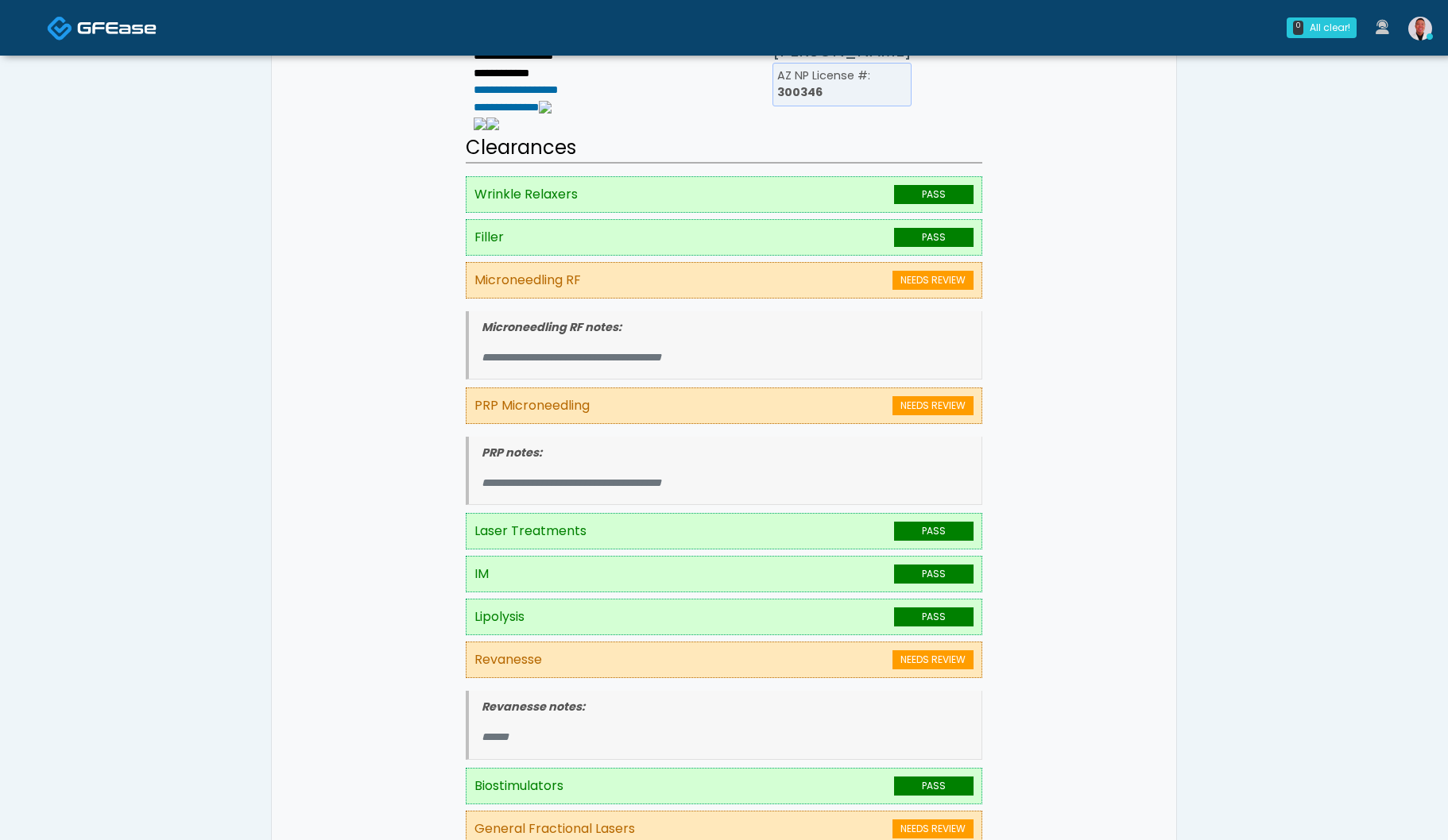
scroll to position [338, 0]
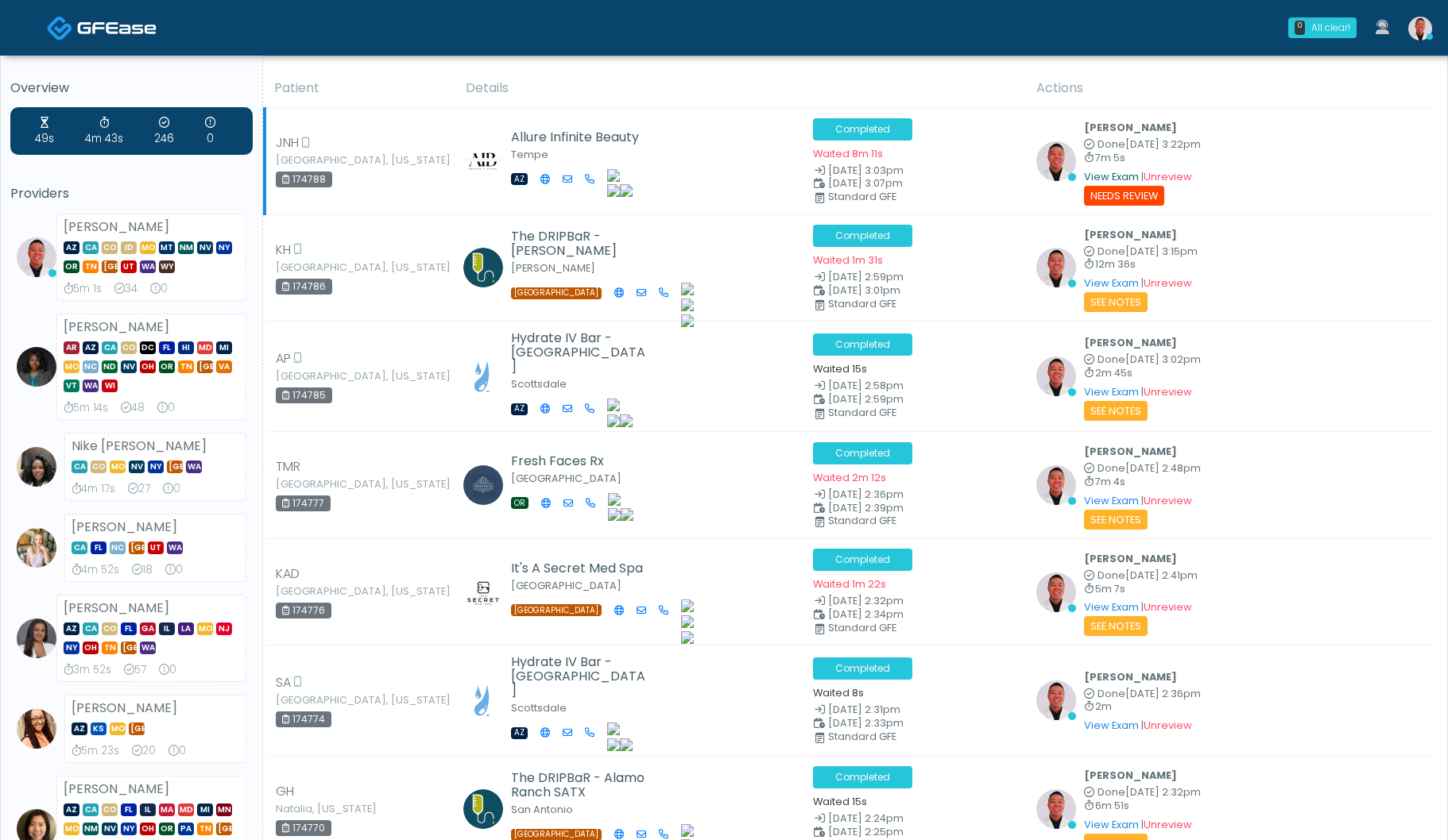
click at [1104, 170] on link "View Exam" at bounding box center [1111, 176] width 54 height 14
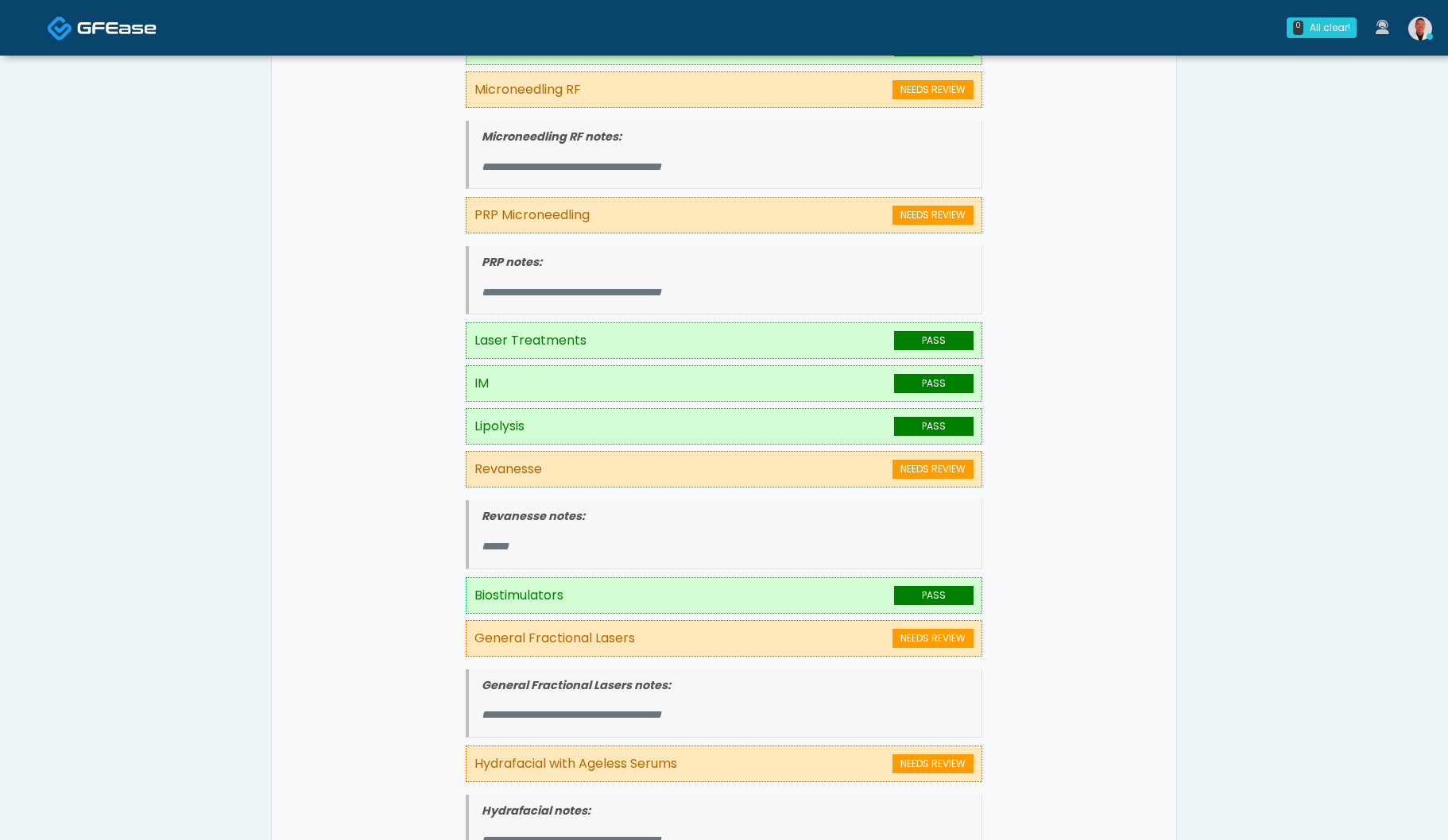
scroll to position [458, 0]
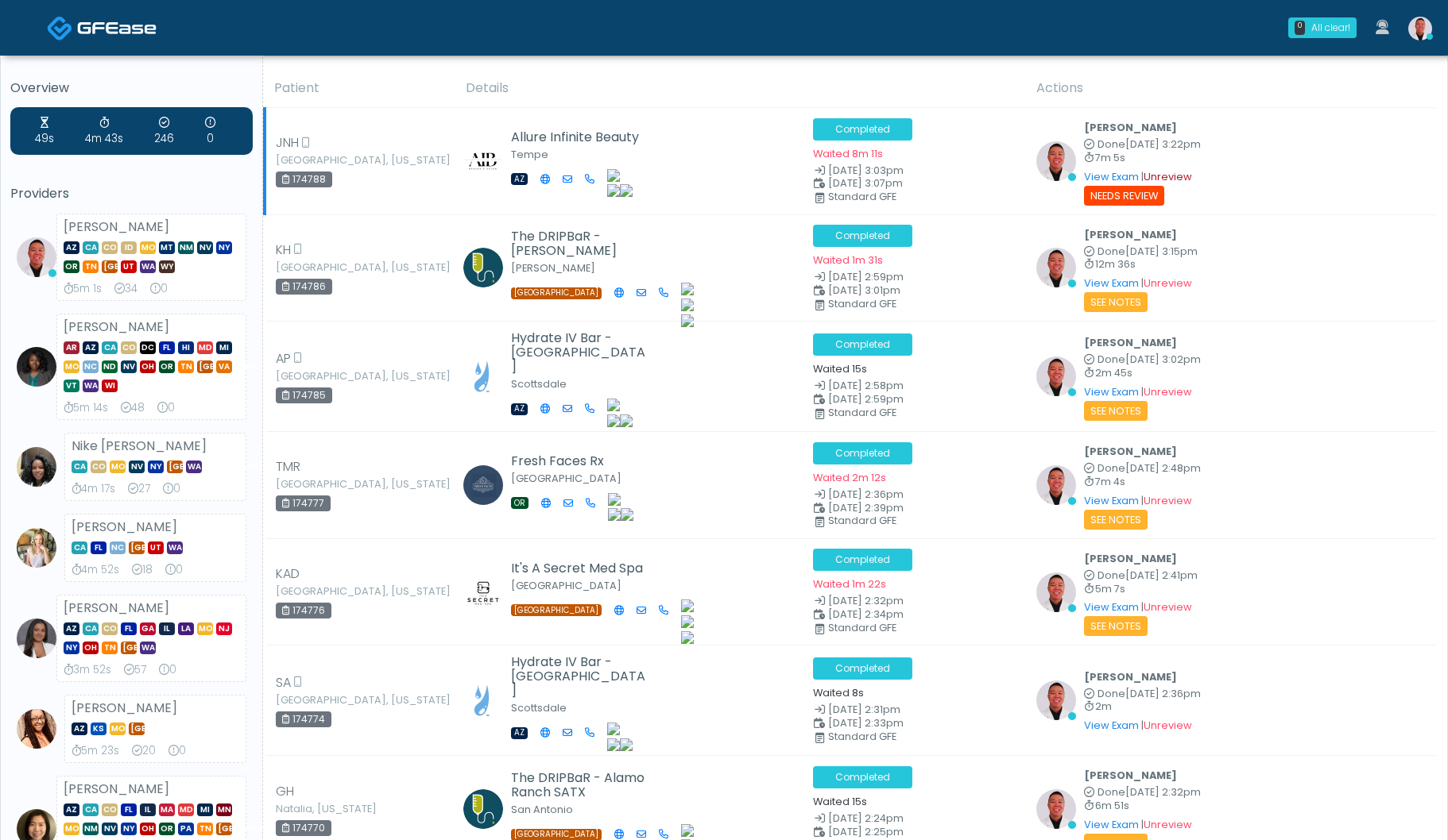
click at [1186, 177] on link "Unreview" at bounding box center [1167, 176] width 48 height 14
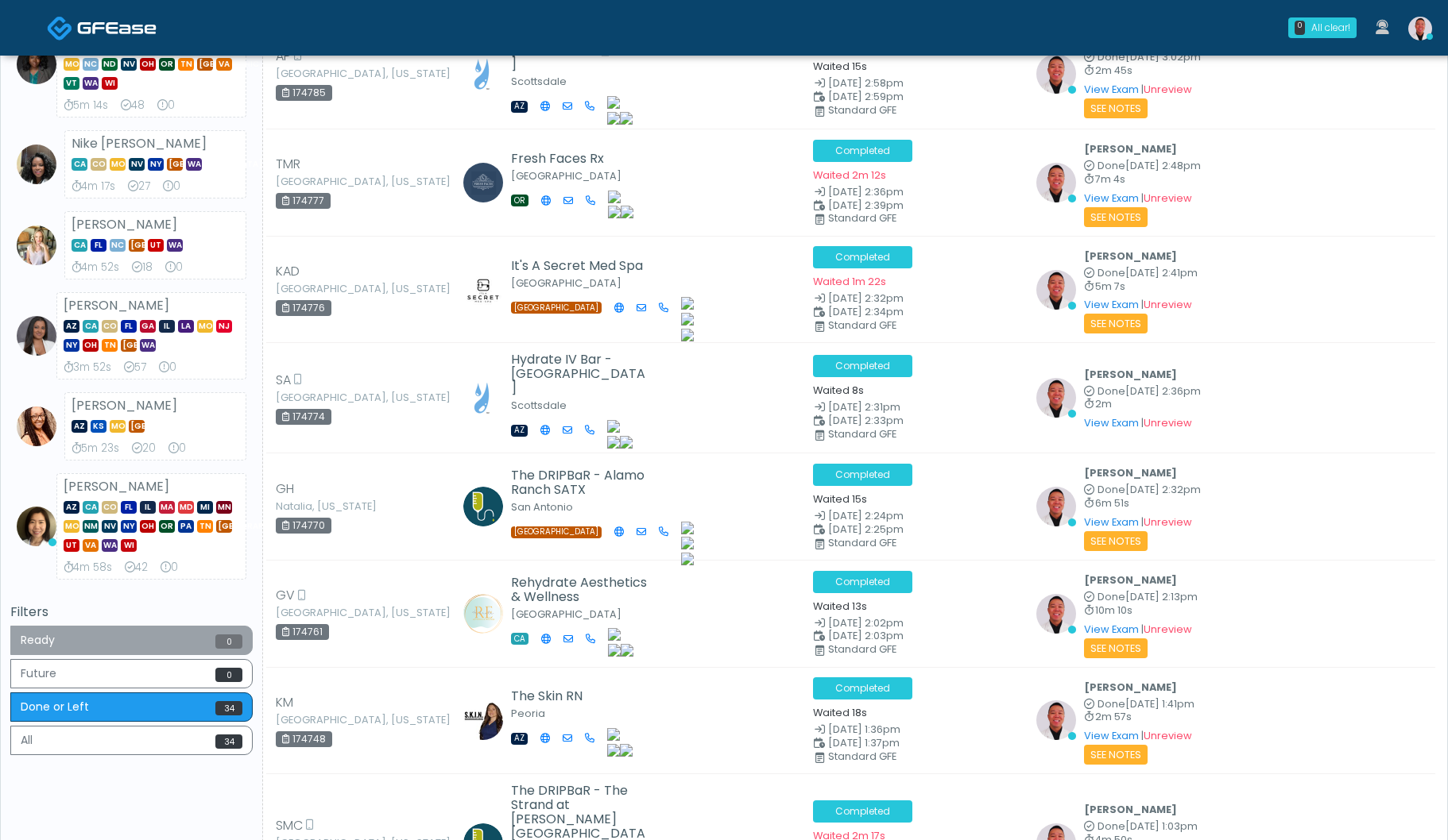
scroll to position [356, 0]
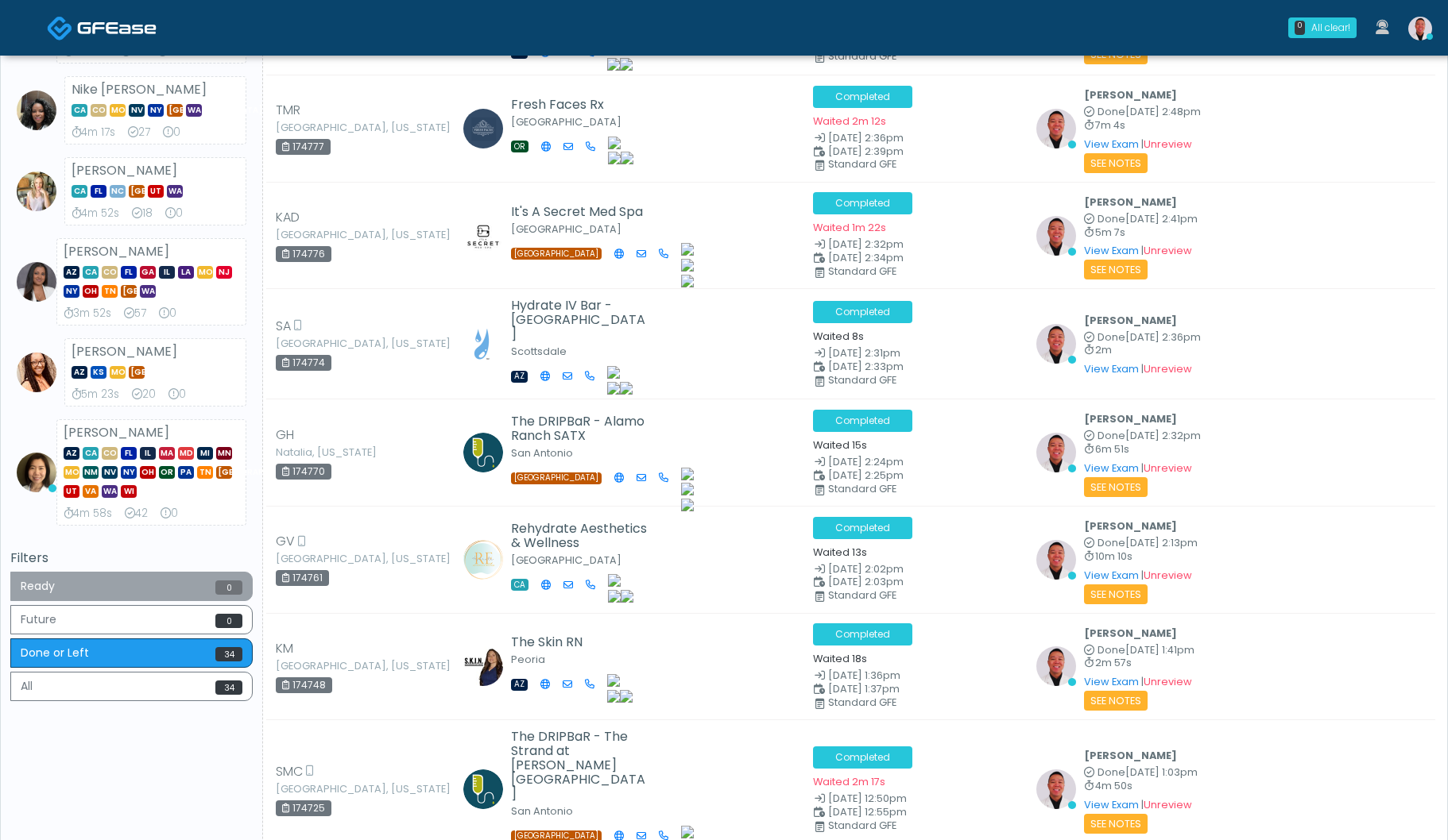
click at [180, 578] on button "Ready 0" at bounding box center [131, 586] width 242 height 30
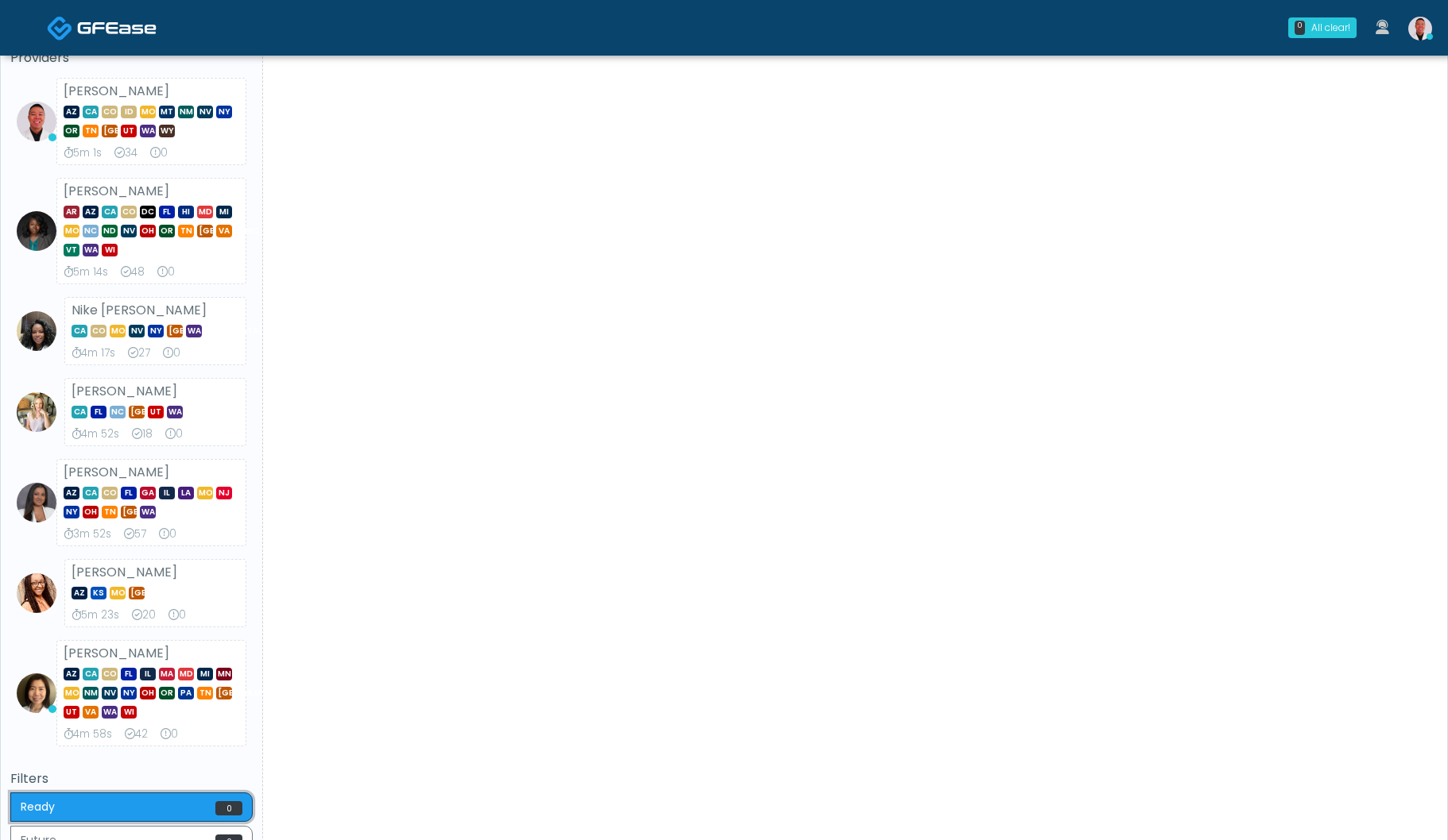
scroll to position [0, 0]
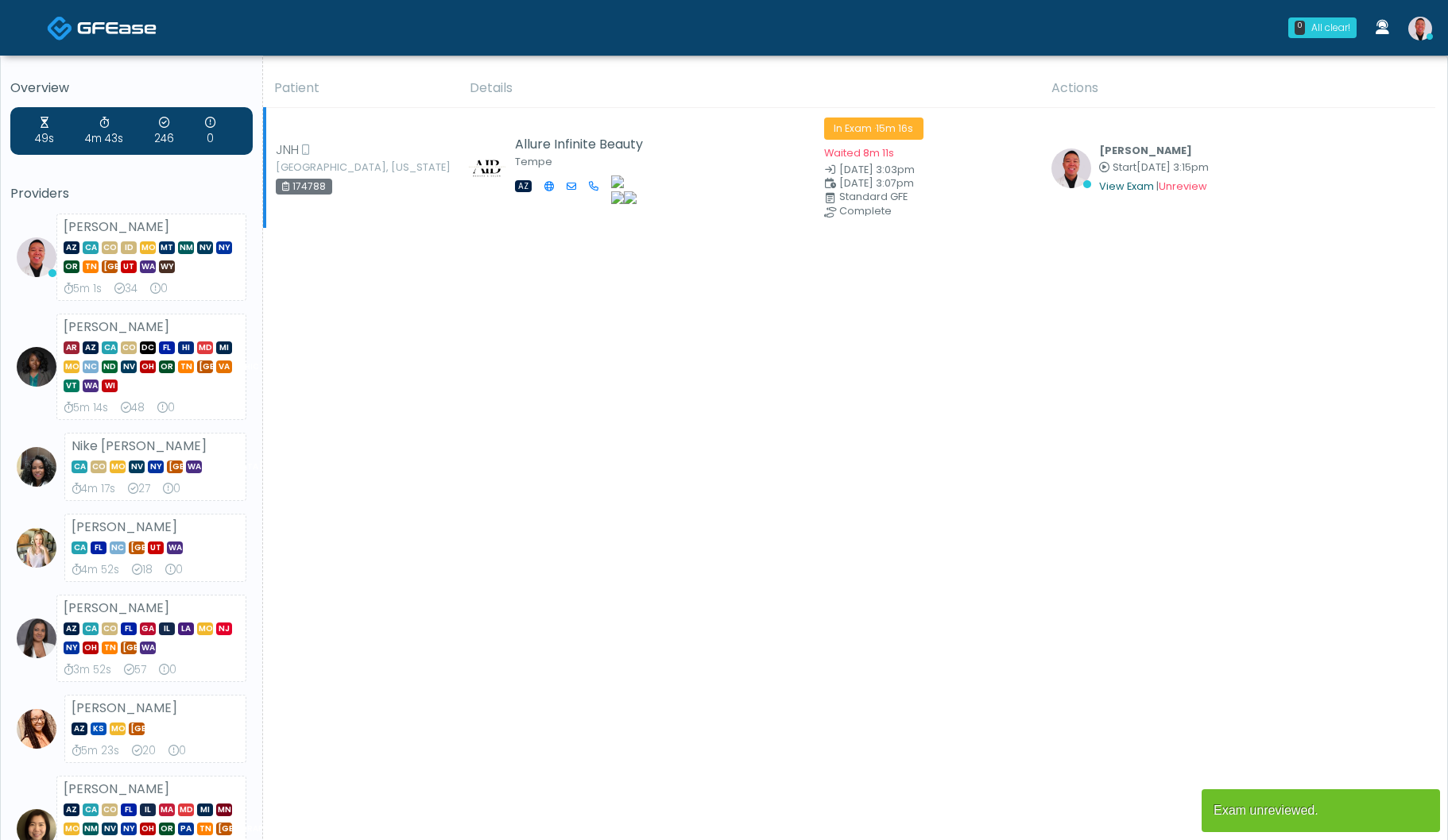
click at [1106, 186] on link "View Exam" at bounding box center [1126, 186] width 54 height 14
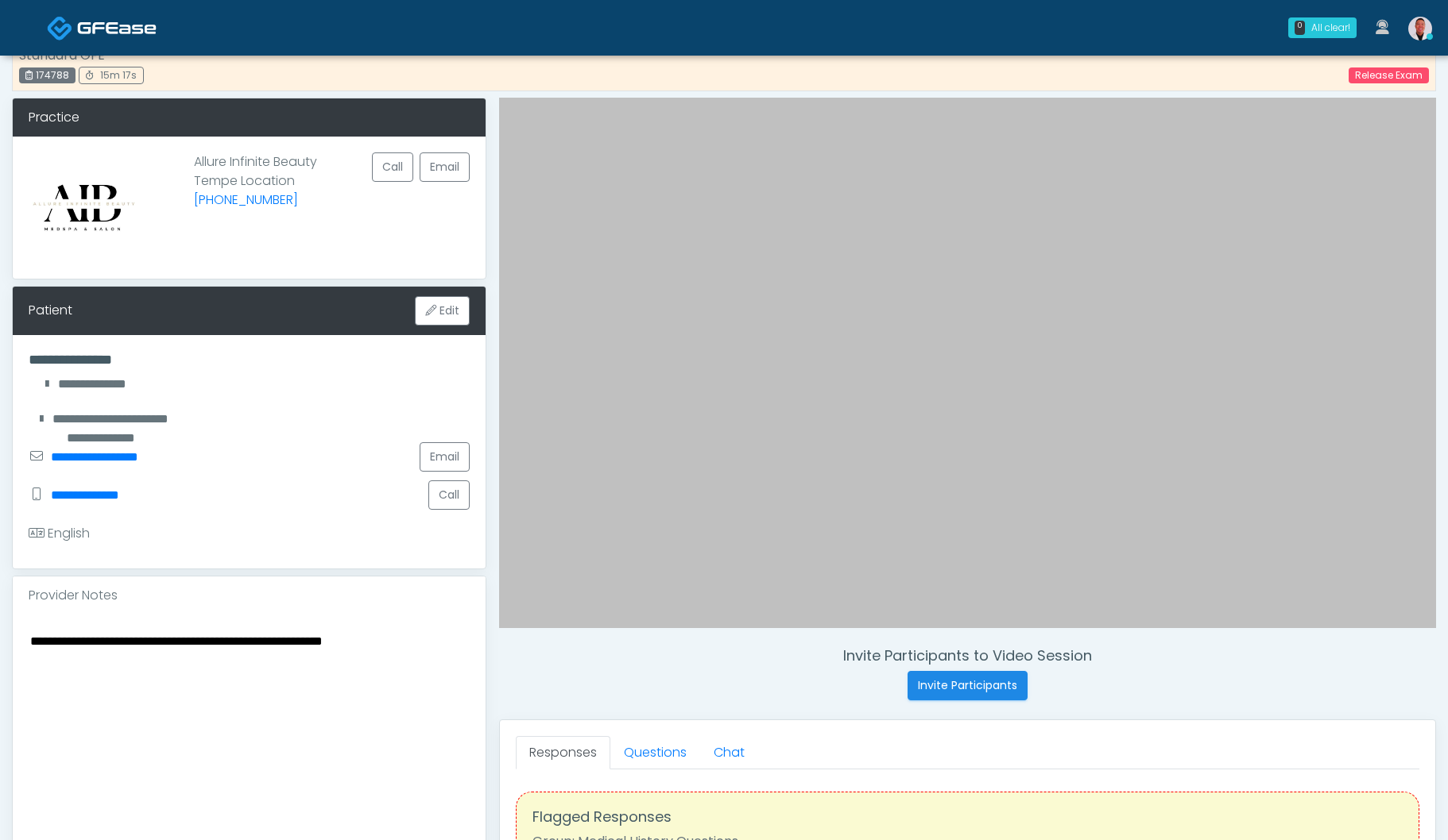
drag, startPoint x: 202, startPoint y: 702, endPoint x: 463, endPoint y: 713, distance: 261.2
click at [202, 702] on textarea "**********" at bounding box center [248, 727] width 440 height 194
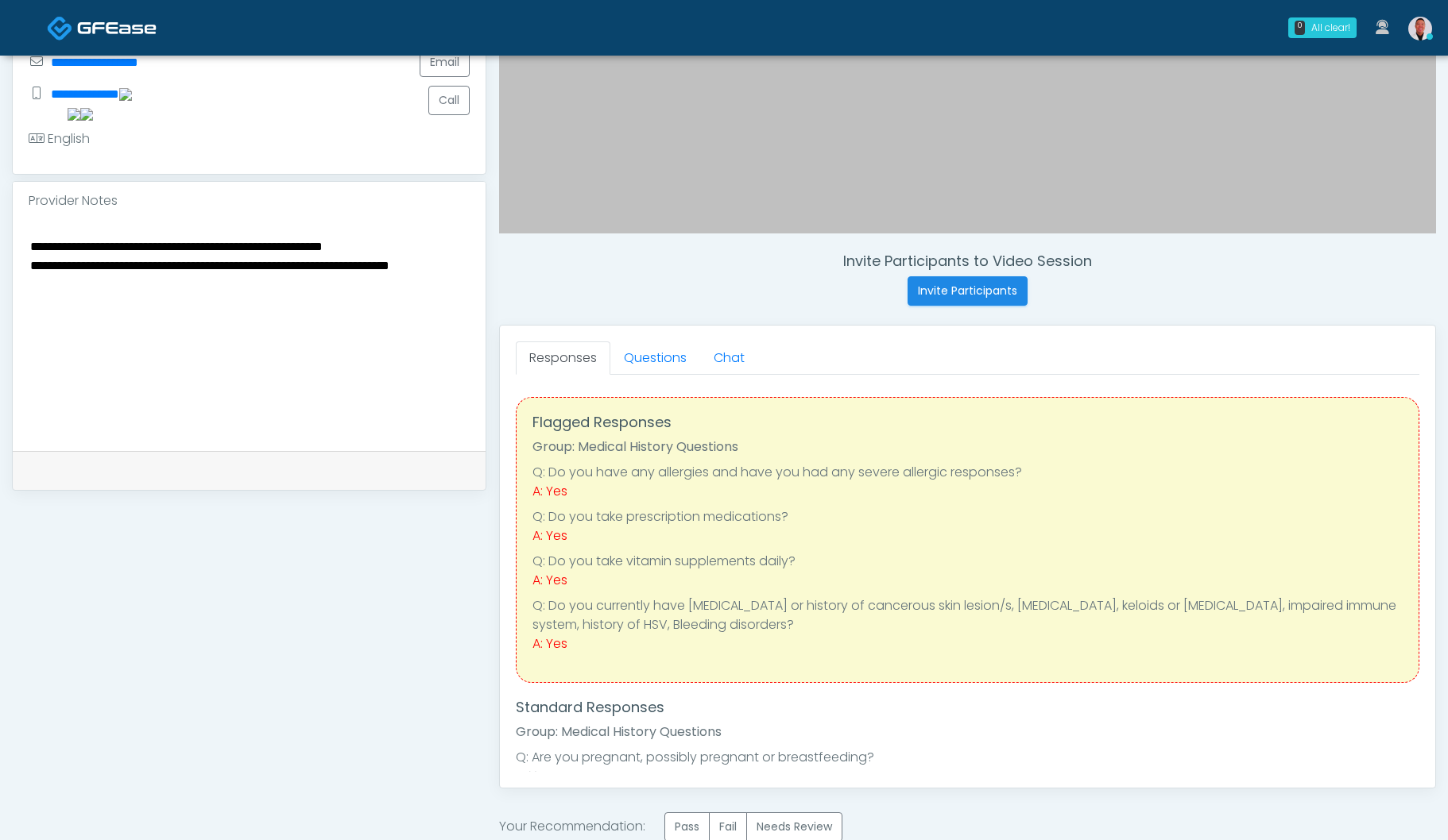
scroll to position [570, 0]
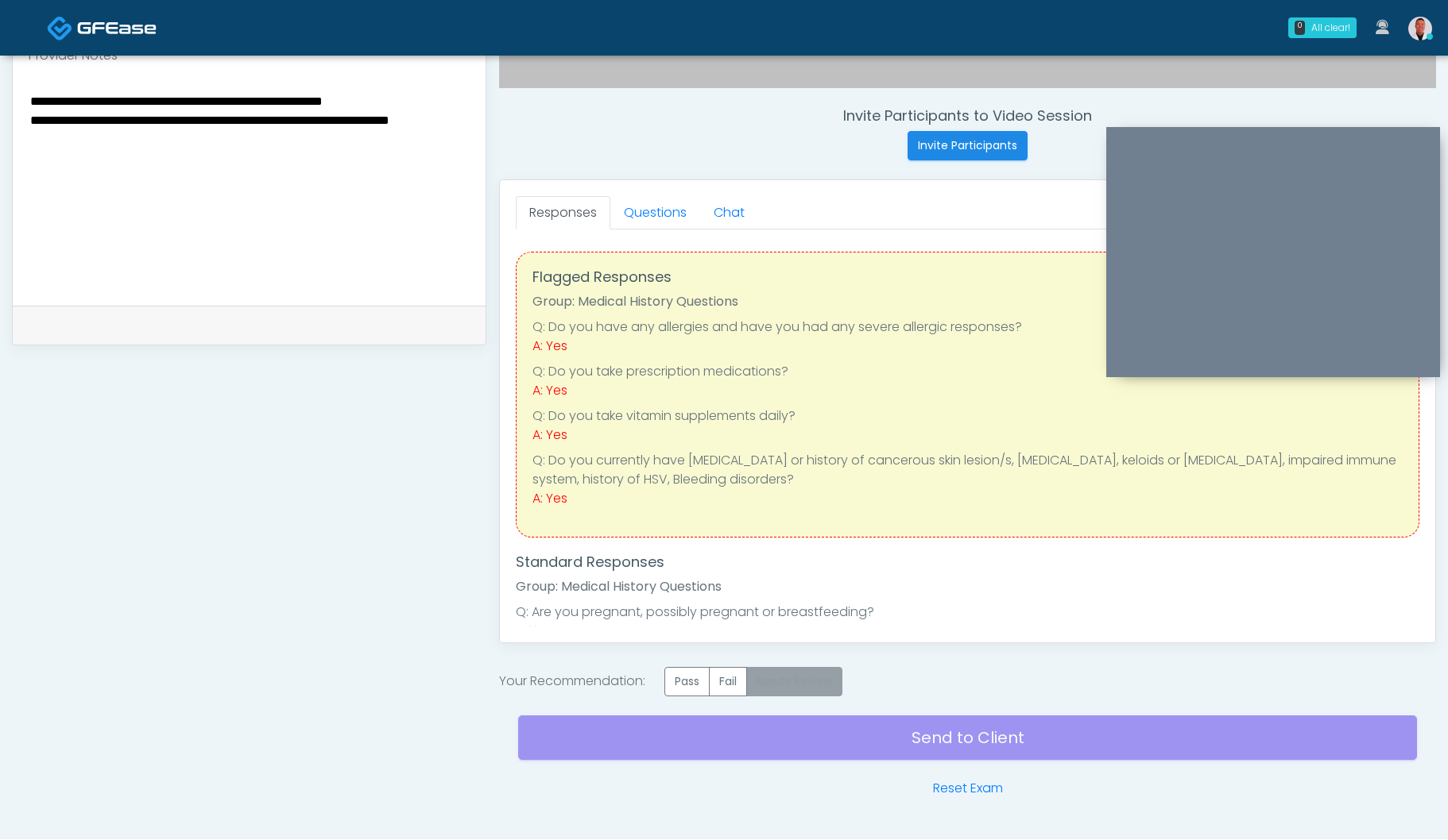
type textarea "**********"
click at [802, 682] on label "Needs Review" at bounding box center [794, 682] width 96 height 30
click at [885, 737] on div "Send to Client Reset Exam" at bounding box center [967, 748] width 899 height 102
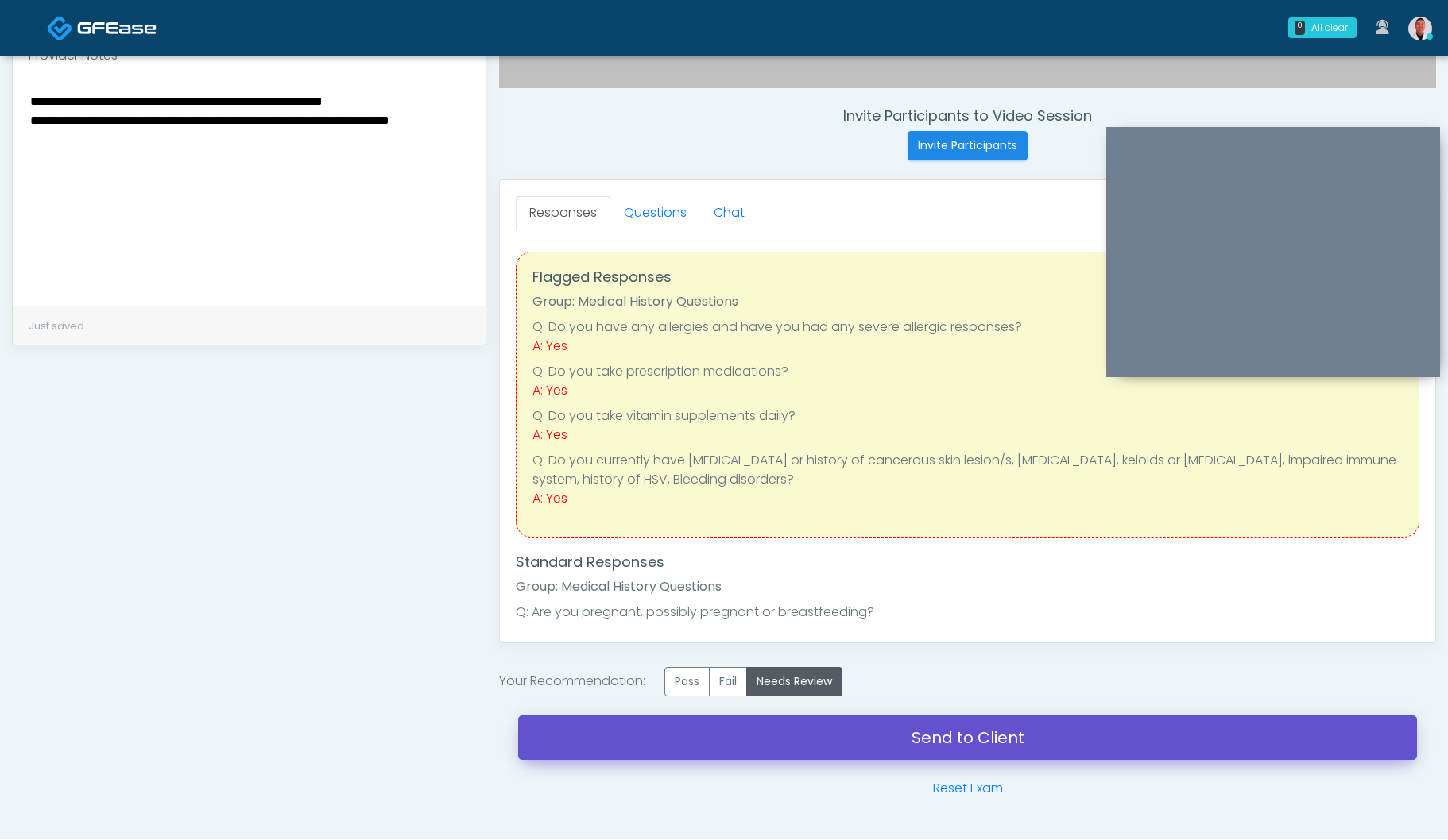
click at [962, 742] on link "Send to Client" at bounding box center [967, 738] width 899 height 44
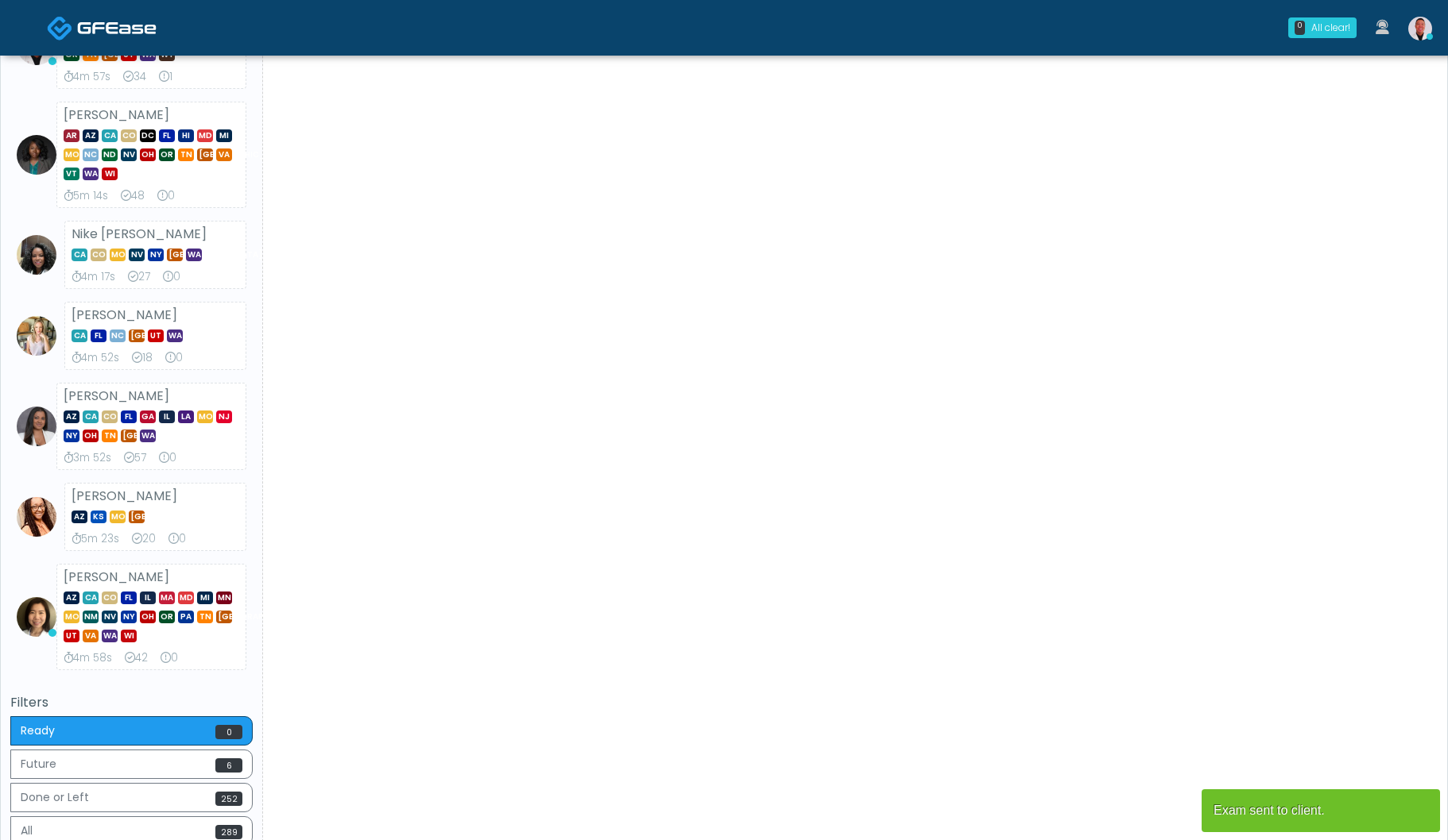
scroll to position [289, 0]
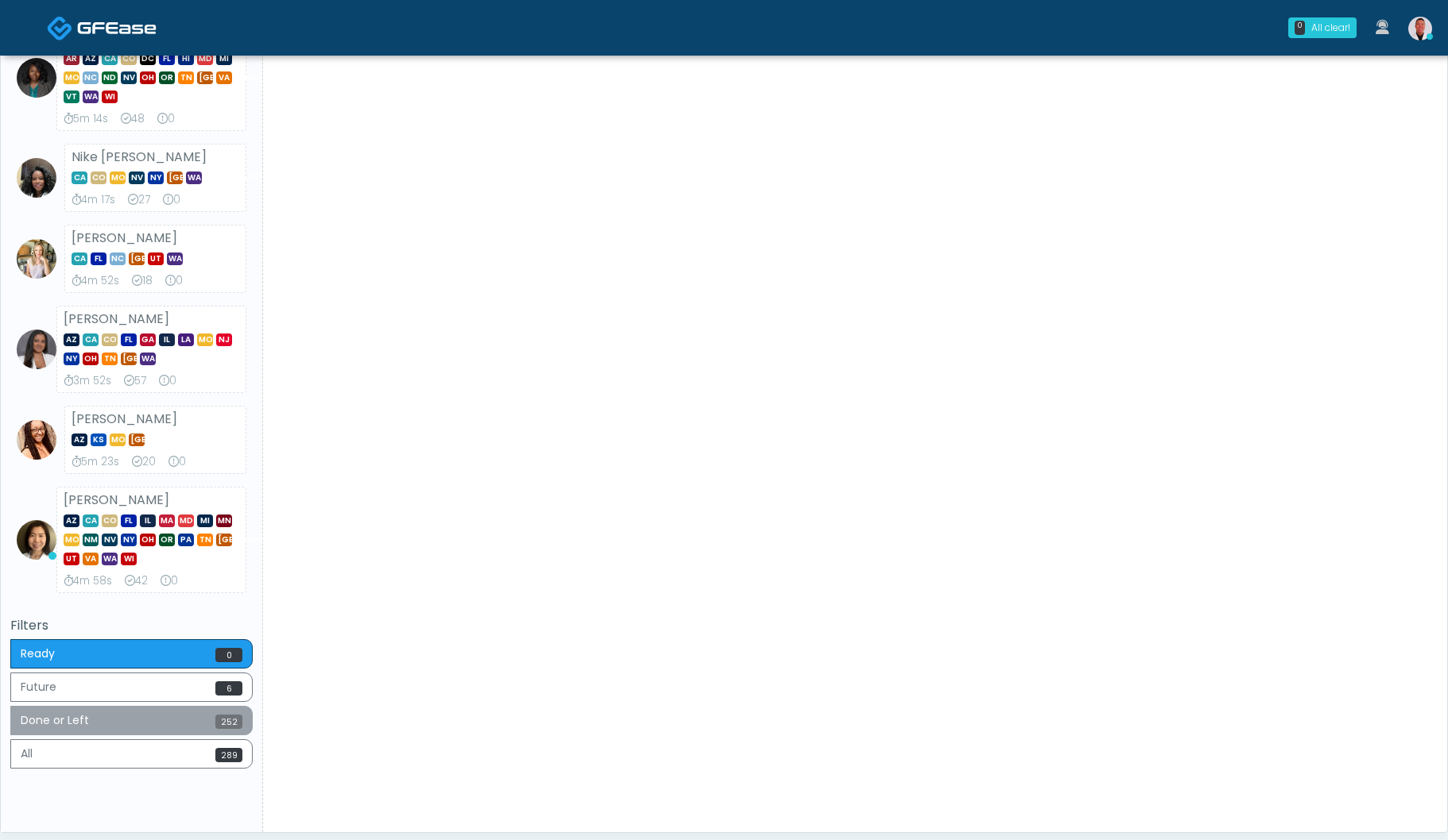
click at [190, 719] on button "Done or Left 252" at bounding box center [131, 721] width 242 height 30
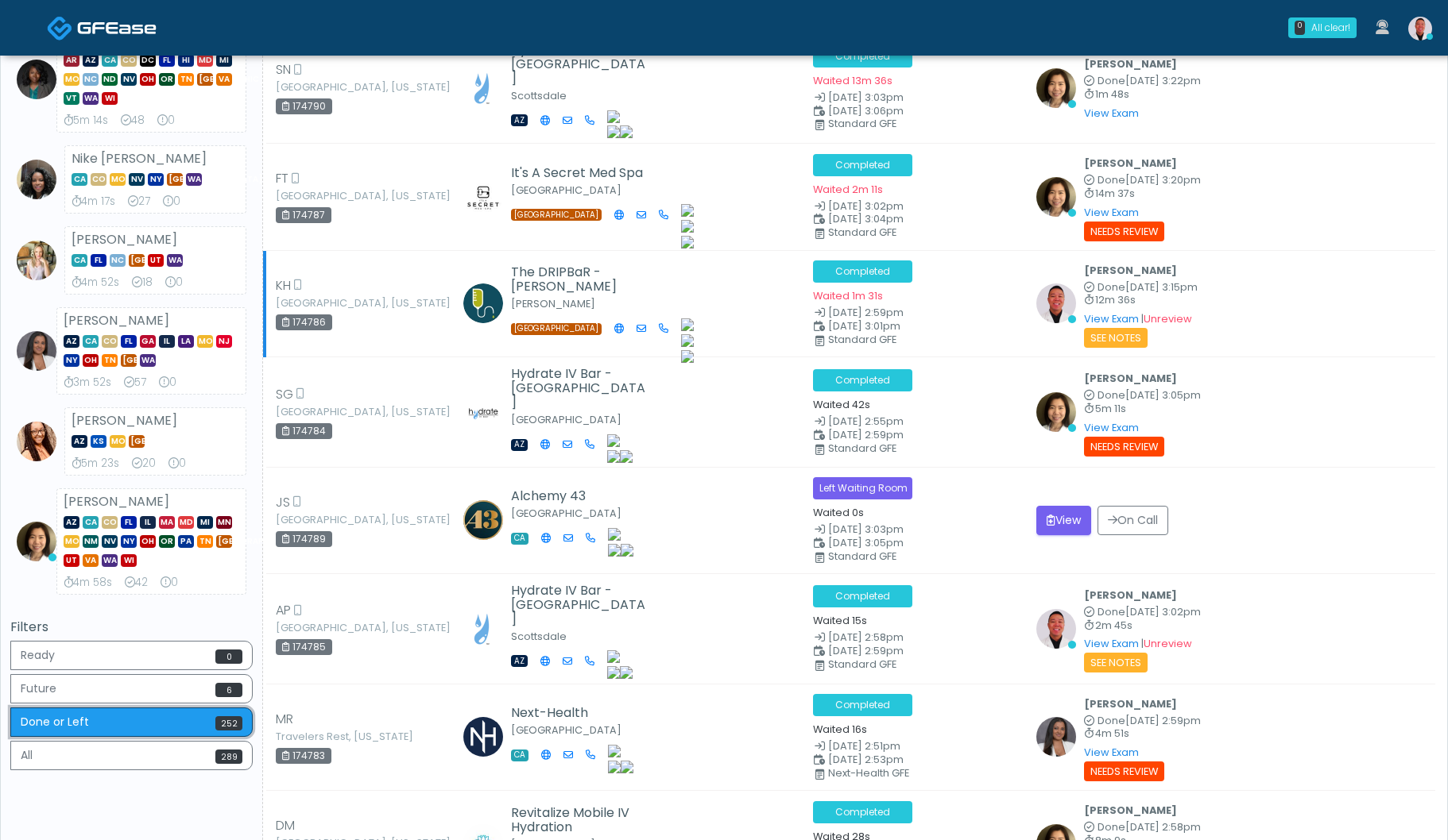
scroll to position [0, 0]
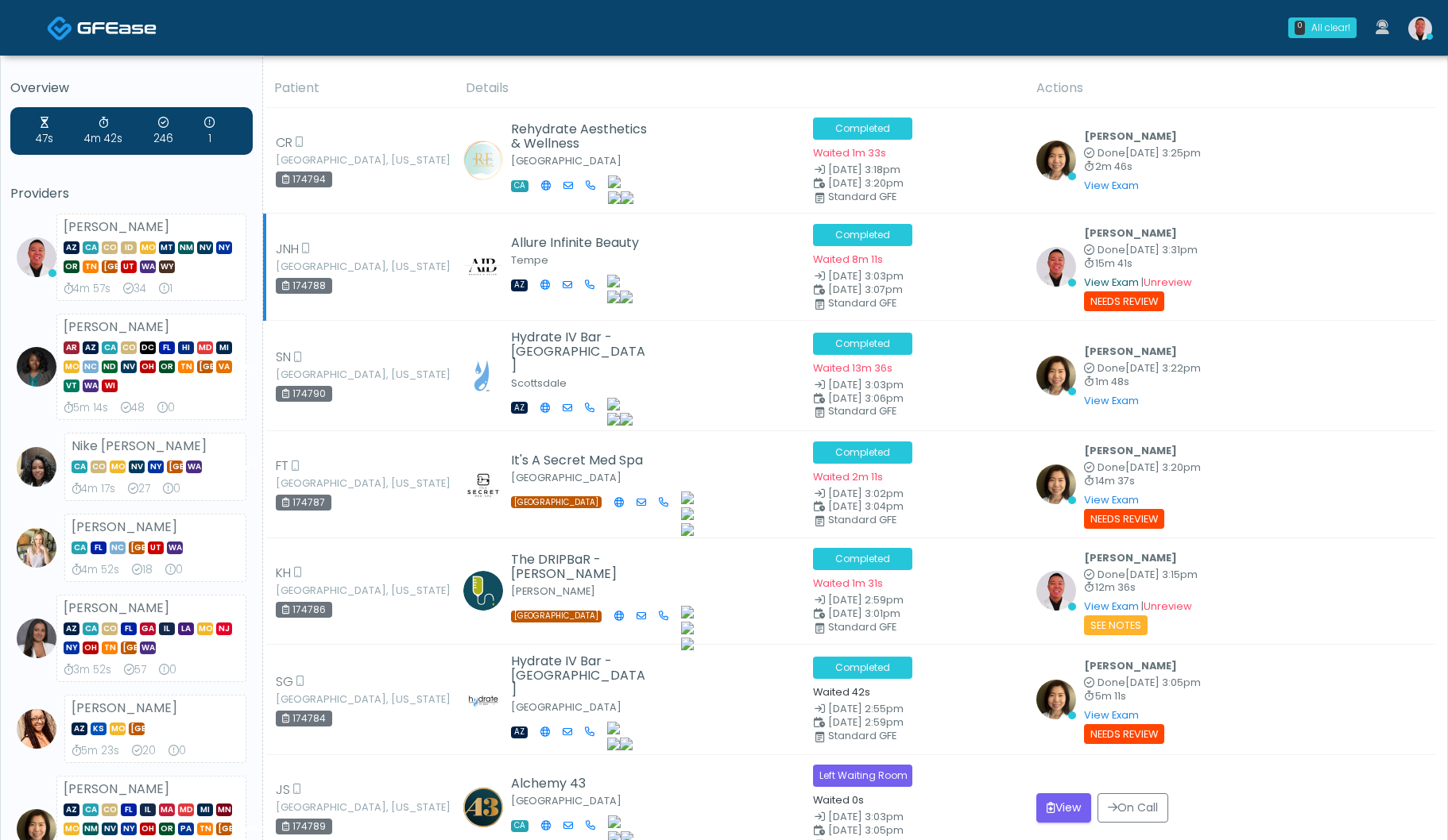
click at [1086, 281] on link "View Exam" at bounding box center [1111, 282] width 54 height 14
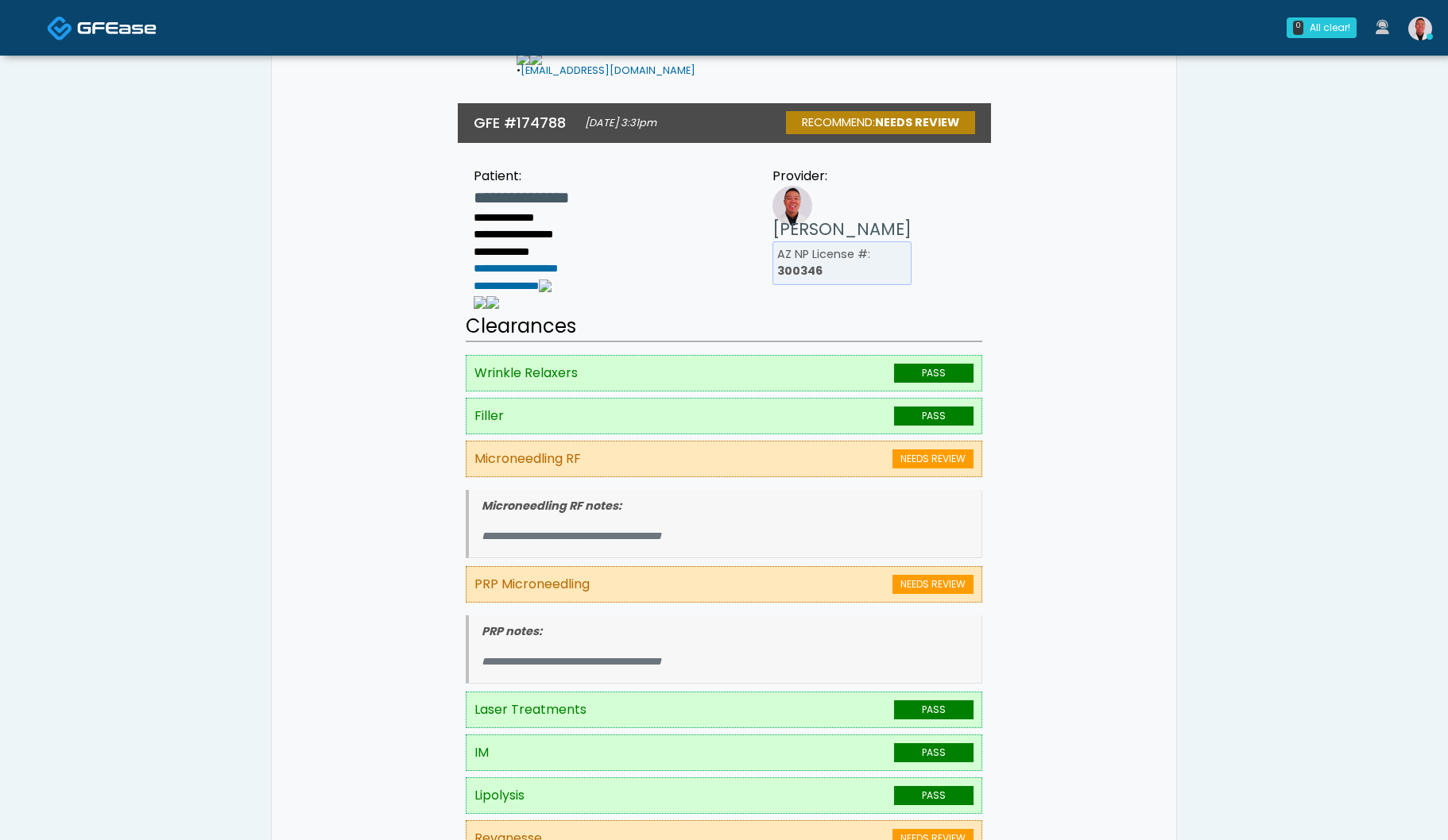
scroll to position [60, 0]
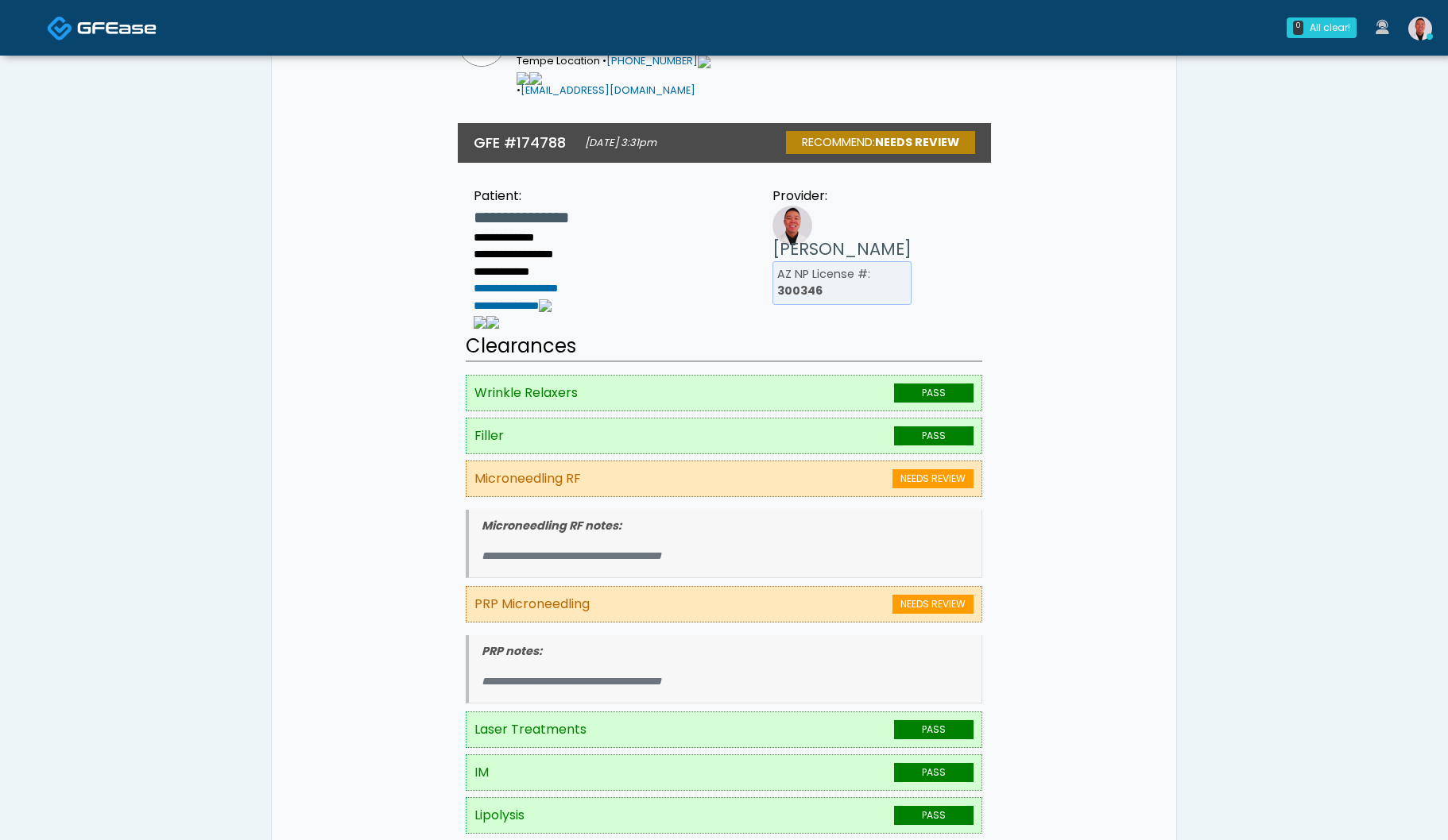
click at [1414, 27] on img at bounding box center [1420, 29] width 24 height 24
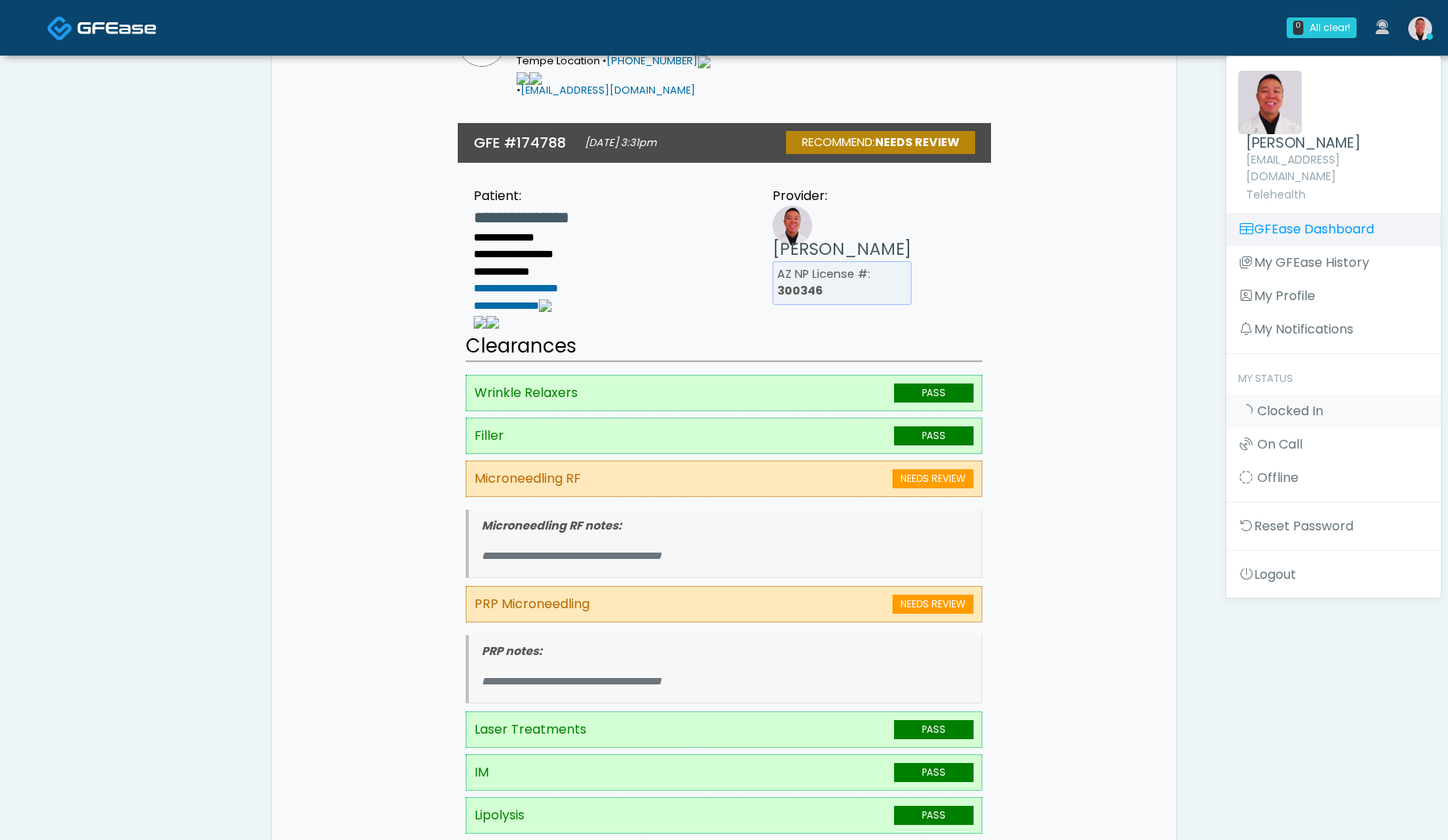
click at [1318, 213] on link "GFEase Dashboard" at bounding box center [1333, 230] width 214 height 33
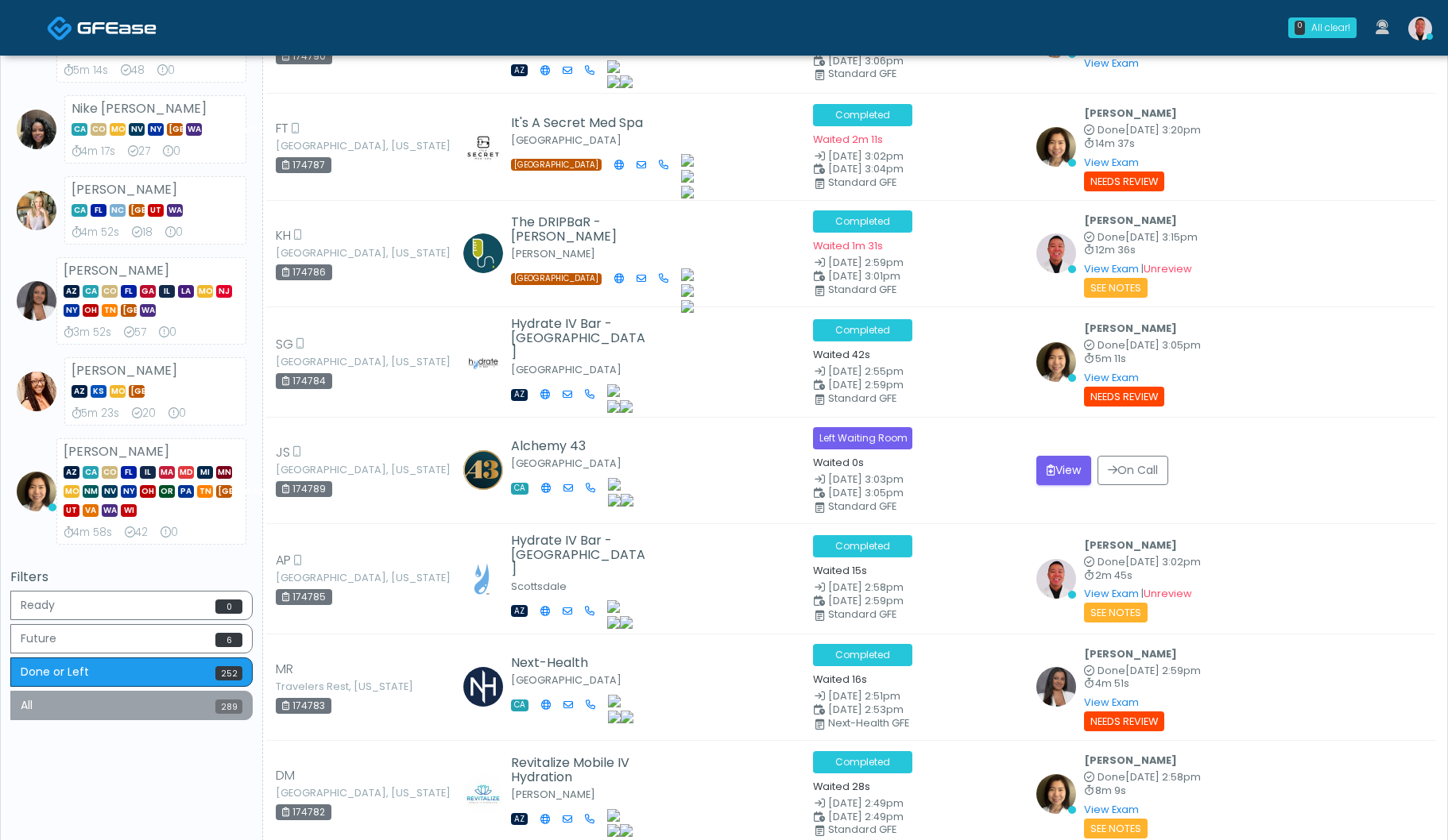
scroll to position [367, 0]
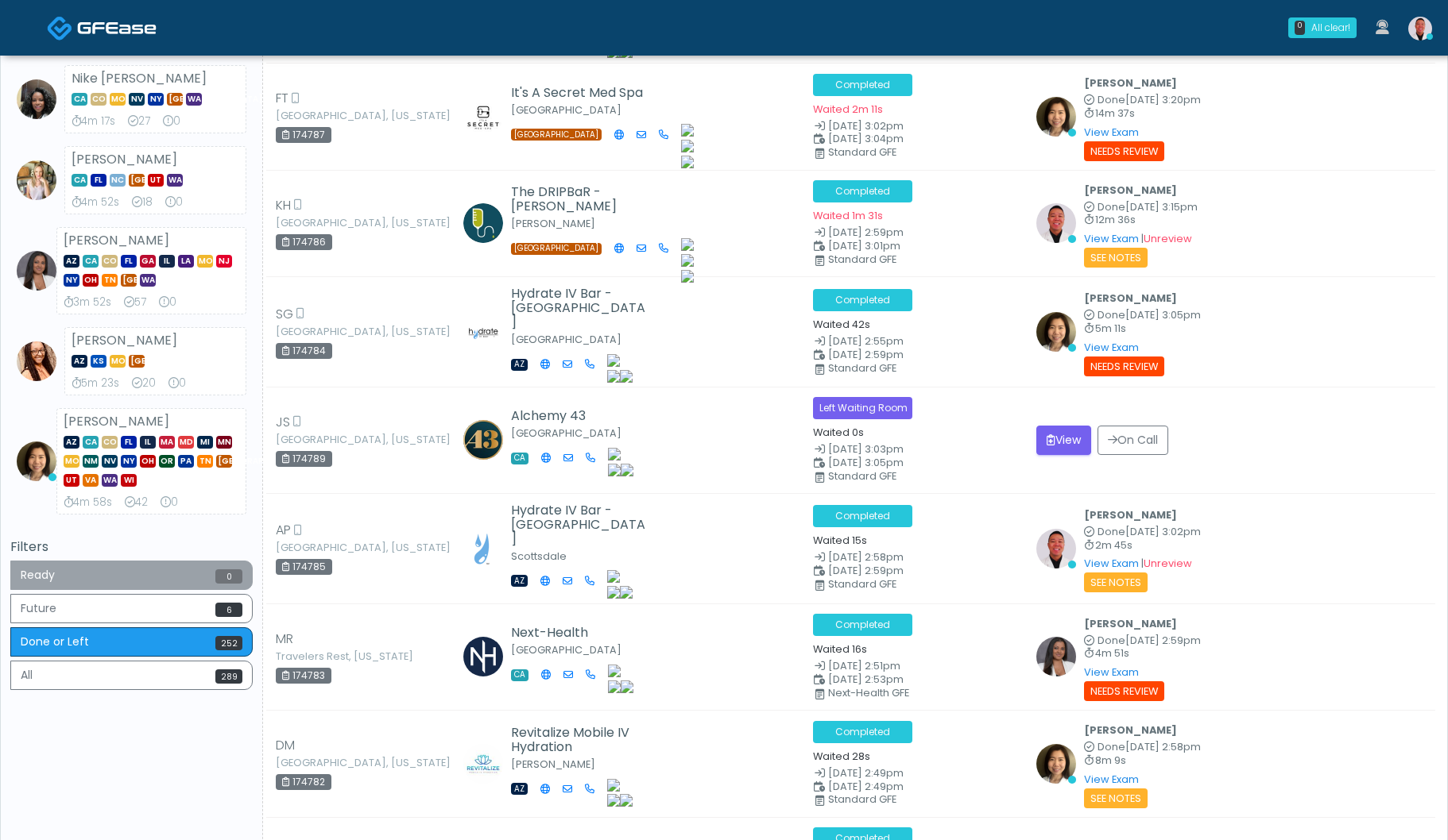
click at [175, 581] on button "Ready 0" at bounding box center [131, 575] width 242 height 30
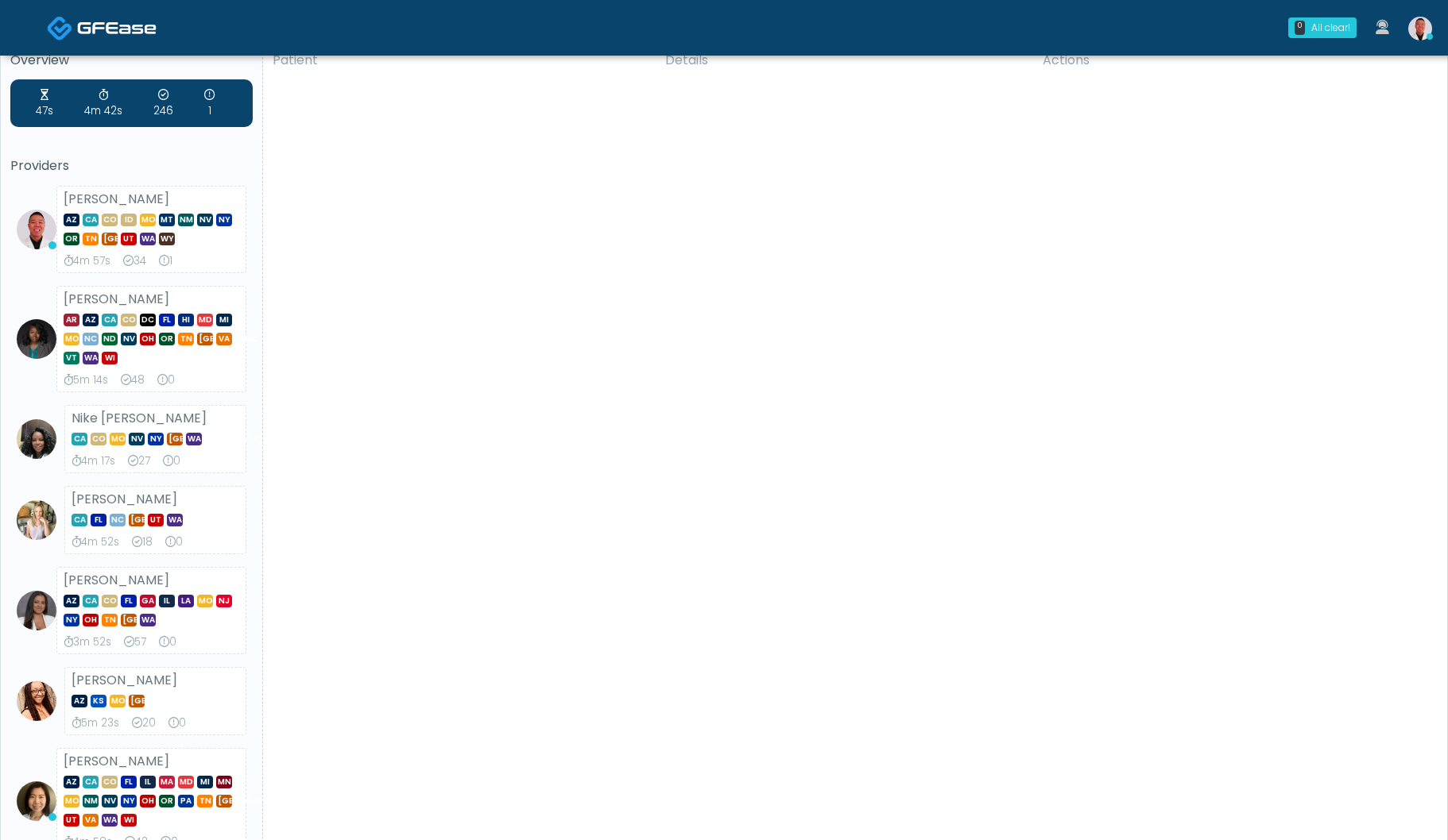
scroll to position [0, 0]
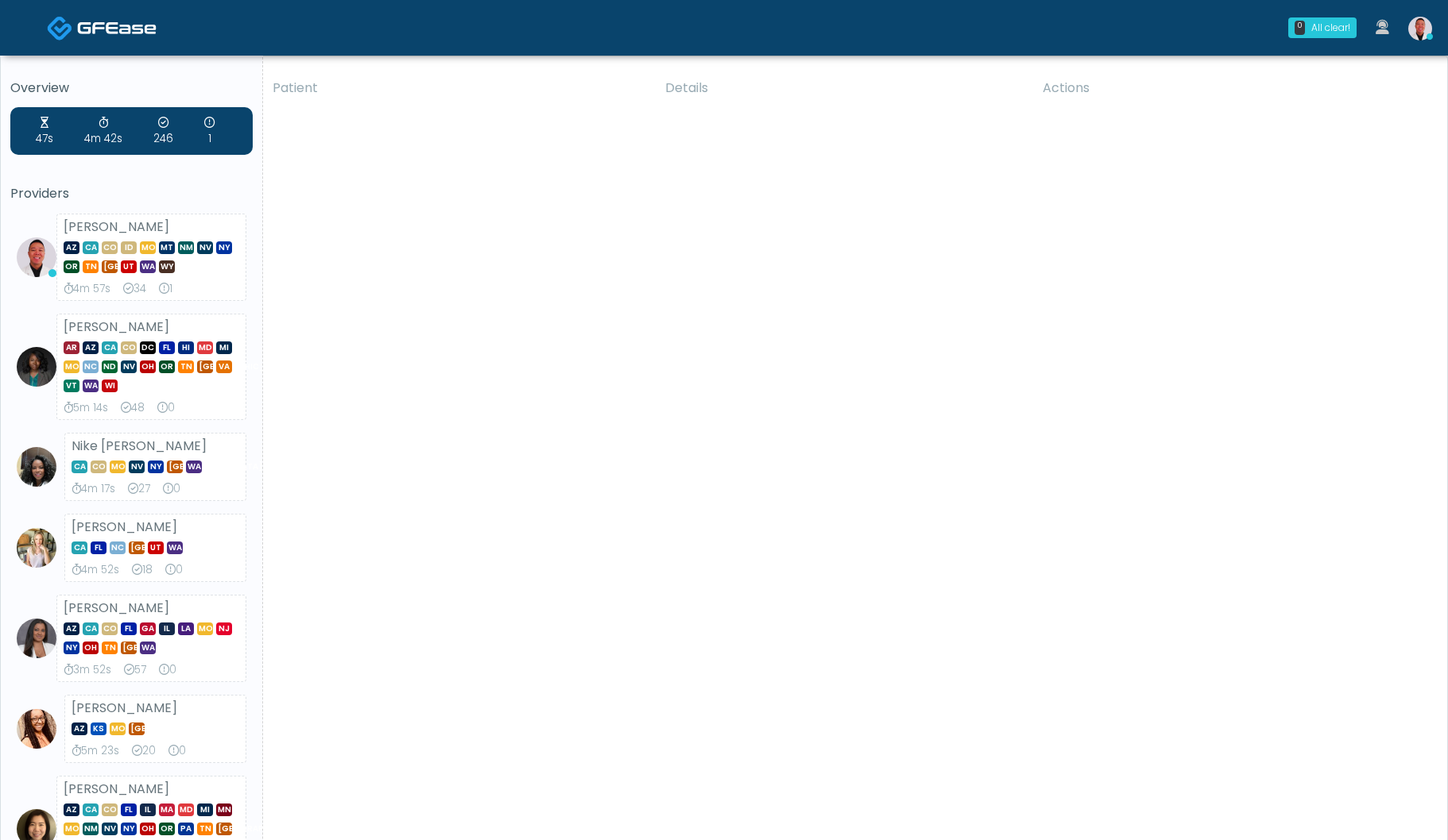
click at [1418, 32] on img at bounding box center [1420, 29] width 24 height 24
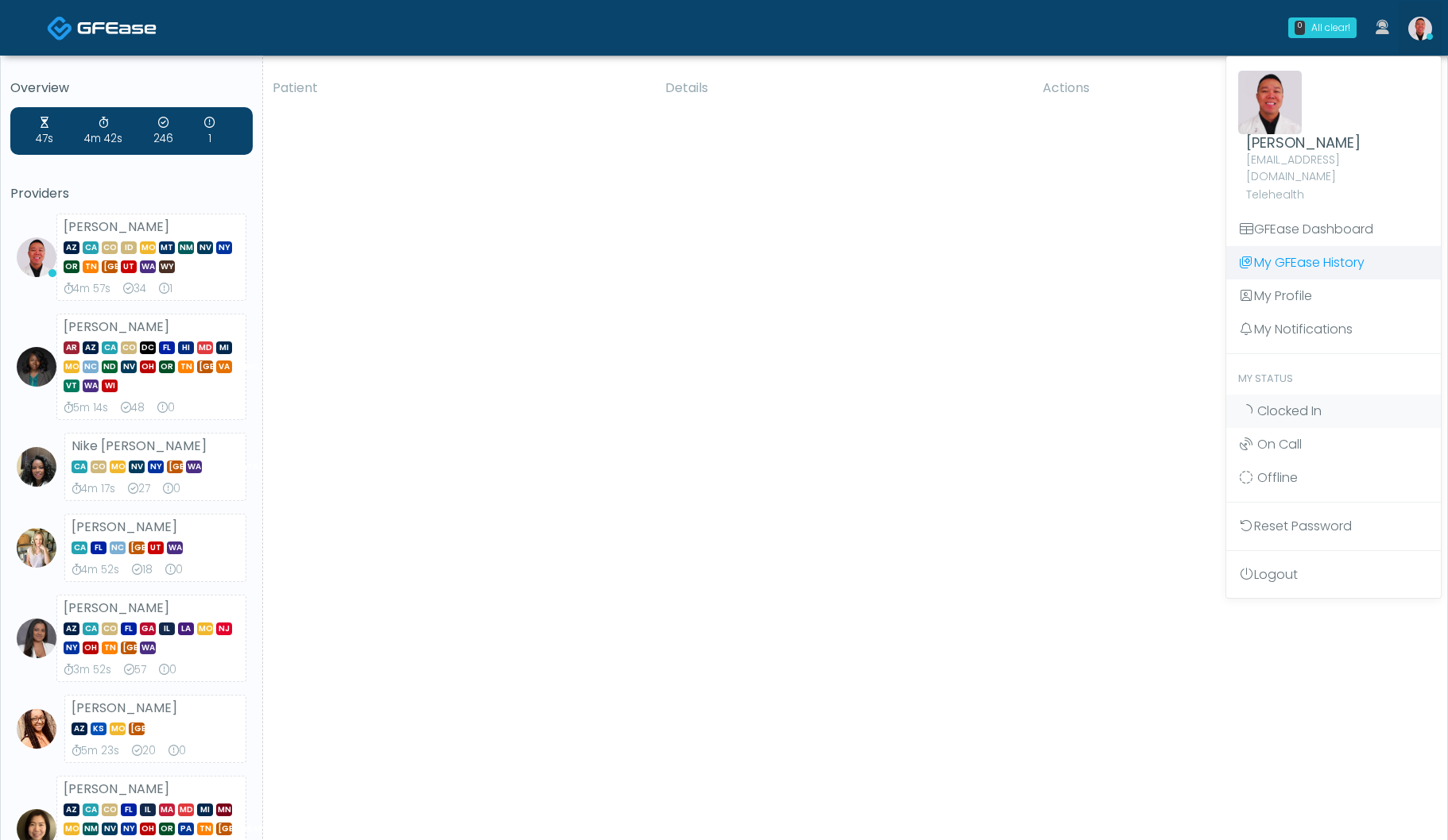
click at [1315, 246] on link "My GFEase History" at bounding box center [1333, 263] width 214 height 33
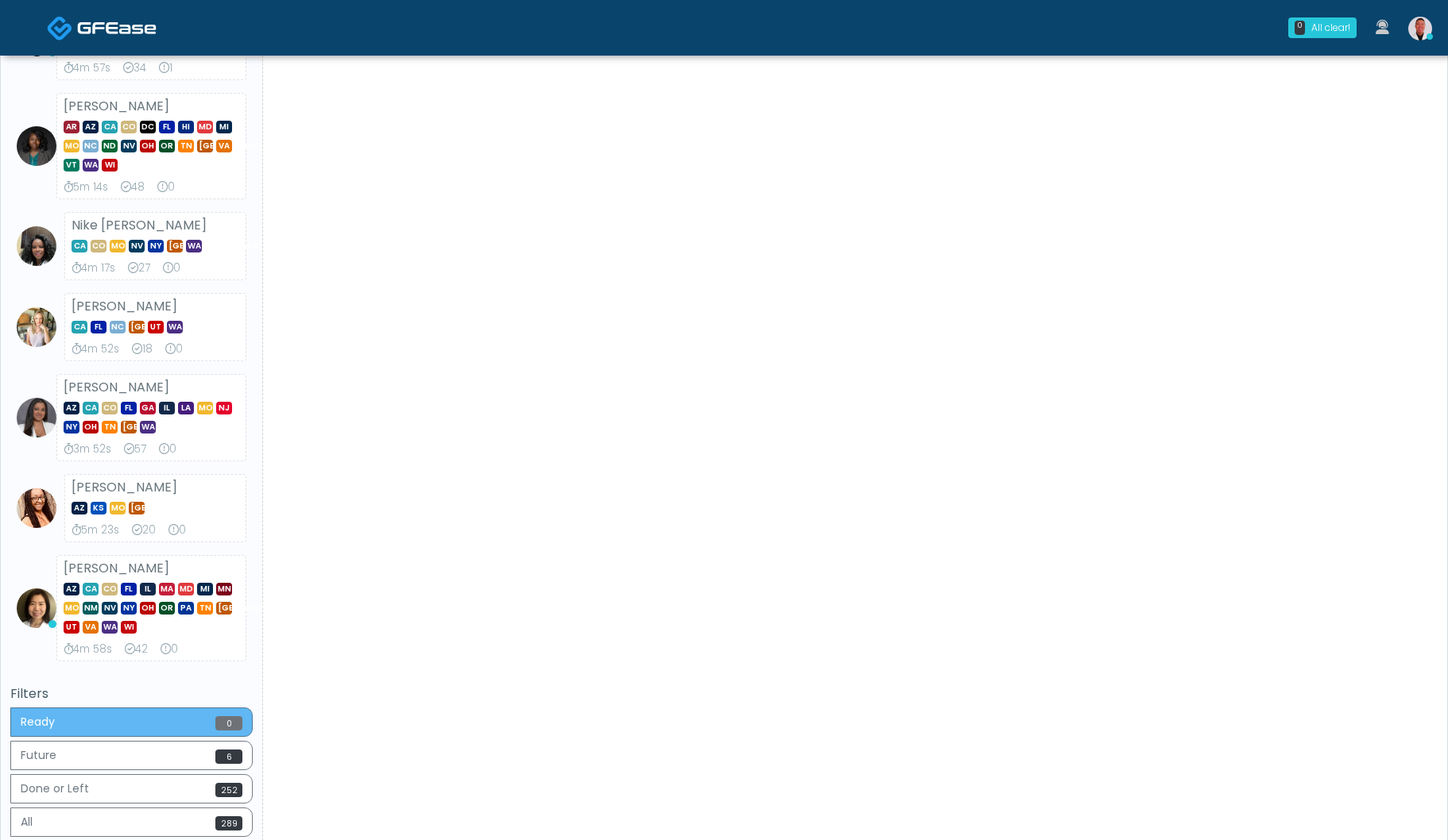
scroll to position [373, 0]
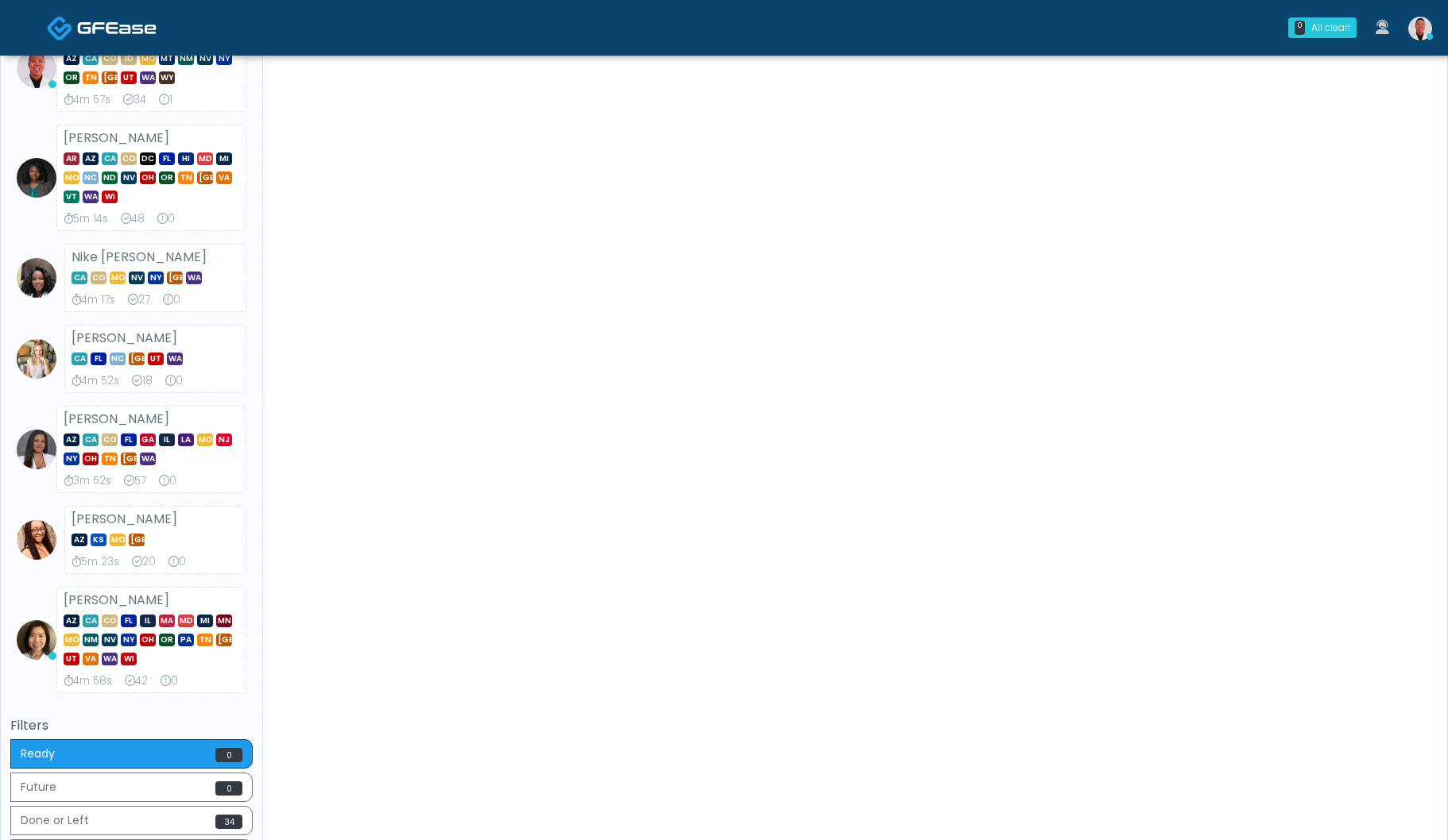
scroll to position [373, 0]
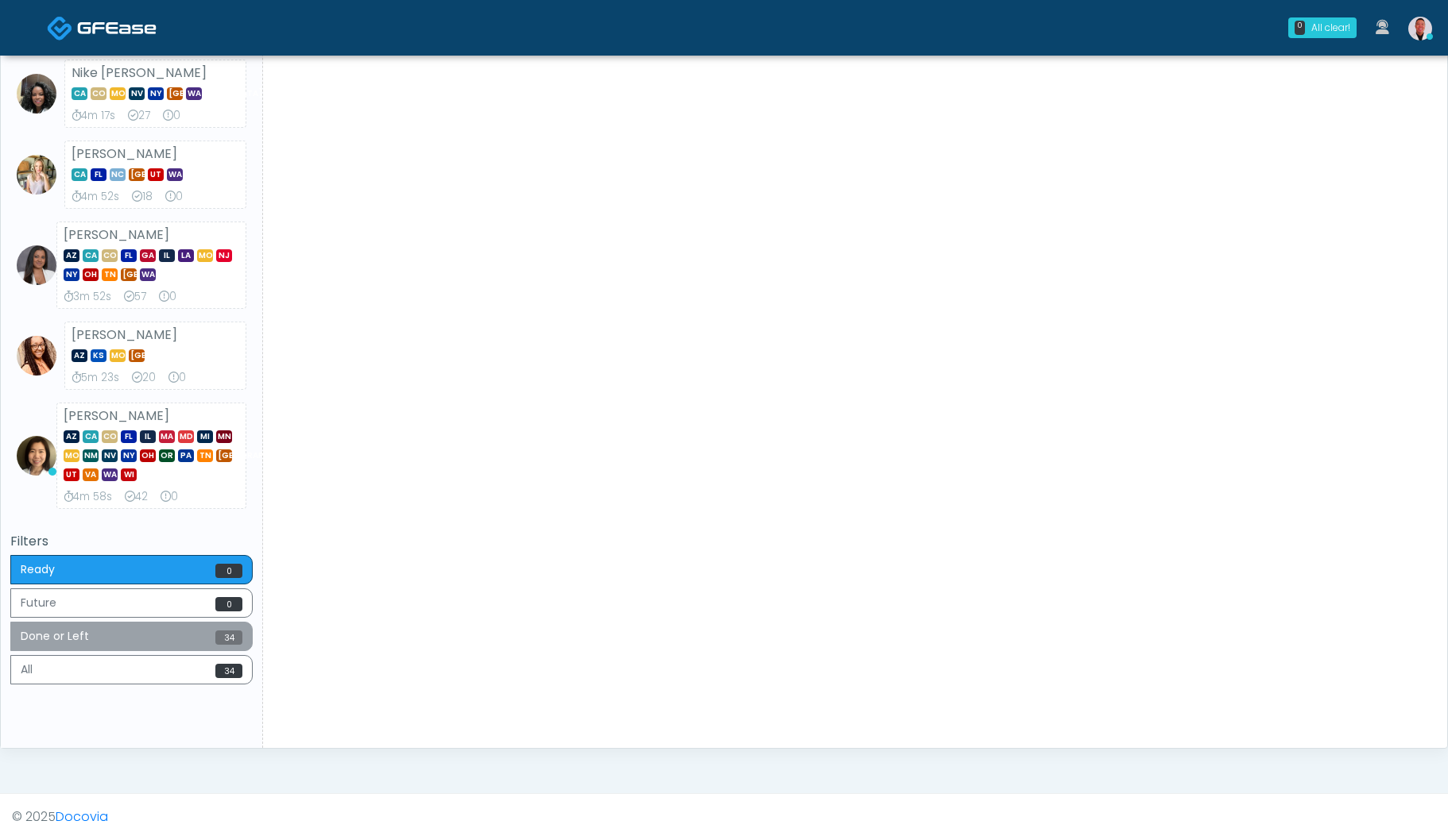
click at [208, 638] on button "Done or Left 34" at bounding box center [131, 637] width 242 height 30
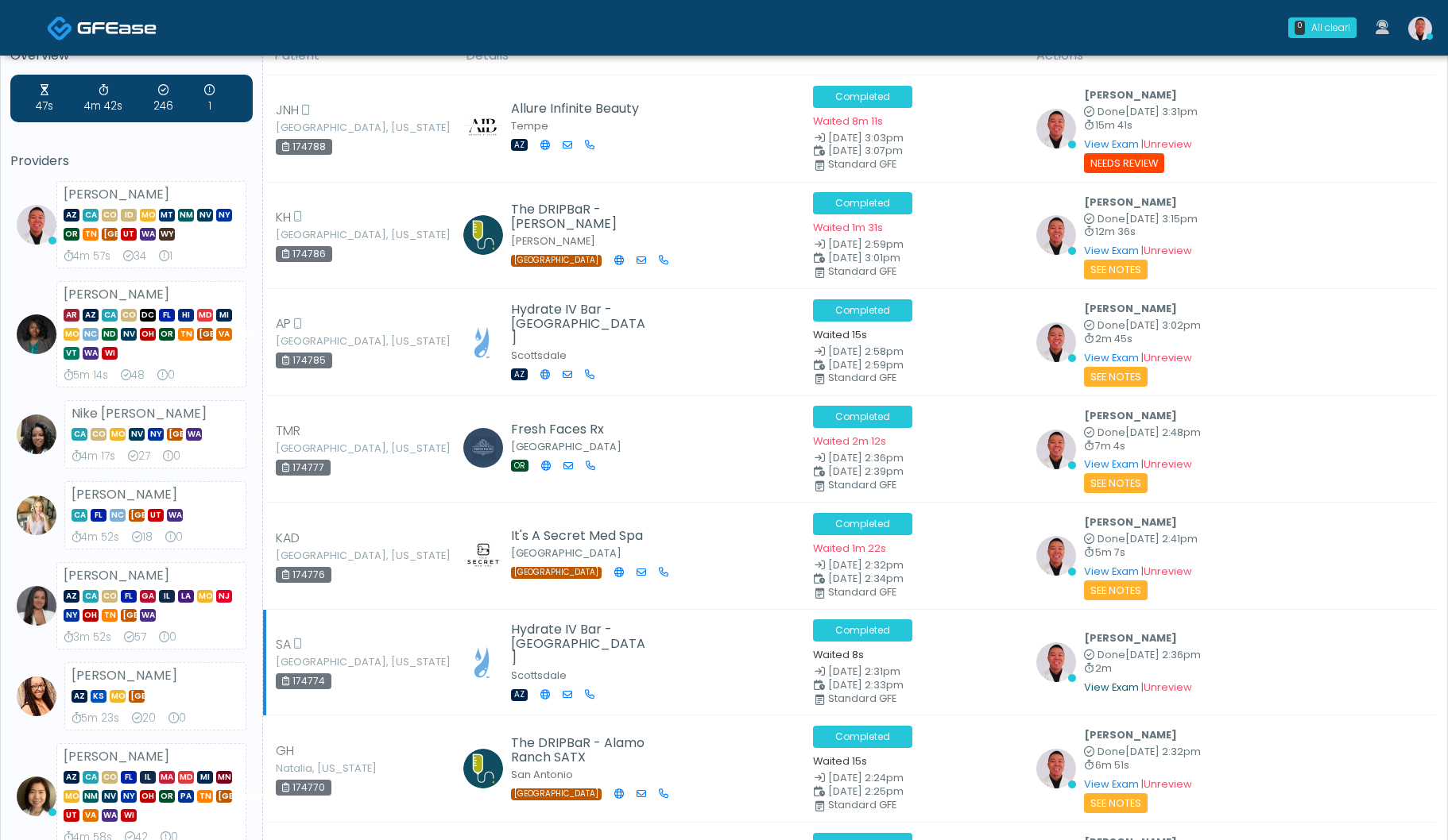
scroll to position [0, 0]
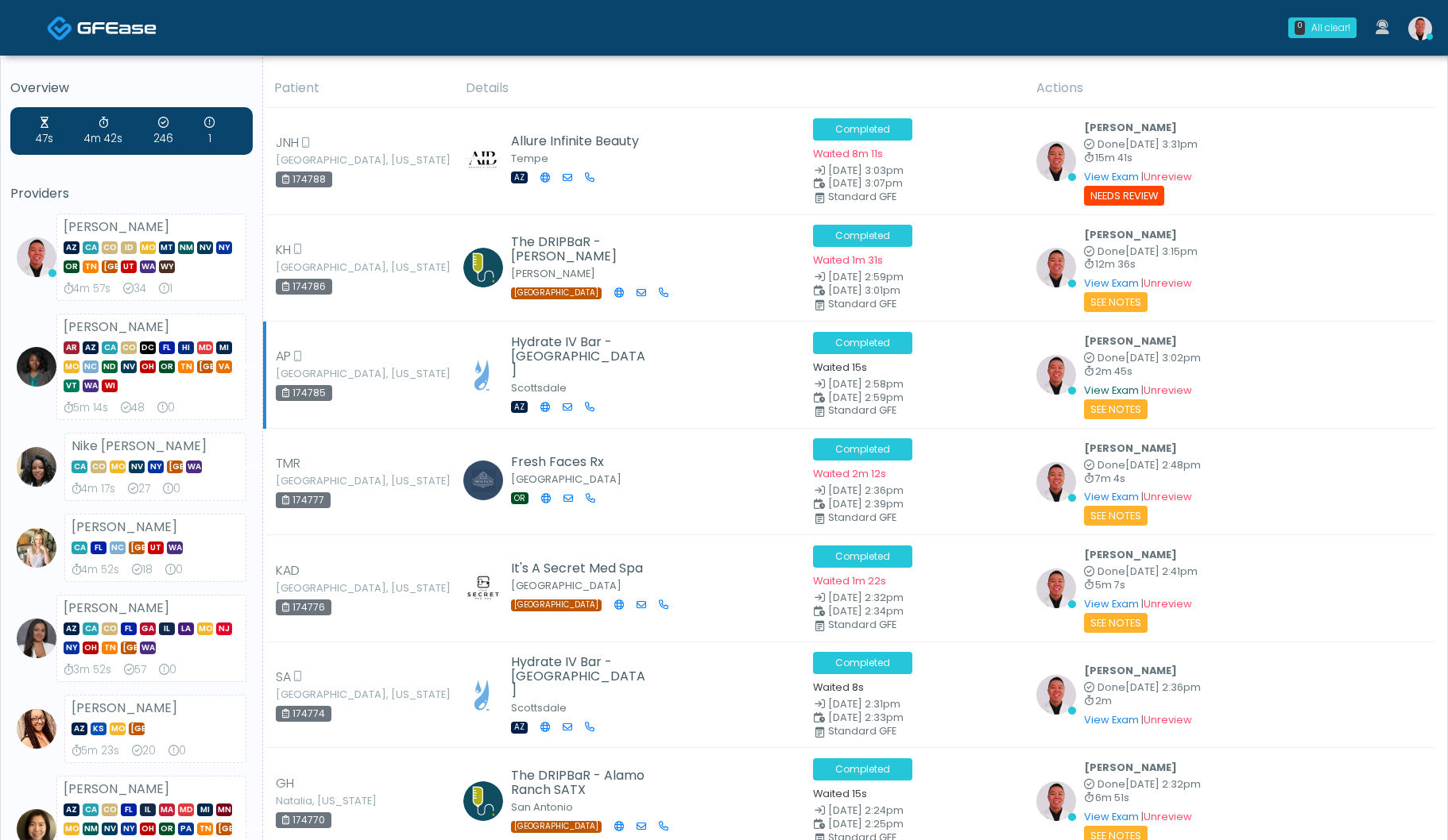
click at [1099, 390] on link "View Exam" at bounding box center [1111, 390] width 54 height 14
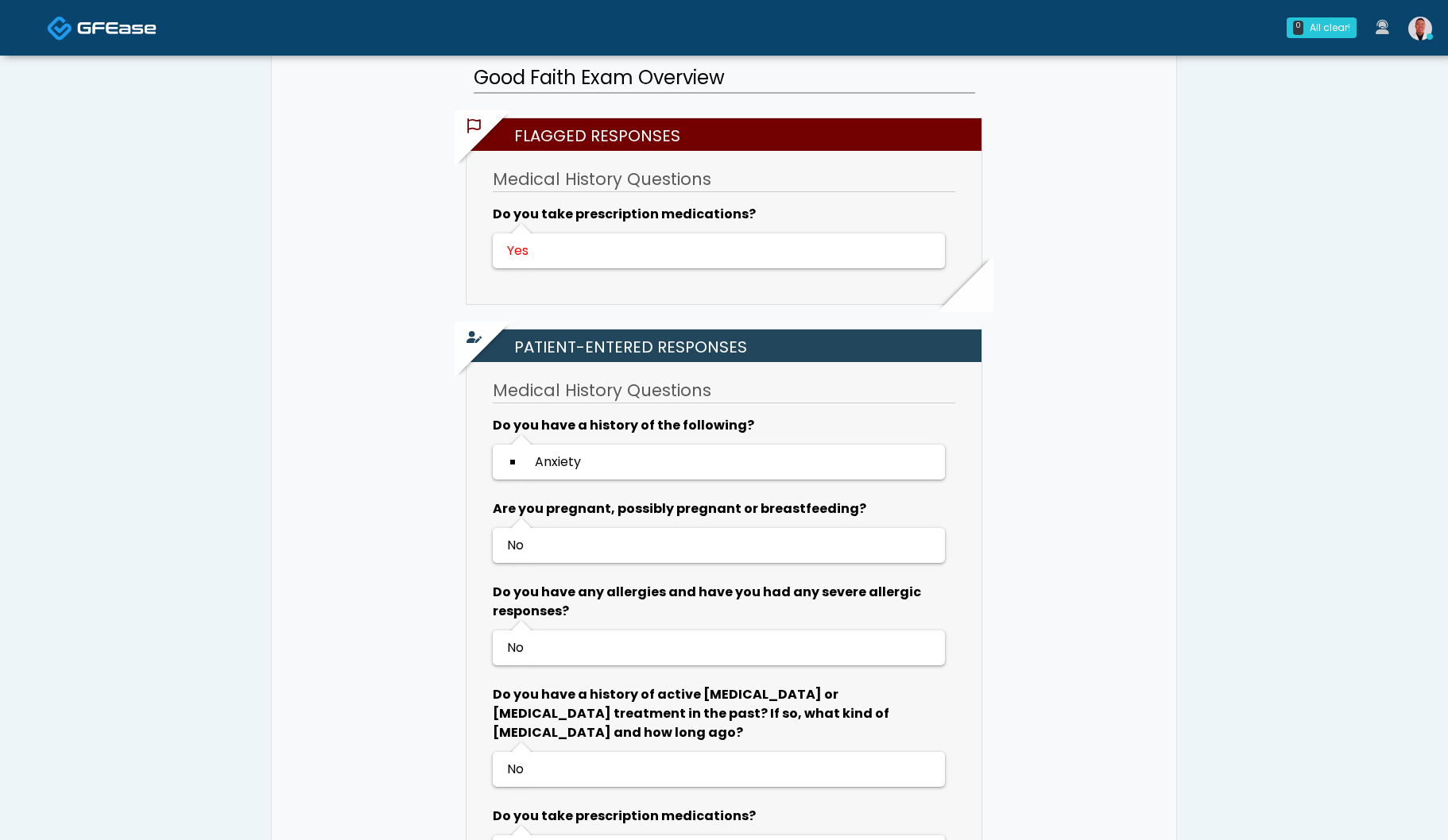
scroll to position [310, 0]
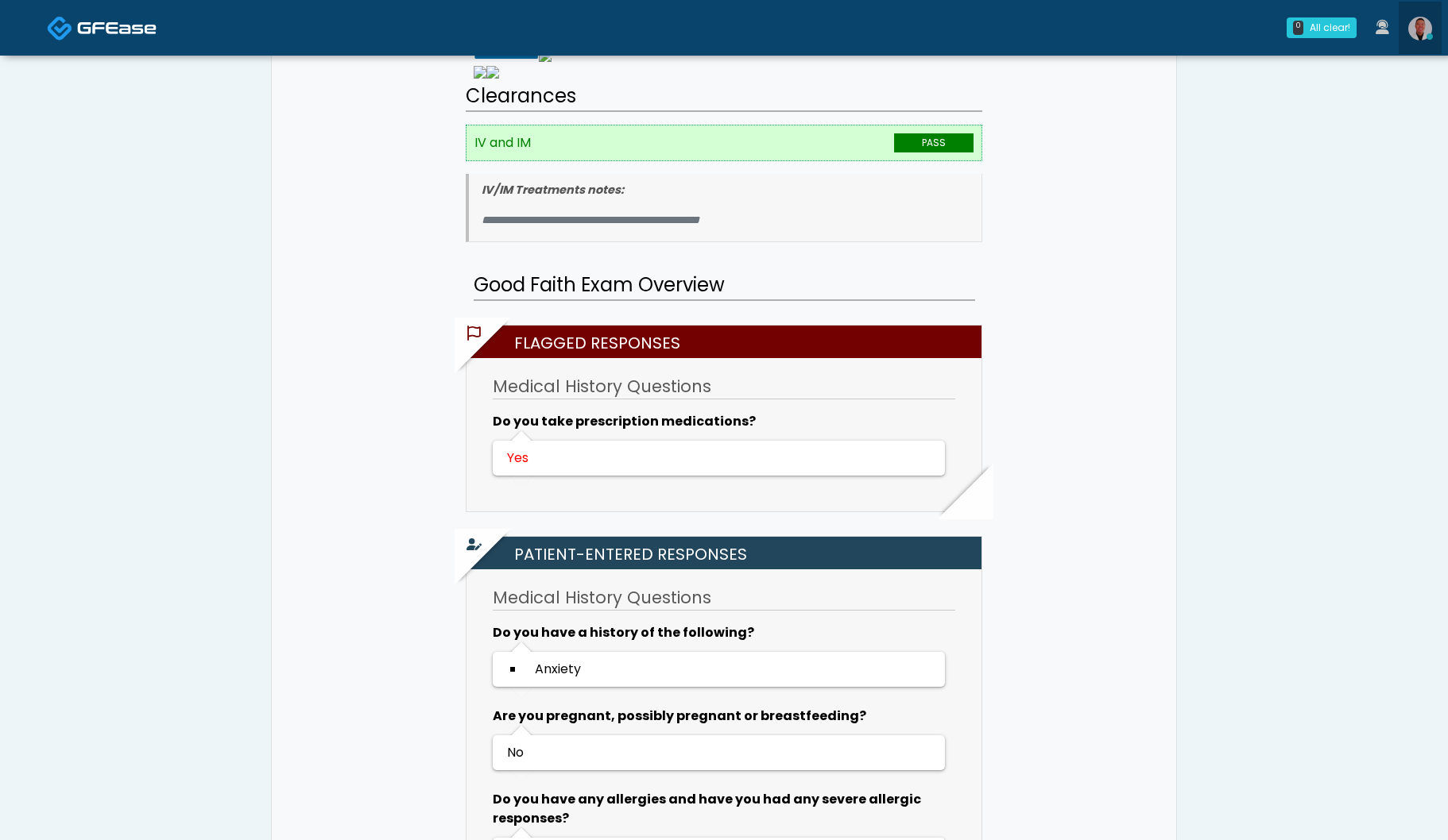
click at [1423, 36] on img at bounding box center [1420, 29] width 24 height 24
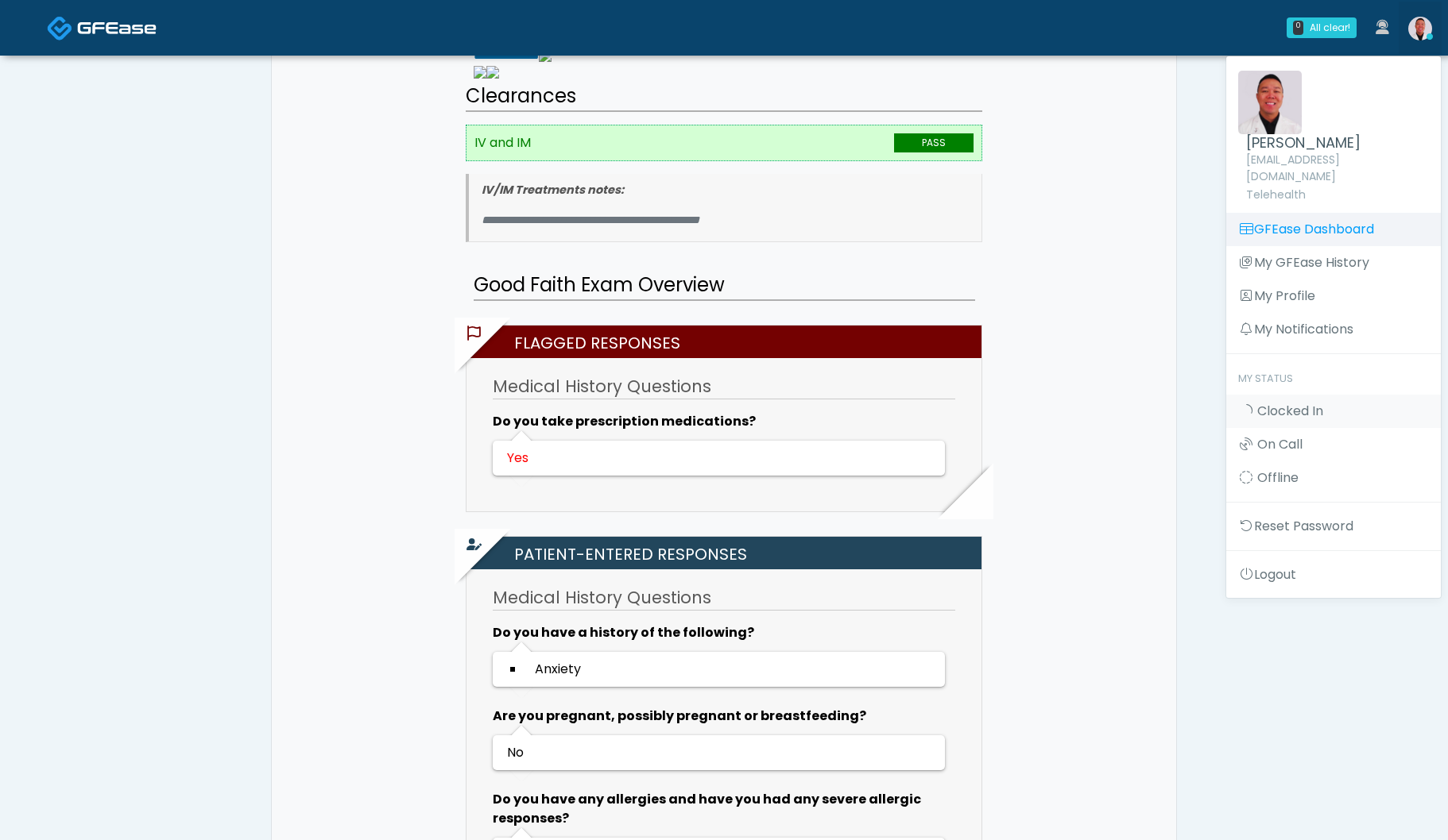
click at [1288, 216] on link "GFEase Dashboard" at bounding box center [1333, 230] width 214 height 33
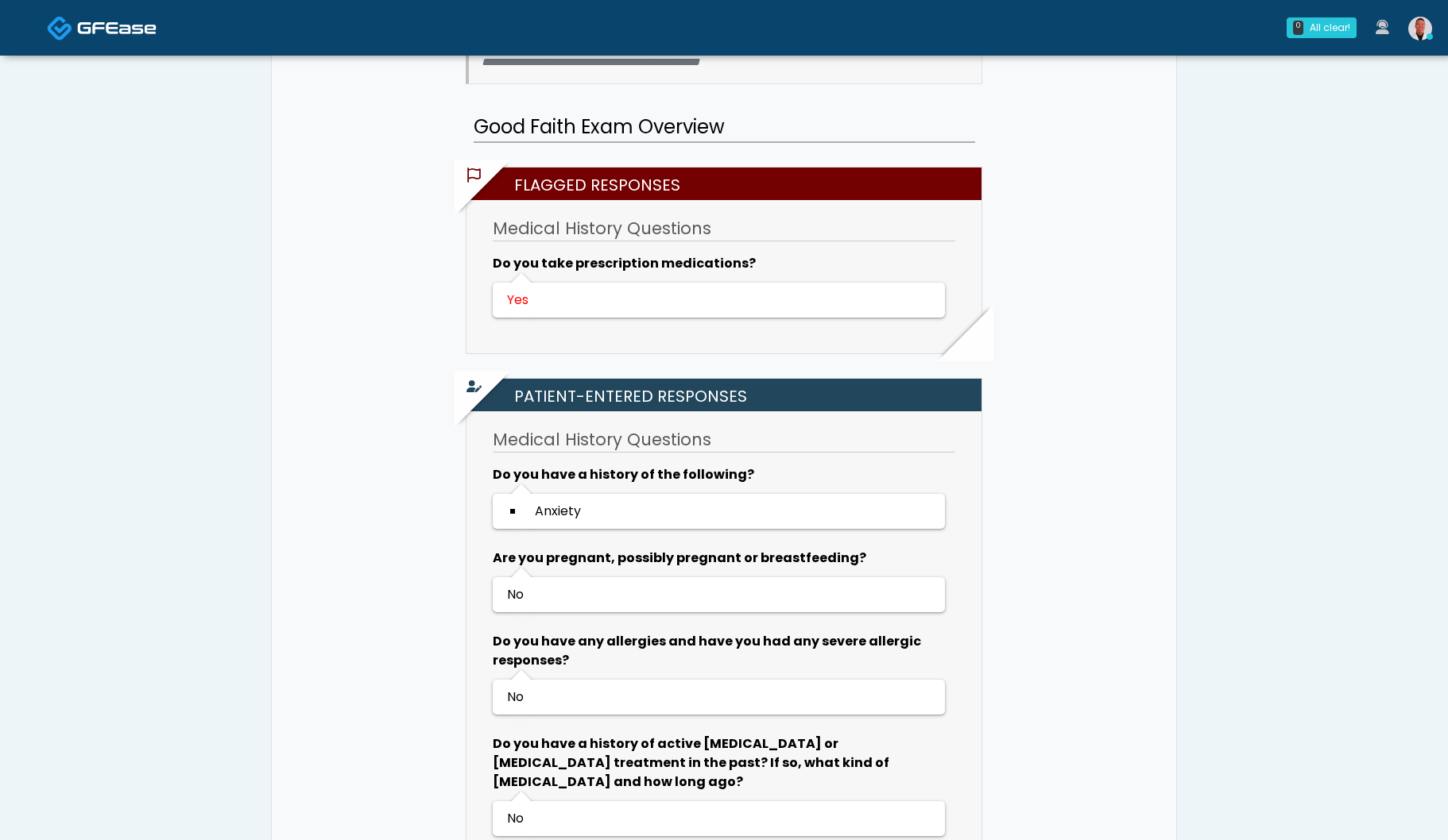
scroll to position [289, 0]
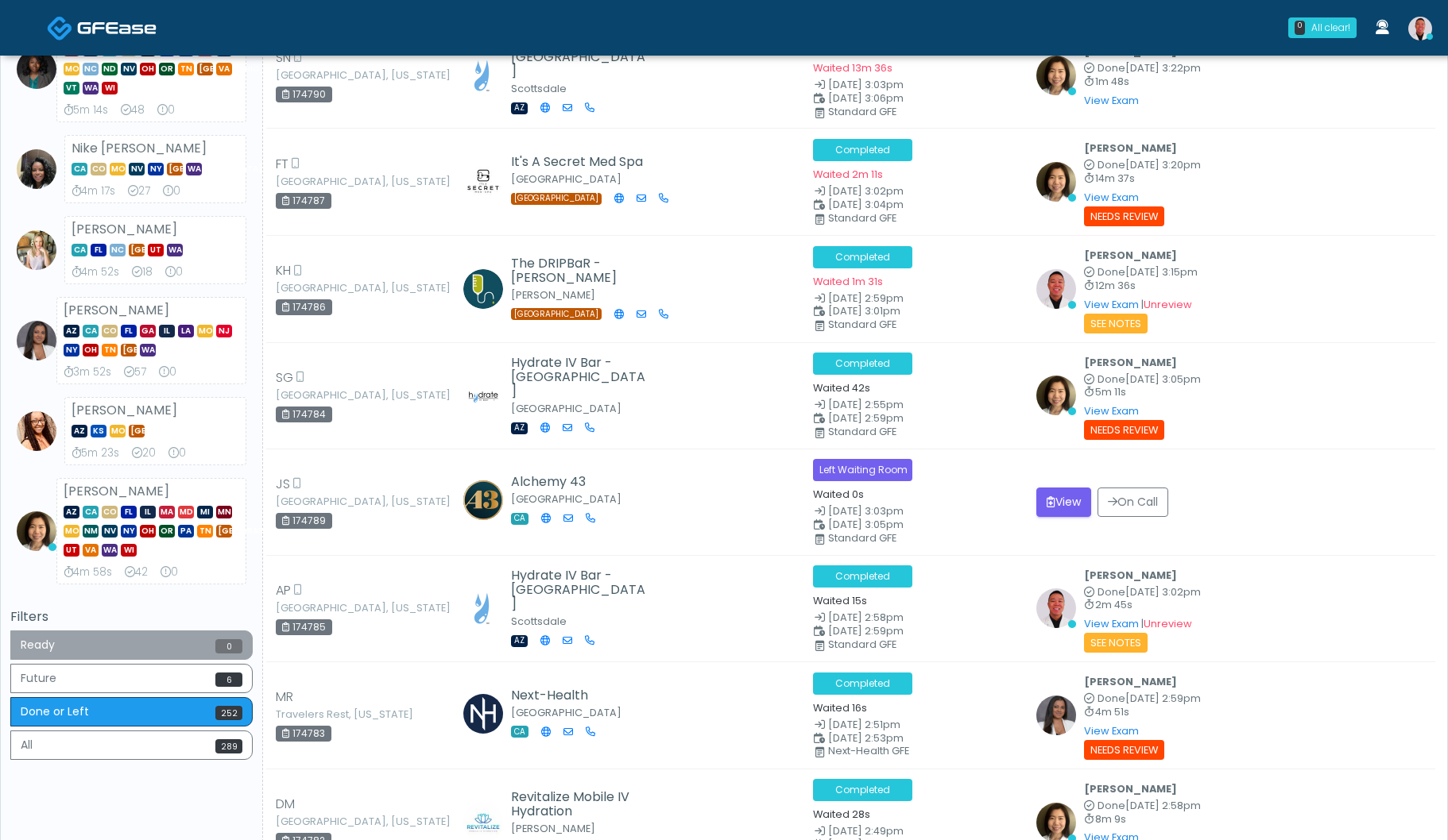
scroll to position [298, 0]
click at [173, 647] on button "Ready 0" at bounding box center [131, 645] width 242 height 30
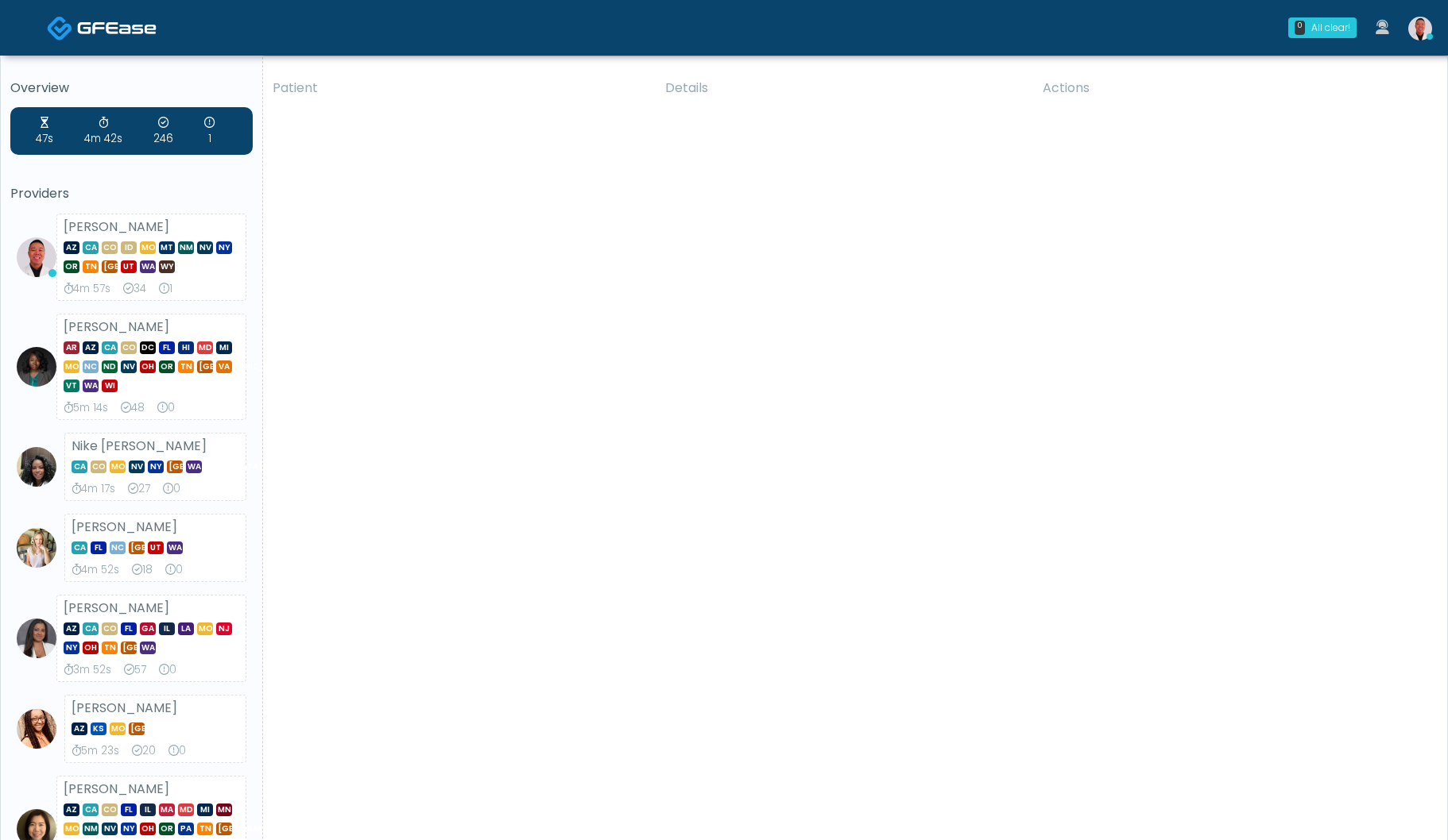
scroll to position [0, 0]
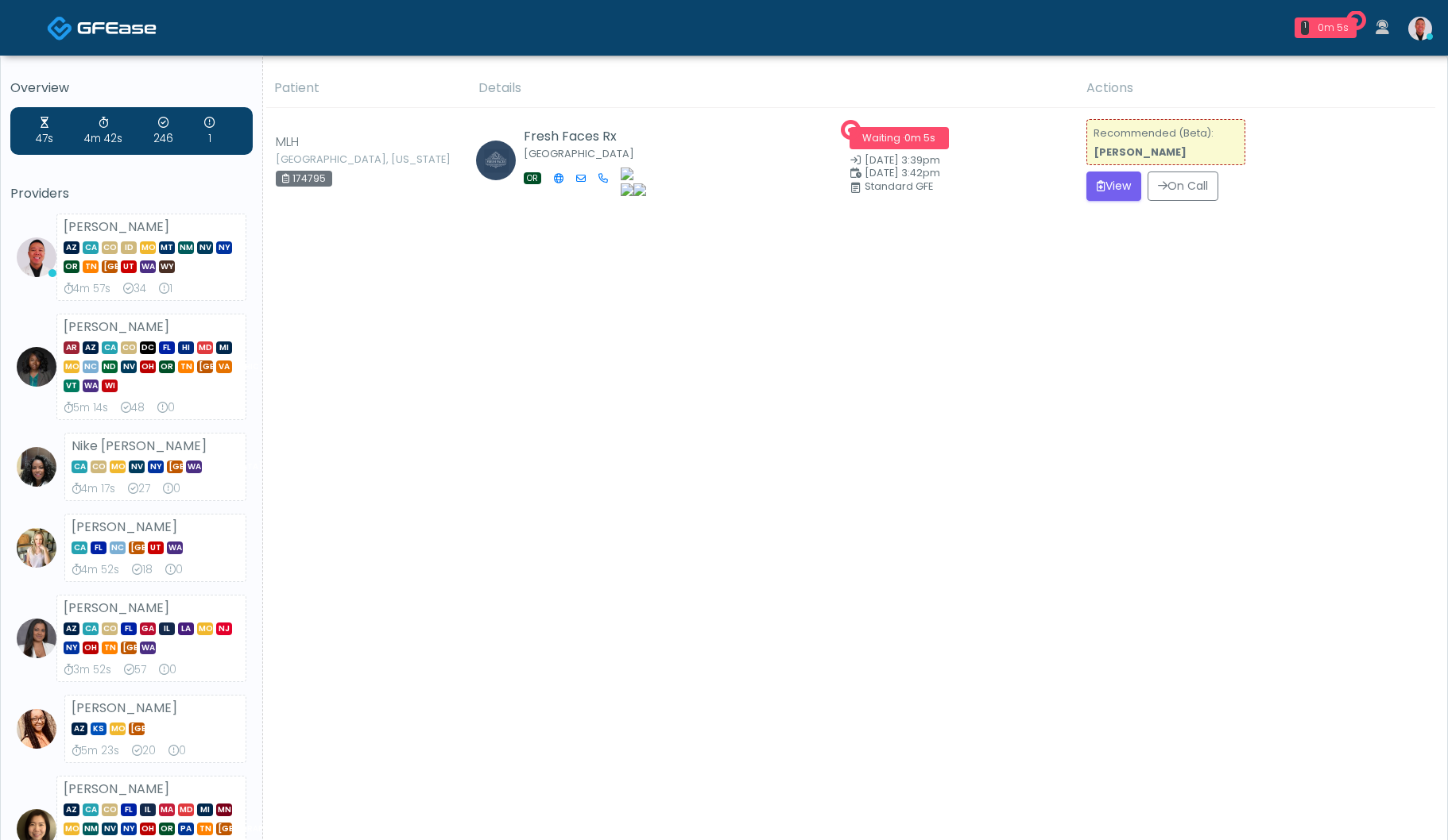
click at [987, 500] on div "Patient Details Actions" at bounding box center [849, 595] width 1172 height 1052
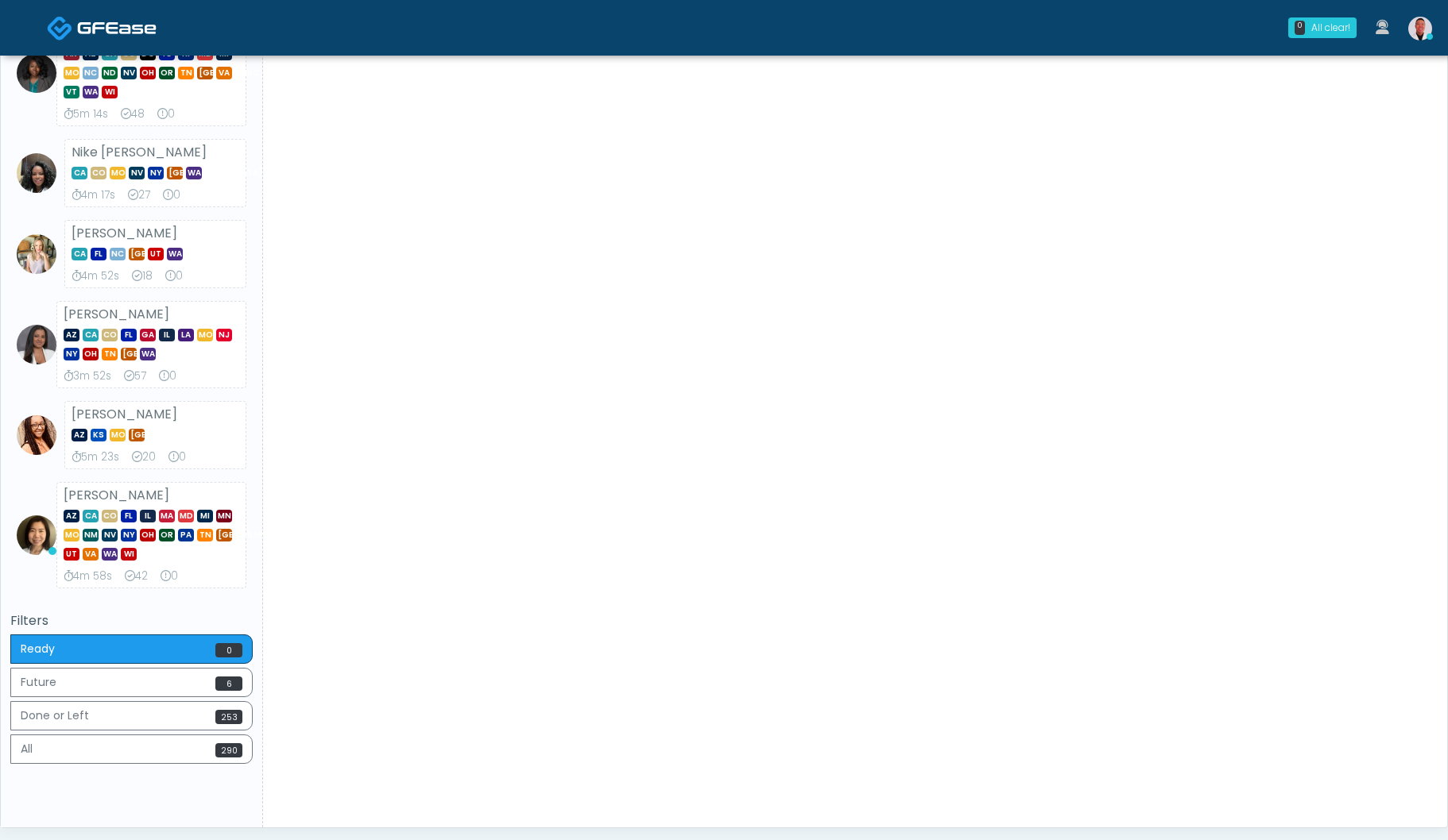
scroll to position [373, 0]
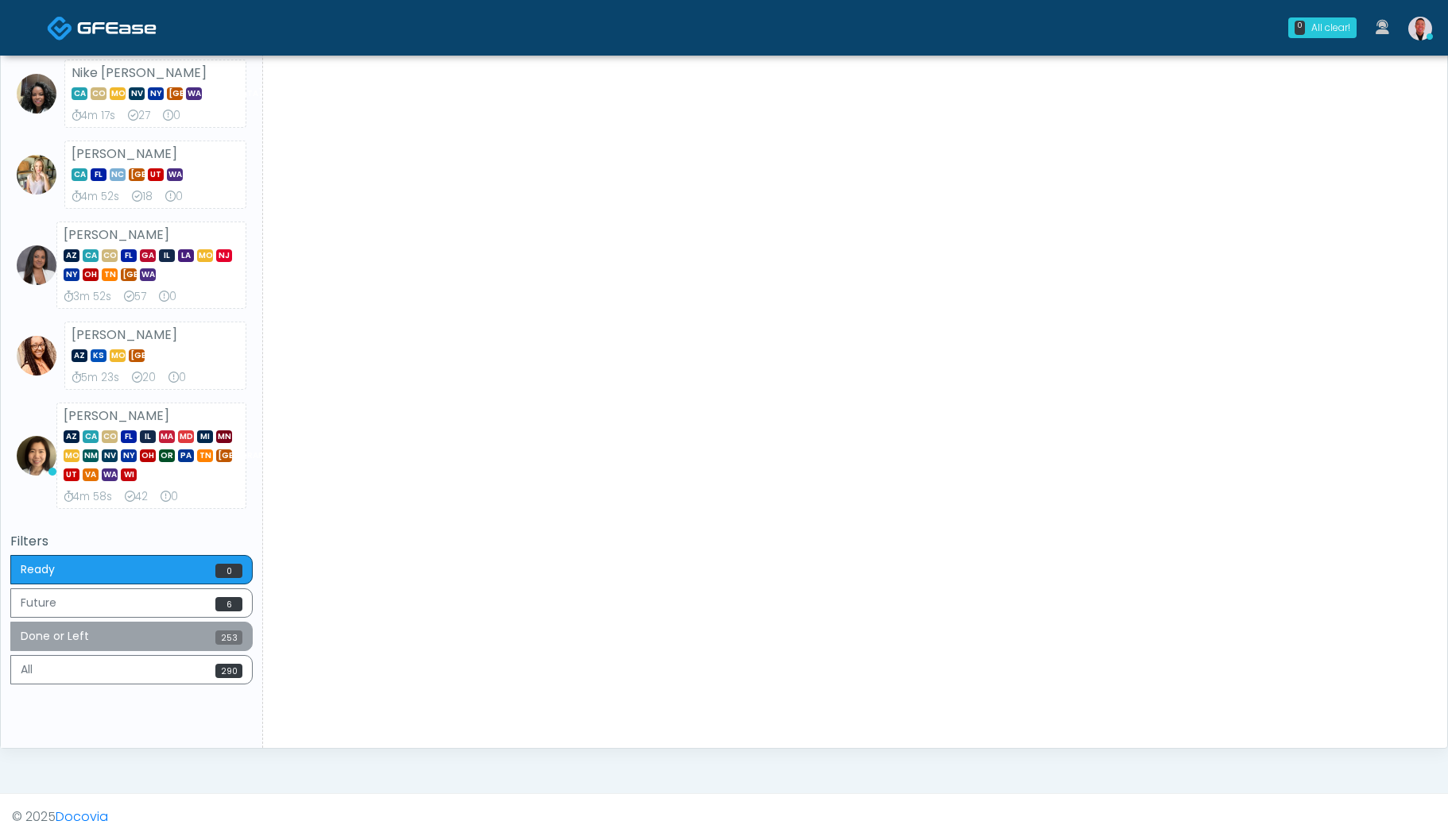
click at [216, 634] on span "253" at bounding box center [228, 637] width 27 height 14
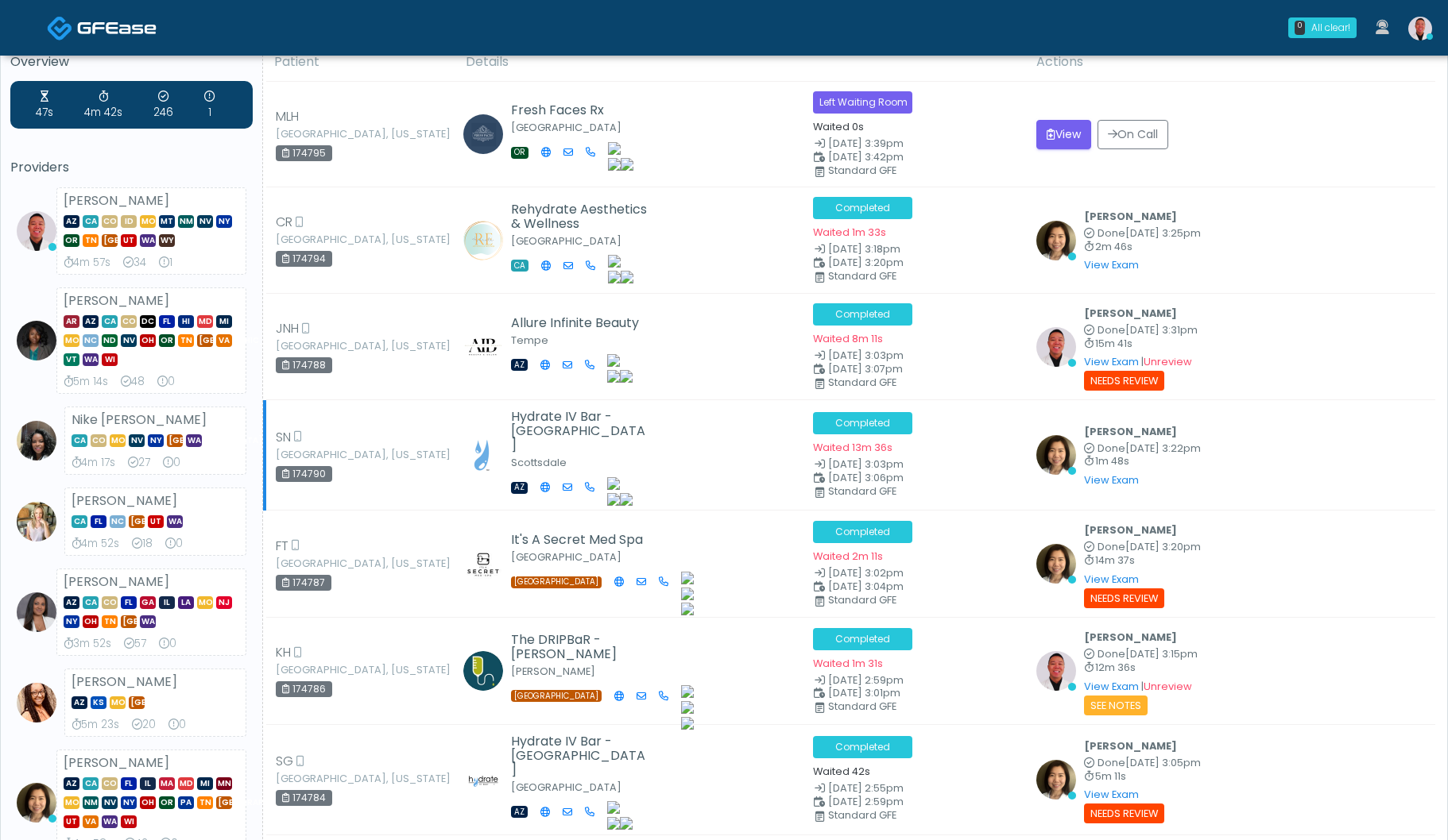
scroll to position [0, 0]
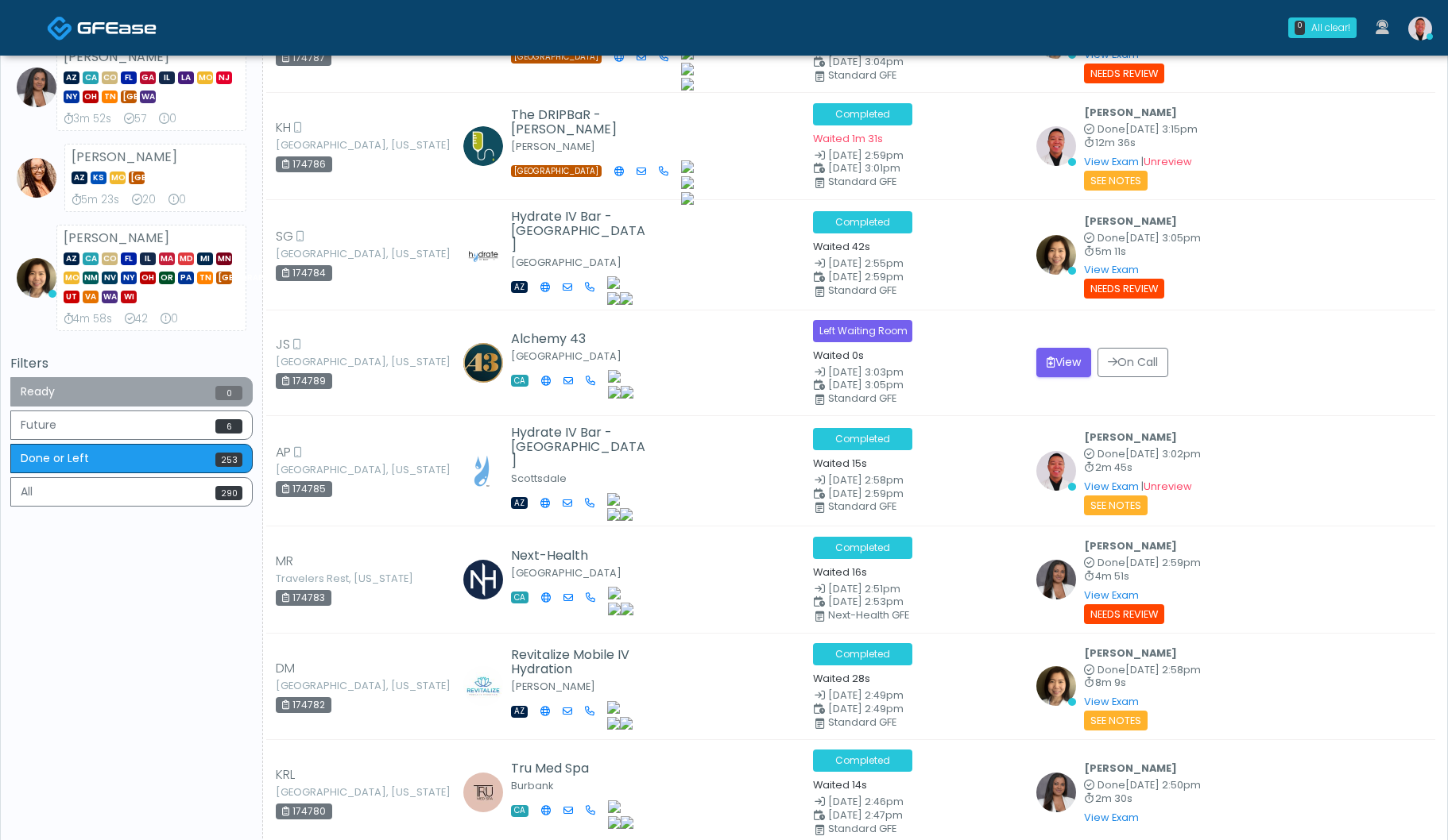
click at [223, 387] on span "0" at bounding box center [228, 392] width 27 height 14
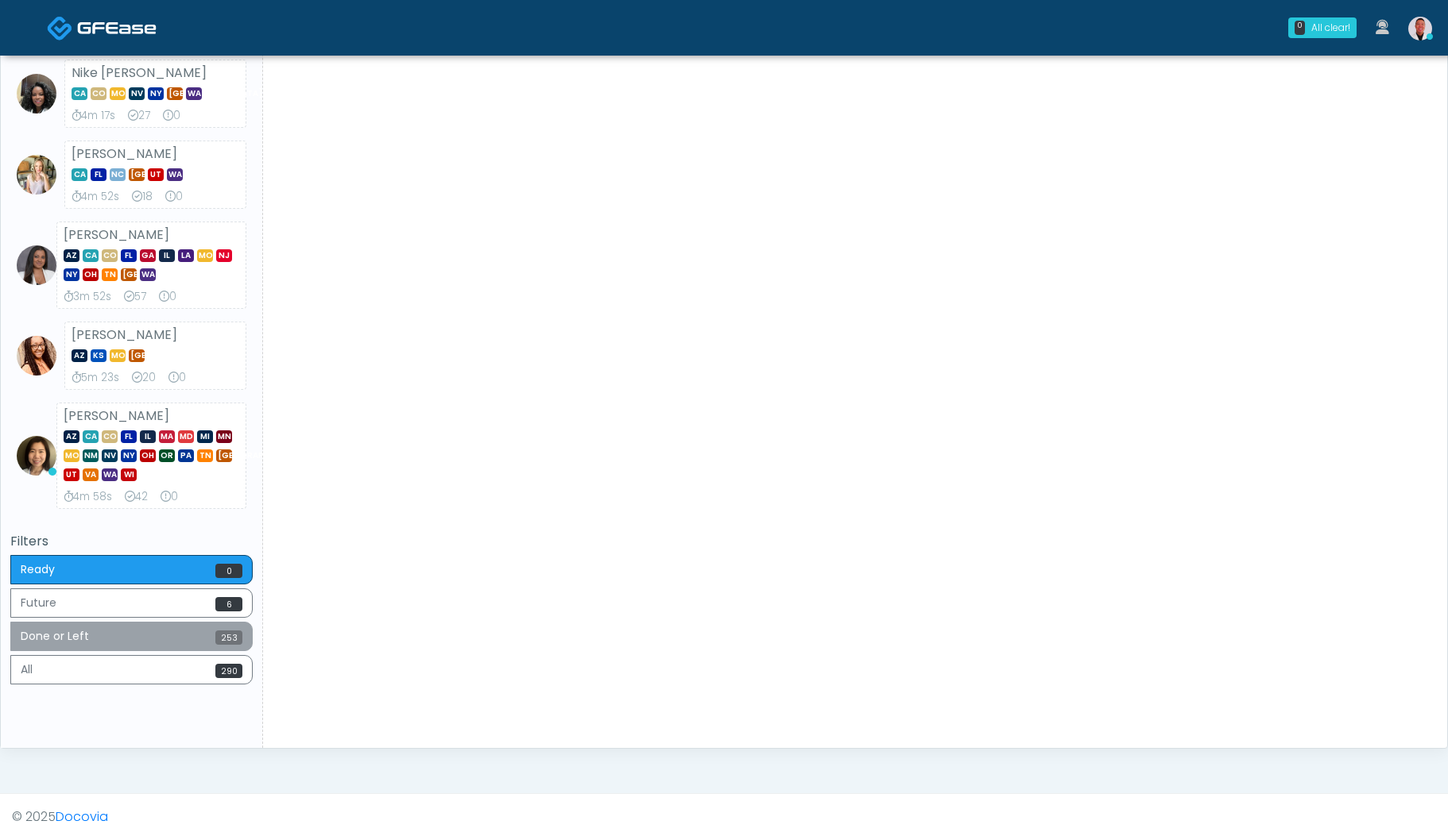
click at [201, 643] on button "Done or Left 253" at bounding box center [131, 637] width 242 height 30
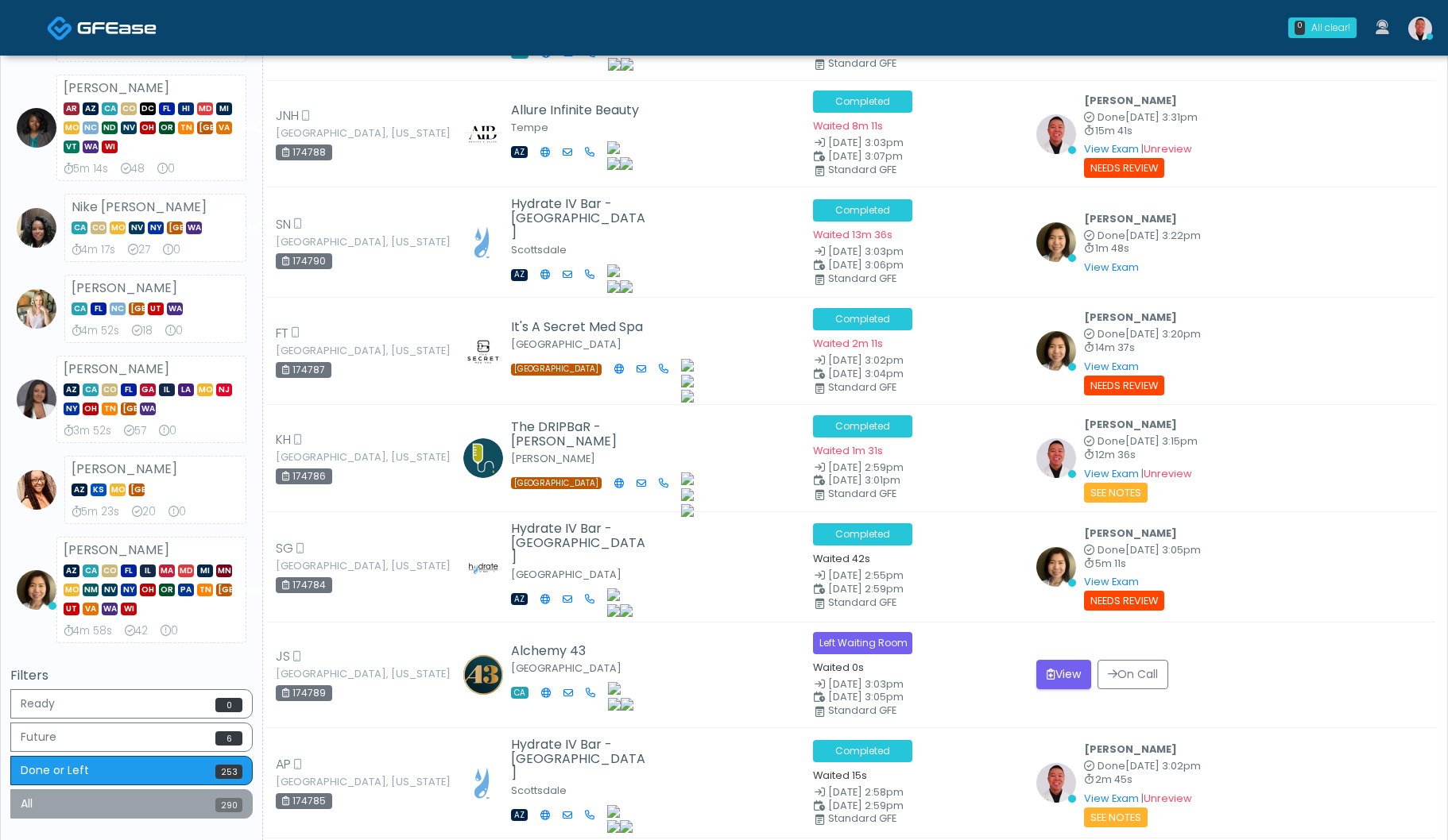
scroll to position [336, 0]
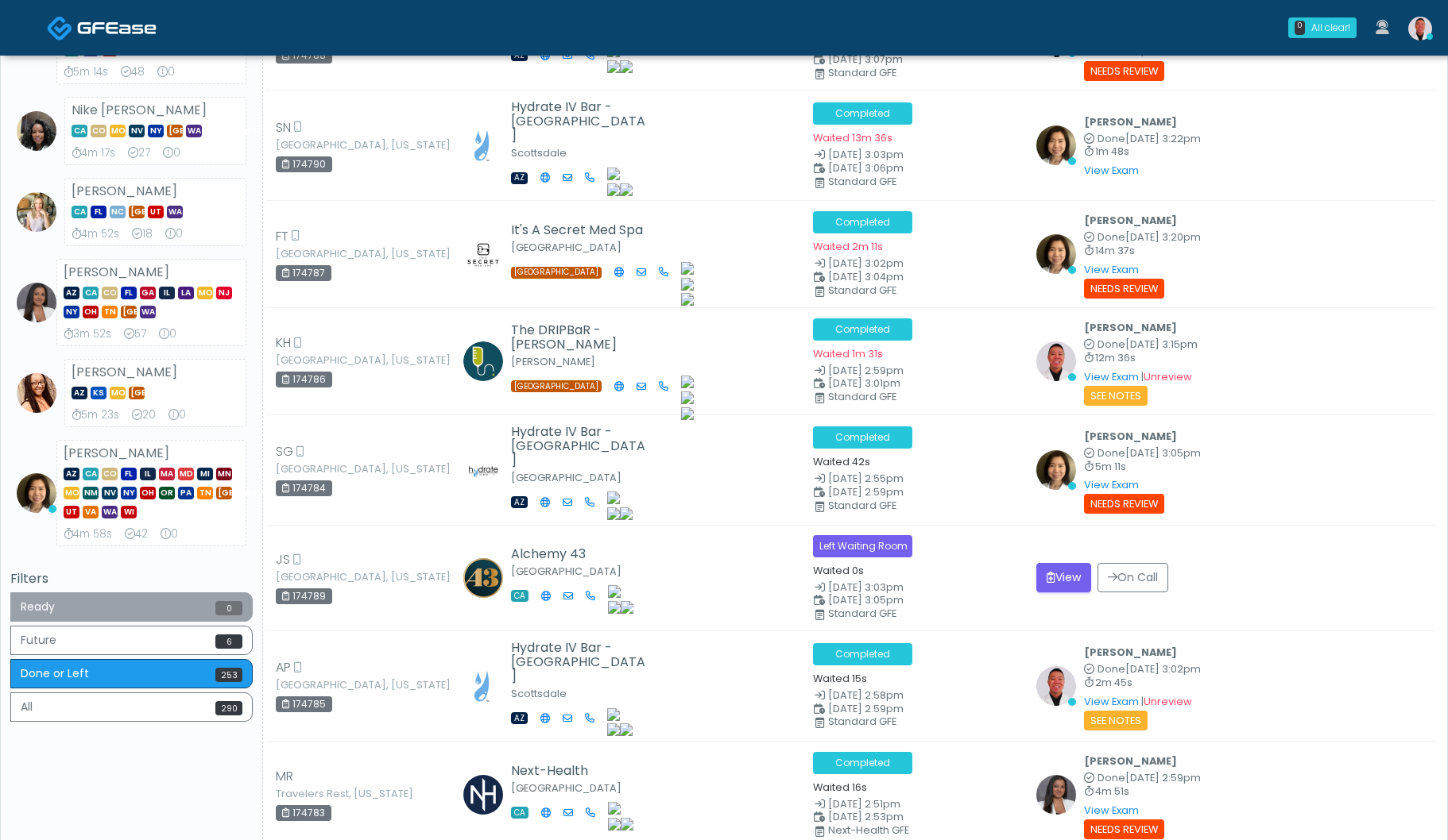
click at [201, 610] on button "Ready 0" at bounding box center [131, 607] width 242 height 30
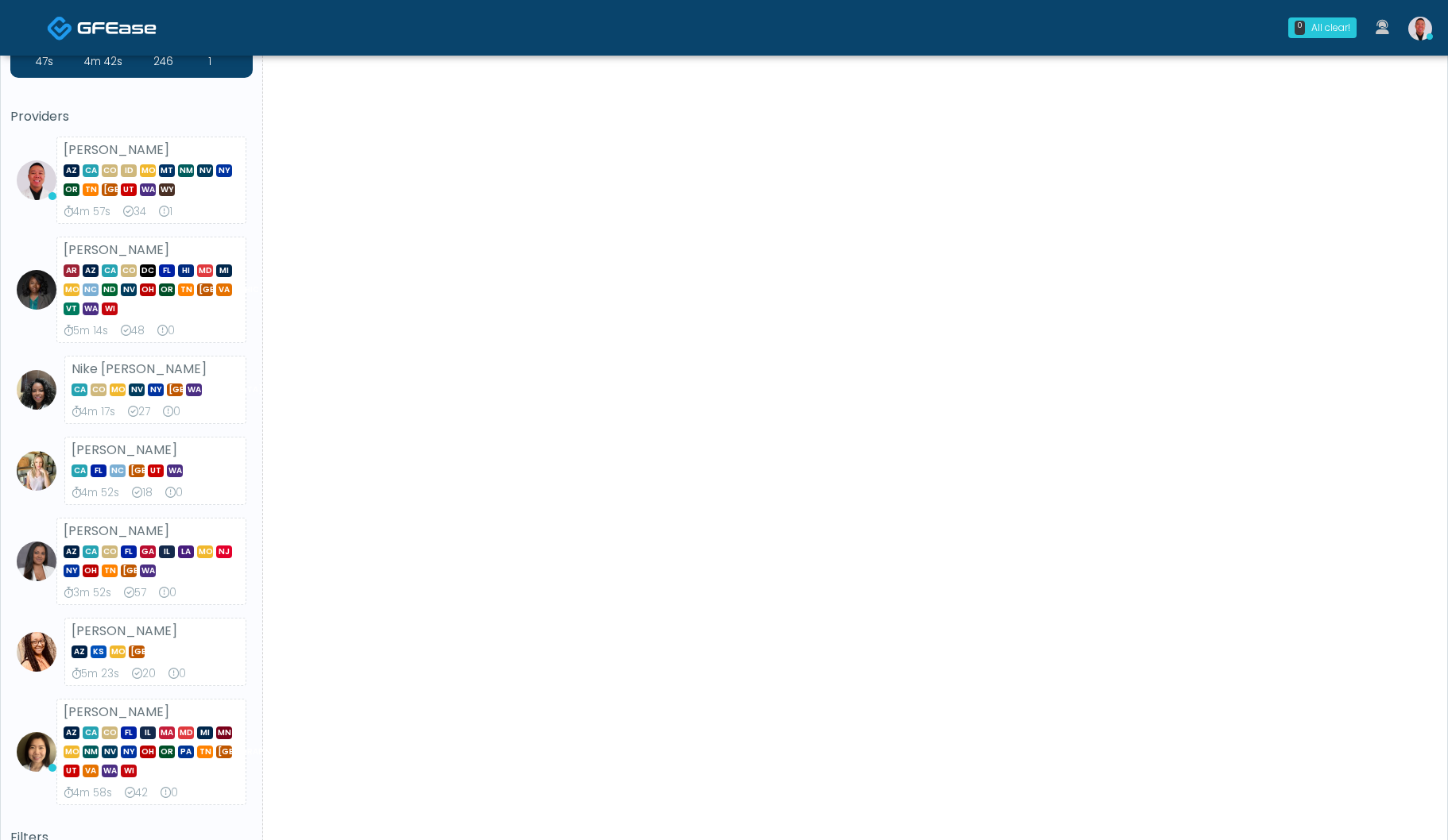
scroll to position [0, 0]
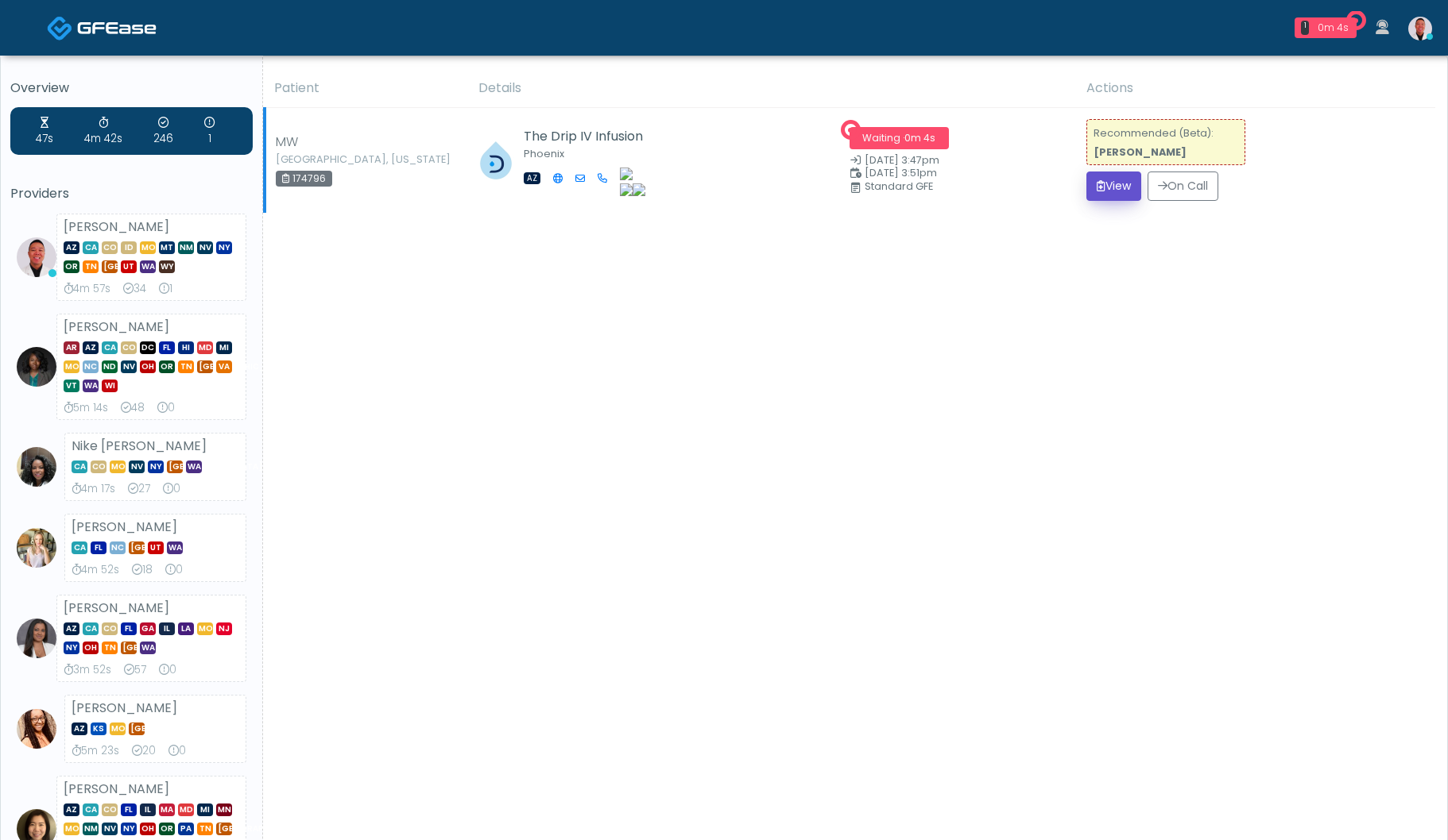
click at [1116, 179] on button "View" at bounding box center [1113, 186] width 54 height 30
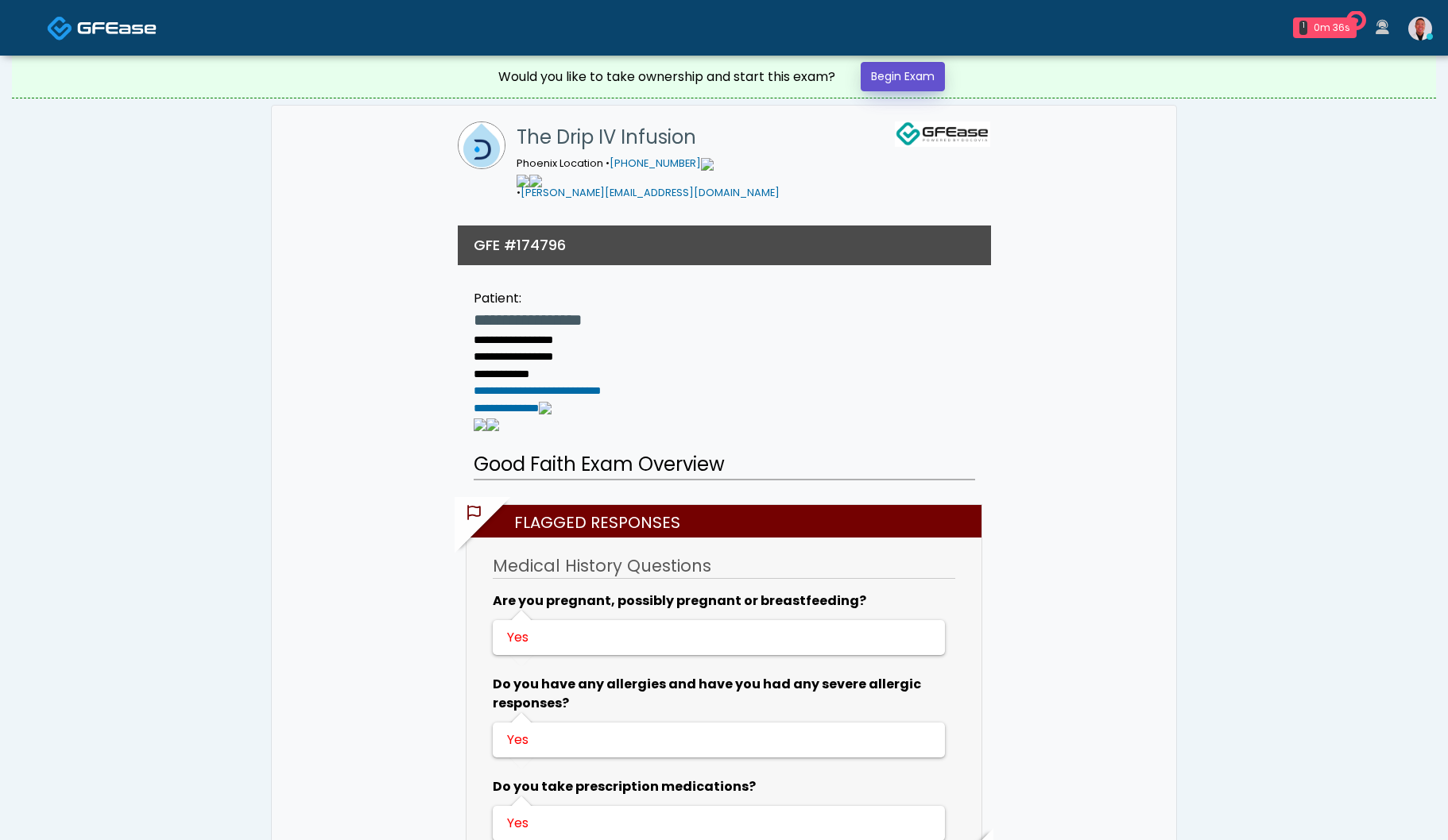
click at [907, 81] on link "Begin Exam" at bounding box center [902, 77] width 84 height 30
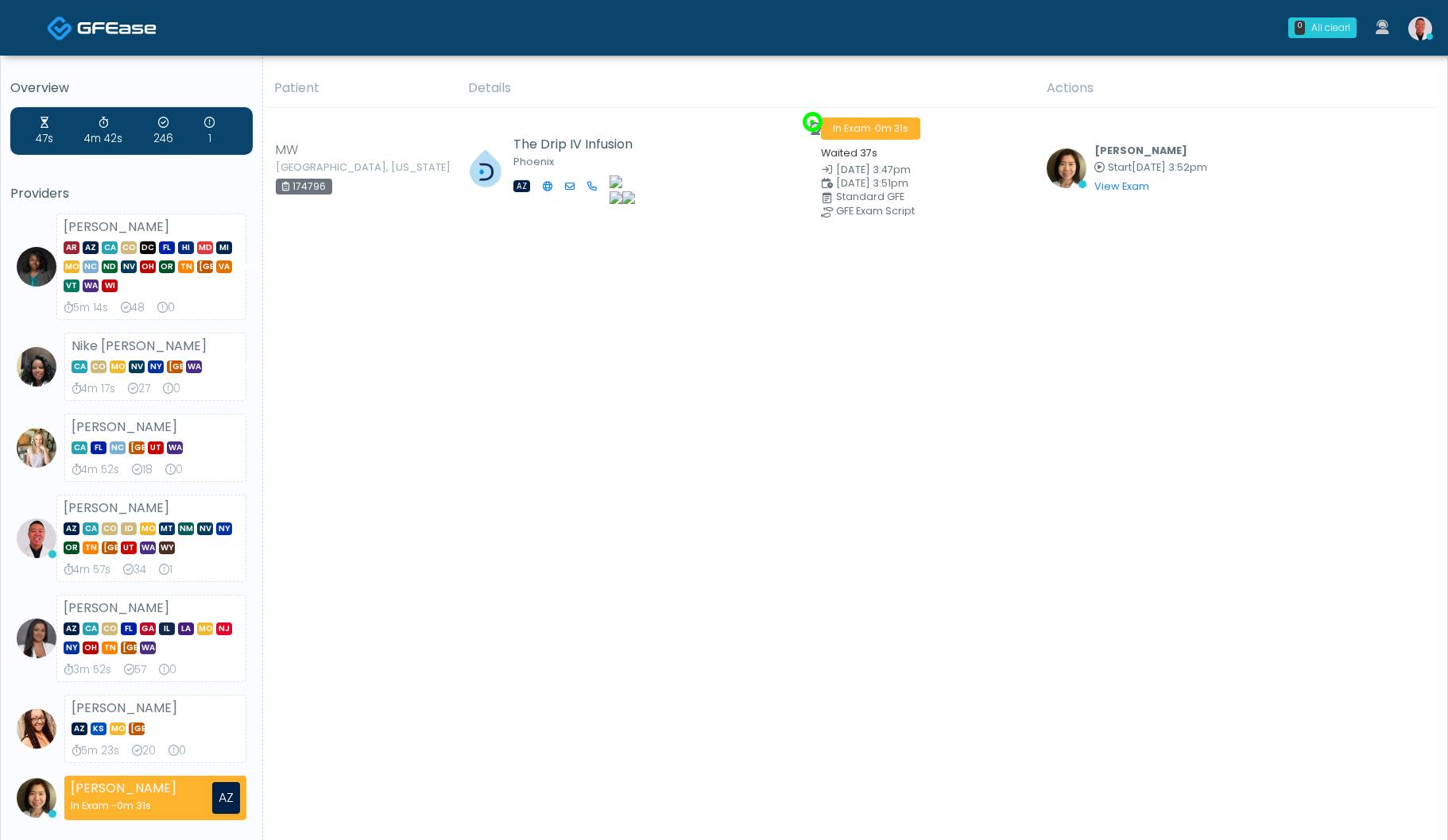
scroll to position [311, 0]
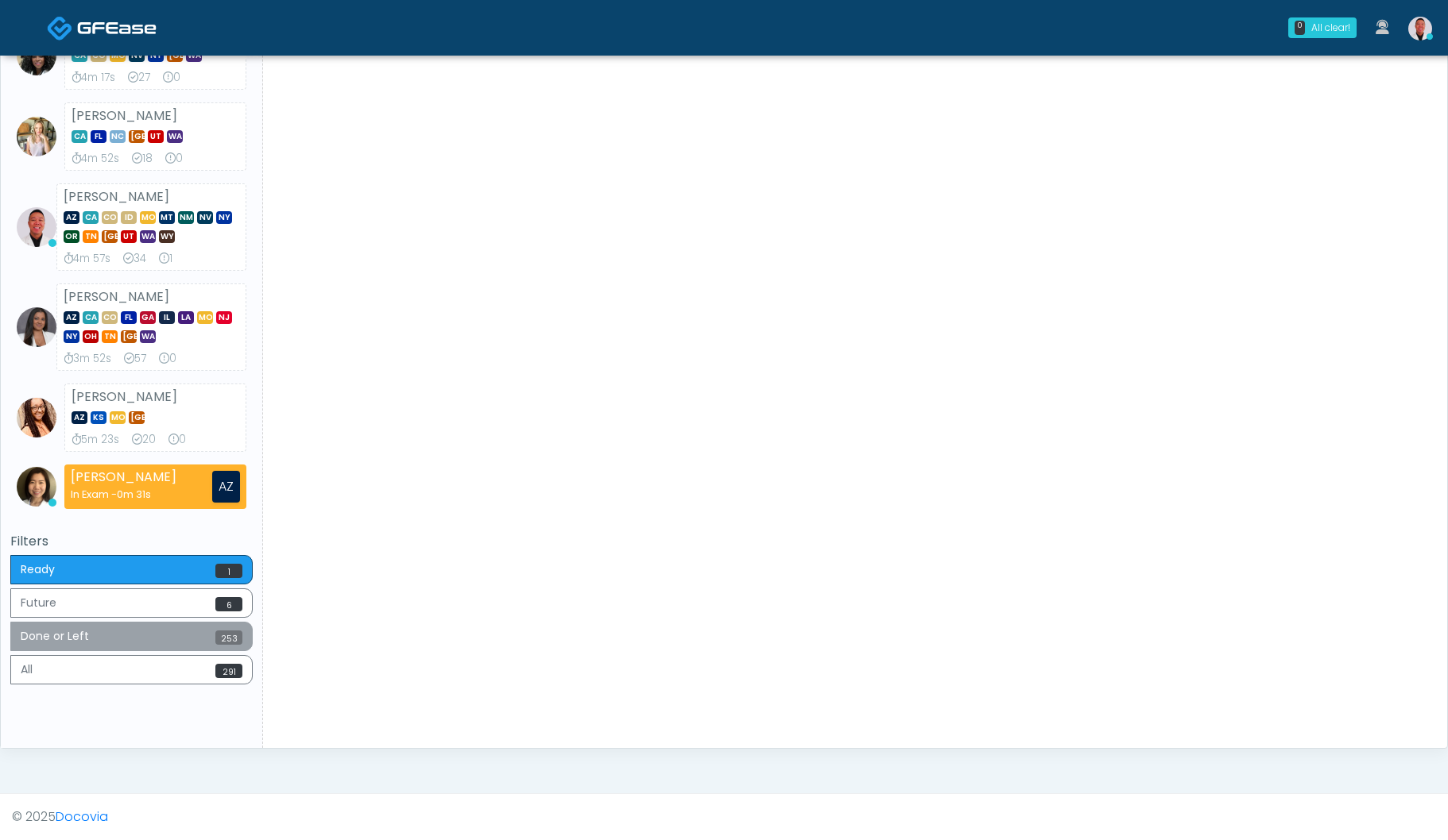
click at [222, 642] on span "253" at bounding box center [228, 637] width 27 height 14
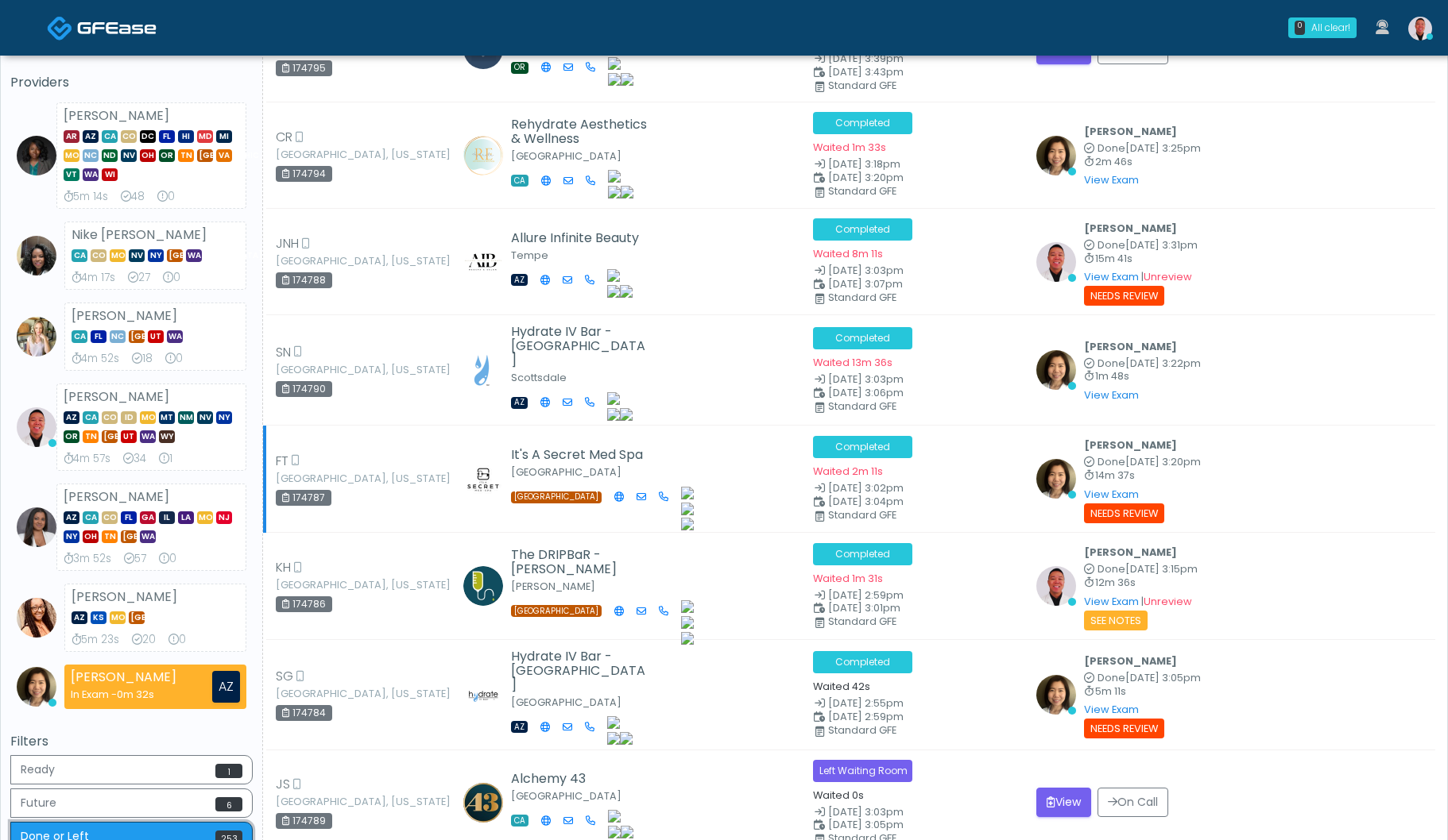
scroll to position [0, 0]
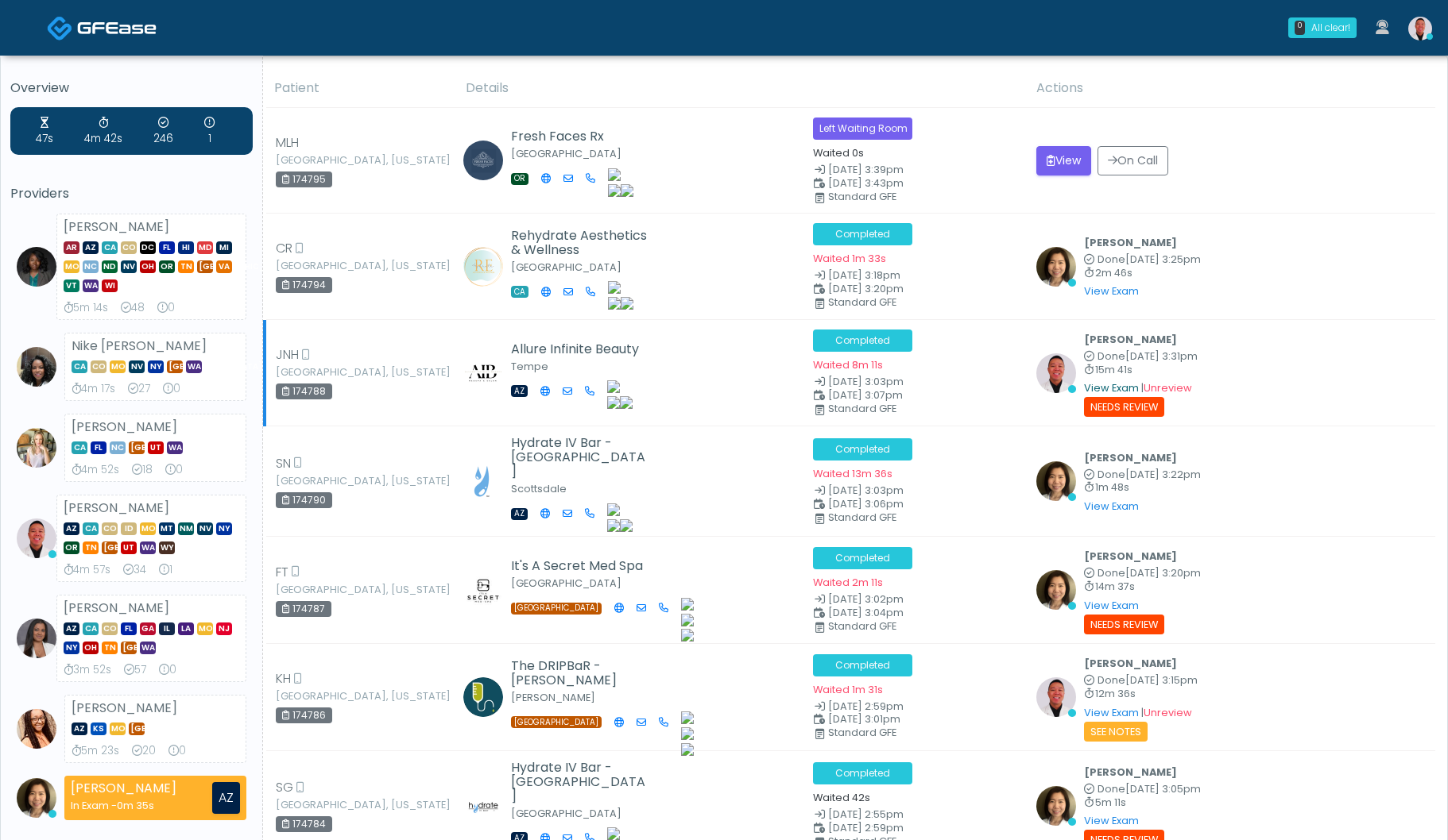
click at [1091, 383] on link "View Exam" at bounding box center [1111, 388] width 54 height 14
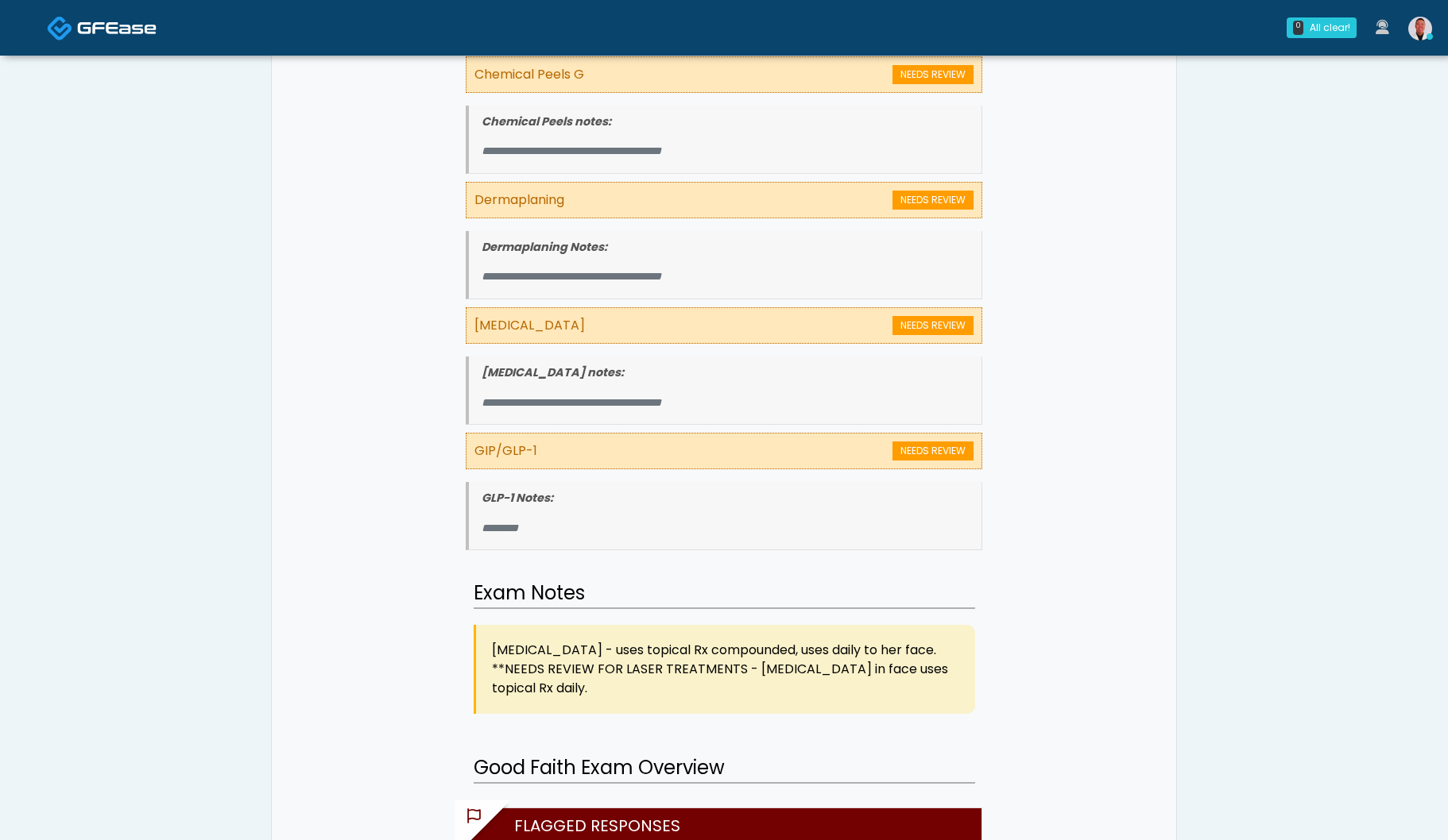
scroll to position [1265, 0]
click at [1425, 24] on img at bounding box center [1420, 29] width 24 height 24
click at [1428, 25] on img at bounding box center [1420, 29] width 24 height 24
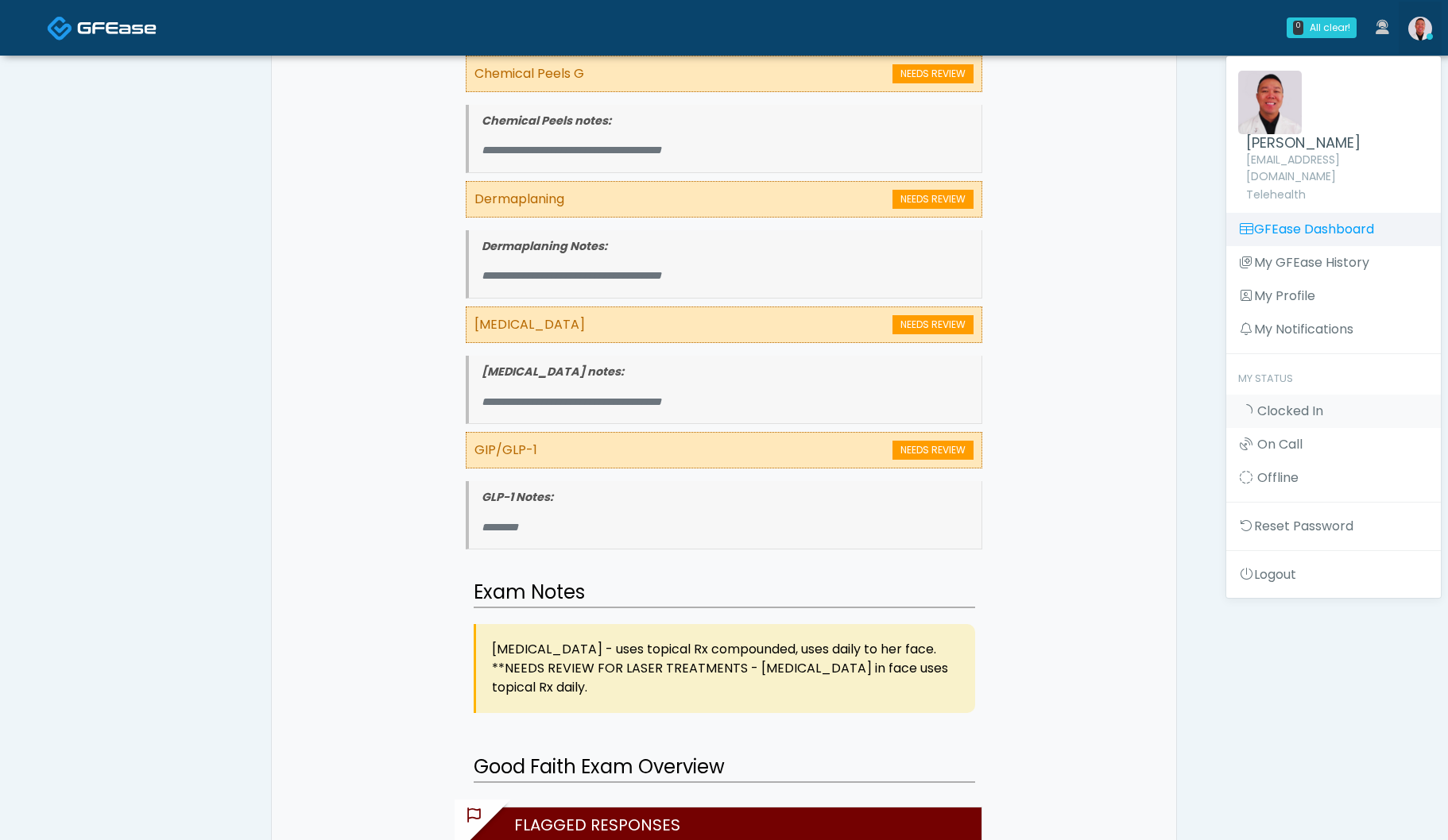
click at [1290, 221] on link "GFEase Dashboard" at bounding box center [1333, 230] width 214 height 33
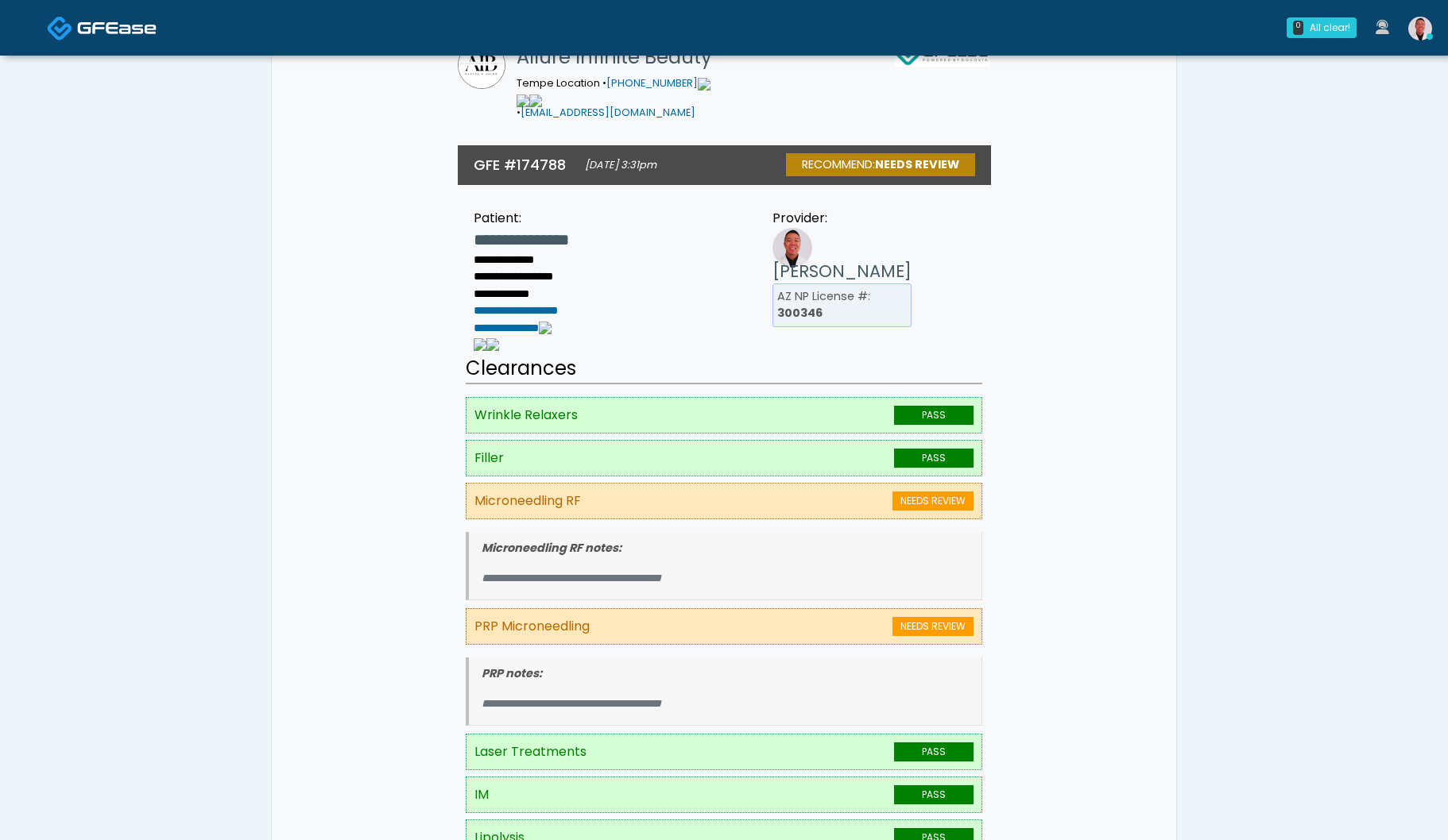
scroll to position [0, 0]
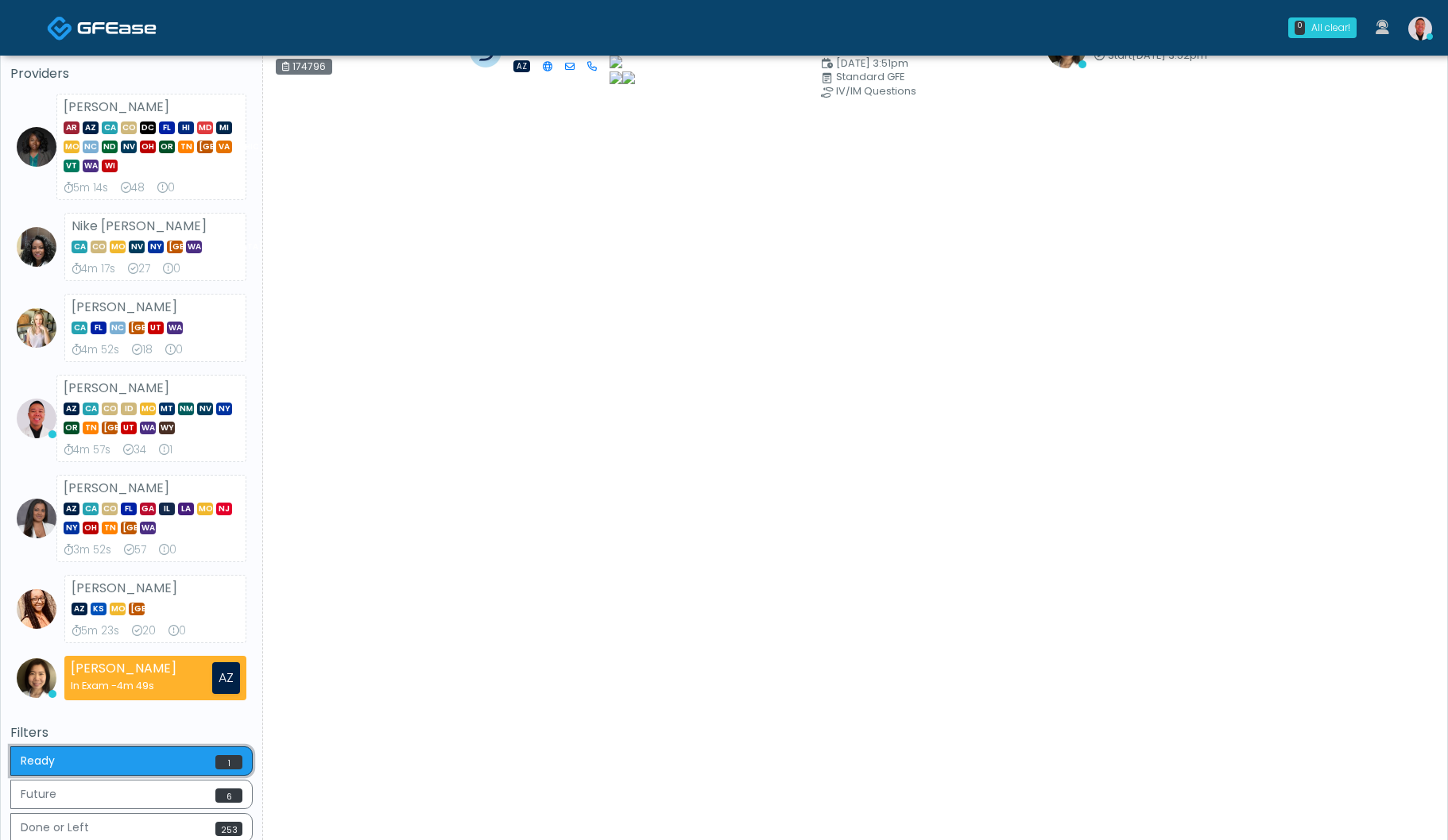
scroll to position [42, 0]
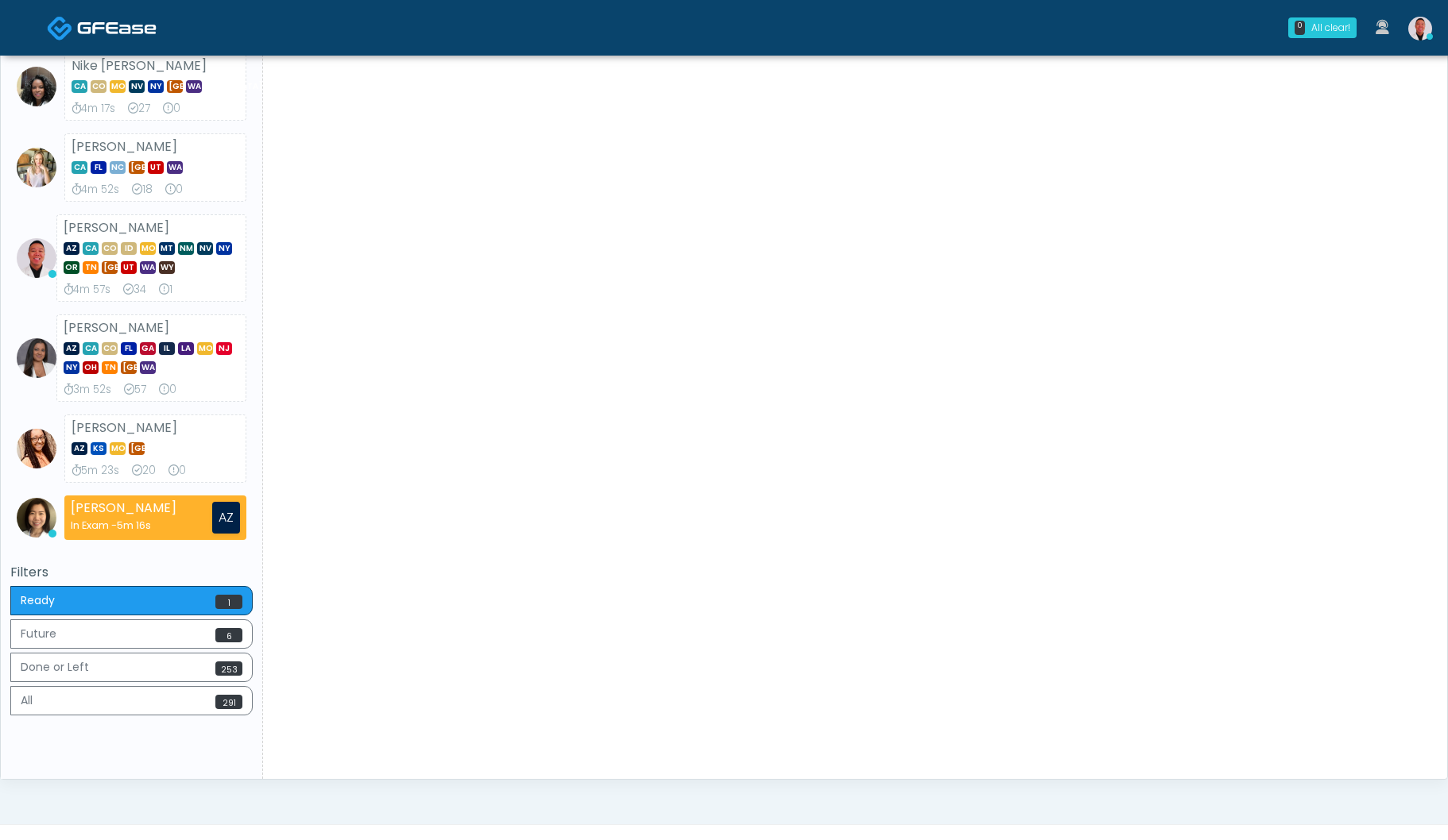
scroll to position [311, 0]
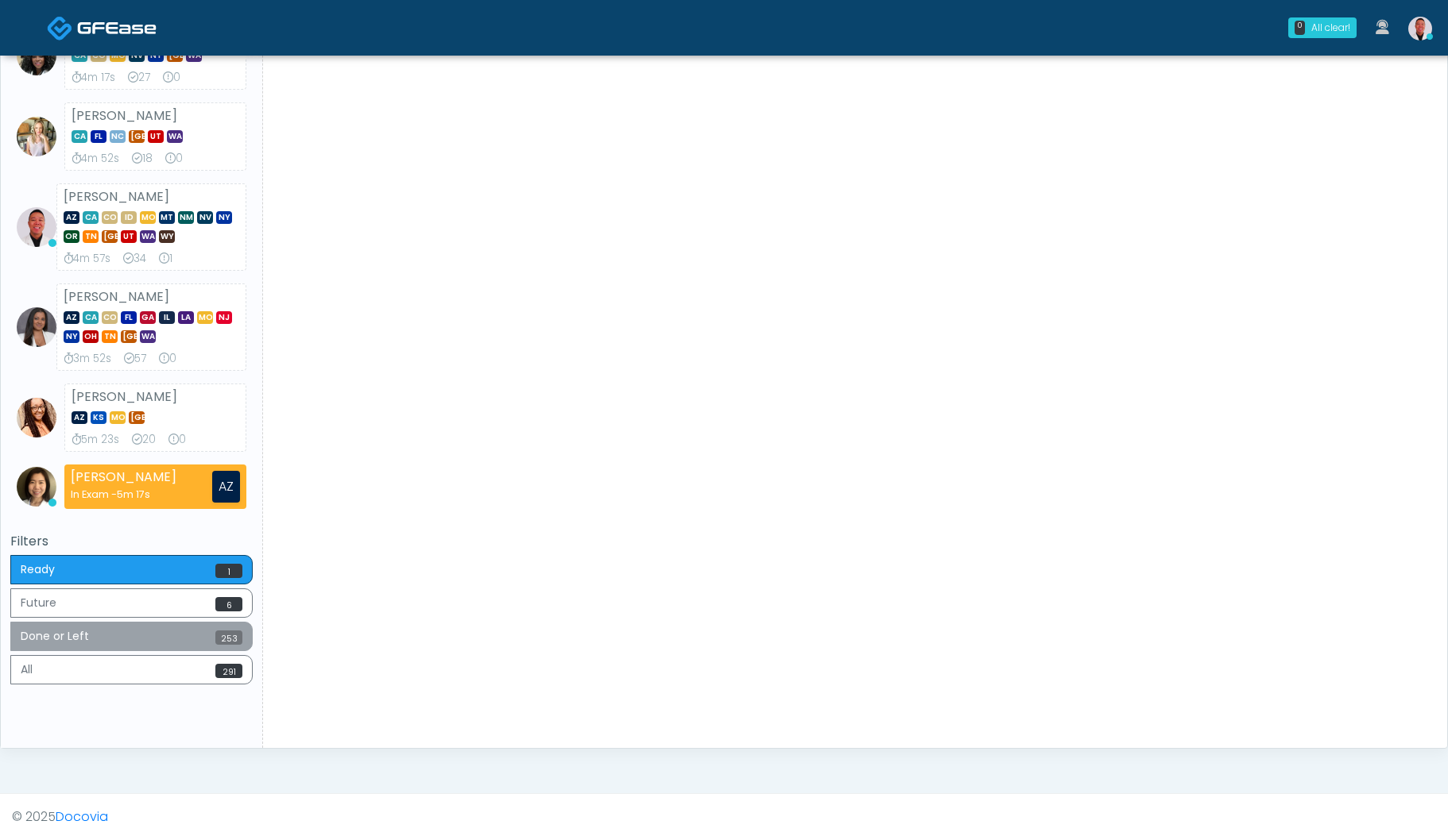
click at [229, 629] on button "Done or Left 253" at bounding box center [131, 637] width 242 height 30
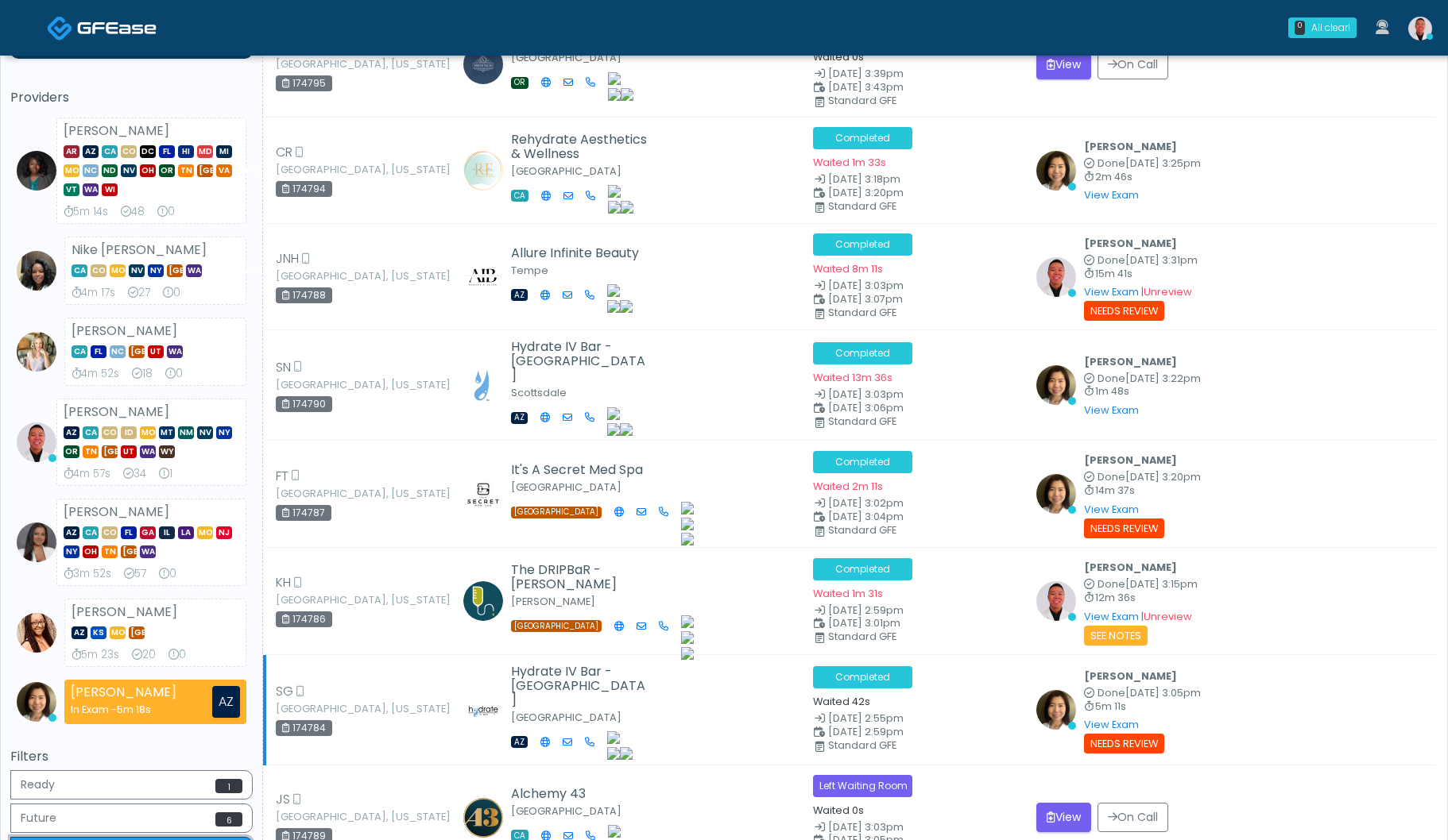
scroll to position [0, 0]
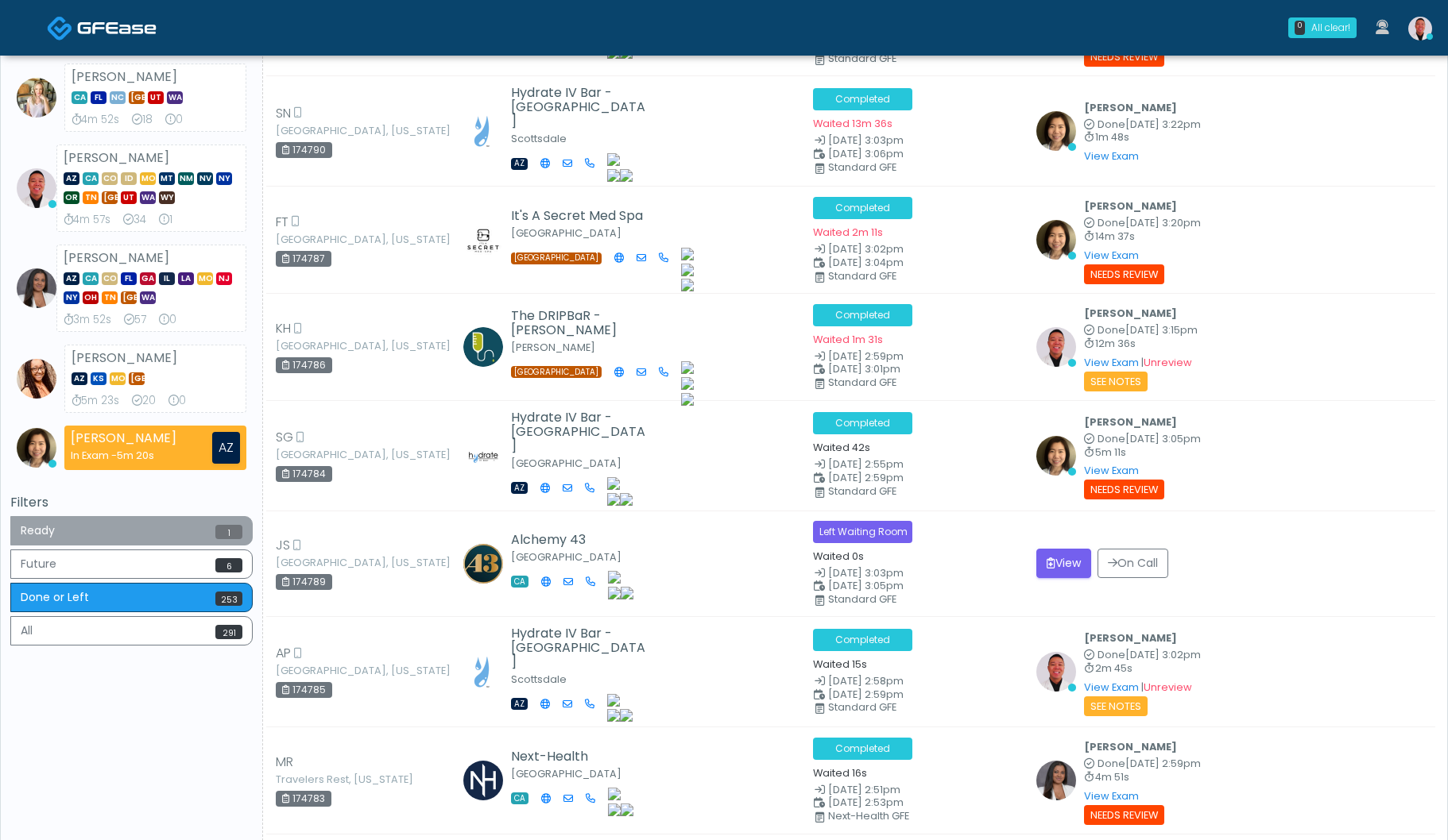
click at [100, 532] on button "Ready 1" at bounding box center [131, 531] width 242 height 30
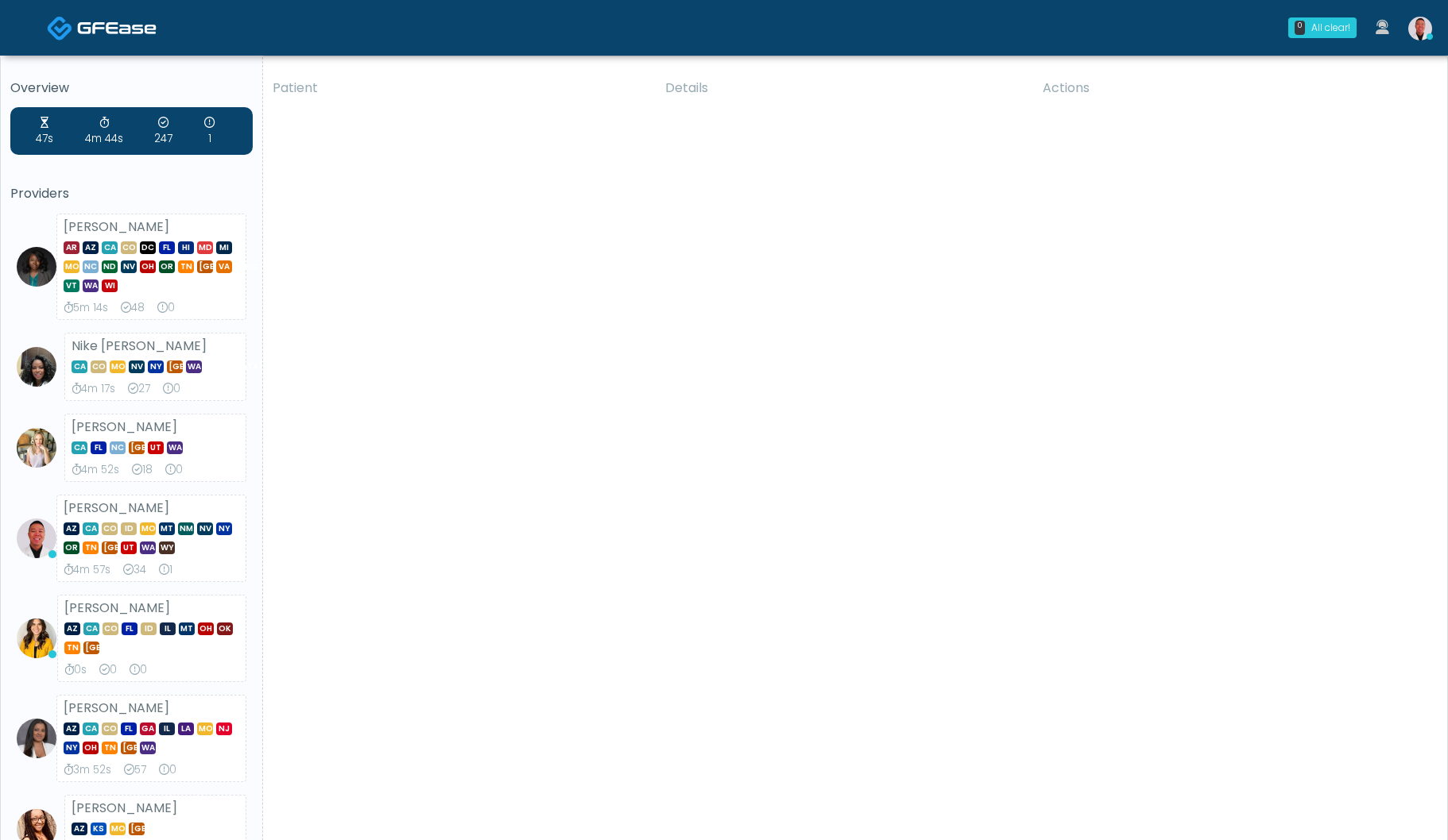
scroll to position [474, 0]
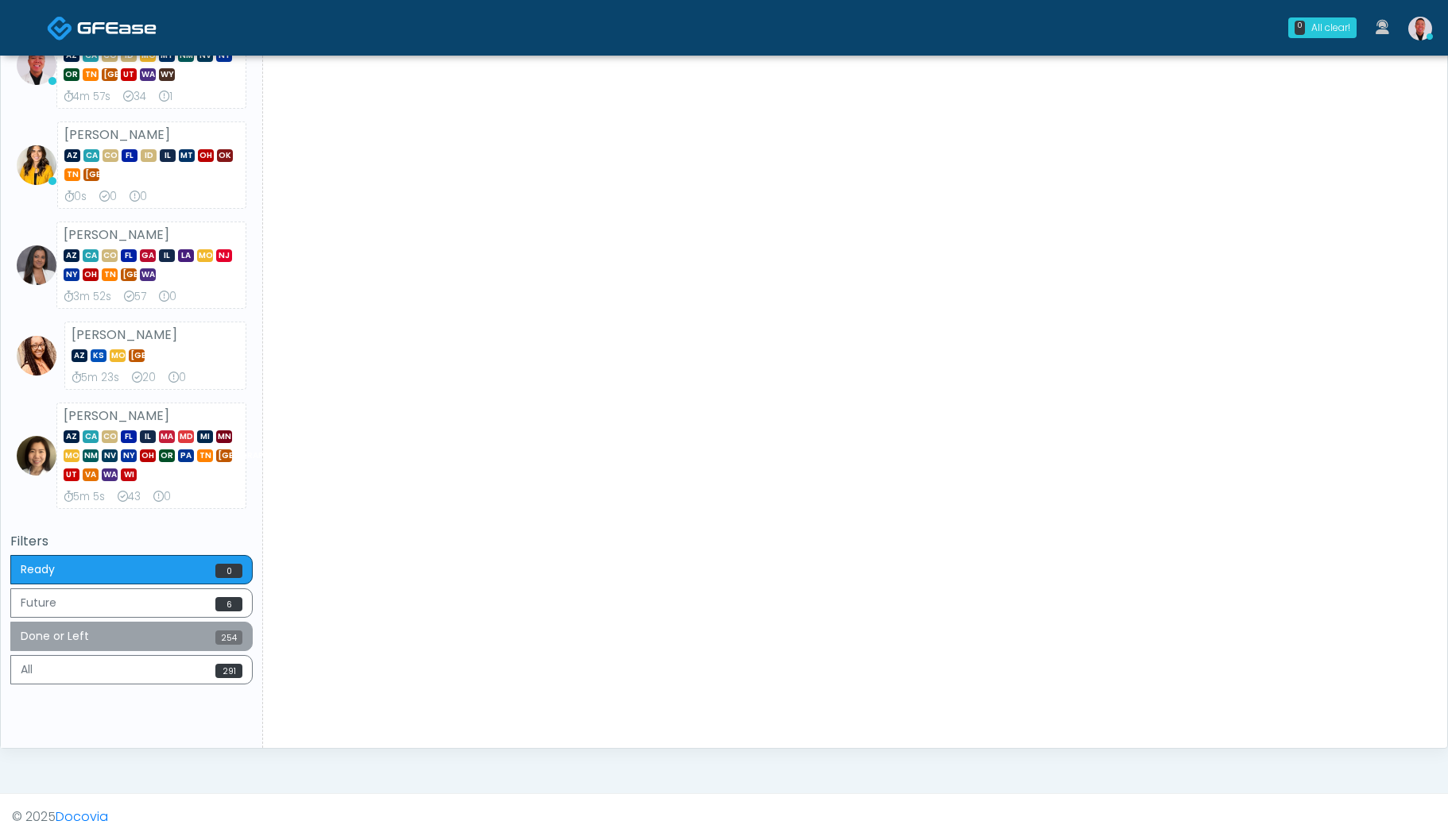
click at [194, 632] on button "Done or Left 254" at bounding box center [131, 637] width 242 height 30
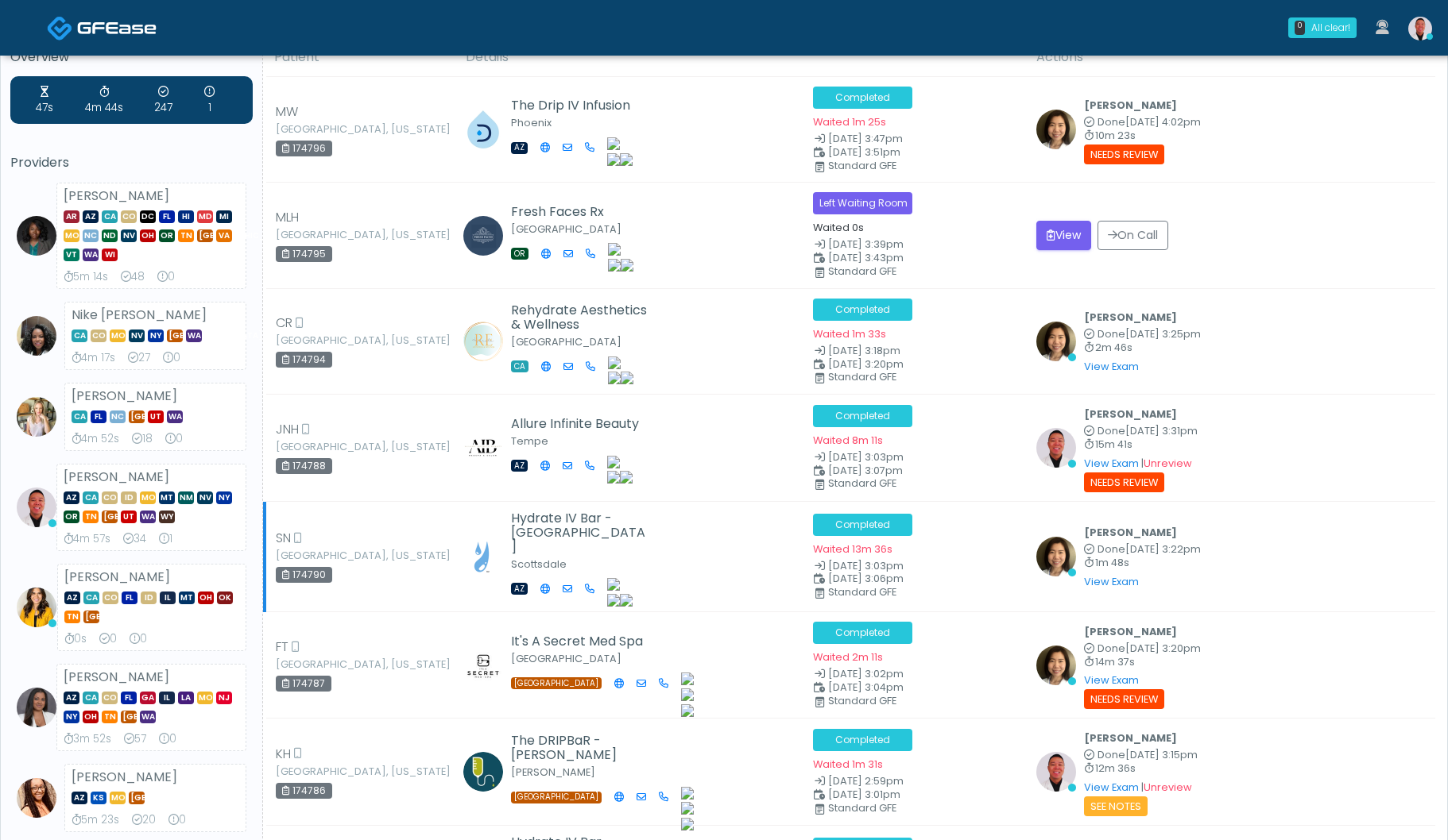
scroll to position [0, 0]
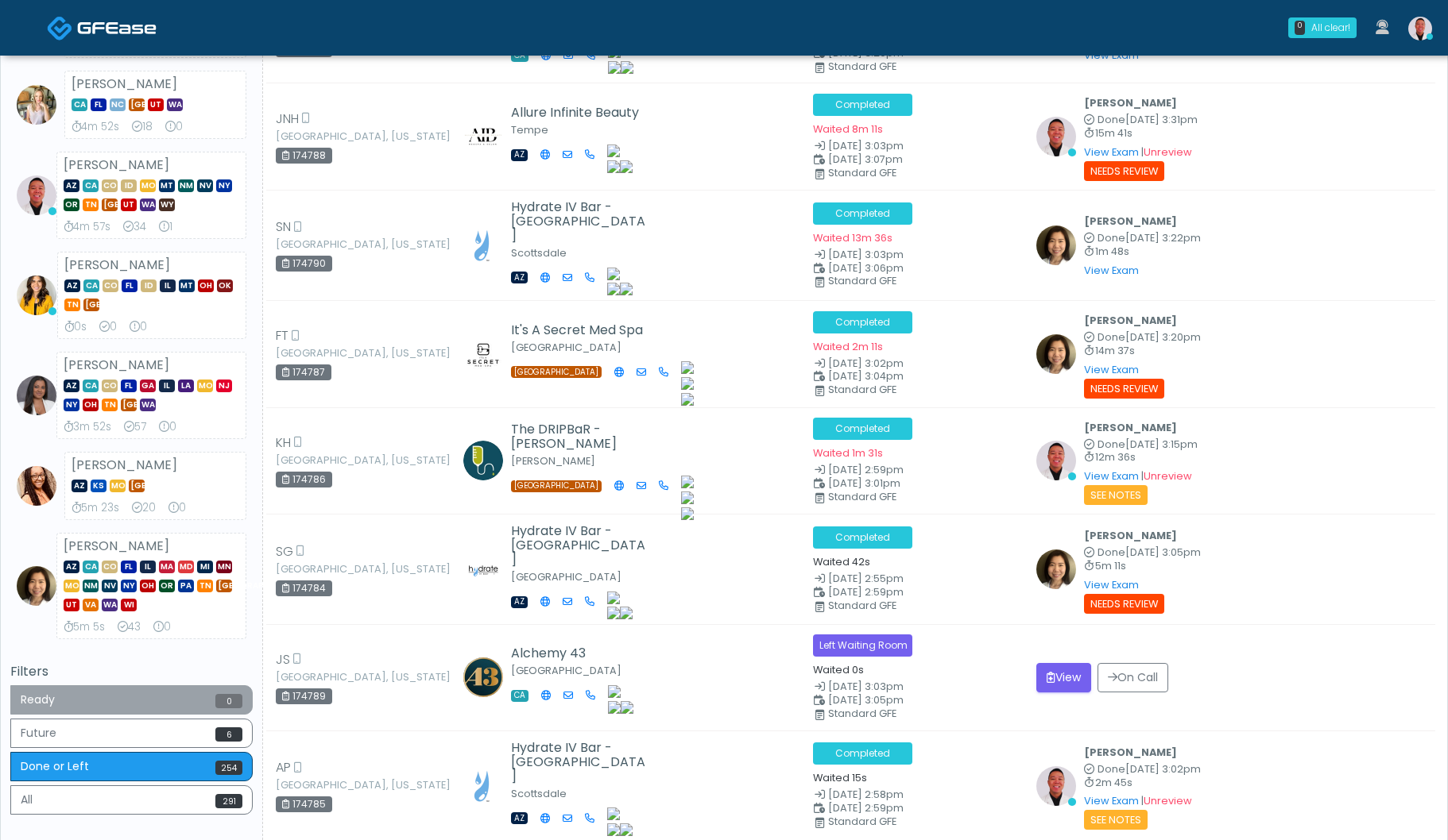
scroll to position [355, 0]
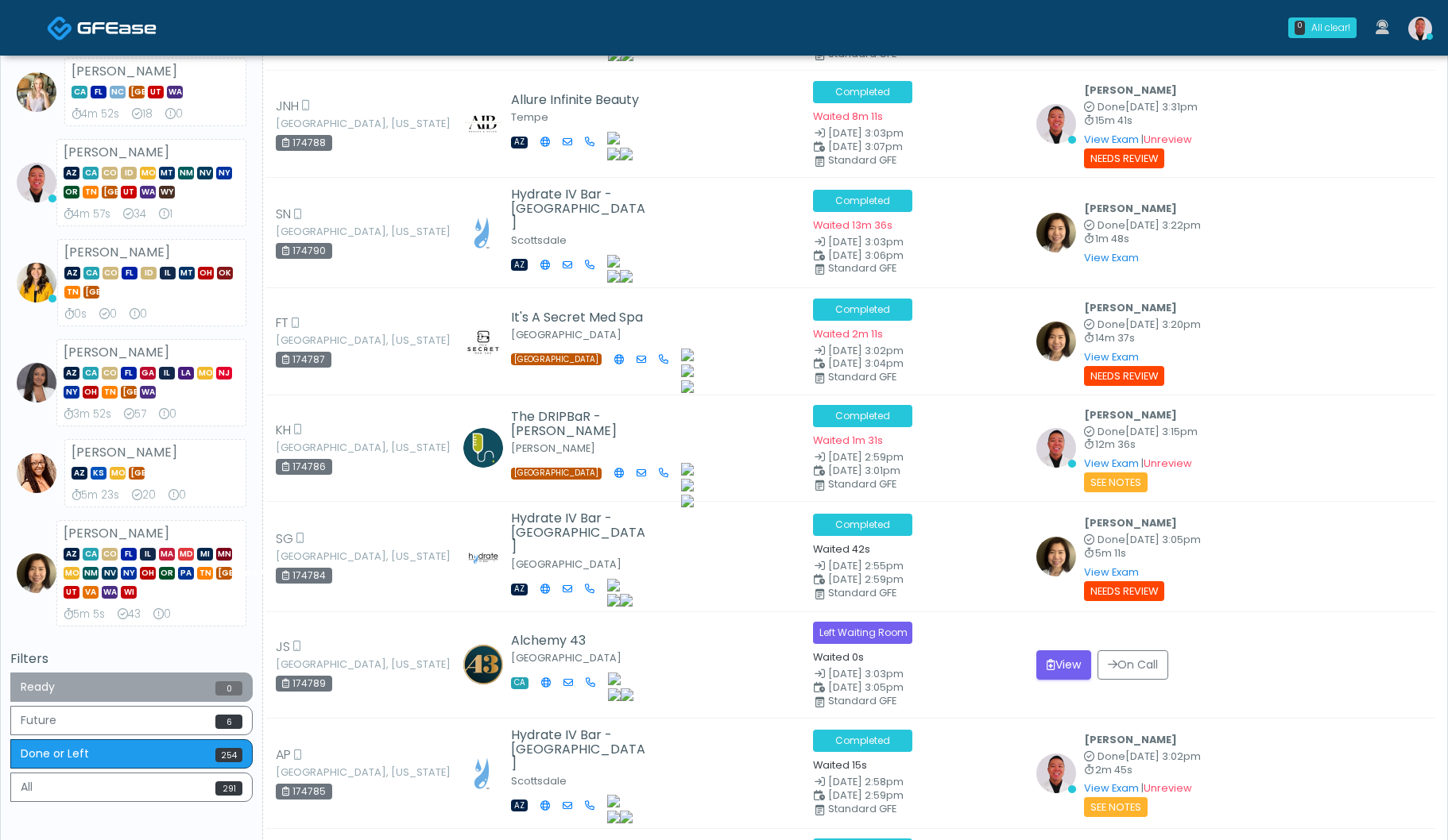
click at [151, 684] on button "Ready 0" at bounding box center [131, 688] width 242 height 30
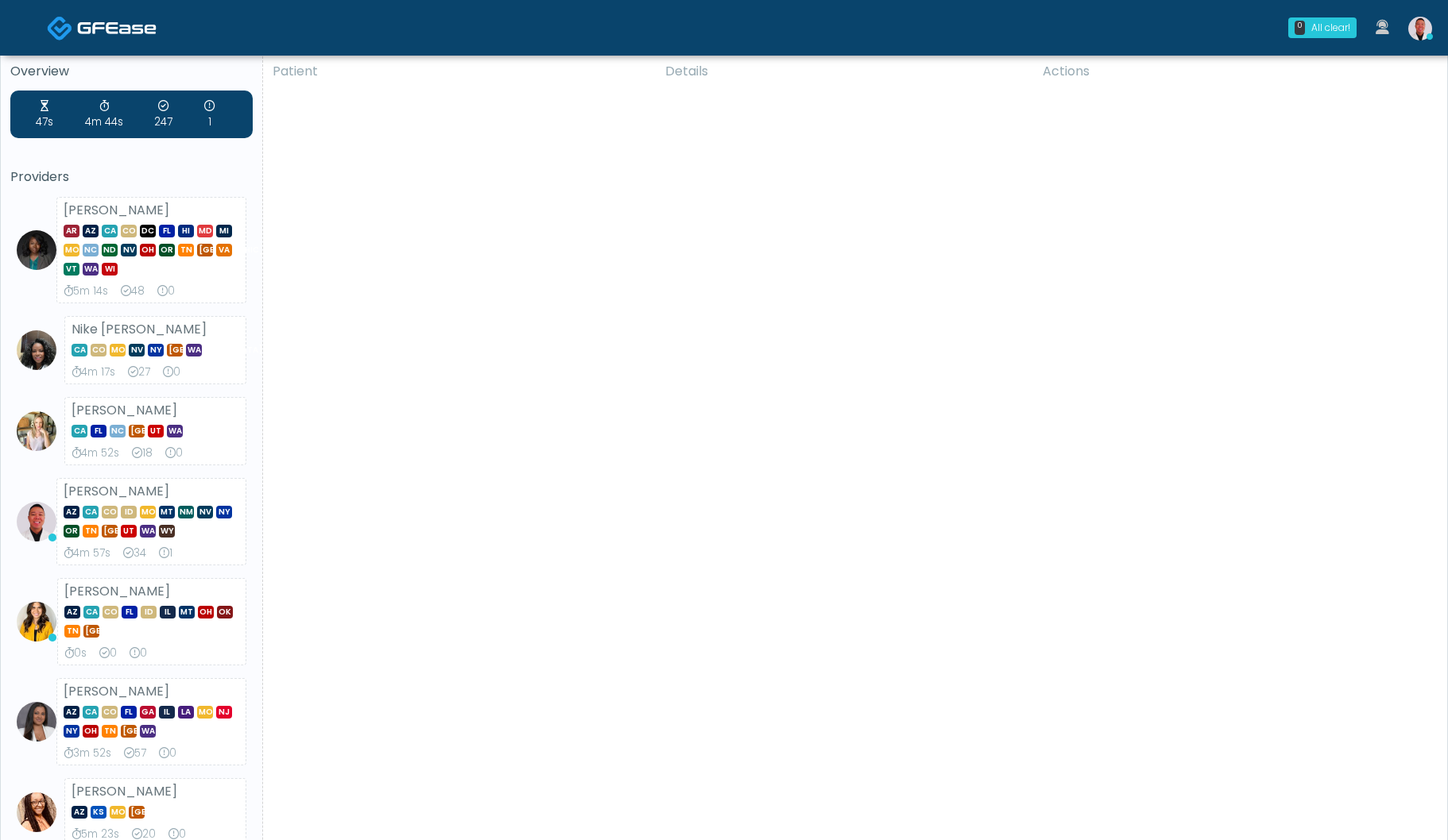
scroll to position [0, 0]
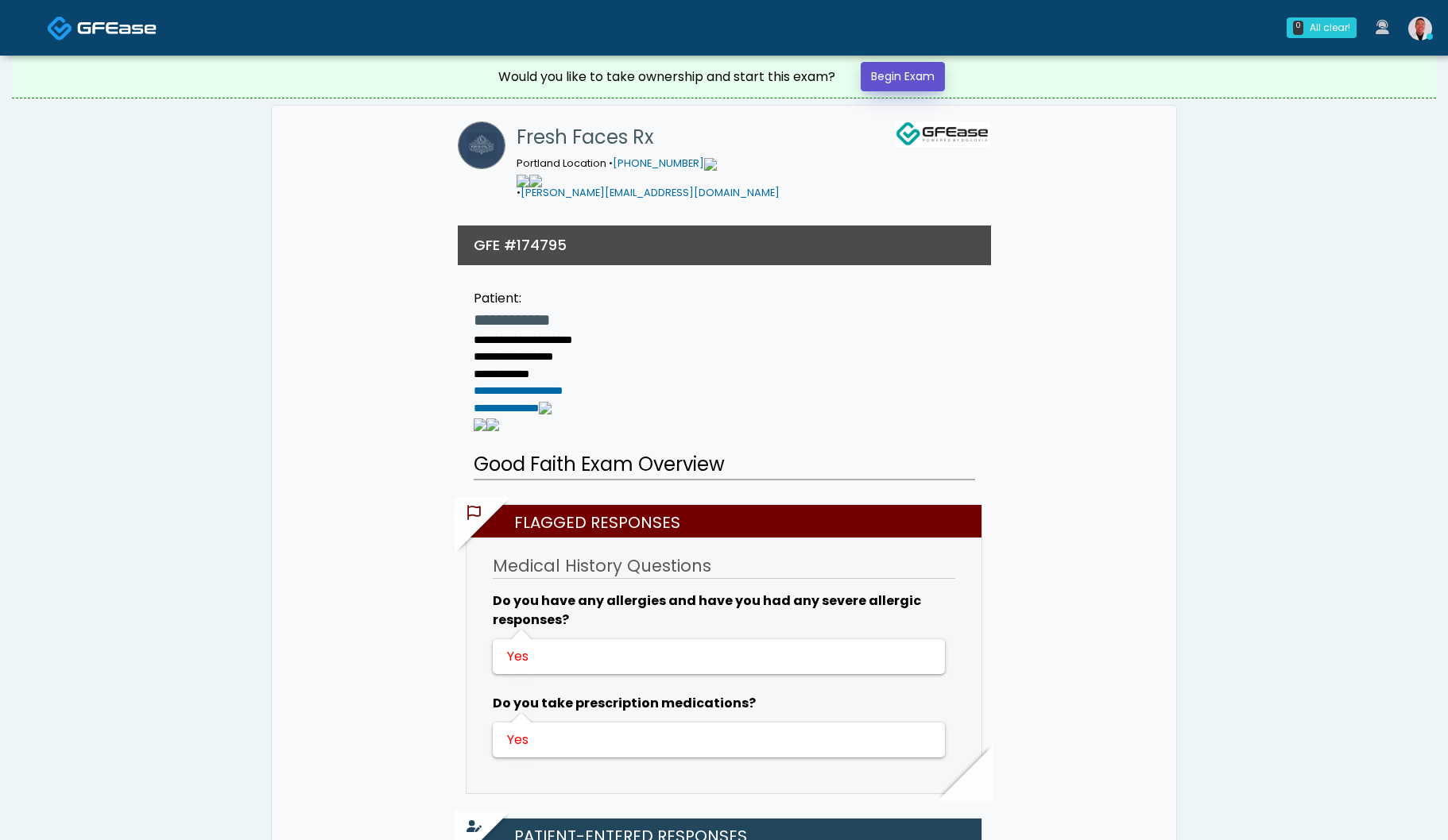
click at [906, 77] on link "Begin Exam" at bounding box center [902, 77] width 84 height 30
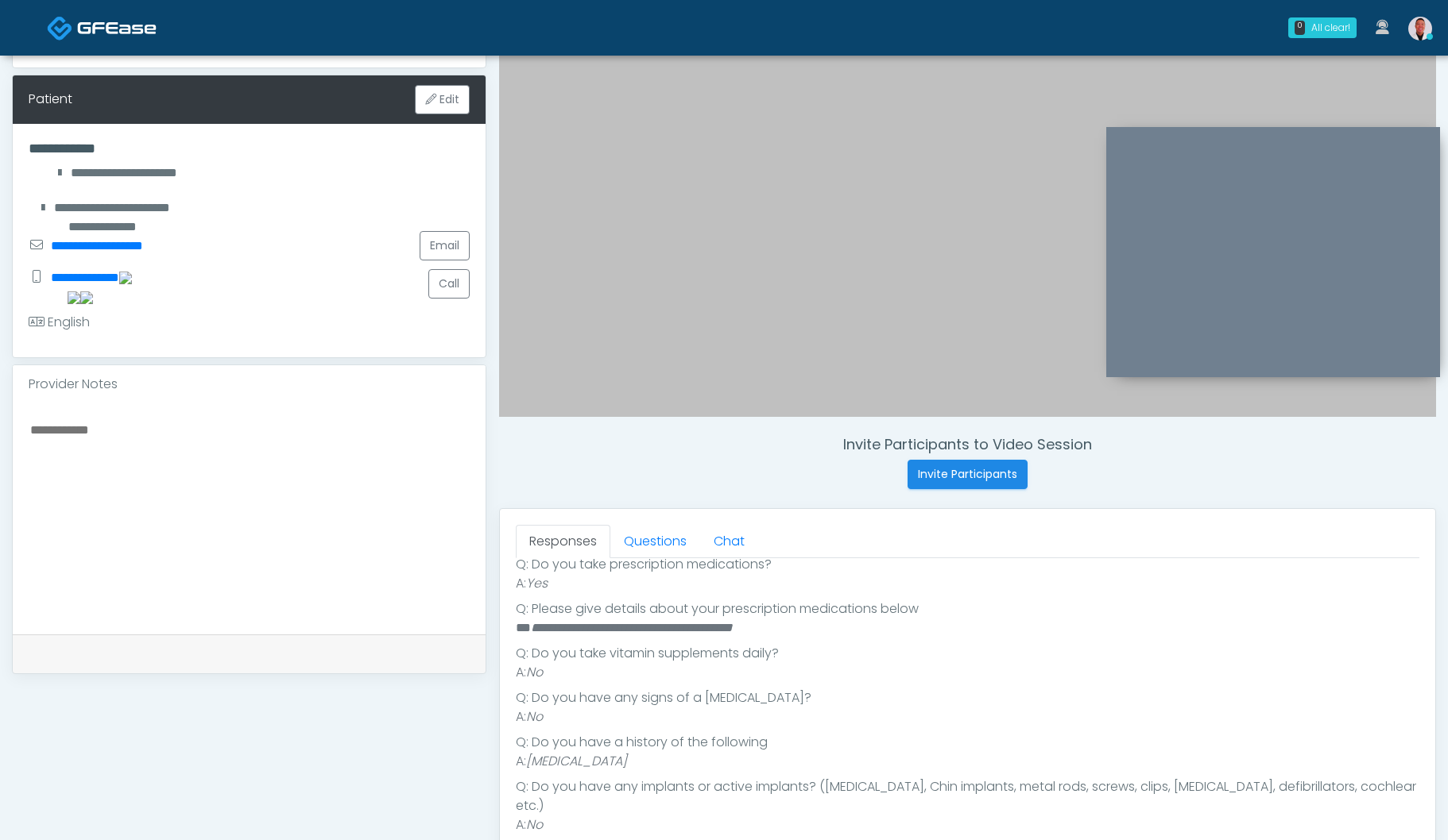
scroll to position [178, 0]
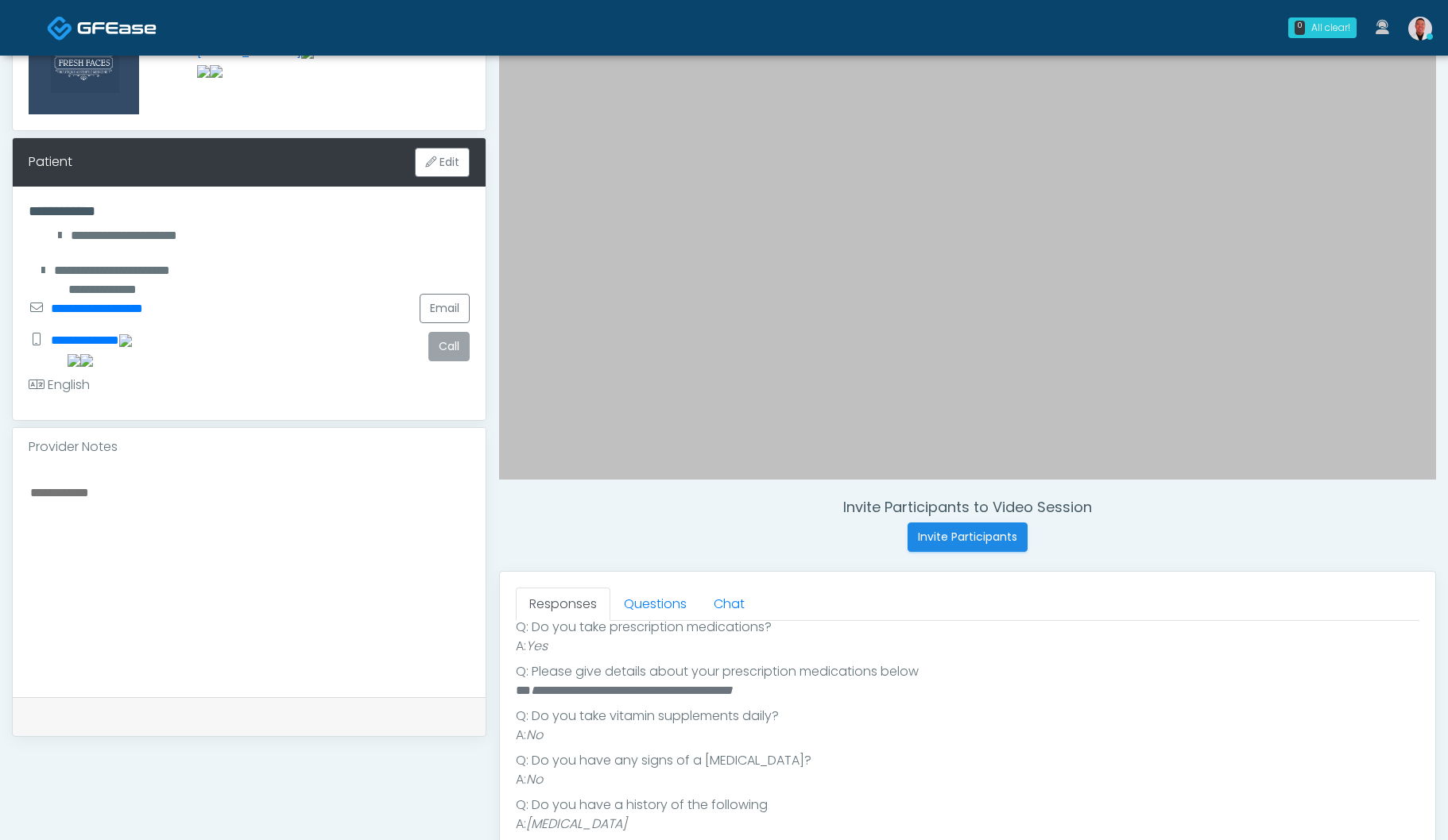
click at [449, 347] on button "Call" at bounding box center [449, 347] width 42 height 30
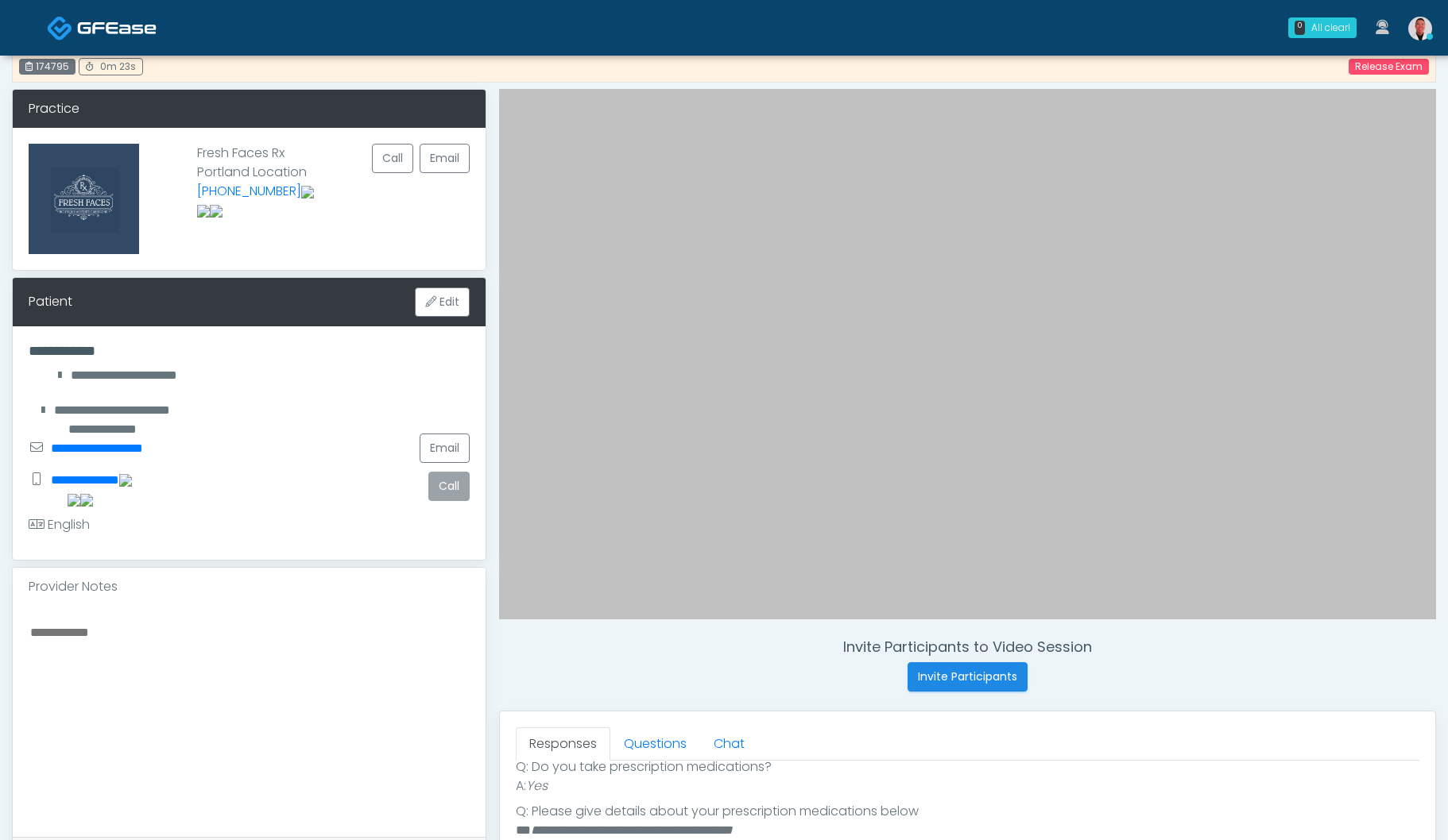
scroll to position [6, 0]
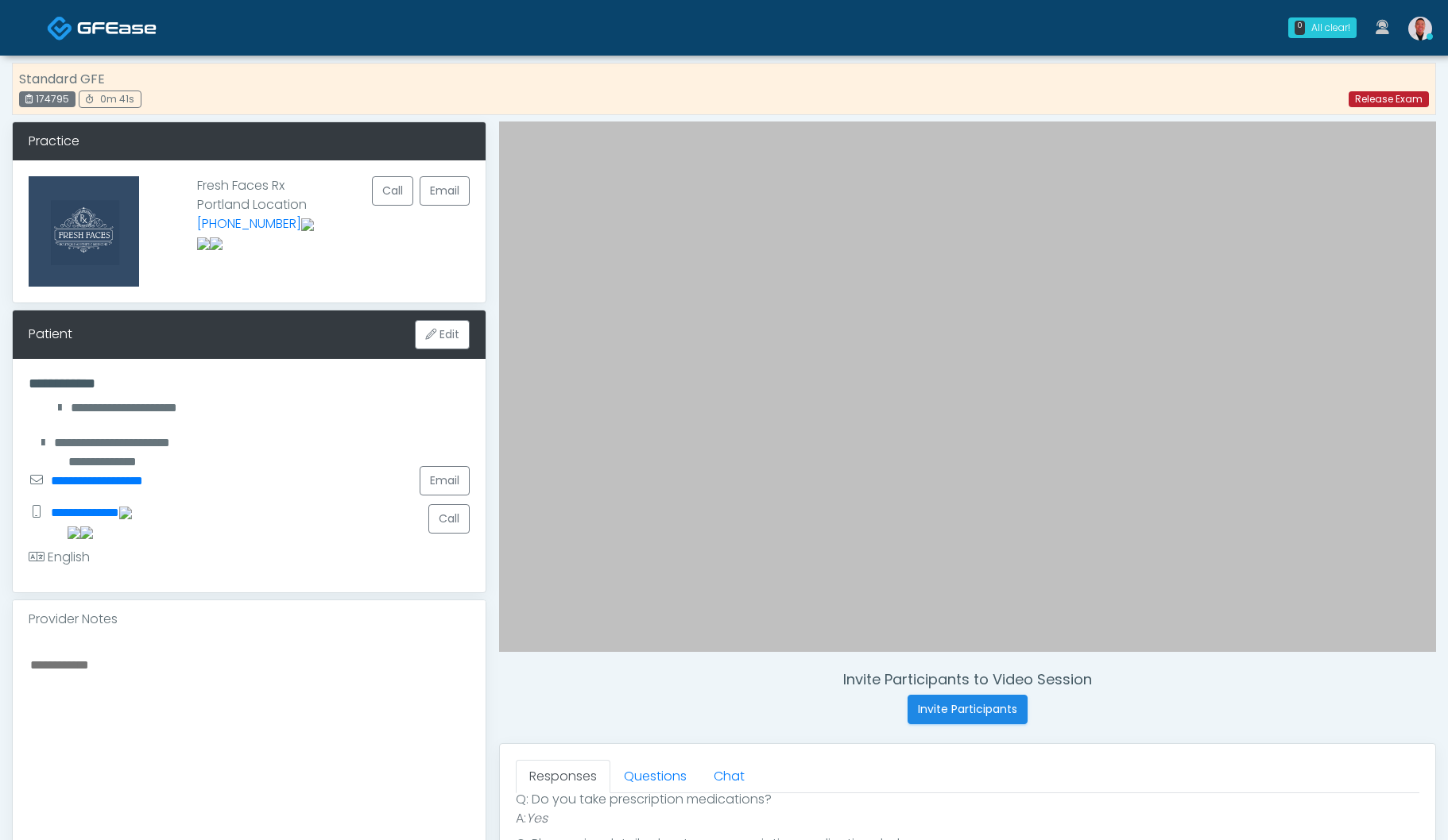
click at [1368, 98] on link "Release Exam" at bounding box center [1388, 99] width 80 height 16
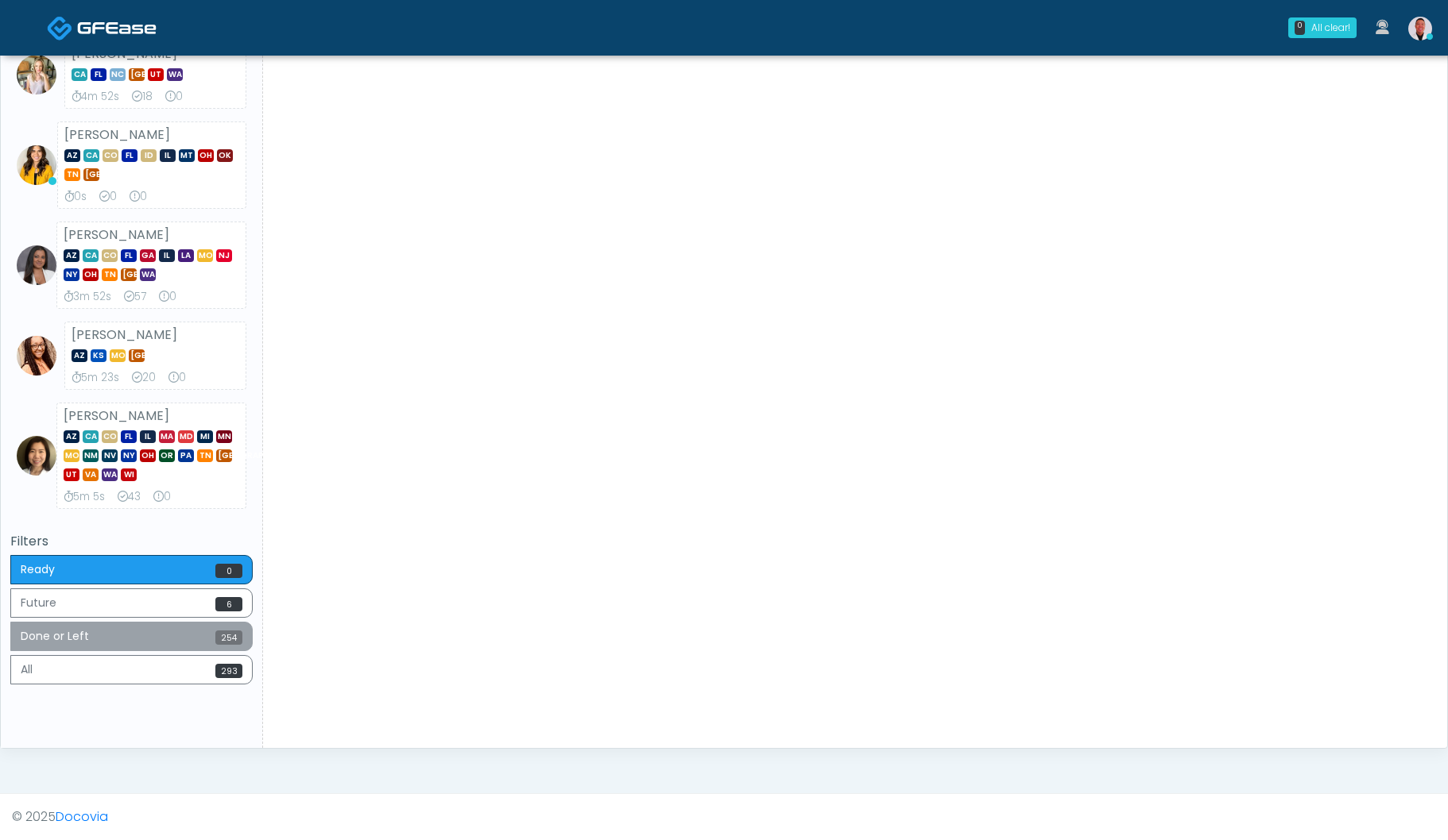
click at [201, 640] on button "Done or Left 254" at bounding box center [131, 637] width 242 height 30
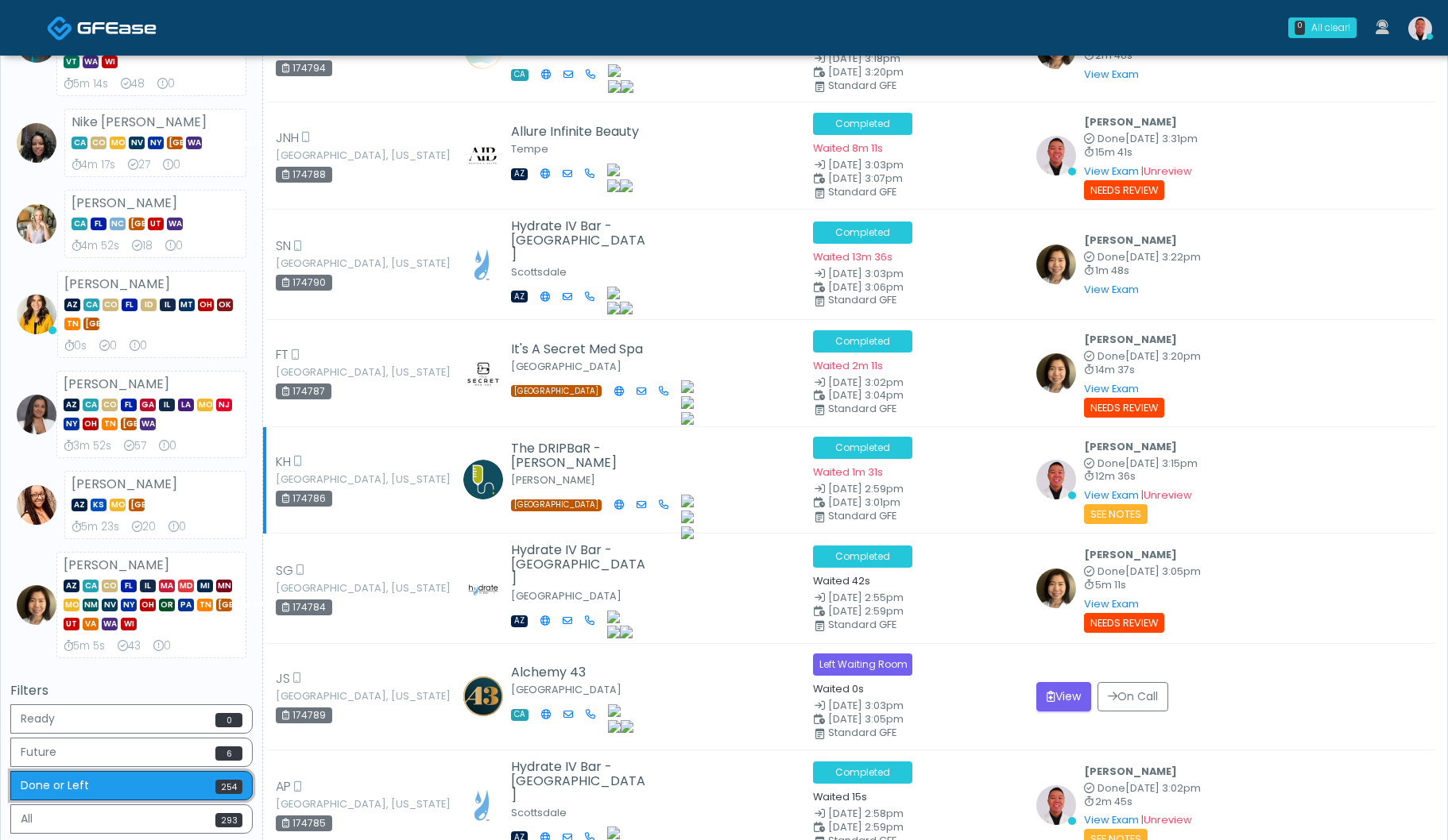
scroll to position [338, 0]
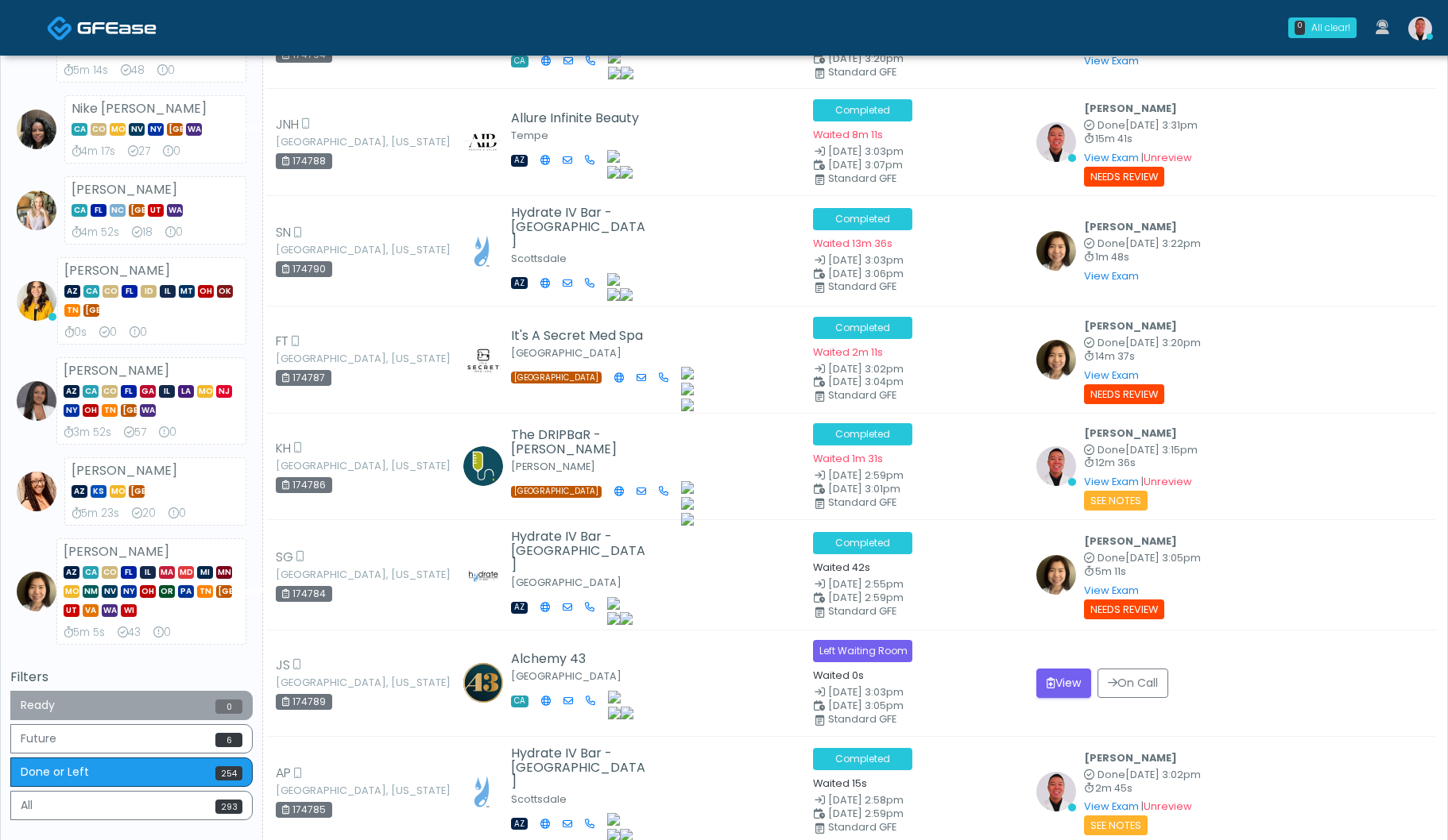
click at [127, 709] on button "Ready 0" at bounding box center [131, 706] width 242 height 30
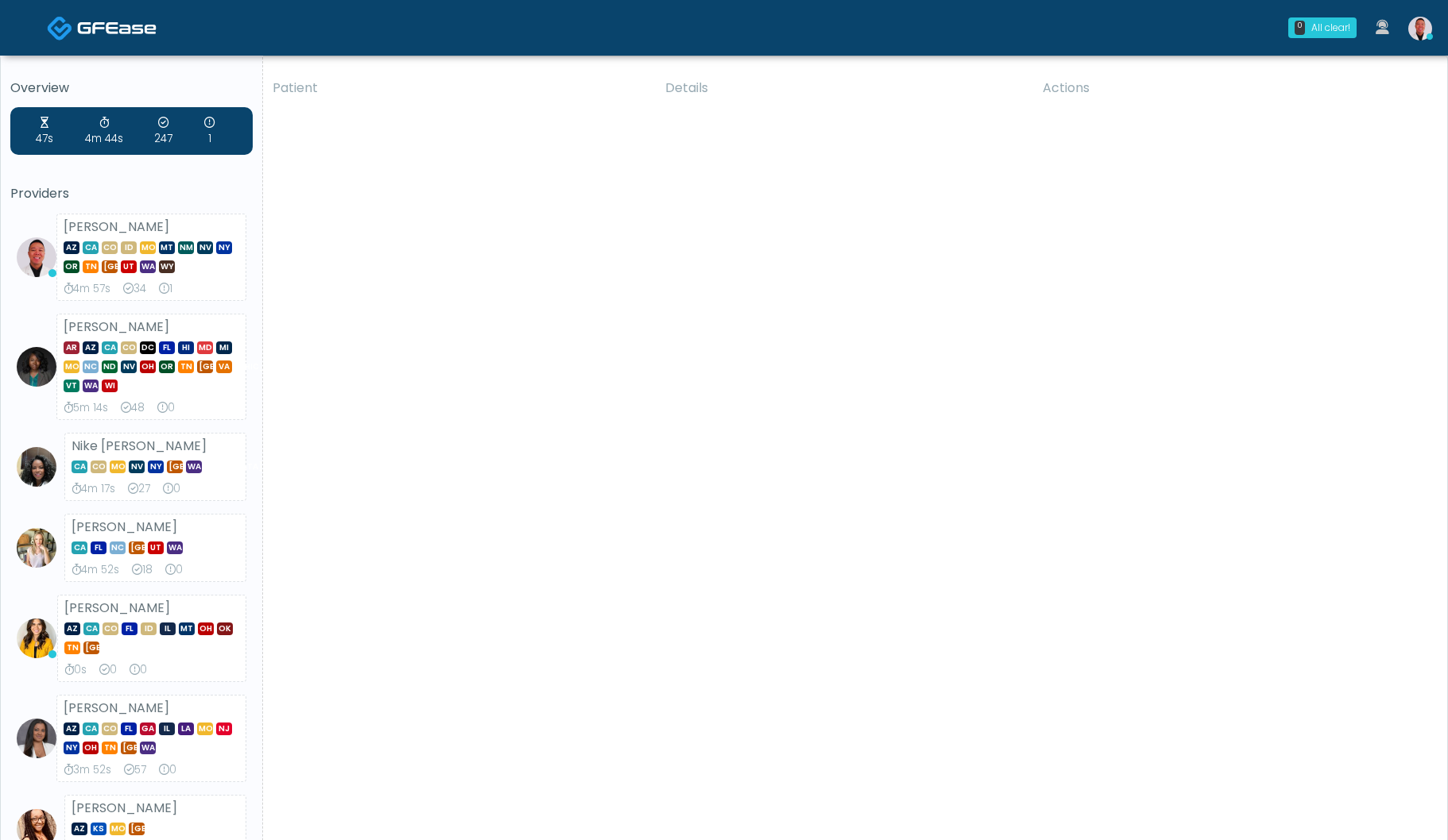
scroll to position [474, 0]
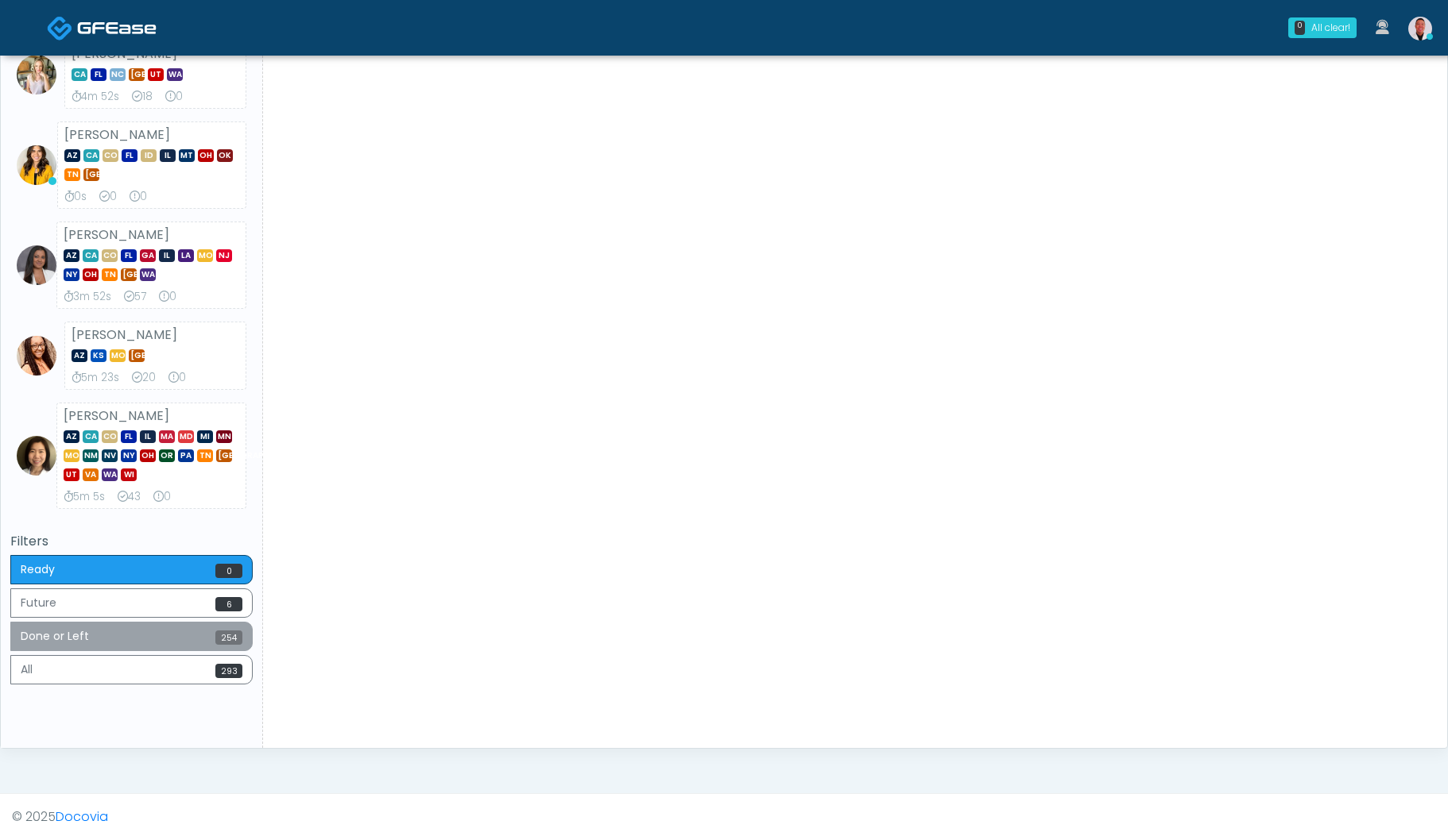
click at [222, 626] on button "Done or Left 254" at bounding box center [131, 637] width 242 height 30
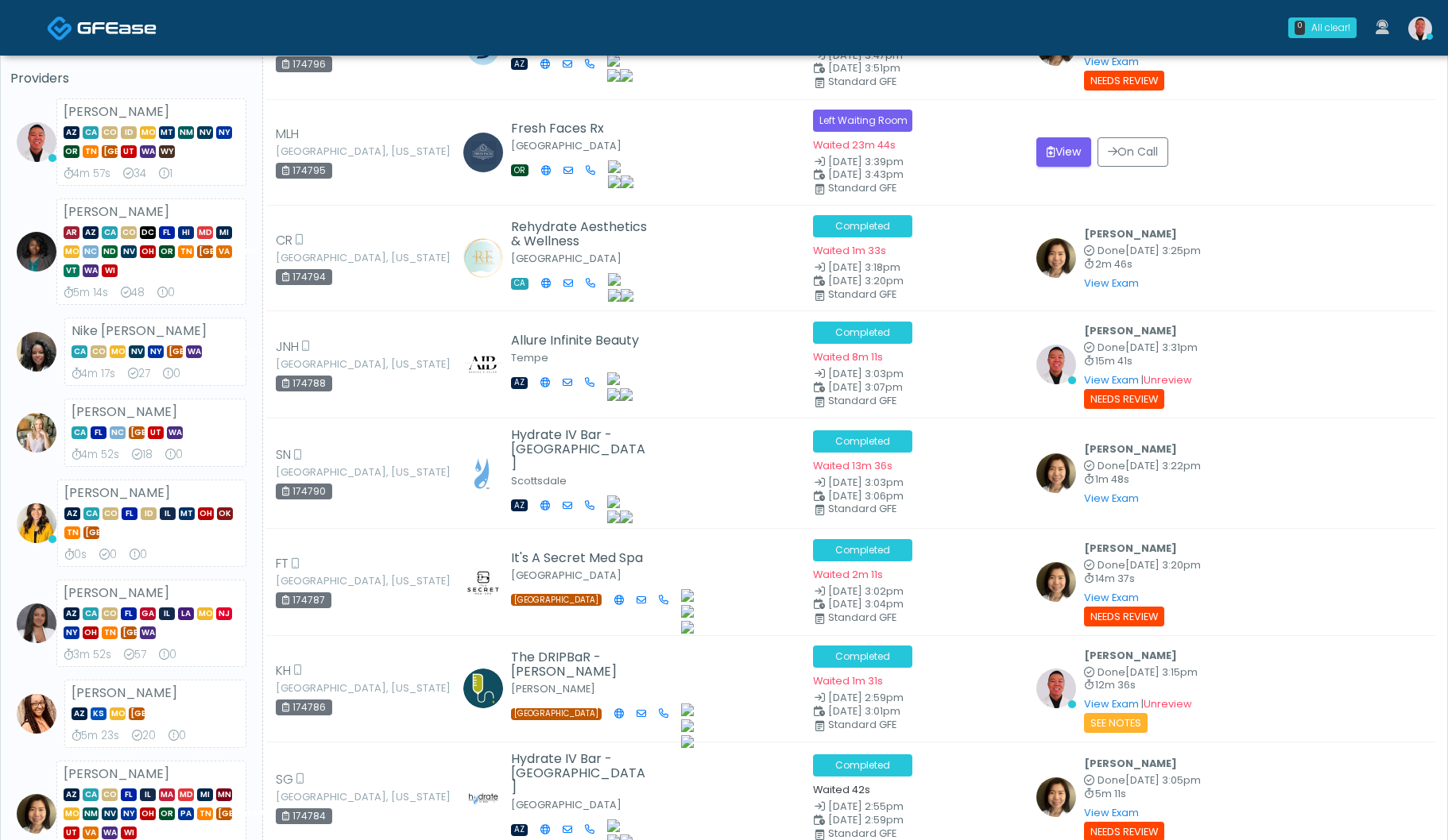
scroll to position [288, 0]
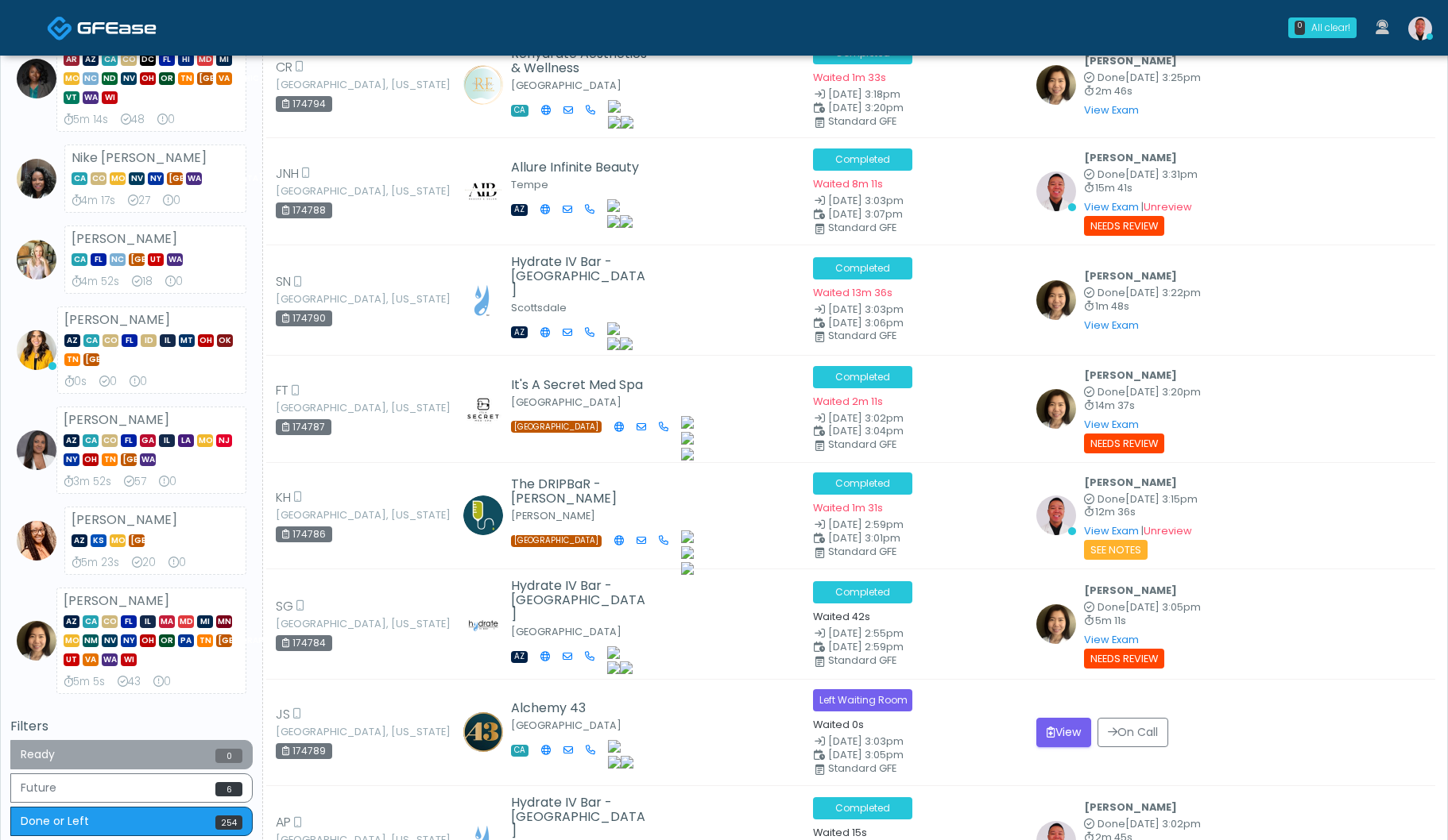
click at [163, 750] on button "Ready 0" at bounding box center [131, 755] width 242 height 30
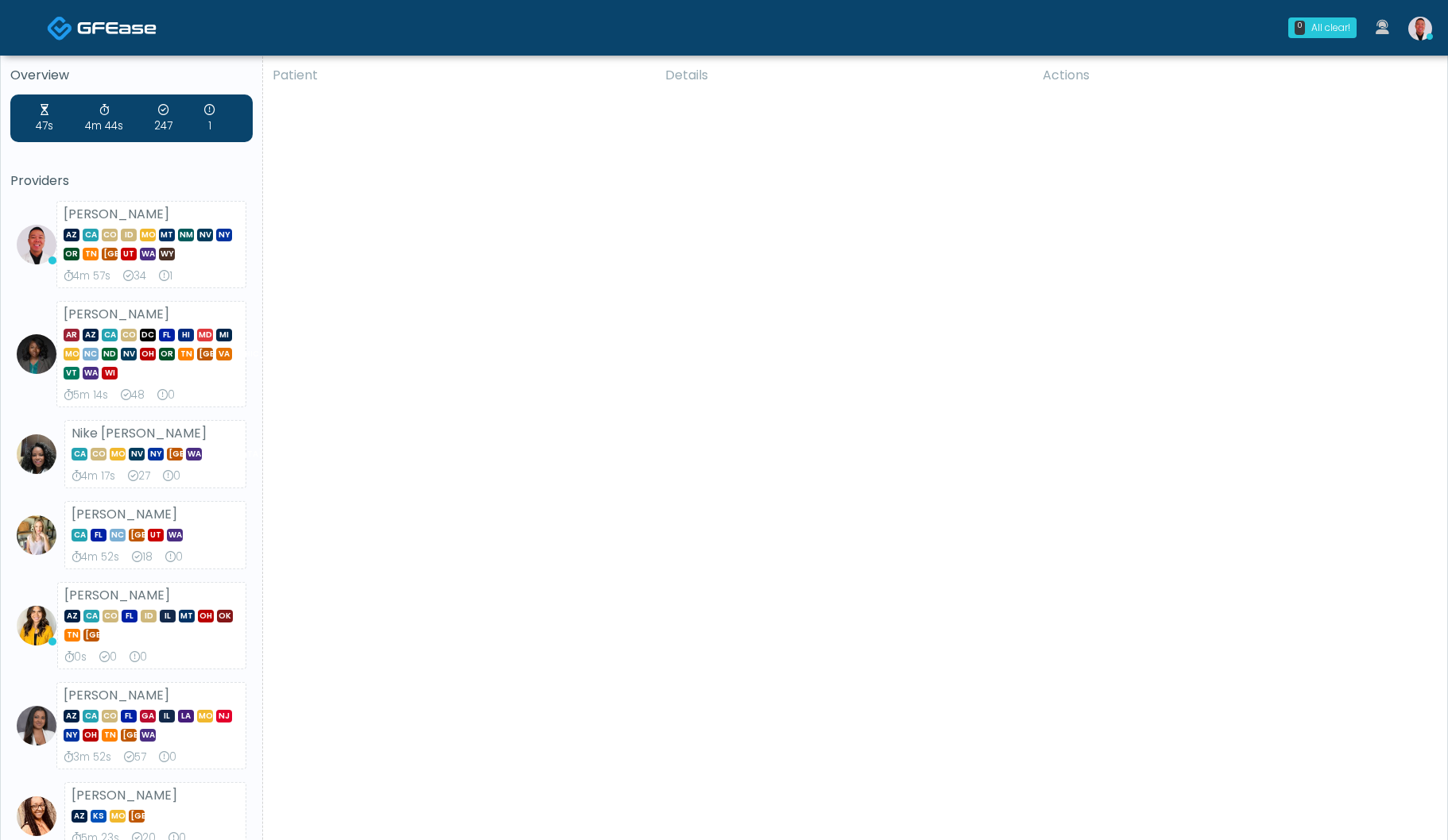
scroll to position [0, 0]
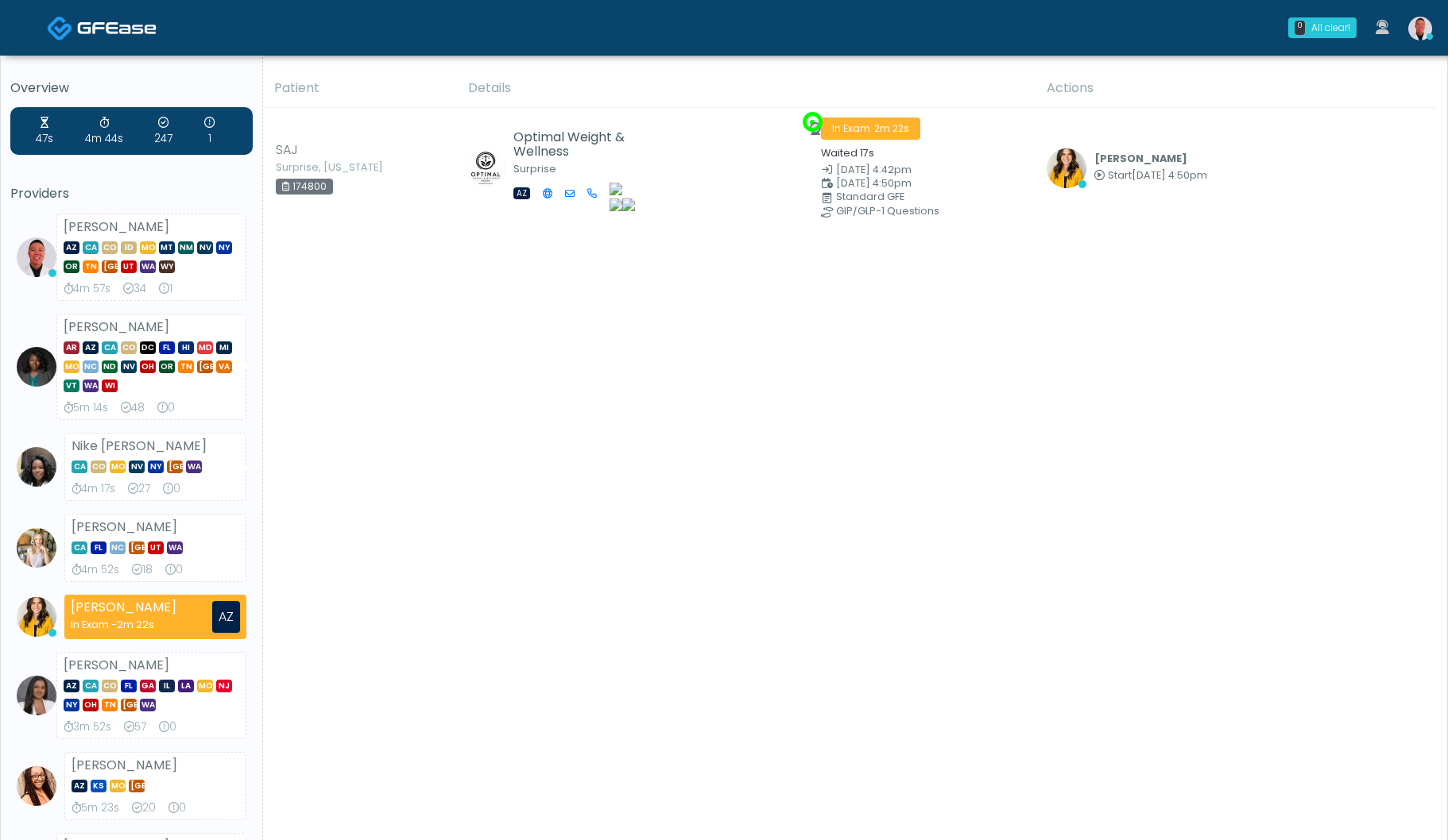
scroll to position [341, 0]
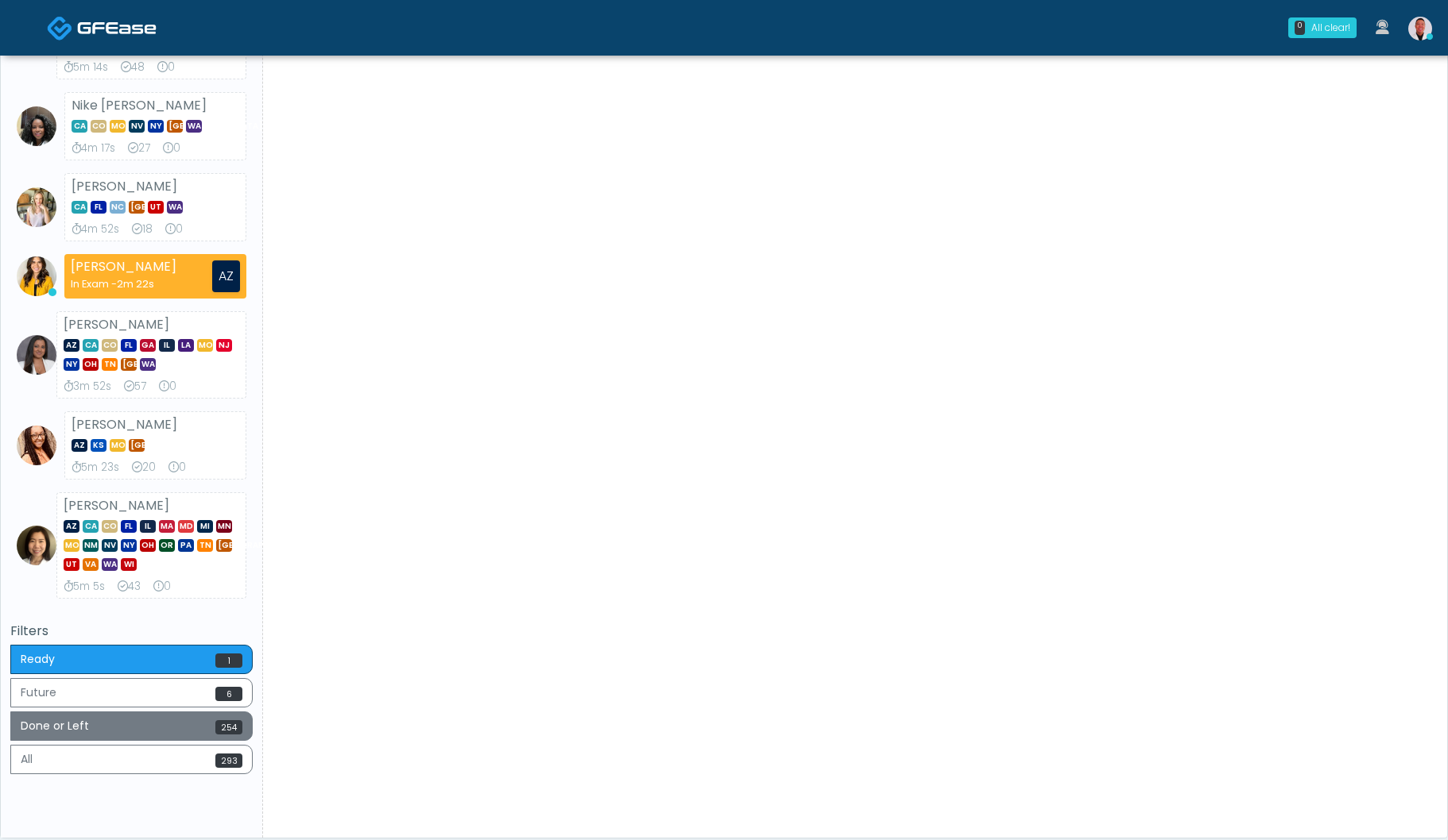
click at [220, 721] on span "254" at bounding box center [228, 726] width 27 height 14
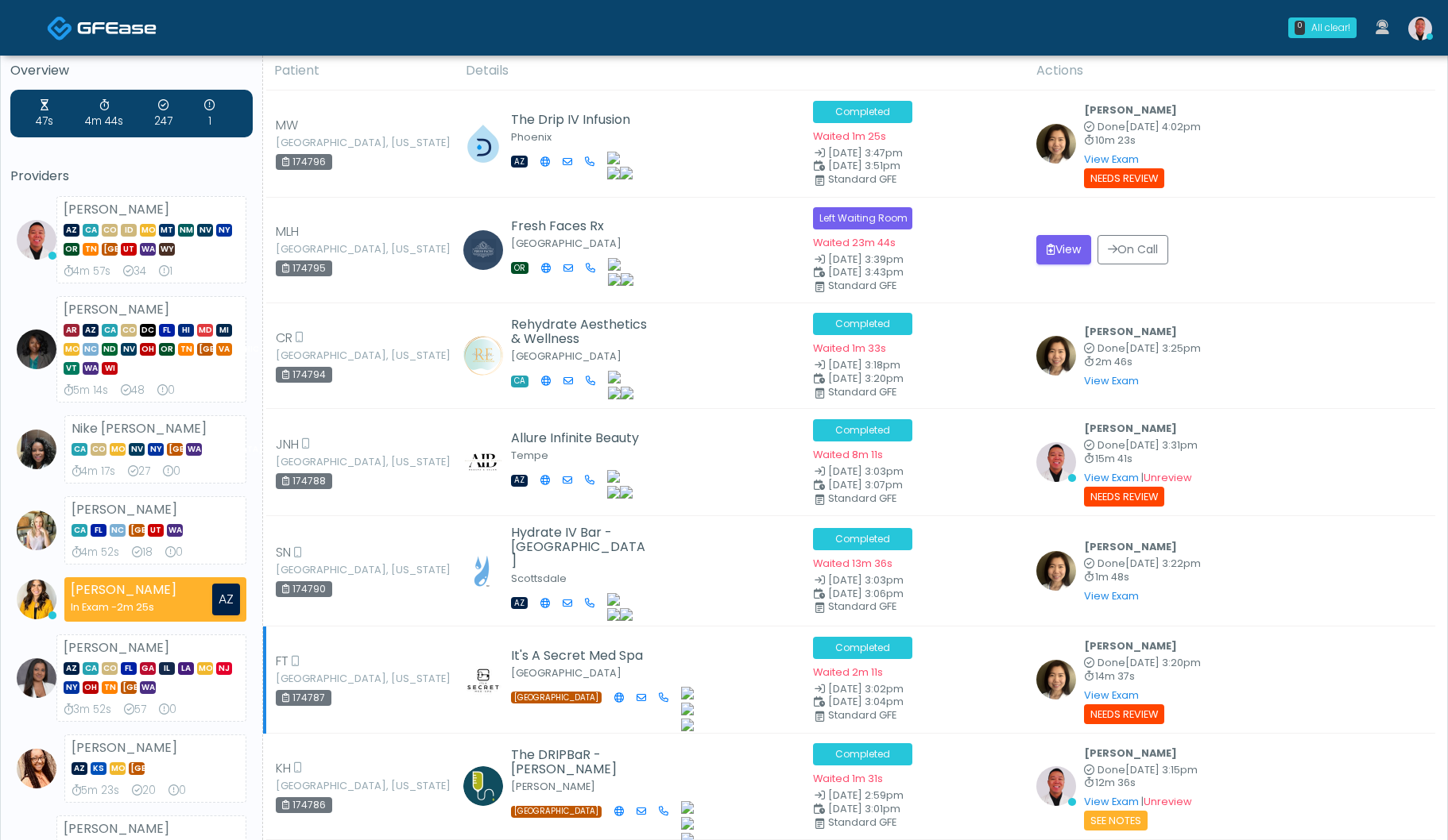
scroll to position [3, 0]
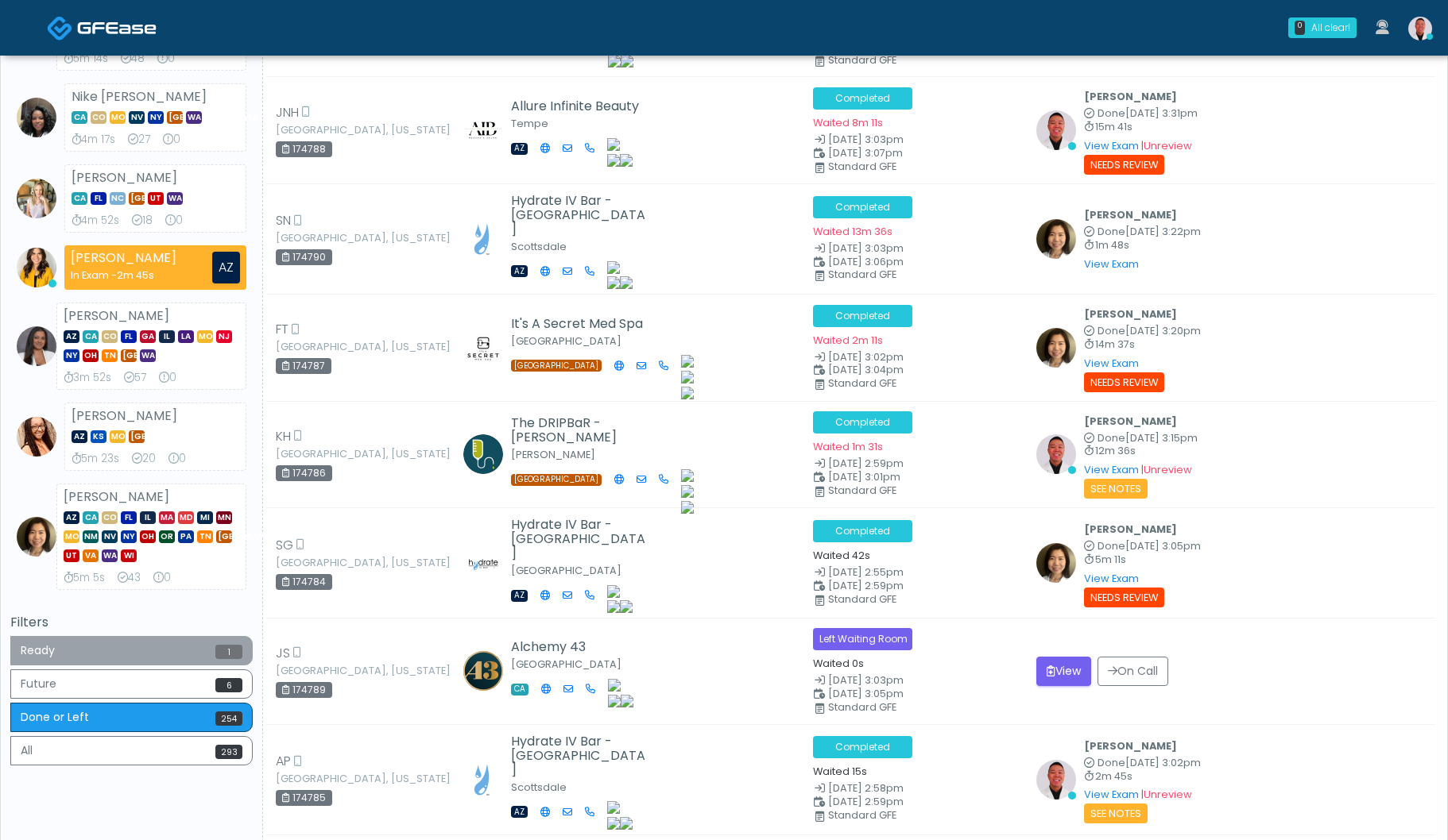
click at [130, 651] on button "Ready 1" at bounding box center [131, 651] width 242 height 30
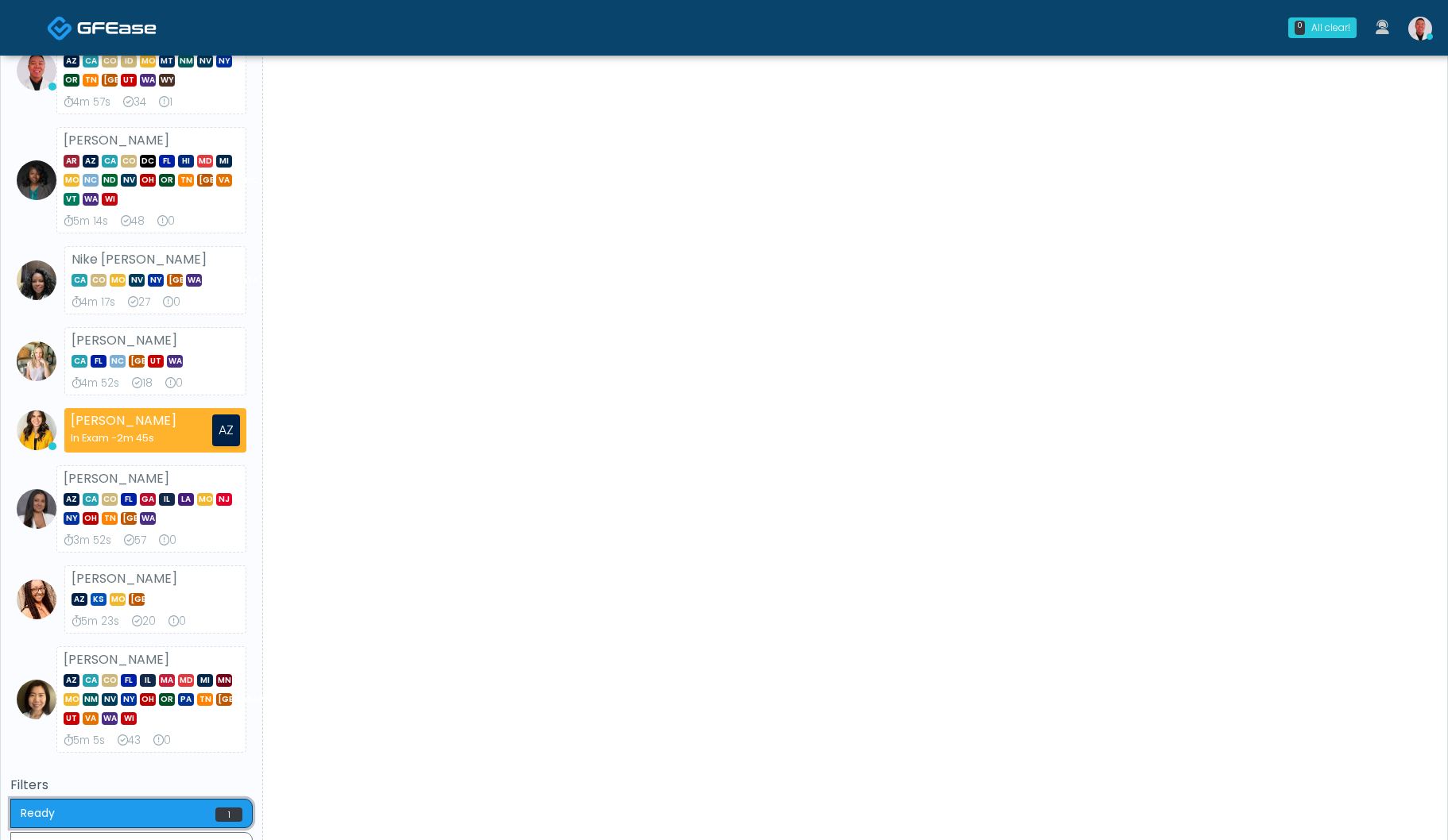
scroll to position [0, 0]
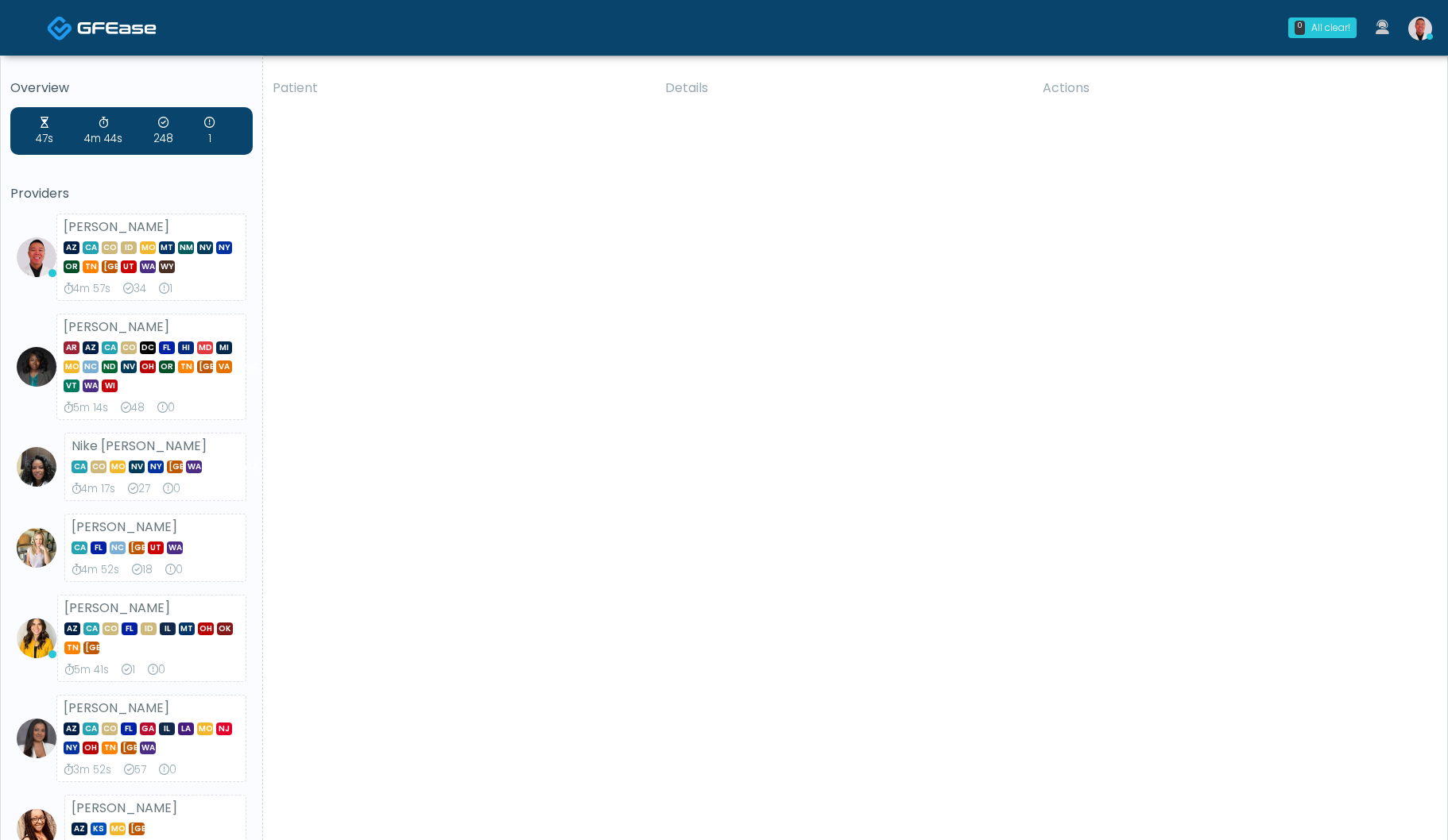
scroll to position [341, 0]
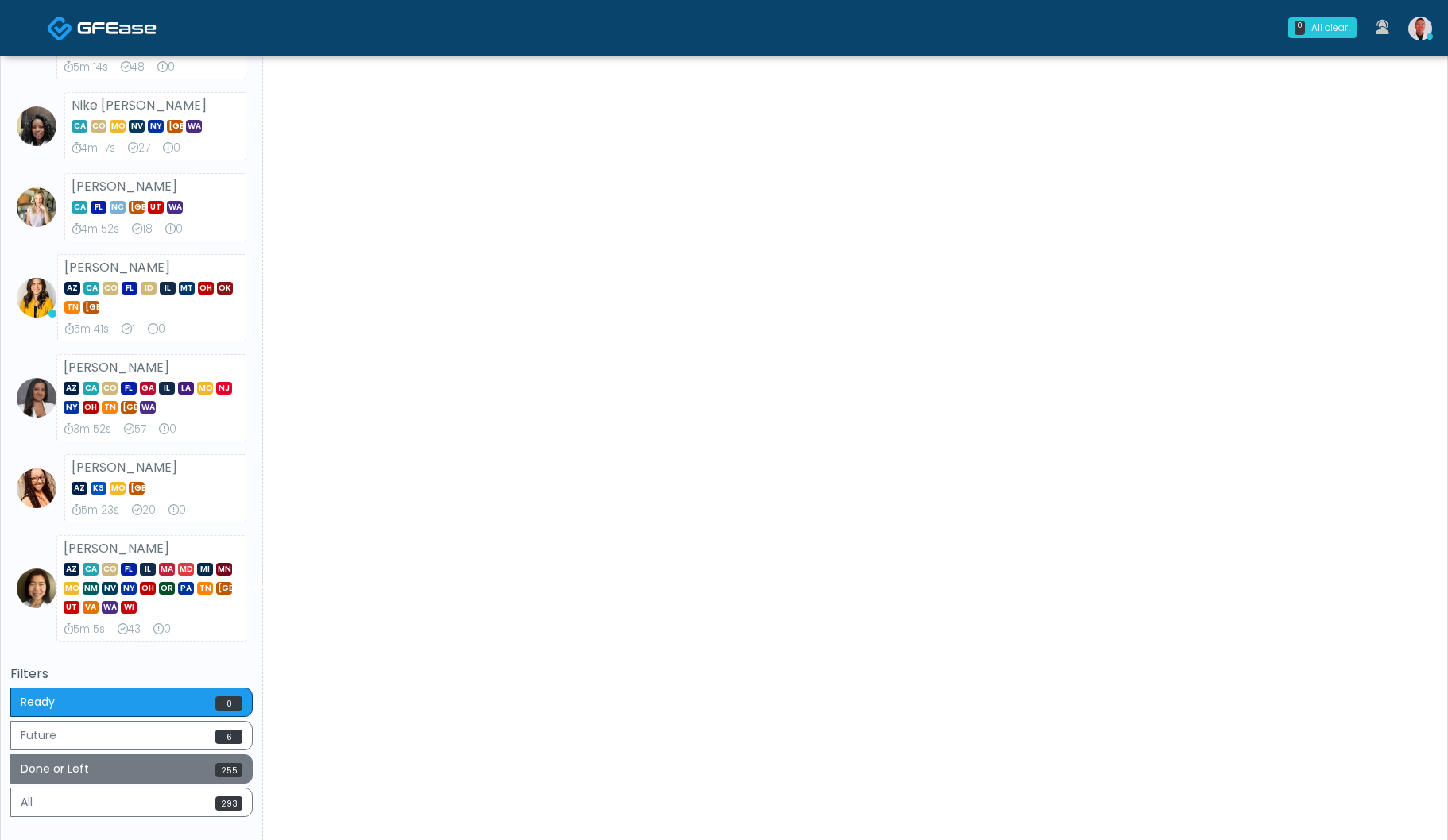
drag, startPoint x: 197, startPoint y: 764, endPoint x: 655, endPoint y: 521, distance: 518.5
click at [198, 764] on button "Done or Left 255" at bounding box center [131, 769] width 242 height 30
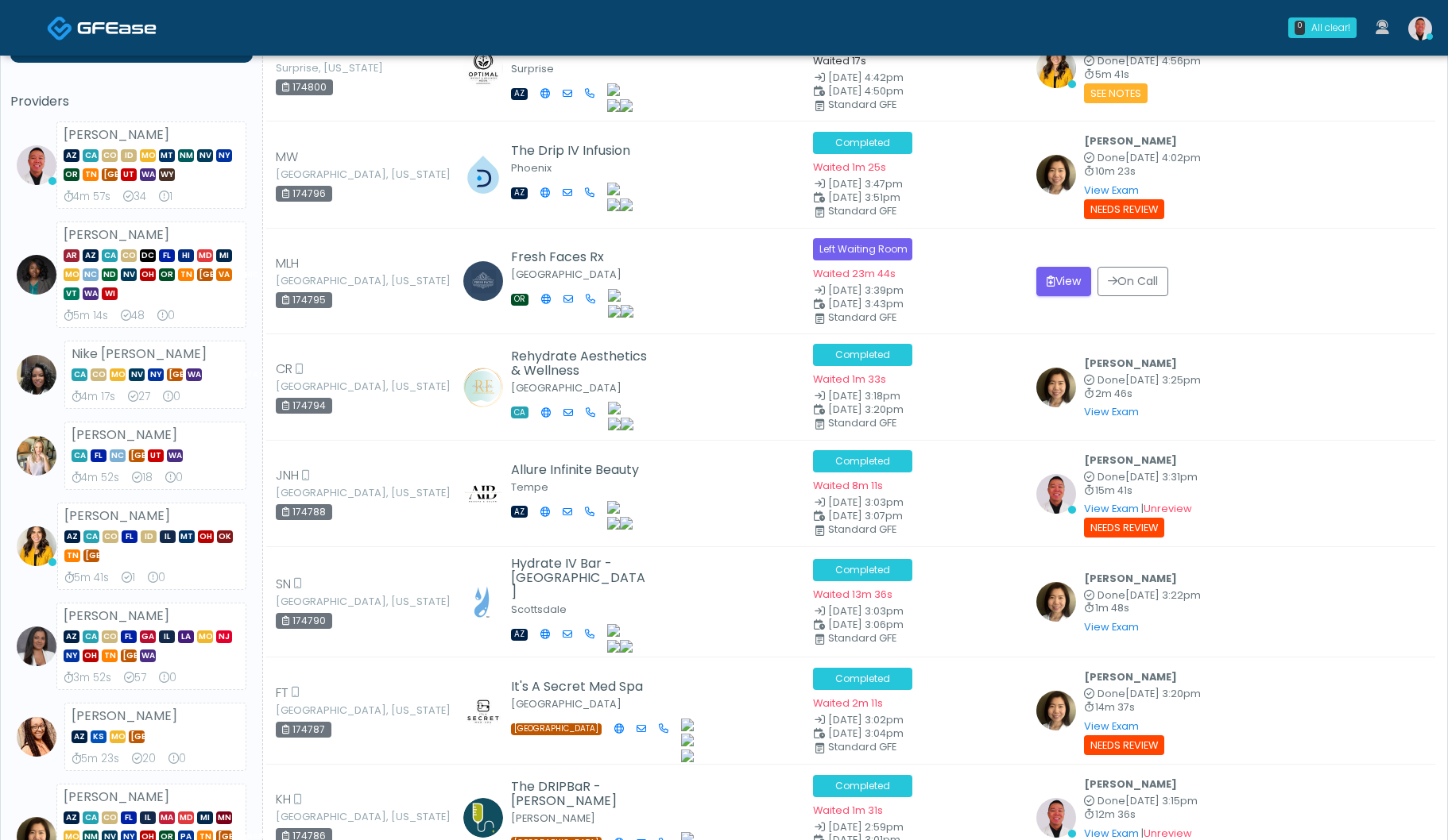
scroll to position [0, 0]
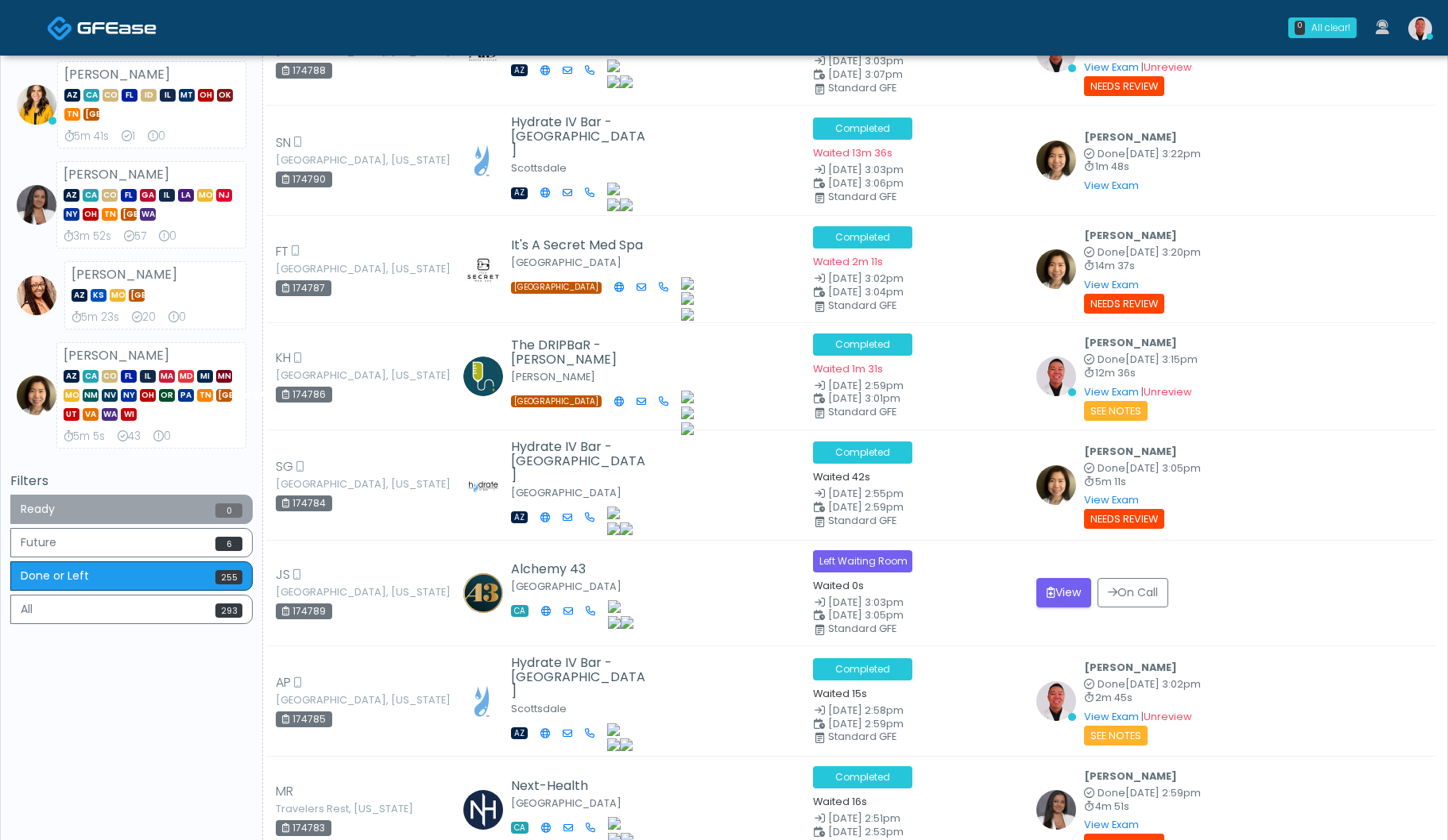
click at [201, 507] on button "Ready 0" at bounding box center [131, 510] width 242 height 30
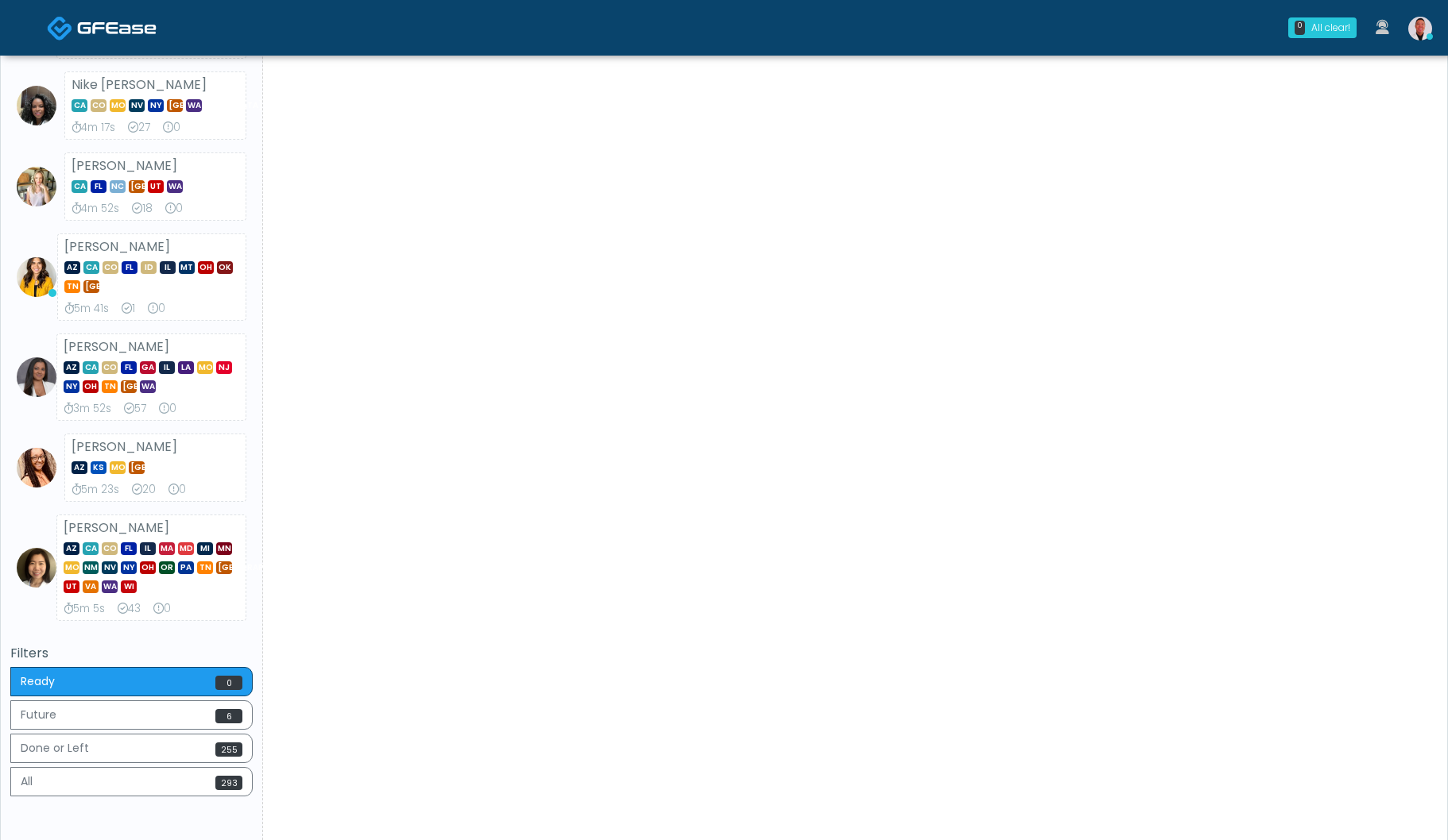
scroll to position [474, 0]
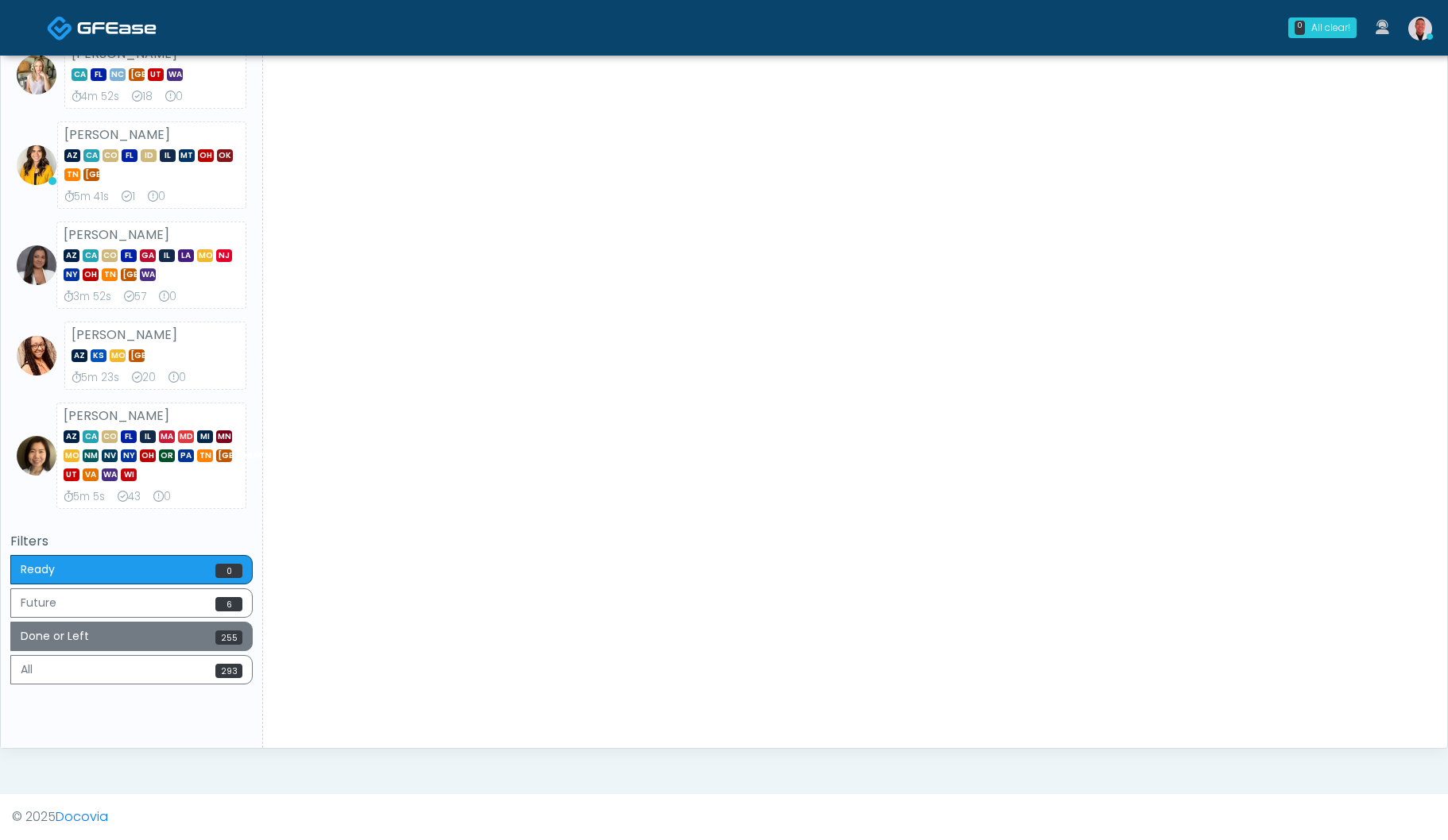
click at [208, 630] on button "Done or Left 255" at bounding box center [131, 637] width 242 height 30
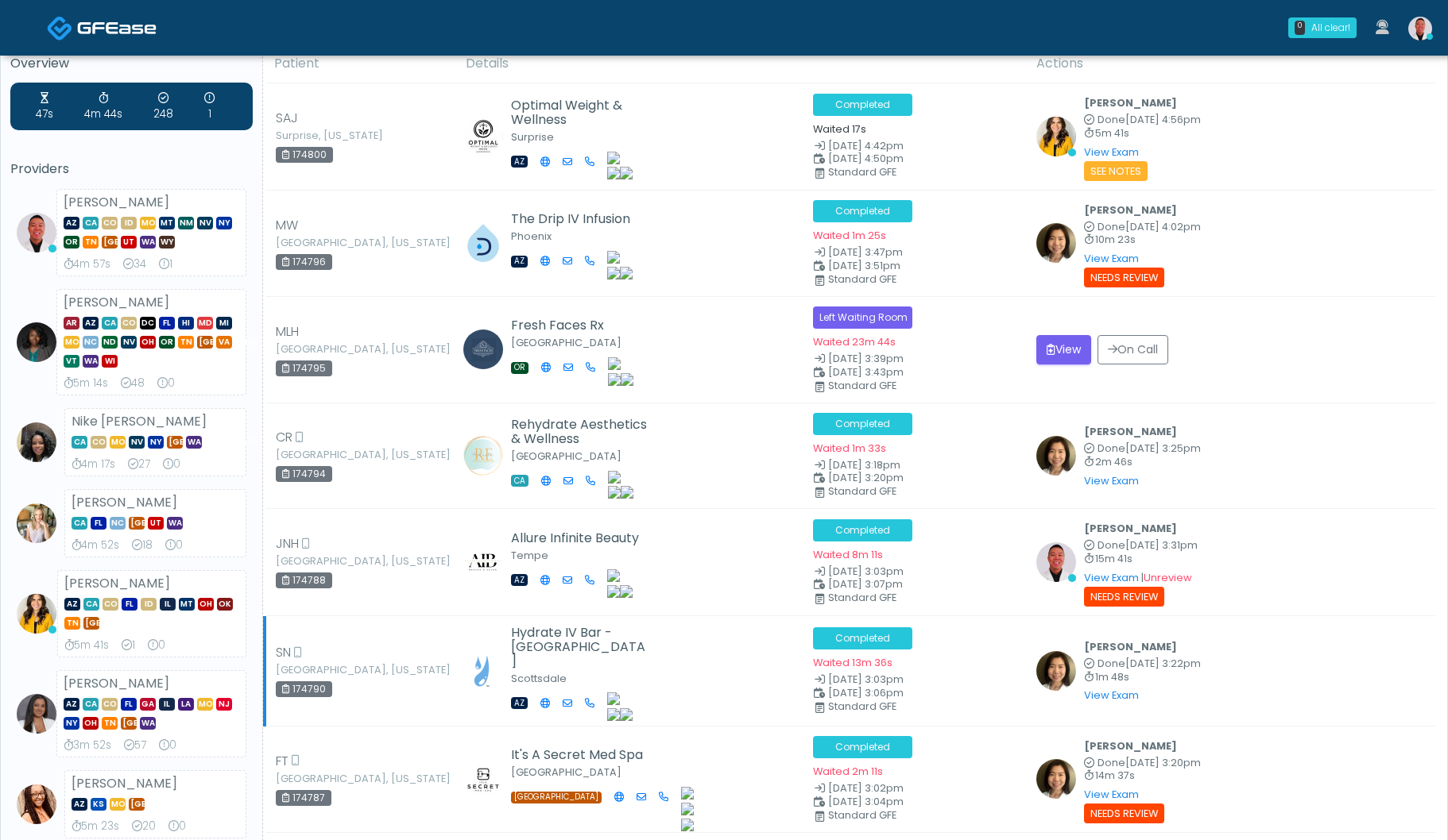
scroll to position [0, 0]
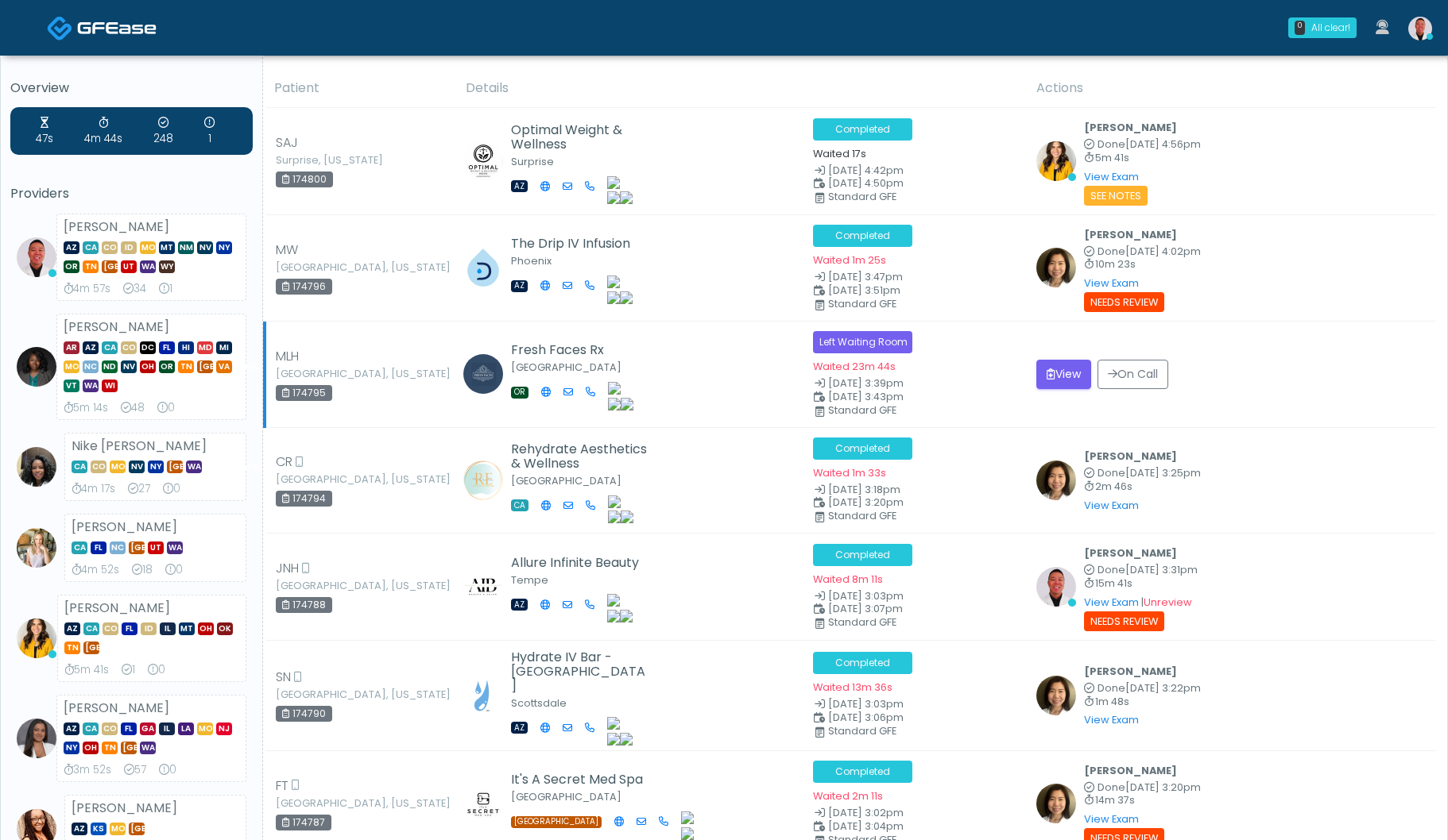
click at [816, 383] on icon at bounding box center [819, 383] width 10 height 10
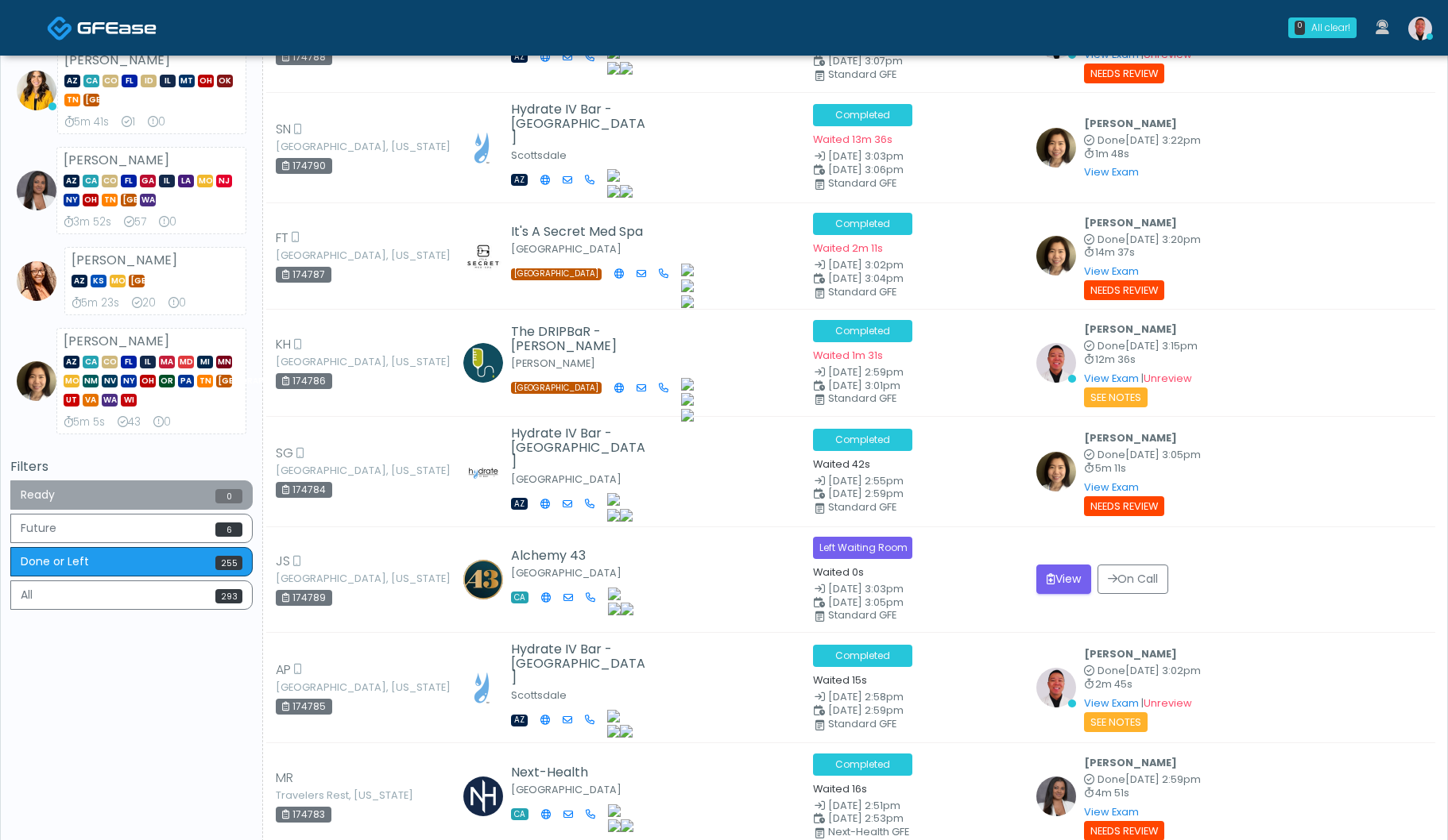
click at [185, 499] on button "Ready 0" at bounding box center [131, 496] width 242 height 30
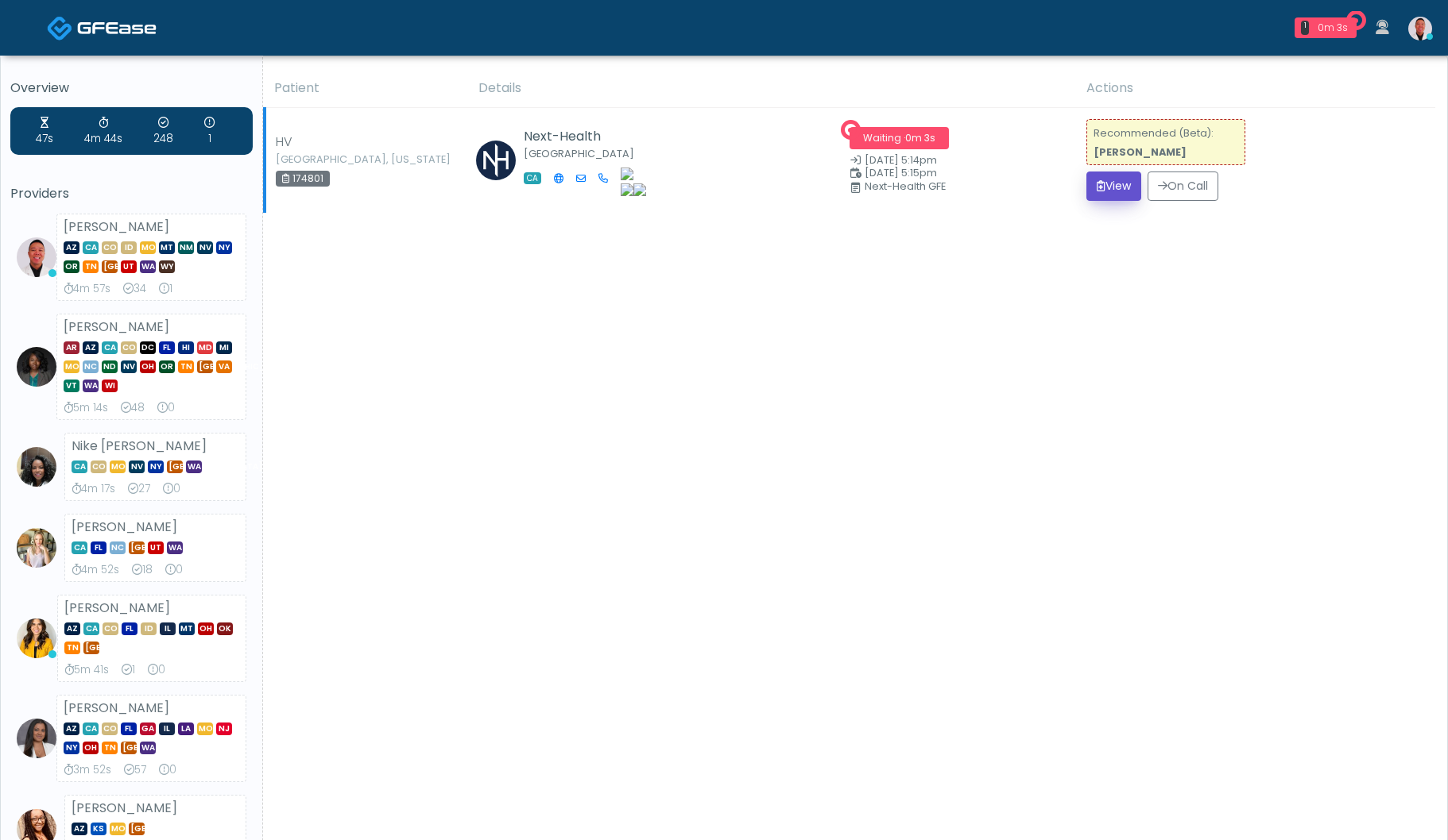
click at [1099, 191] on button "View" at bounding box center [1113, 186] width 54 height 30
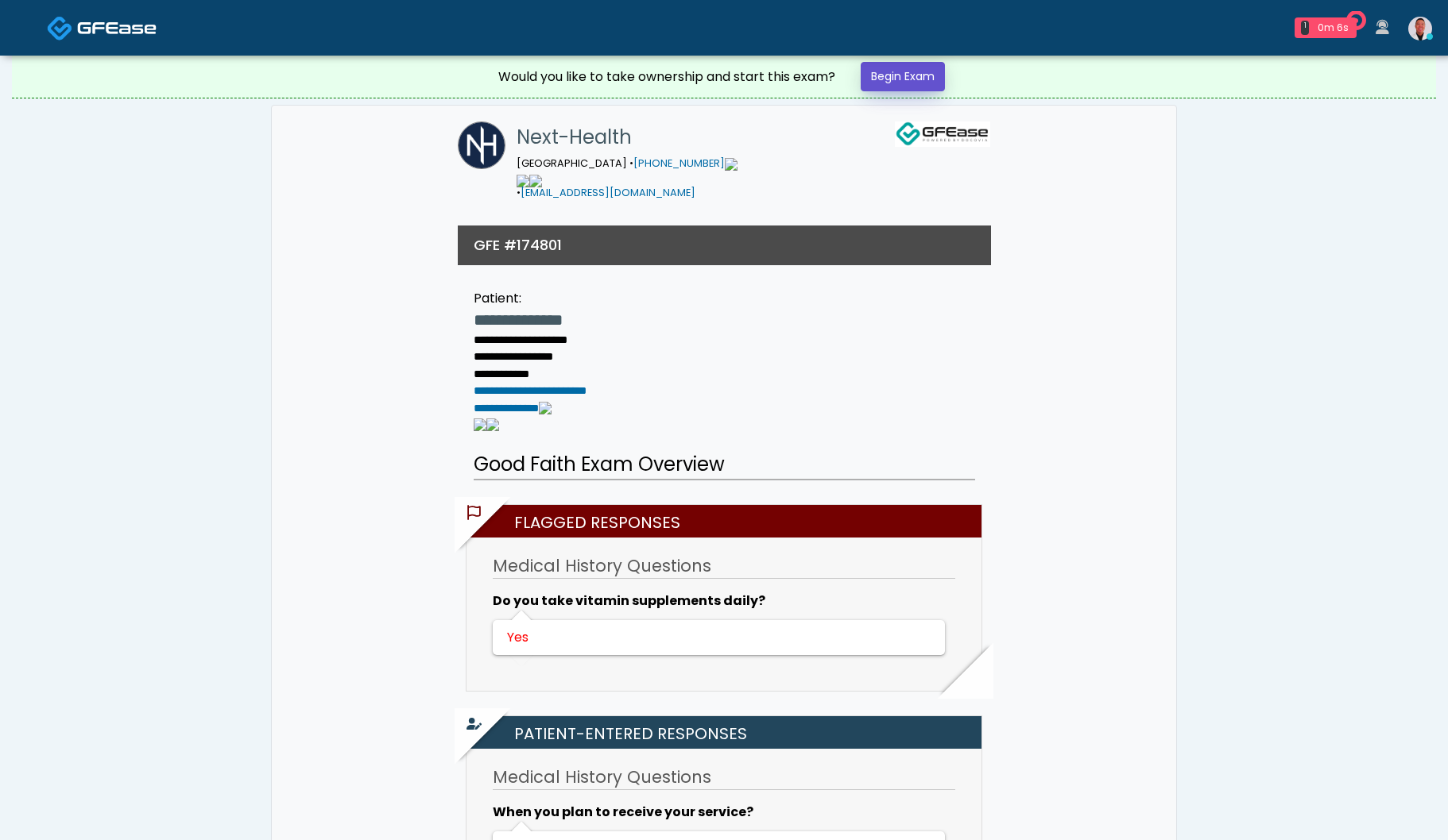
click at [911, 75] on link "Begin Exam" at bounding box center [902, 77] width 84 height 30
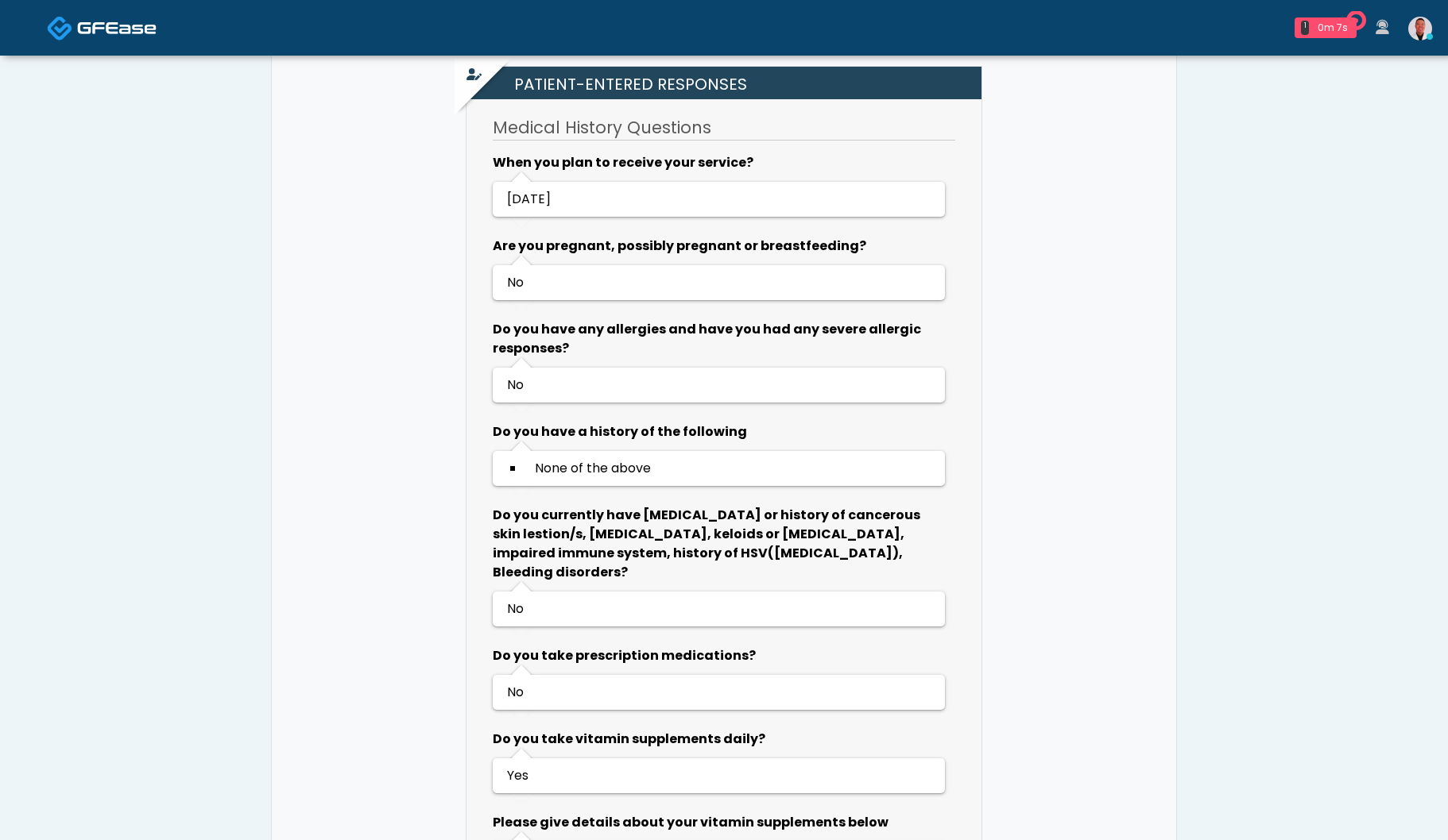
scroll to position [1048, 0]
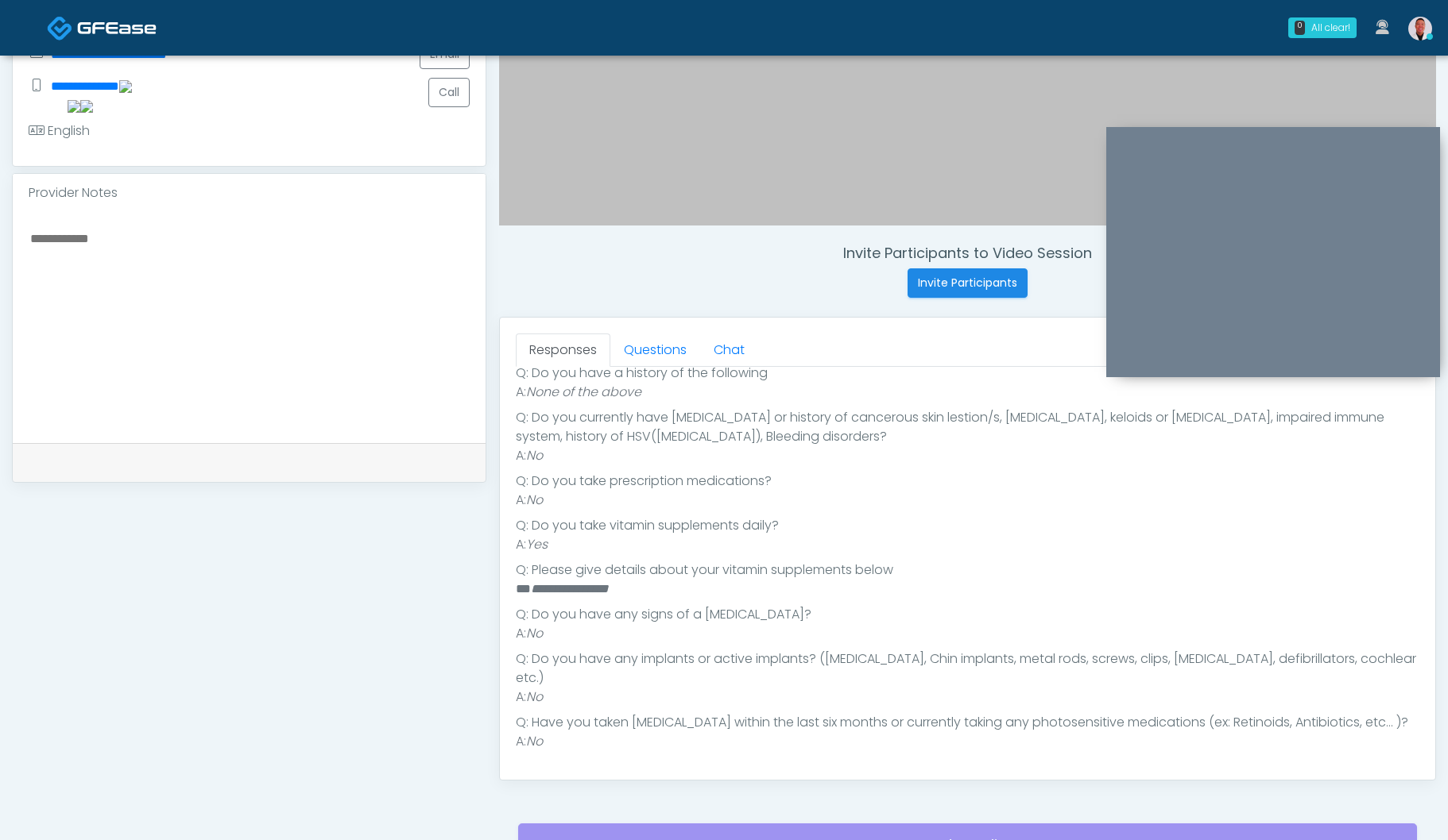
scroll to position [433, 0]
click at [643, 339] on link "Questions" at bounding box center [655, 349] width 90 height 33
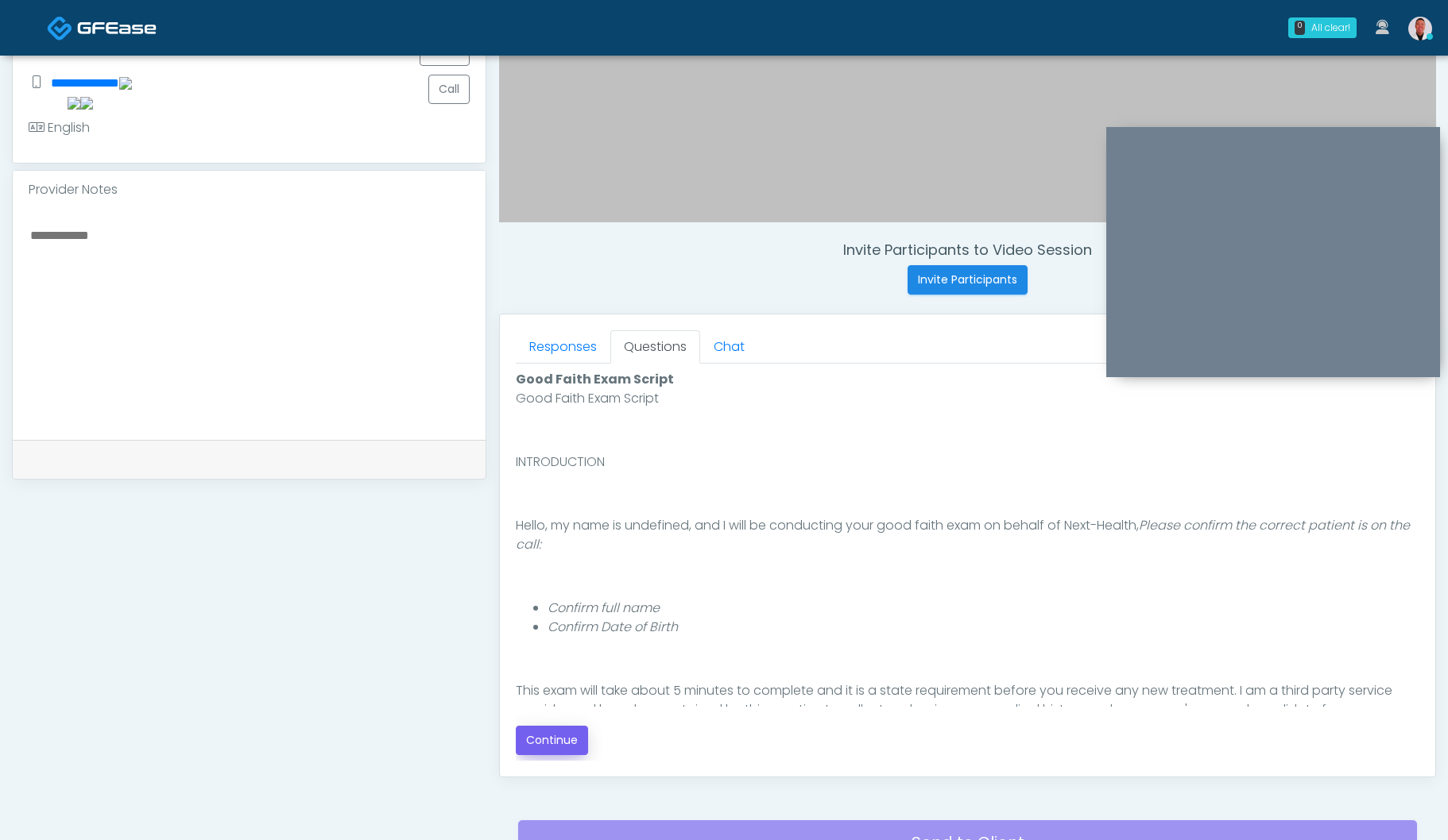
scroll to position [436, 0]
click at [544, 741] on button "Continue" at bounding box center [551, 739] width 72 height 30
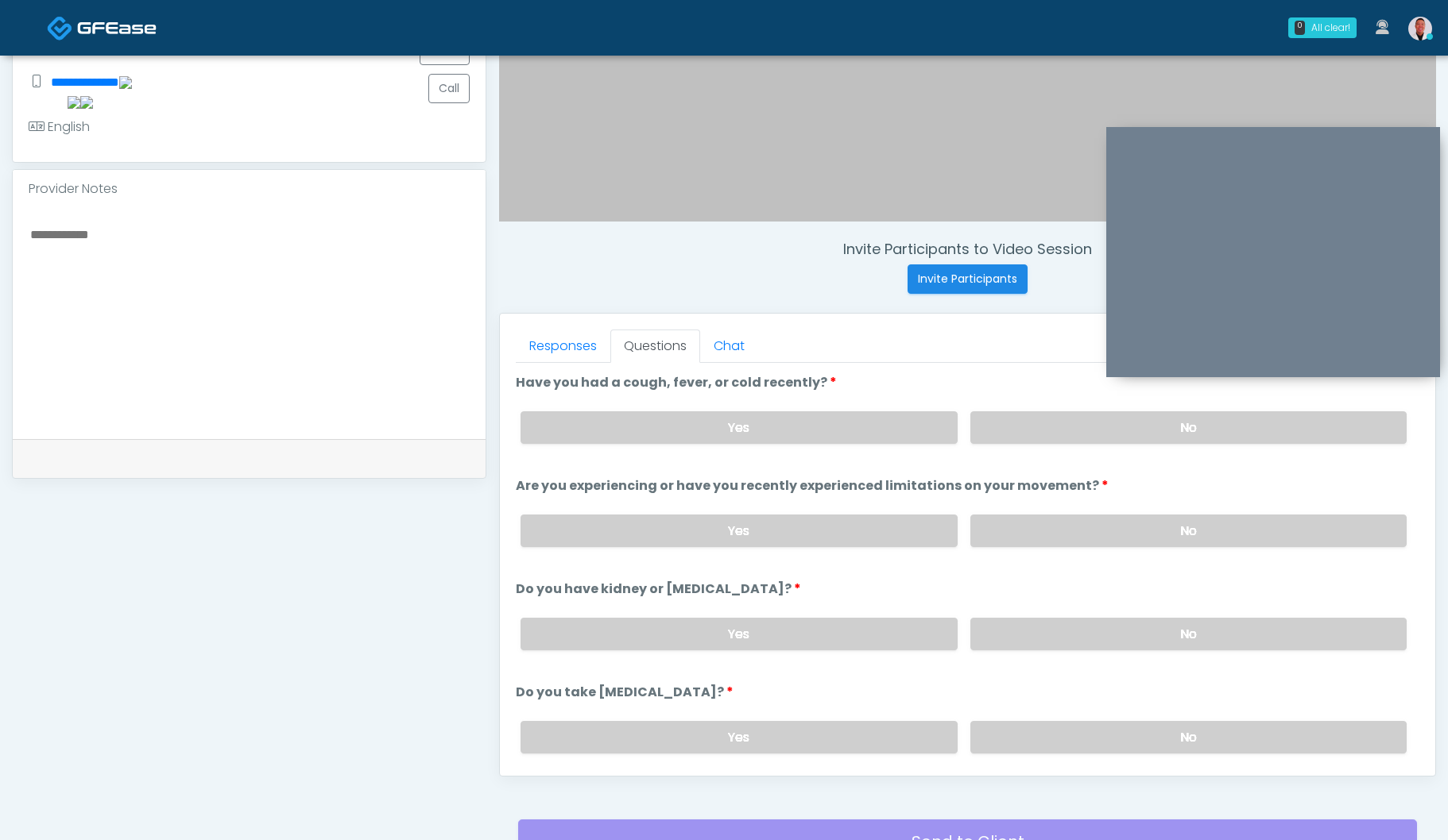
scroll to position [585, 0]
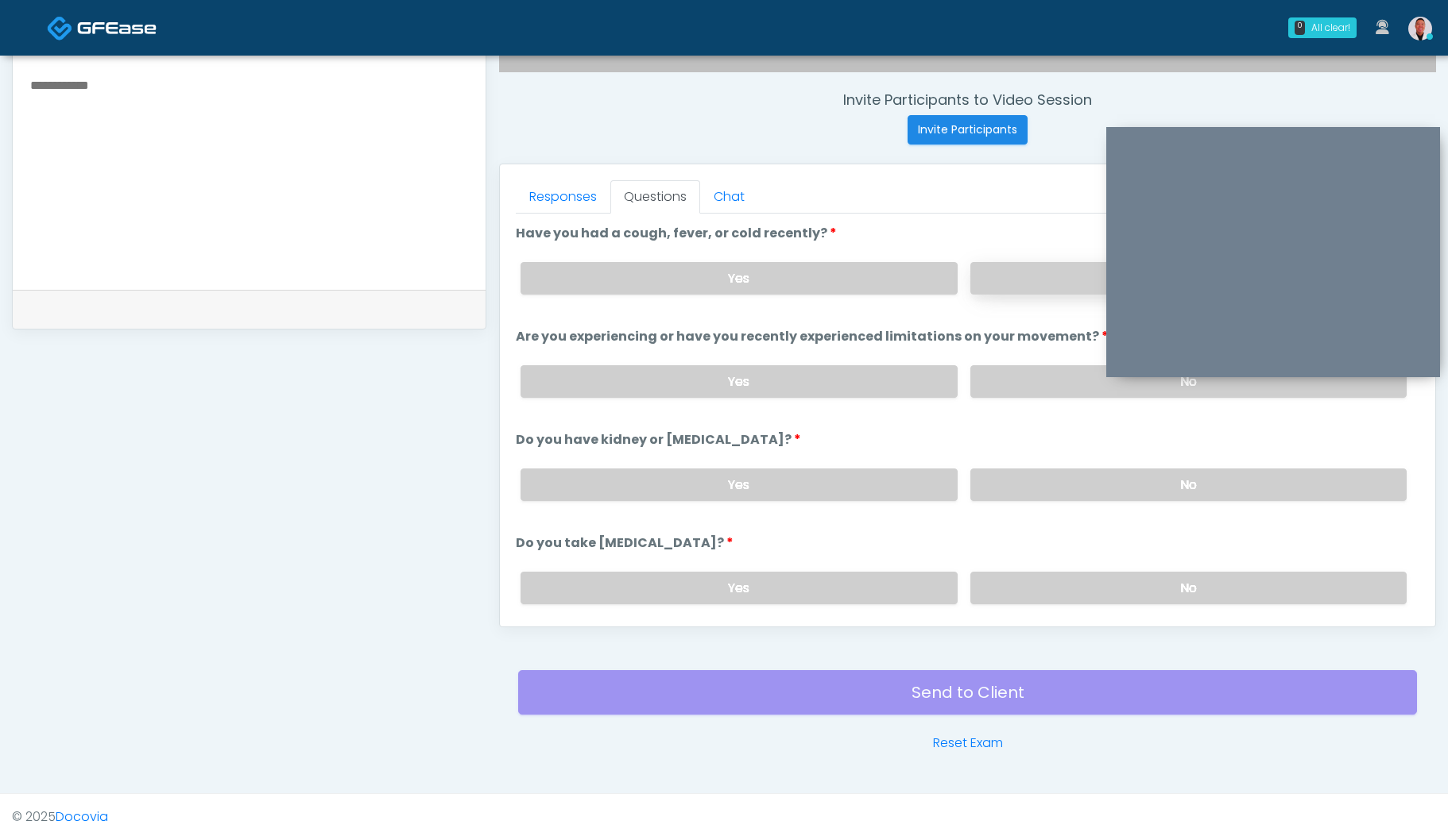
click at [1013, 280] on label "No" at bounding box center [1188, 278] width 436 height 32
click at [998, 373] on label "No" at bounding box center [1188, 381] width 436 height 32
click at [1009, 481] on label "No" at bounding box center [1188, 485] width 436 height 32
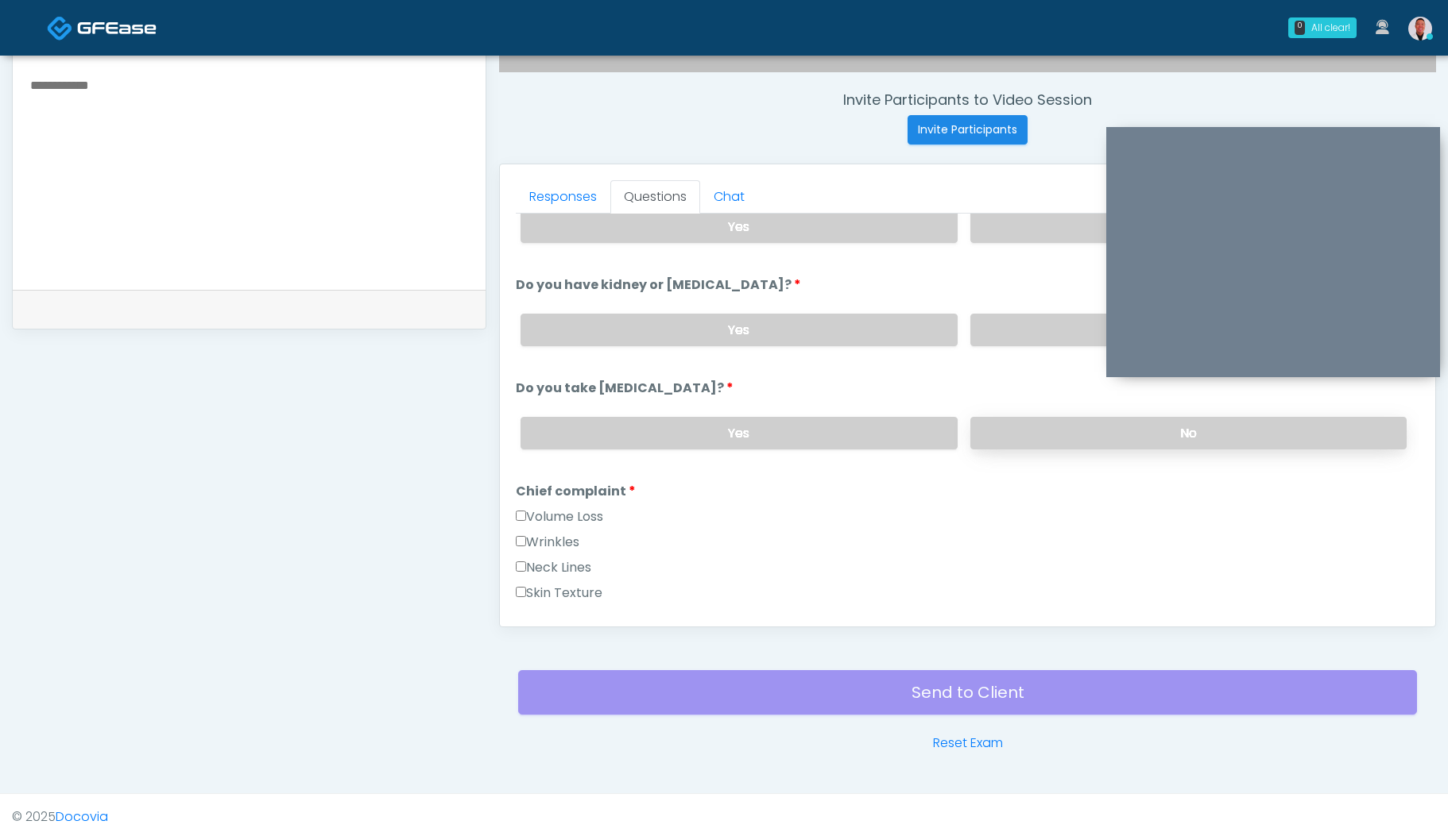
click at [1016, 437] on label "No" at bounding box center [1188, 433] width 436 height 32
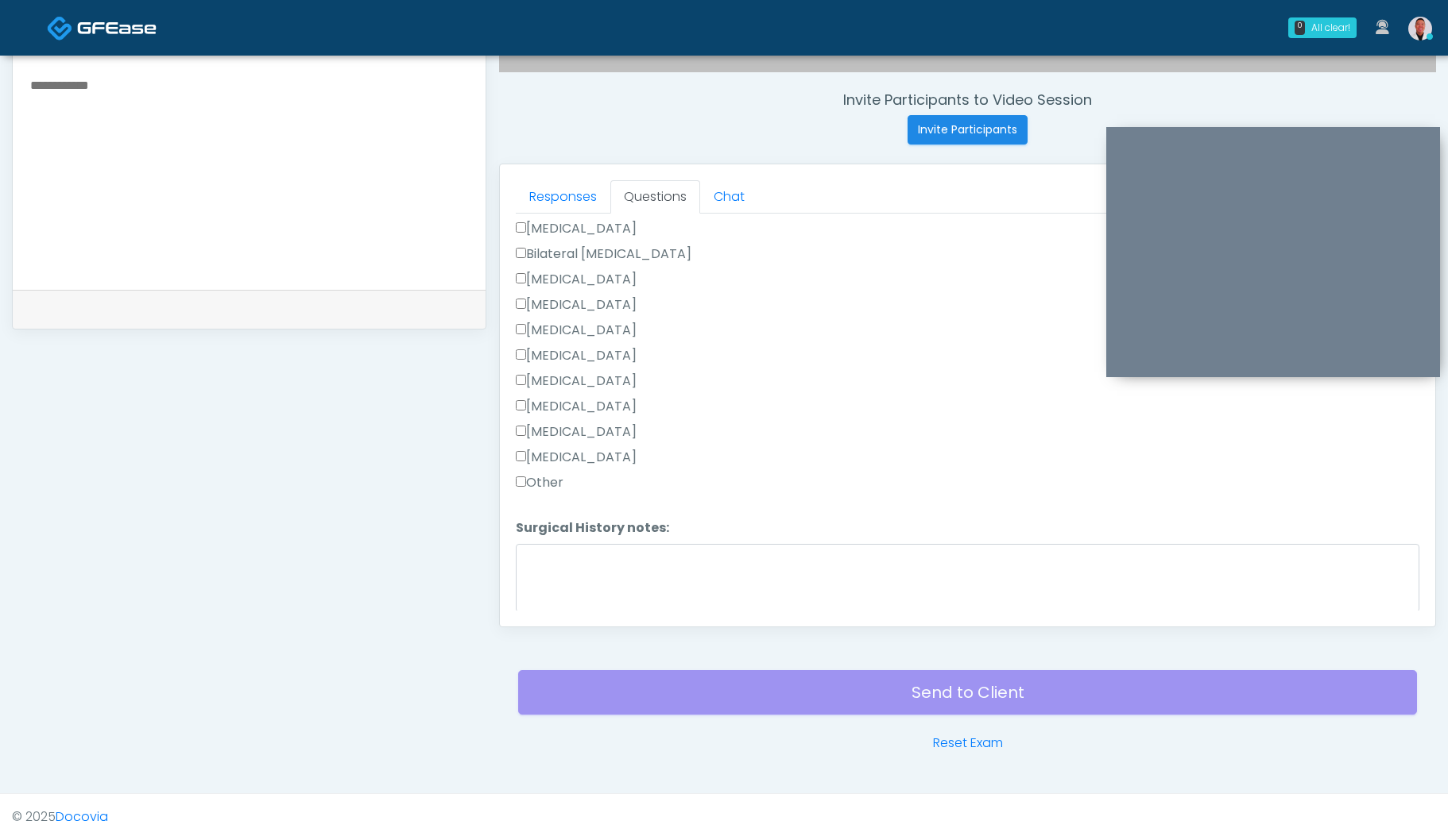
scroll to position [990, 0]
click at [555, 602] on button "Continue" at bounding box center [551, 600] width 72 height 30
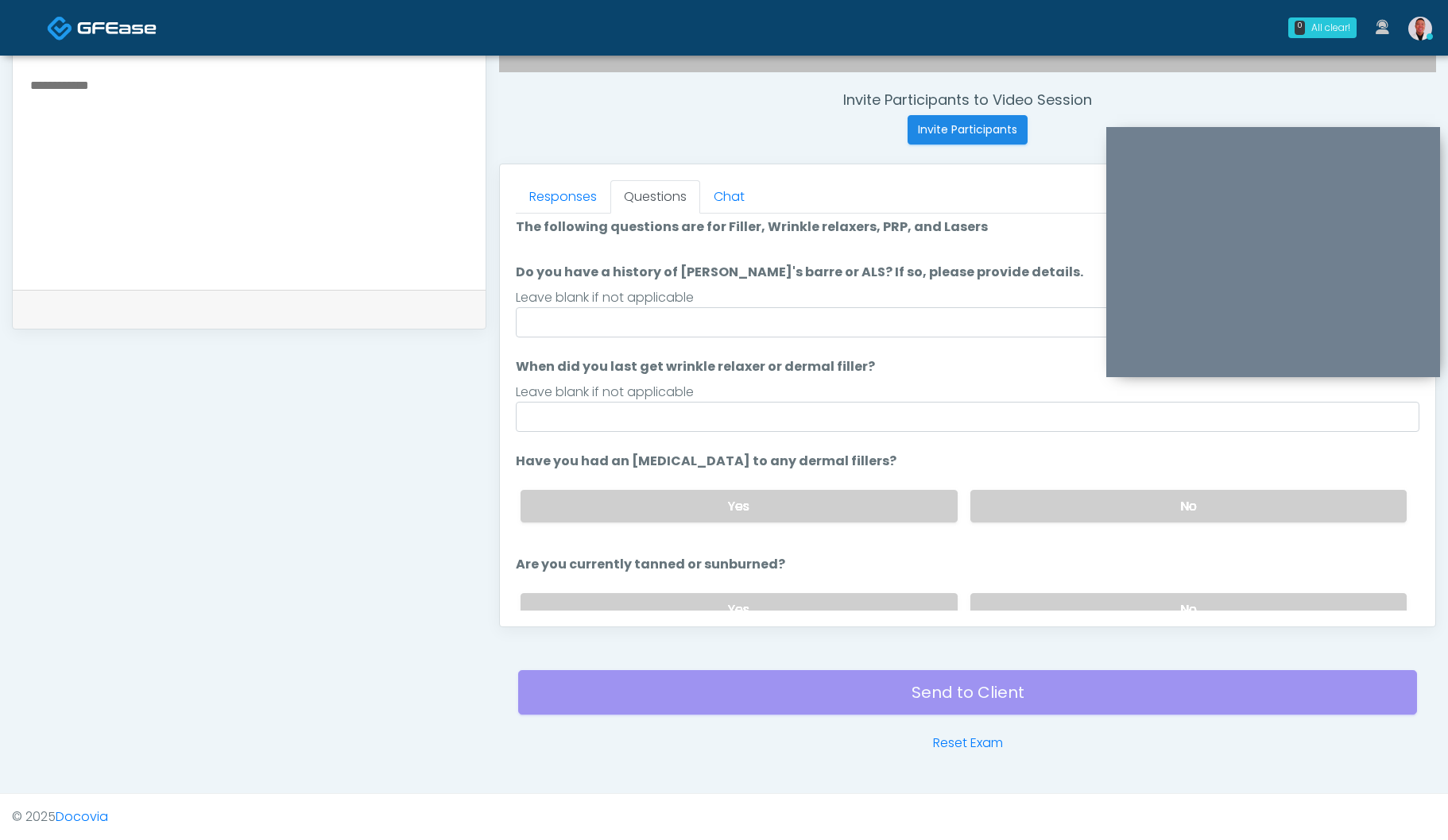
scroll to position [6, 0]
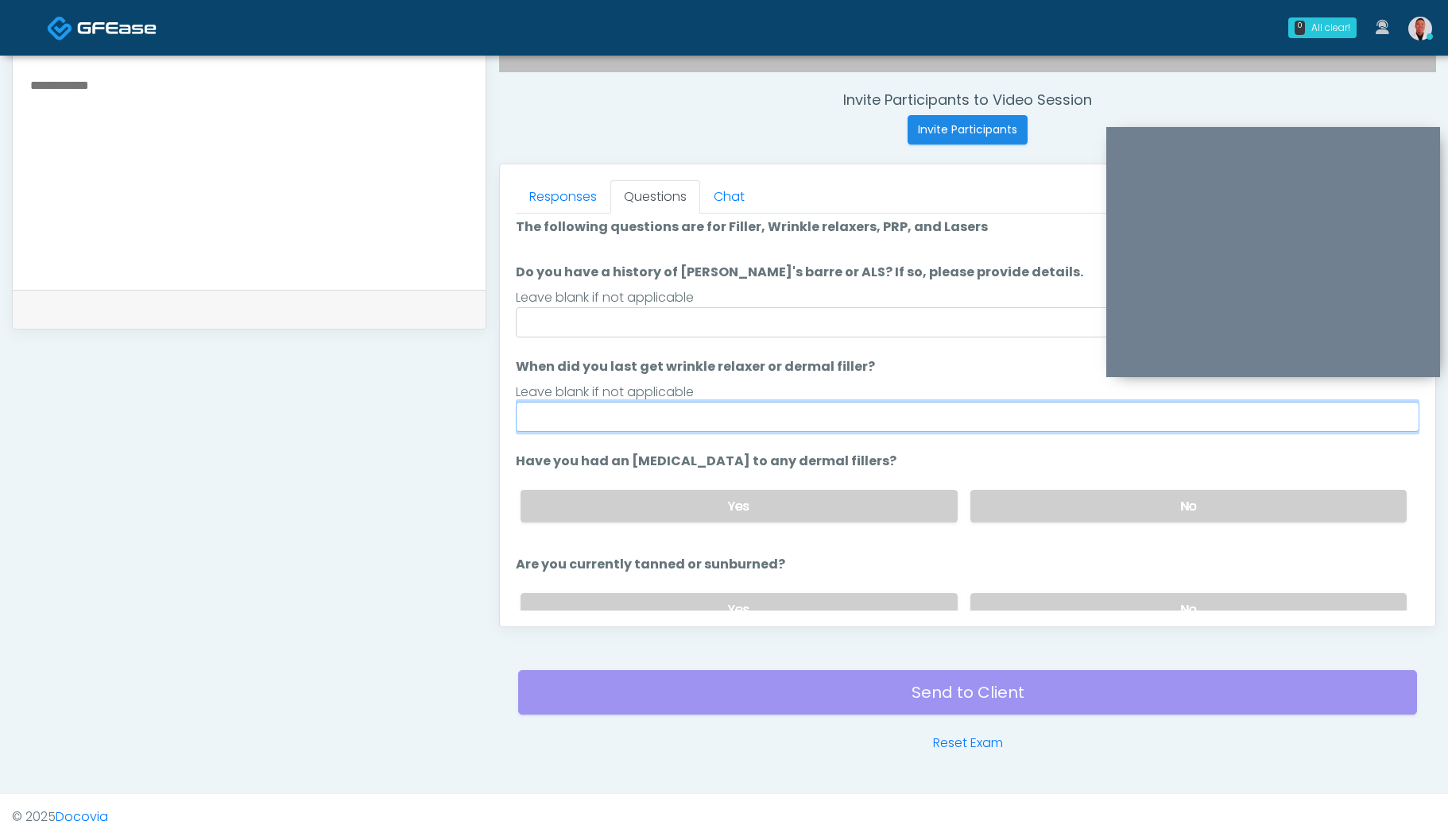
click at [584, 406] on input "When did you last get wrinkle relaxer or dermal filler?" at bounding box center [967, 416] width 903 height 30
click at [579, 419] on input "**********" at bounding box center [967, 416] width 903 height 30
drag, startPoint x: 737, startPoint y: 418, endPoint x: 993, endPoint y: 414, distance: 256.0
click at [993, 414] on input "**********" at bounding box center [967, 416] width 903 height 30
click at [684, 414] on input "**********" at bounding box center [967, 416] width 903 height 30
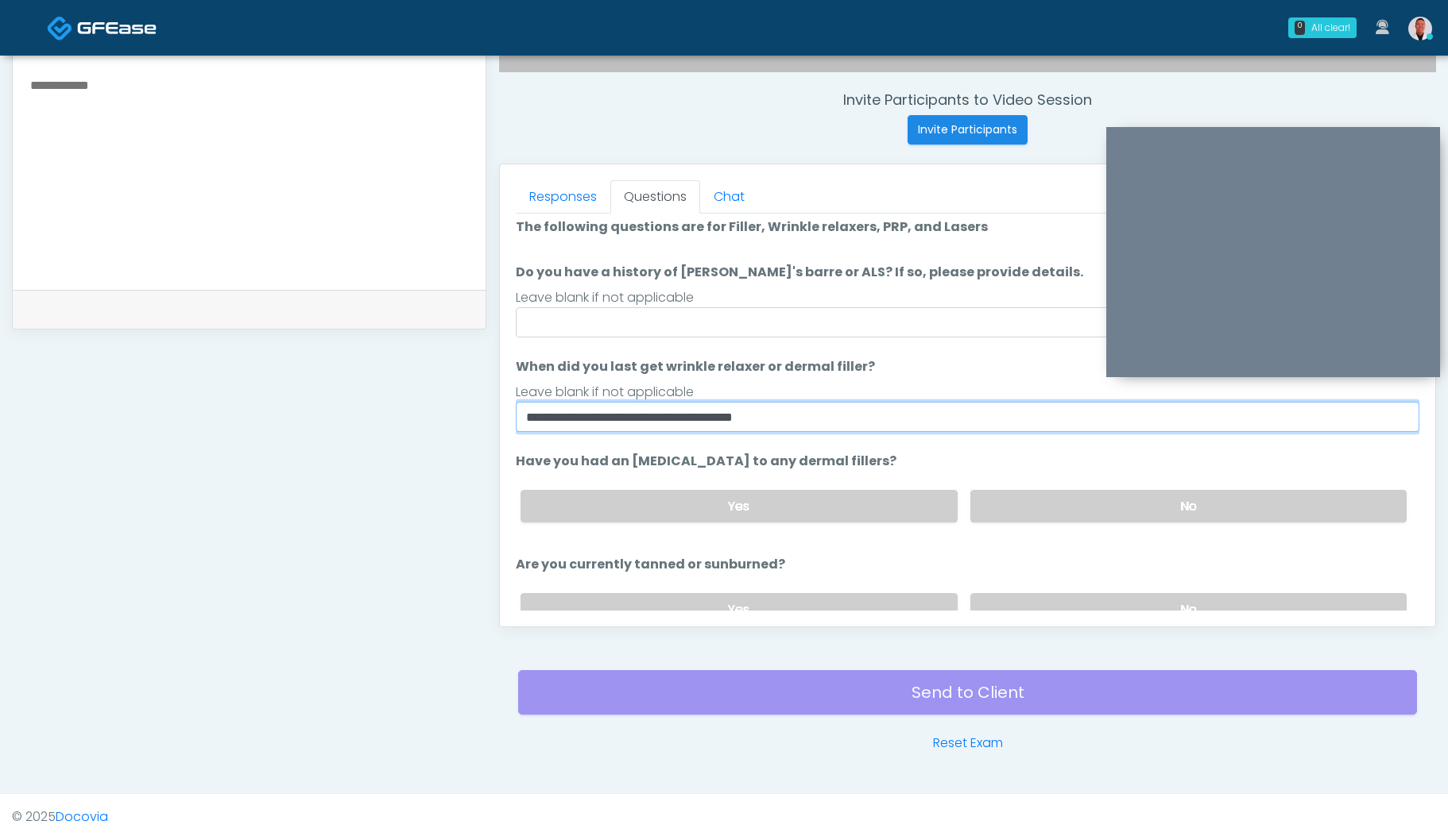
type input "**********"
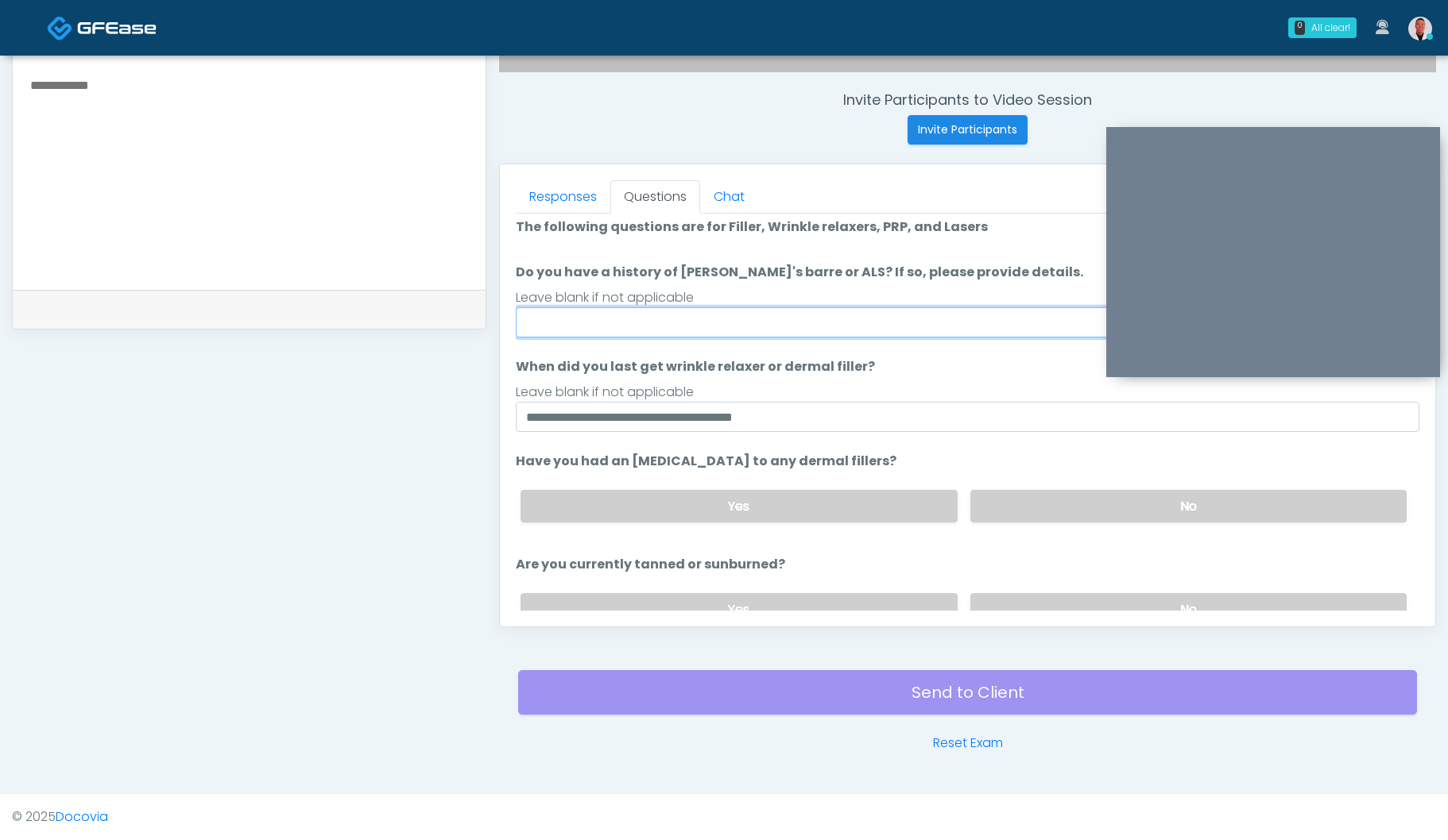
click at [649, 318] on input "Do you have a history of Guillain's barre or ALS? If so, please provide details." at bounding box center [967, 322] width 903 height 30
type input "**"
click at [1006, 496] on label "No" at bounding box center [1188, 506] width 436 height 32
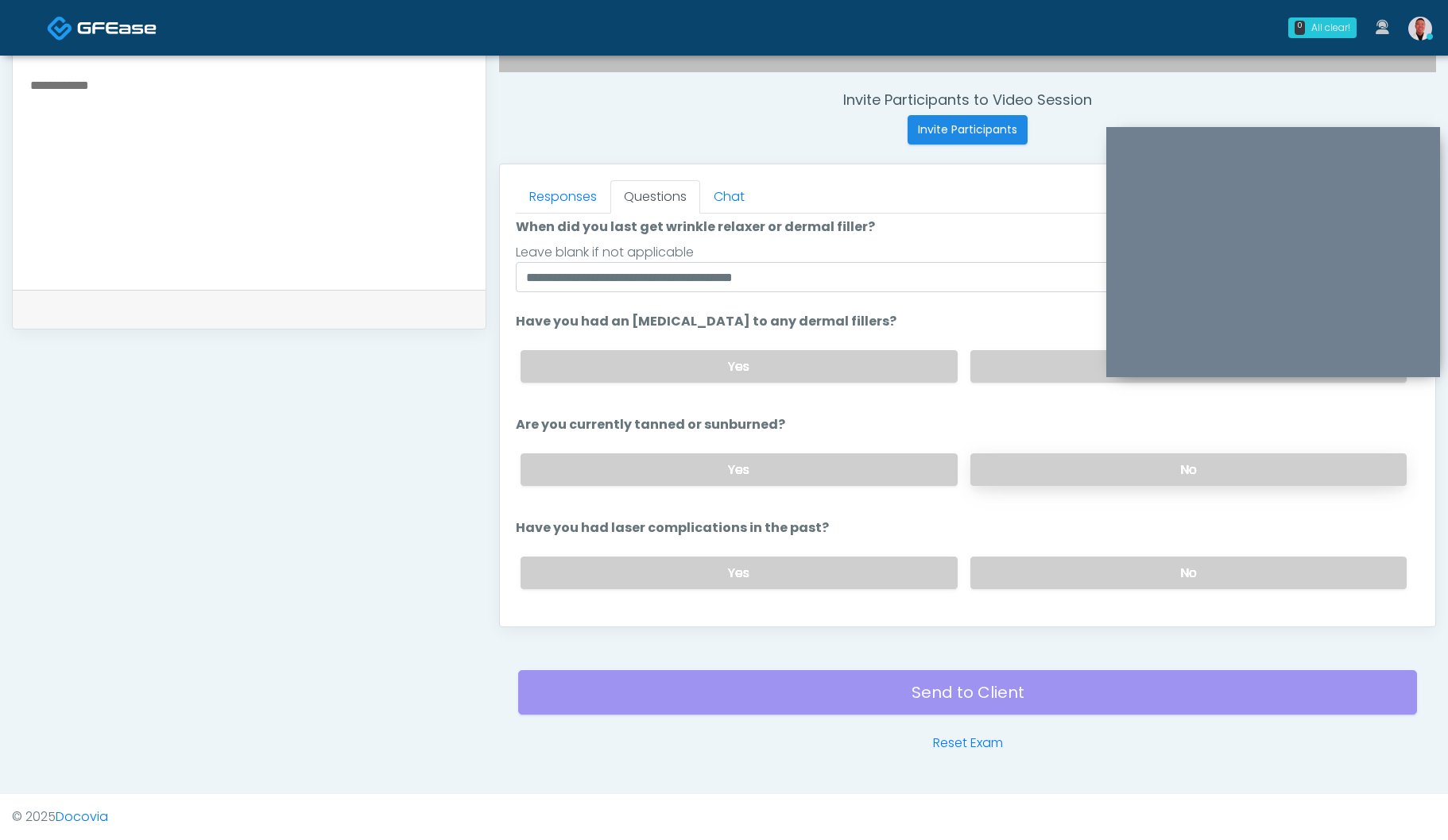
click at [996, 471] on label "No" at bounding box center [1188, 469] width 436 height 32
click at [998, 570] on label "No" at bounding box center [1188, 572] width 436 height 32
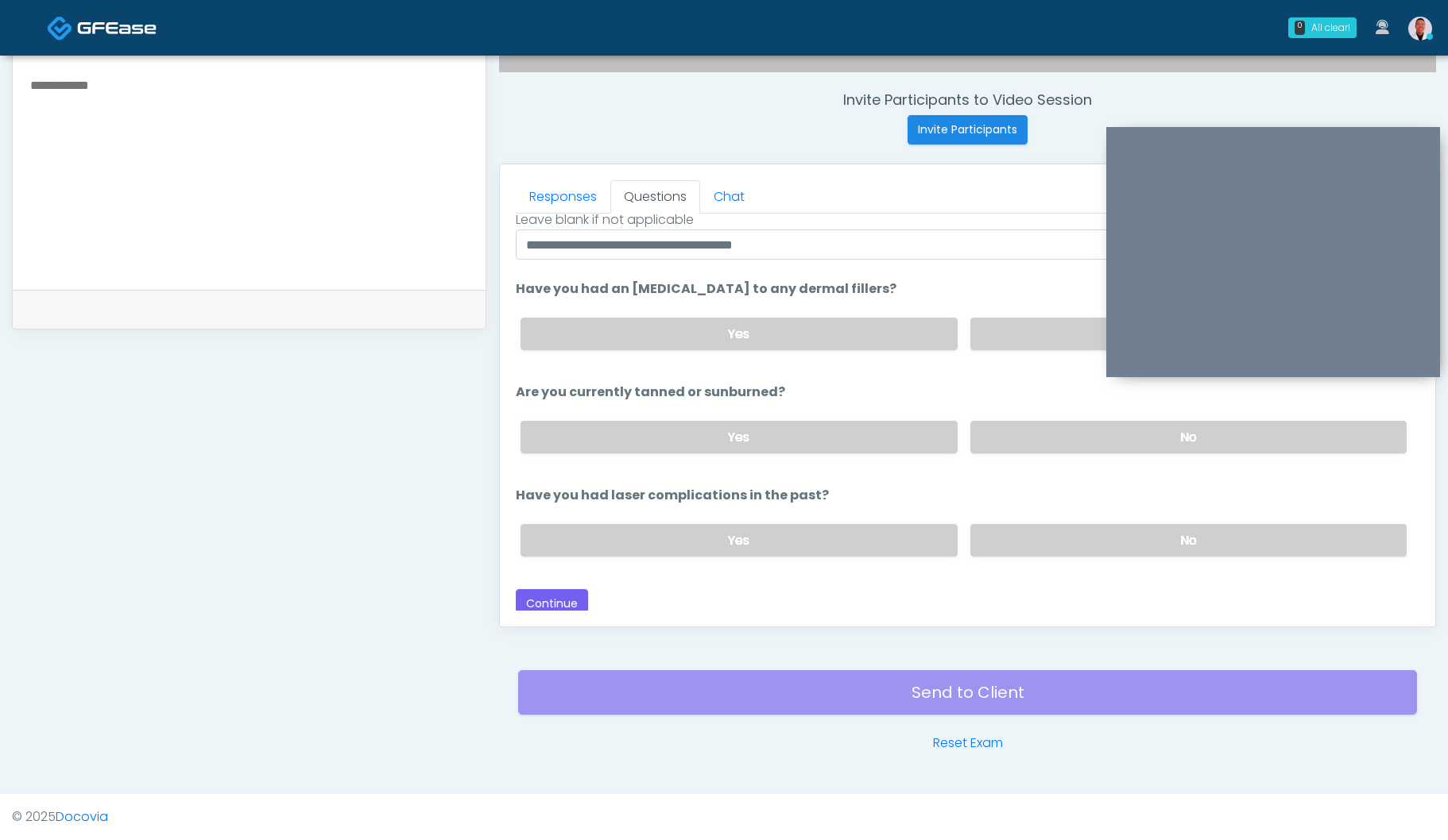
scroll to position [185, 0]
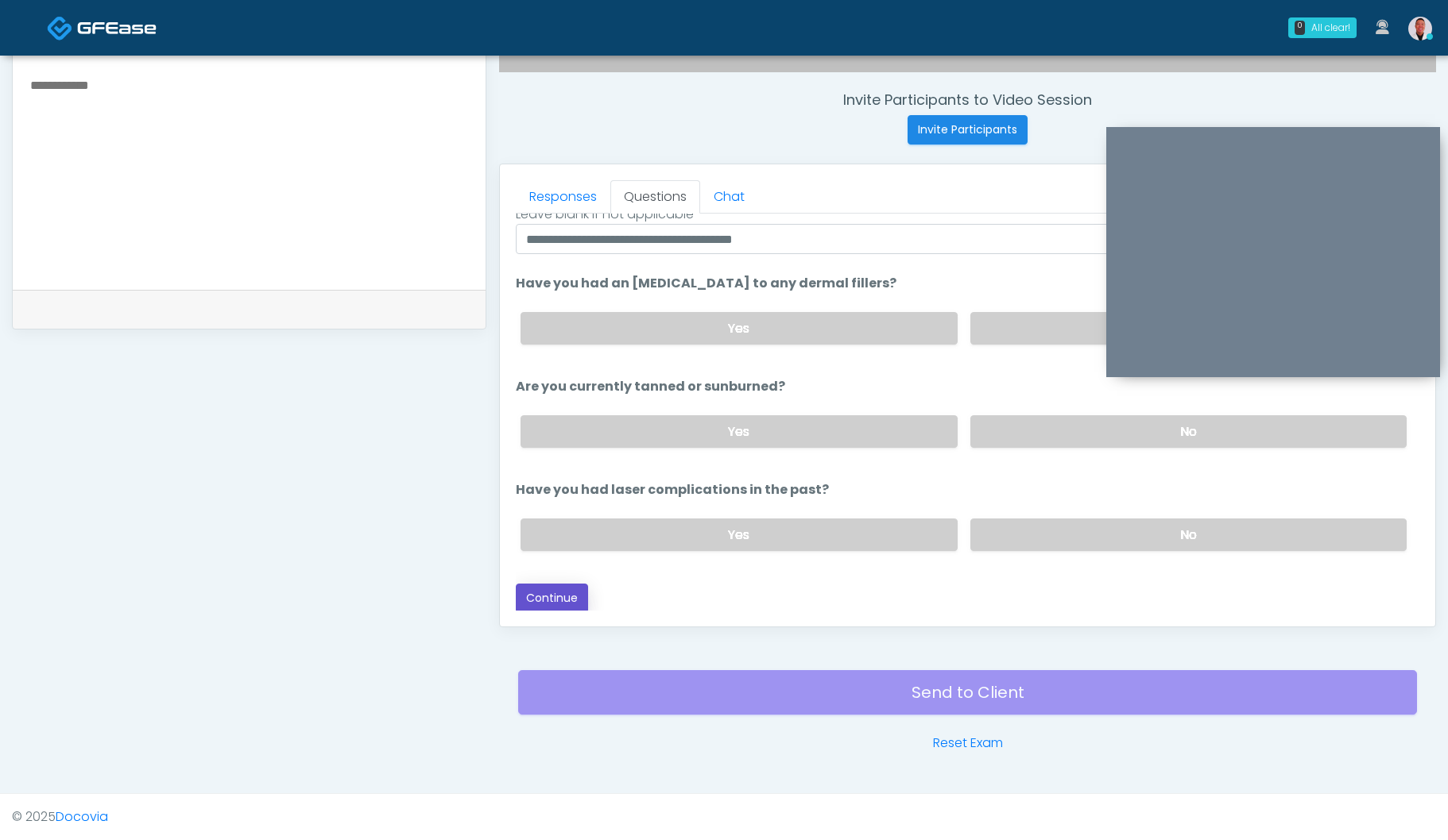
click at [556, 594] on button "Continue" at bounding box center [551, 598] width 72 height 30
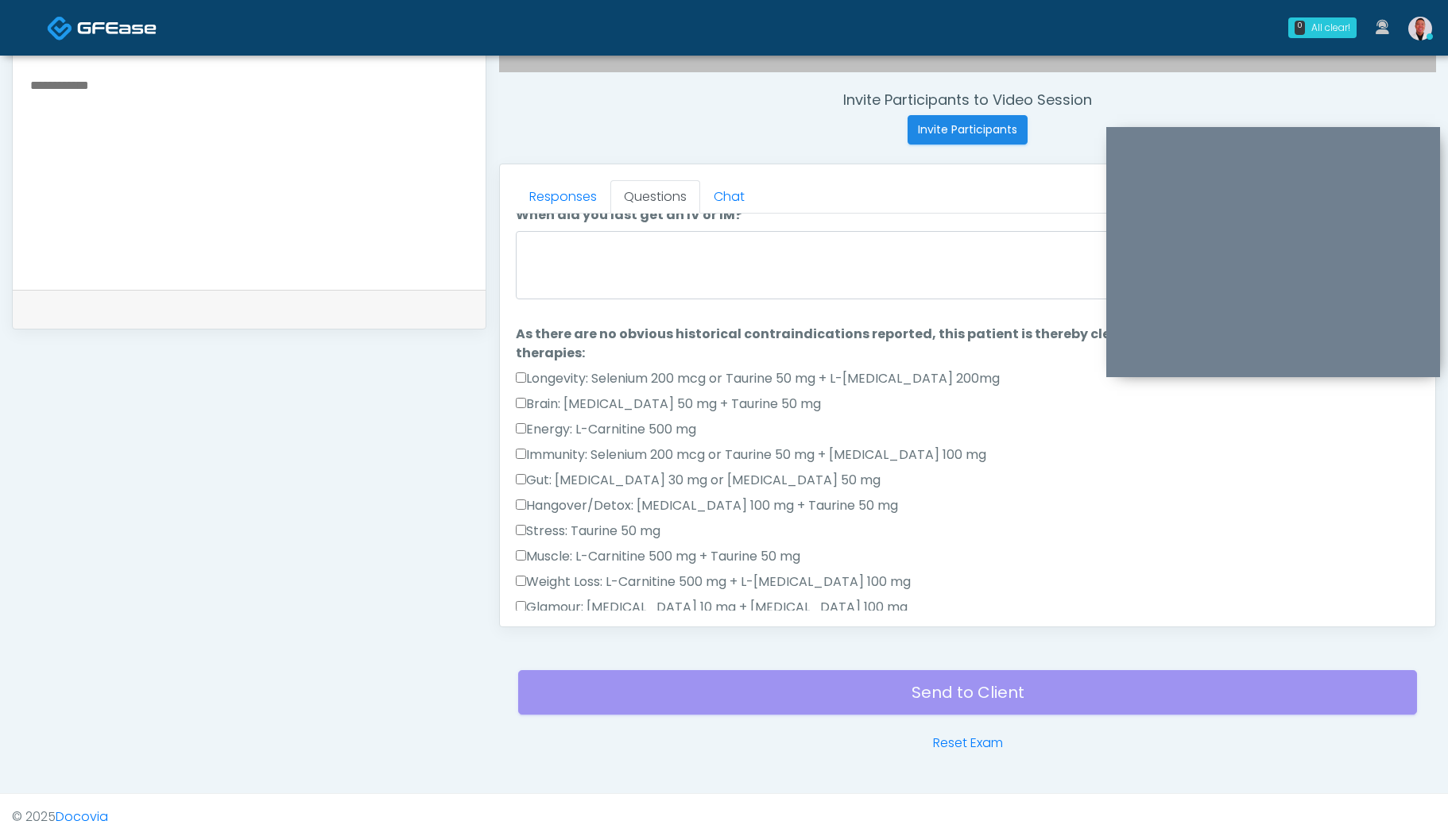
scroll to position [0, 0]
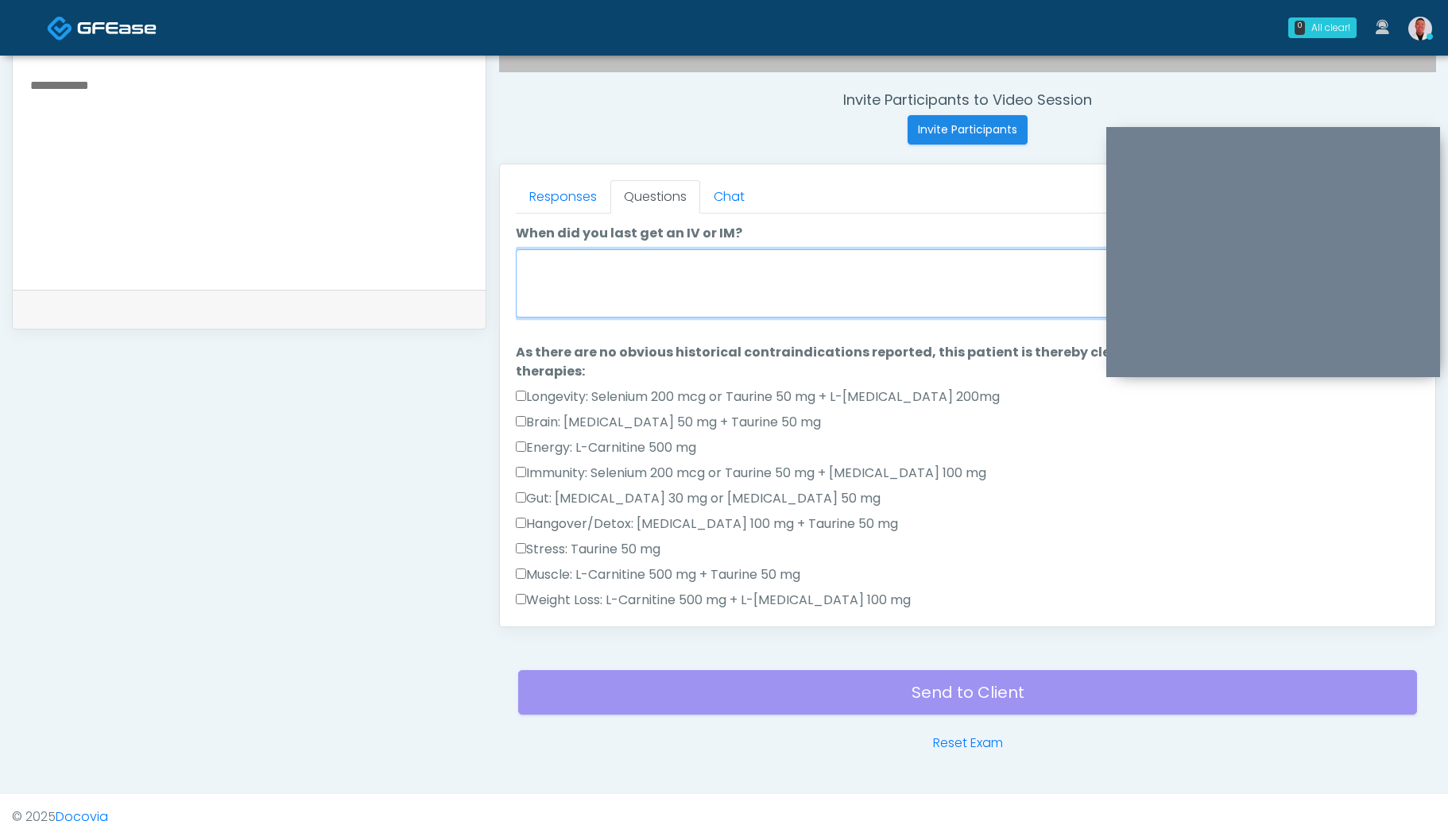
click at [713, 296] on textarea "When did you last get an IV or IM?" at bounding box center [967, 283] width 903 height 68
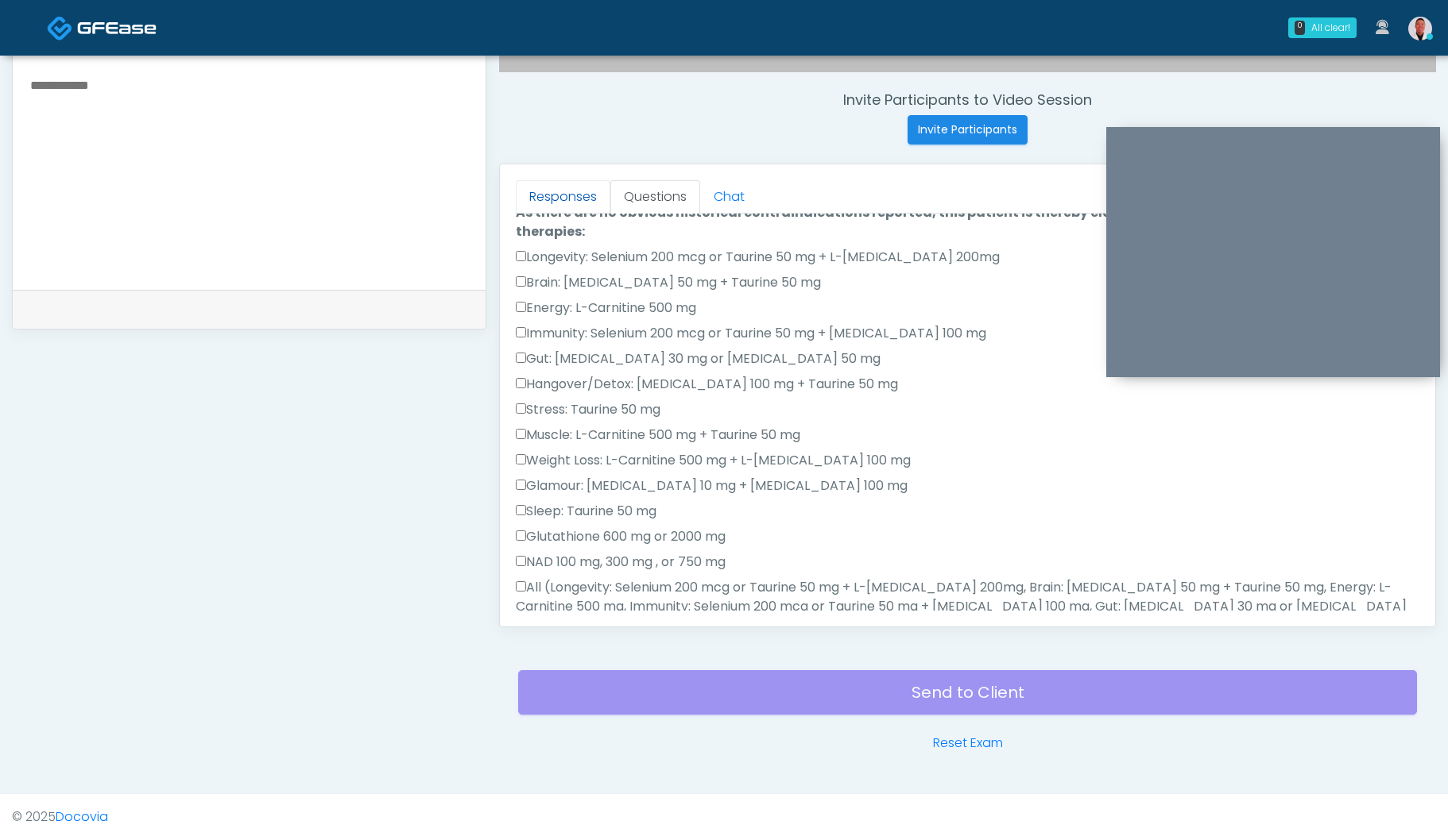
type textarea "**********"
click at [555, 187] on link "Responses" at bounding box center [562, 197] width 94 height 33
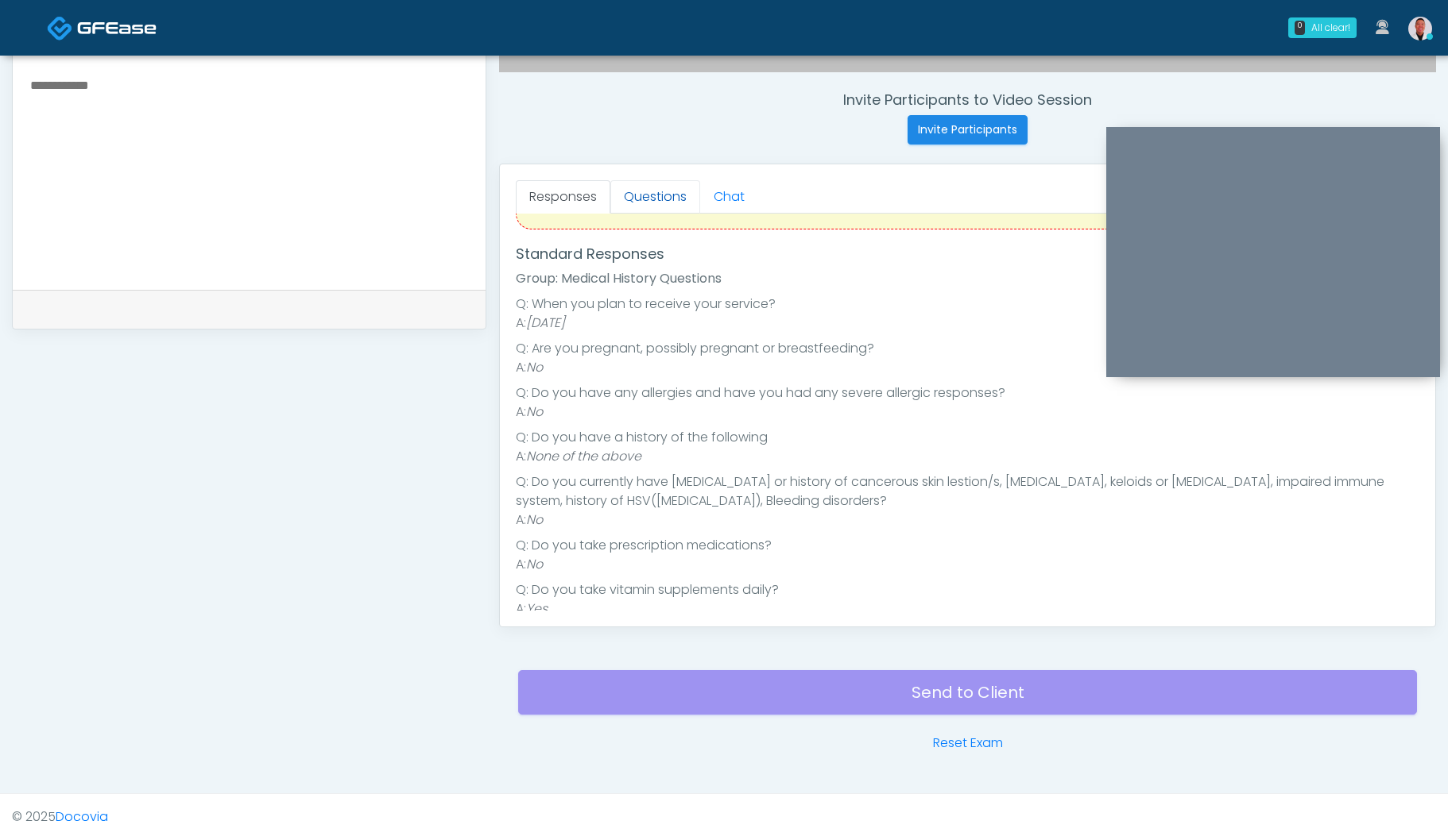
click at [644, 204] on link "Questions" at bounding box center [655, 197] width 90 height 33
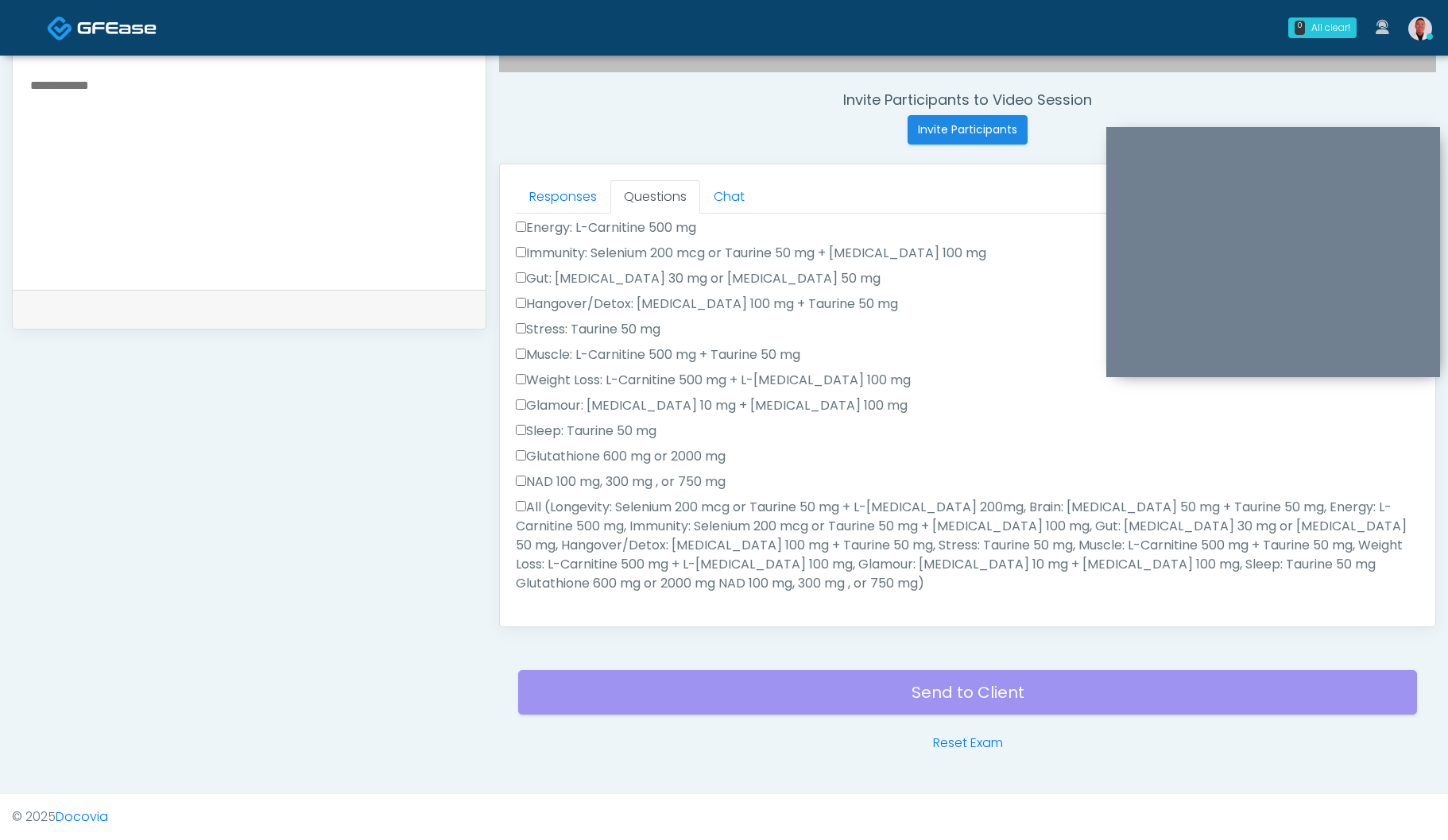
scroll to position [286, 0]
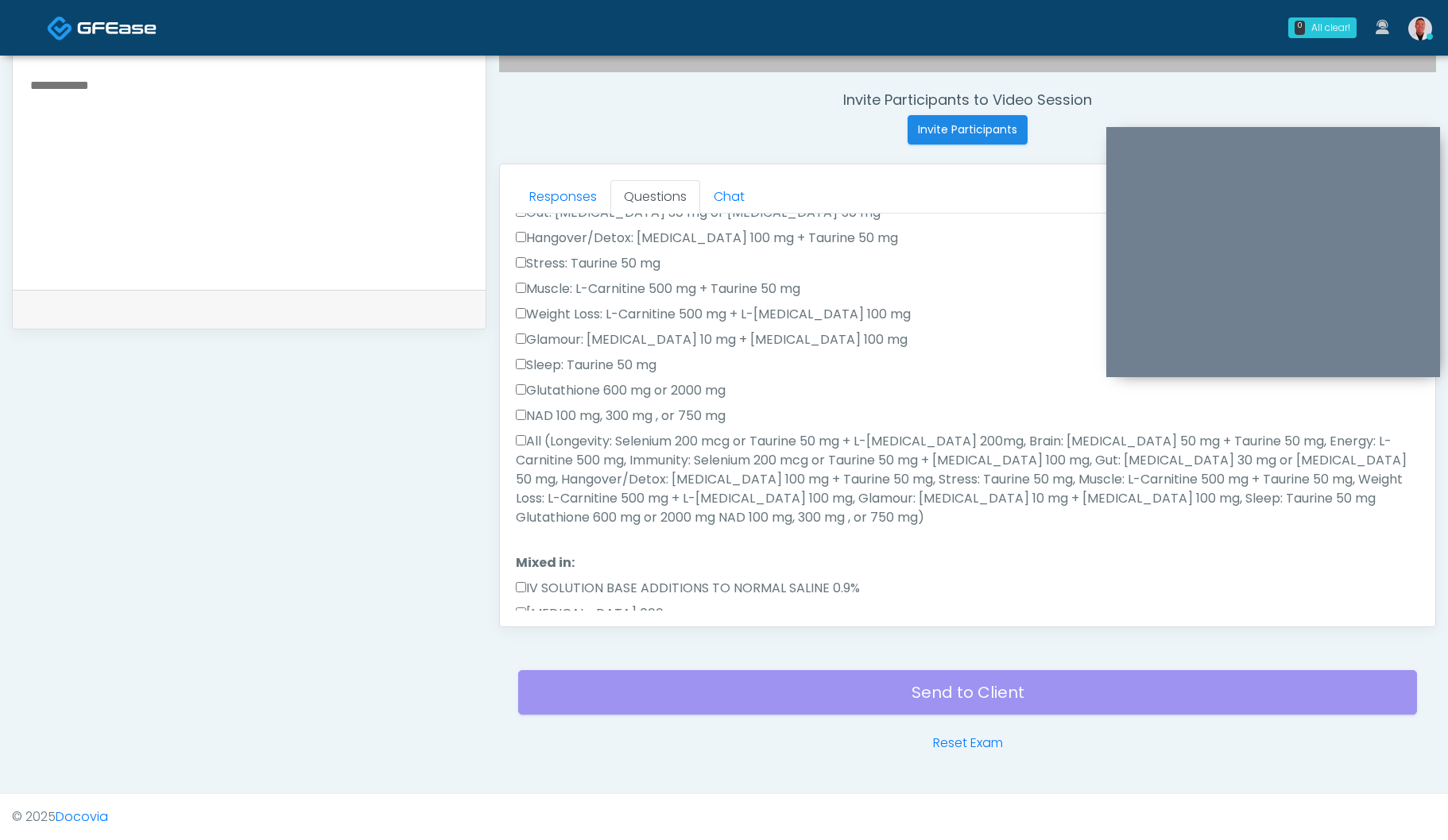
click at [521, 432] on label "All (Longevity: Selenium 200 mcg or Taurine 50 mg + L-Arginine 200mg, Brain: Gl…" at bounding box center [967, 479] width 903 height 95
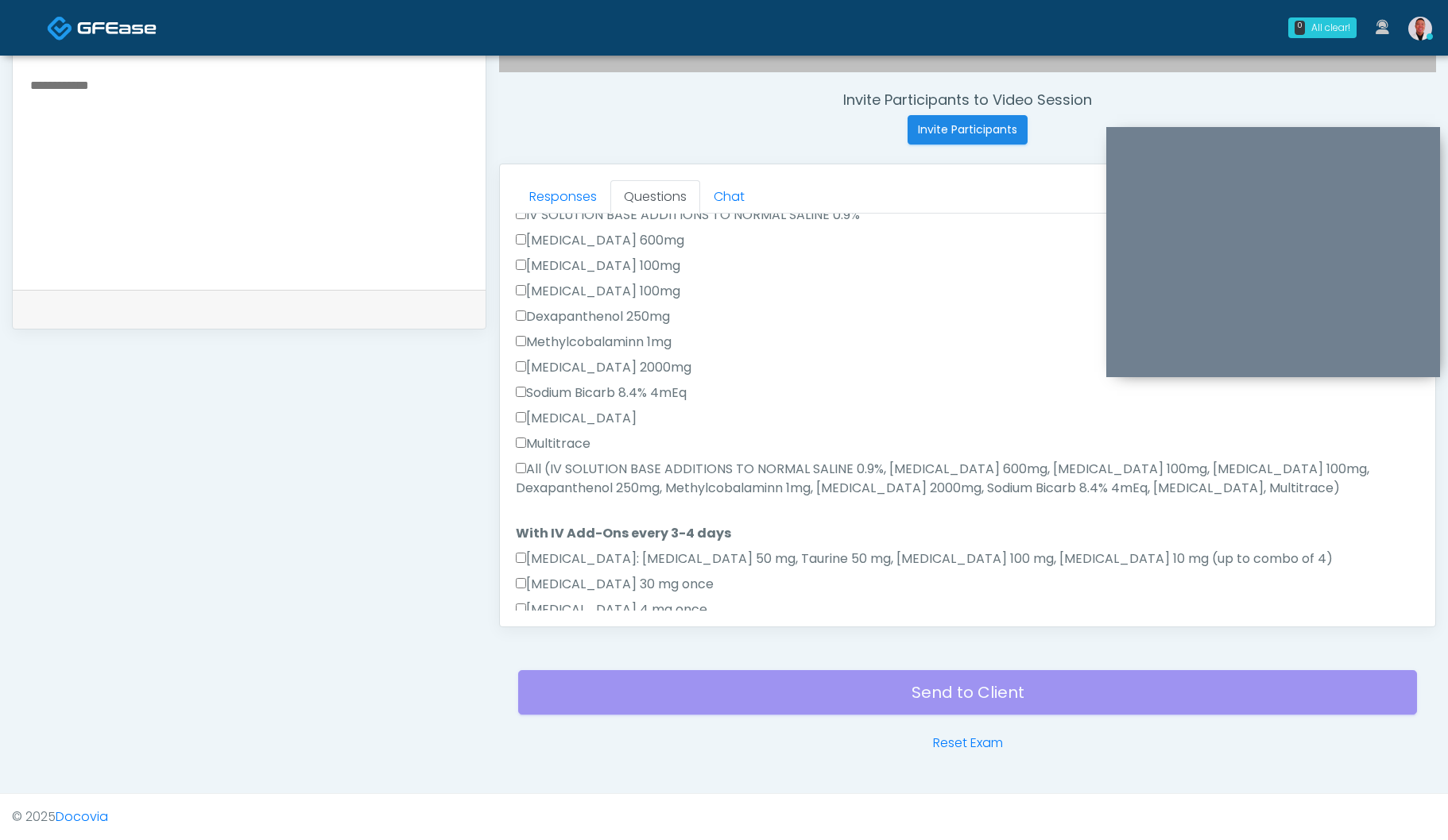
scroll to position [660, 0]
click at [529, 459] on label "All (IV SOLUTION BASE ADDITIONS TO NORMAL SALINE 0.9%, Magnesium Chloride 600mg…" at bounding box center [967, 477] width 903 height 38
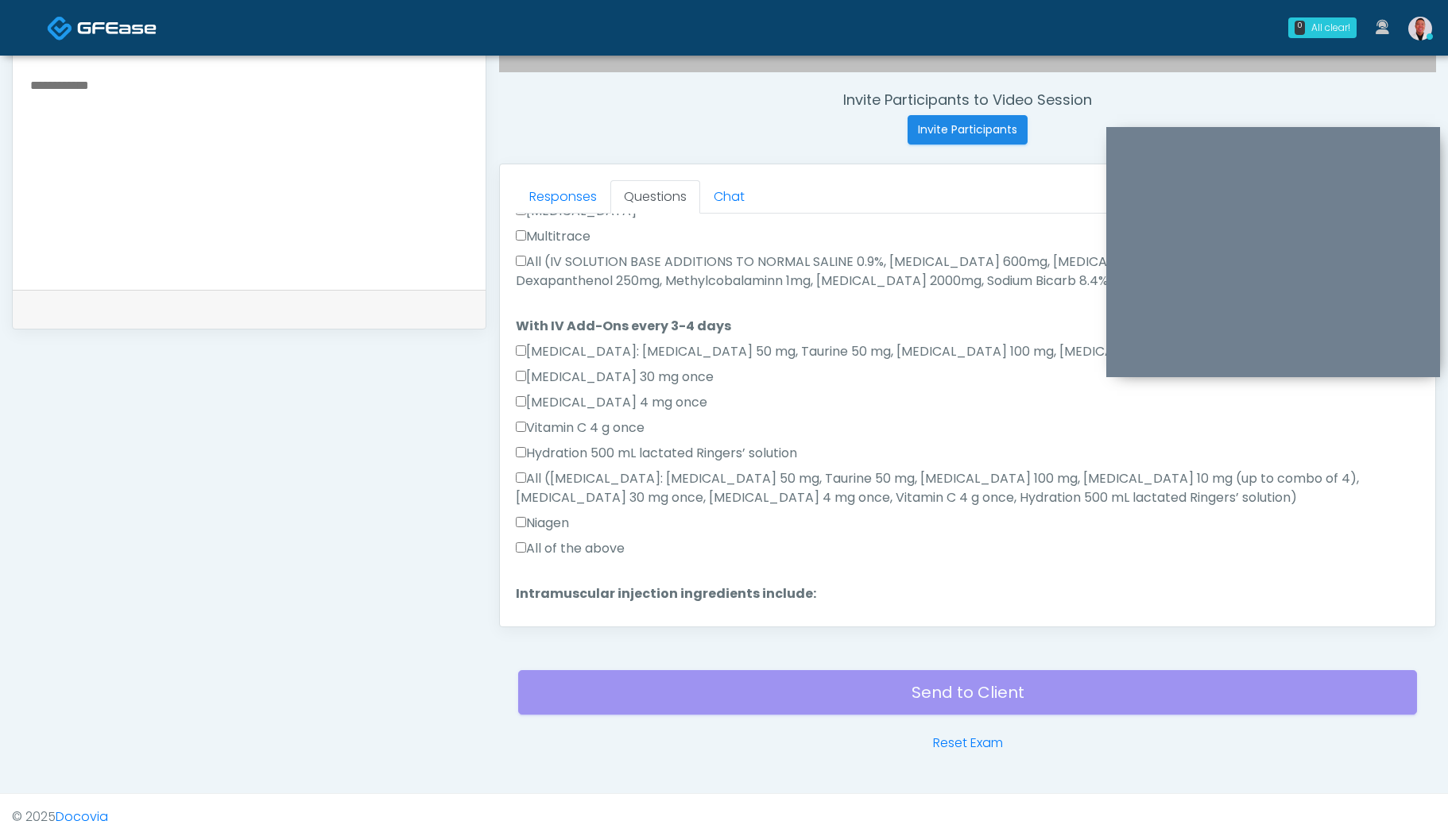
scroll to position [901, 0]
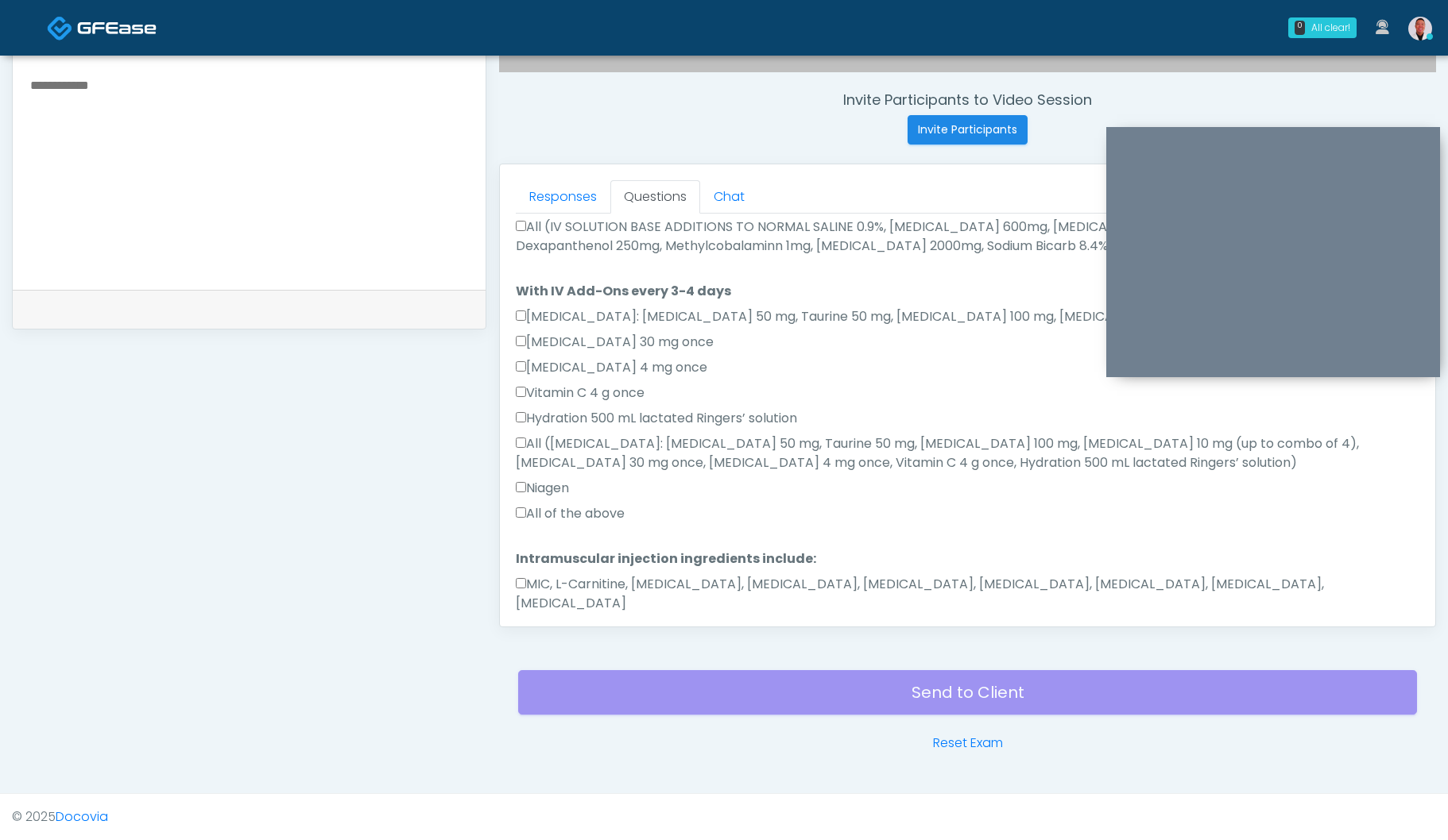
click at [537, 640] on button "Continue" at bounding box center [551, 654] width 72 height 30
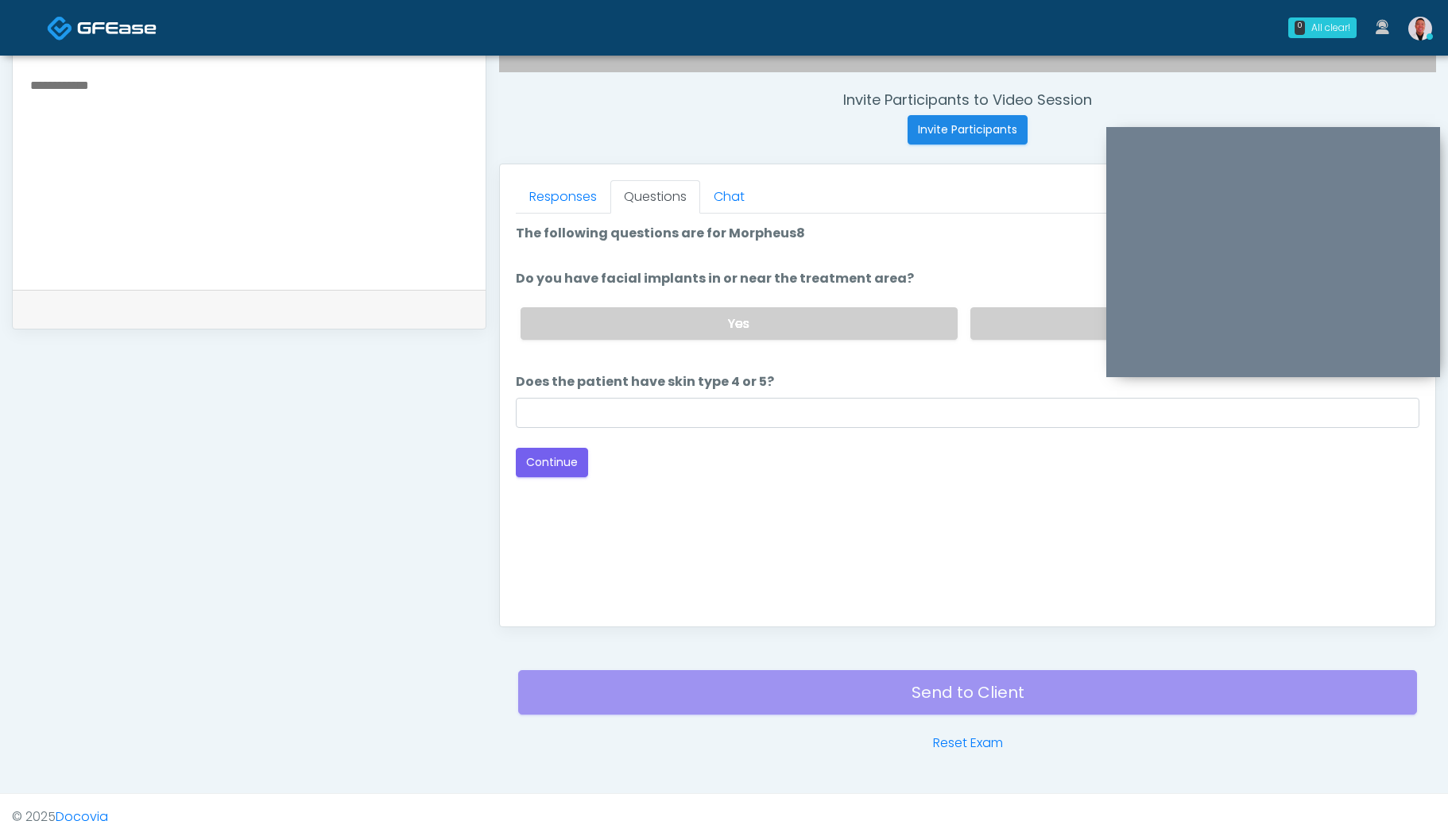
scroll to position [0, 0]
drag, startPoint x: 1004, startPoint y: 329, endPoint x: 877, endPoint y: 423, distance: 158.0
click at [1004, 329] on label "No" at bounding box center [1188, 323] width 436 height 32
click at [873, 427] on div "Loading... Connecting to your agent... Please wait while we prepare your person…" at bounding box center [967, 351] width 903 height 253
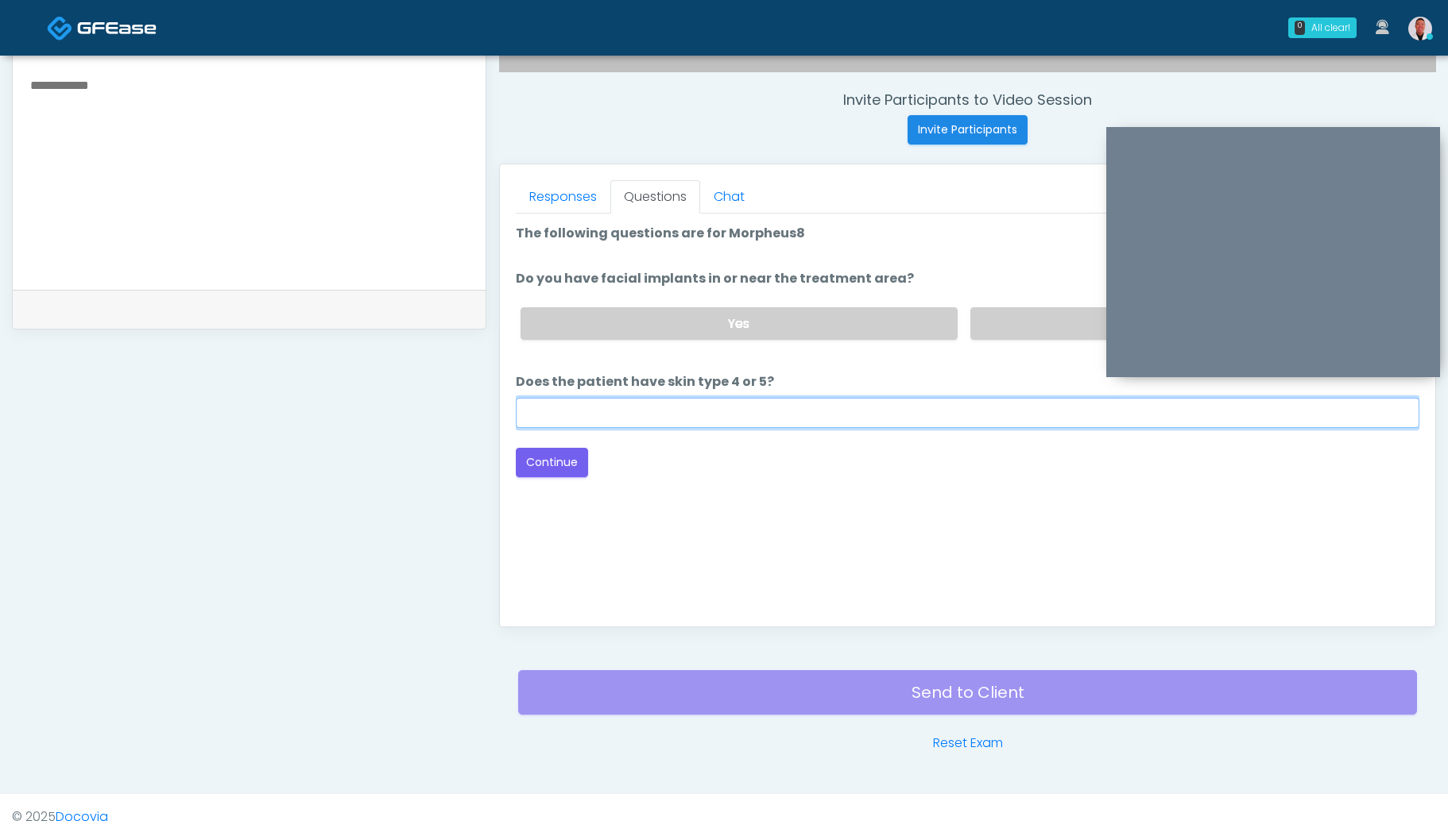
click at [880, 414] on input "Does the patient have skin type 4 or 5?" at bounding box center [967, 413] width 903 height 30
type input "**"
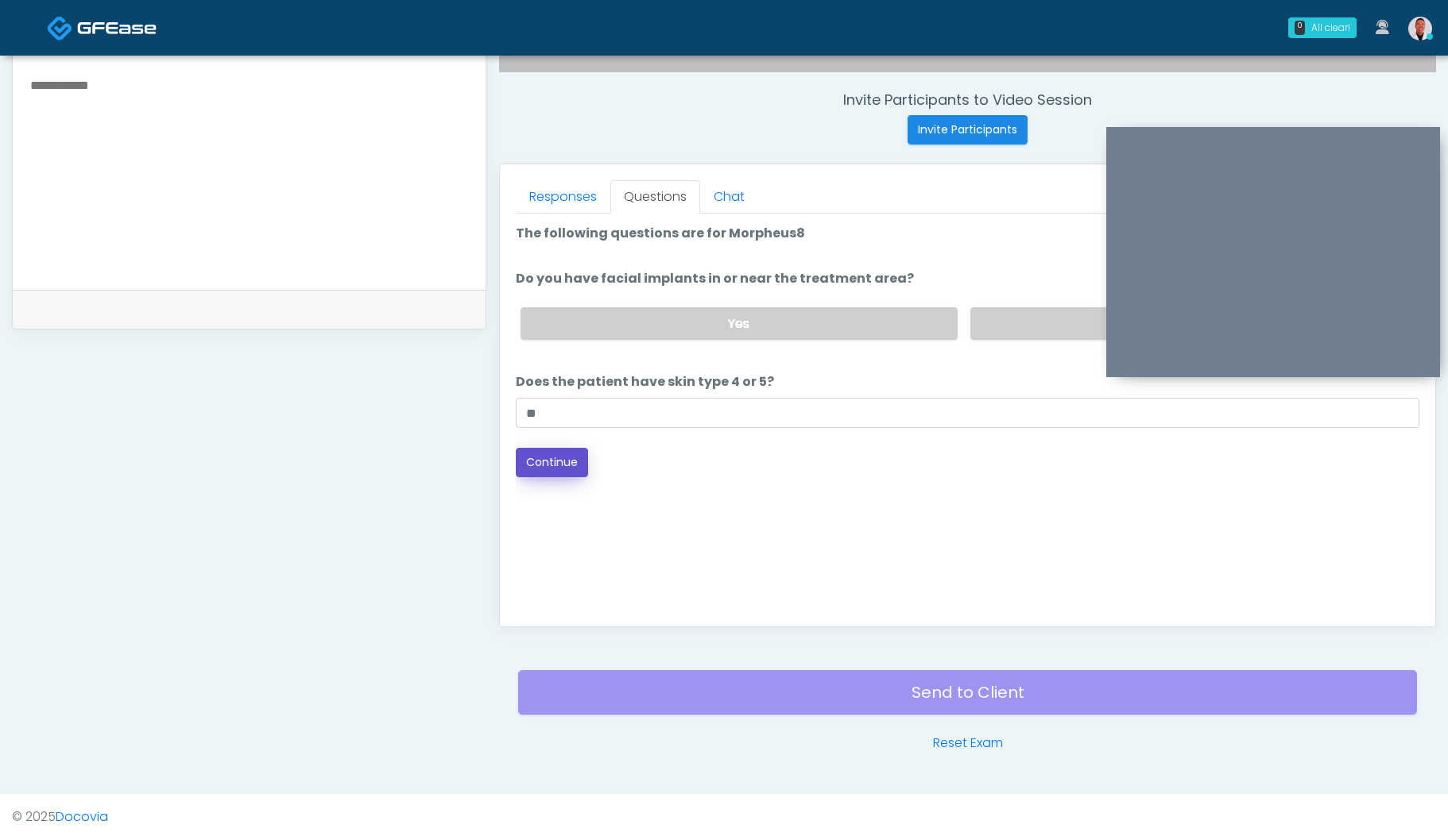
click at [521, 462] on button "Continue" at bounding box center [551, 462] width 72 height 30
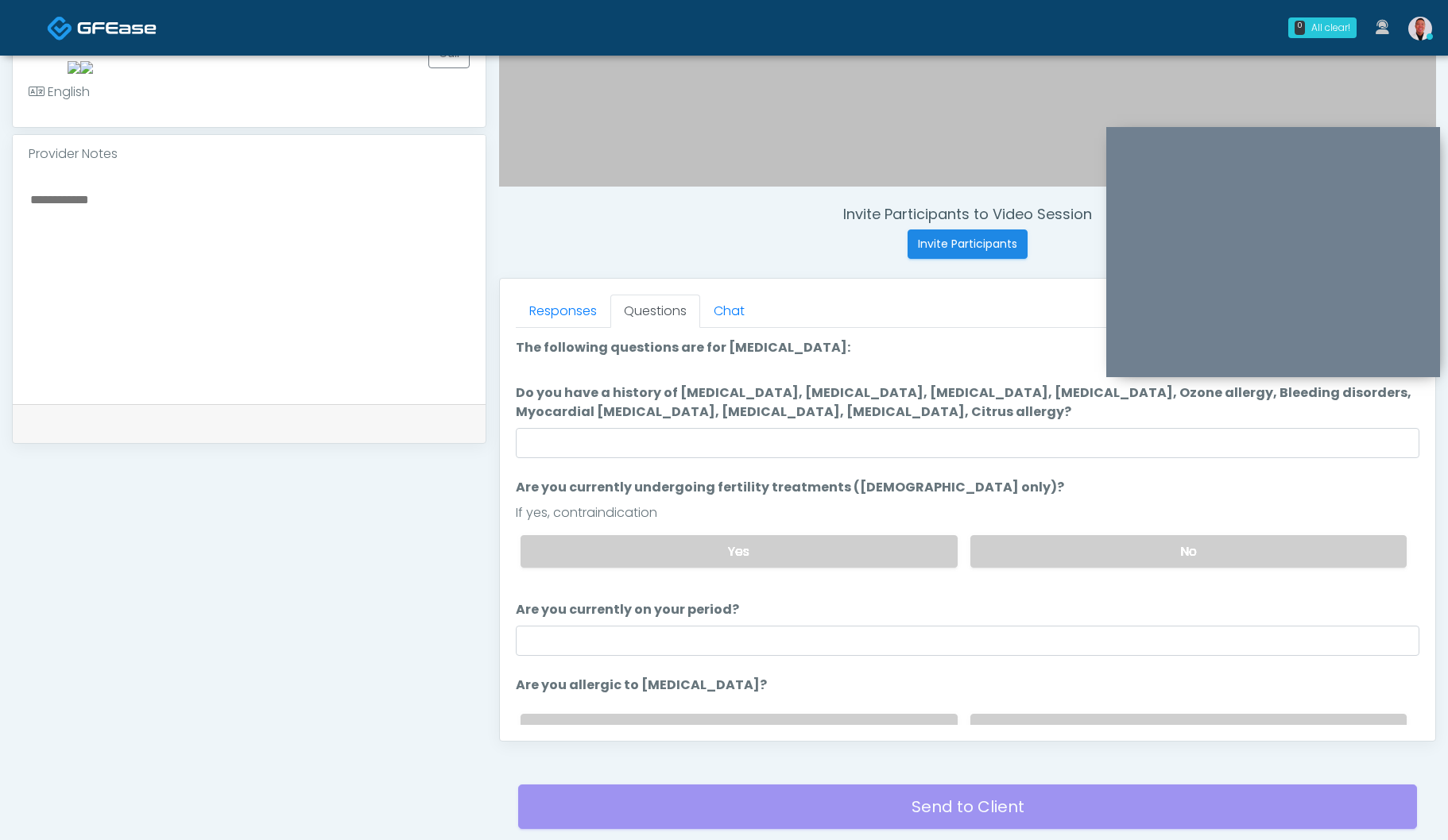
scroll to position [469, 0]
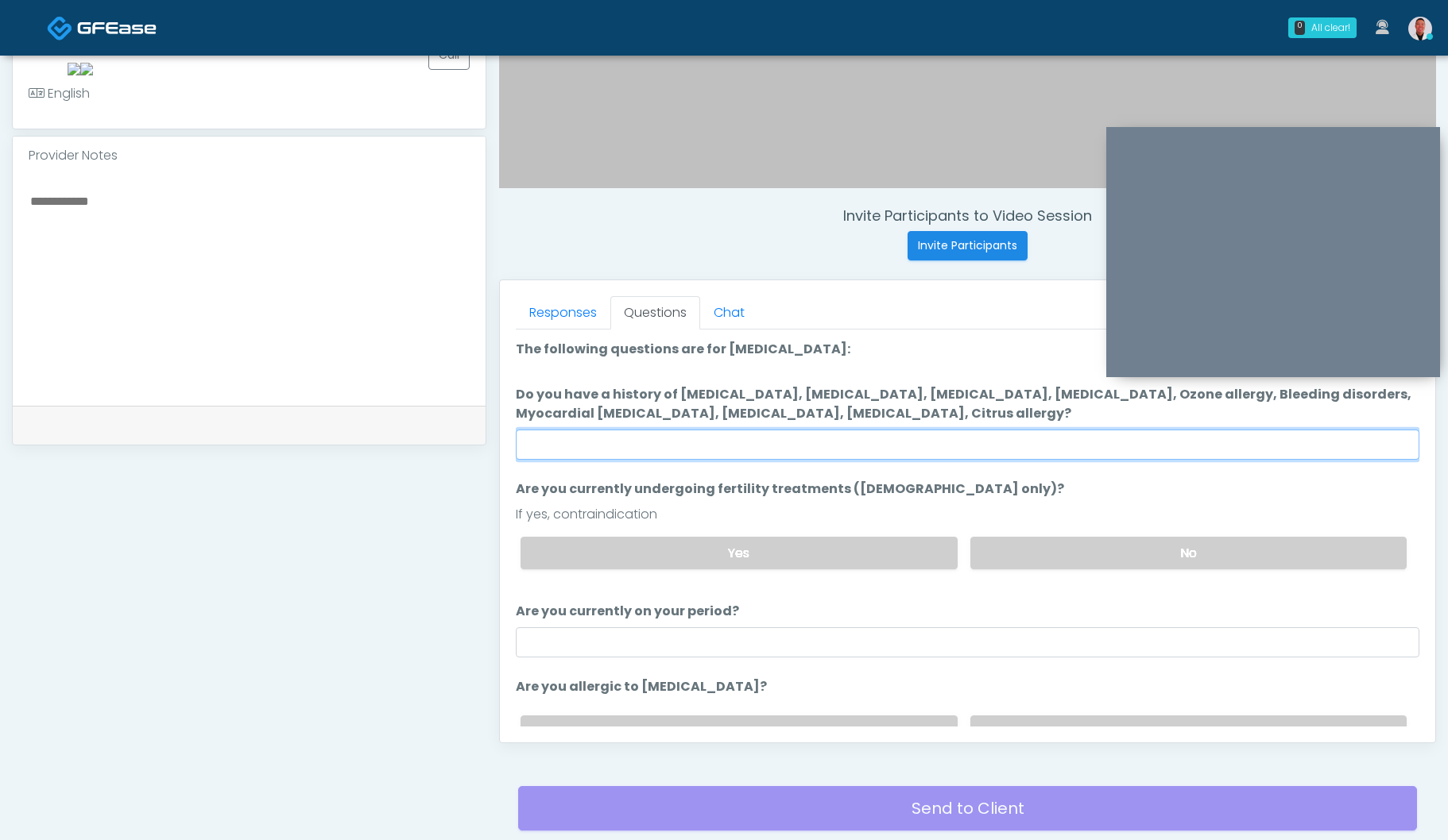
click at [774, 444] on input "Do you have a history of Hyperthyroidism, Hypotension, Hypocalcemia, Hypoglycem…" at bounding box center [967, 444] width 903 height 30
type input "****"
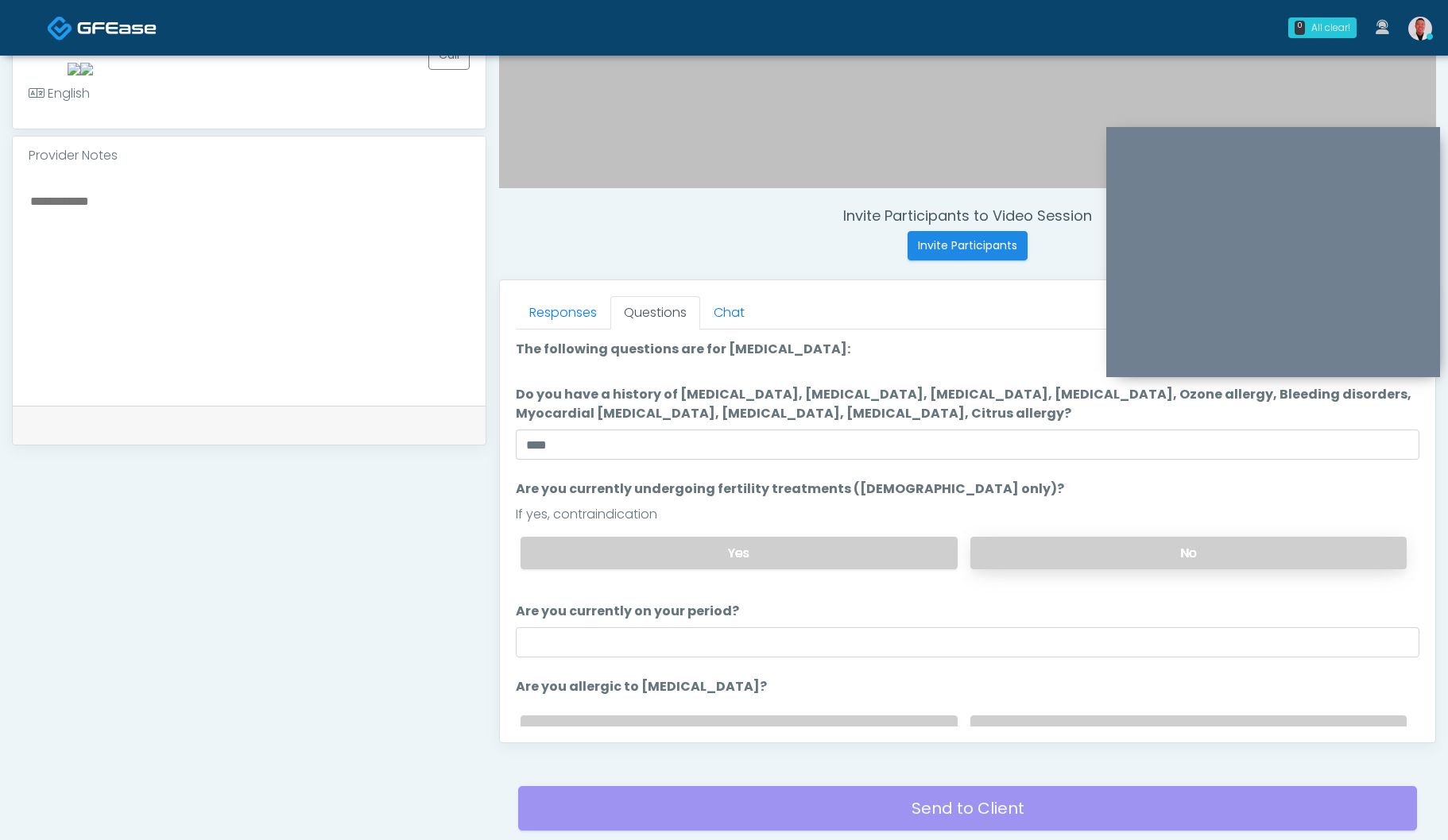
click at [1077, 542] on label "No" at bounding box center [1188, 553] width 436 height 32
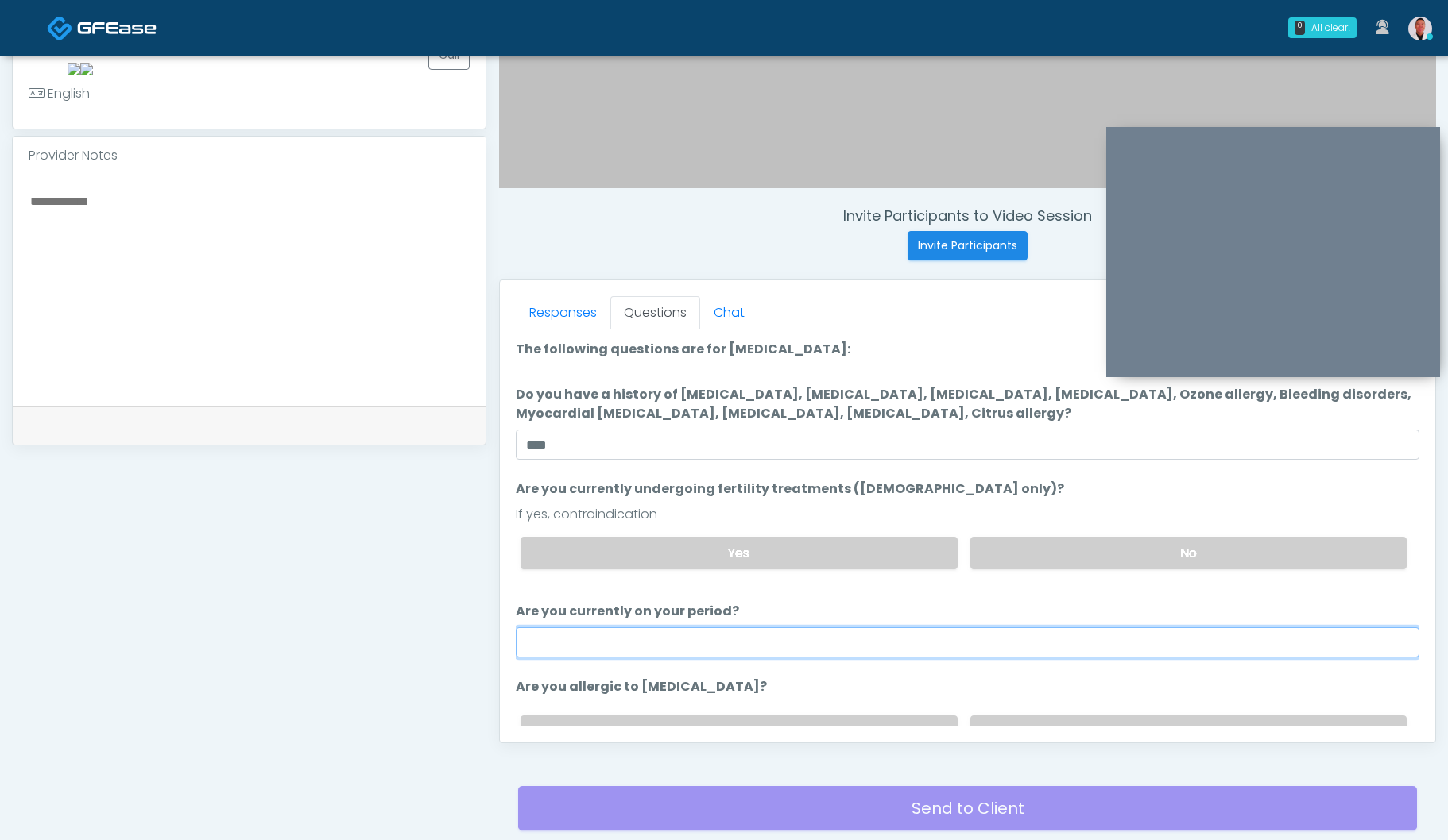
click at [887, 641] on input "Are you currently on your period?" at bounding box center [967, 642] width 903 height 30
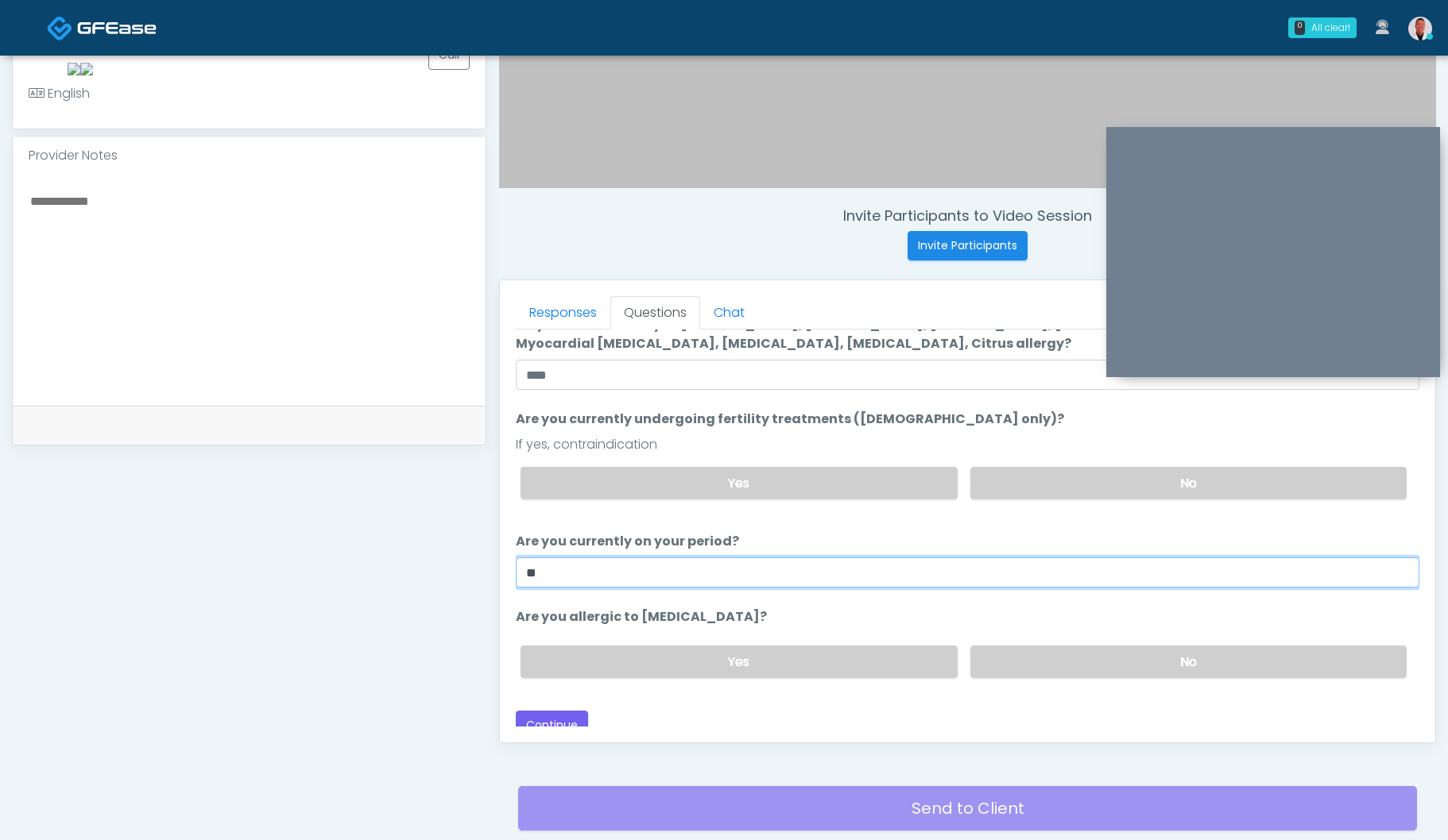
scroll to position [77, 0]
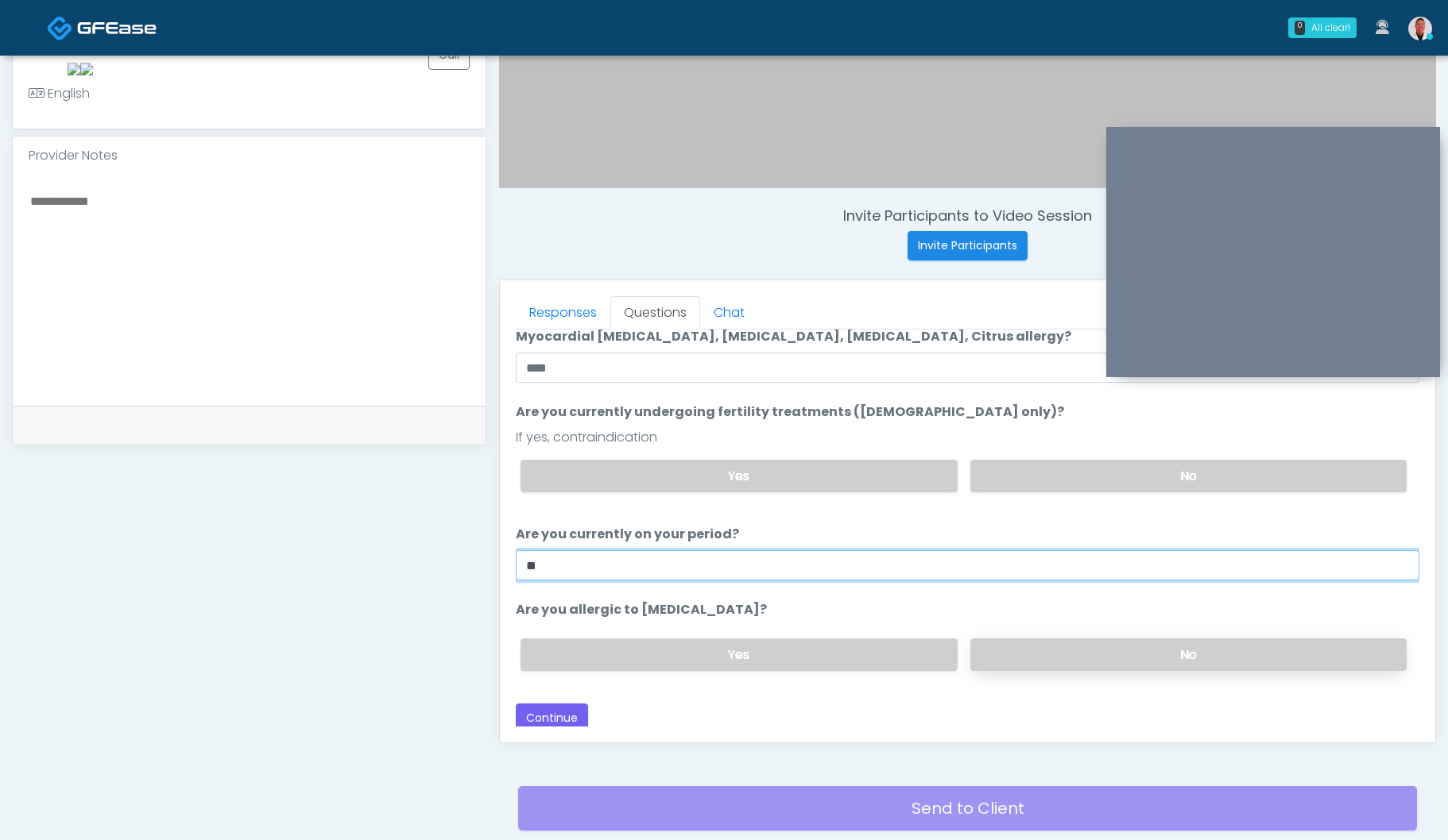
type input "**"
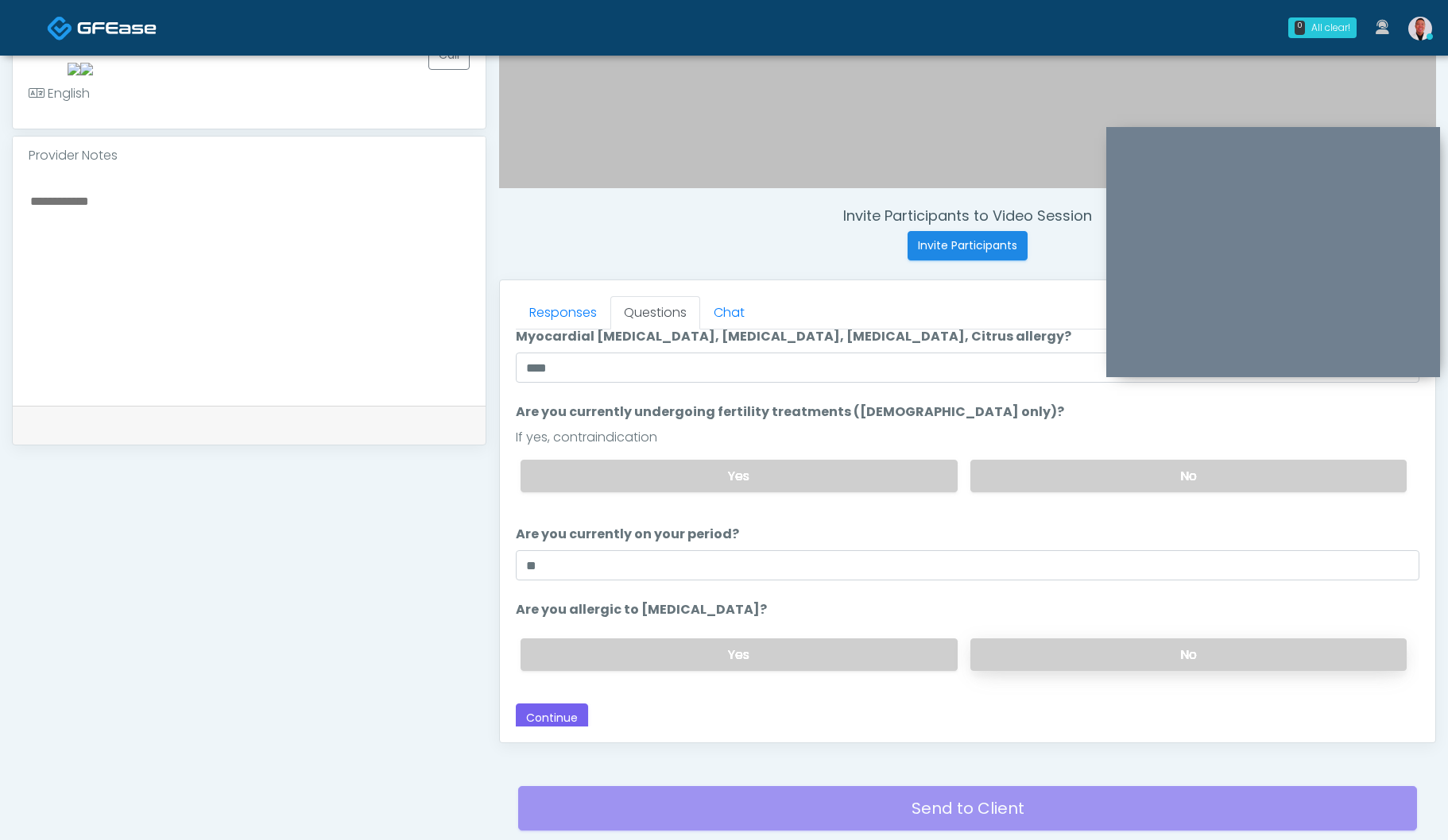
click at [1092, 653] on label "No" at bounding box center [1188, 654] width 436 height 32
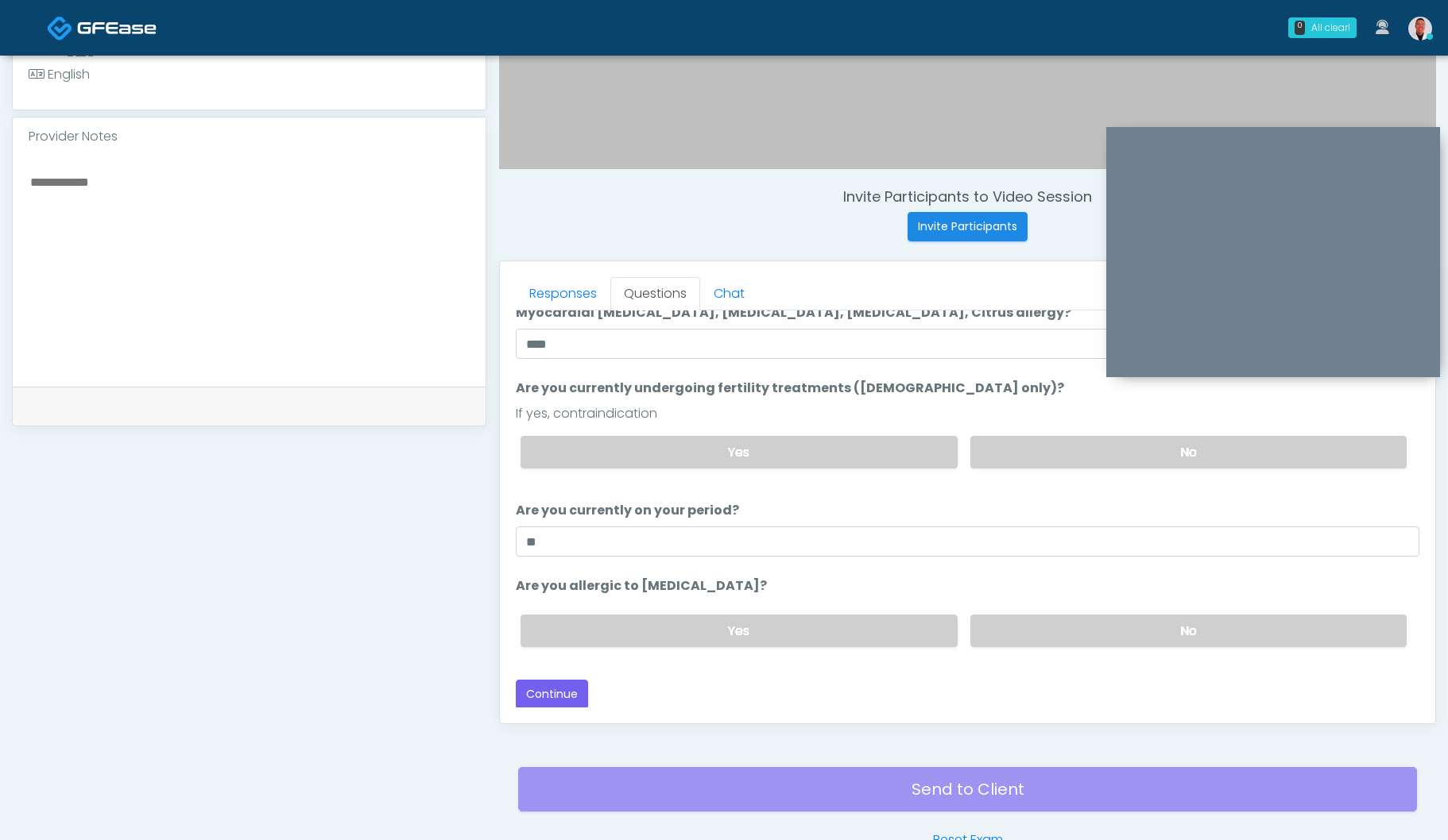
scroll to position [498, 0]
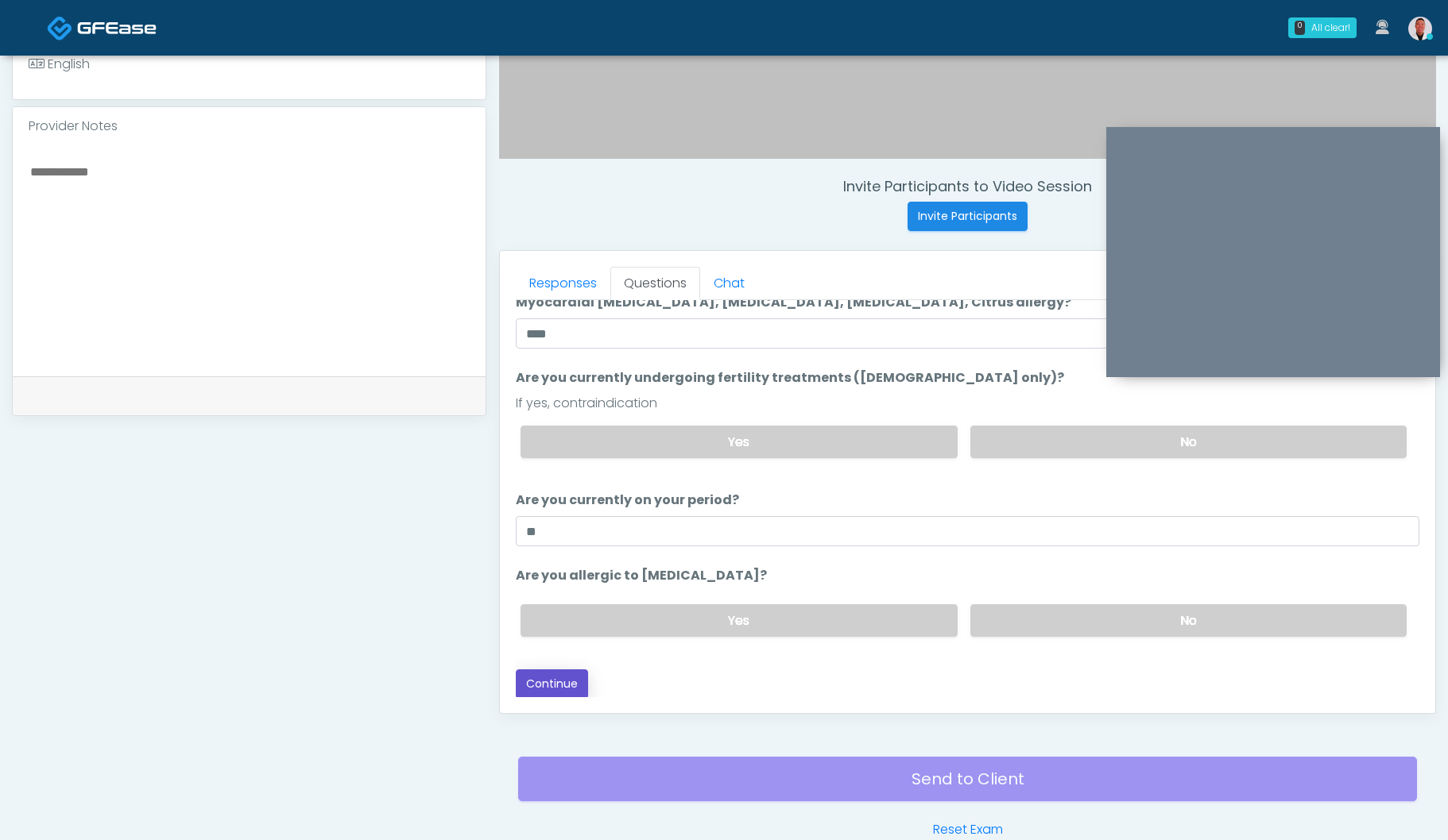
click at [566, 678] on button "Continue" at bounding box center [551, 684] width 72 height 30
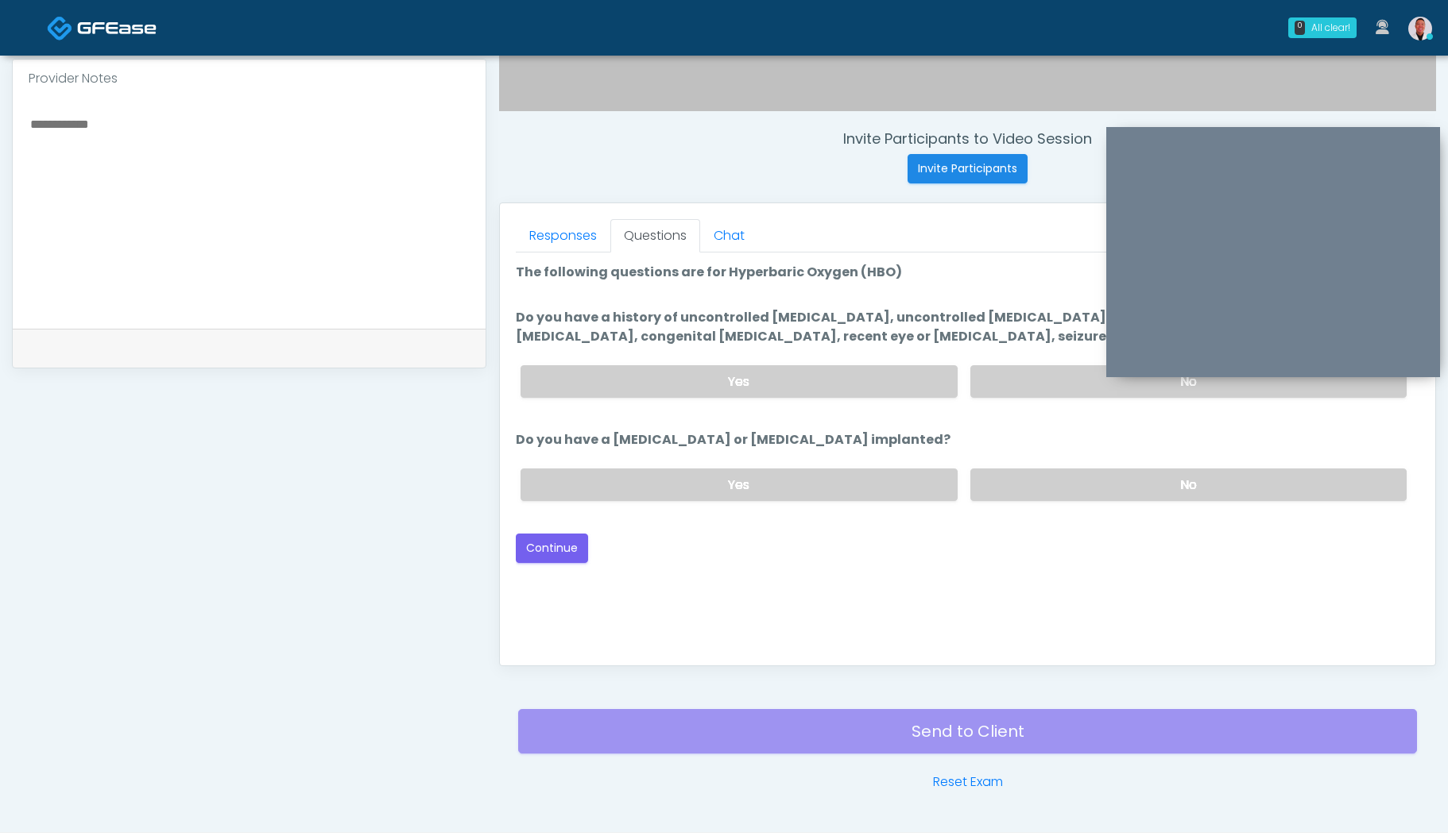
scroll to position [445, 0]
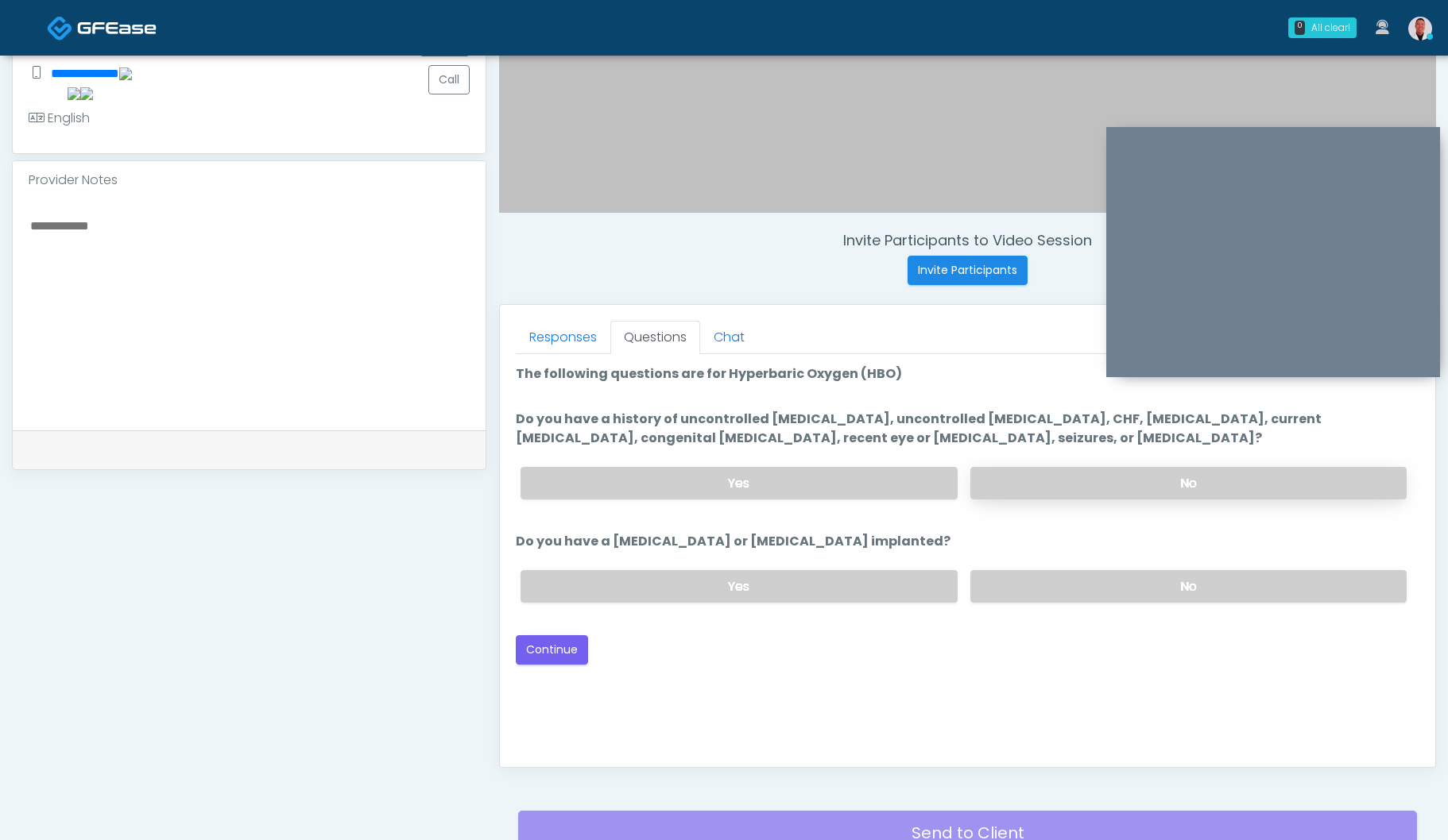
click at [1178, 467] on label "No" at bounding box center [1188, 483] width 436 height 32
click at [1164, 582] on label "No" at bounding box center [1188, 586] width 436 height 32
click at [546, 656] on button "Continue" at bounding box center [551, 650] width 72 height 30
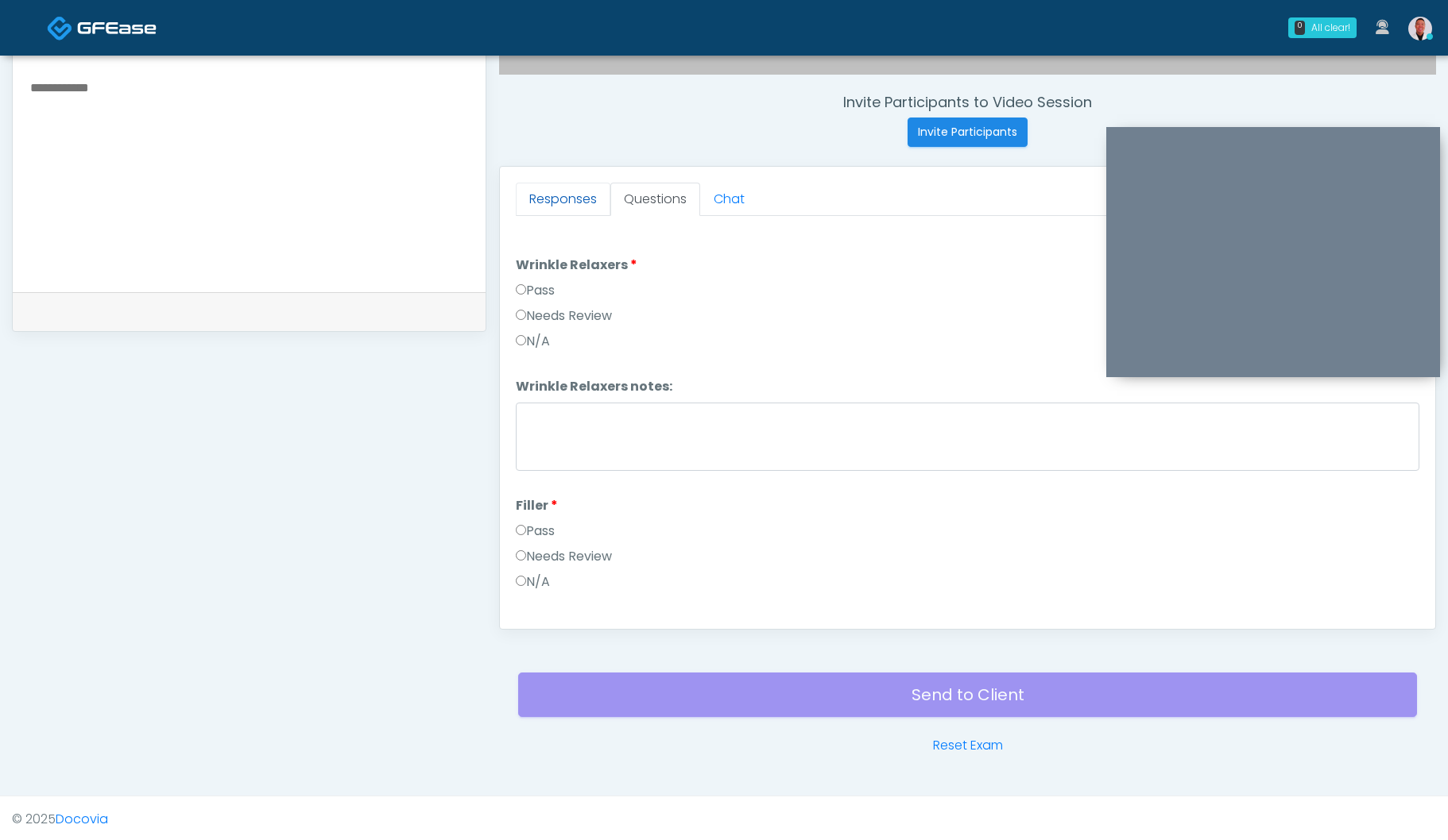
scroll to position [582, 0]
click at [534, 208] on link "Responses" at bounding box center [562, 200] width 94 height 33
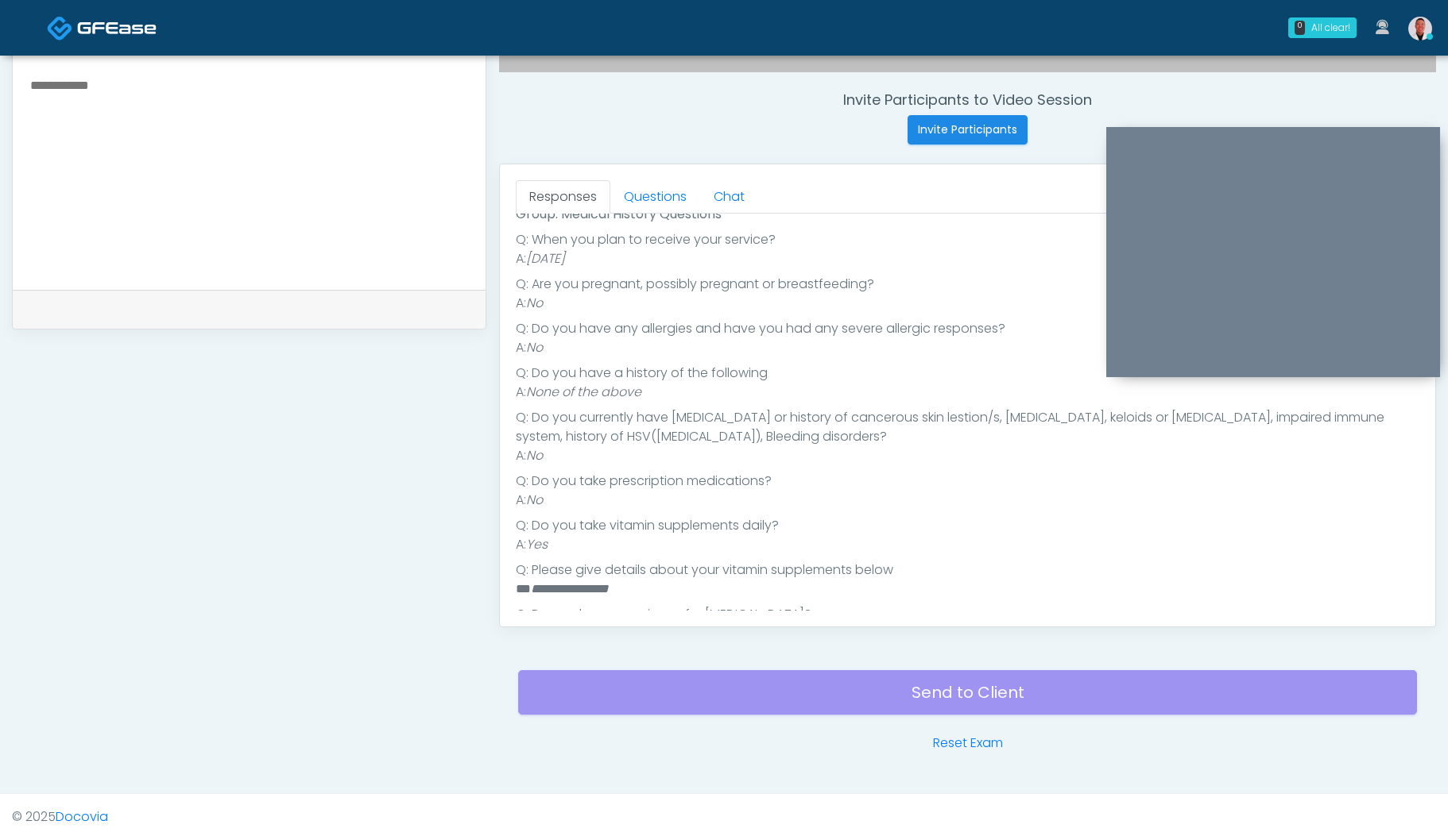
scroll to position [0, 0]
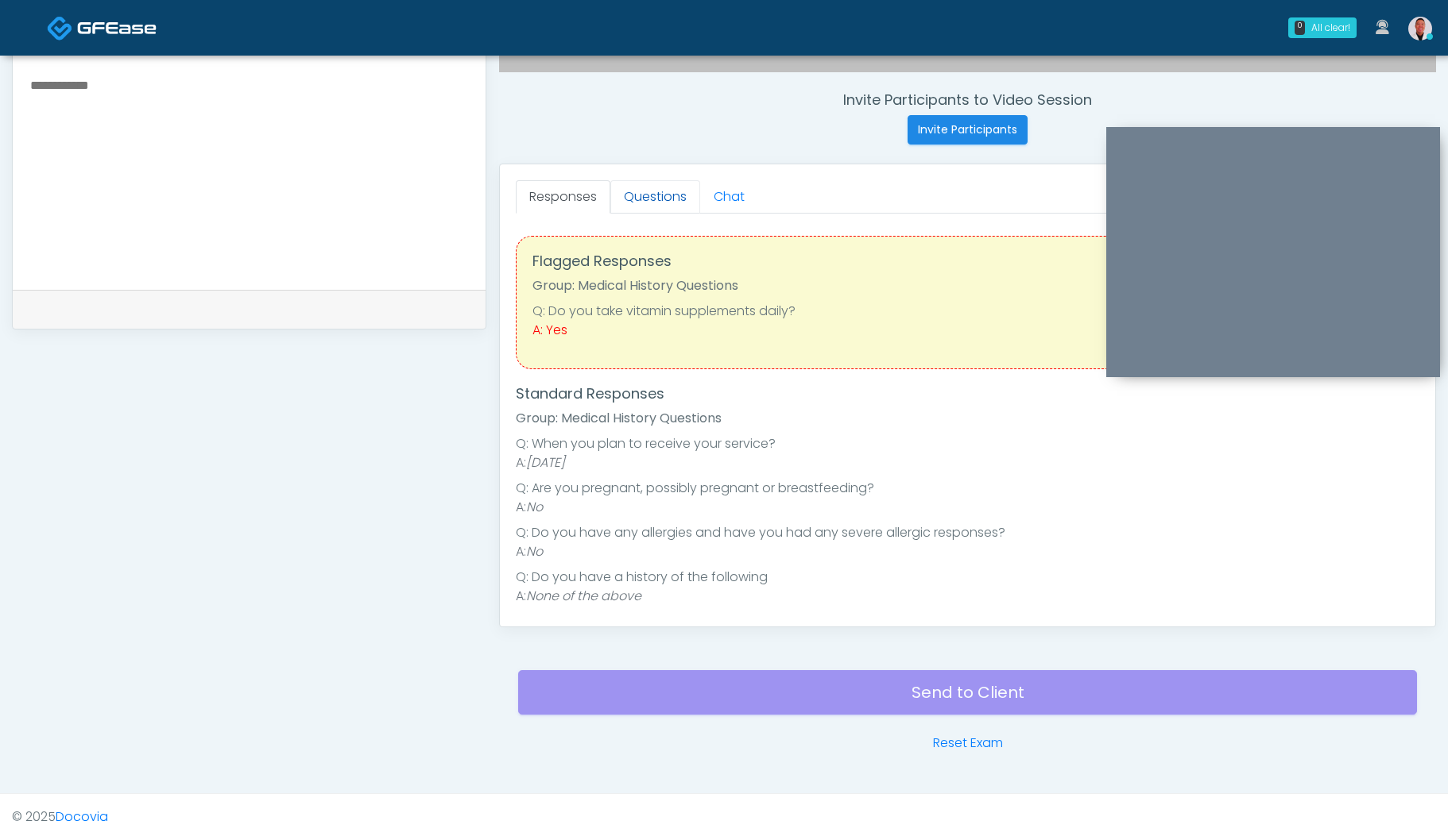
click at [651, 185] on link "Questions" at bounding box center [655, 197] width 90 height 33
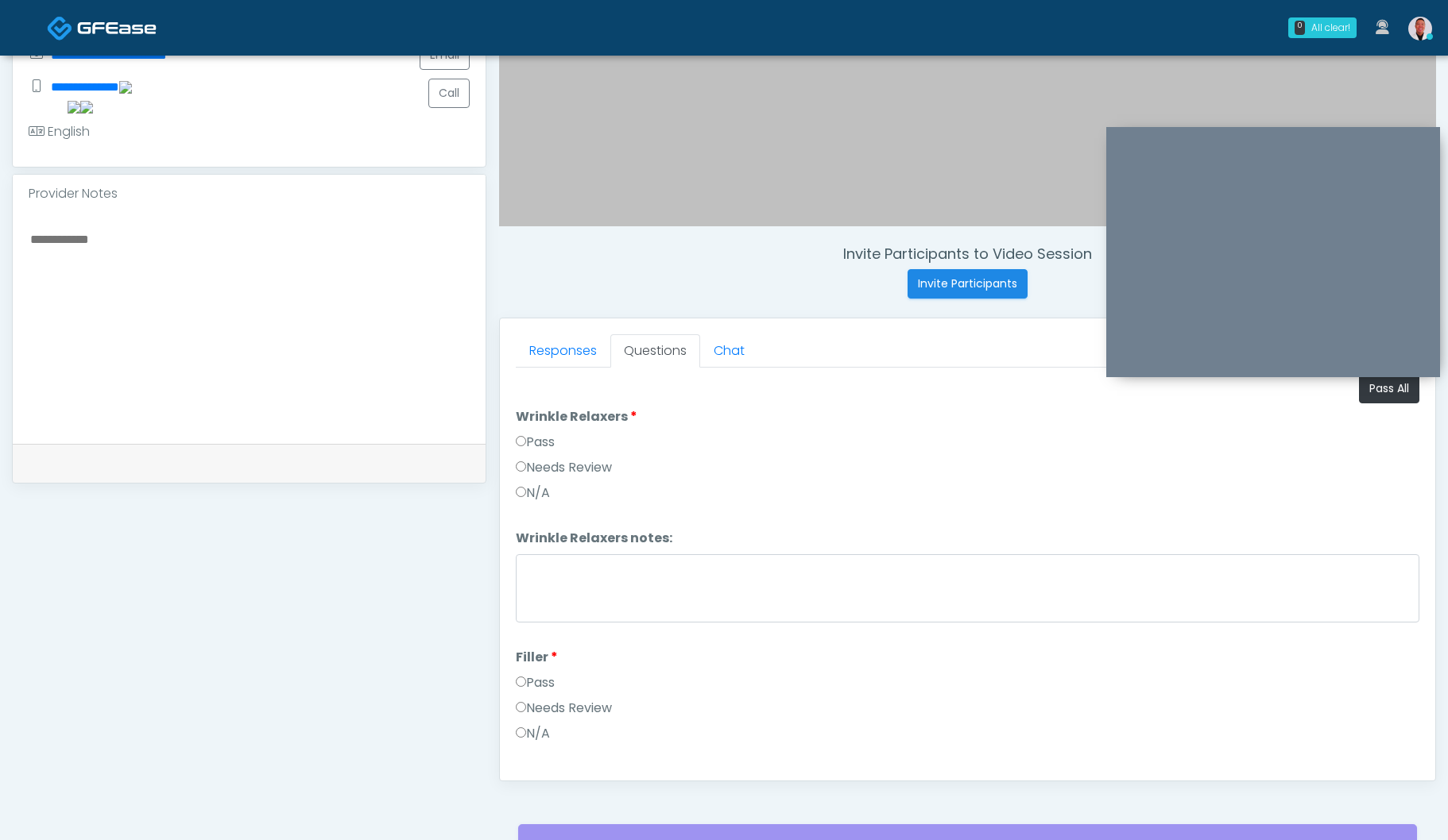
scroll to position [420, 0]
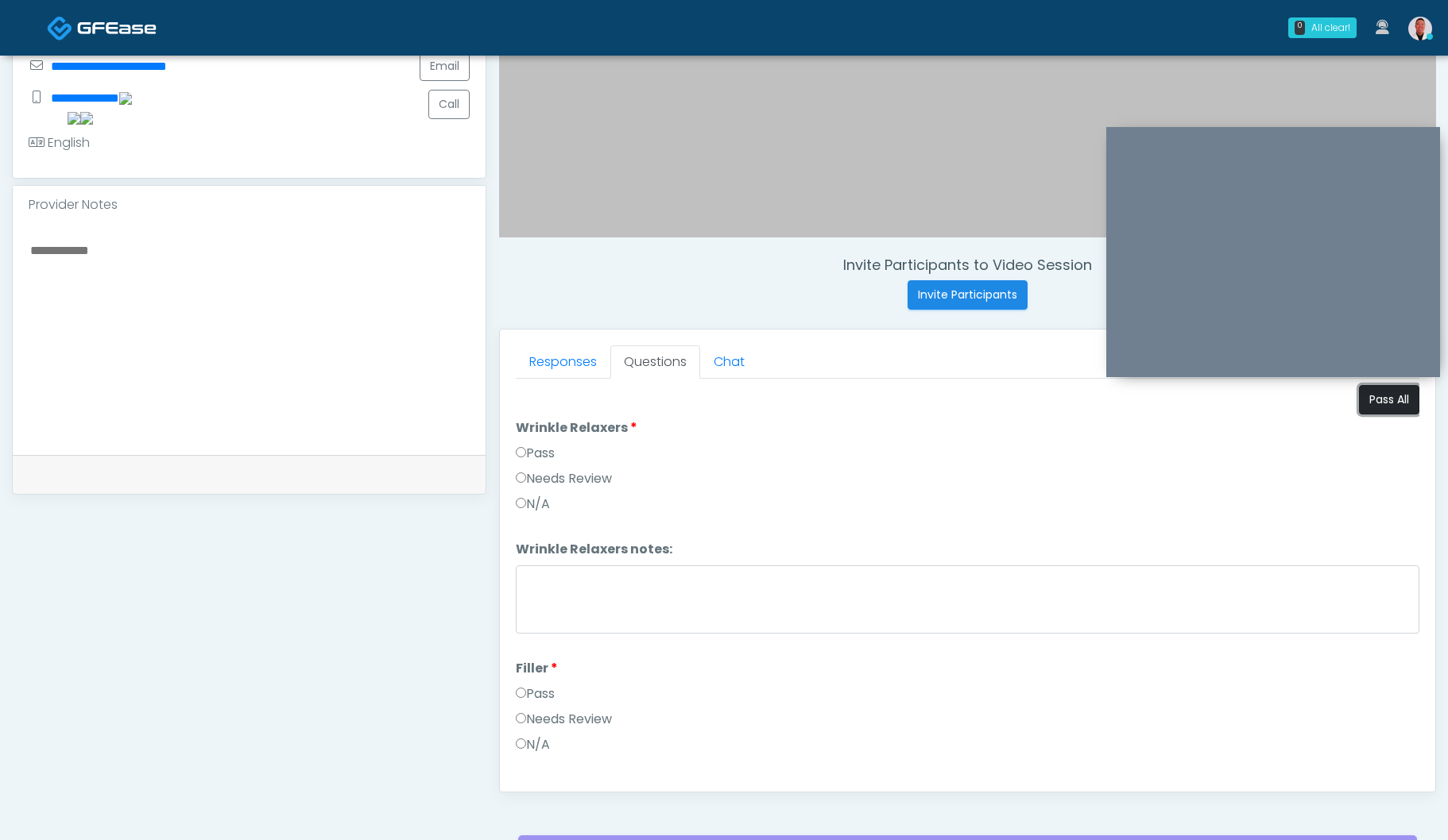
click at [1374, 390] on button "Pass All" at bounding box center [1388, 400] width 60 height 30
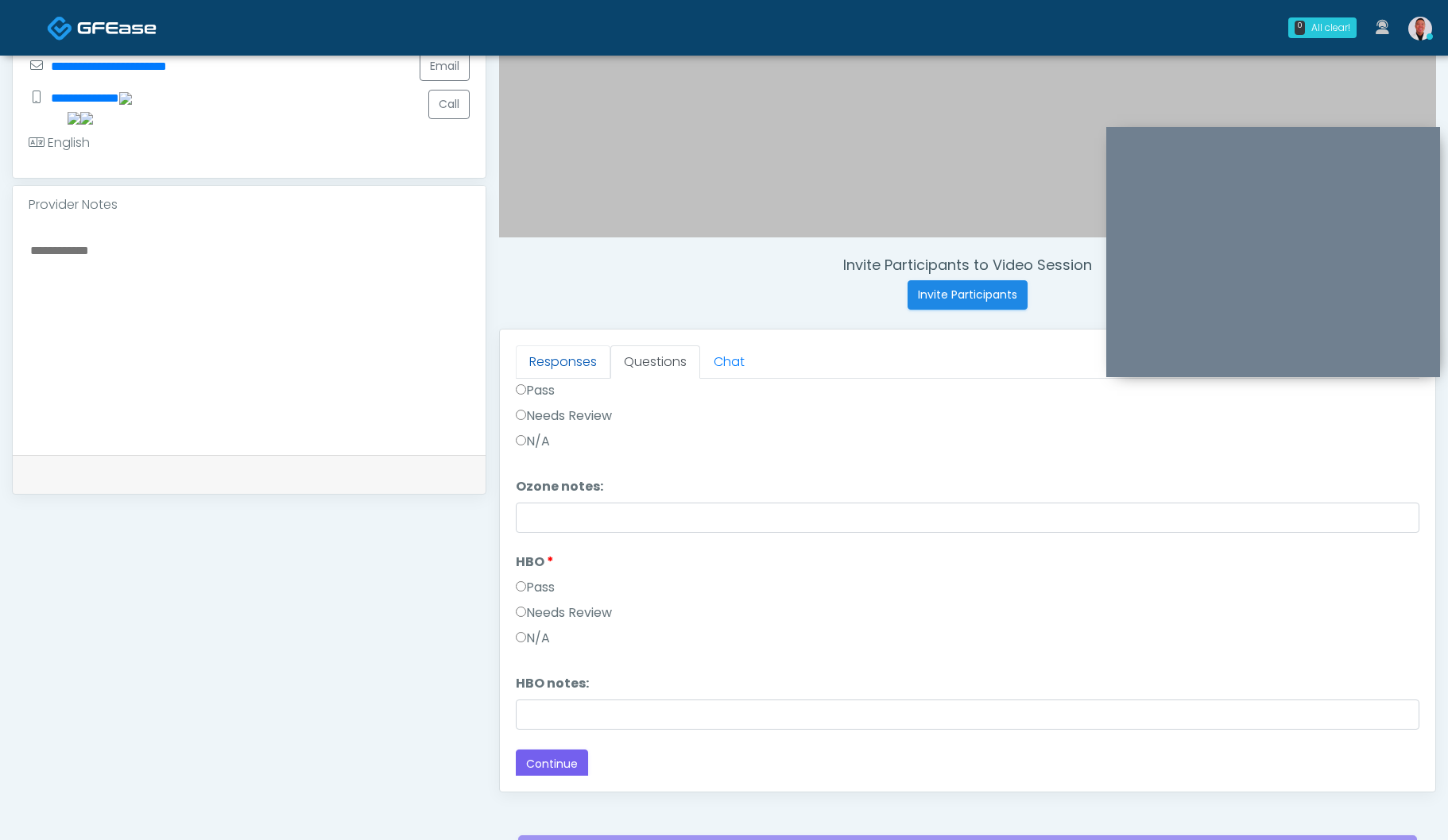
click at [553, 351] on link "Responses" at bounding box center [562, 362] width 94 height 33
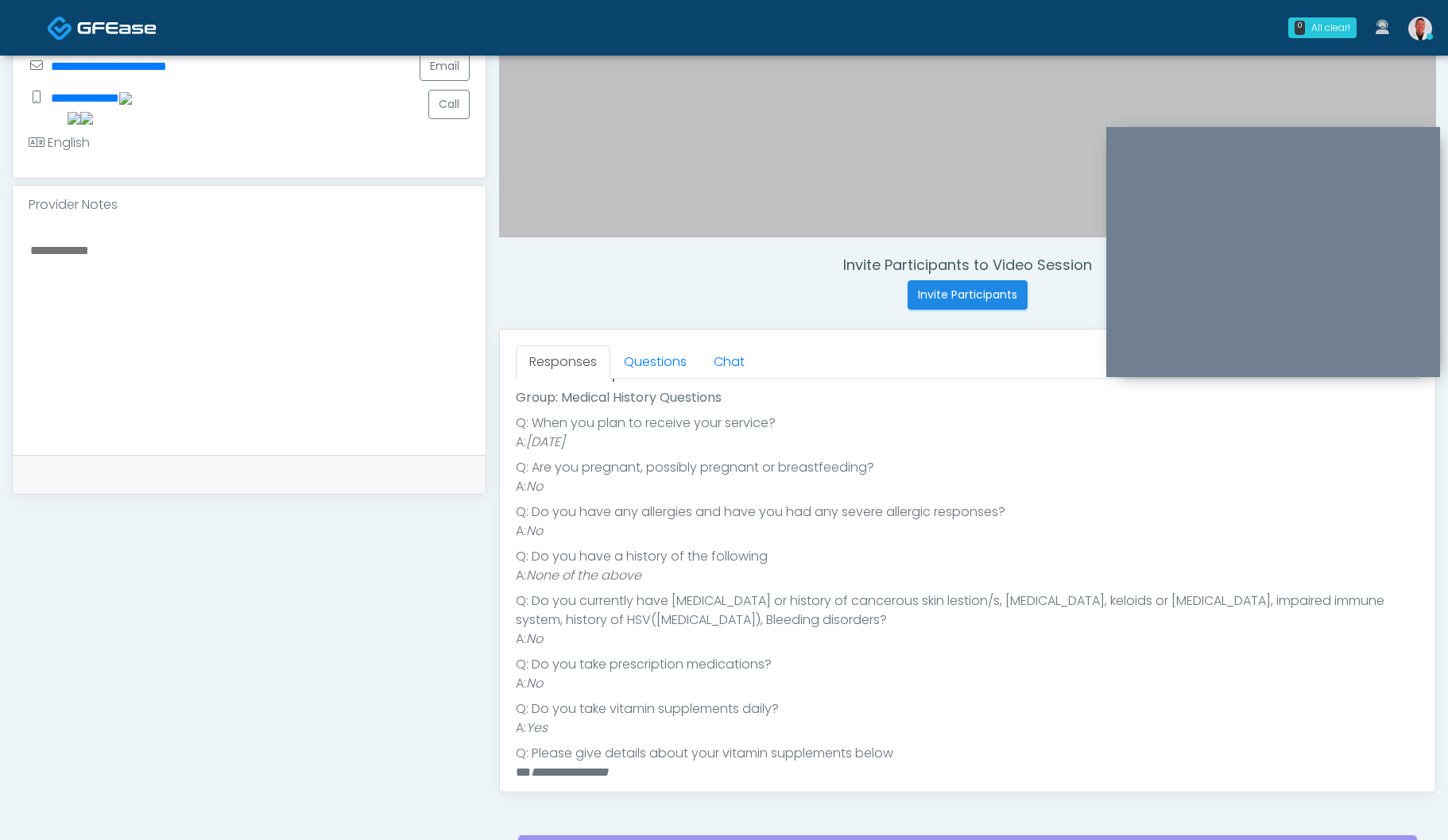
scroll to position [185, 0]
click at [663, 363] on link "Questions" at bounding box center [655, 362] width 90 height 33
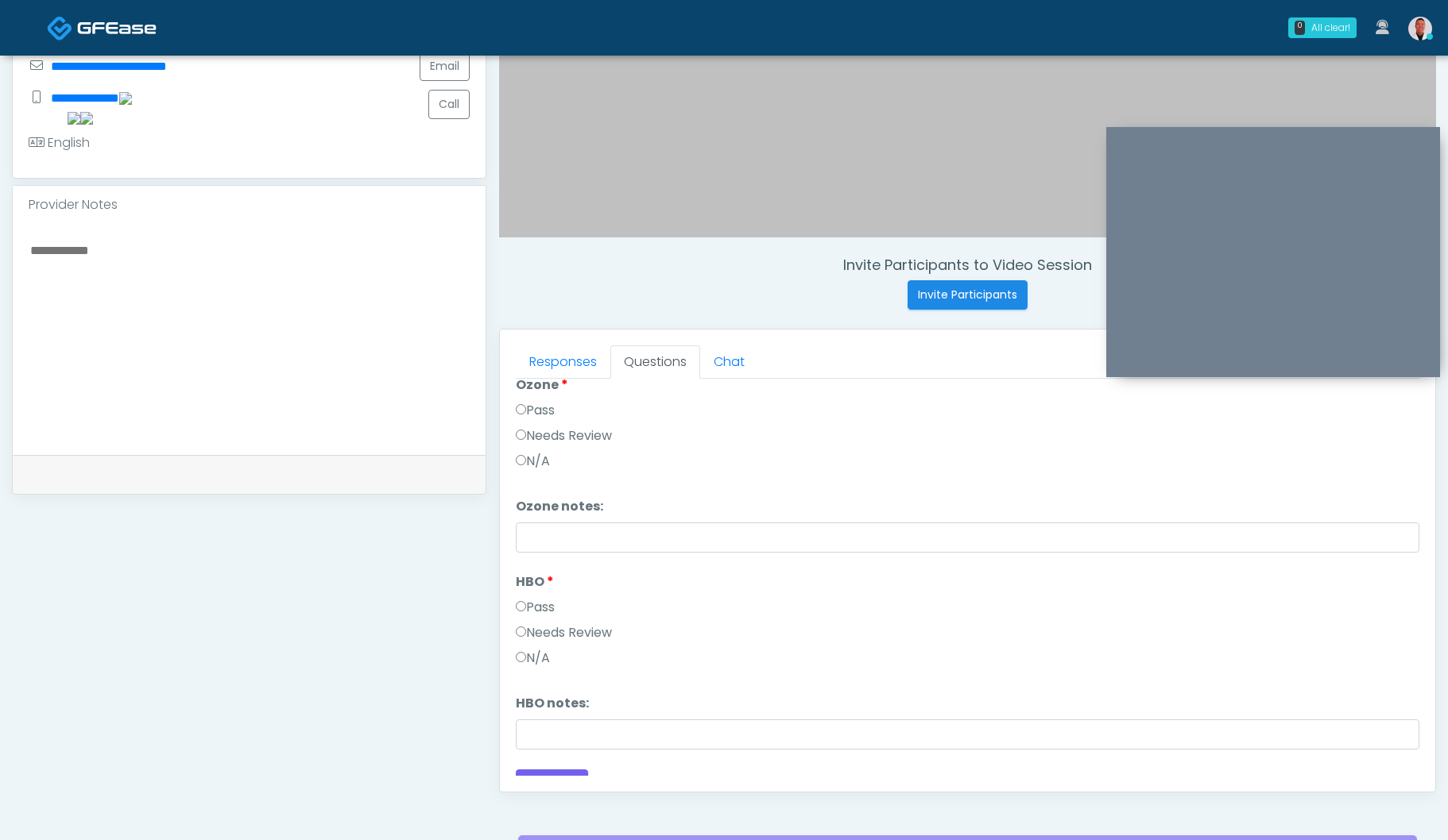
scroll to position [1987, 0]
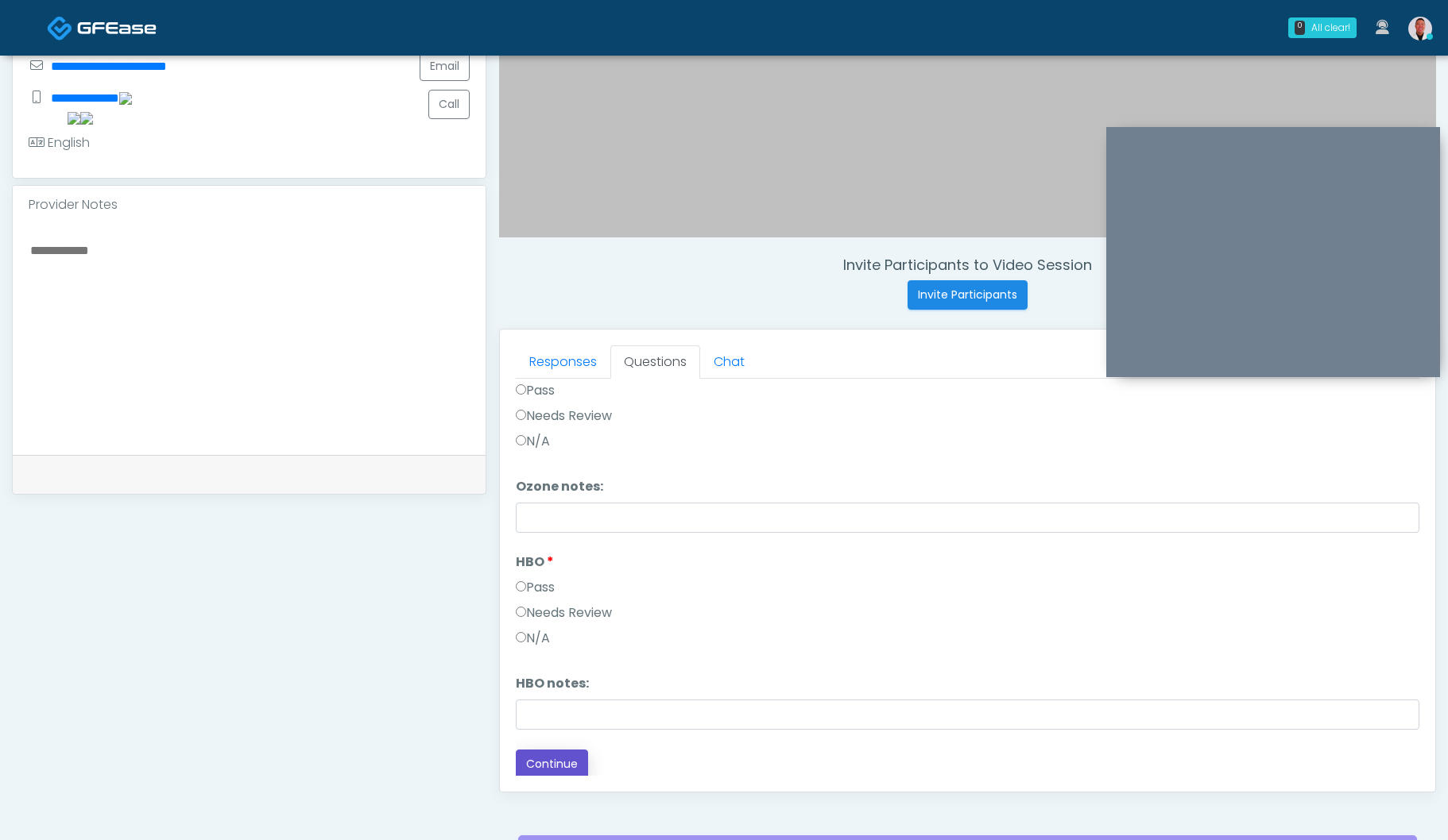
click at [554, 751] on button "Continue" at bounding box center [551, 764] width 72 height 30
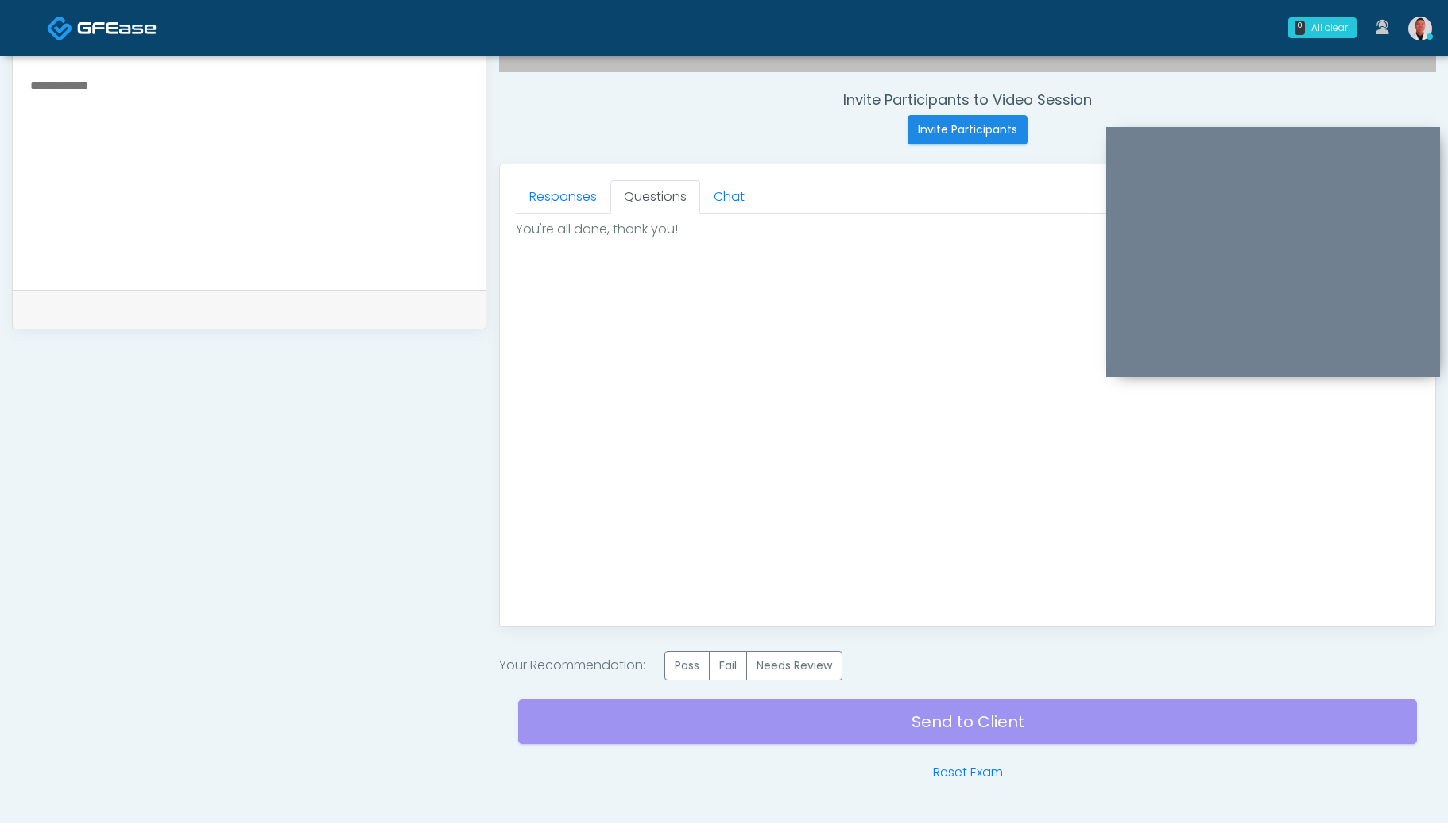
scroll to position [0, 0]
click at [688, 669] on label "Pass" at bounding box center [686, 666] width 45 height 30
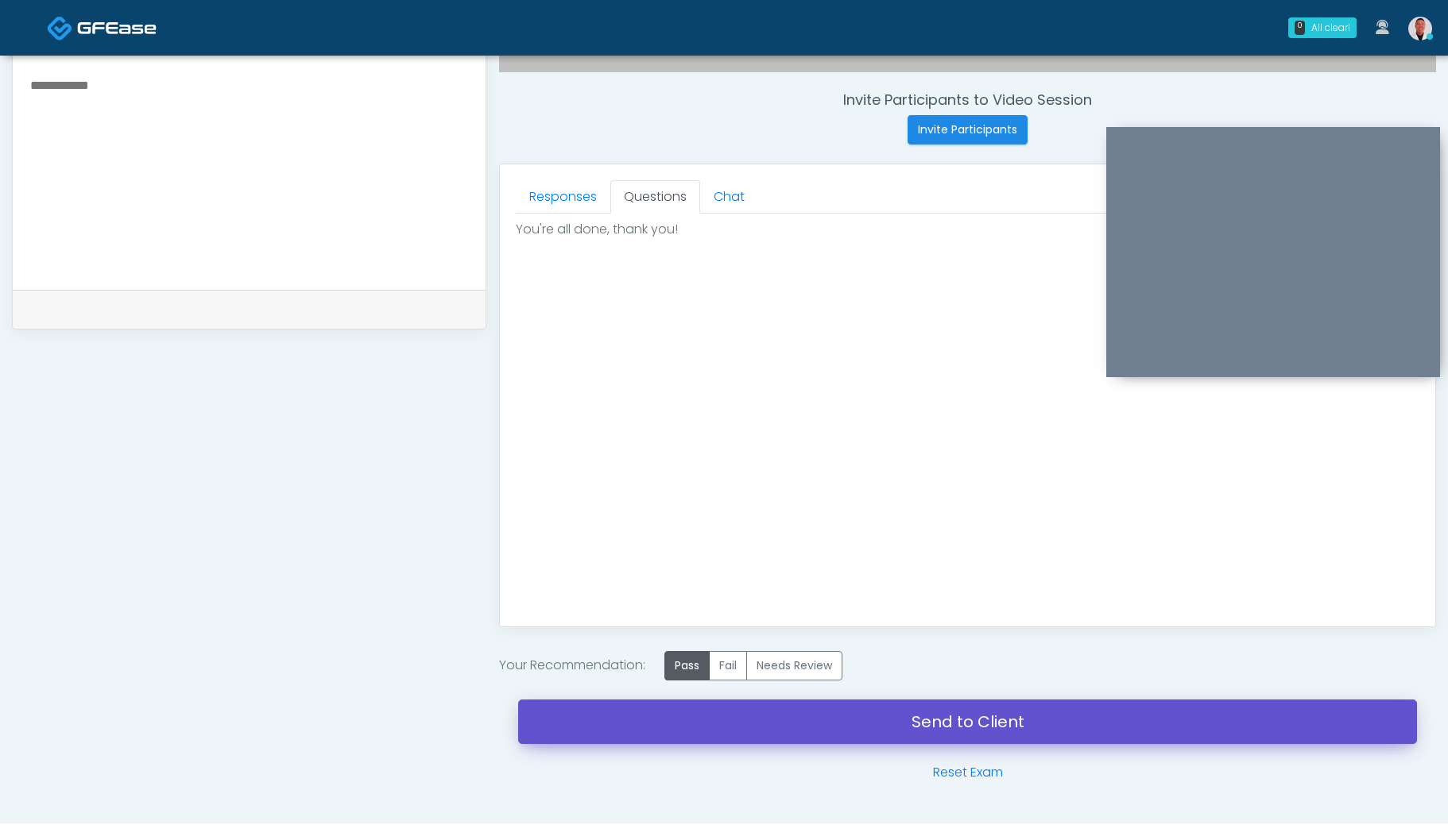
click at [985, 725] on link "Send to Client" at bounding box center [967, 722] width 899 height 44
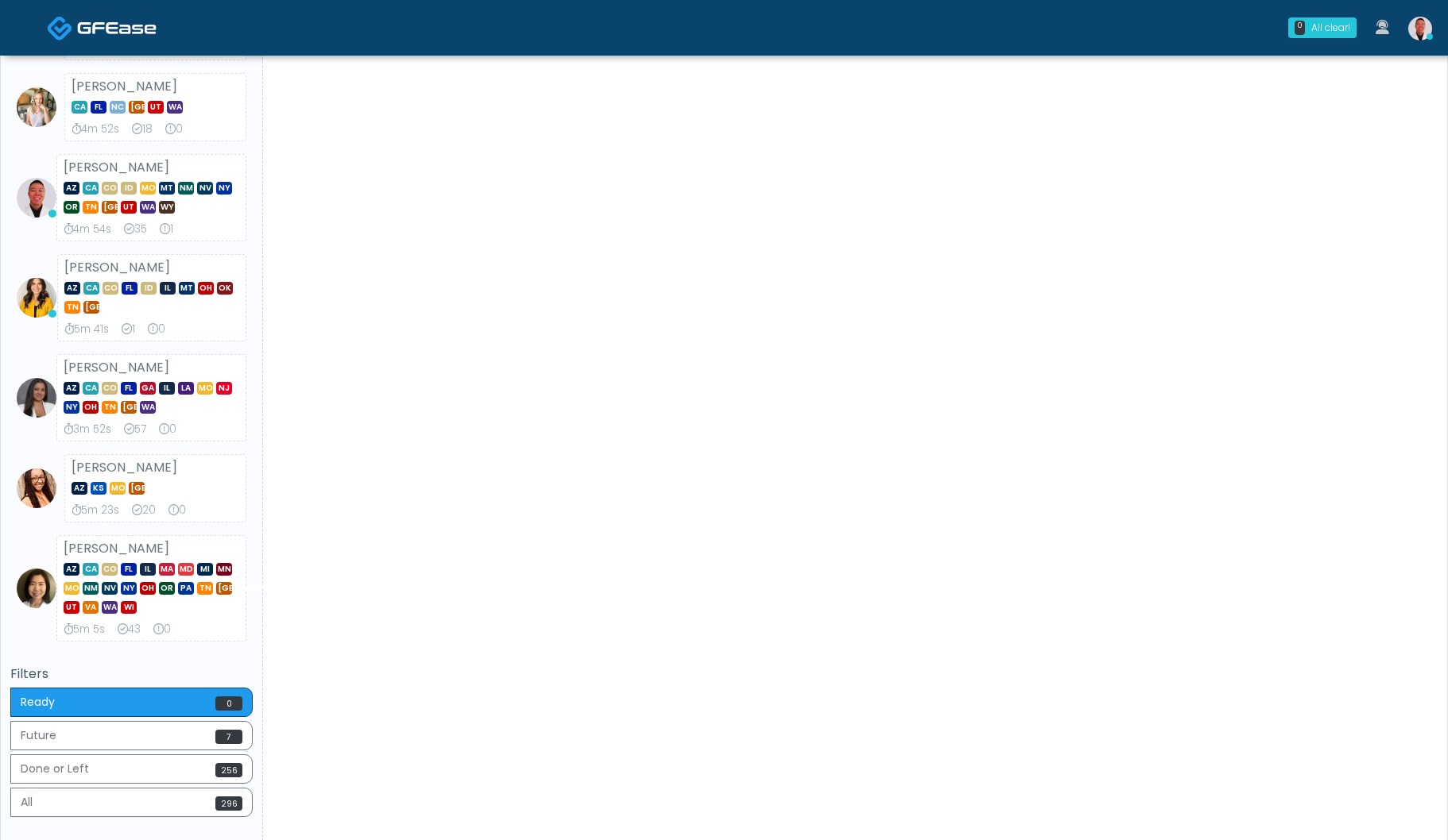
scroll to position [474, 0]
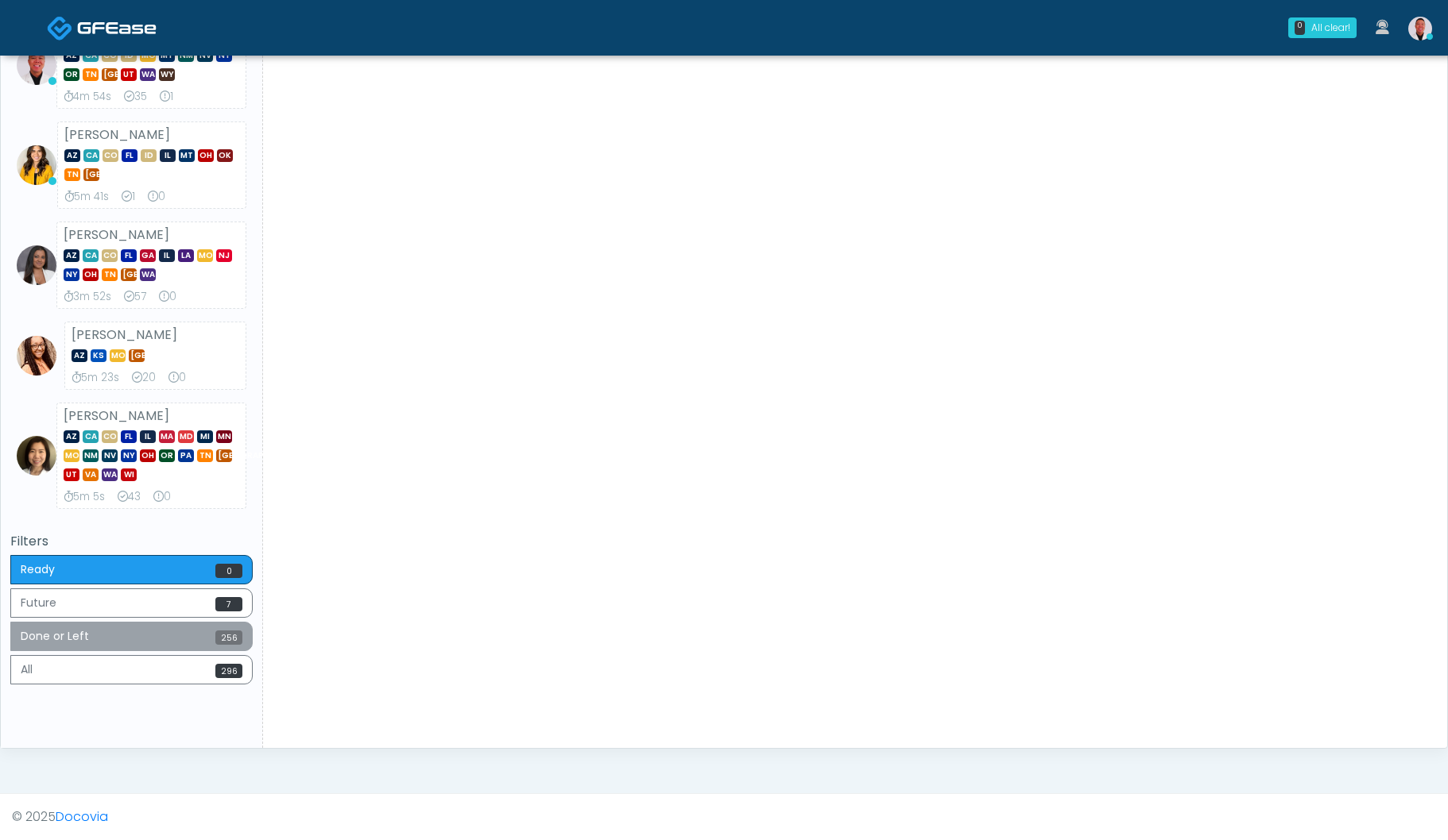
click at [207, 636] on button "Done or Left 256" at bounding box center [131, 637] width 242 height 30
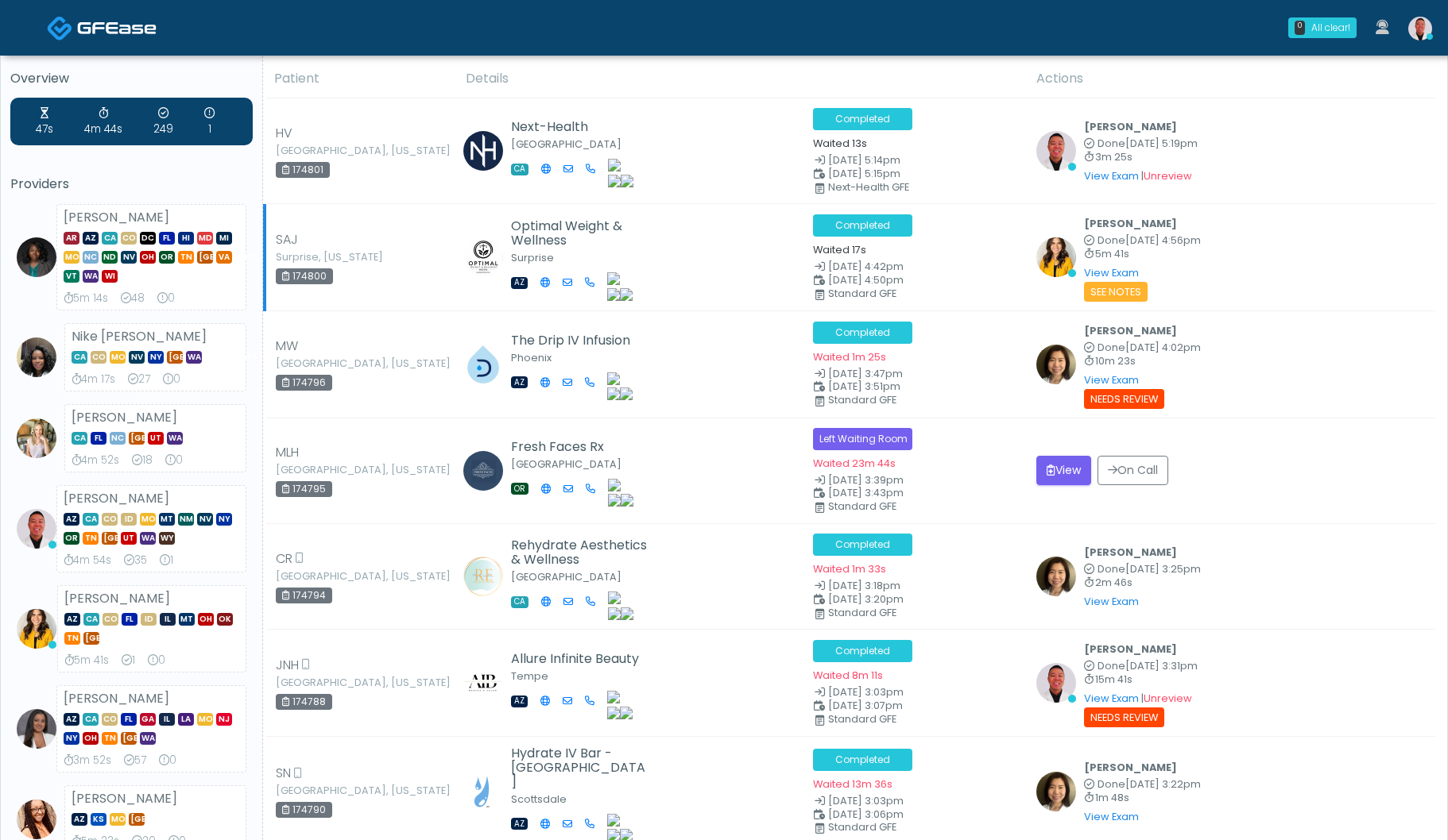
scroll to position [0, 0]
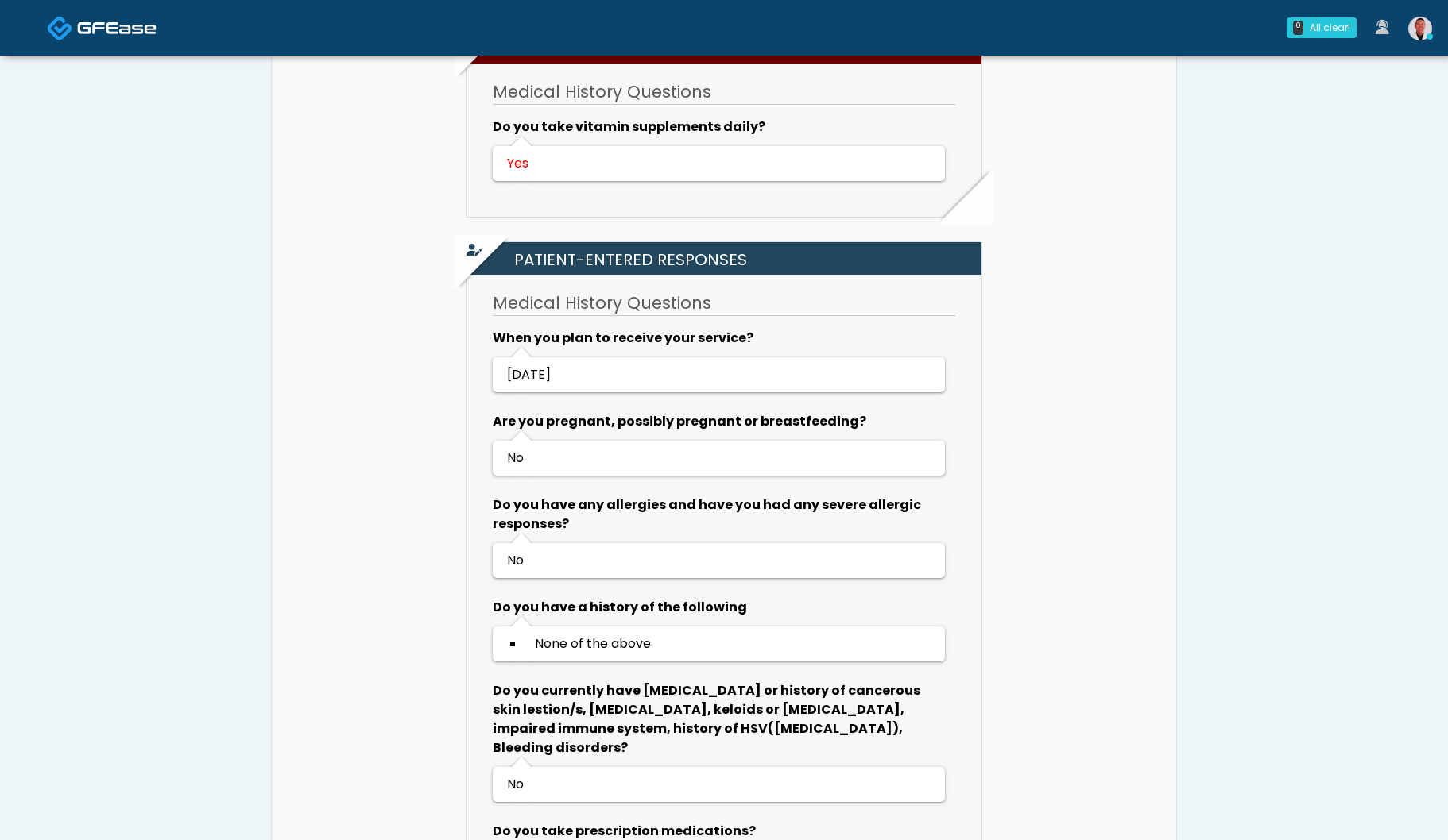
scroll to position [922, 0]
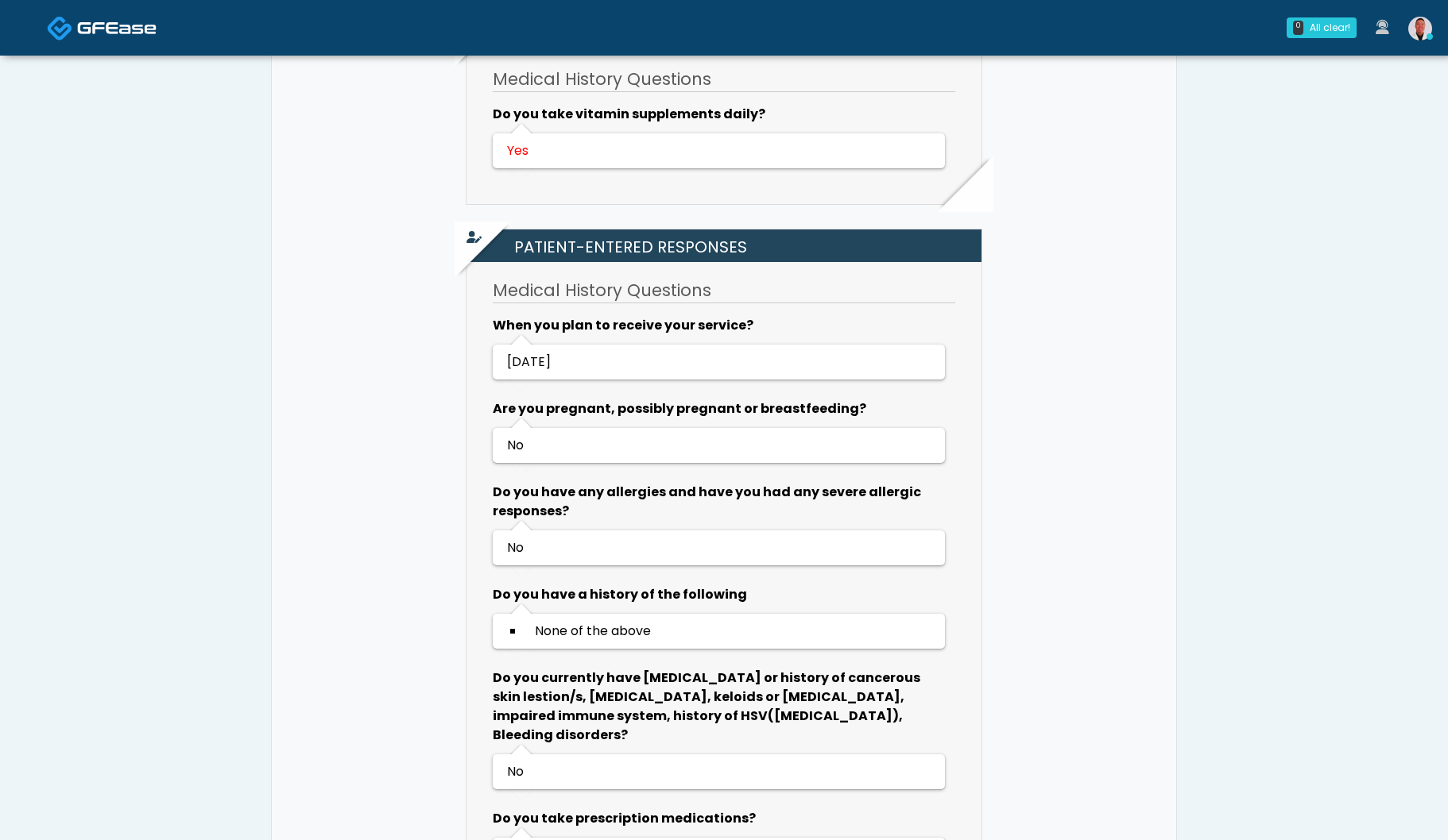
click at [1407, 24] on link at bounding box center [1419, 28] width 42 height 53
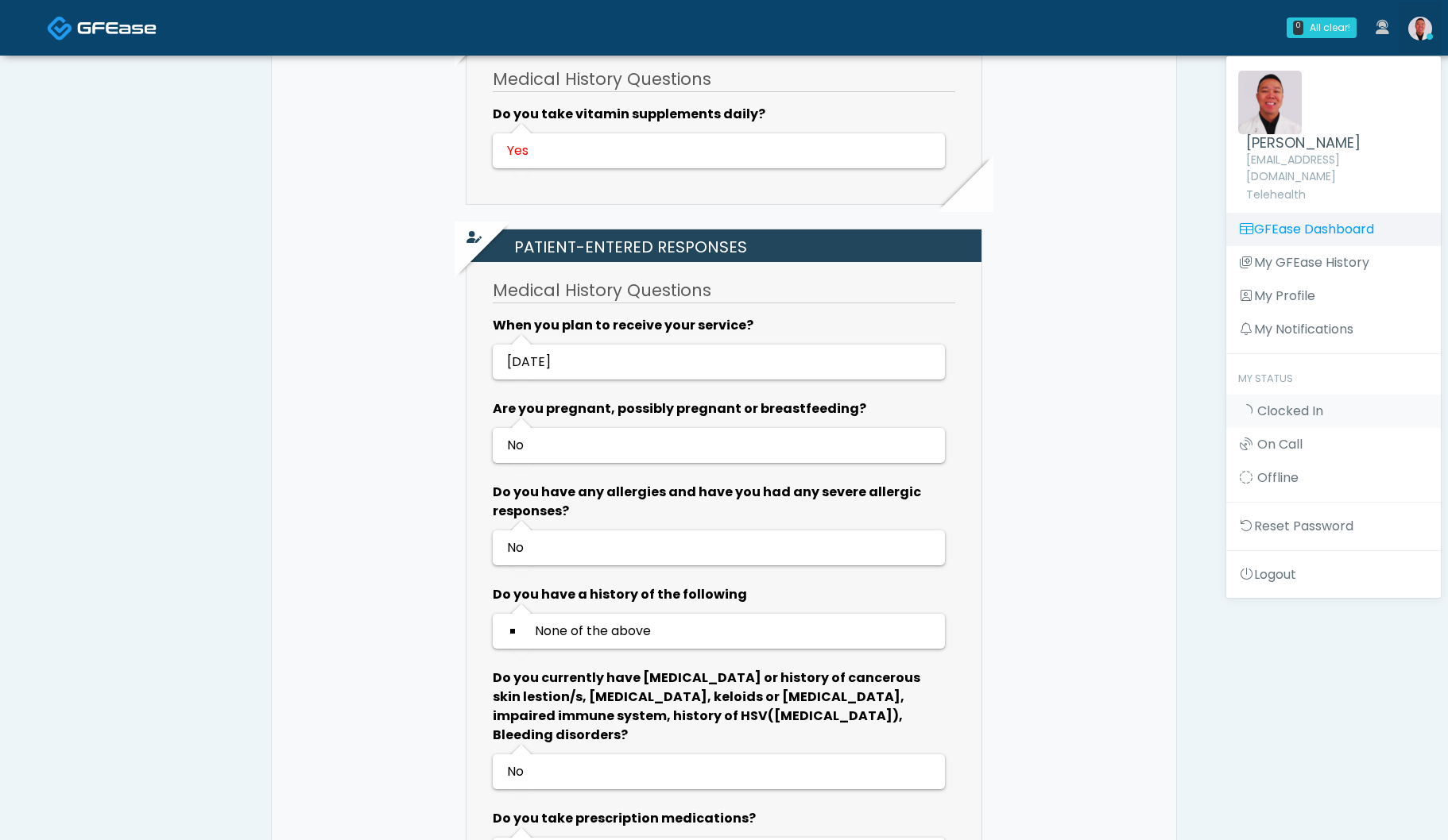
click at [1321, 222] on link "GFEase Dashboard" at bounding box center [1333, 230] width 214 height 33
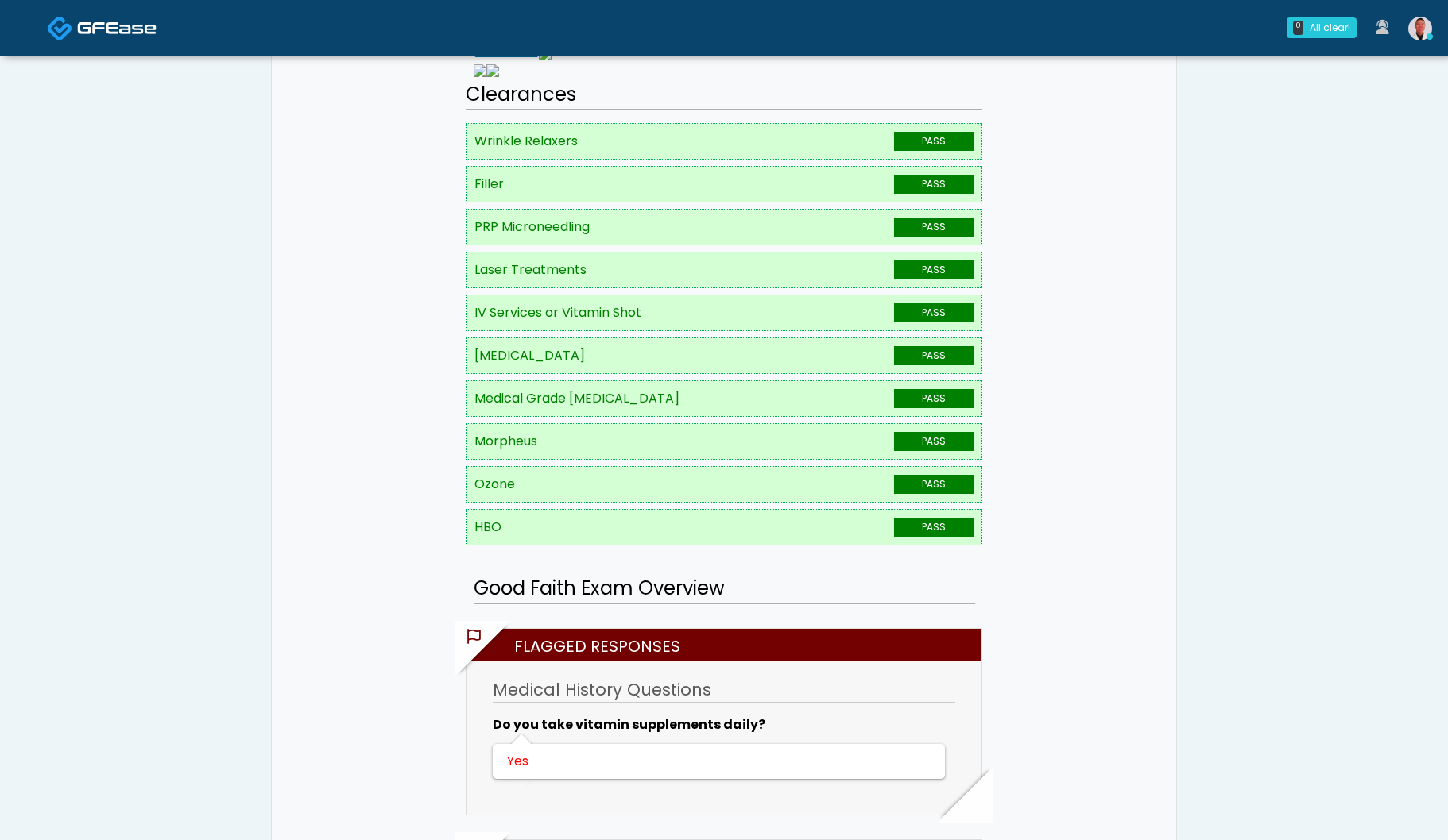
scroll to position [224, 0]
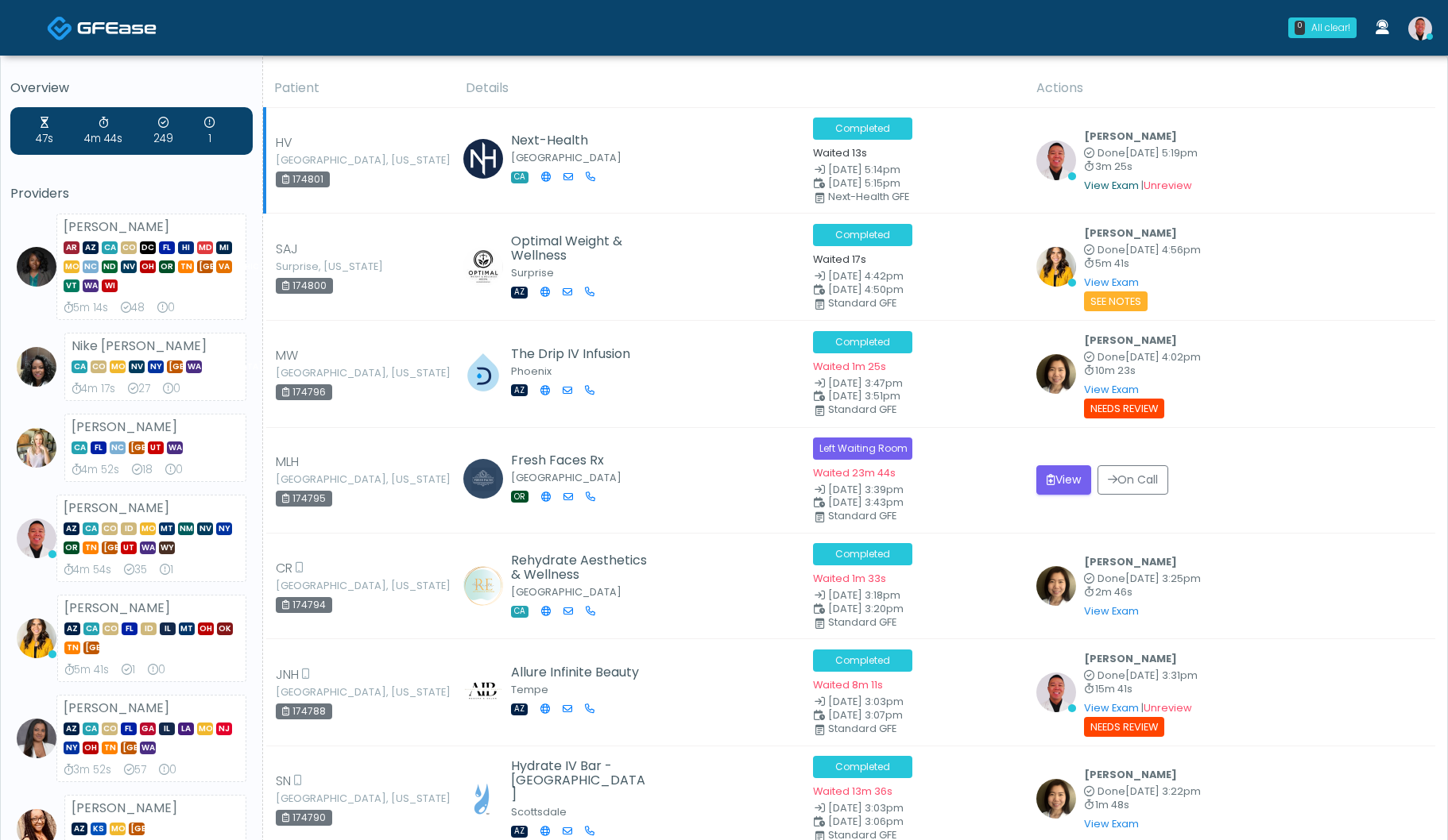
click at [1102, 182] on link "View Exam" at bounding box center [1111, 186] width 54 height 14
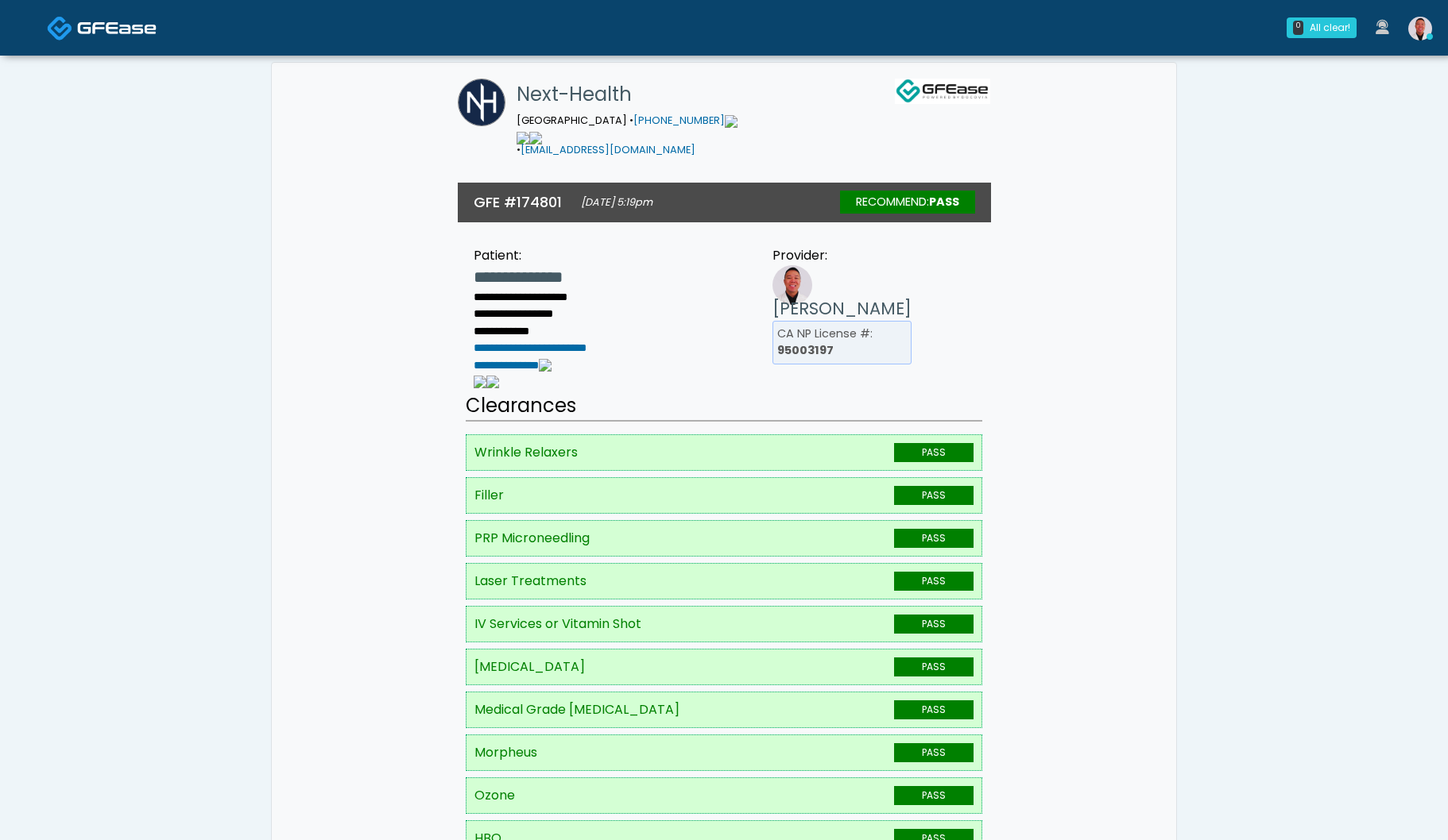
click at [1418, 39] on img at bounding box center [1420, 29] width 24 height 24
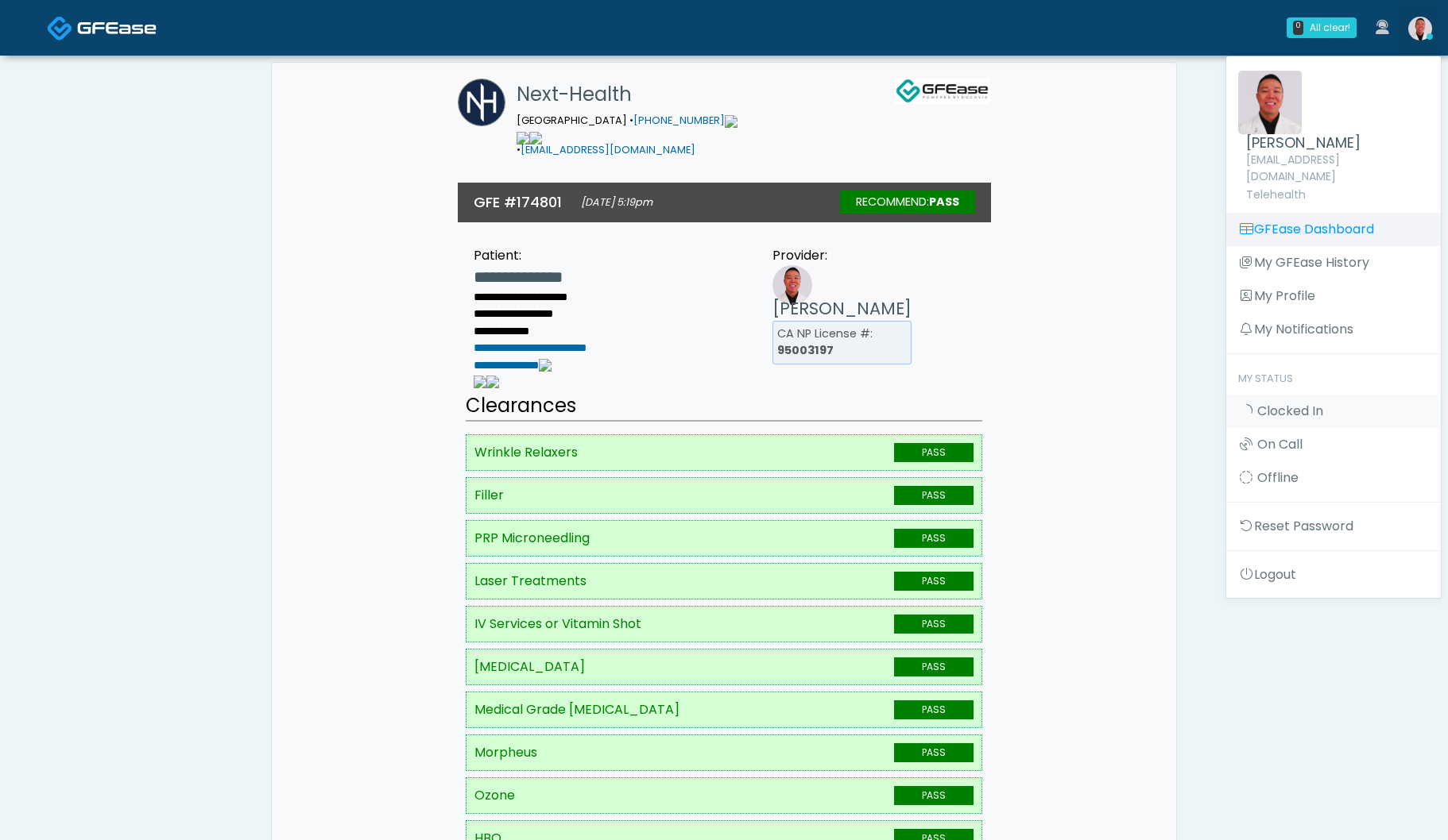
click at [1270, 213] on link "GFEase Dashboard" at bounding box center [1333, 230] width 214 height 33
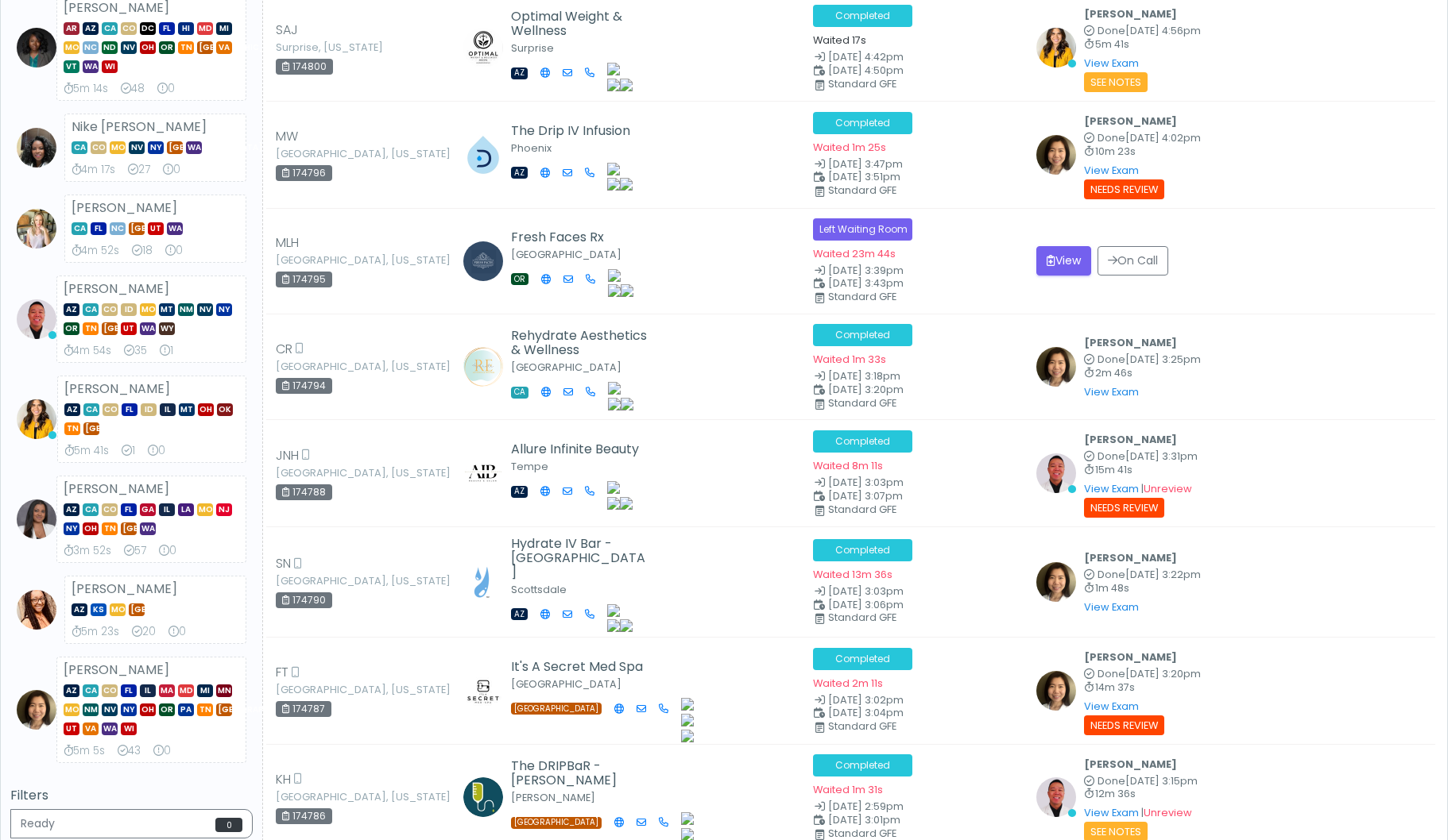
scroll to position [320, 0]
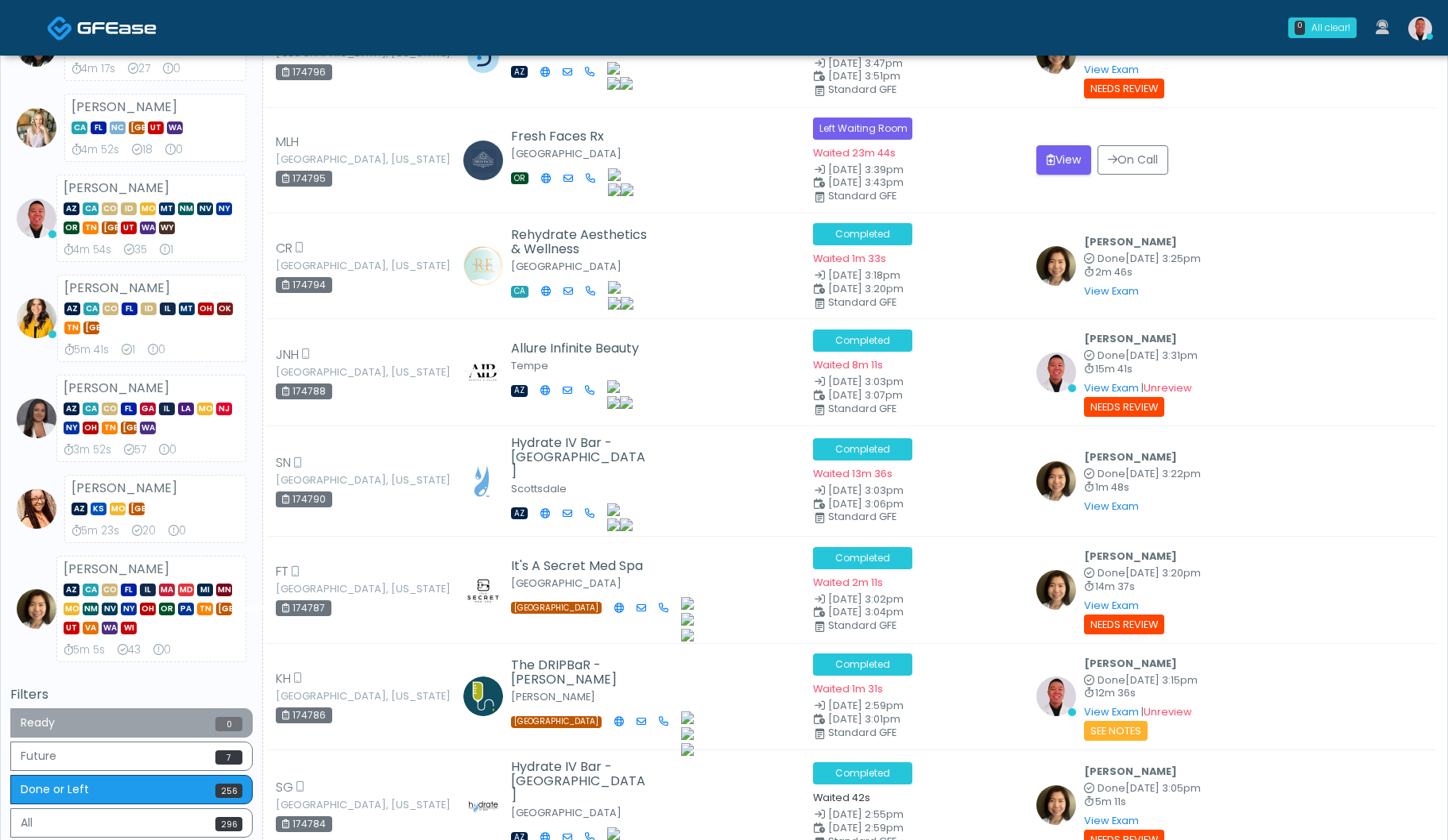
click at [198, 719] on button "Ready 0" at bounding box center [131, 723] width 242 height 30
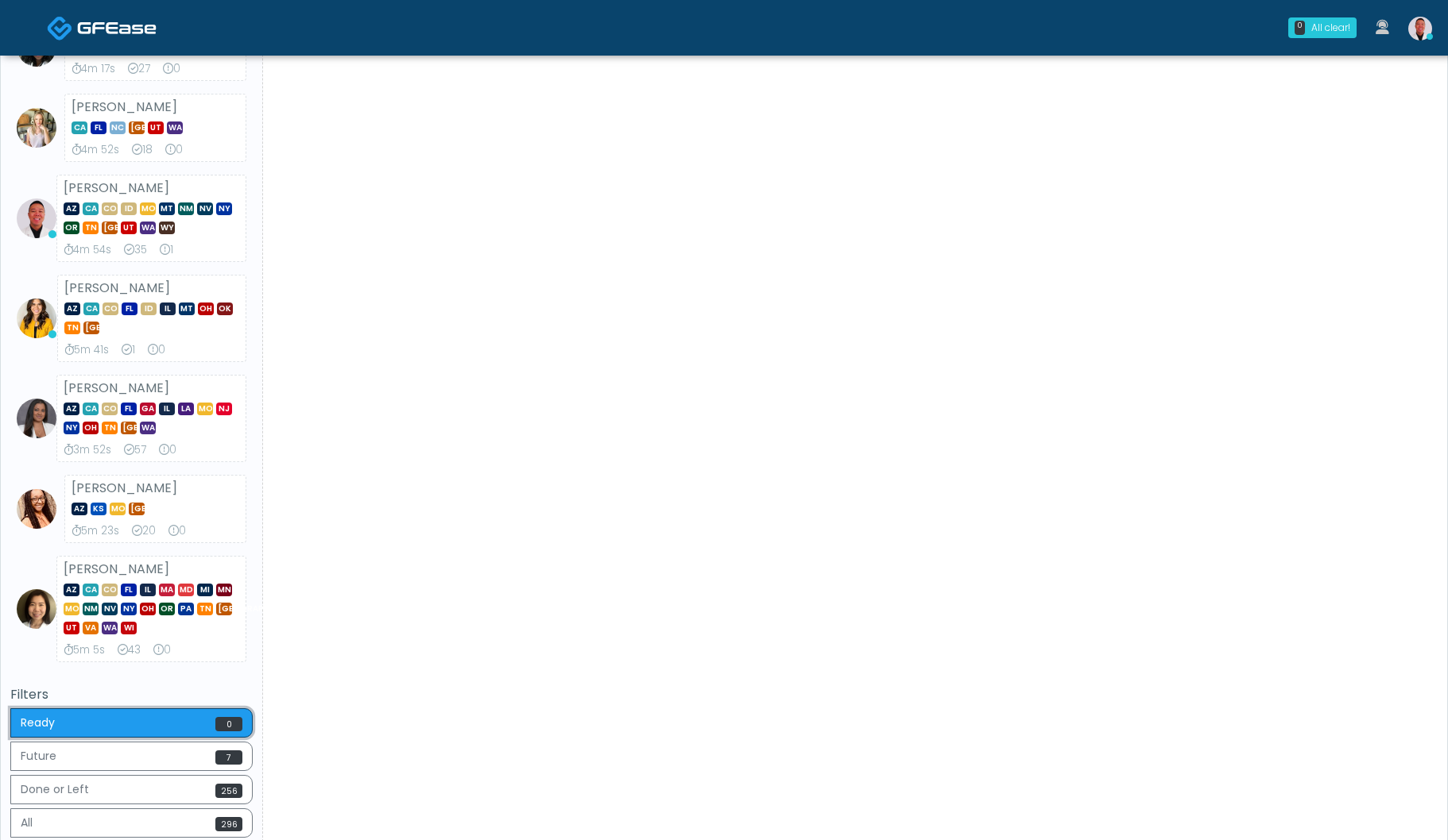
scroll to position [0, 0]
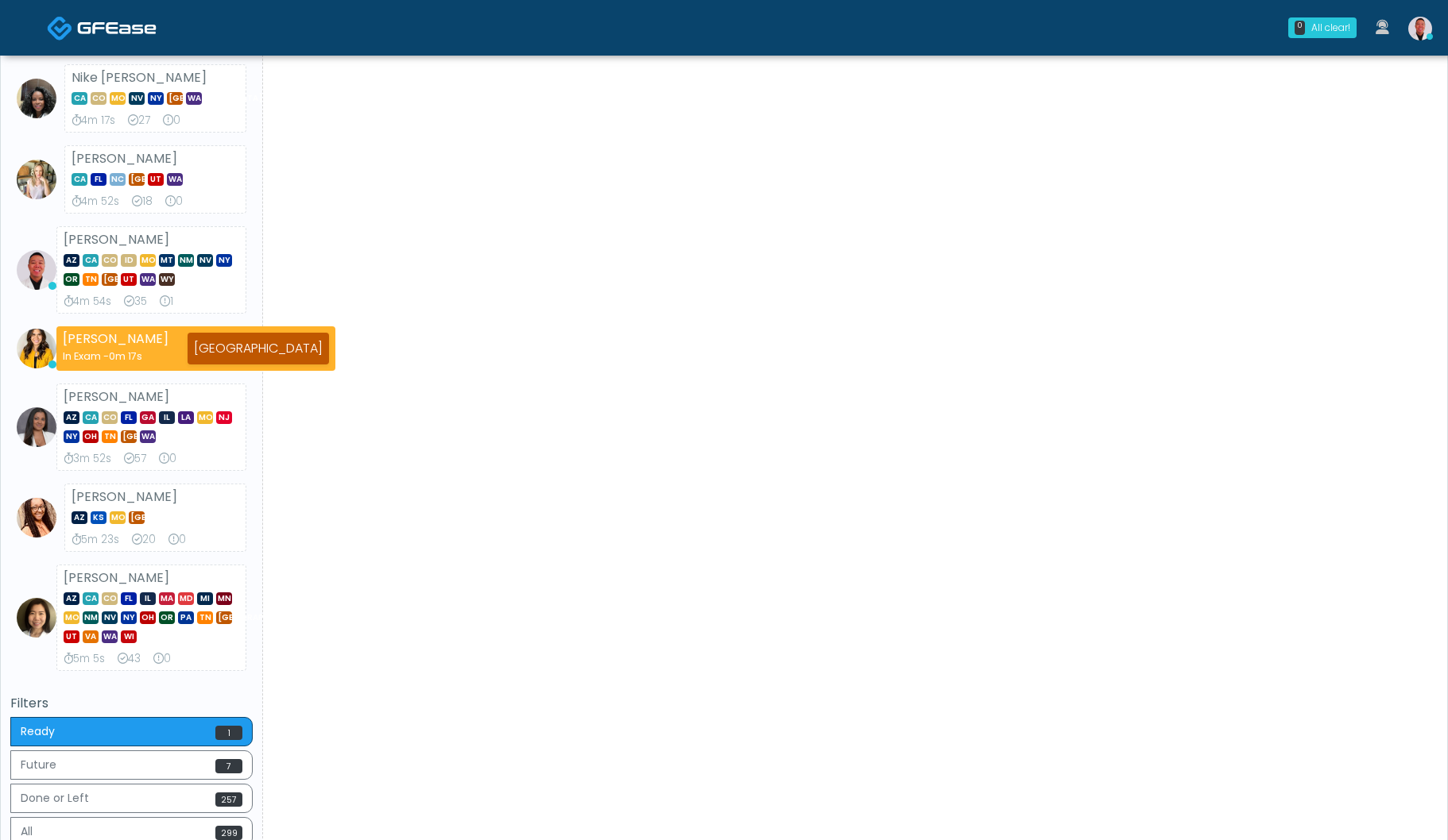
scroll to position [328, 0]
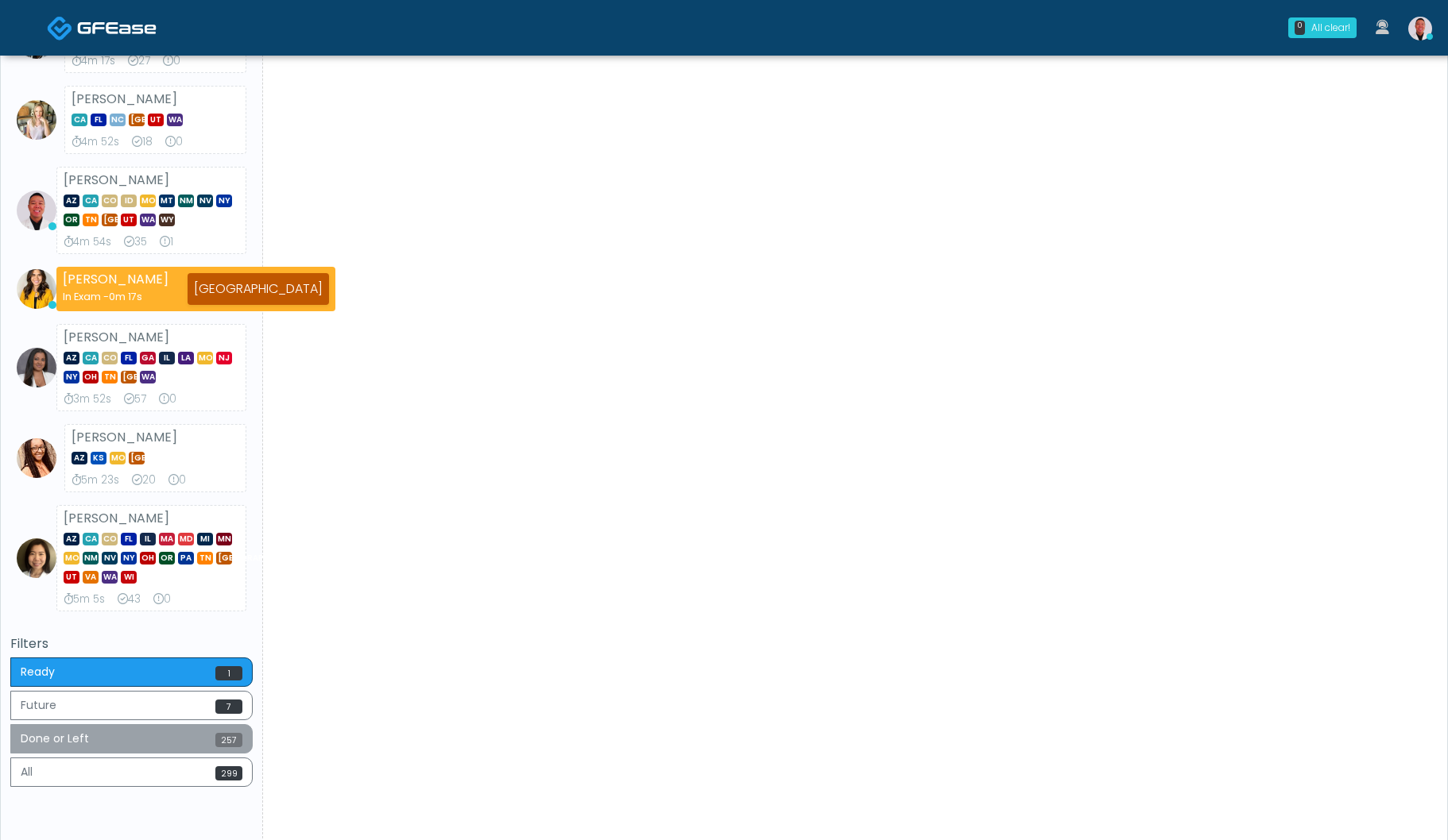
click at [199, 743] on button "Done or Left 257" at bounding box center [131, 739] width 242 height 30
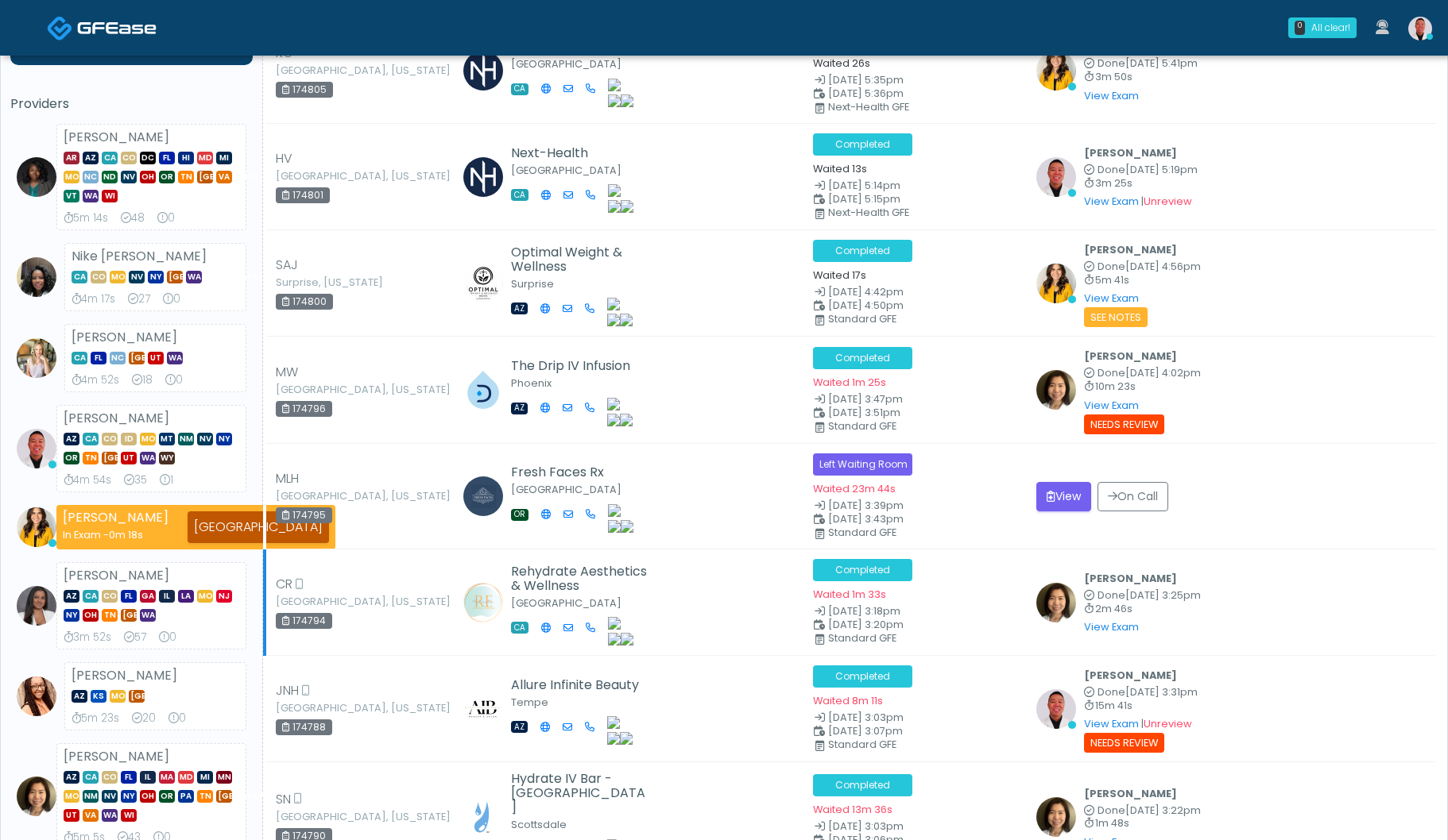
scroll to position [0, 0]
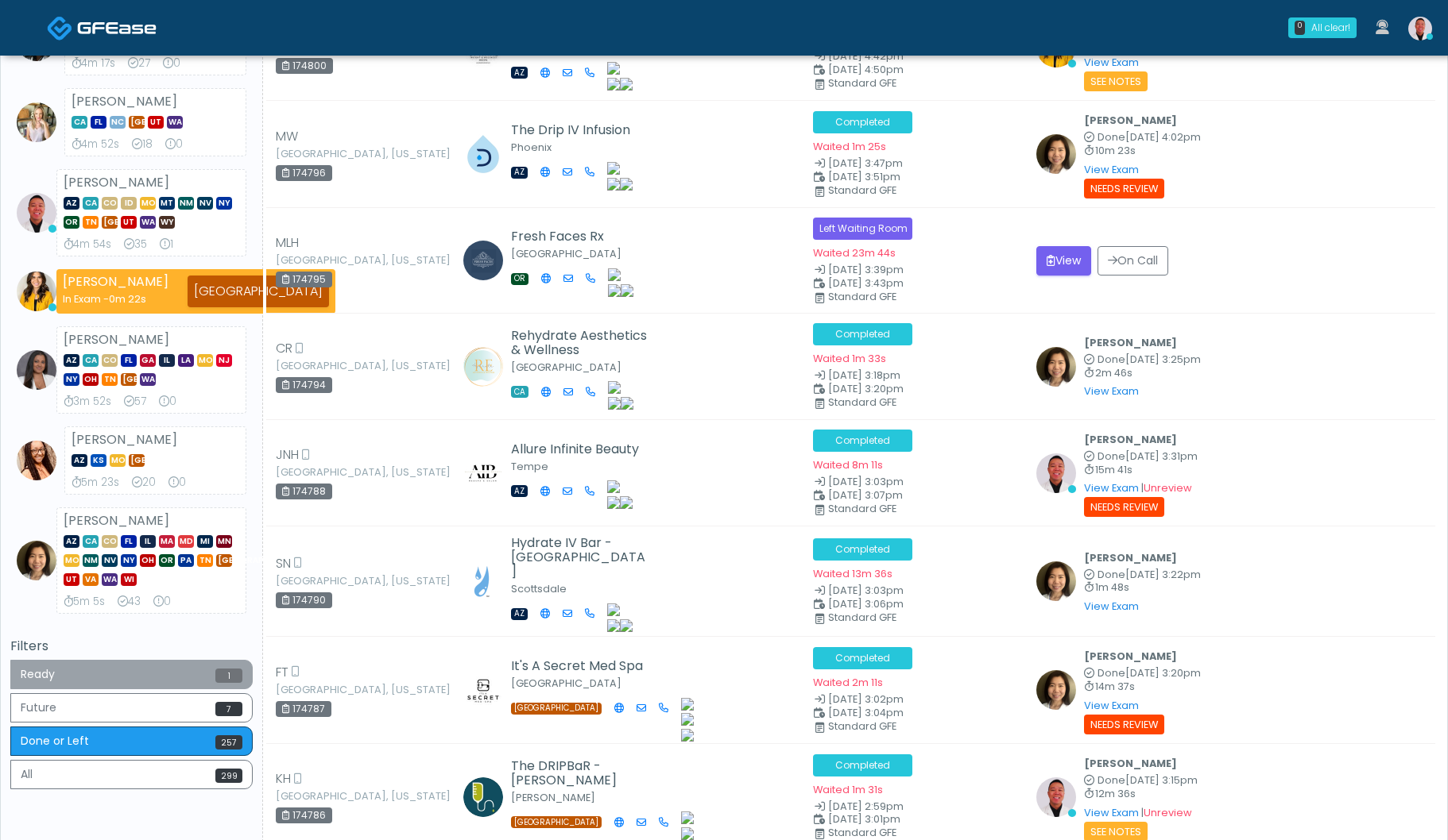
click at [162, 668] on button "Ready 1" at bounding box center [131, 675] width 242 height 30
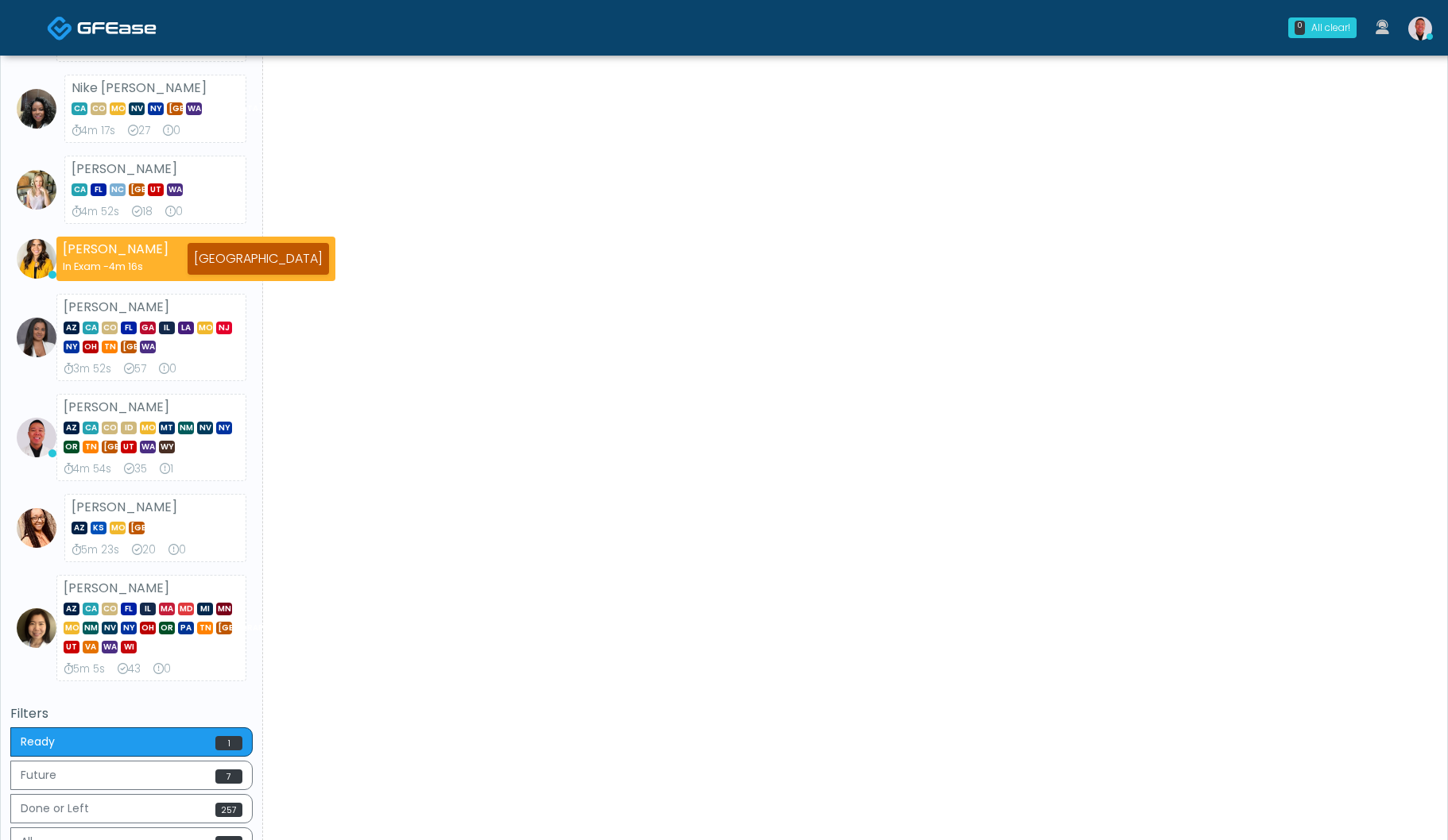
scroll to position [317, 0]
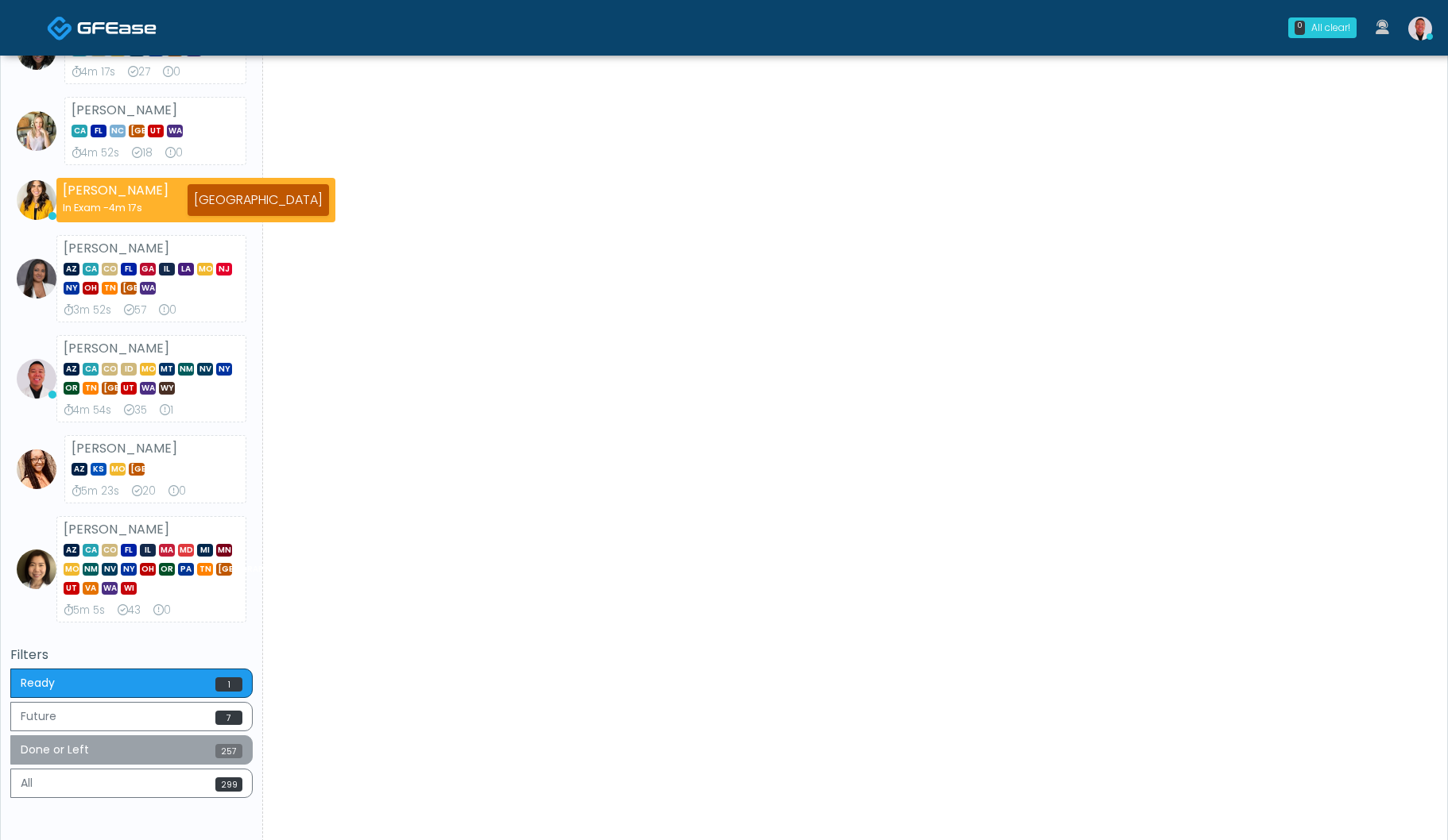
click at [174, 749] on button "Done or Left 257" at bounding box center [131, 750] width 242 height 30
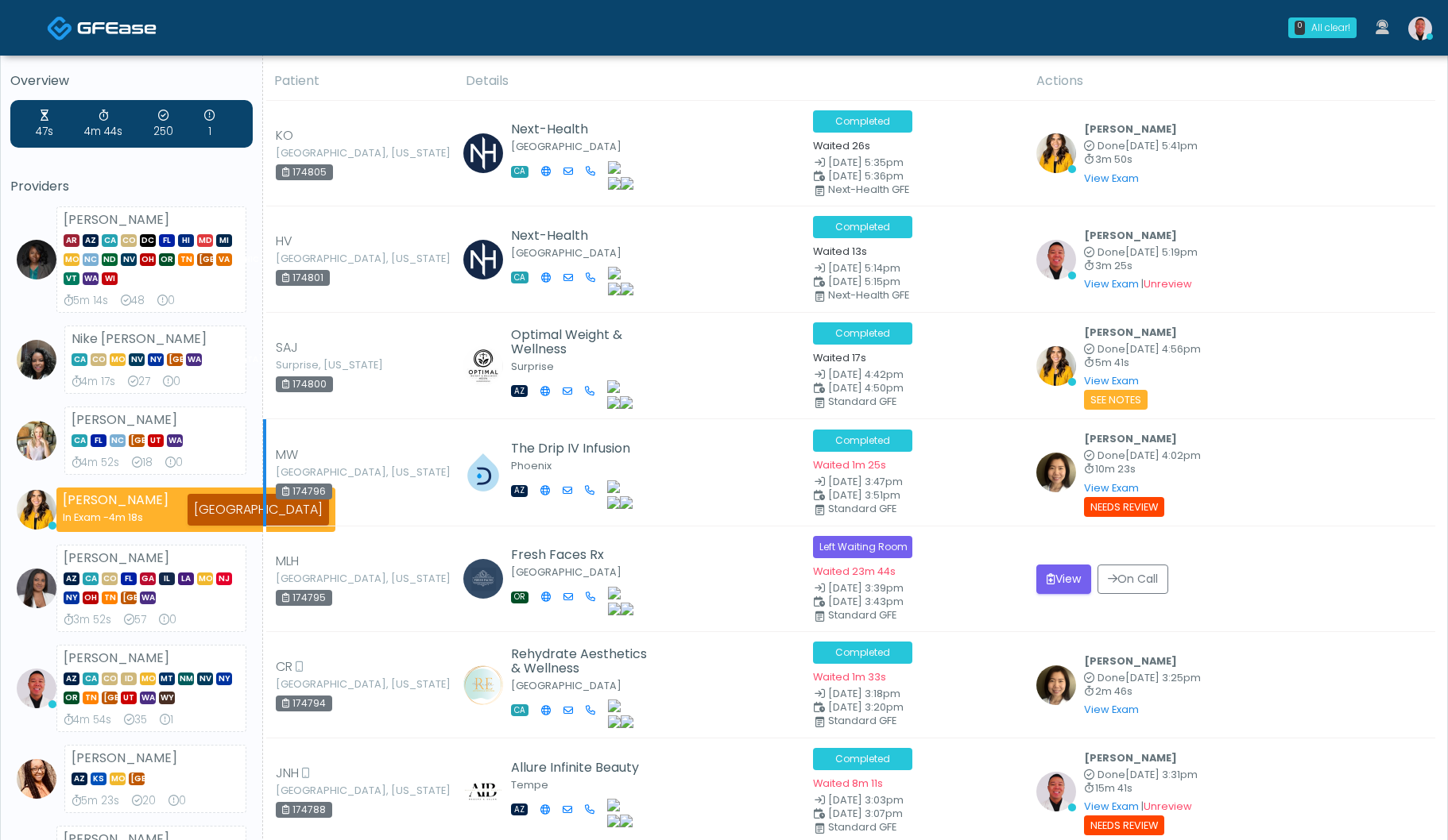
scroll to position [0, 0]
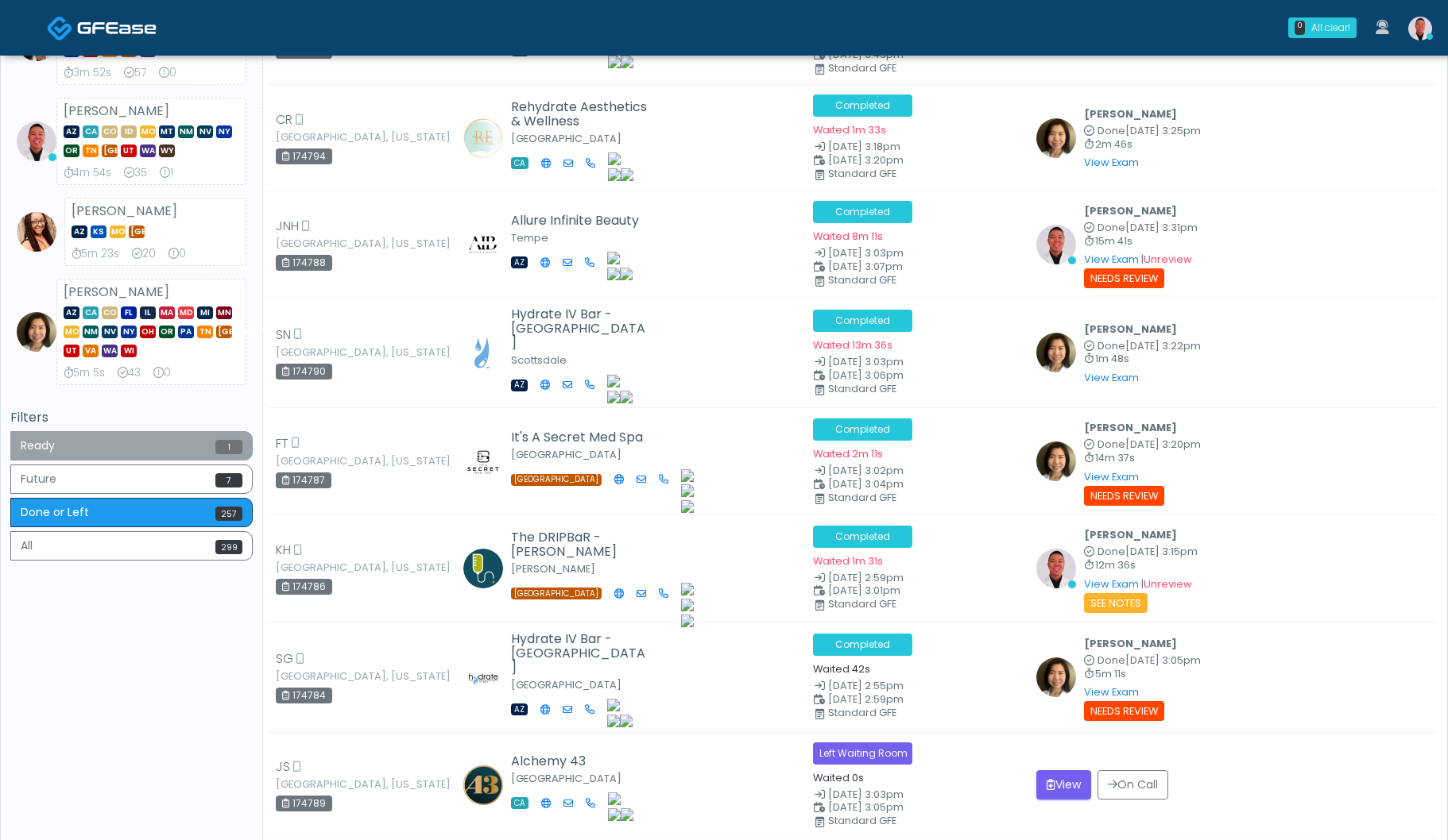
click at [195, 459] on button "Ready 1" at bounding box center [131, 446] width 242 height 30
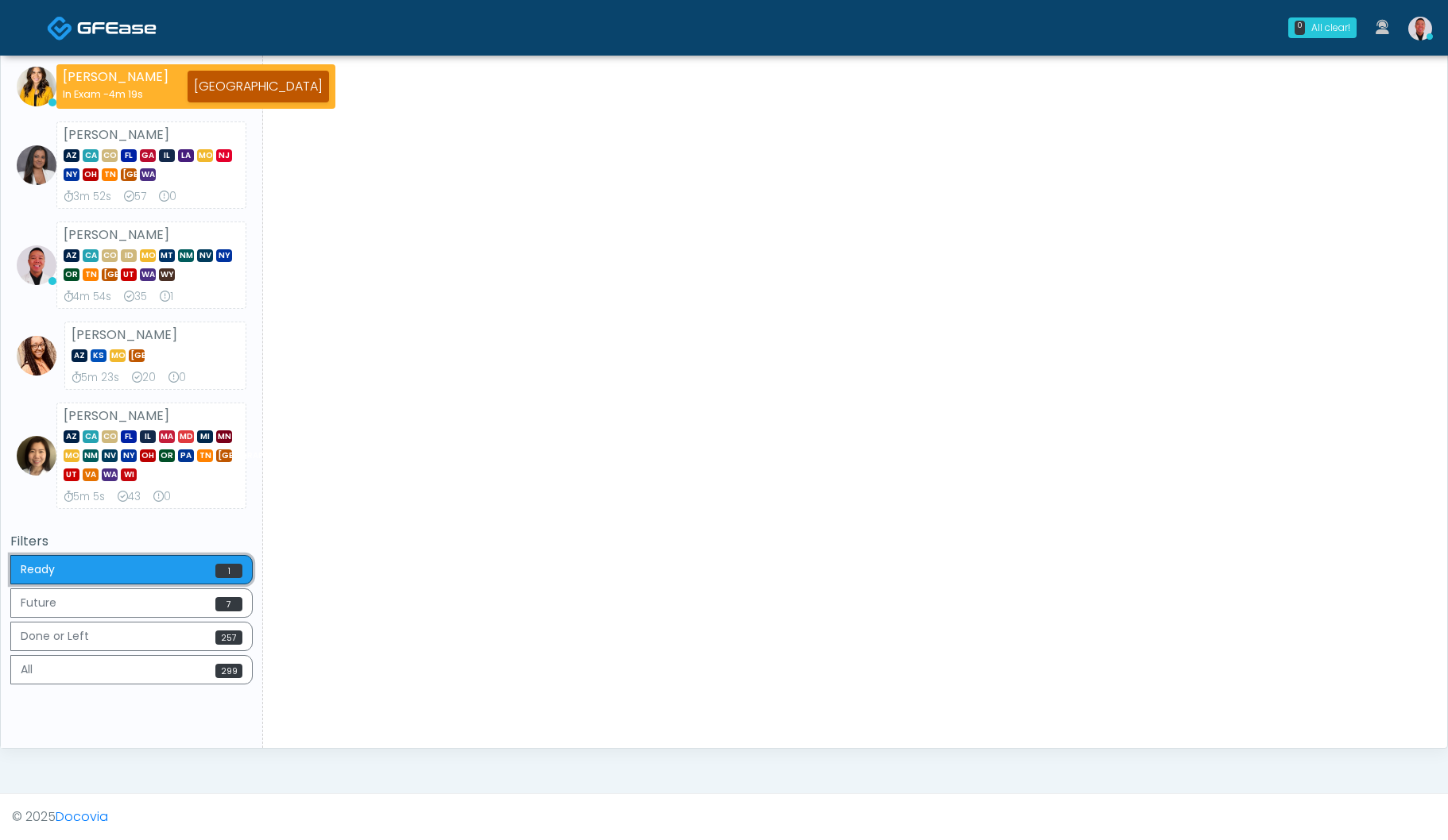
scroll to position [430, 0]
click at [194, 483] on div "[PERSON_NAME] AZ CA CO [GEOGRAPHIC_DATA] IL MA MD MI [GEOGRAPHIC_DATA] [GEOGRAP…" at bounding box center [151, 455] width 190 height 106
click at [174, 608] on button "Future 7" at bounding box center [131, 604] width 242 height 30
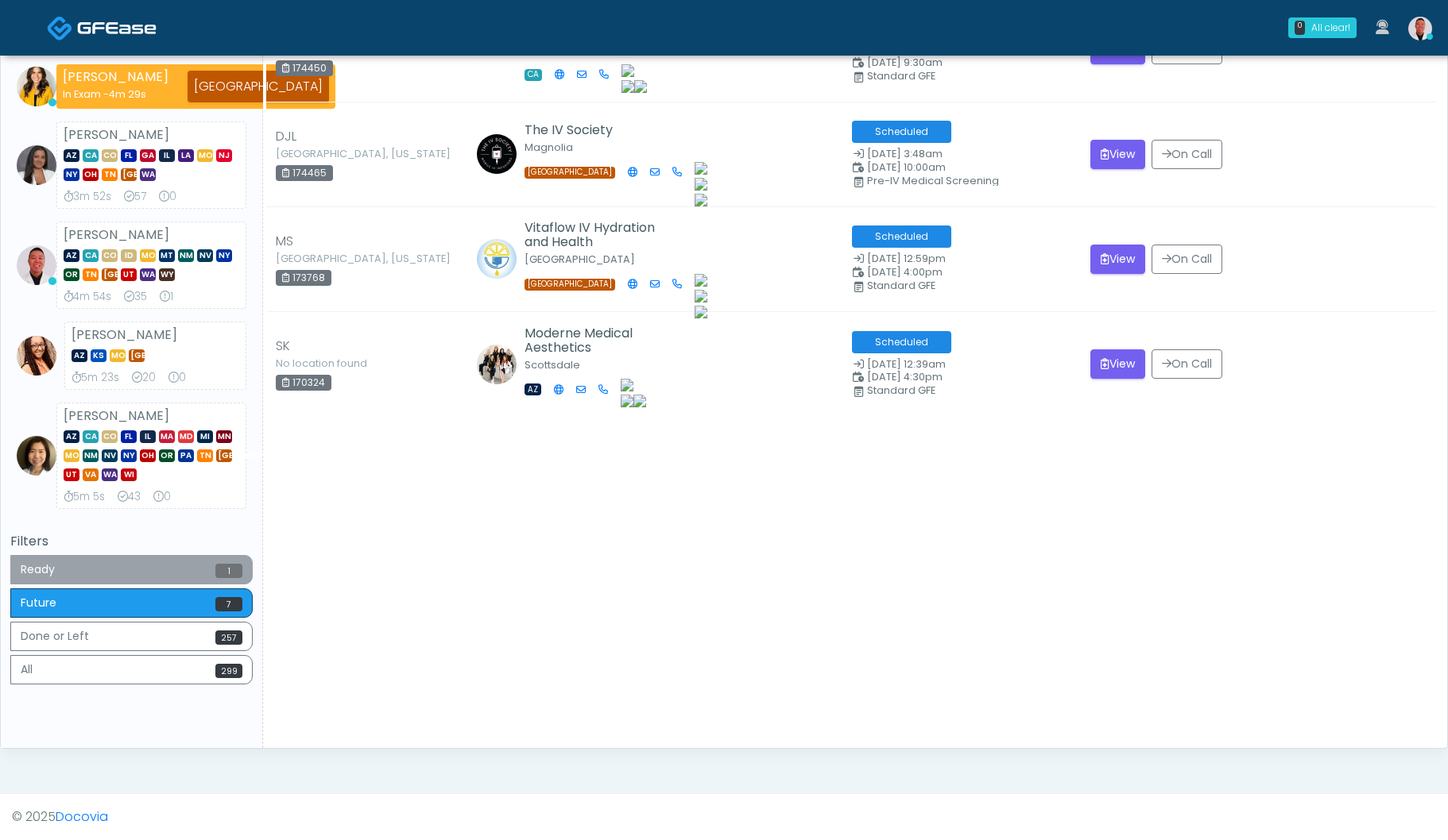
click at [200, 570] on button "Ready 1" at bounding box center [131, 570] width 242 height 30
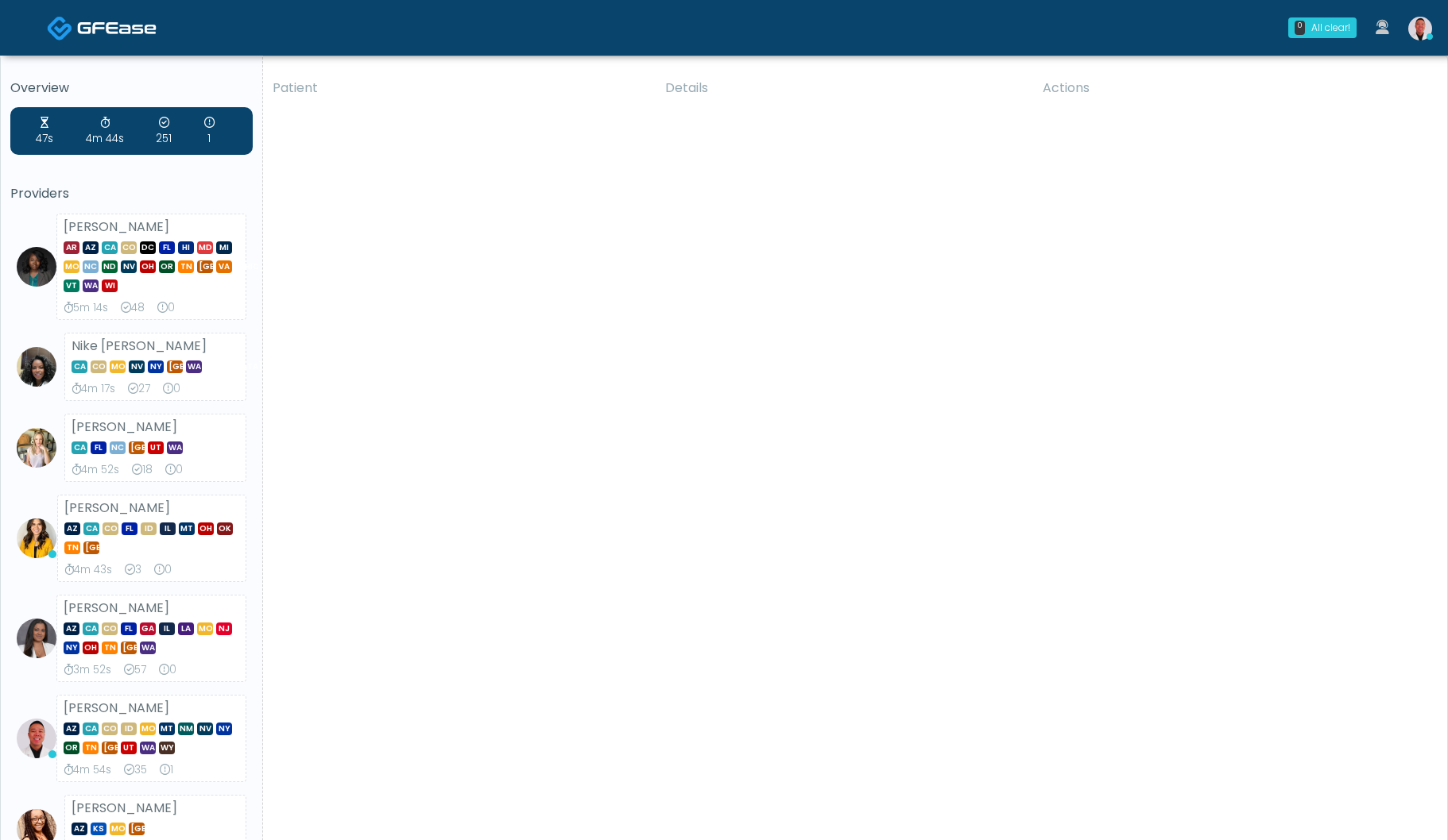
scroll to position [474, 0]
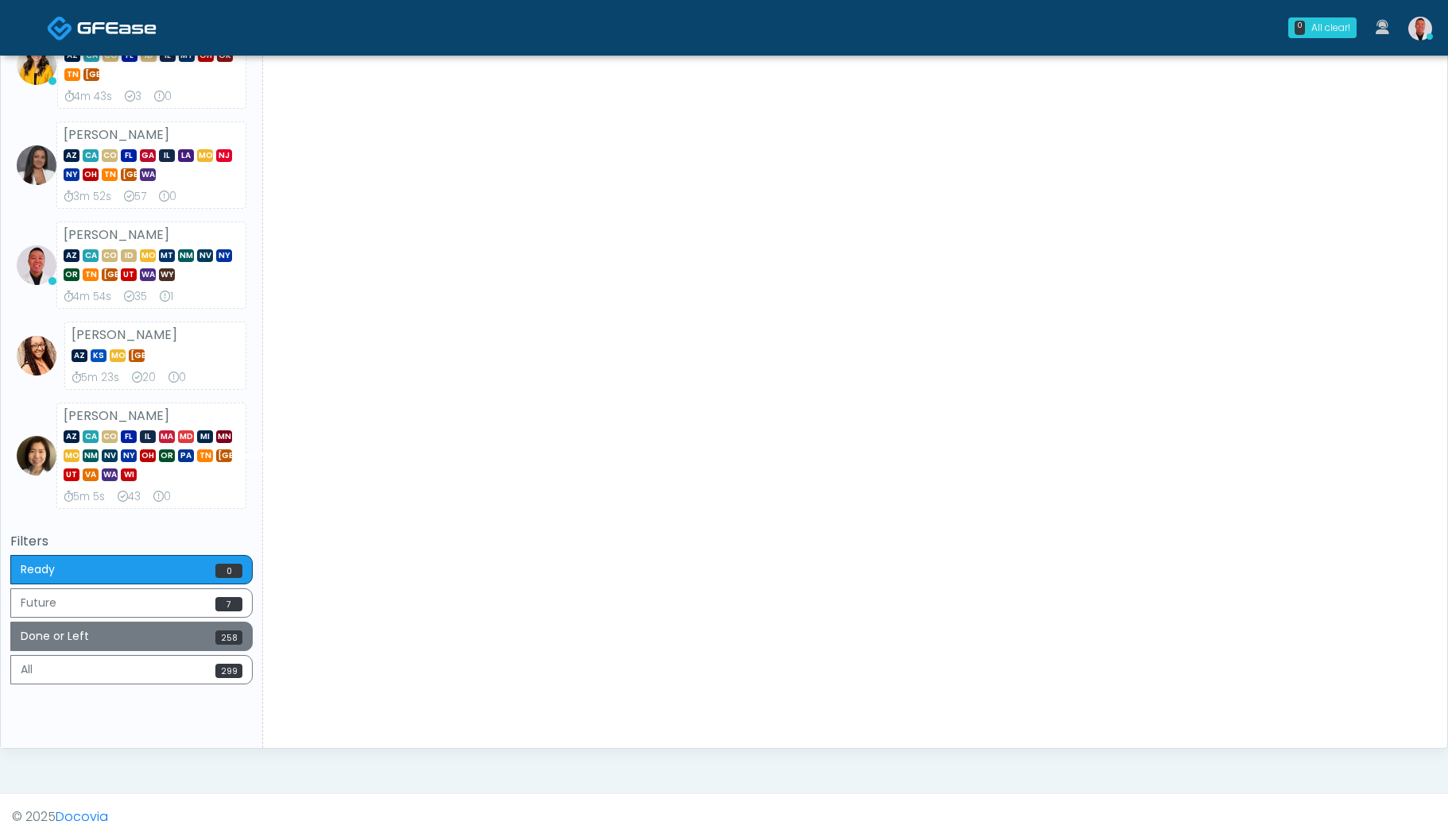
click at [190, 640] on button "Done or Left 258" at bounding box center [131, 637] width 242 height 30
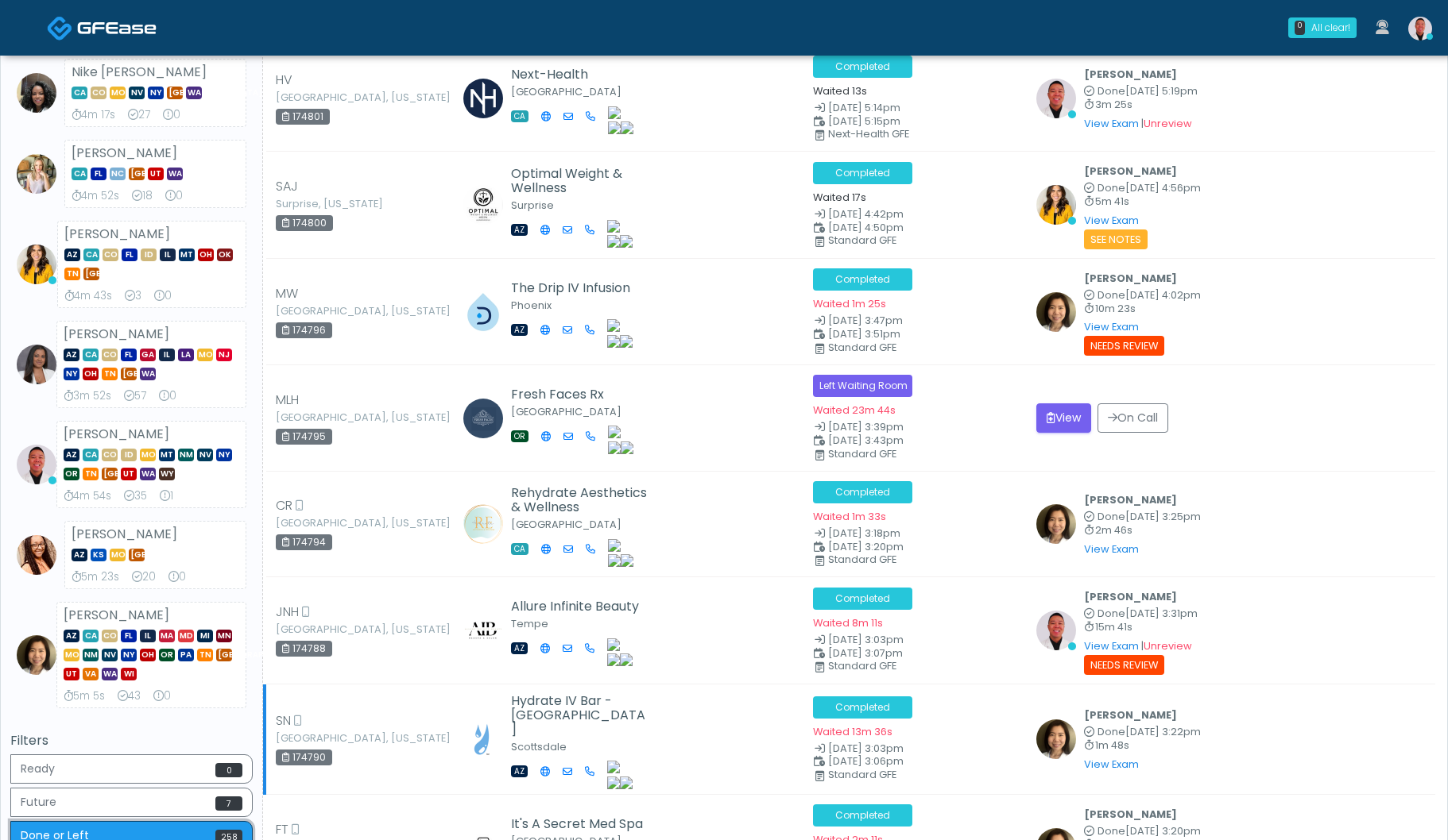
scroll to position [339, 0]
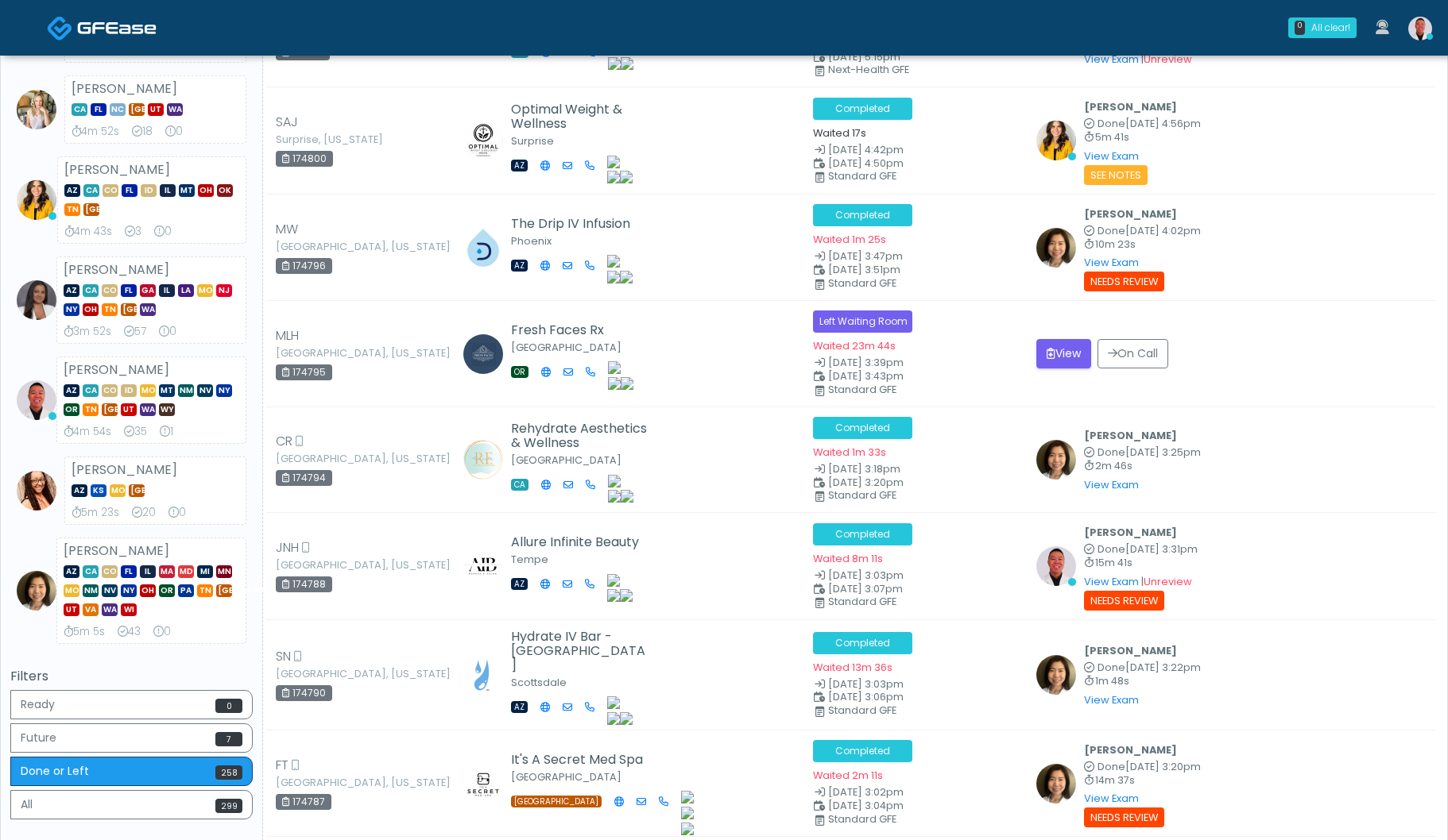
click at [102, 683] on div "Filters Ready 0 Future 7 Done or Left 258 All 299" at bounding box center [131, 746] width 242 height 154
click at [115, 711] on button "Ready 0" at bounding box center [131, 705] width 242 height 30
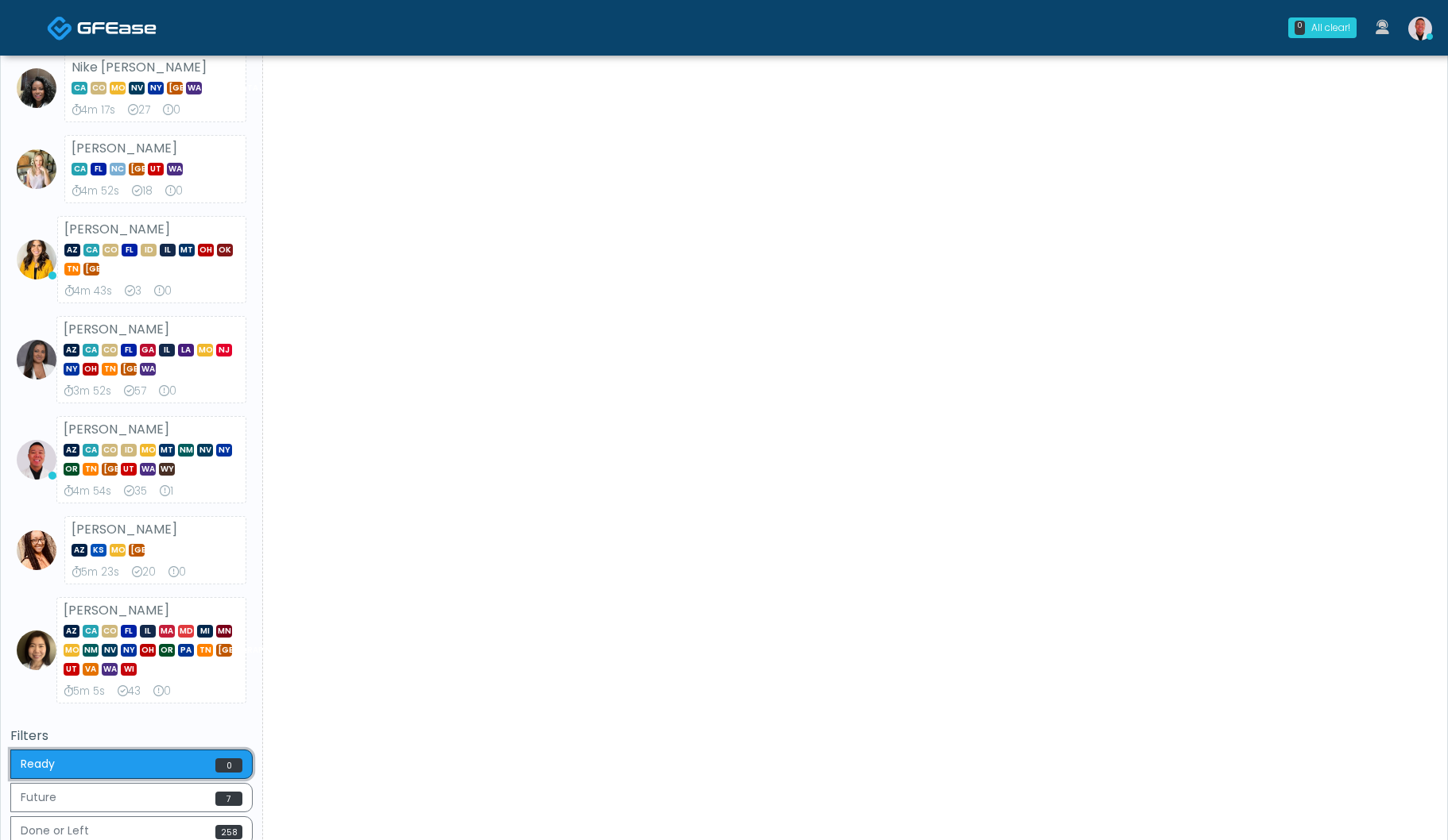
scroll to position [0, 0]
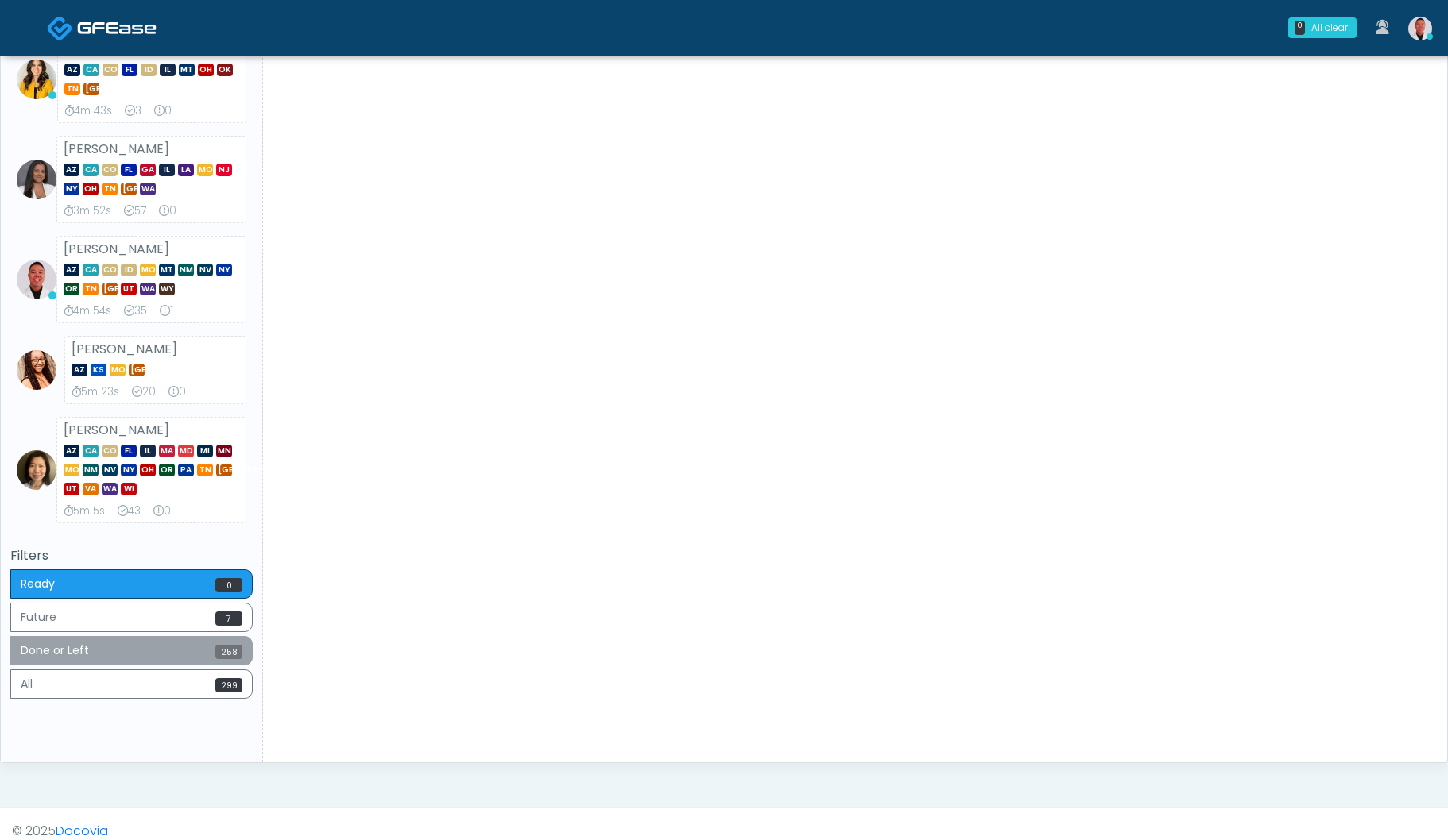
click at [204, 648] on button "Done or Left 258" at bounding box center [131, 651] width 242 height 30
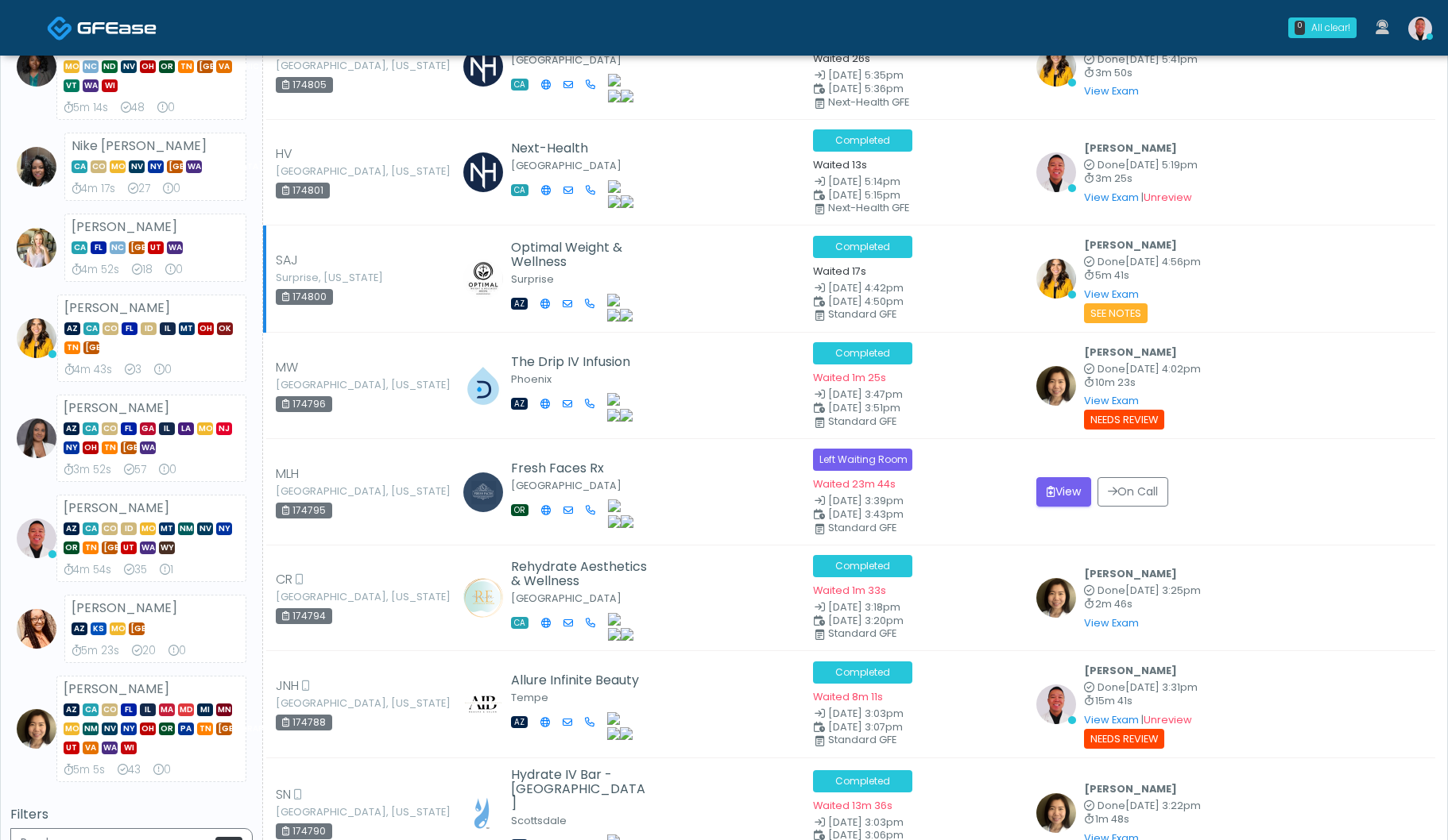
scroll to position [286, 0]
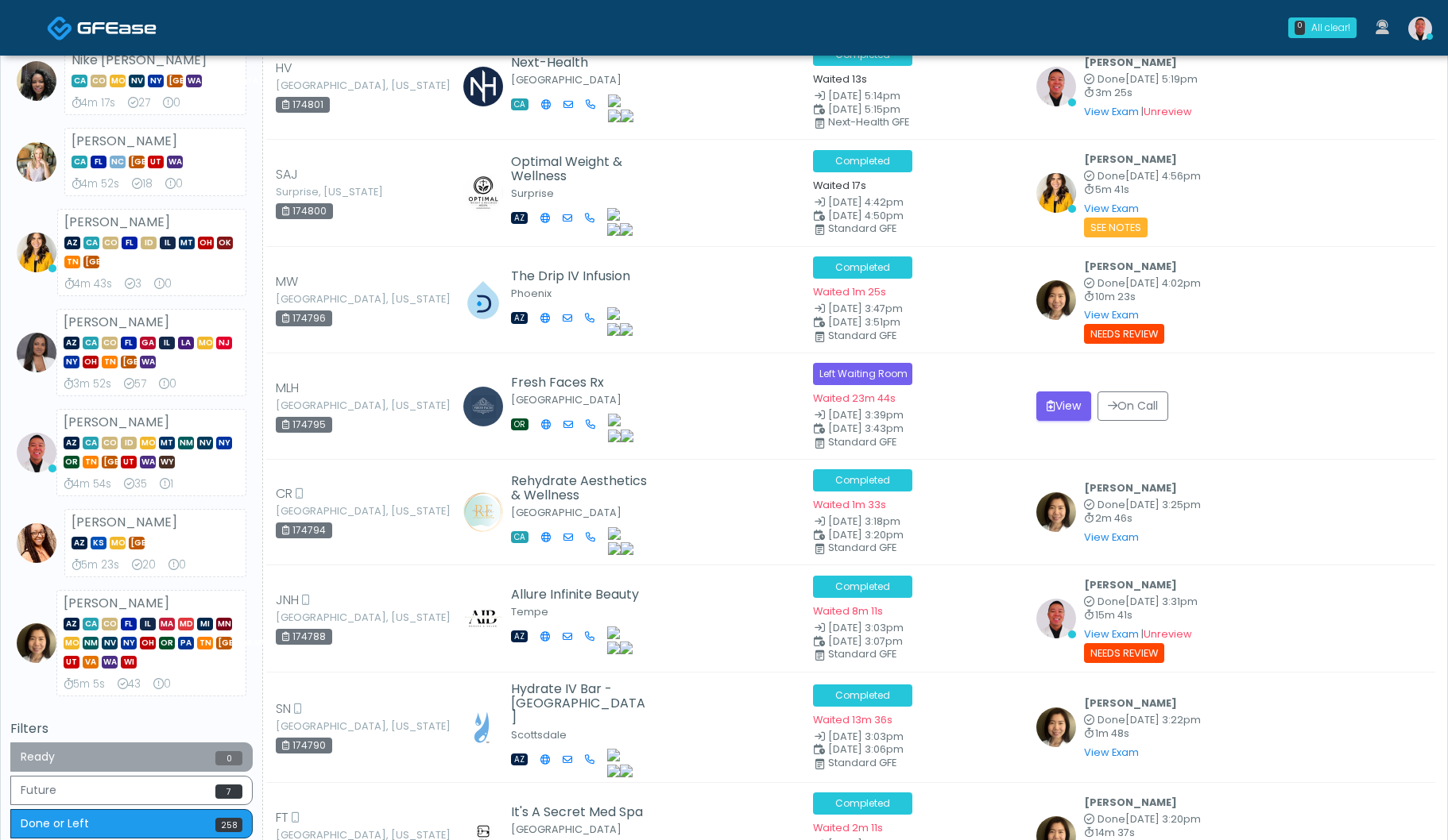
click at [160, 764] on button "Ready 0" at bounding box center [131, 757] width 242 height 30
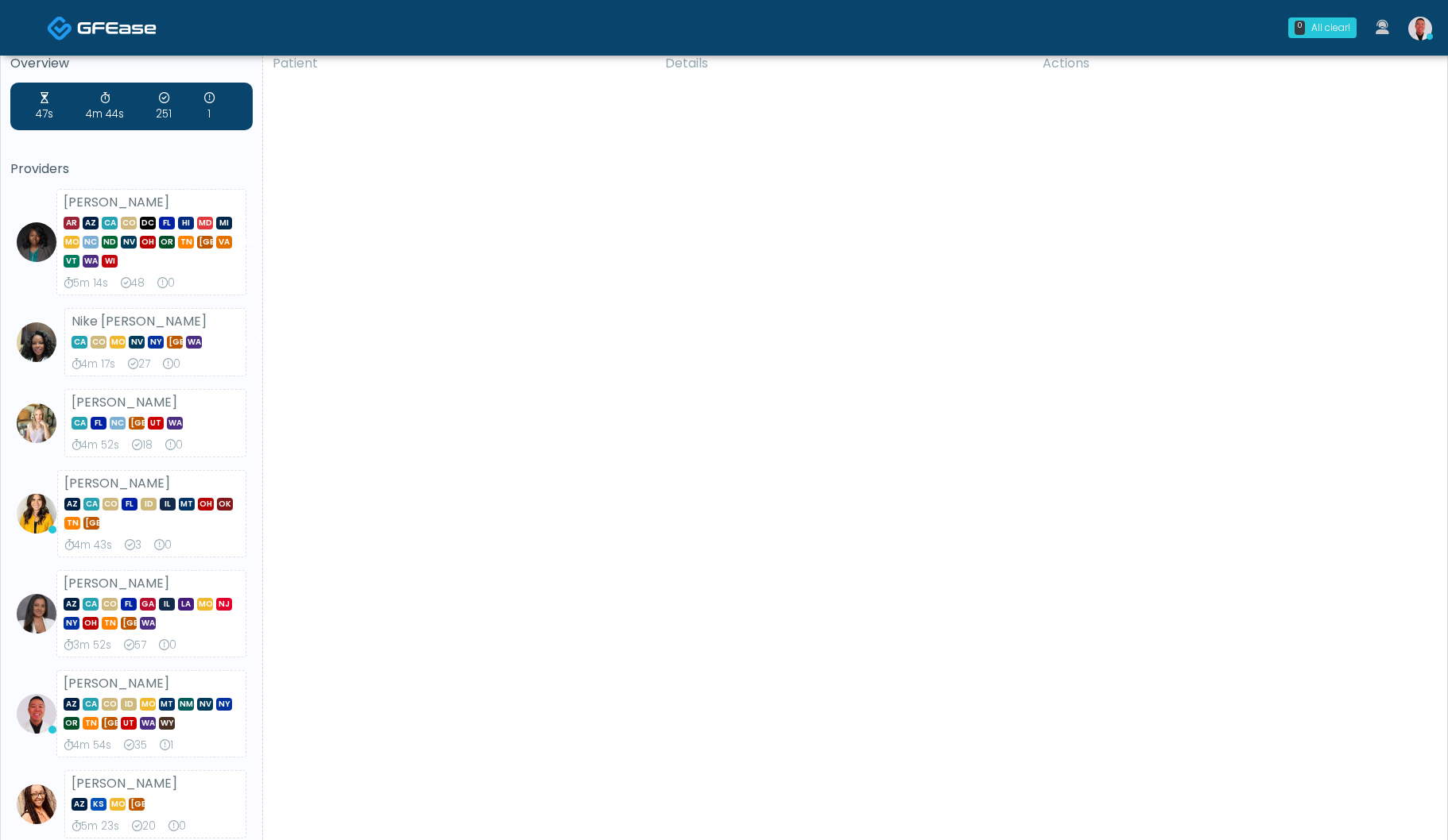
scroll to position [0, 0]
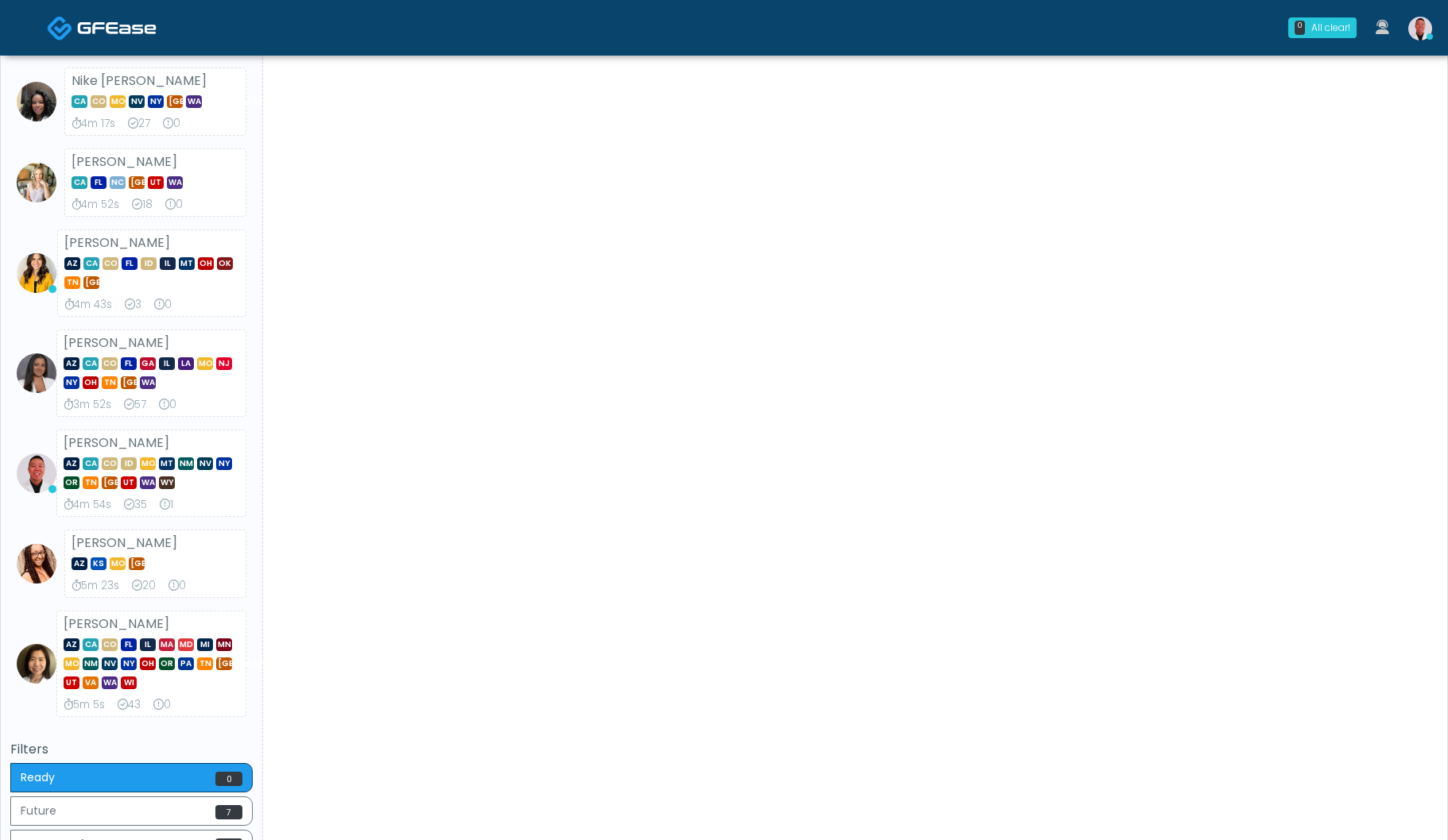
scroll to position [334, 0]
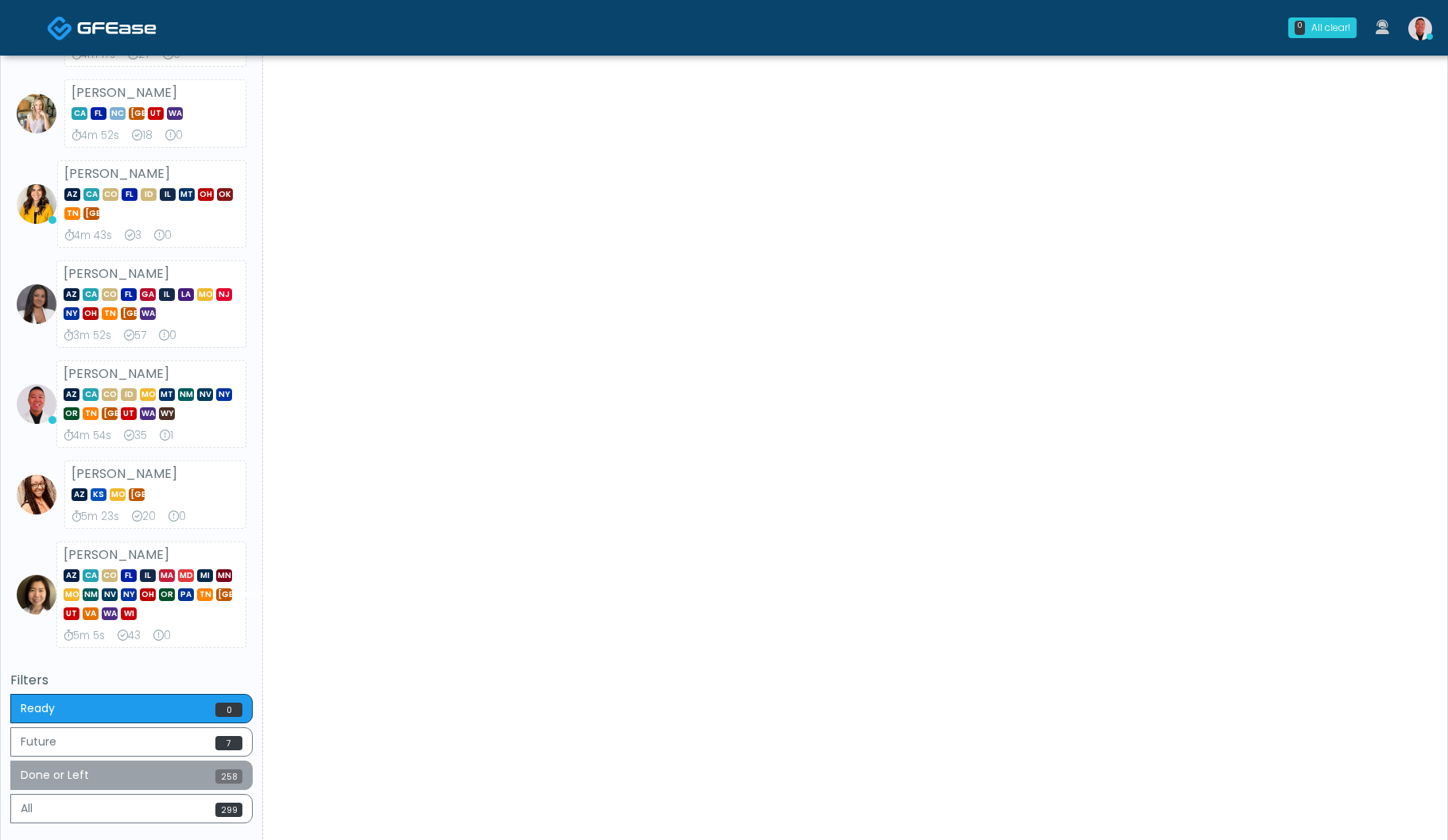
click at [163, 768] on button "Done or Left 258" at bounding box center [131, 775] width 242 height 30
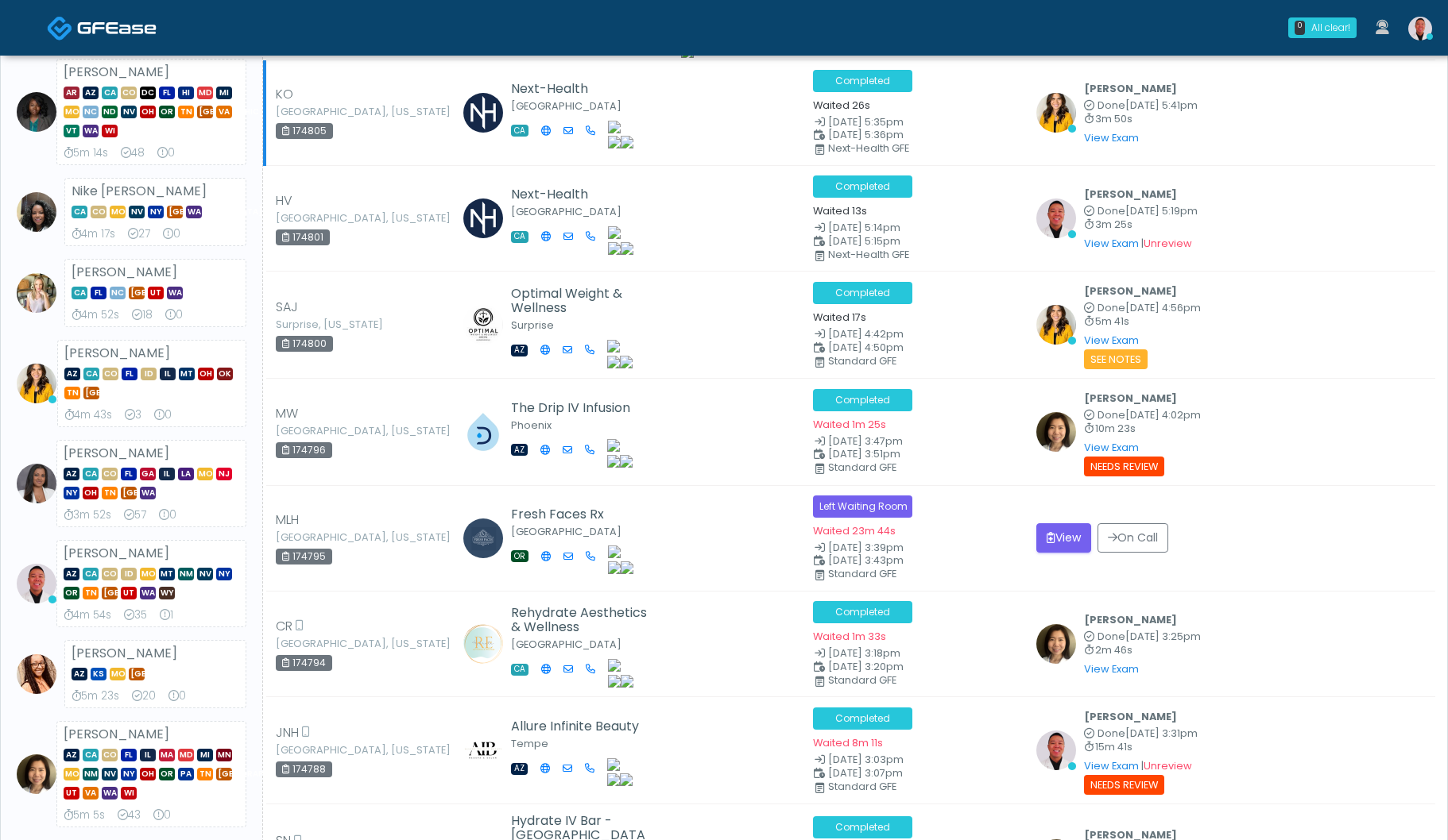
scroll to position [0, 0]
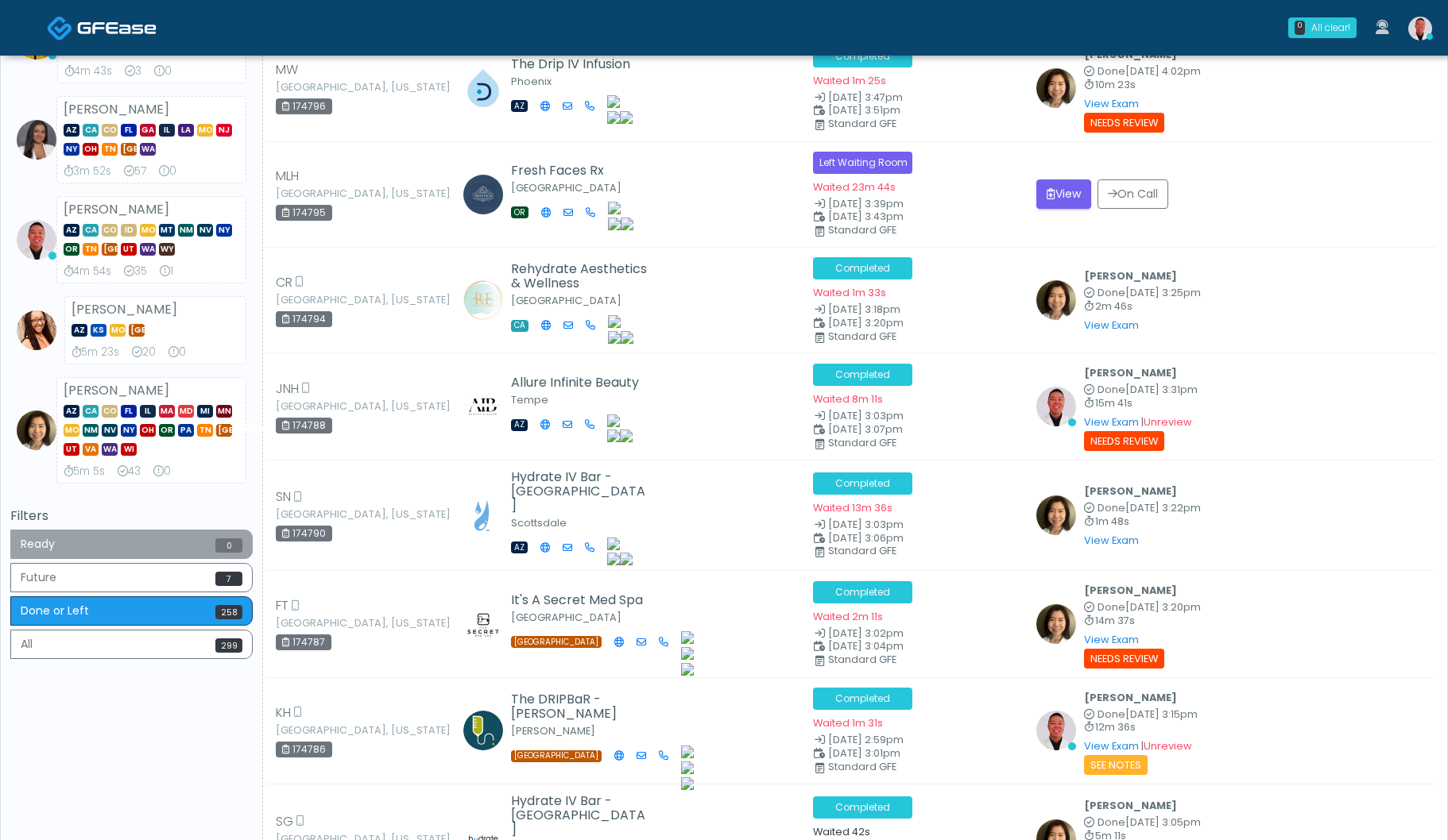
click at [202, 548] on button "Ready 0" at bounding box center [131, 545] width 242 height 30
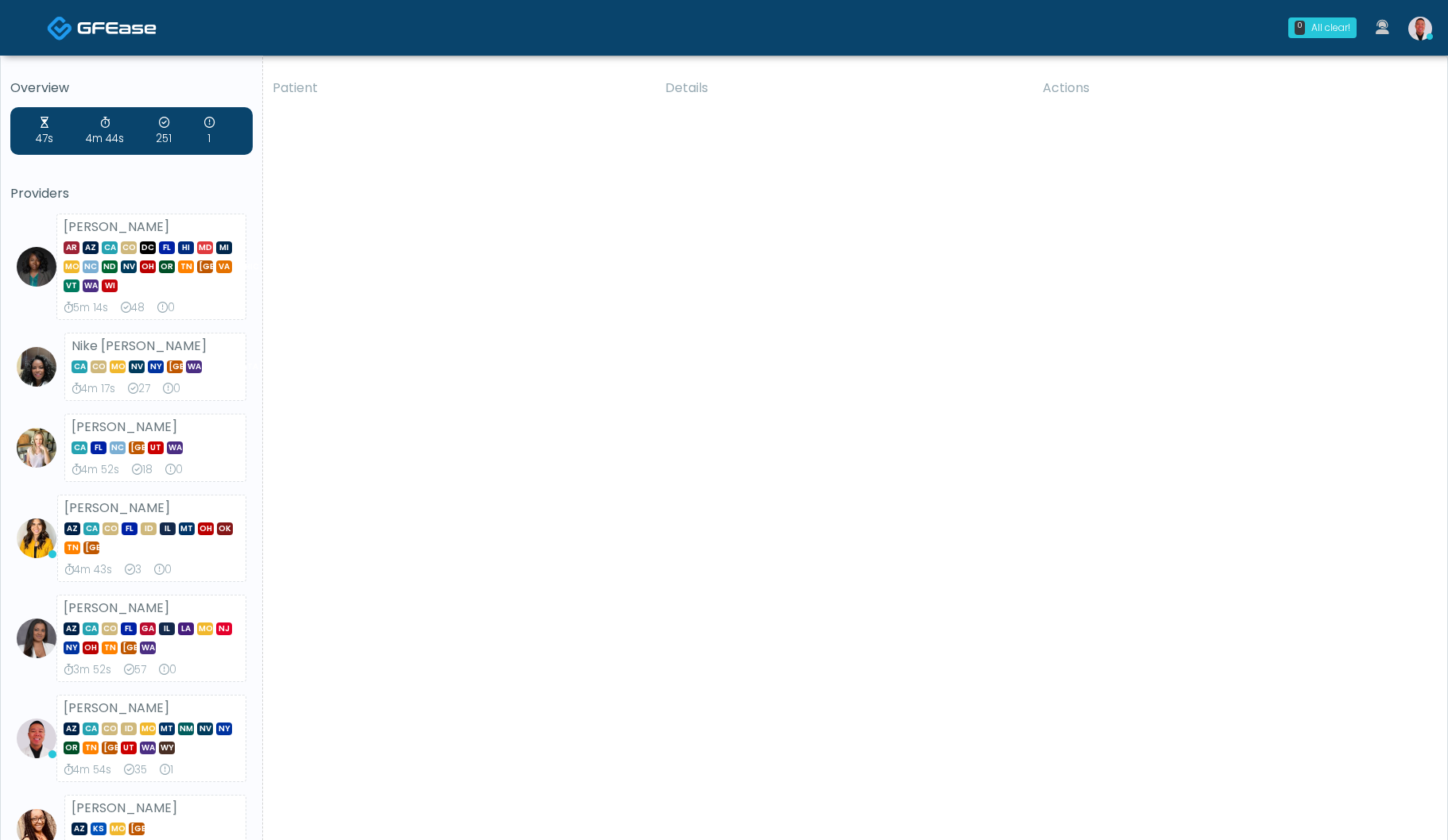
click at [1419, 21] on img at bounding box center [1420, 29] width 24 height 24
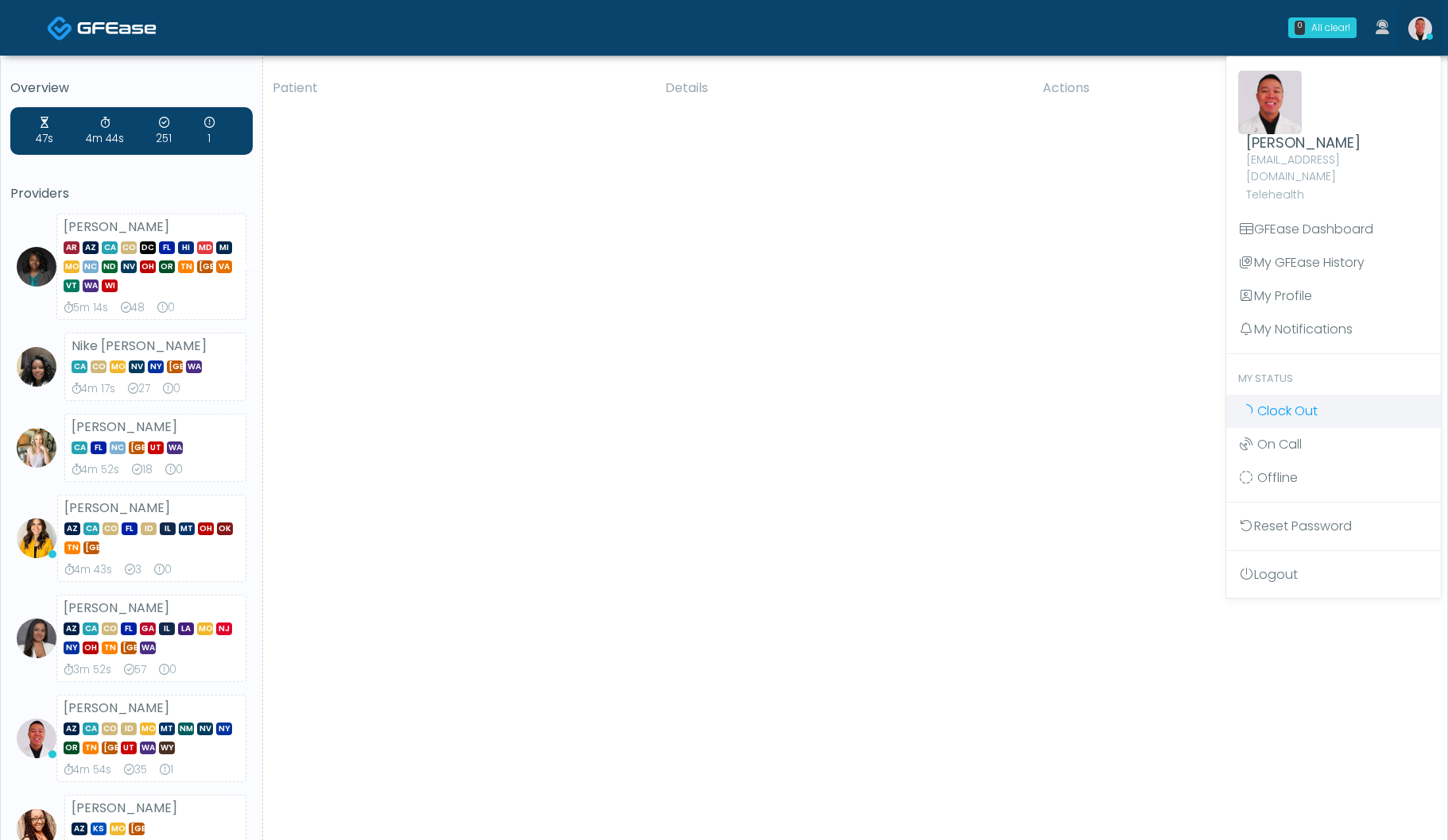
click at [1291, 402] on span "Clock Out" at bounding box center [1286, 411] width 60 height 18
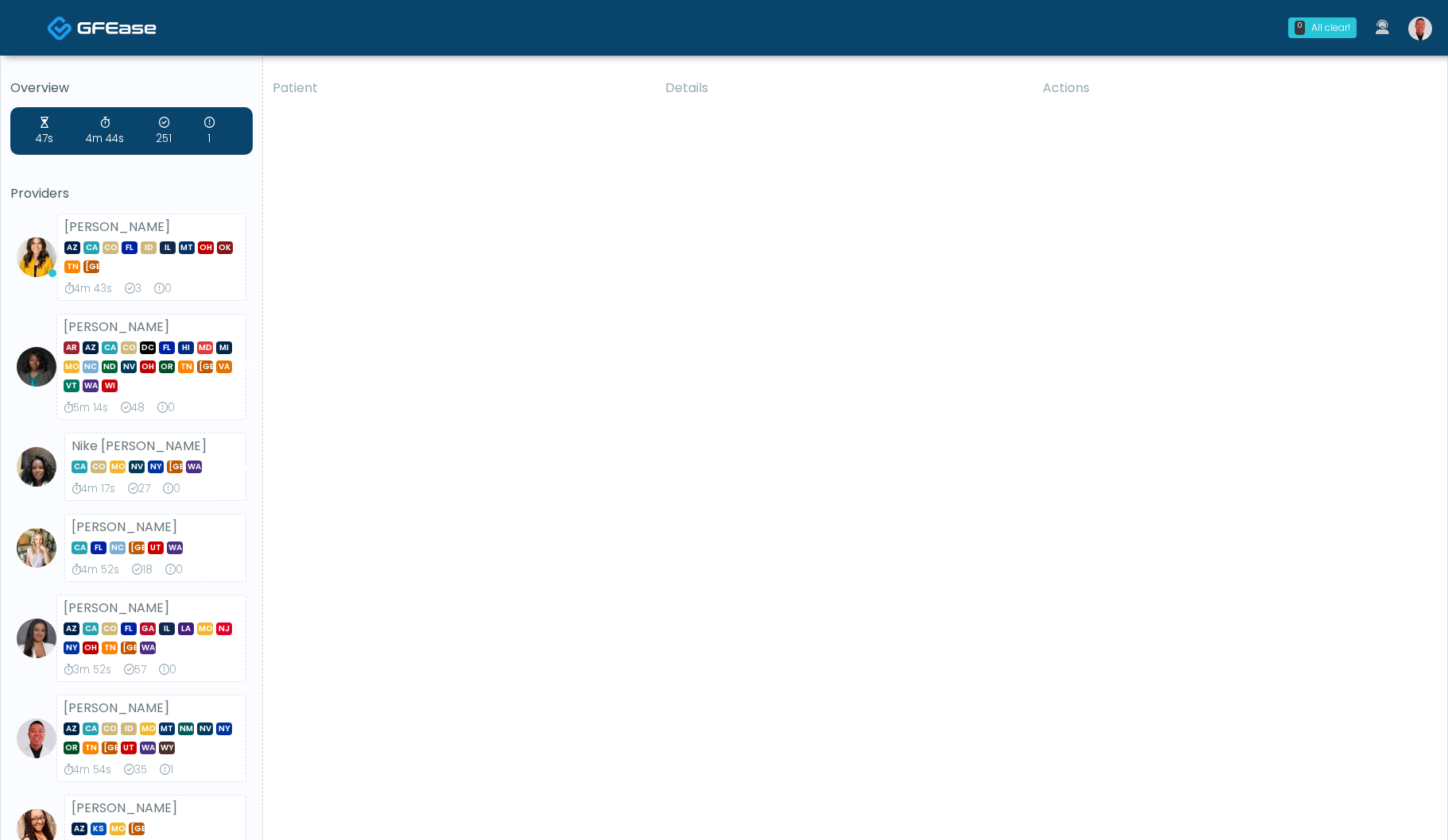
click at [1428, 27] on img at bounding box center [1420, 29] width 24 height 24
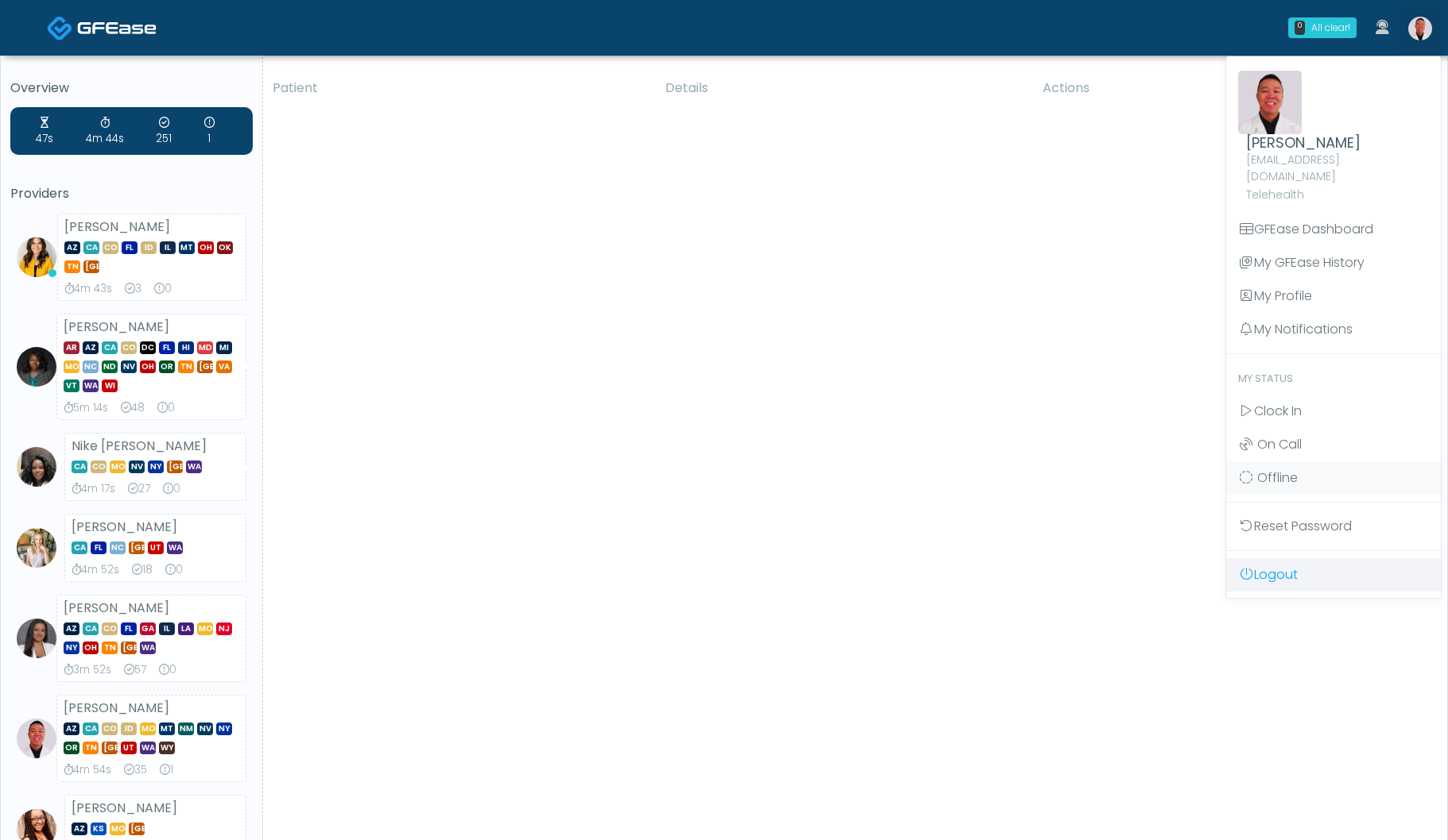
click at [1283, 558] on link "Logout" at bounding box center [1333, 575] width 214 height 33
